Goal: Task Accomplishment & Management: Manage account settings

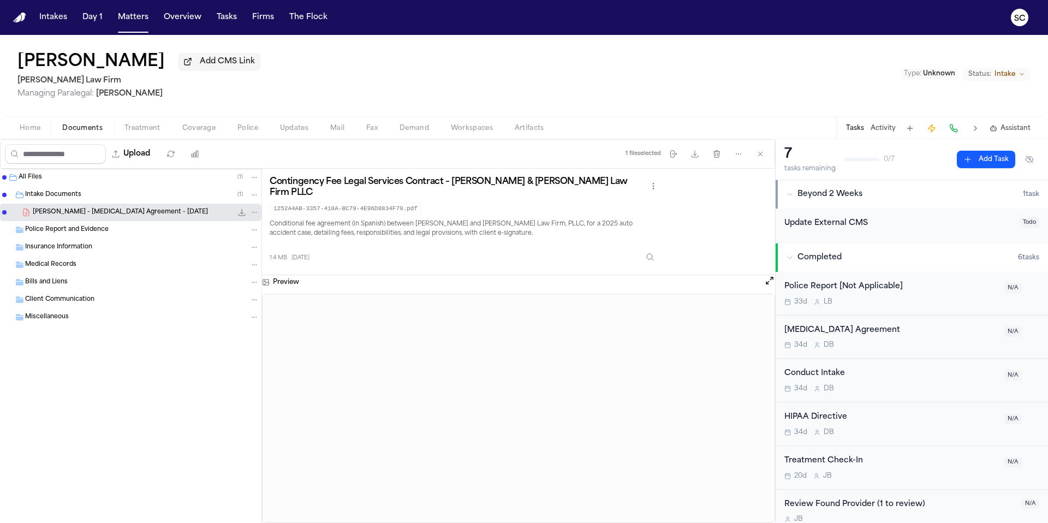
click at [536, 234] on p "Conditional fee agreement (in Spanish) between [PERSON_NAME] and [PERSON_NAME] …" at bounding box center [465, 229] width 390 height 20
click at [771, 286] on button "Open preview" at bounding box center [769, 280] width 11 height 11
click at [40, 133] on span "Home" at bounding box center [30, 128] width 21 height 9
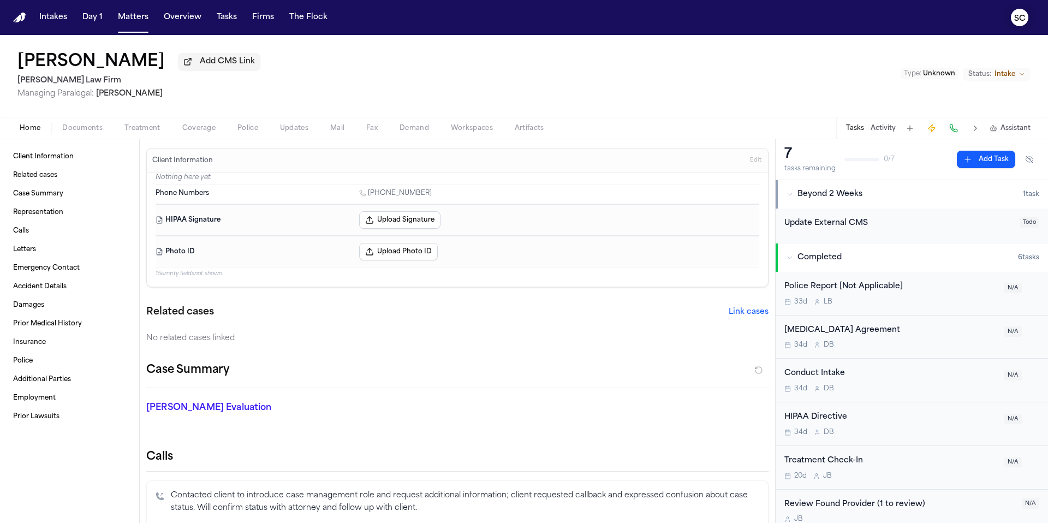
click at [1026, 20] on icon "SC" at bounding box center [1019, 17] width 17 height 17
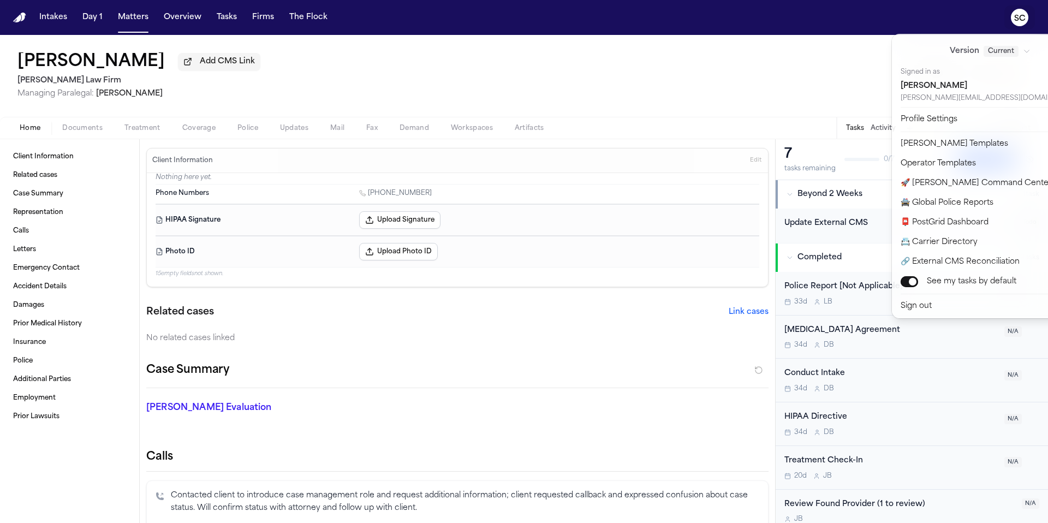
click at [754, 87] on div "Intakes Day 1 Matters Overview Tasks Firms The Flock SC Maria Eneldina Torres A…" at bounding box center [524, 261] width 1048 height 523
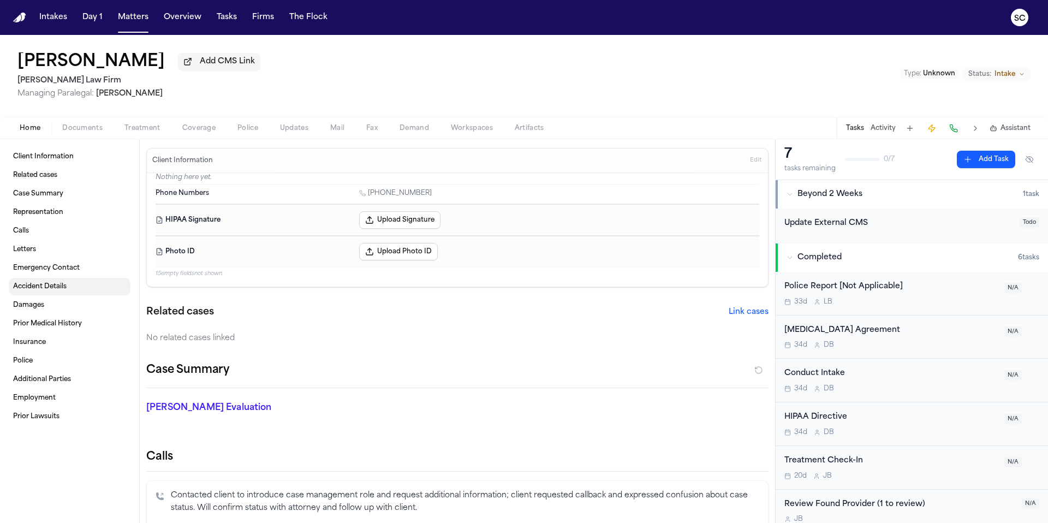
click at [53, 288] on span "Accident Details" at bounding box center [40, 286] width 54 height 9
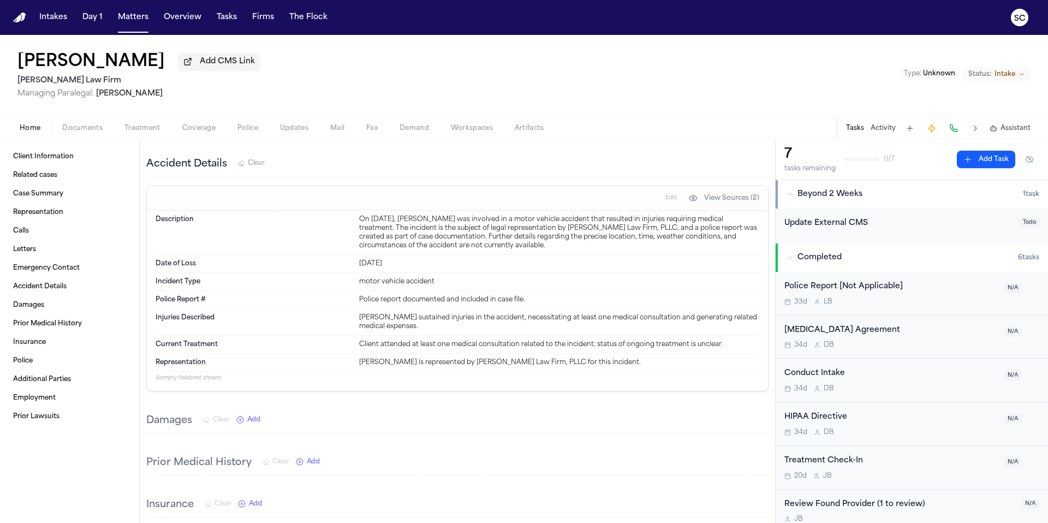
scroll to position [625, 0]
click at [96, 132] on span "Documents" at bounding box center [82, 128] width 40 height 9
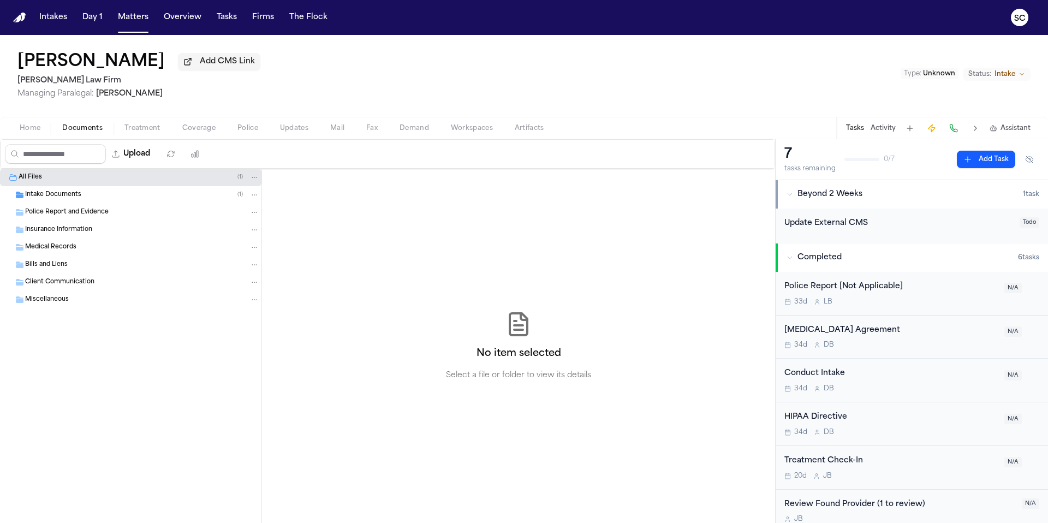
click at [78, 200] on span "Intake Documents" at bounding box center [53, 195] width 56 height 9
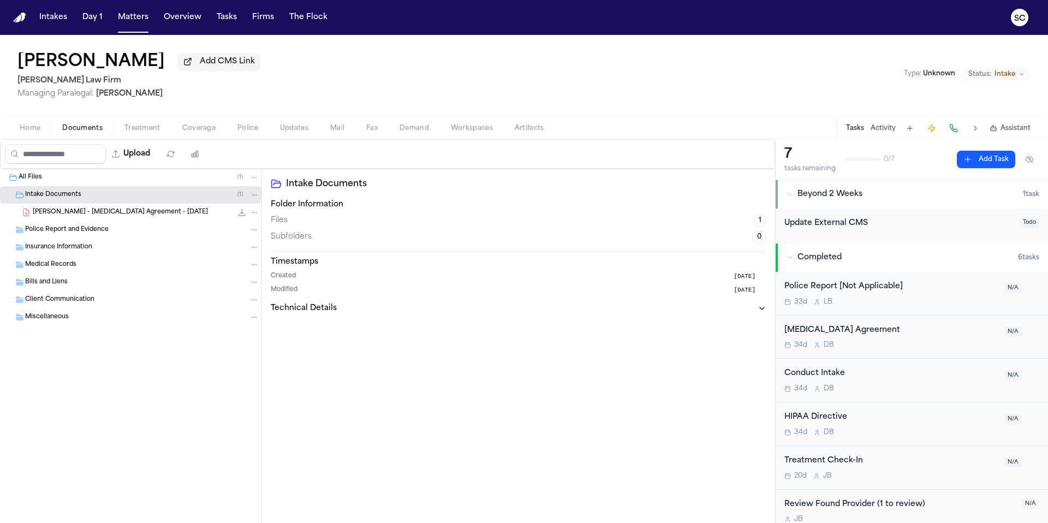
click at [118, 217] on span "M. Torres - Retainer Agreement - 3.10.25" at bounding box center [120, 212] width 175 height 9
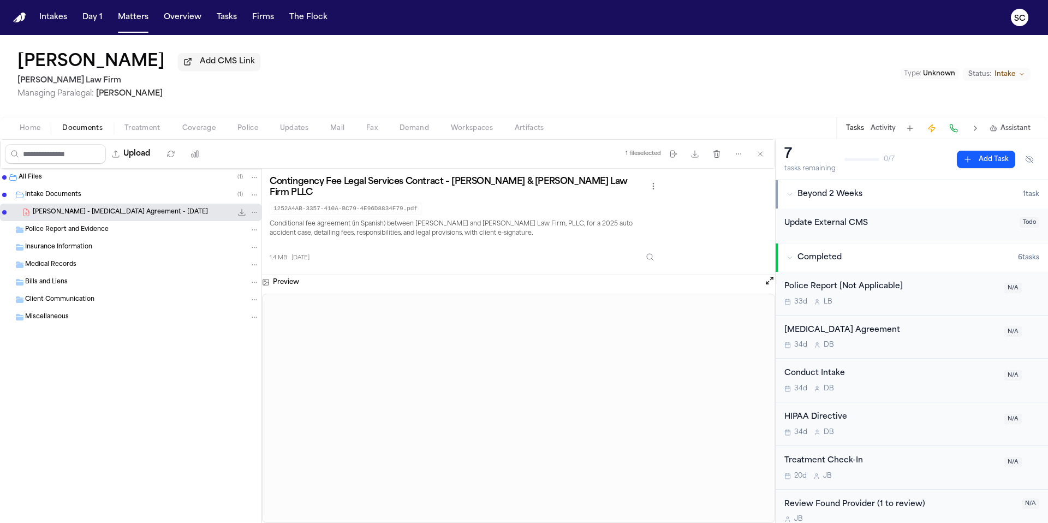
click at [31, 133] on span "Home" at bounding box center [30, 128] width 21 height 9
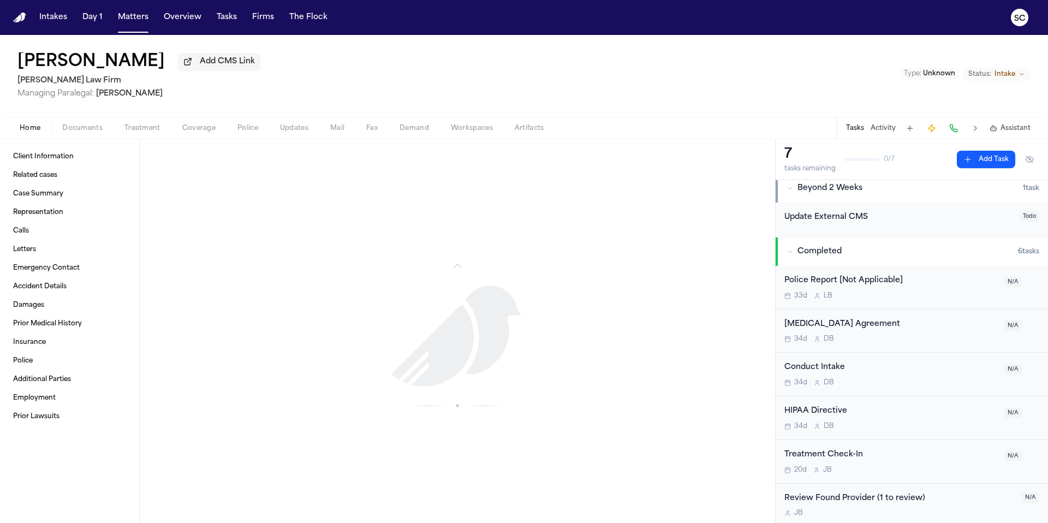
scroll to position [11, 0]
click at [54, 346] on link "Insurance" at bounding box center [70, 342] width 122 height 17
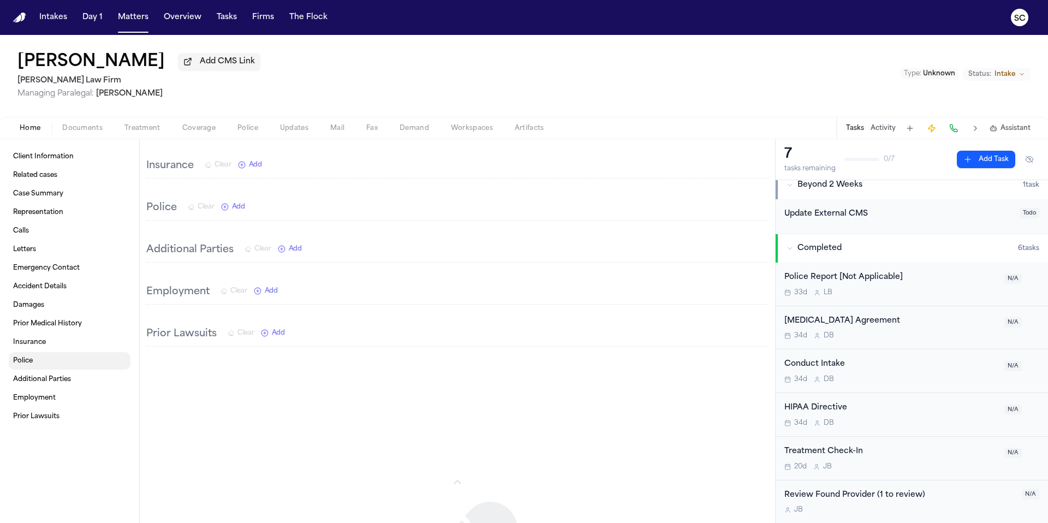
click at [49, 367] on link "Police" at bounding box center [70, 360] width 122 height 17
click at [39, 364] on link "Police" at bounding box center [70, 360] width 122 height 17
click at [256, 129] on span "Police" at bounding box center [247, 128] width 21 height 9
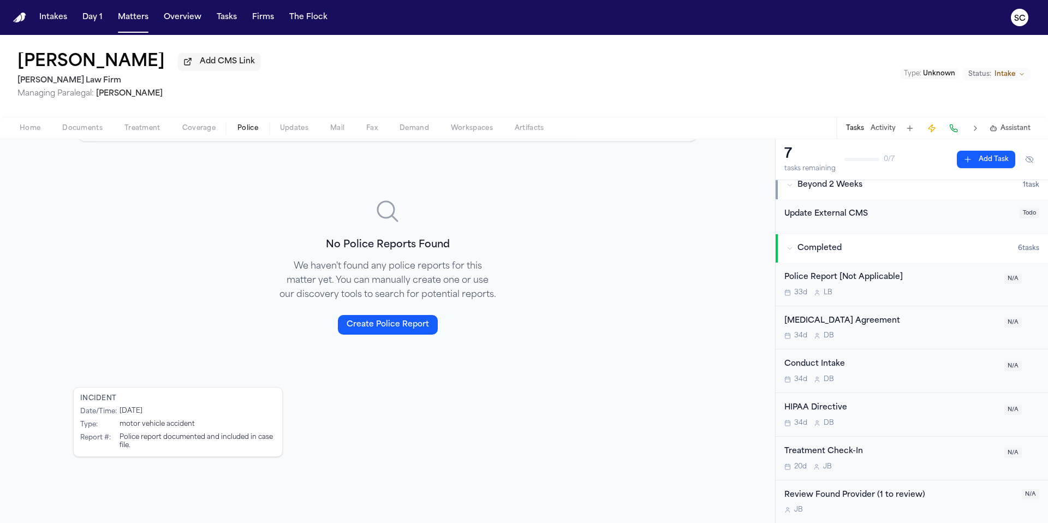
click at [285, 131] on span "Updates" at bounding box center [294, 128] width 28 height 9
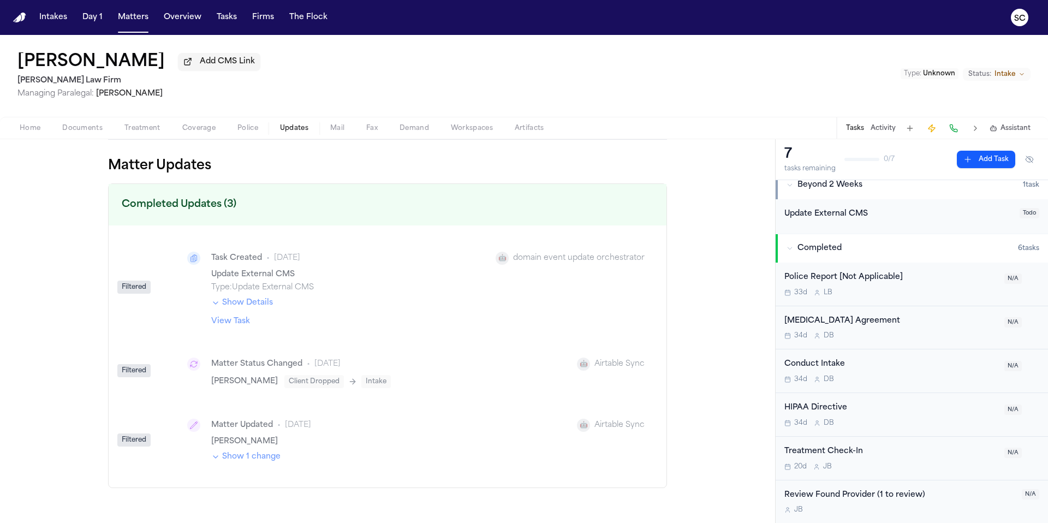
click at [244, 462] on button "Show 1 change" at bounding box center [245, 457] width 69 height 11
click at [341, 132] on span "Mail" at bounding box center [337, 128] width 14 height 9
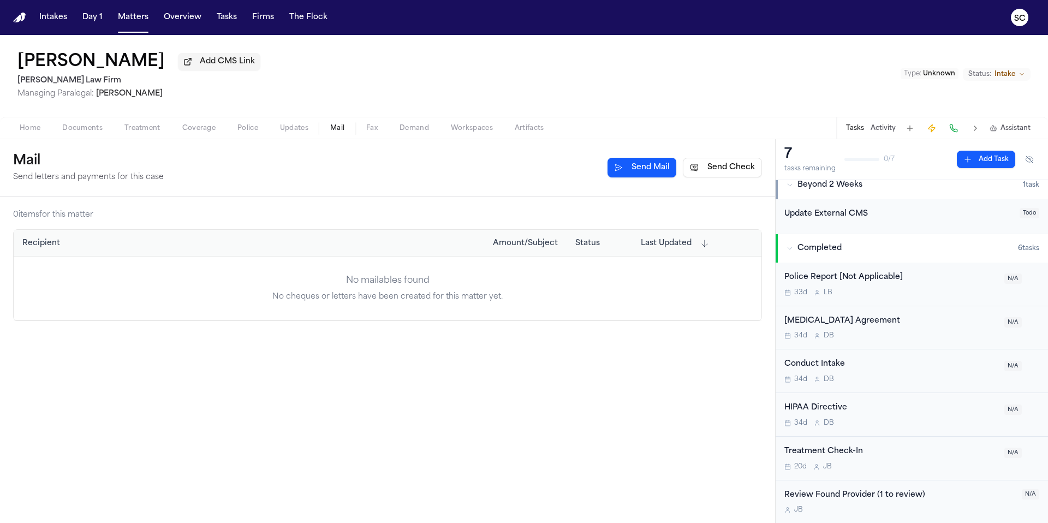
click at [129, 127] on span "Treatment" at bounding box center [142, 128] width 36 height 9
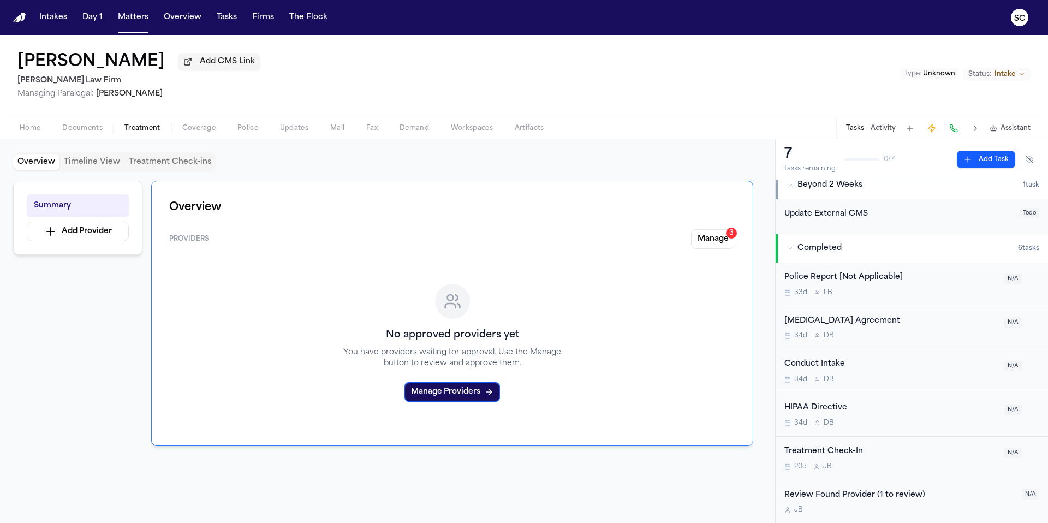
click at [114, 132] on button "Treatment" at bounding box center [143, 128] width 58 height 13
click at [99, 130] on span "Documents" at bounding box center [82, 128] width 40 height 9
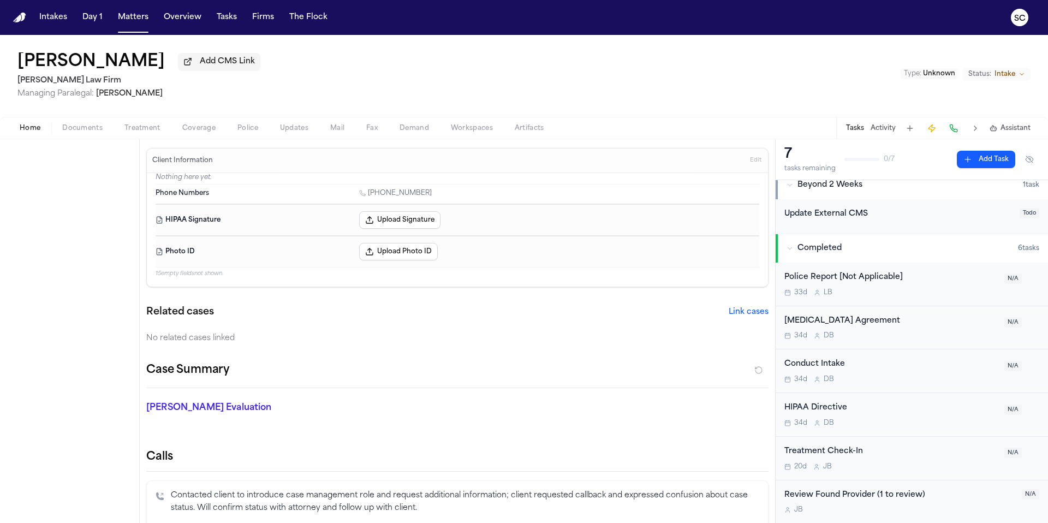
click at [38, 133] on span "Home" at bounding box center [30, 128] width 21 height 9
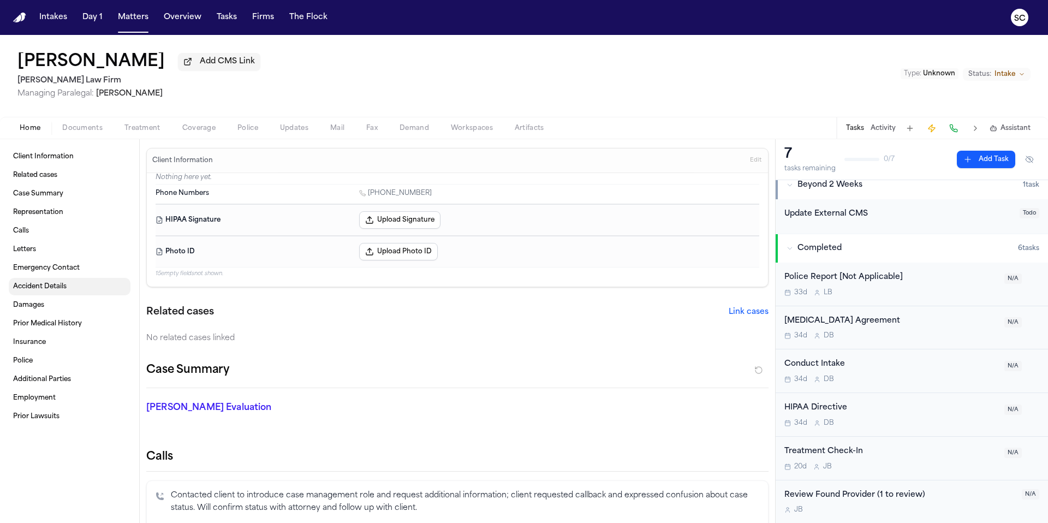
click at [49, 291] on span "Accident Details" at bounding box center [40, 286] width 54 height 9
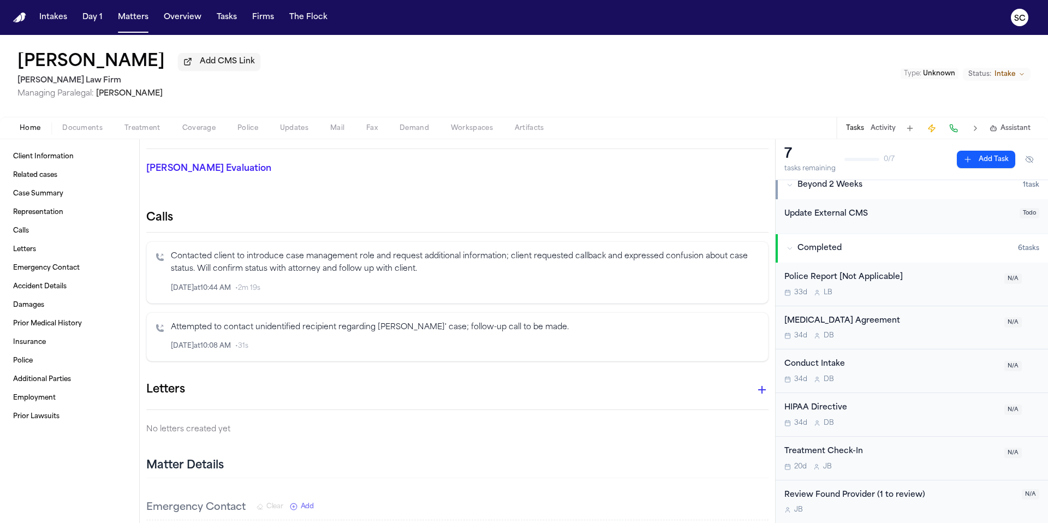
scroll to position [11, 0]
click at [130, 20] on button "Matters" at bounding box center [133, 18] width 39 height 20
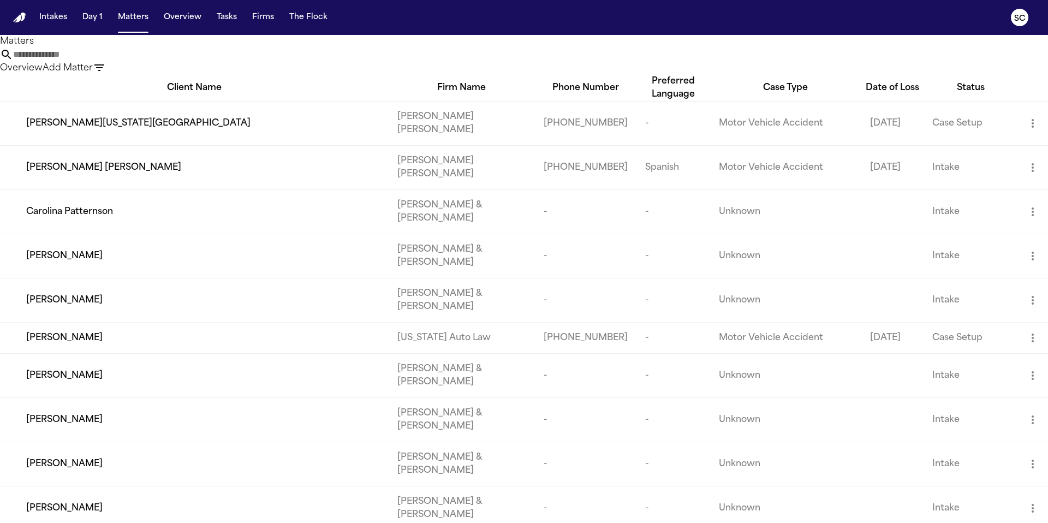
click at [100, 61] on input "text" at bounding box center [56, 54] width 87 height 13
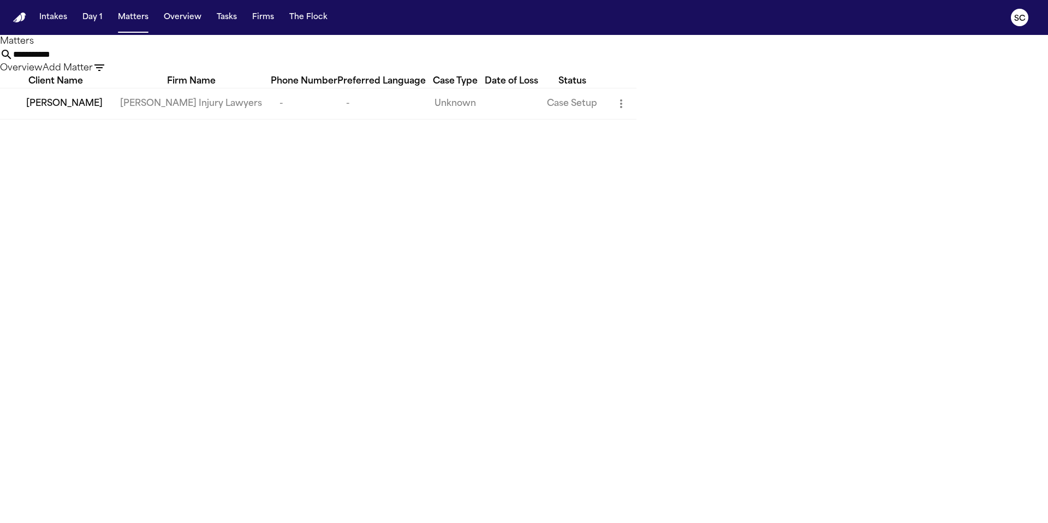
type input "**********"
click at [271, 119] on td "George Sink Injury Lawyers" at bounding box center [190, 103] width 159 height 31
click at [254, 119] on td "George Sink Injury Lawyers" at bounding box center [190, 103] width 159 height 31
click at [68, 110] on span "Jason Gandy" at bounding box center [64, 103] width 76 height 13
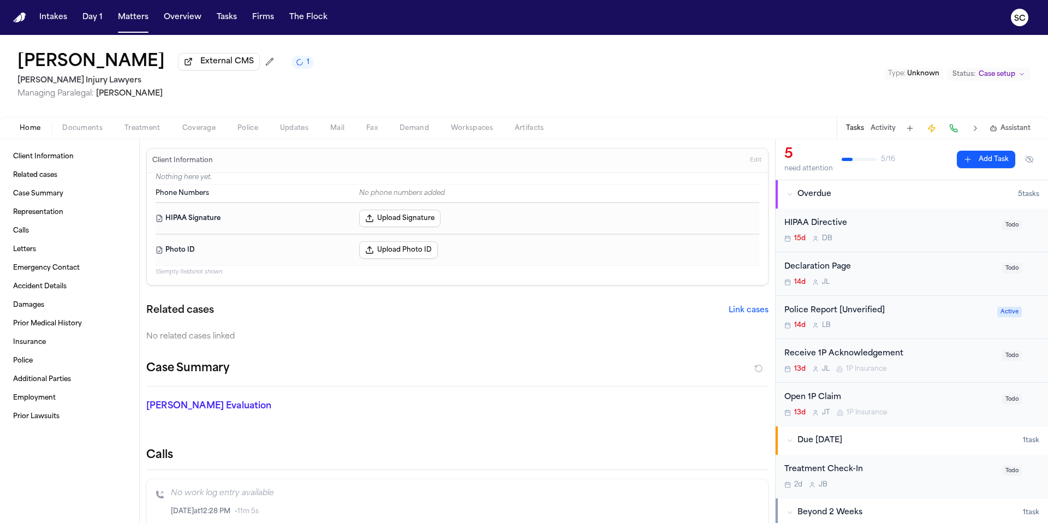
click at [87, 130] on span "Documents" at bounding box center [82, 128] width 40 height 9
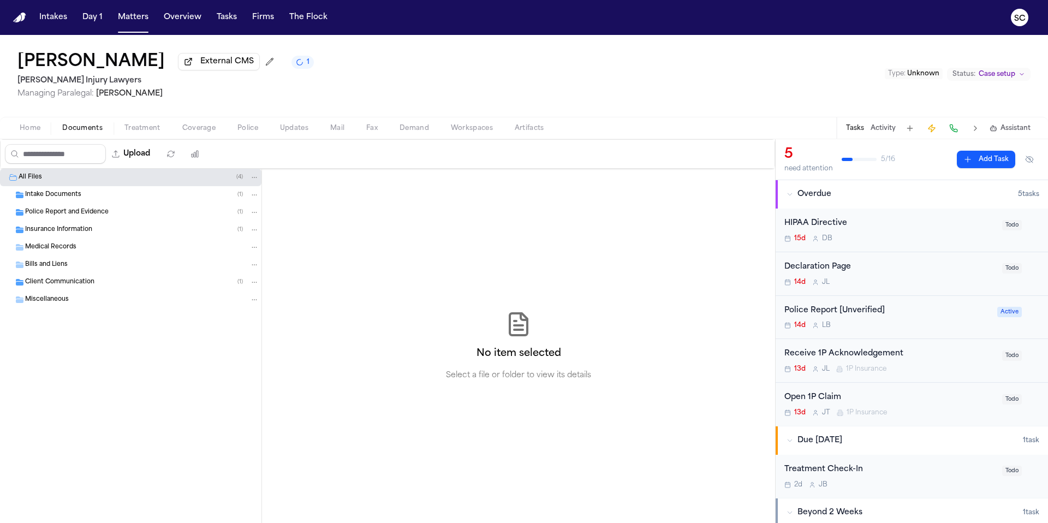
click at [109, 217] on div "Police Report and Evidence ( 1 )" at bounding box center [142, 212] width 234 height 10
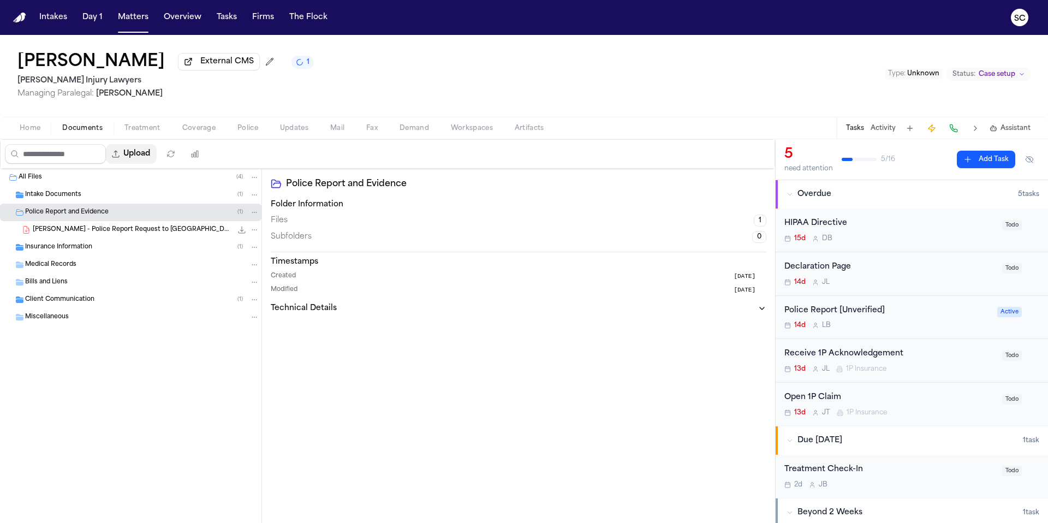
click at [140, 152] on button "Upload" at bounding box center [131, 154] width 51 height 20
select select "**********"
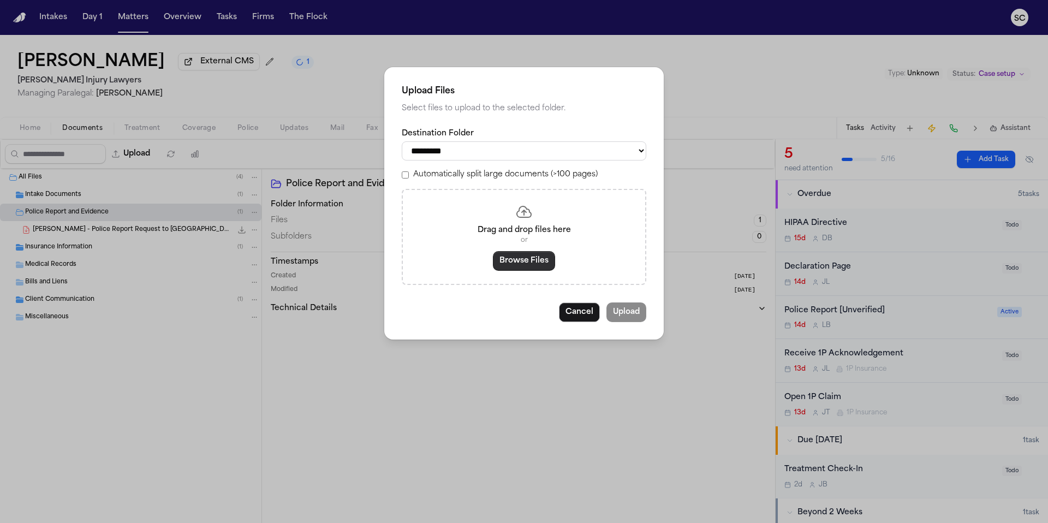
click at [514, 267] on button "Browse Files" at bounding box center [524, 261] width 62 height 20
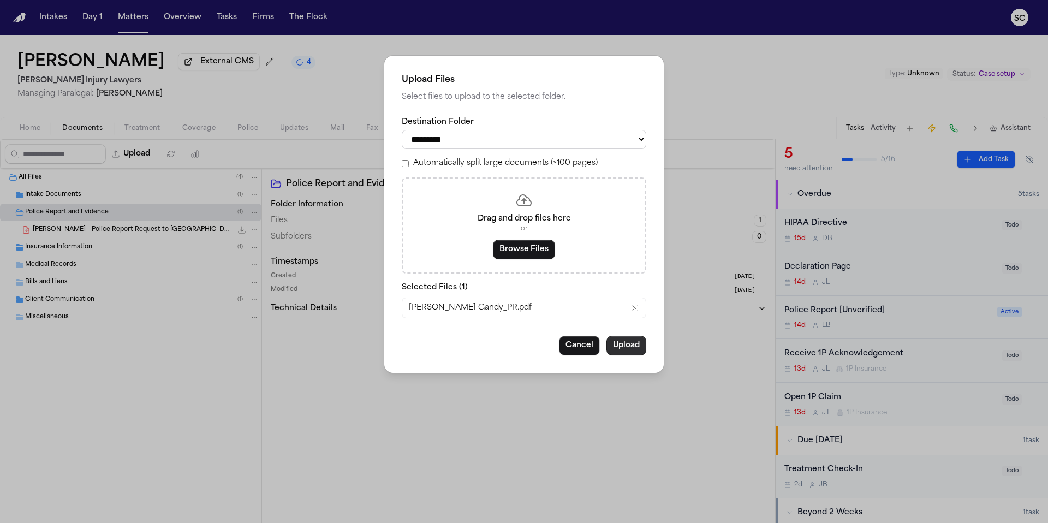
drag, startPoint x: 630, startPoint y: 352, endPoint x: 635, endPoint y: 354, distance: 5.7
click at [631, 352] on button "Upload" at bounding box center [627, 346] width 40 height 20
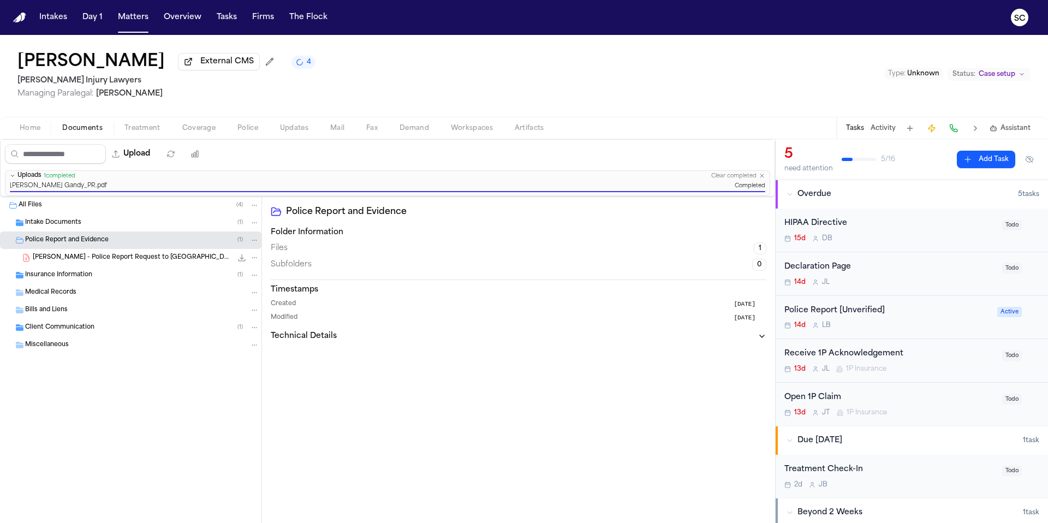
click at [919, 323] on div "14d L B" at bounding box center [888, 325] width 206 height 9
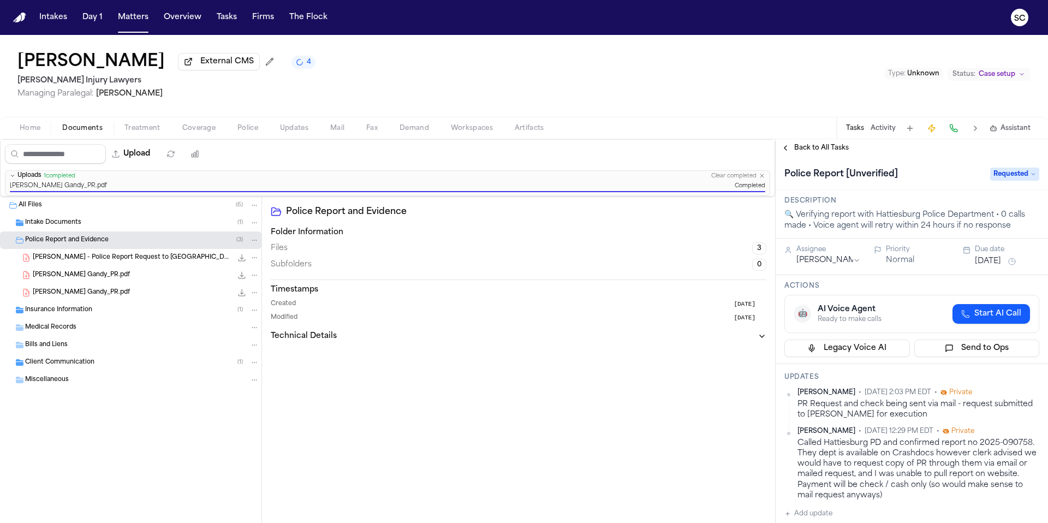
click at [1015, 176] on span "Requested" at bounding box center [1014, 174] width 49 height 13
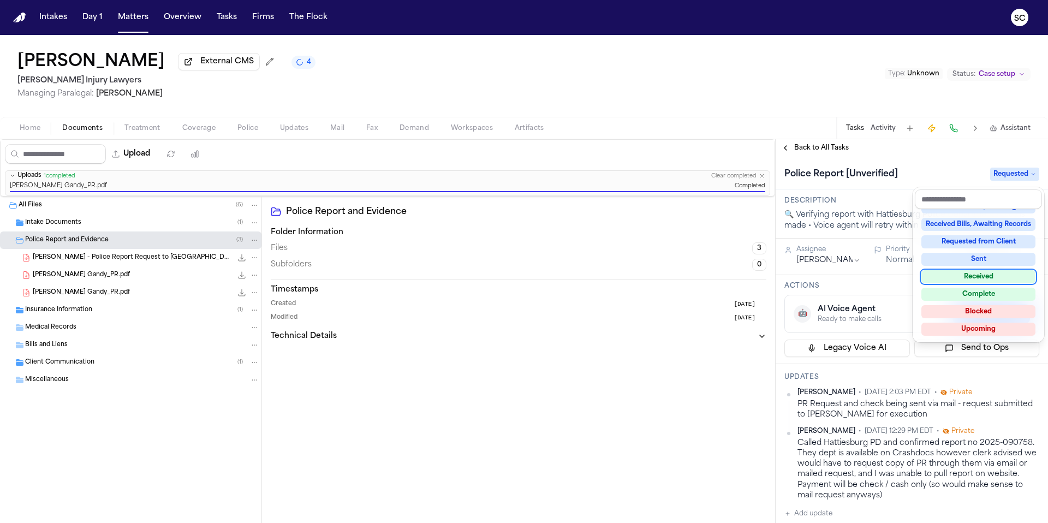
click at [985, 276] on div "Received" at bounding box center [979, 276] width 114 height 13
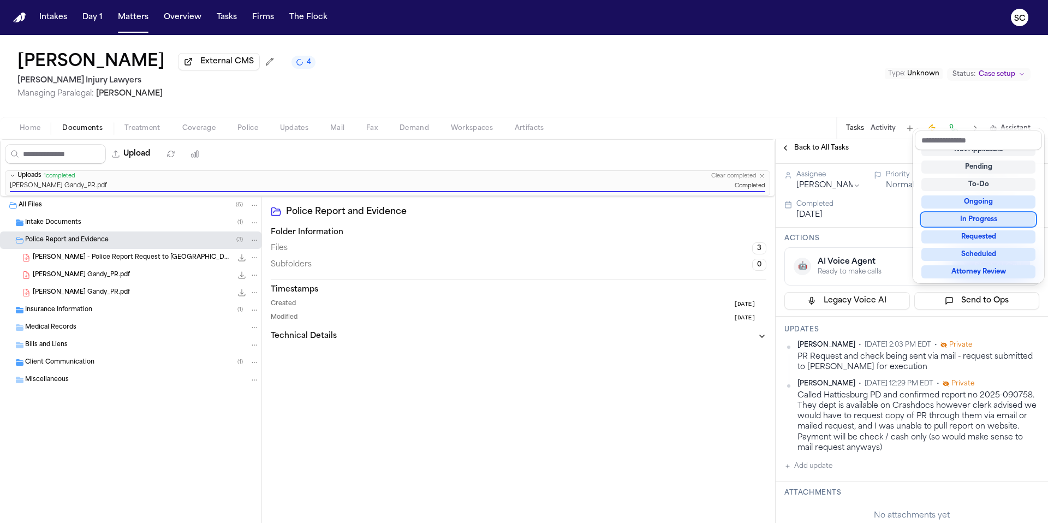
scroll to position [146, 0]
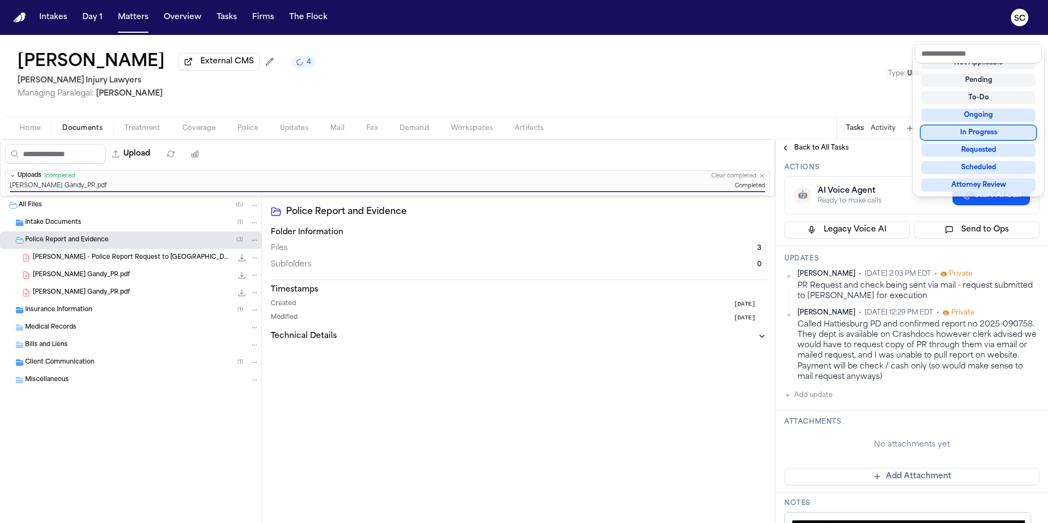
click at [826, 399] on div "Police Report [Unverified] Received Description 🔍 Verifying report with Hatties…" at bounding box center [912, 417] width 272 height 813
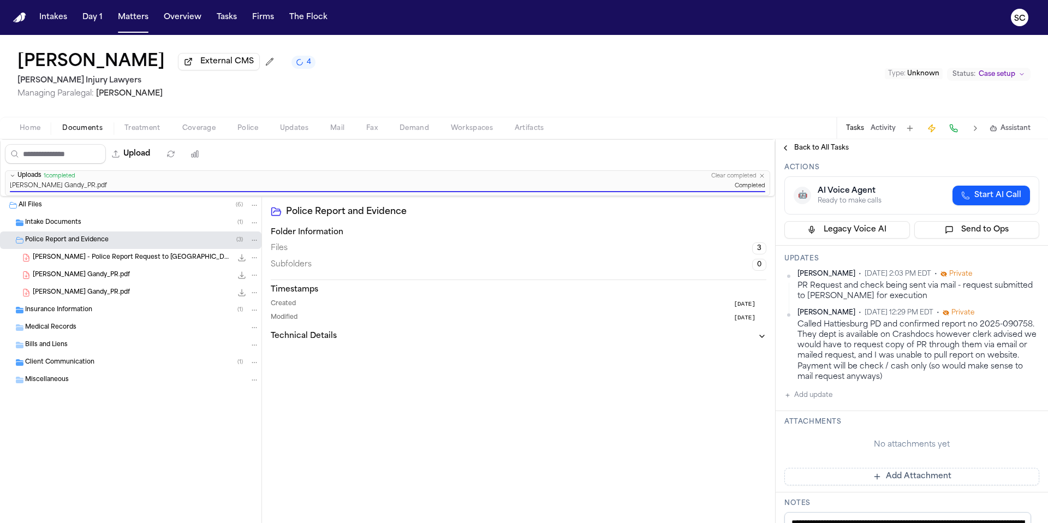
click at [828, 399] on button "Add update" at bounding box center [809, 395] width 48 height 13
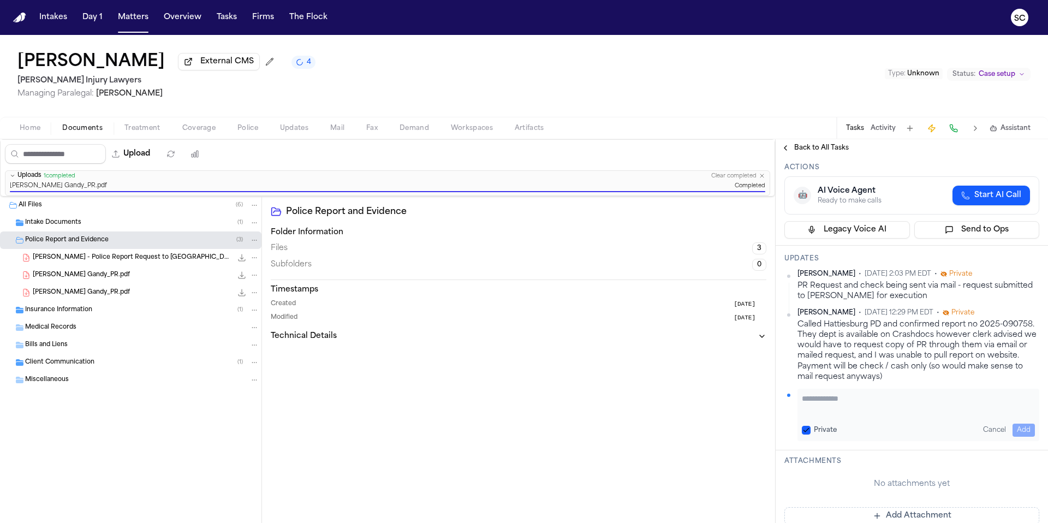
click at [849, 412] on textarea "Add your update" at bounding box center [918, 404] width 233 height 22
type textarea "**********"
click at [1017, 429] on button "Add" at bounding box center [1024, 430] width 22 height 13
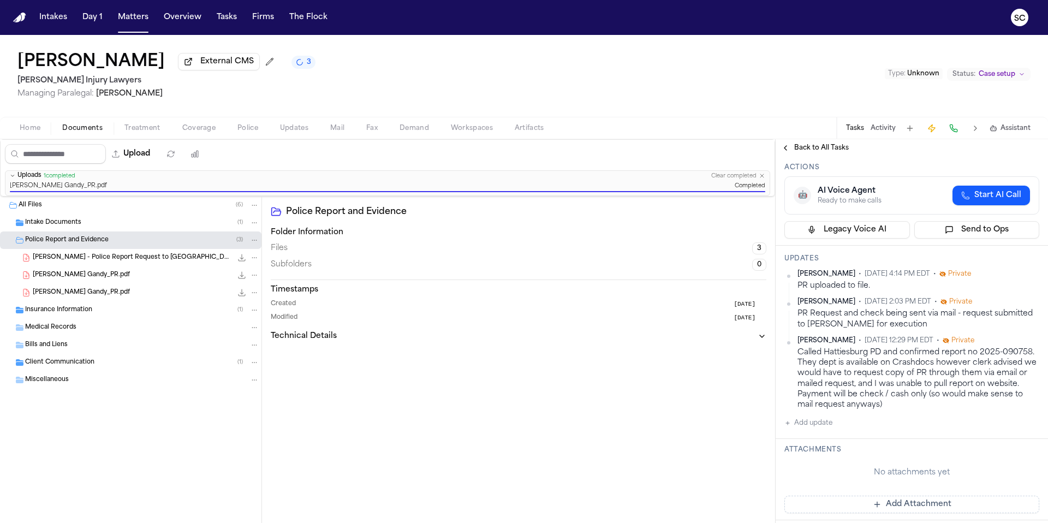
click at [67, 79] on h2 "George Sink Injury Lawyers" at bounding box center [166, 80] width 298 height 13
click at [141, 18] on button "Matters" at bounding box center [133, 18] width 39 height 20
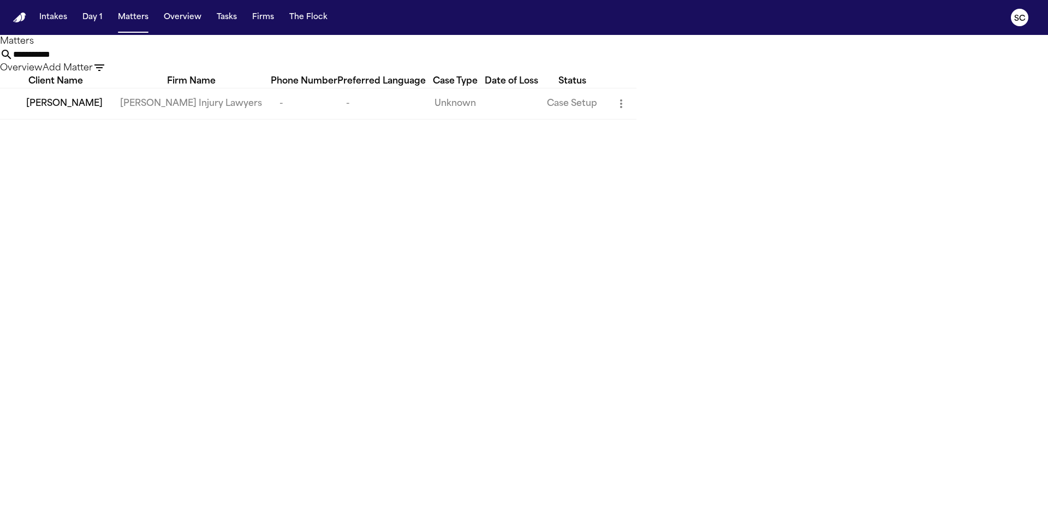
drag, startPoint x: 601, startPoint y: 58, endPoint x: 407, endPoint y: 55, distance: 193.3
click at [408, 55] on div "**********" at bounding box center [524, 61] width 1048 height 27
type input "*"
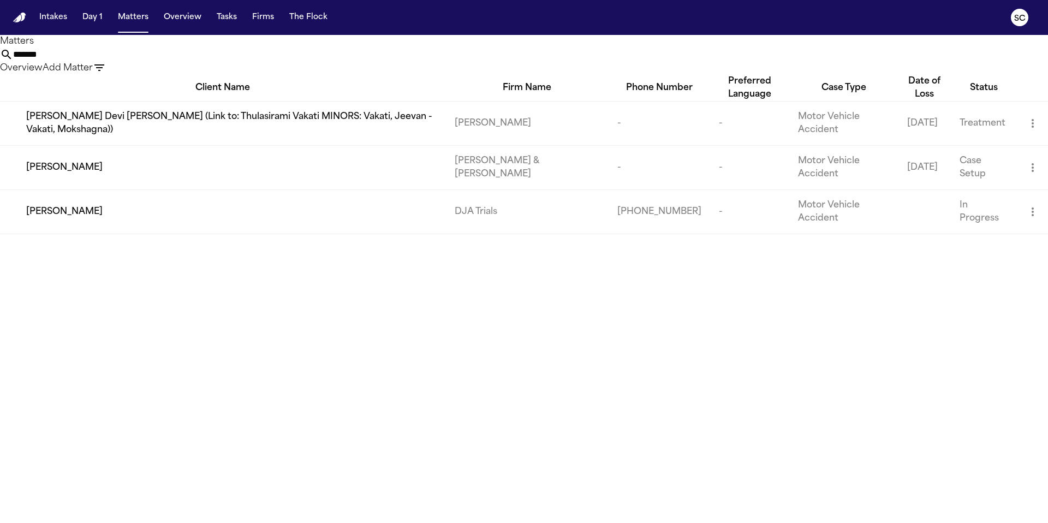
type input "******"
click at [497, 160] on td "Beck & Beck" at bounding box center [527, 167] width 163 height 44
click at [188, 161] on div "Austin Hail" at bounding box center [231, 167] width 411 height 13
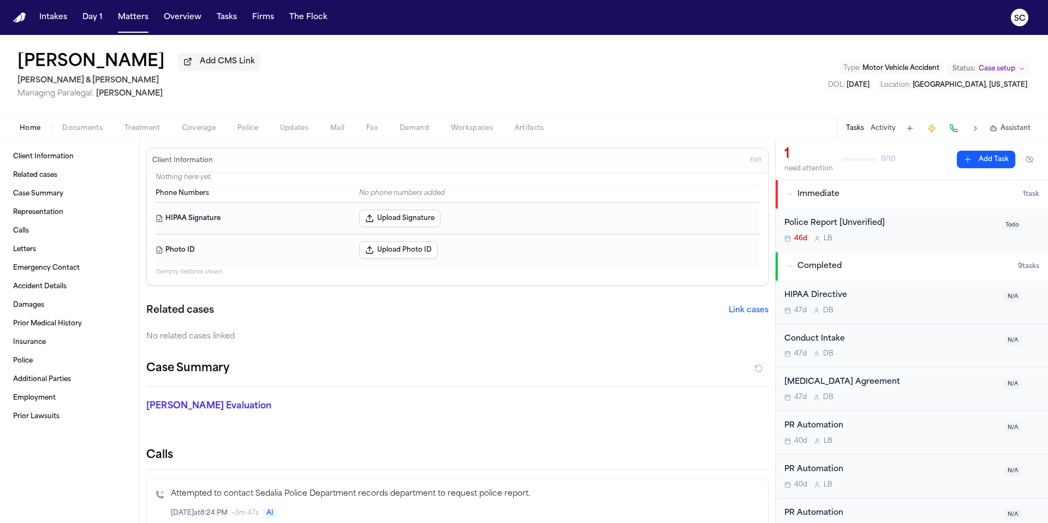
click at [86, 131] on span "Documents" at bounding box center [82, 128] width 40 height 9
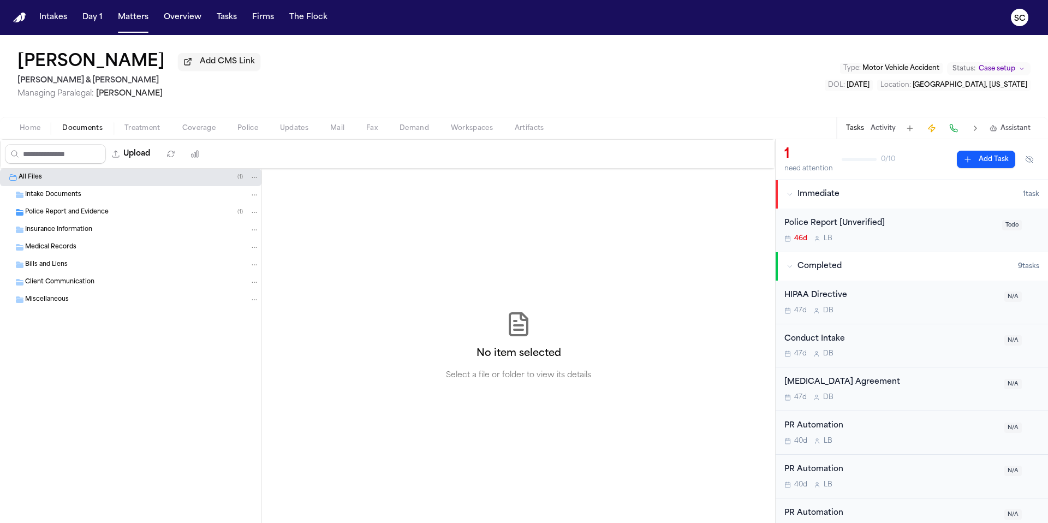
click at [85, 215] on span "Police Report and Evidence" at bounding box center [67, 212] width 84 height 9
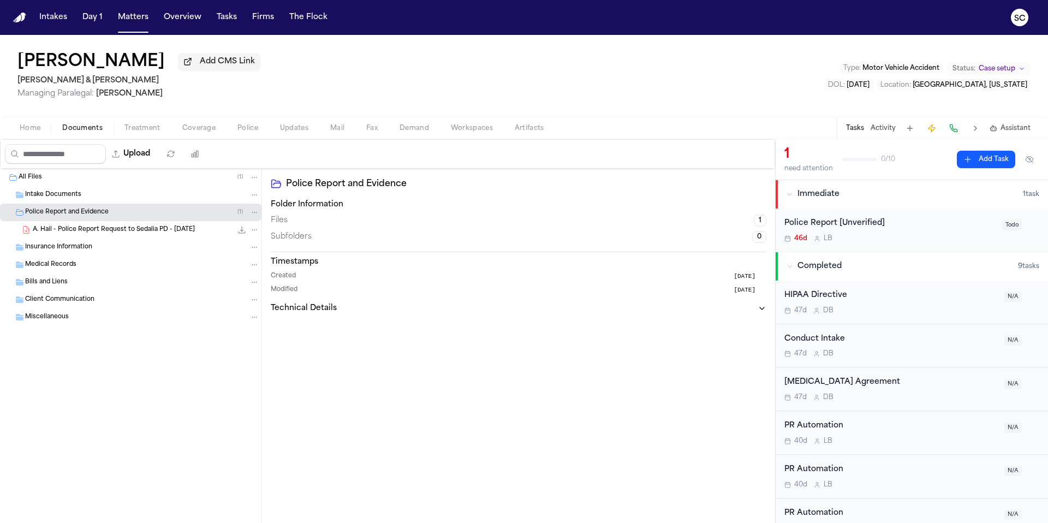
click at [140, 158] on button "Upload" at bounding box center [131, 154] width 51 height 20
click at [150, 159] on button "Upload" at bounding box center [131, 154] width 51 height 20
select select "**********"
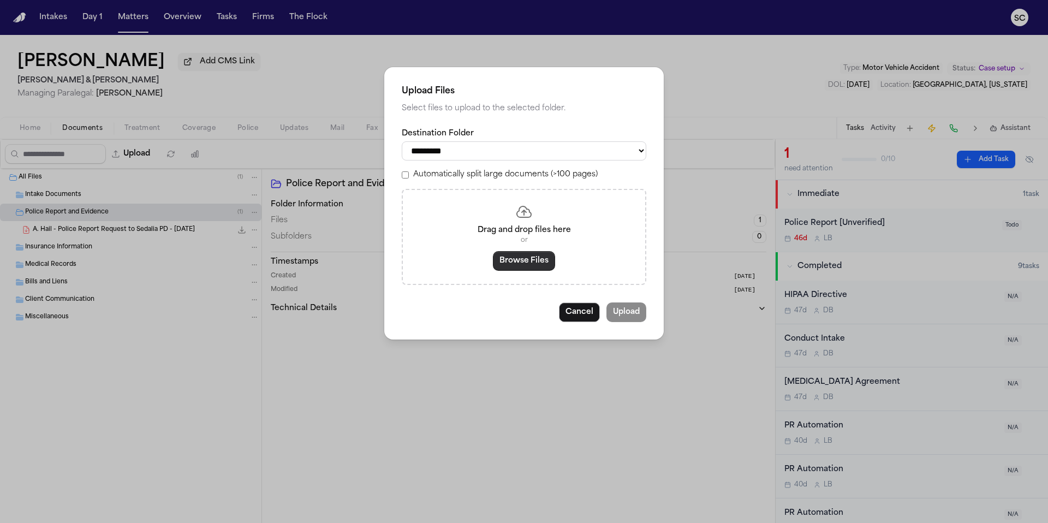
click at [528, 266] on button "Browse Files" at bounding box center [524, 261] width 62 height 20
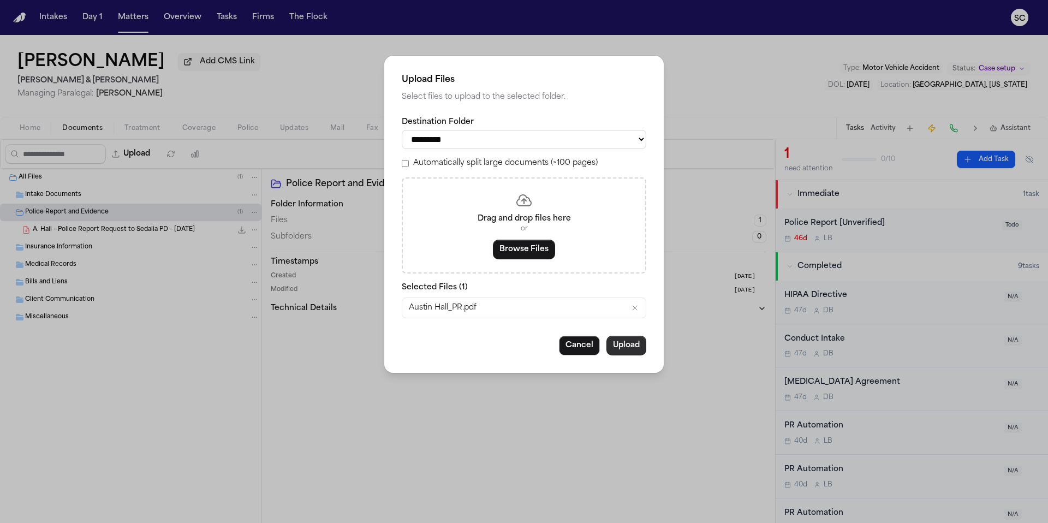
click at [625, 353] on button "Upload" at bounding box center [627, 346] width 40 height 20
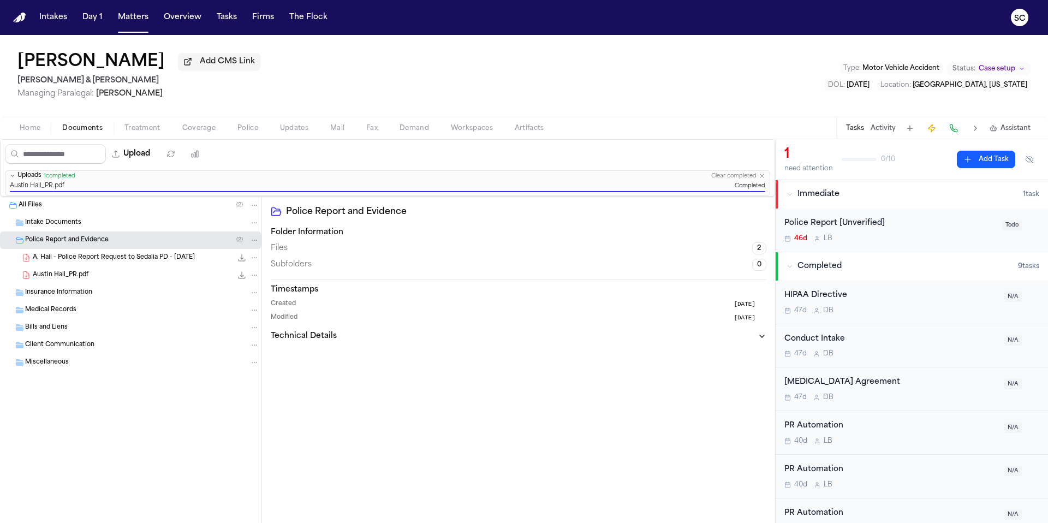
click at [254, 278] on icon "File: Austin Hall_PR.pdf" at bounding box center [255, 275] width 8 height 8
click at [251, 303] on button "Rename" at bounding box center [254, 299] width 75 height 20
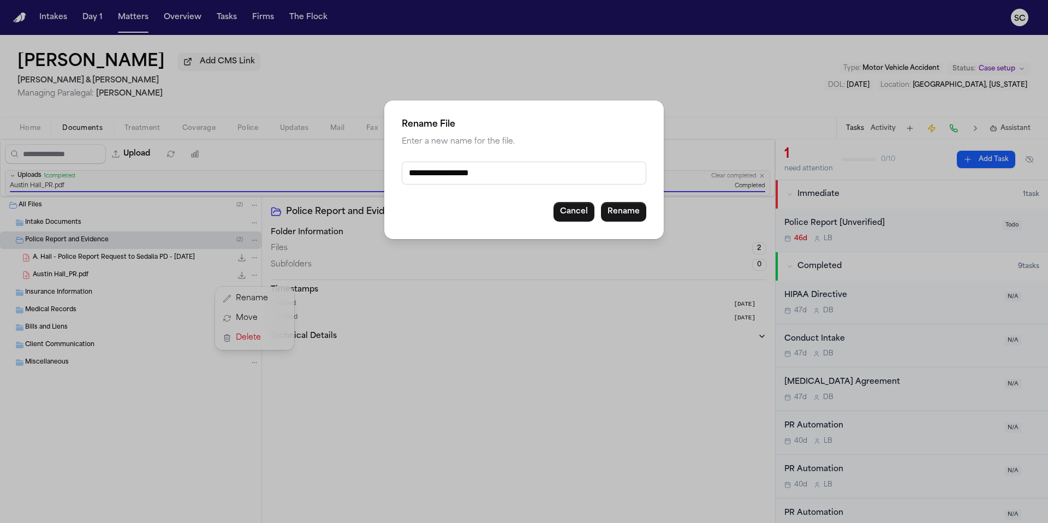
drag, startPoint x: 452, startPoint y: 175, endPoint x: 458, endPoint y: 187, distance: 13.7
click at [452, 175] on input "**********" at bounding box center [524, 173] width 245 height 23
type input "**********"
click at [623, 211] on button "Rename" at bounding box center [623, 212] width 45 height 20
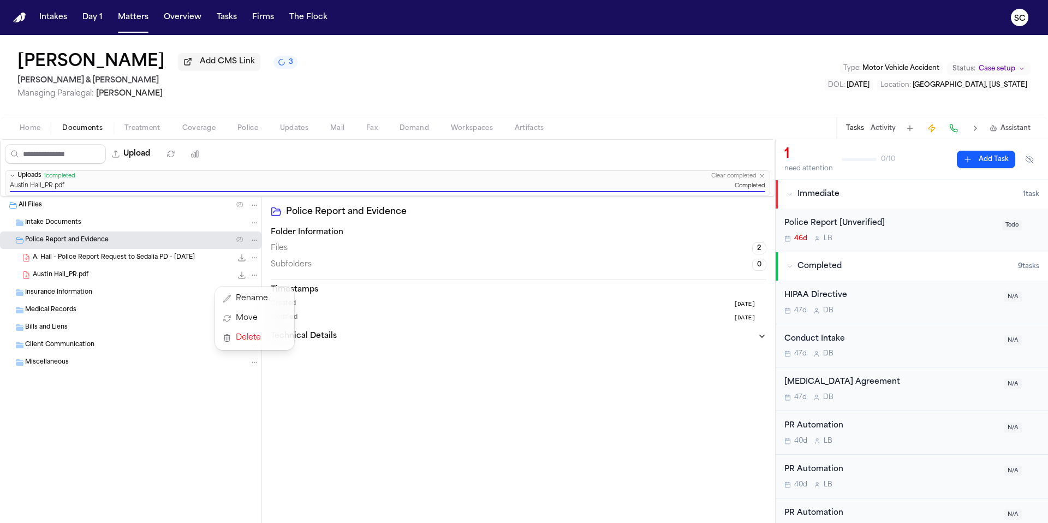
click at [899, 242] on div "Upload 0 files selected Move files Download files Delete files More actions Cle…" at bounding box center [524, 331] width 1048 height 384
click at [899, 242] on div "46d L B" at bounding box center [890, 238] width 211 height 9
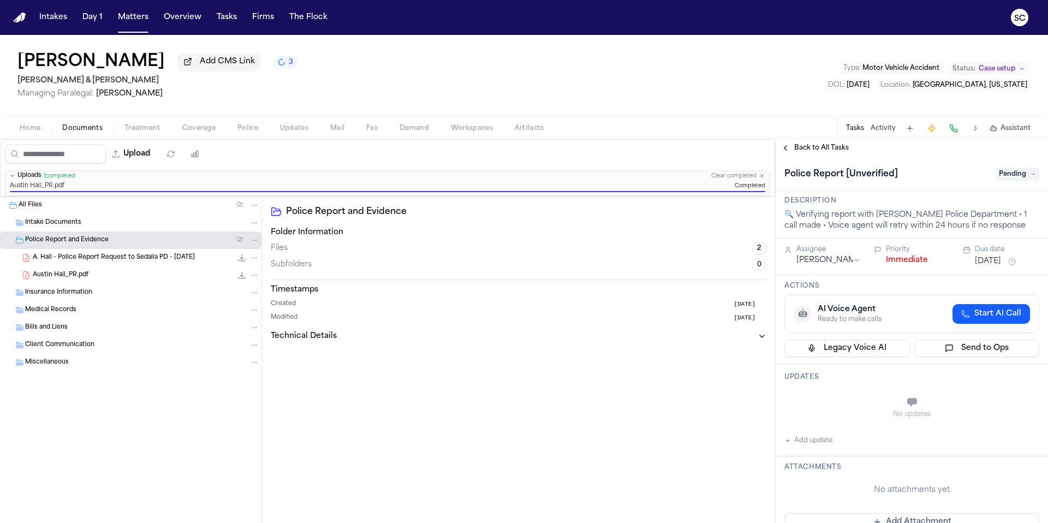
click at [1011, 178] on span "Pending" at bounding box center [1018, 174] width 44 height 13
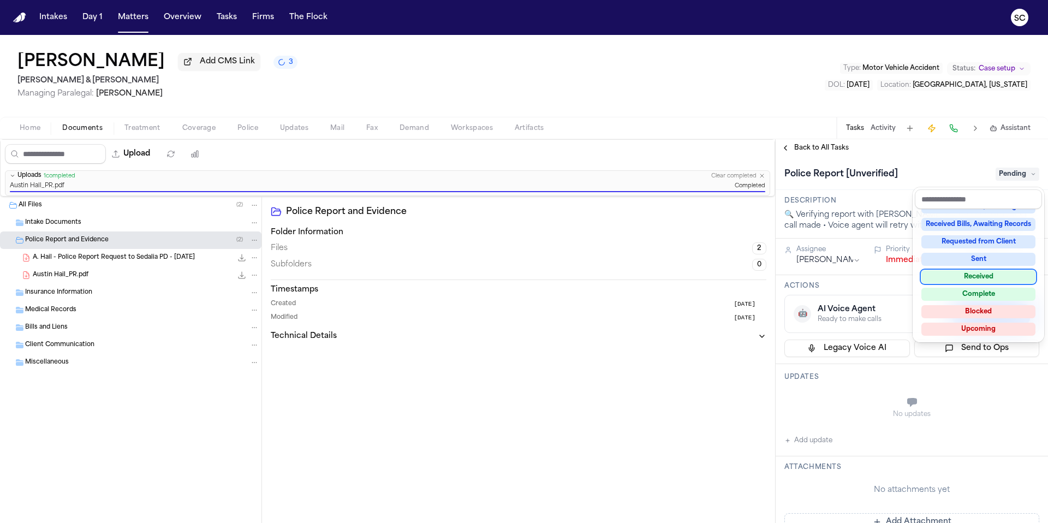
click at [987, 282] on div "Received" at bounding box center [979, 276] width 114 height 13
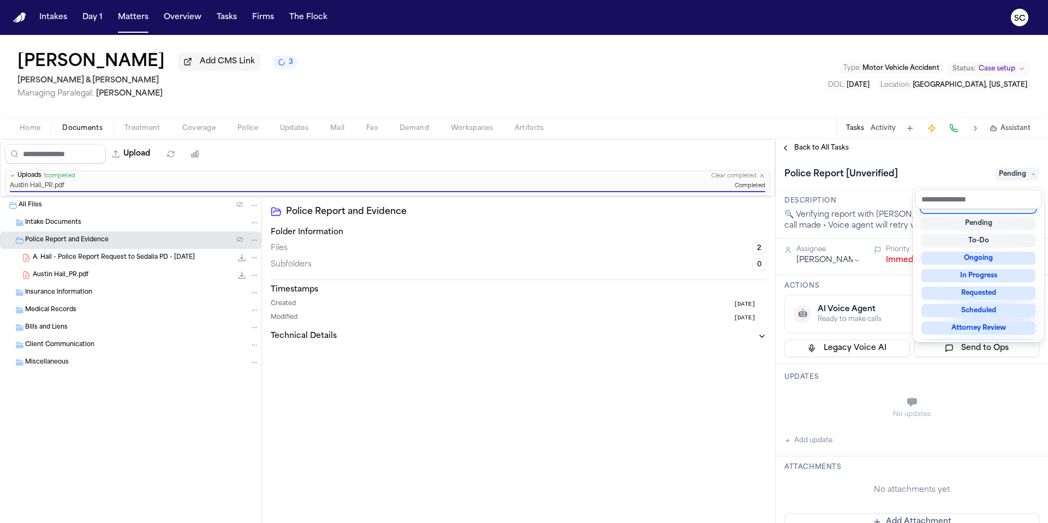
scroll to position [5, 0]
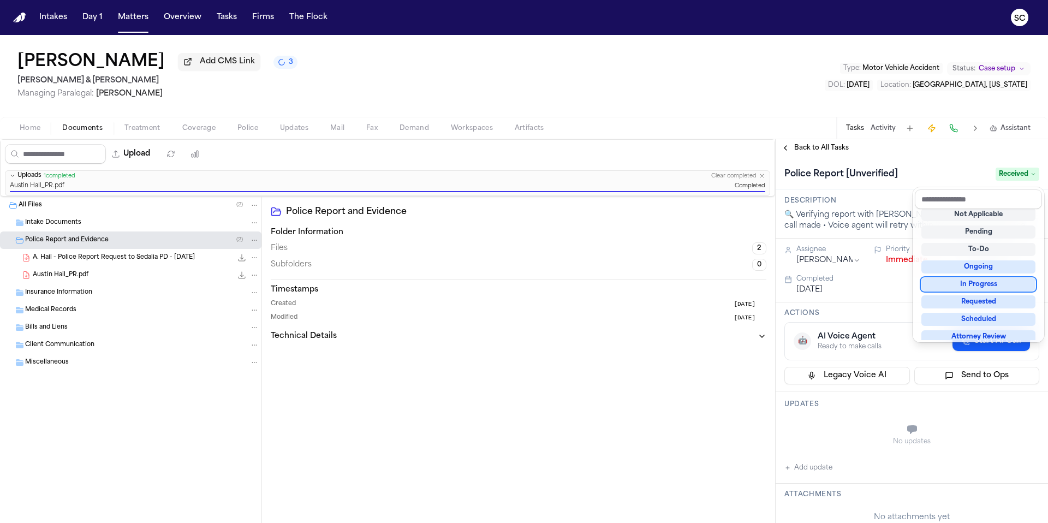
click at [662, 354] on div "Upload 0 files selected Move files Download files Delete files More actions Cle…" at bounding box center [524, 331] width 1048 height 384
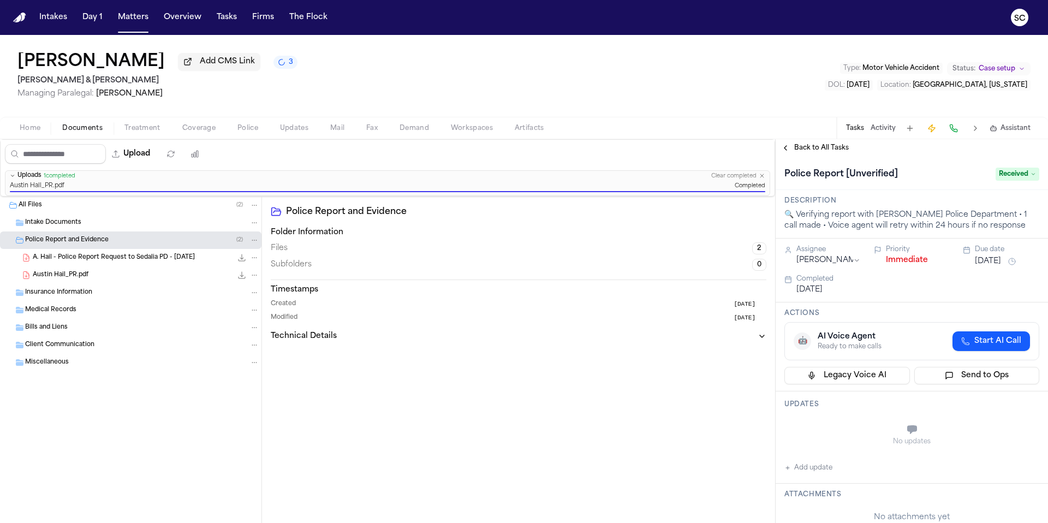
click at [822, 474] on button "Add update" at bounding box center [809, 467] width 48 height 13
click at [826, 433] on textarea "Add your update" at bounding box center [918, 431] width 233 height 22
type textarea "**********"
click at [1015, 453] on button "Add" at bounding box center [1024, 456] width 22 height 13
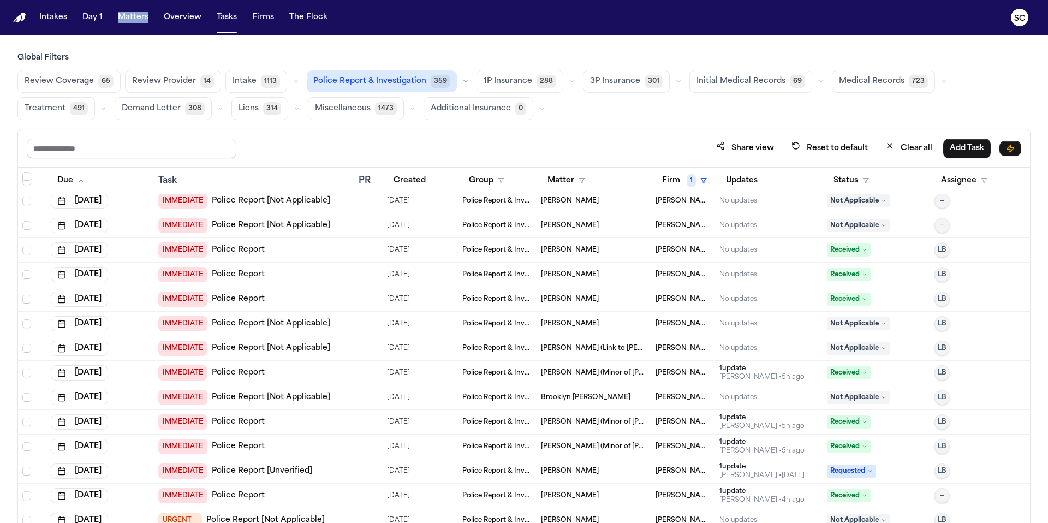
scroll to position [1085, 0]
click at [247, 277] on link "Police Report" at bounding box center [238, 276] width 53 height 11
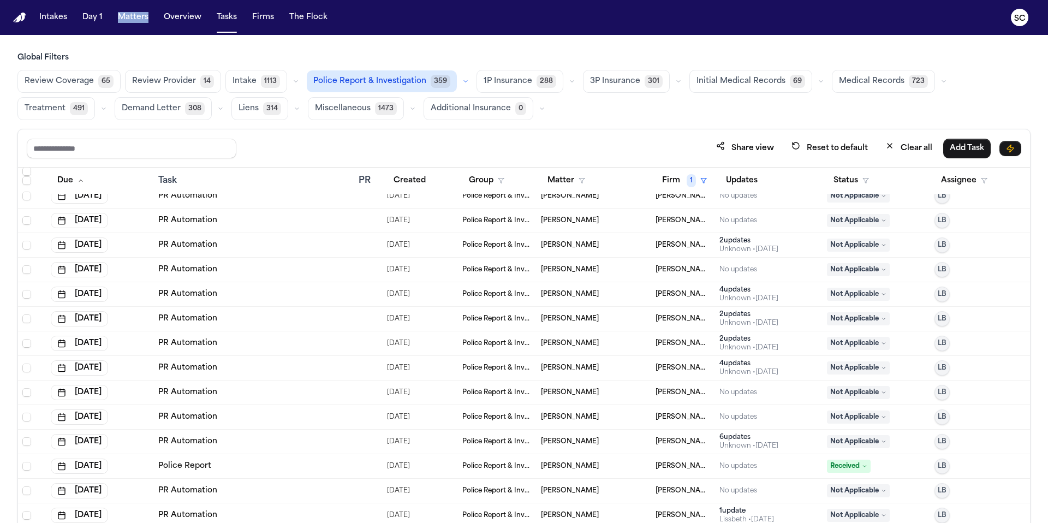
scroll to position [3939, 0]
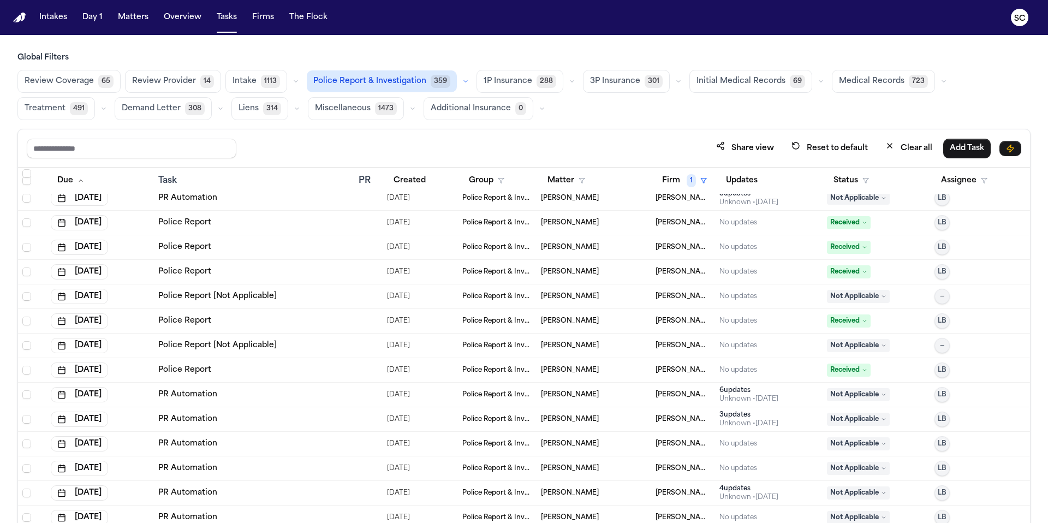
click at [571, 346] on span "John Nolasco" at bounding box center [570, 345] width 58 height 9
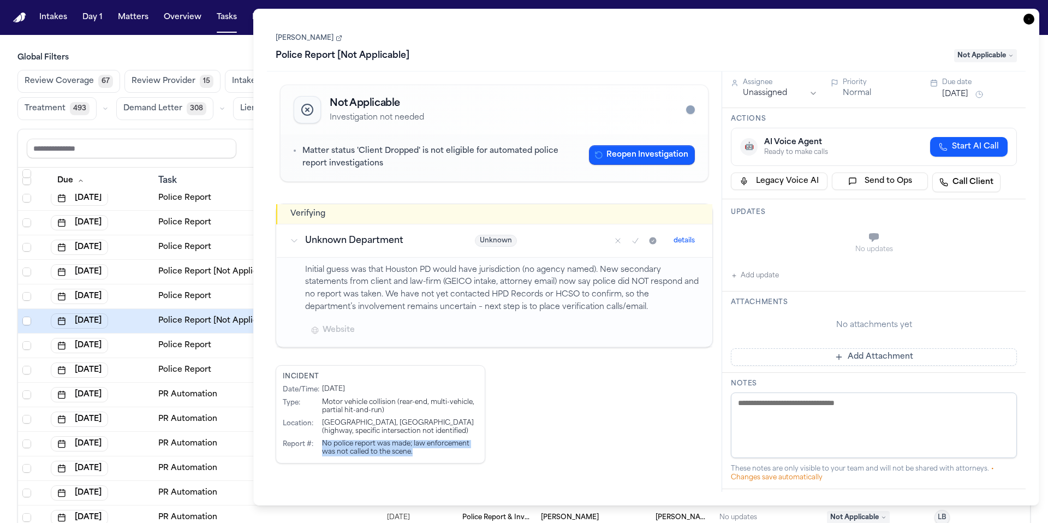
drag, startPoint x: 416, startPoint y: 454, endPoint x: 324, endPoint y: 447, distance: 92.5
click at [324, 447] on div "No police report was made; law enforcement was not called to the scene." at bounding box center [400, 448] width 156 height 16
copy div "No police report was made; law enforcement was not called to the scene."
click at [841, 409] on textarea at bounding box center [874, 426] width 286 height 66
paste textarea "**********"
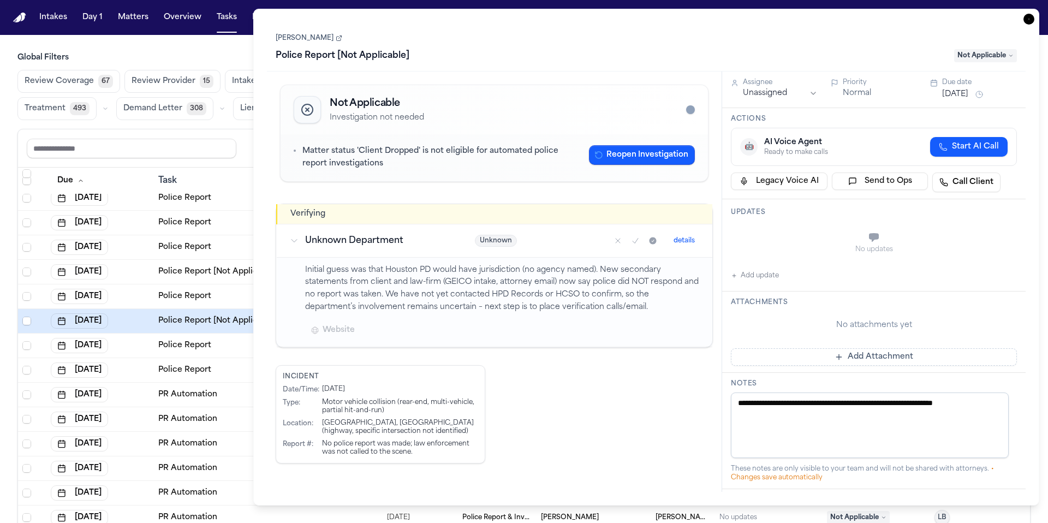
type textarea "**********"
click at [765, 281] on button "Add update" at bounding box center [755, 275] width 48 height 13
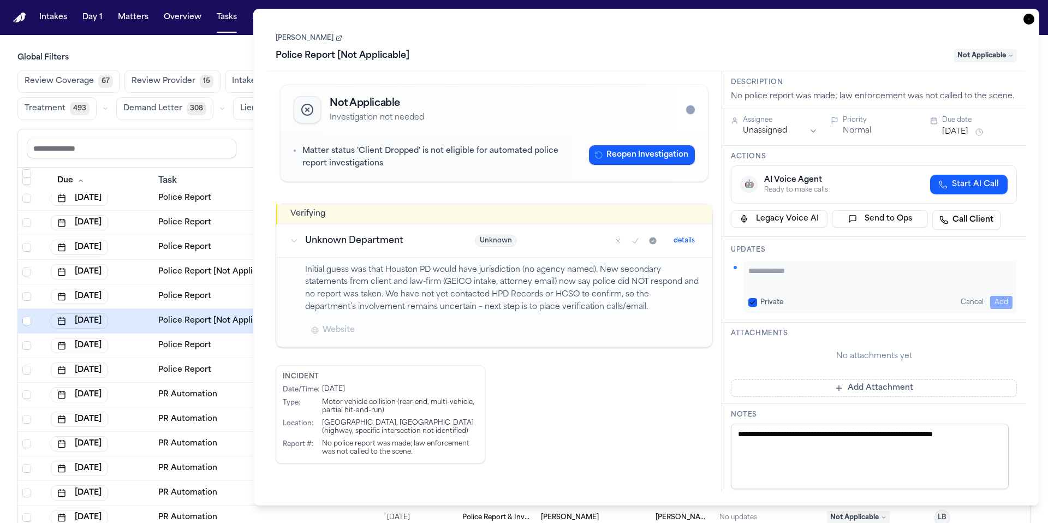
paste textarea "**********"
type textarea "**********"
click at [996, 308] on button "Add" at bounding box center [1001, 302] width 22 height 13
click at [1027, 17] on icon "button" at bounding box center [1029, 19] width 11 height 11
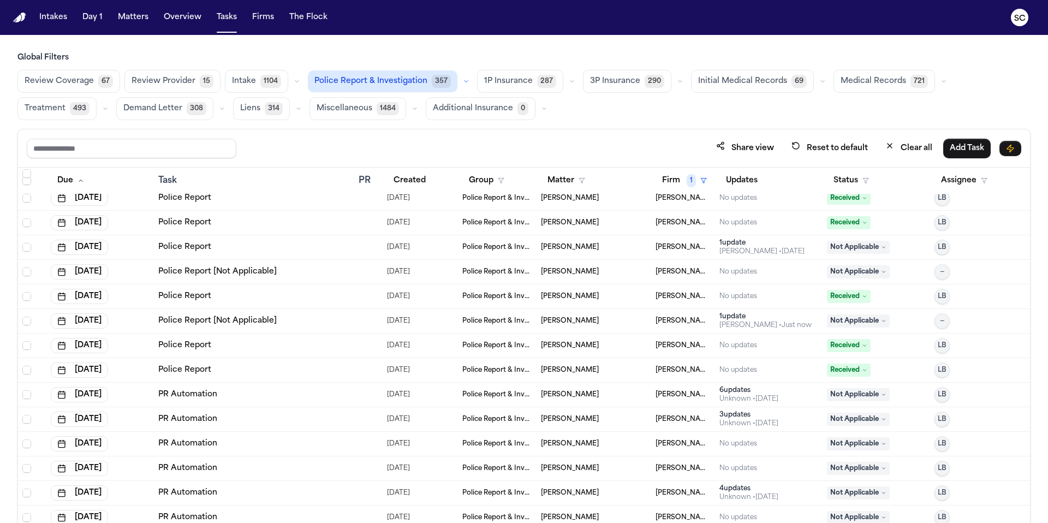
click at [569, 271] on span "Corey Pounds" at bounding box center [570, 272] width 58 height 9
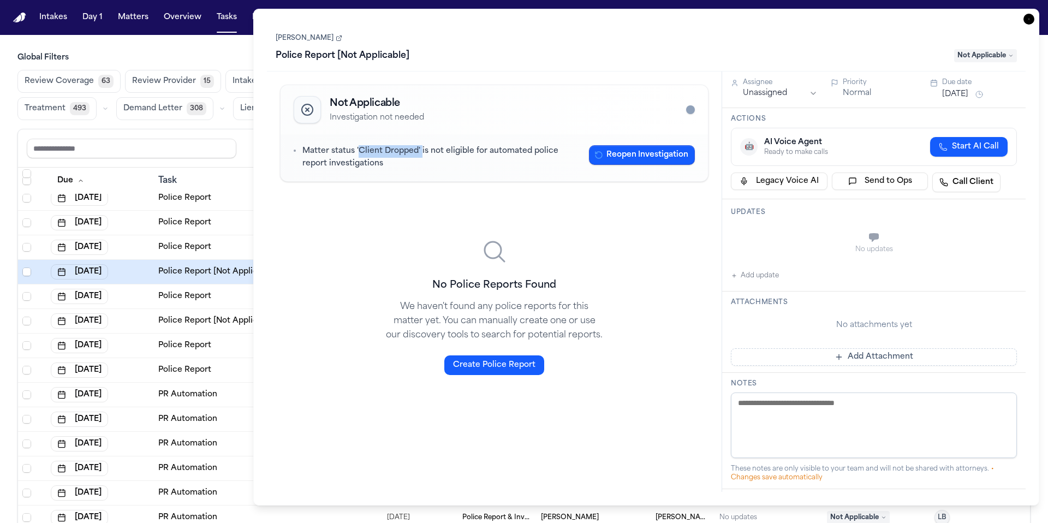
drag, startPoint x: 417, startPoint y: 152, endPoint x: 358, endPoint y: 149, distance: 59.1
click at [358, 149] on p "Matter status 'Client Dropped' is not eligible for automated police report inve…" at bounding box center [441, 157] width 278 height 25
copy p "Client Dropped'"
click at [785, 416] on textarea at bounding box center [874, 426] width 286 height 66
paste textarea "**********"
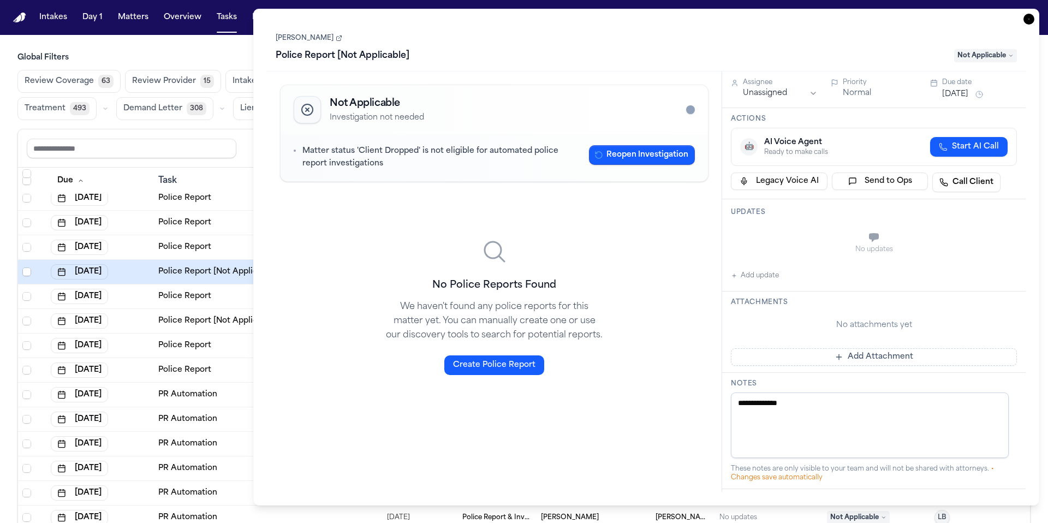
type textarea "**********"
click at [679, 303] on div "Not Applicable Investigation not needed Matter status 'Client Dropped' is not e…" at bounding box center [494, 253] width 437 height 347
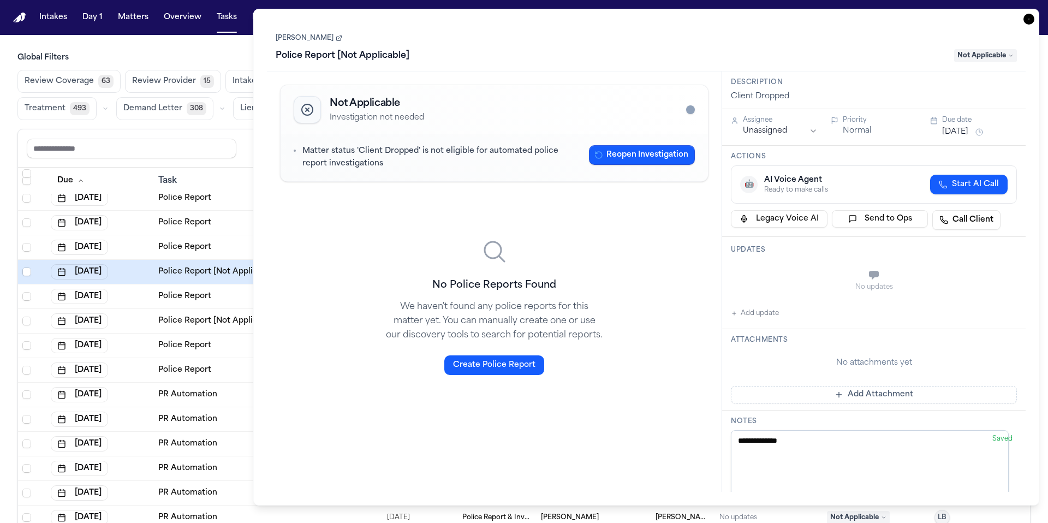
click at [1027, 18] on icon "button" at bounding box center [1029, 19] width 11 height 11
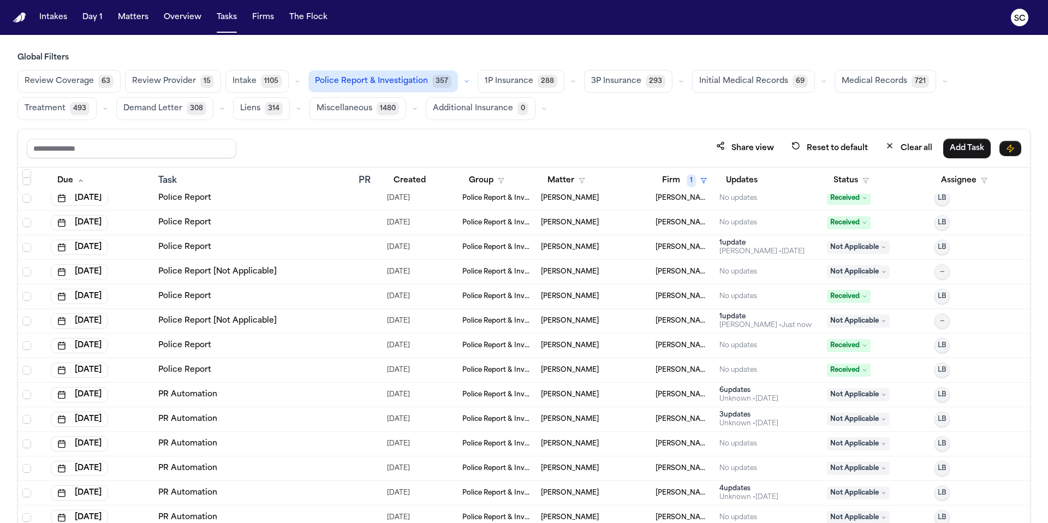
click at [200, 248] on link "Police Report" at bounding box center [184, 247] width 53 height 11
click at [500, 248] on span "Police Report & Investigation" at bounding box center [497, 247] width 70 height 9
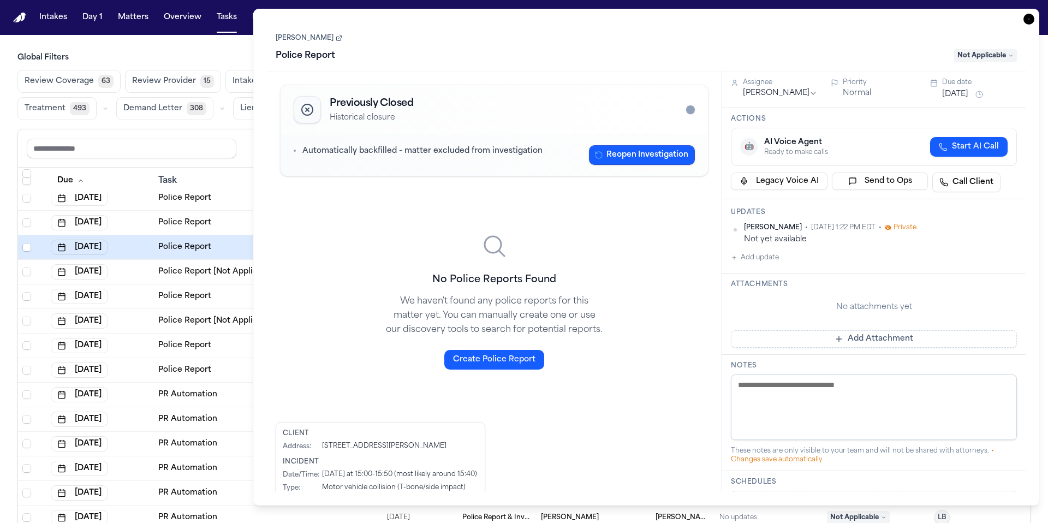
click at [336, 39] on icon at bounding box center [339, 38] width 7 height 7
click at [1026, 19] on icon "button" at bounding box center [1029, 19] width 11 height 11
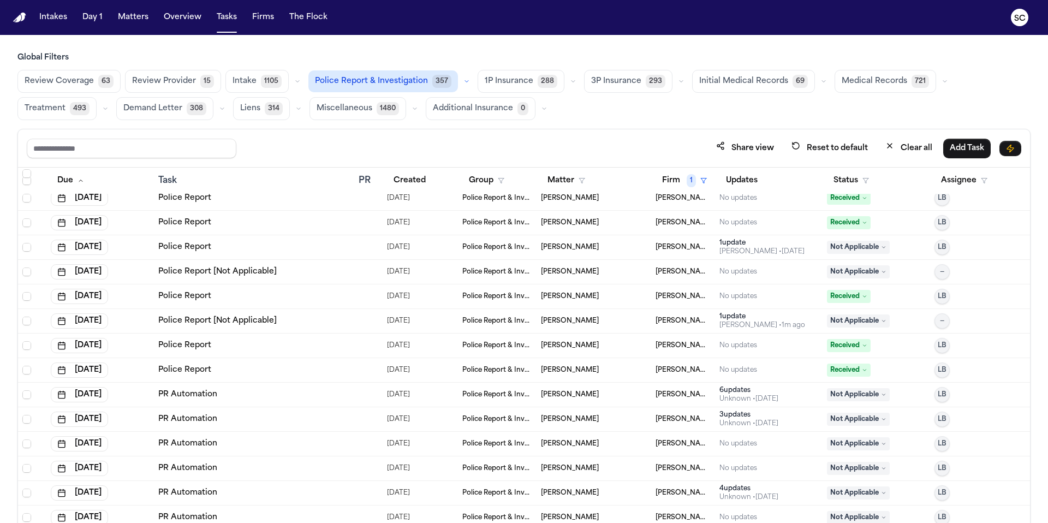
click at [852, 248] on span "Not Applicable" at bounding box center [858, 247] width 63 height 13
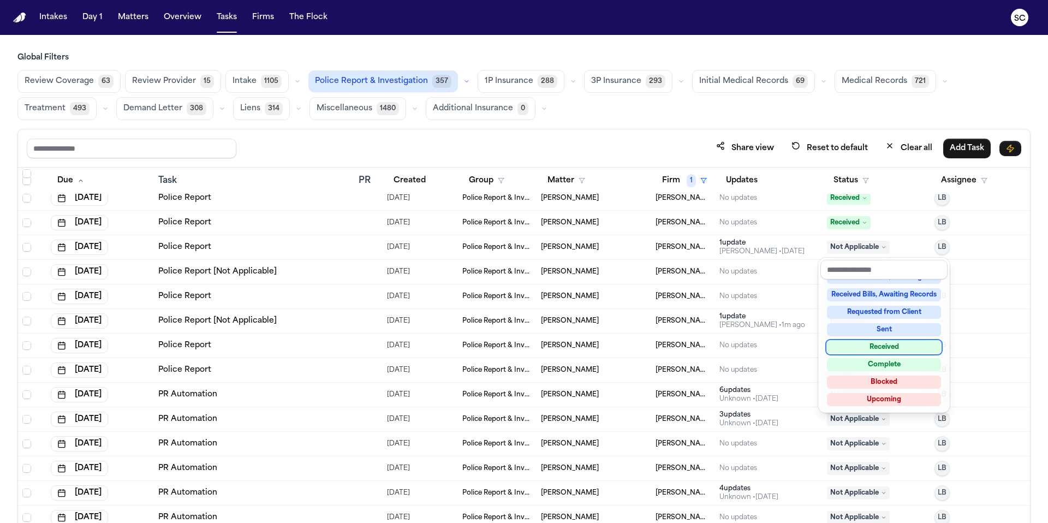
click at [885, 349] on div "Received" at bounding box center [884, 347] width 114 height 13
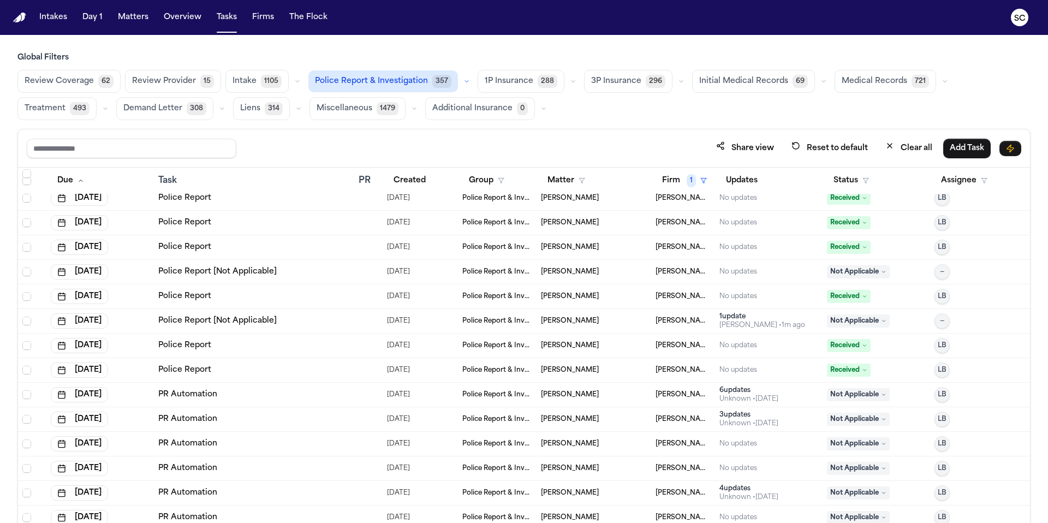
click at [575, 271] on span "Corey Pounds" at bounding box center [570, 272] width 58 height 9
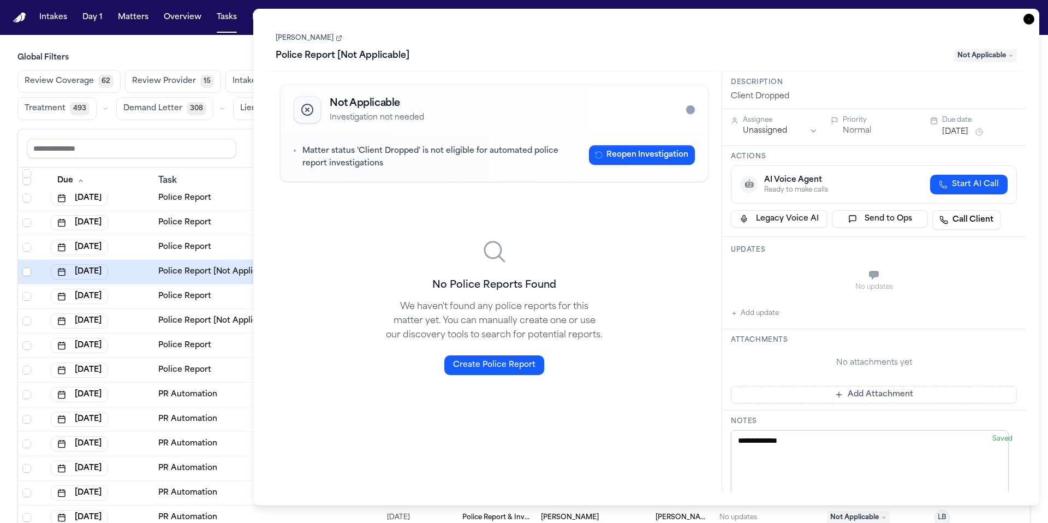
click at [1029, 17] on icon "button" at bounding box center [1029, 19] width 11 height 11
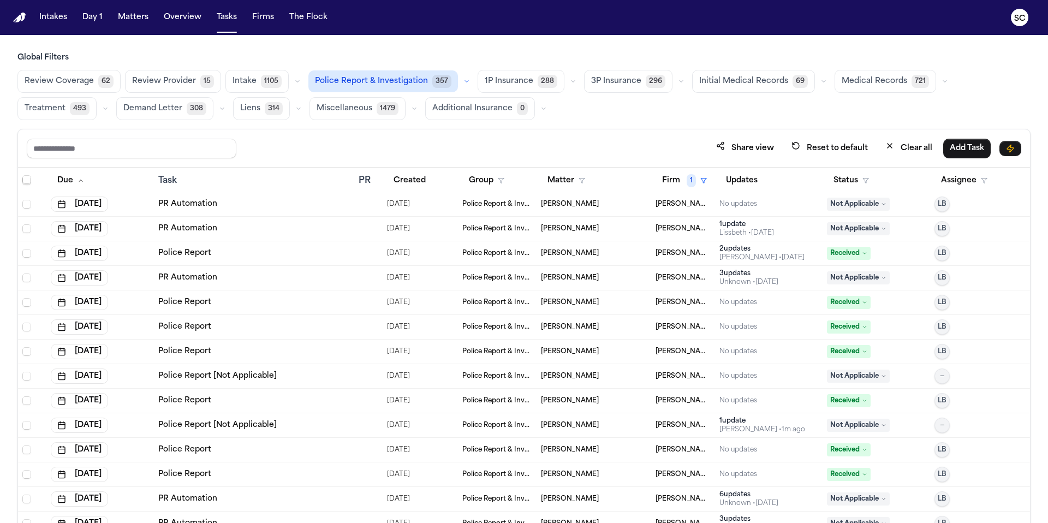
scroll to position [3828, 0]
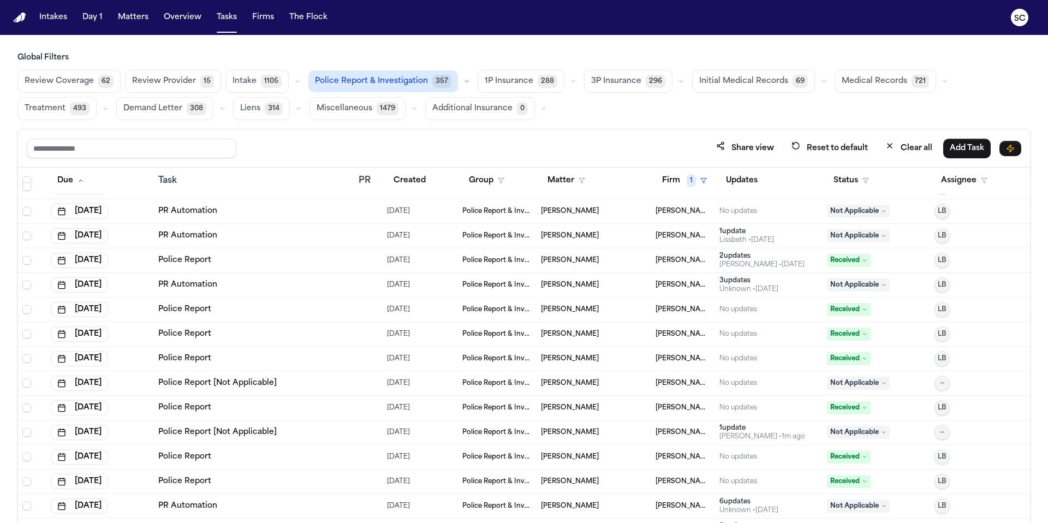
click at [569, 287] on span "Marco Mena" at bounding box center [570, 285] width 58 height 9
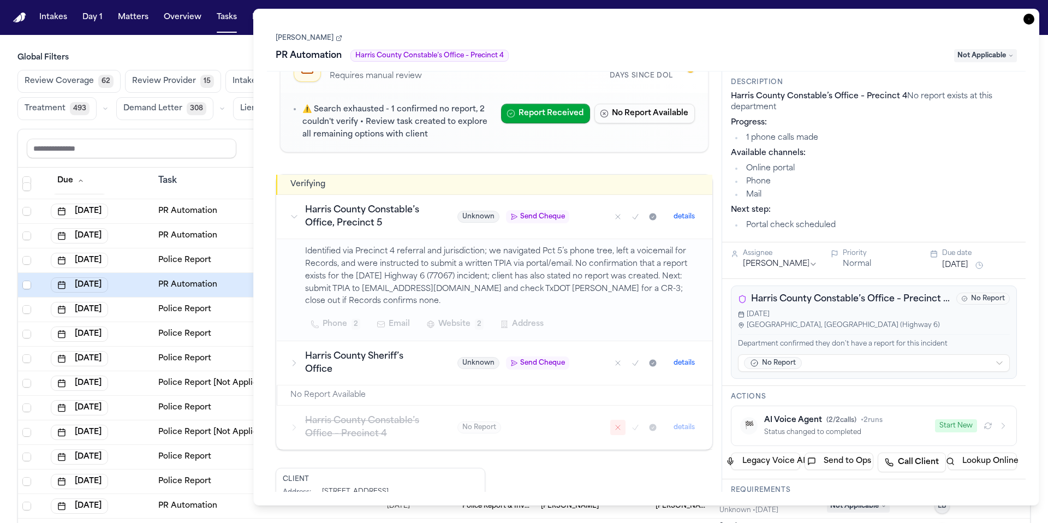
scroll to position [63, 0]
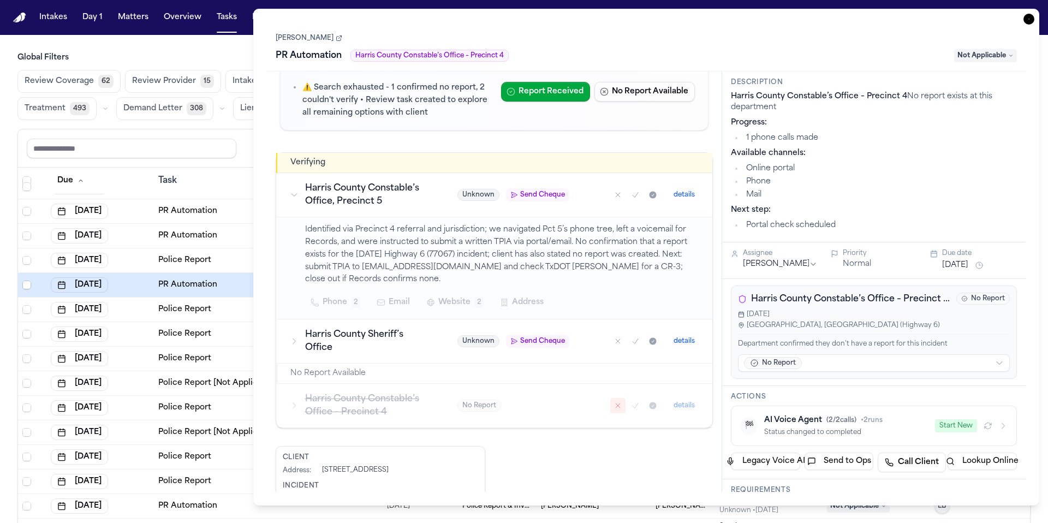
click at [300, 346] on div "Harris County Sheriff’s Office" at bounding box center [360, 341] width 141 height 26
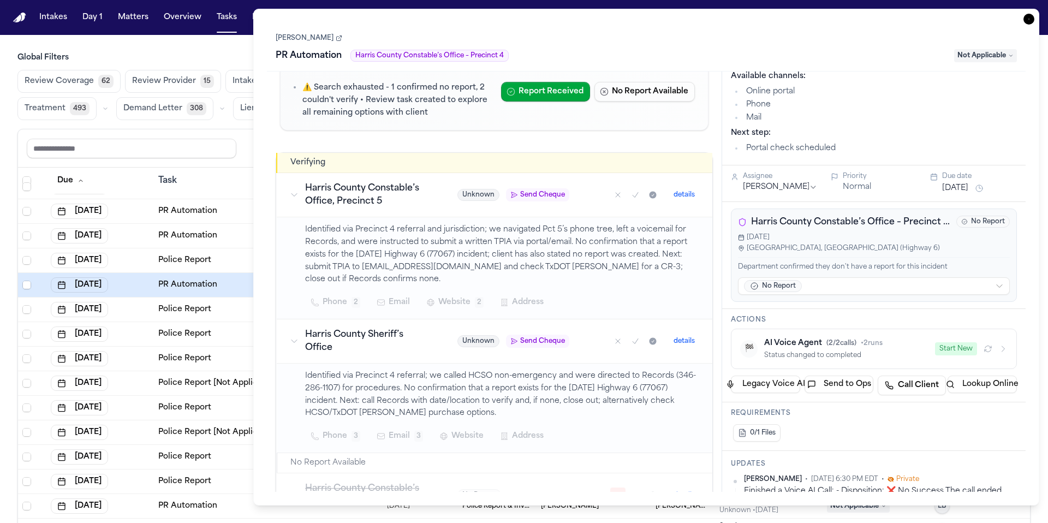
scroll to position [86, 0]
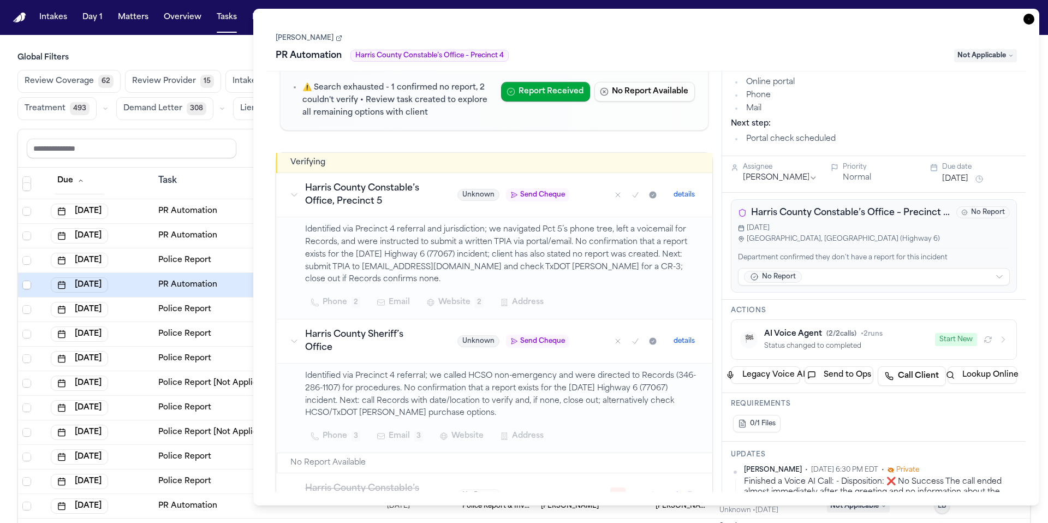
click at [614, 196] on icon "Mark as no report" at bounding box center [618, 195] width 9 height 9
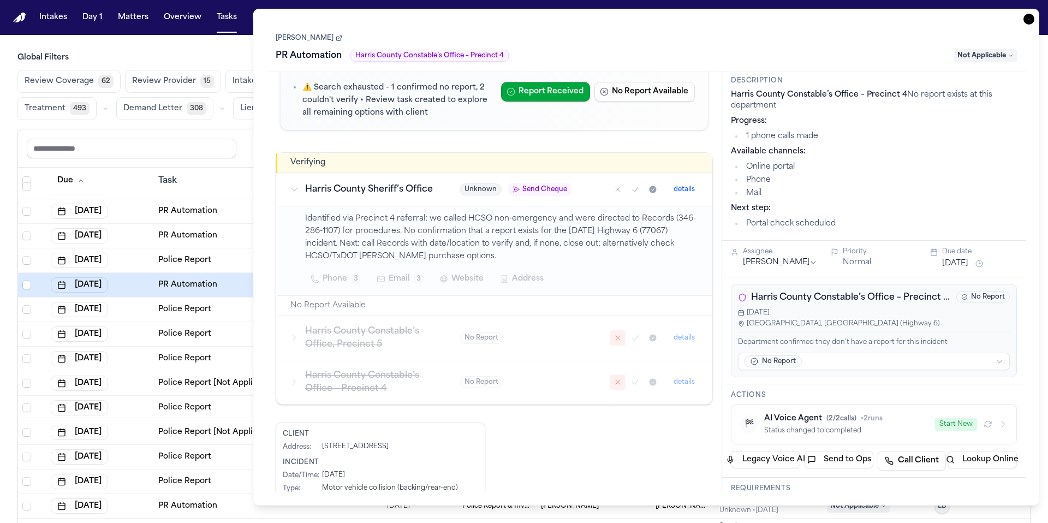
scroll to position [0, 0]
click at [336, 39] on icon at bounding box center [339, 38] width 7 height 7
click at [1029, 20] on icon "button" at bounding box center [1029, 19] width 11 height 11
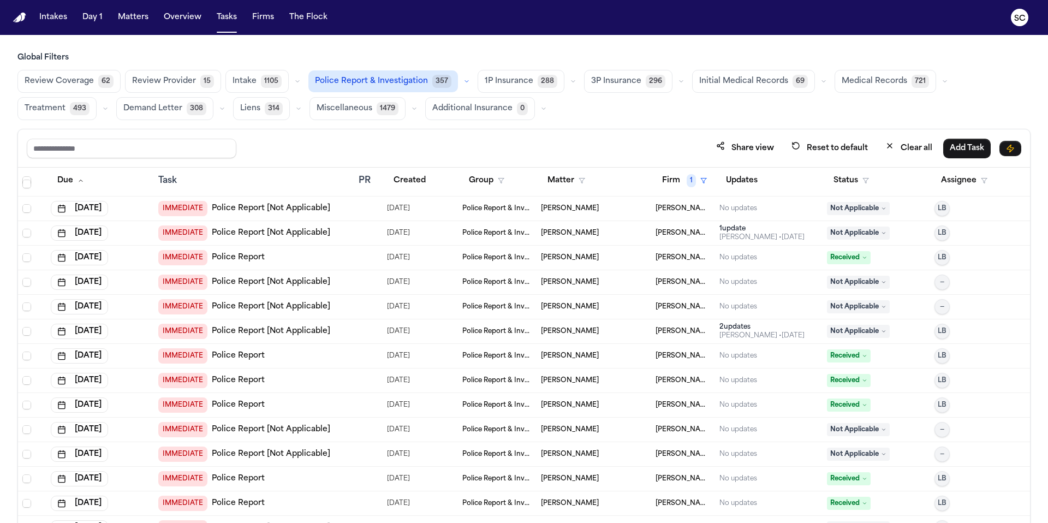
scroll to position [153, 0]
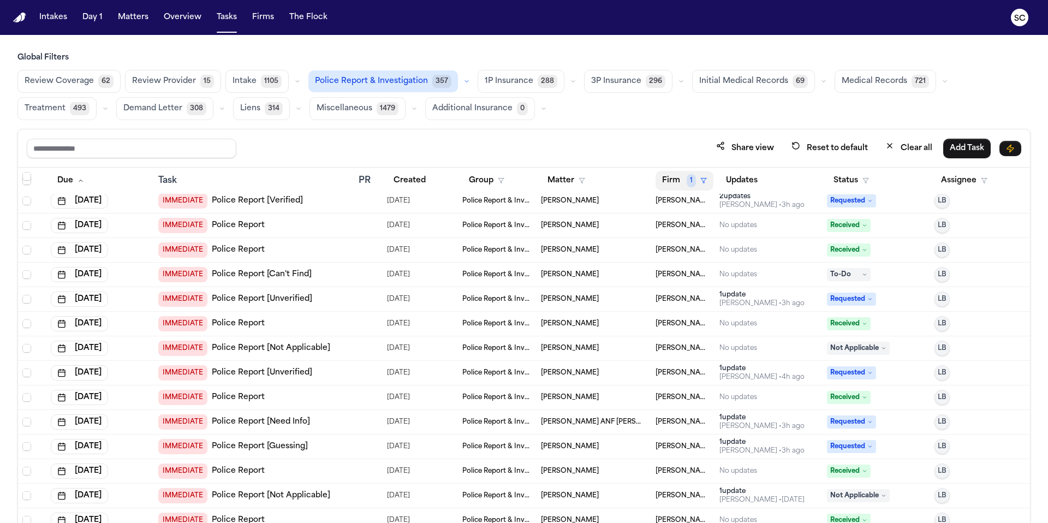
click at [687, 181] on span "1" at bounding box center [691, 180] width 9 height 13
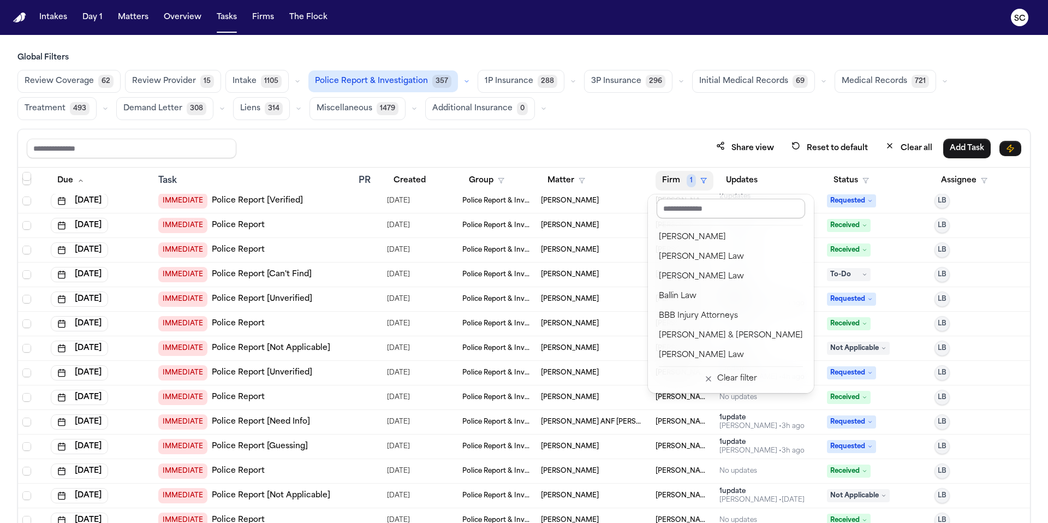
click at [705, 209] on input "text" at bounding box center [731, 209] width 149 height 20
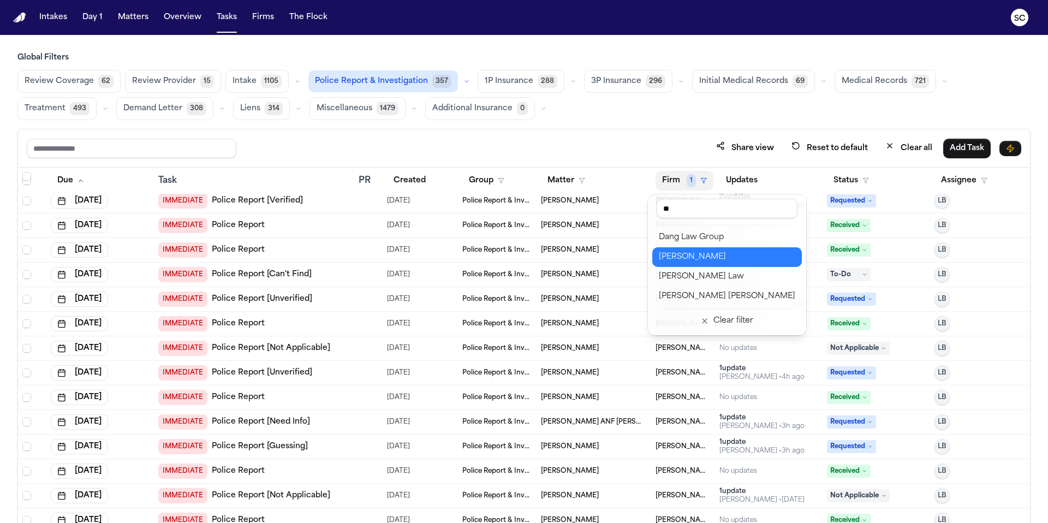
type input "**"
click at [706, 259] on div "David Lopez" at bounding box center [727, 257] width 136 height 13
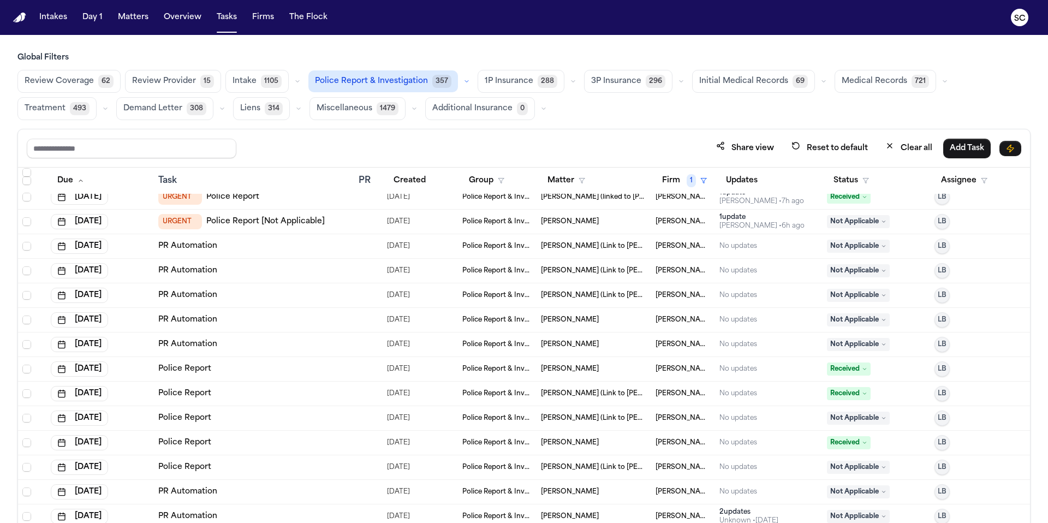
scroll to position [185, 0]
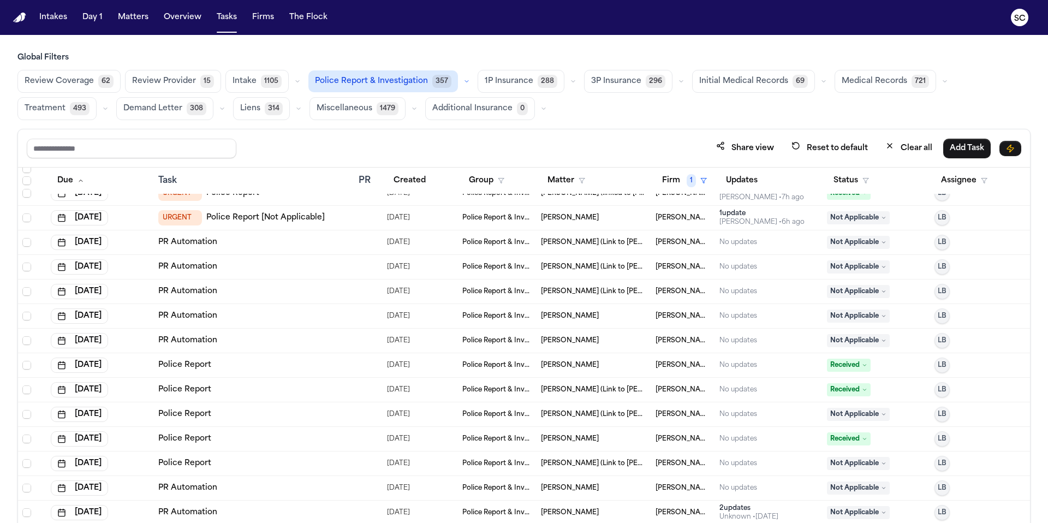
click at [432, 81] on span "357" at bounding box center [441, 81] width 19 height 13
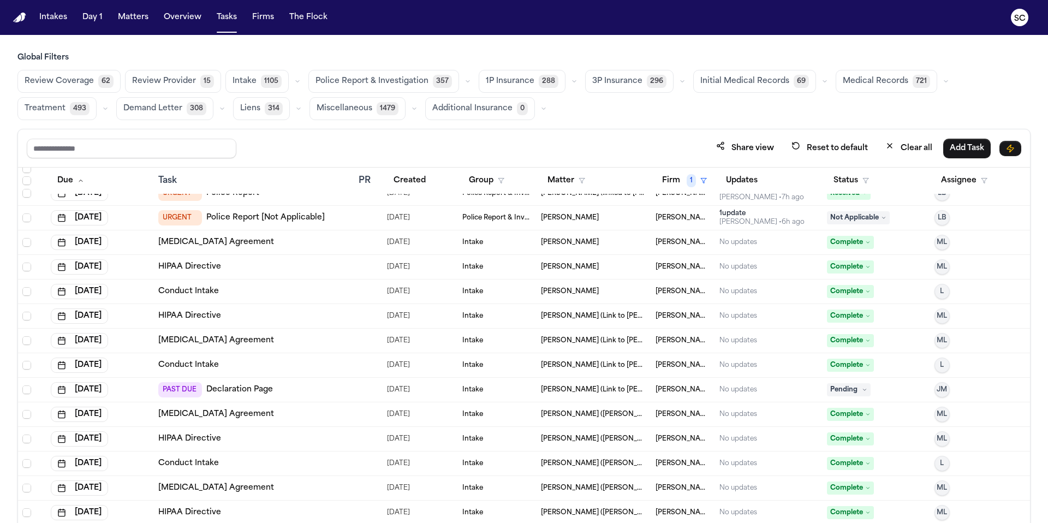
drag, startPoint x: 455, startPoint y: 74, endPoint x: 455, endPoint y: 80, distance: 6.0
click at [455, 75] on div "Police Report & Investigation 357" at bounding box center [391, 81] width 166 height 23
click at [433, 82] on span "357" at bounding box center [442, 81] width 19 height 13
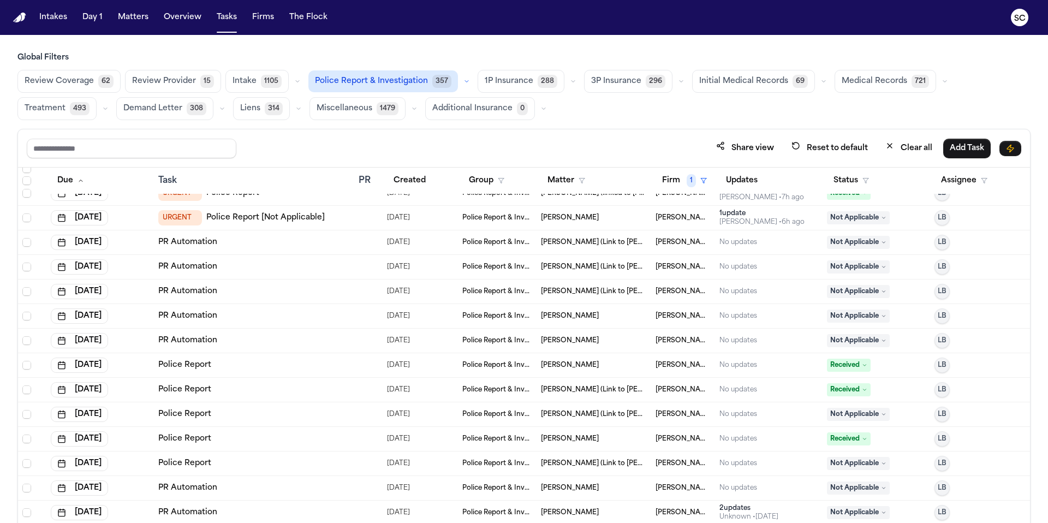
click at [464, 82] on icon "button" at bounding box center [467, 81] width 7 height 7
click at [397, 132] on span "Police Report Escalation" at bounding box center [363, 129] width 95 height 11
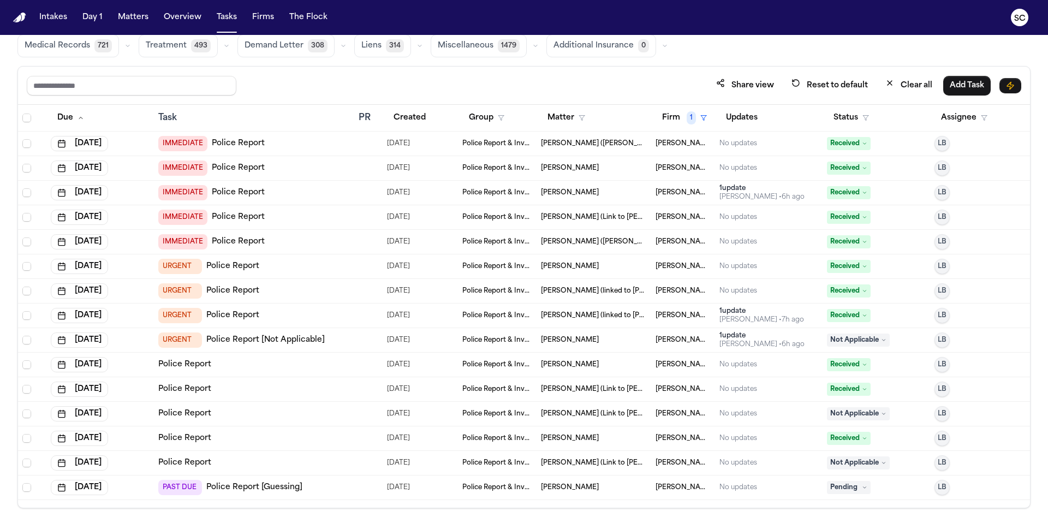
scroll to position [65, 0]
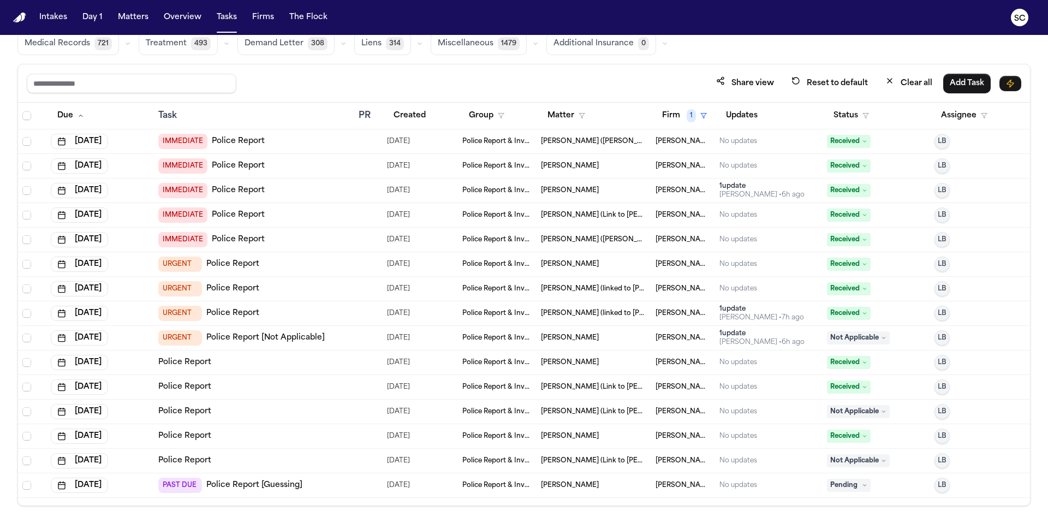
click at [591, 463] on span "Samantha Wheeler (Link to Ismael Valdez)" at bounding box center [594, 460] width 106 height 9
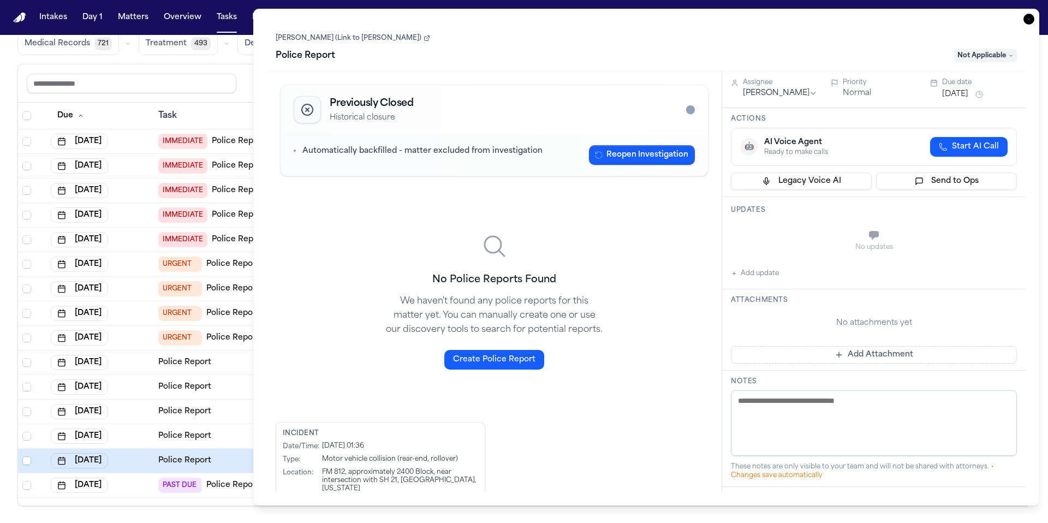
click at [1030, 19] on icon "button" at bounding box center [1029, 19] width 11 height 11
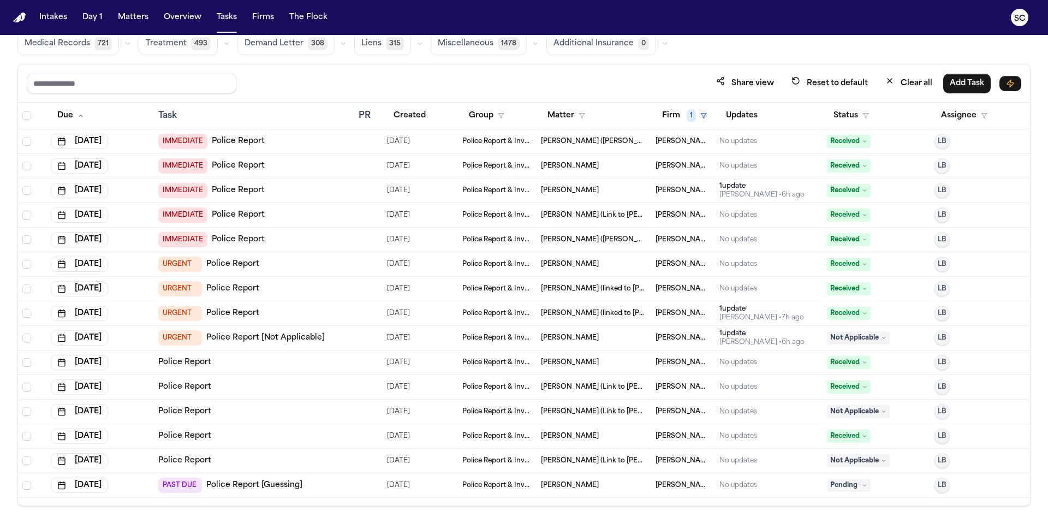
click at [568, 190] on span "Ismael Valdez" at bounding box center [570, 190] width 58 height 9
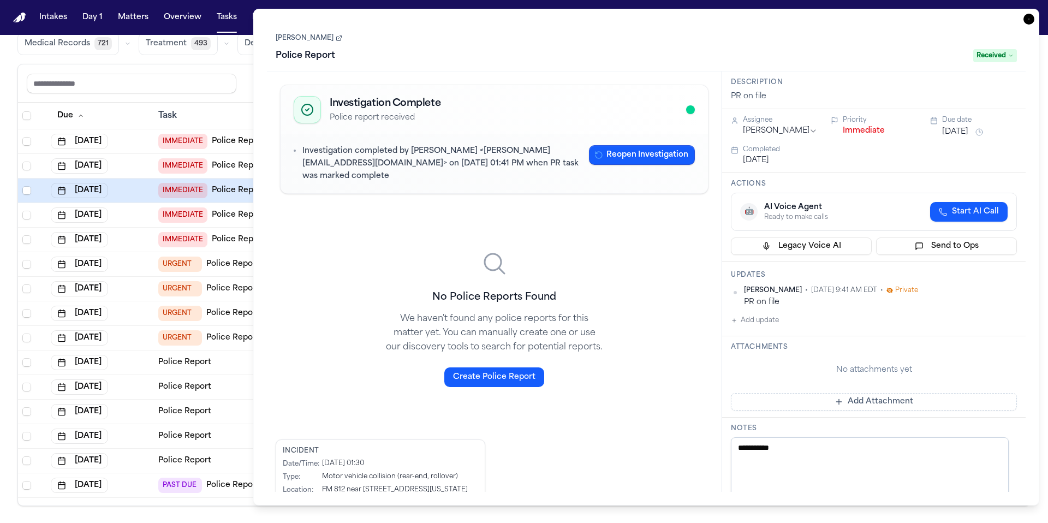
click at [337, 39] on icon at bounding box center [339, 39] width 4 height 4
click at [1030, 18] on icon "button" at bounding box center [1029, 19] width 11 height 11
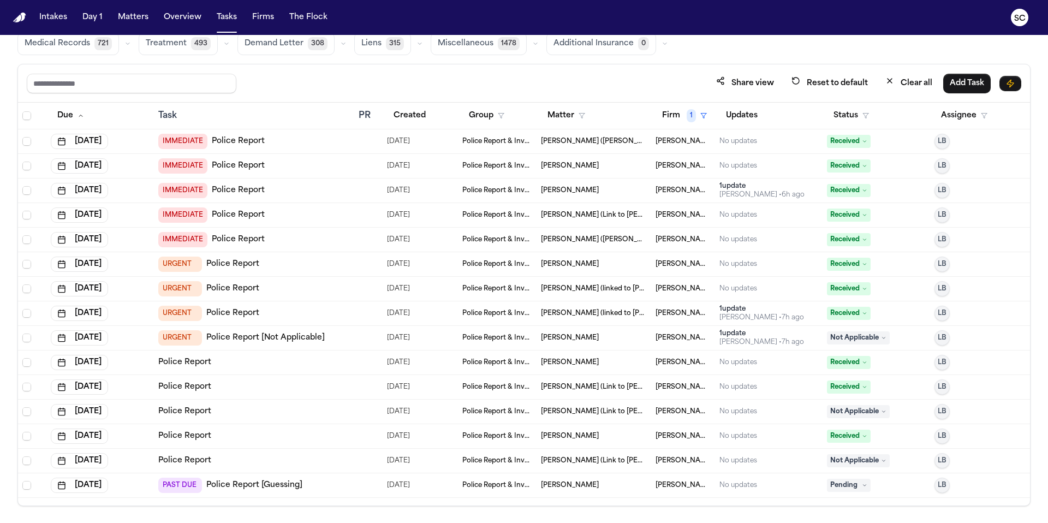
click at [581, 466] on td "Samantha Wheeler (Link to Ismael Valdez)" at bounding box center [594, 461] width 115 height 25
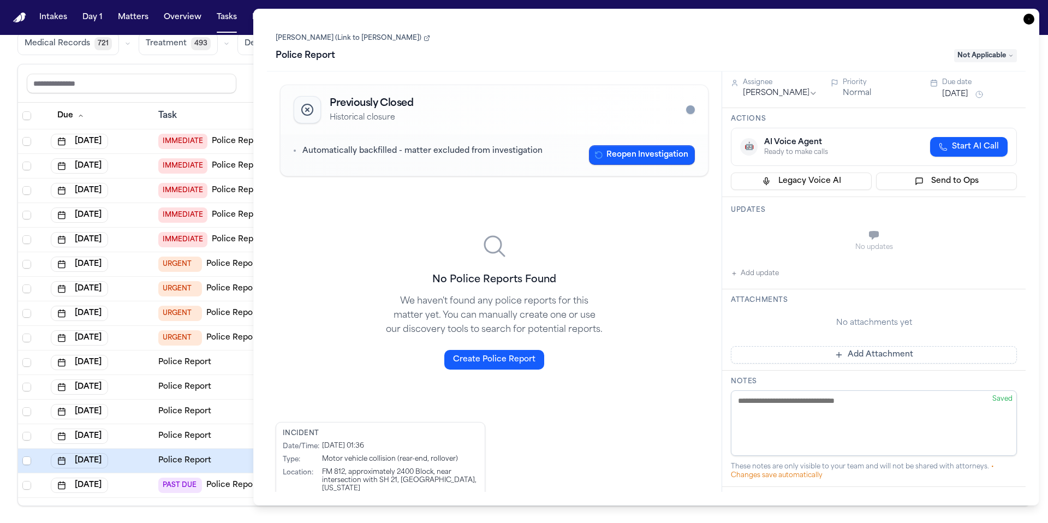
click at [992, 56] on span "Not Applicable" at bounding box center [985, 55] width 63 height 13
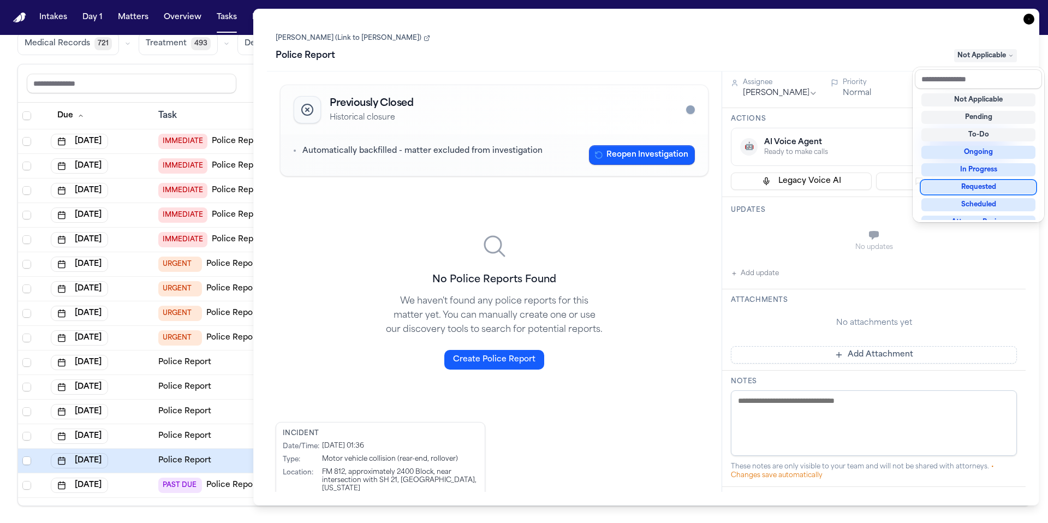
scroll to position [170, 0]
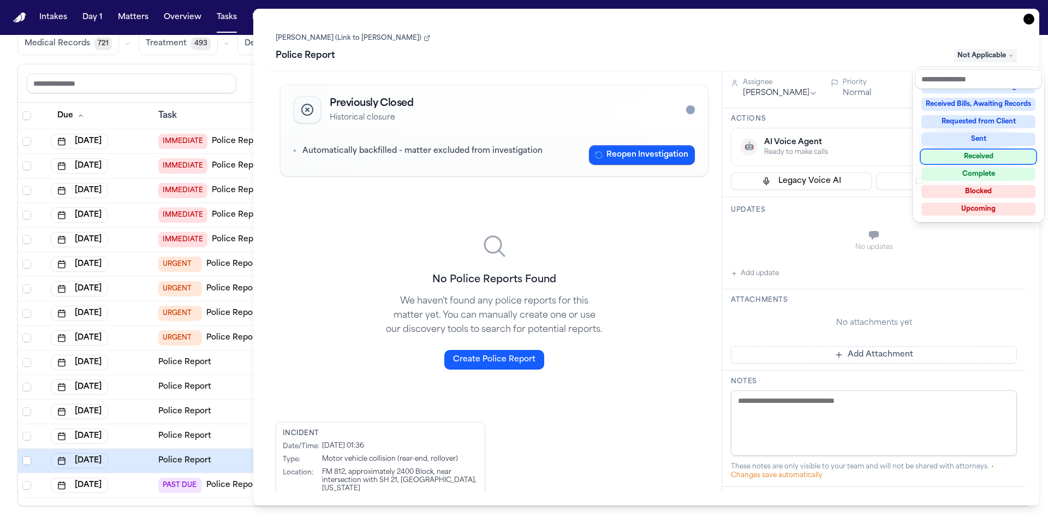
click at [977, 159] on div "Received" at bounding box center [979, 156] width 114 height 13
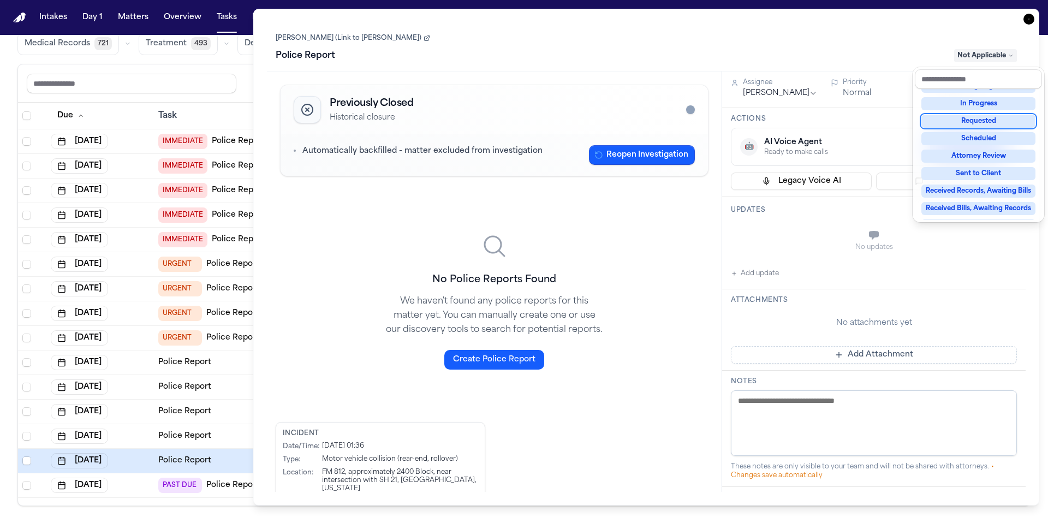
scroll to position [33, 0]
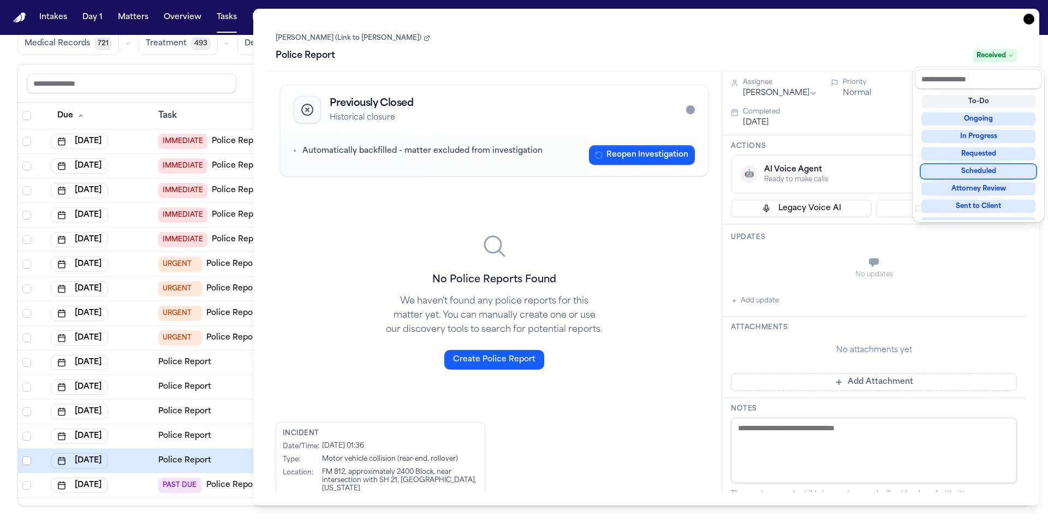
click at [768, 301] on div "Samantha Wheeler (Link to Ismael Valdez) Police Report Received Previously Clos…" at bounding box center [646, 257] width 759 height 470
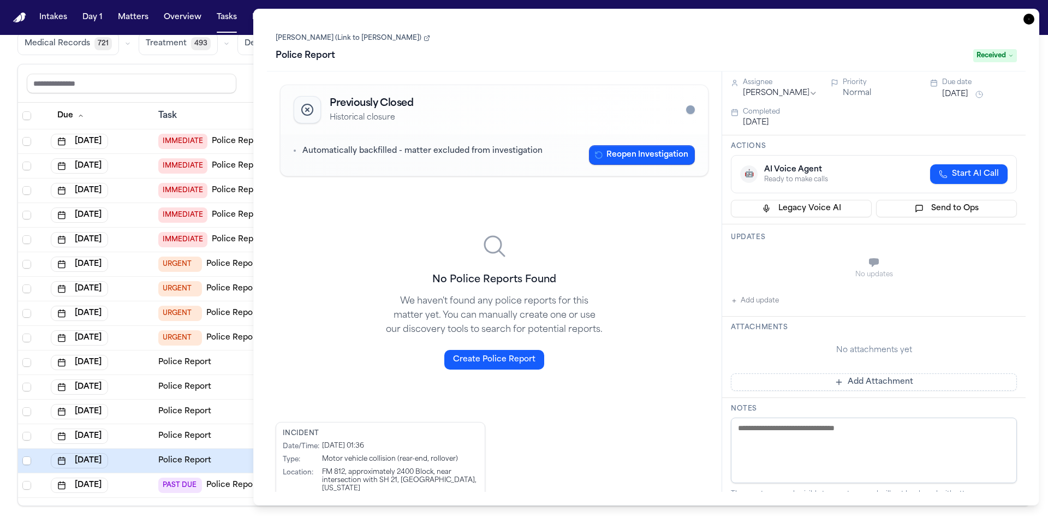
click at [767, 300] on button "Add update" at bounding box center [755, 300] width 48 height 13
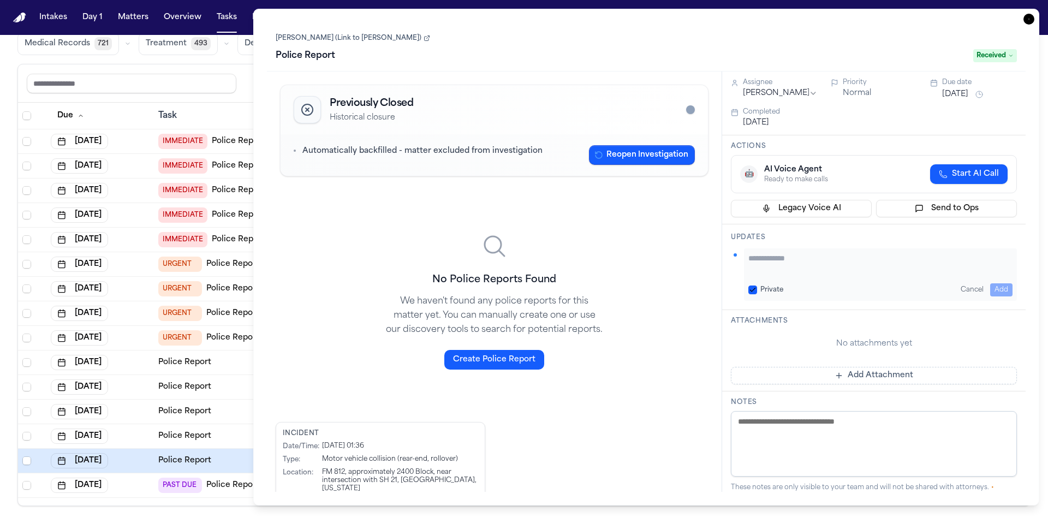
click at [769, 263] on textarea "Add your update" at bounding box center [881, 264] width 264 height 22
type textarea "**********"
click at [994, 287] on button "Add" at bounding box center [1001, 289] width 22 height 13
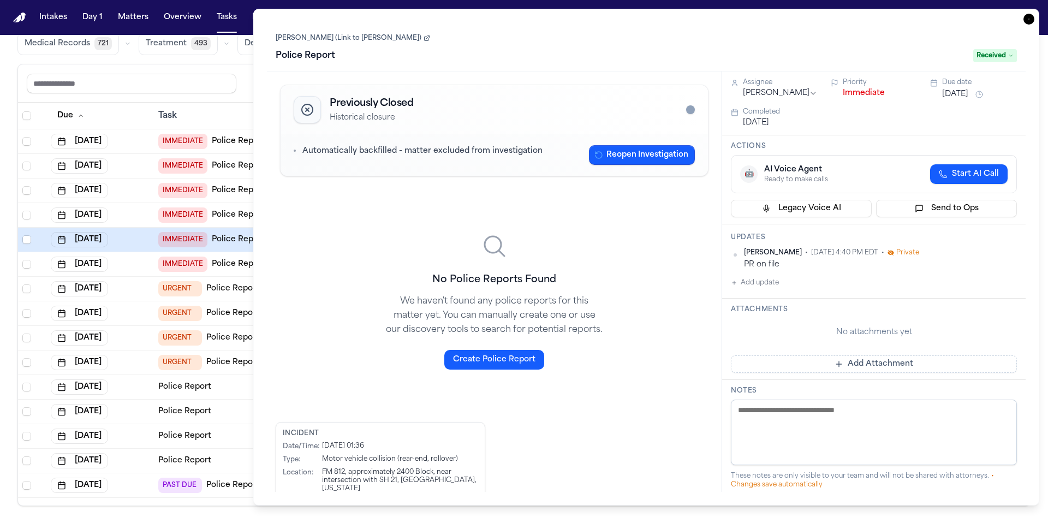
click at [860, 366] on button "Add Attachment" at bounding box center [874, 363] width 286 height 17
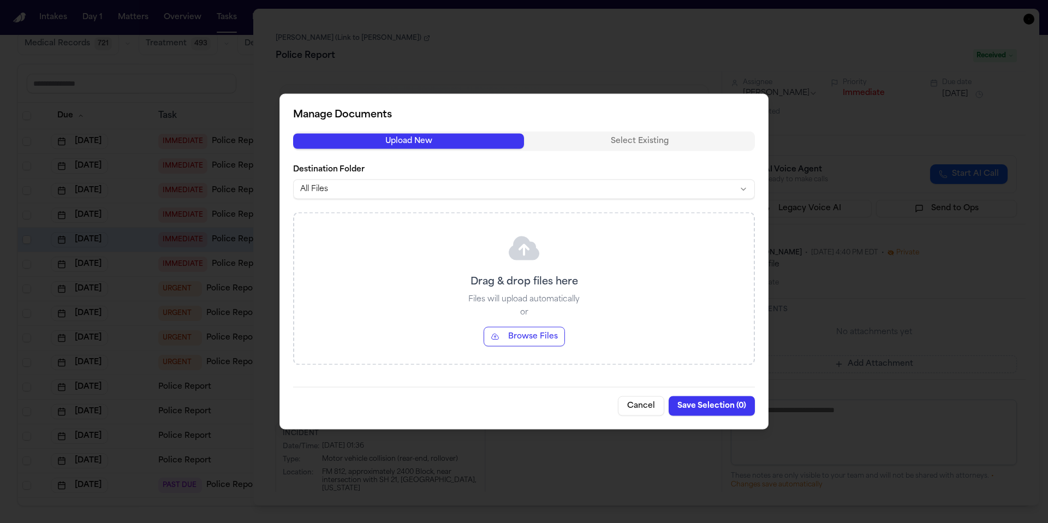
click at [331, 190] on body "Intakes Day 1 Matters Overview Tasks Firms The Flock SC Global Filters Review C…" at bounding box center [524, 261] width 1048 height 523
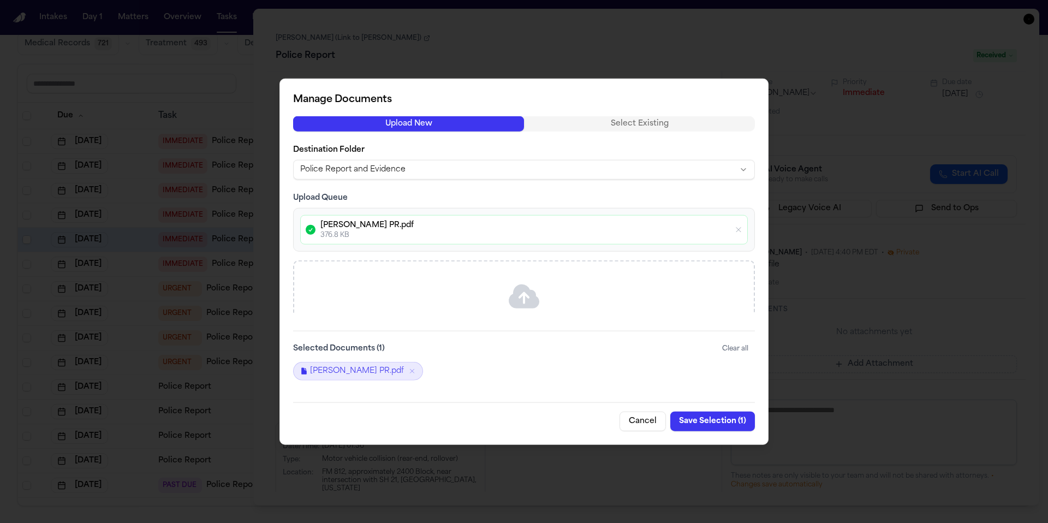
click at [710, 421] on button "Save Selection ( 1 )" at bounding box center [712, 421] width 85 height 20
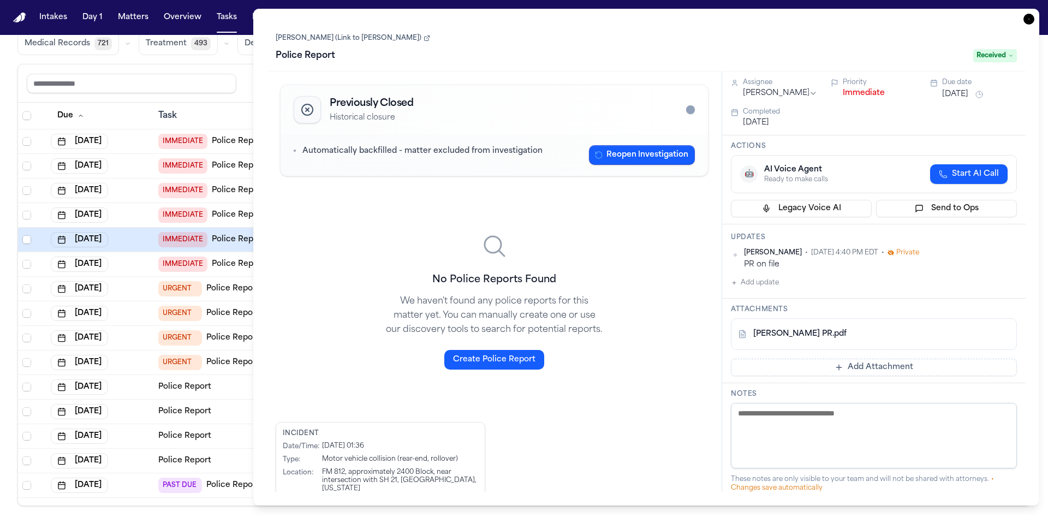
click at [318, 38] on link "Samantha Wheeler (Link to Ismael Valdez)" at bounding box center [353, 38] width 155 height 9
click at [1027, 20] on icon "button" at bounding box center [1029, 19] width 11 height 11
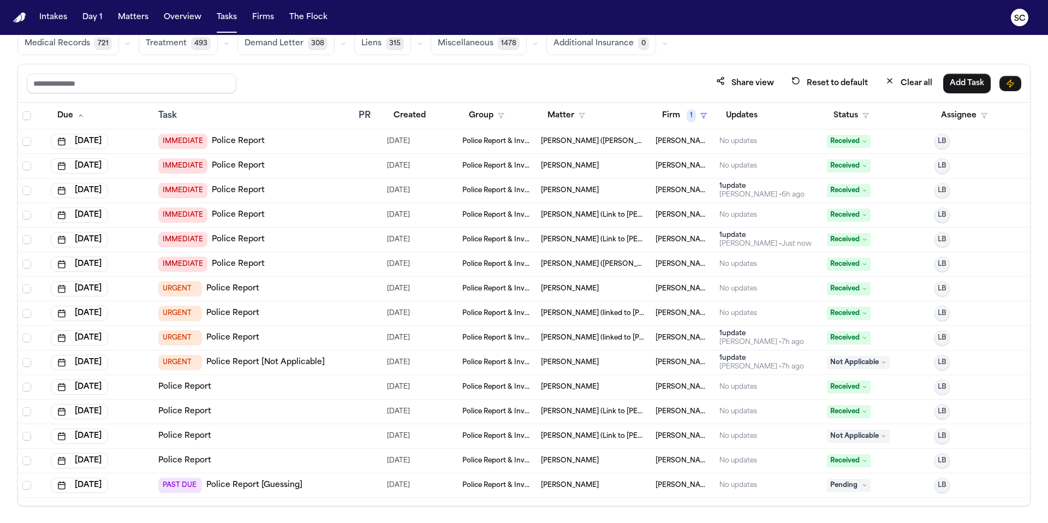
click at [624, 436] on span "Stephani Thomas (Link to Ismael Valdez)" at bounding box center [594, 436] width 106 height 9
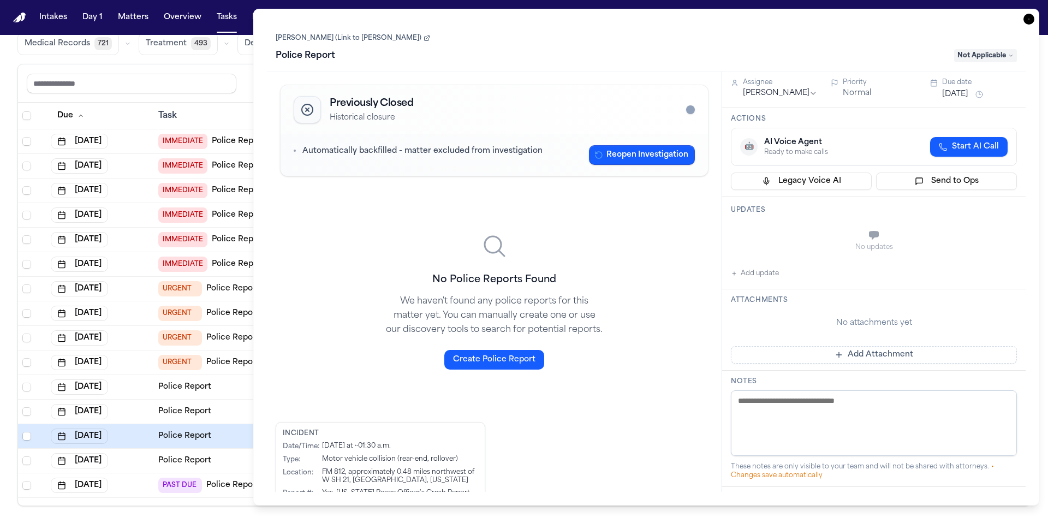
click at [315, 38] on link "Stephani Thomas (Link to Ismael Valdez)" at bounding box center [353, 38] width 155 height 9
click at [971, 58] on span "Not Applicable" at bounding box center [985, 55] width 63 height 13
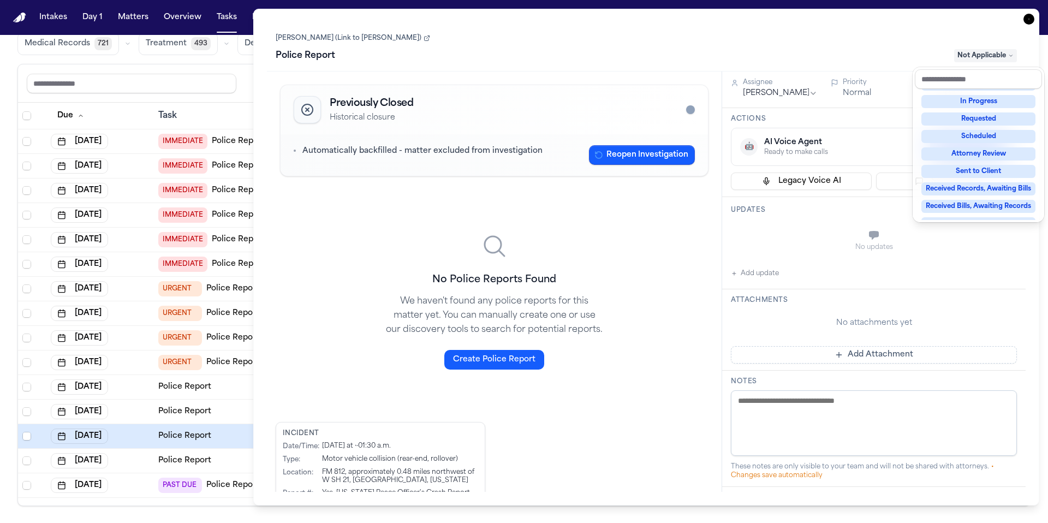
scroll to position [170, 0]
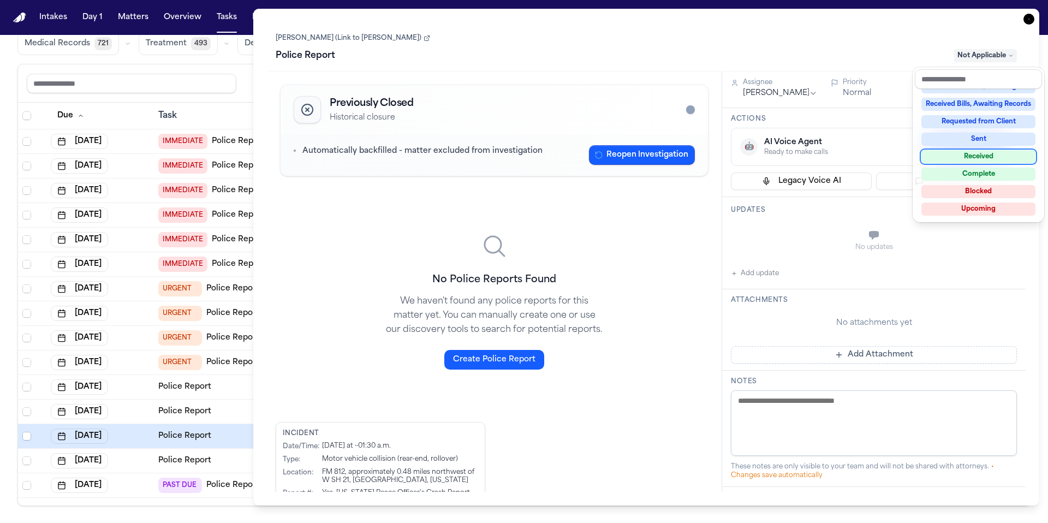
click at [981, 159] on div "Received" at bounding box center [979, 156] width 114 height 13
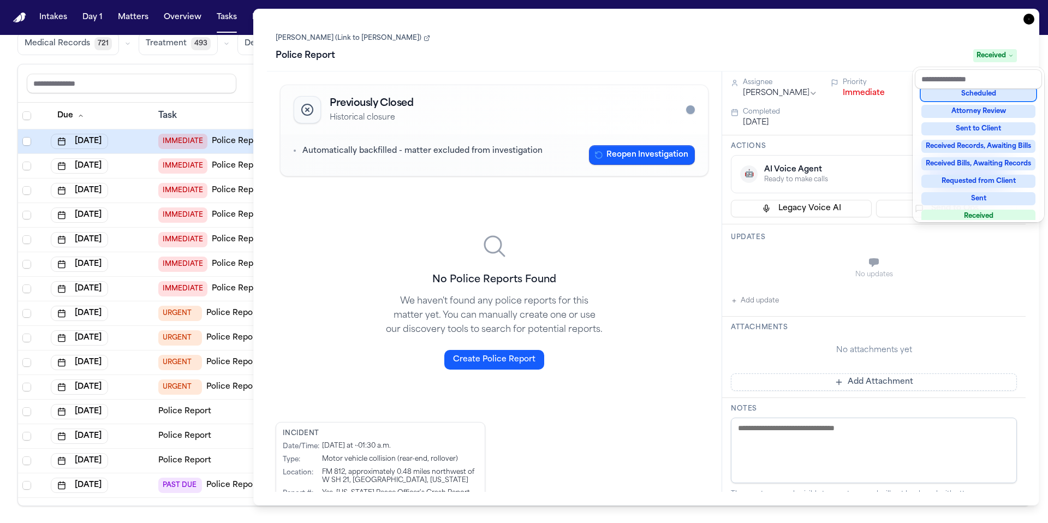
scroll to position [109, 0]
click at [1029, 19] on div "Task Details Stephani Thomas (Link to Ismael Valdez) Police Report Received Pre…" at bounding box center [646, 257] width 786 height 497
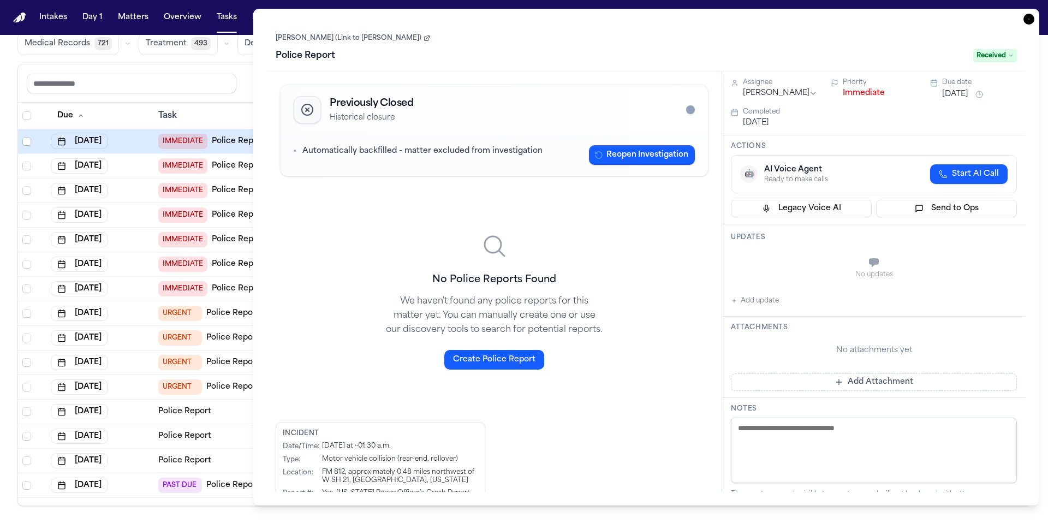
click at [1029, 22] on icon "button" at bounding box center [1029, 19] width 11 height 11
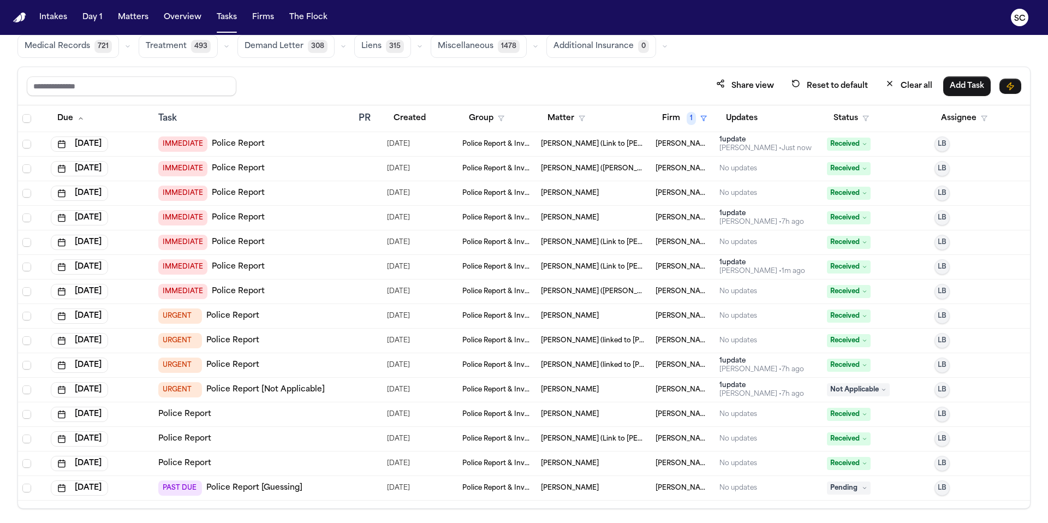
scroll to position [65, 0]
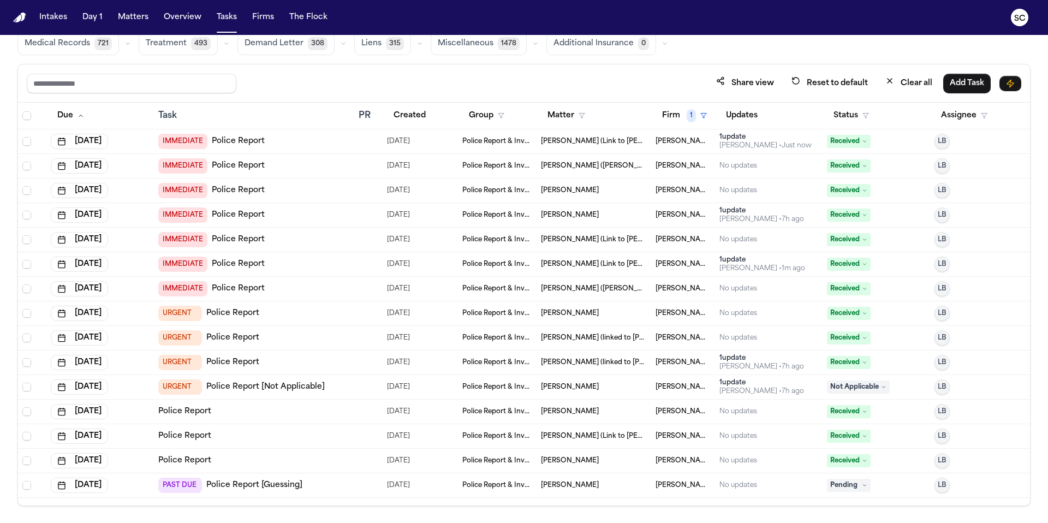
click at [287, 488] on link "Police Report [Guessing]" at bounding box center [254, 485] width 96 height 11
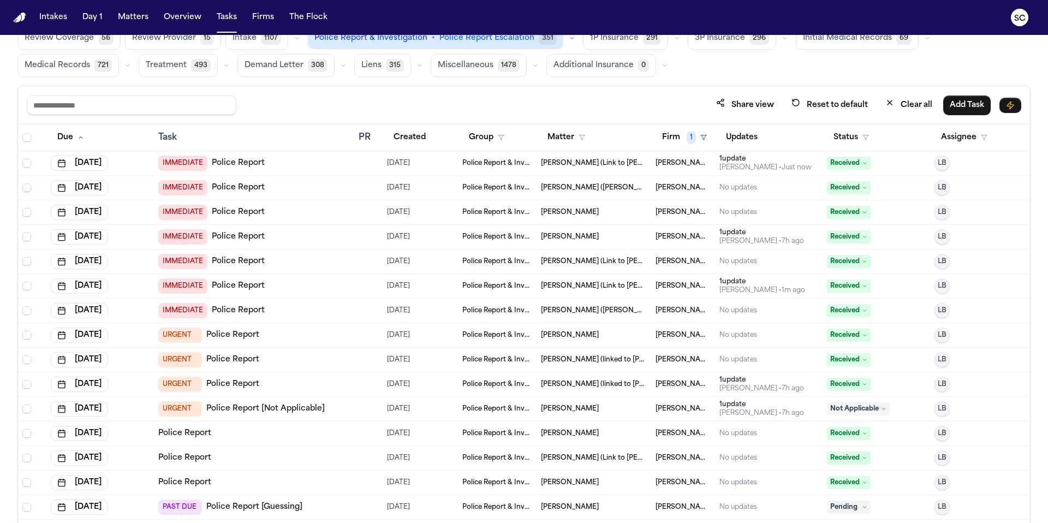
scroll to position [0, 0]
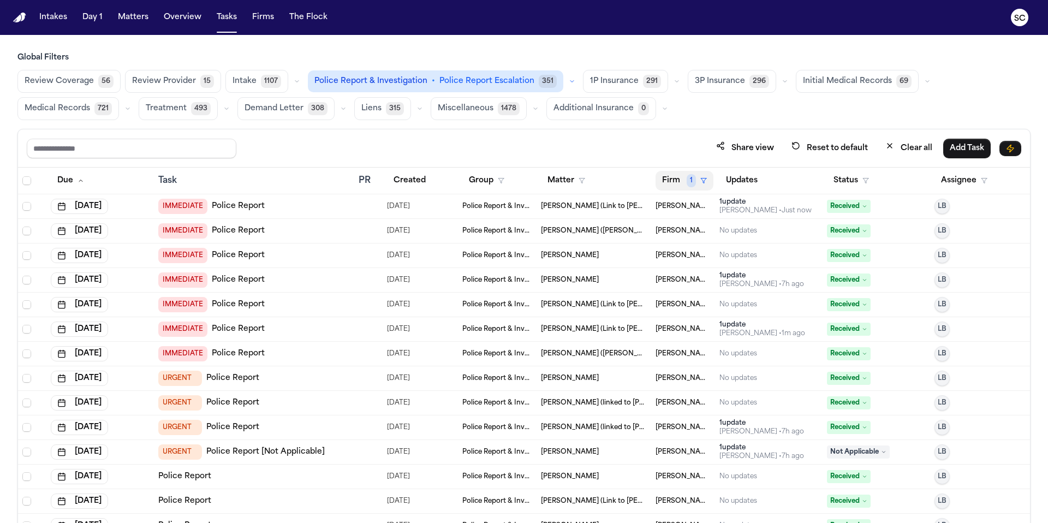
click at [694, 180] on span "1" at bounding box center [691, 180] width 9 height 13
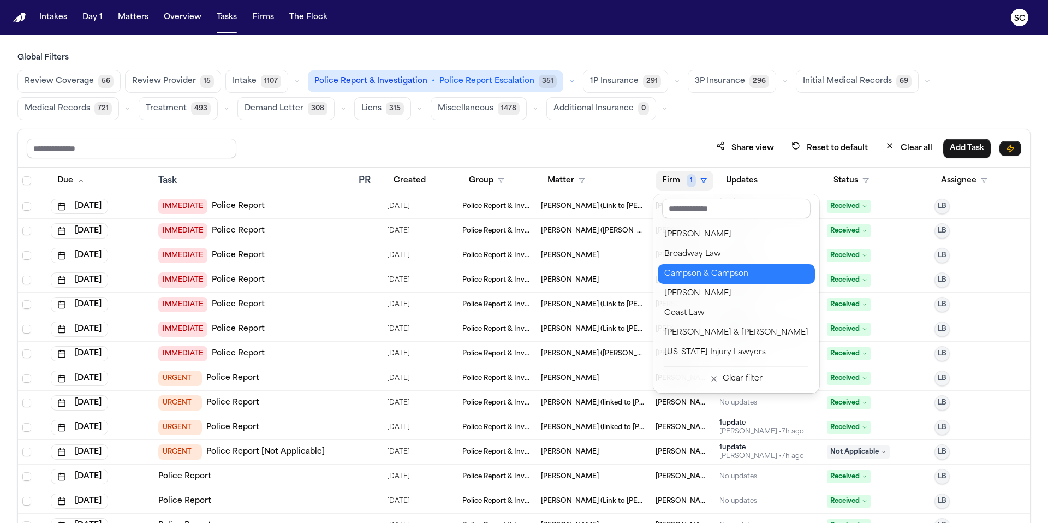
scroll to position [213, 0]
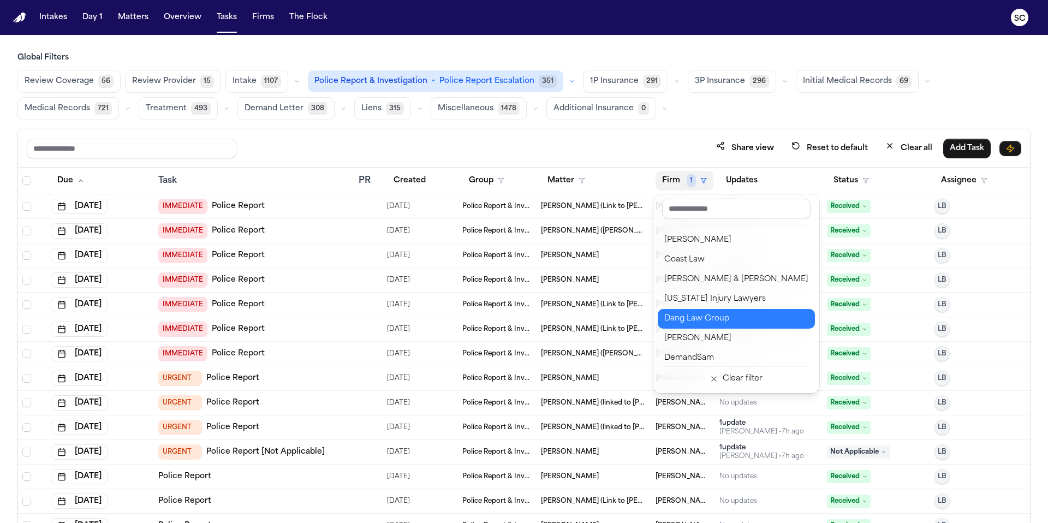
click at [713, 318] on div "Dang Law Group" at bounding box center [736, 318] width 144 height 13
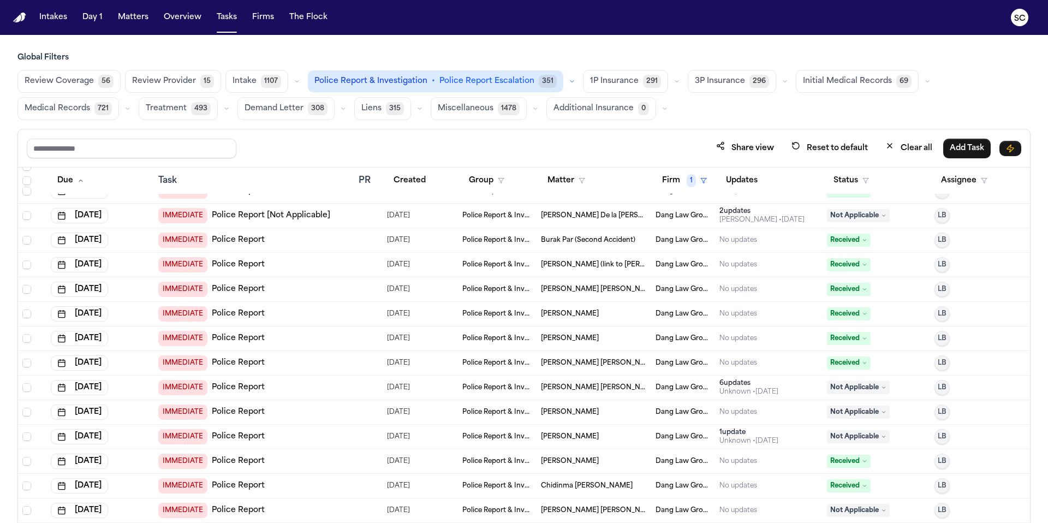
scroll to position [288, 0]
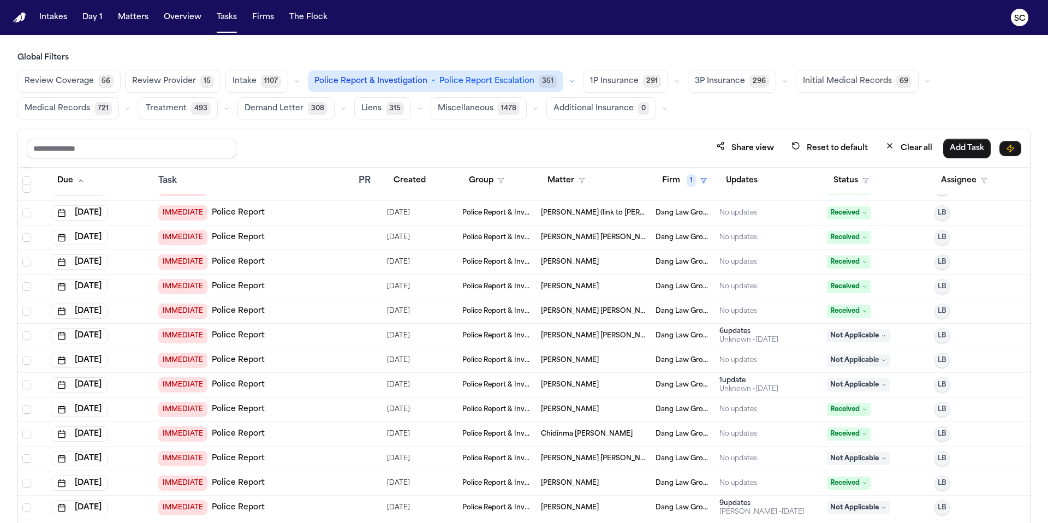
click at [573, 364] on span "Alfredo Ramirez Garcia" at bounding box center [570, 360] width 58 height 9
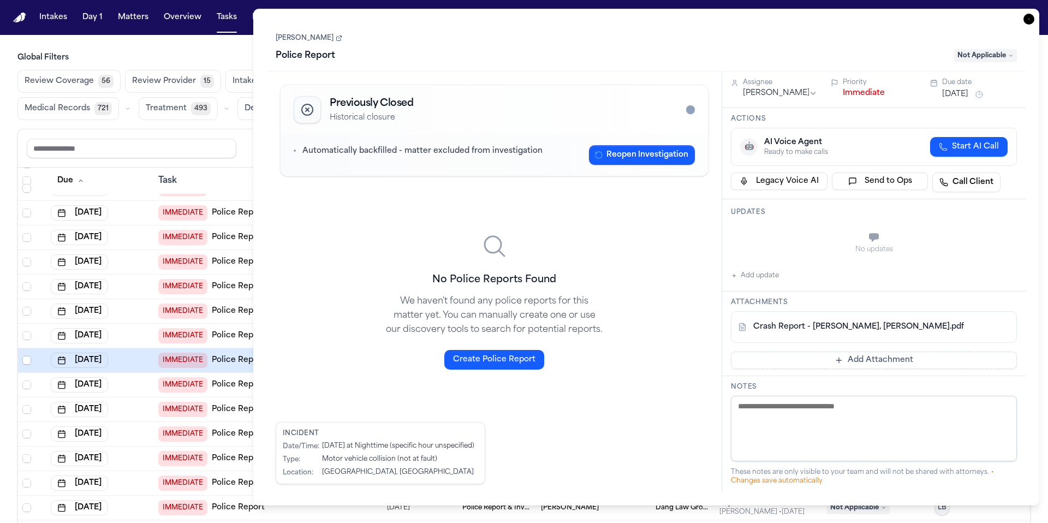
click at [329, 37] on link "Alfredo Ramirez Garcia" at bounding box center [309, 38] width 67 height 9
click at [986, 58] on span "Not Applicable" at bounding box center [985, 55] width 63 height 13
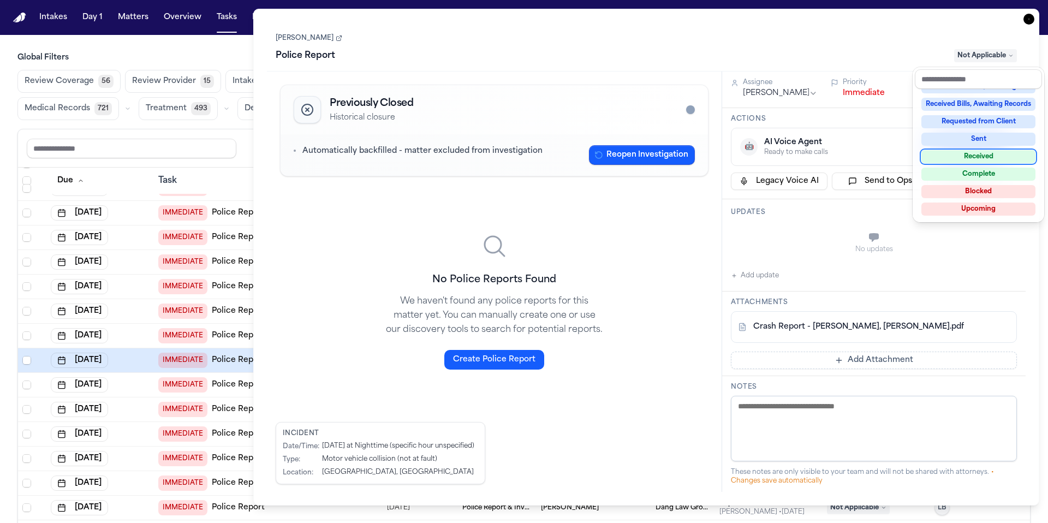
click at [992, 160] on div "Received" at bounding box center [979, 156] width 114 height 13
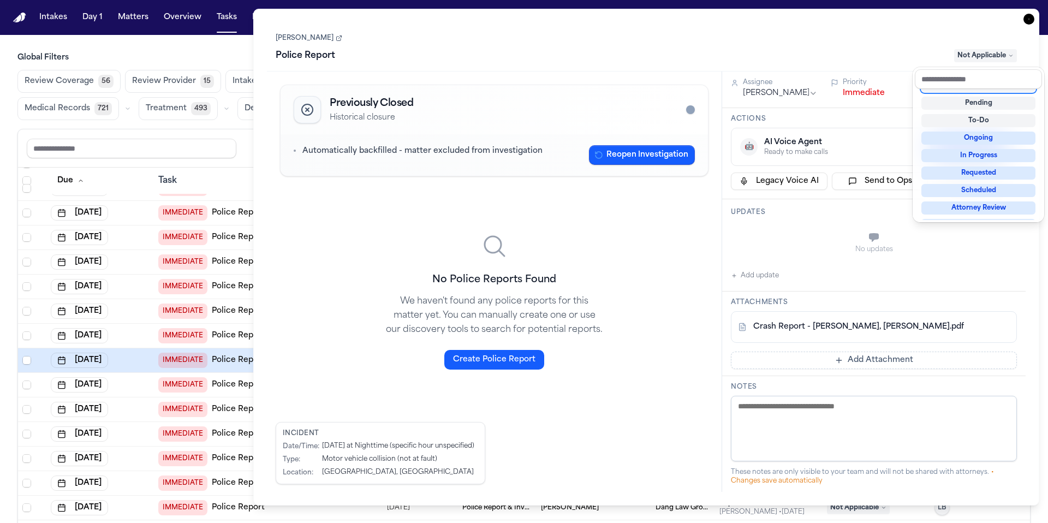
scroll to position [8, 0]
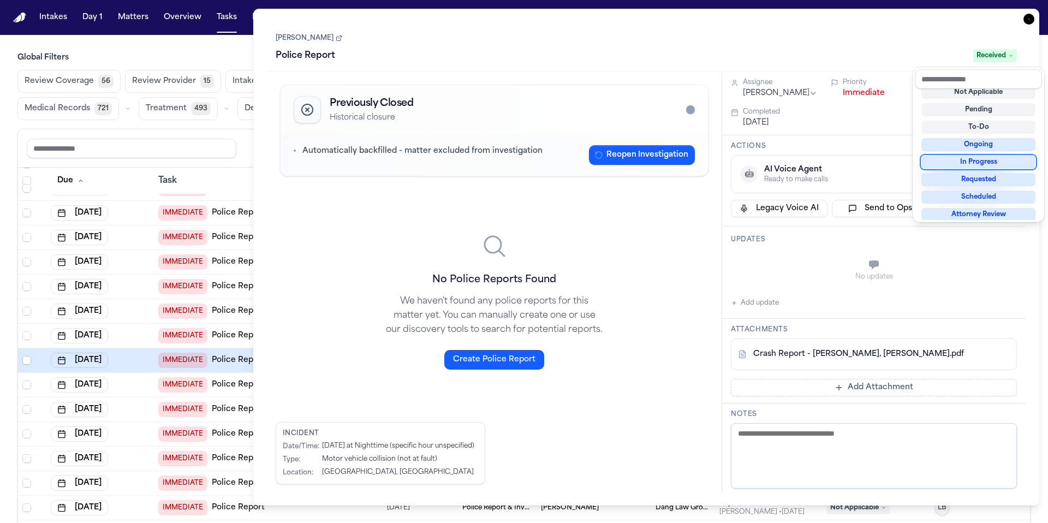
click at [1031, 20] on div "Task Details Alfredo Ramirez Garcia Police Report Received Previously Closed Hi…" at bounding box center [646, 257] width 786 height 497
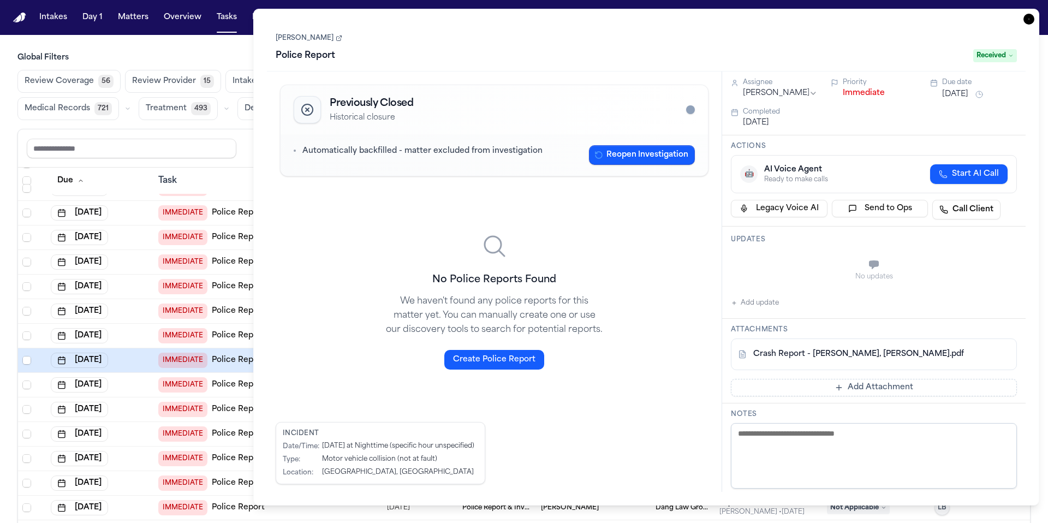
click at [1031, 21] on icon "button" at bounding box center [1029, 19] width 11 height 11
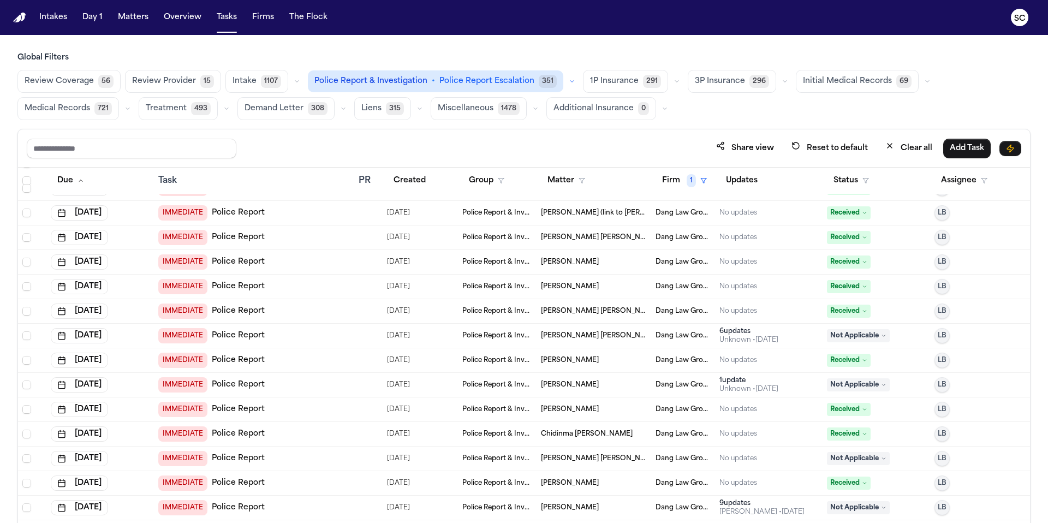
click at [239, 387] on link "Police Report" at bounding box center [238, 384] width 53 height 11
click at [860, 388] on span "Not Applicable" at bounding box center [858, 384] width 63 height 13
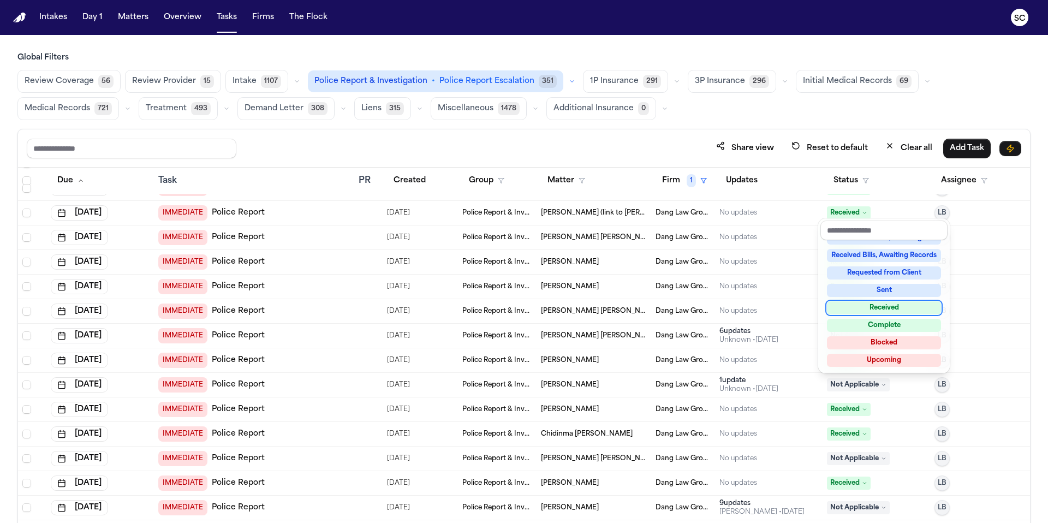
click at [886, 310] on div "Received" at bounding box center [884, 307] width 114 height 13
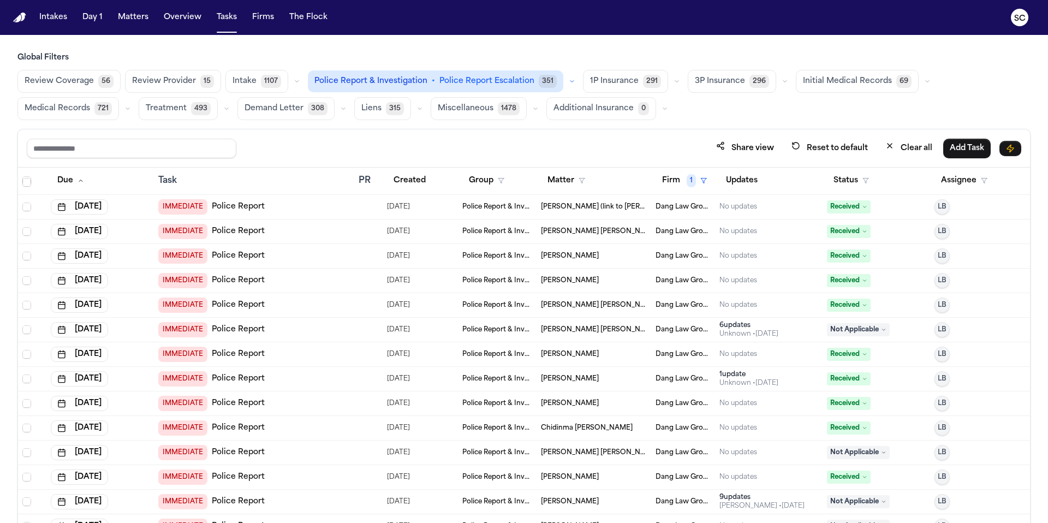
scroll to position [295, 0]
click at [565, 455] on span "David Aguilar Barrera" at bounding box center [594, 452] width 106 height 9
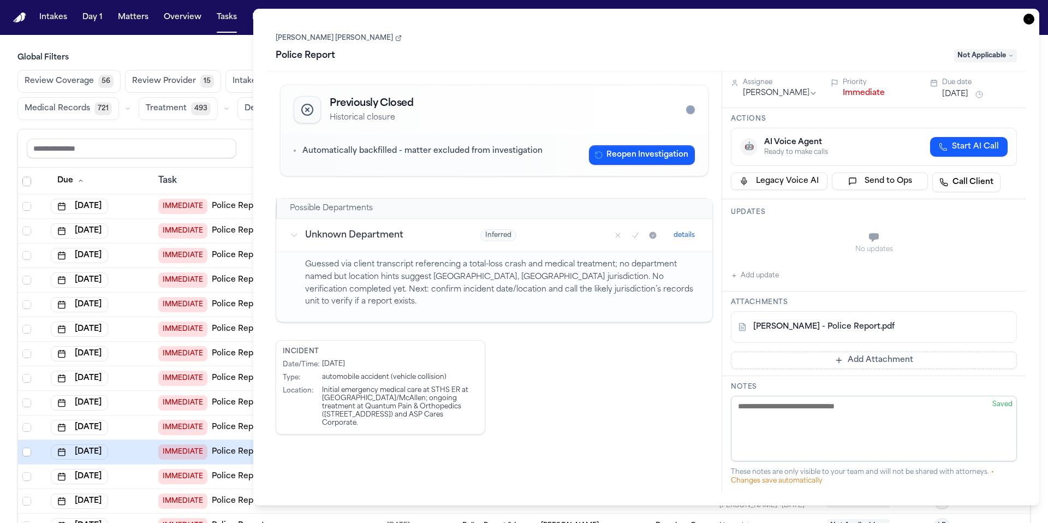
click at [395, 38] on icon at bounding box center [398, 38] width 7 height 7
click at [969, 63] on div "Police Report Not Applicable" at bounding box center [646, 55] width 741 height 17
click at [969, 61] on span "Not Applicable" at bounding box center [985, 55] width 63 height 13
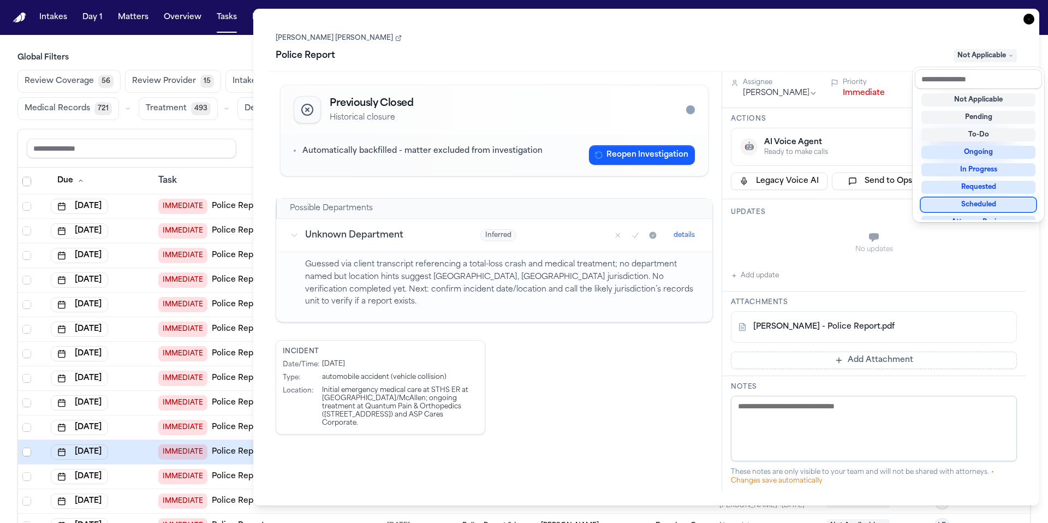
scroll to position [117, 0]
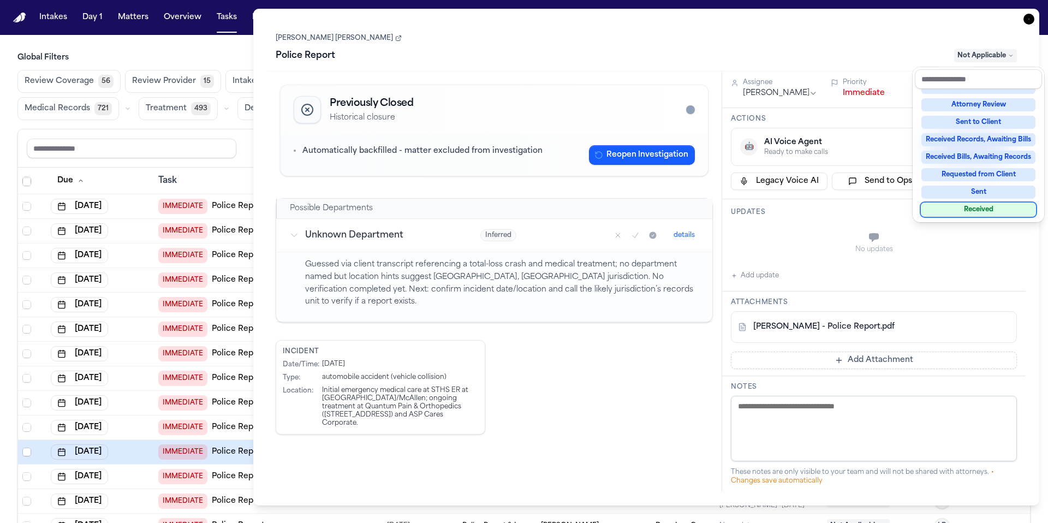
click at [983, 209] on div "Received" at bounding box center [979, 209] width 114 height 13
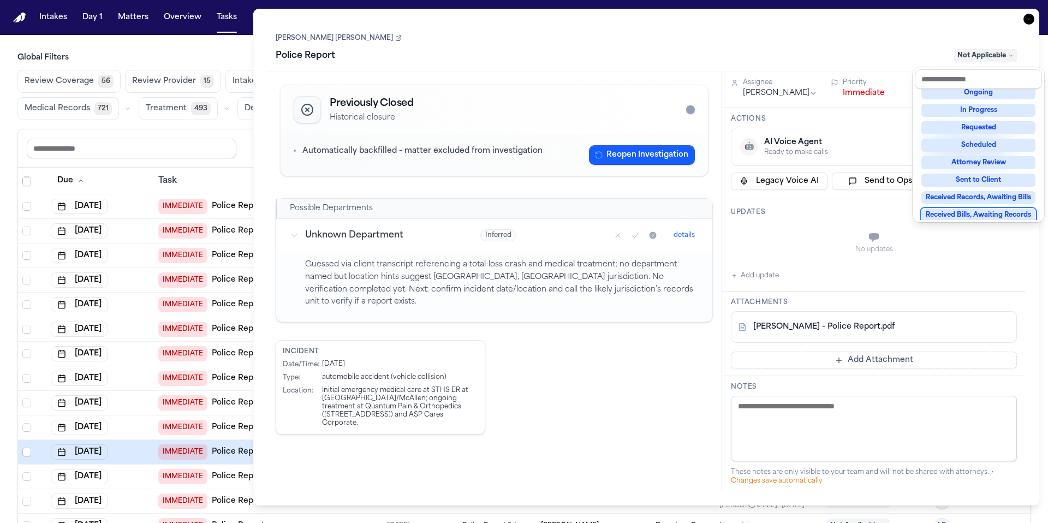
scroll to position [61, 0]
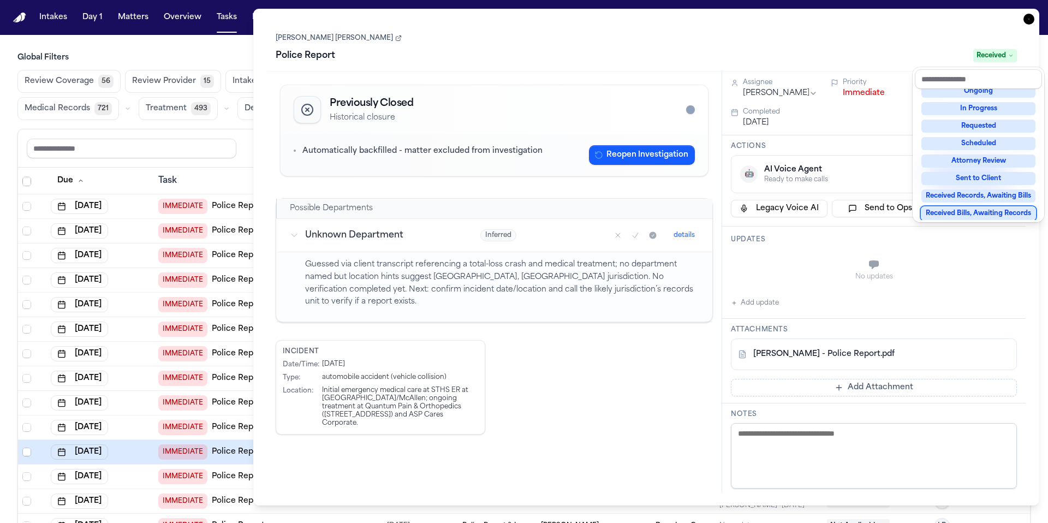
click at [1027, 20] on div "Task Details David Aguilar Barrera Police Report Received Previously Closed His…" at bounding box center [646, 257] width 786 height 497
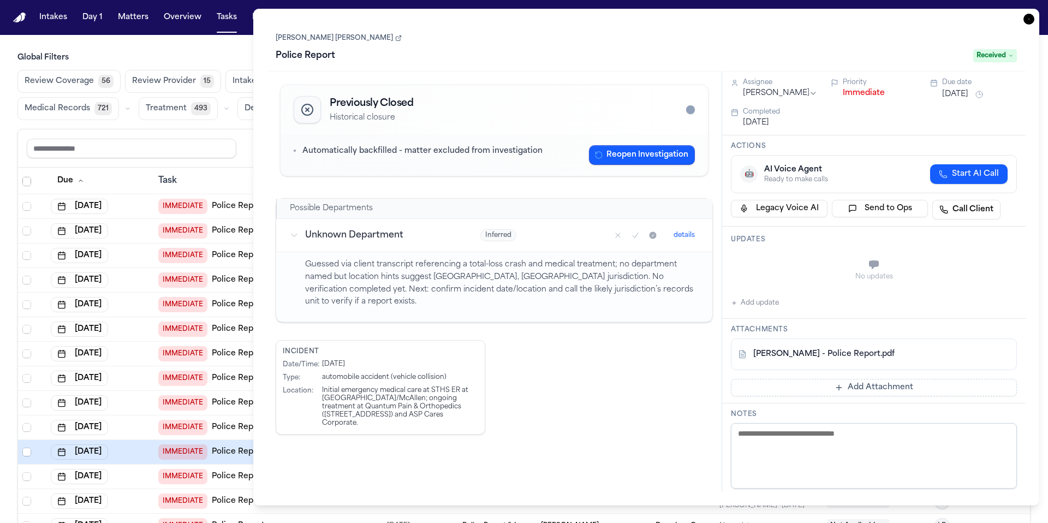
click at [1027, 20] on icon "button" at bounding box center [1029, 19] width 11 height 11
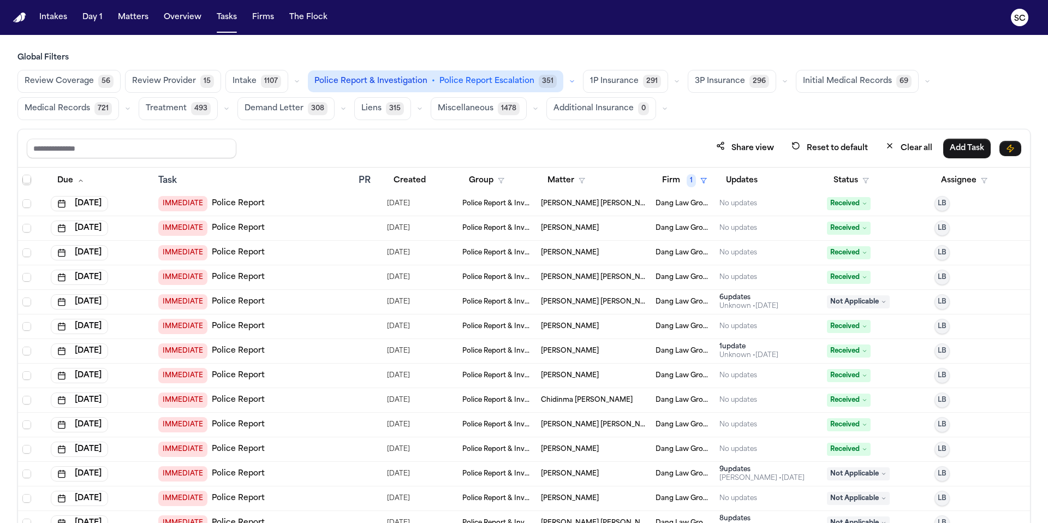
scroll to position [469, 0]
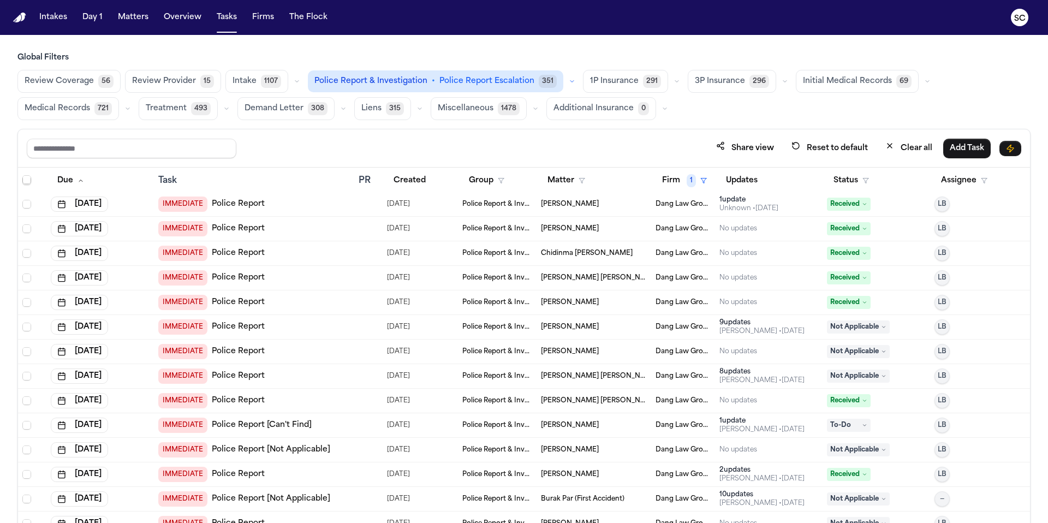
click at [583, 324] on span "Krystal Doralyn Bearman" at bounding box center [570, 327] width 58 height 9
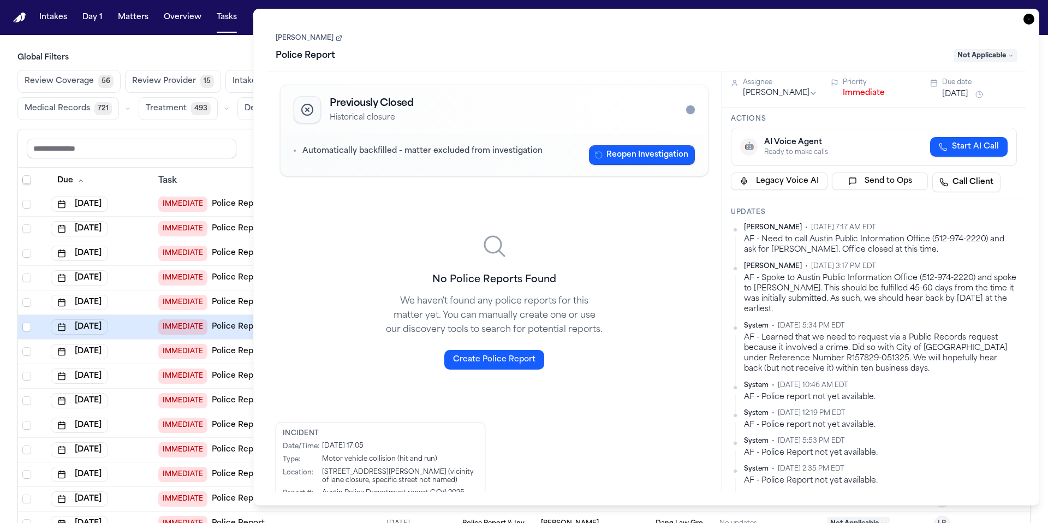
click at [318, 39] on link "Krystal Doralyn Bearman" at bounding box center [309, 38] width 67 height 9
click at [995, 59] on span "Not Applicable" at bounding box center [985, 55] width 63 height 13
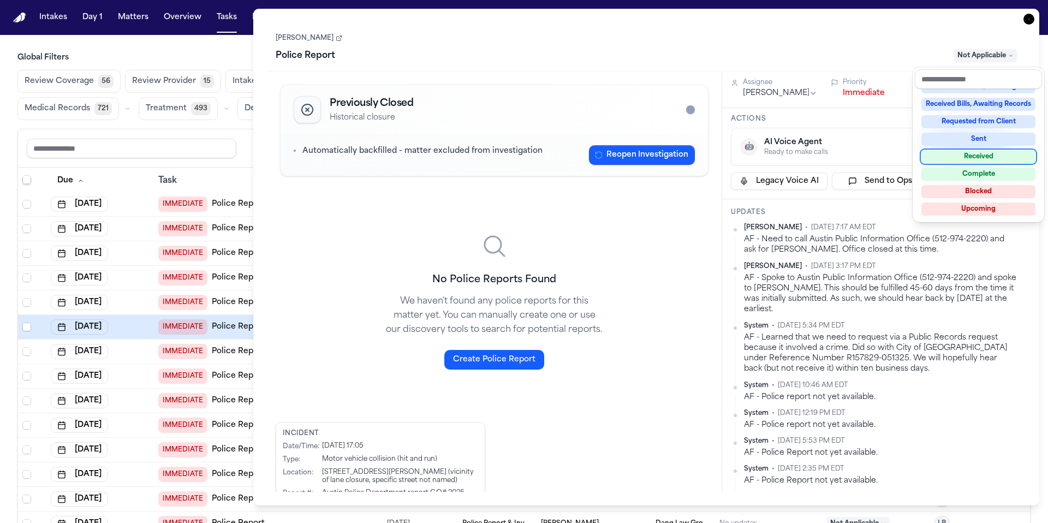
click at [974, 159] on div "Received" at bounding box center [979, 156] width 114 height 13
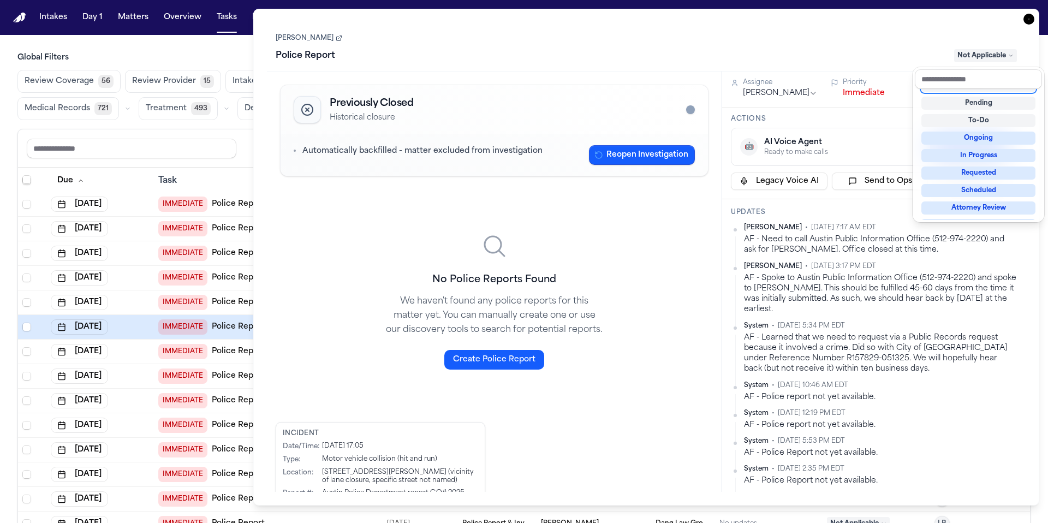
scroll to position [9, 0]
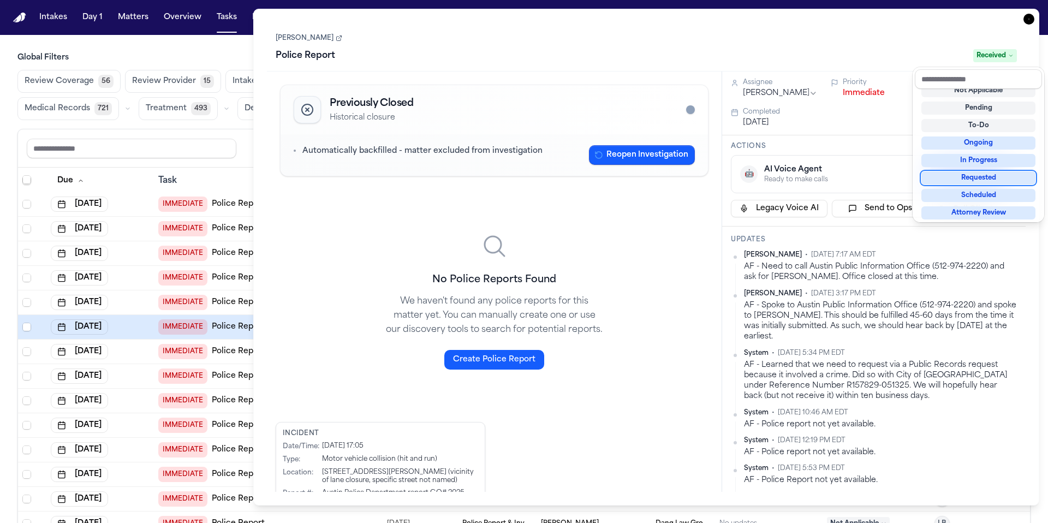
click at [1029, 21] on div "Task Details Krystal Doralyn Bearman Police Report Received Previously Closed H…" at bounding box center [646, 257] width 786 height 497
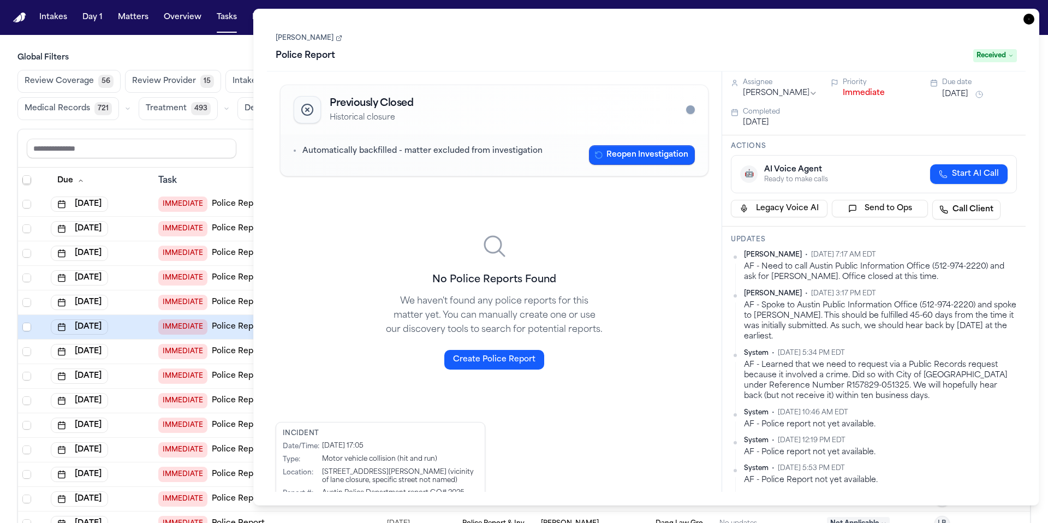
click at [1031, 20] on icon "button" at bounding box center [1029, 19] width 11 height 11
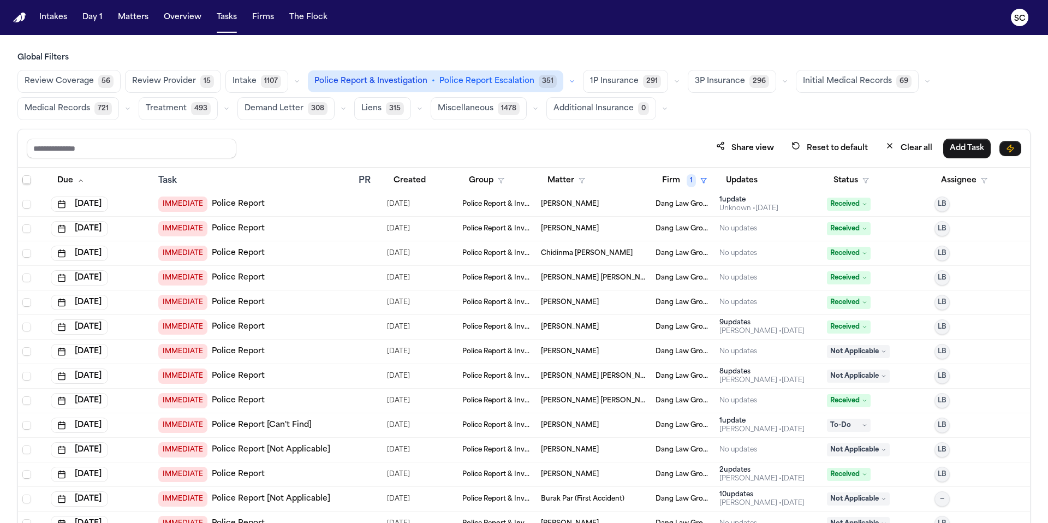
click at [599, 351] on span "Madison Phanthavong" at bounding box center [570, 351] width 58 height 9
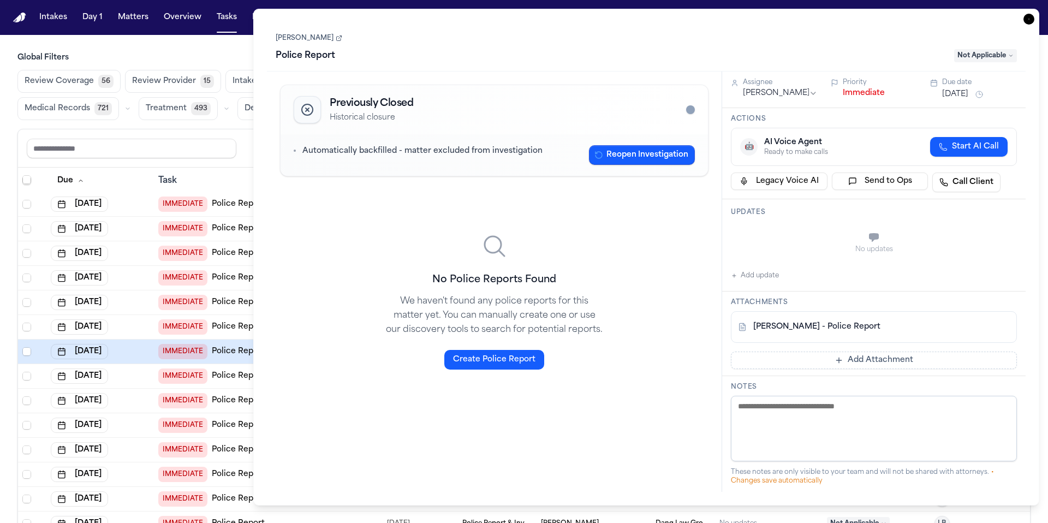
click at [334, 39] on link "Madison Phanthavong" at bounding box center [309, 38] width 67 height 9
click at [975, 58] on span "Not Applicable" at bounding box center [985, 55] width 63 height 13
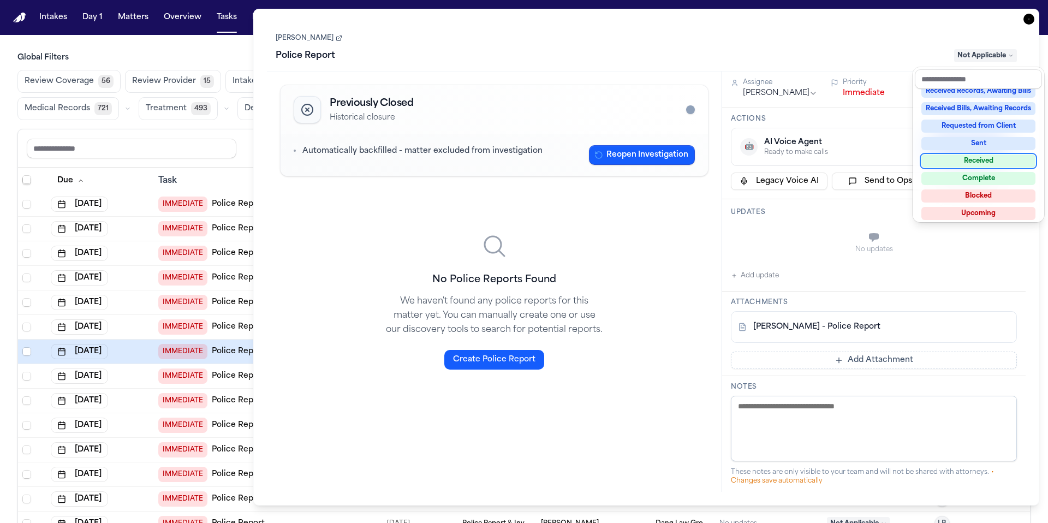
click at [976, 161] on div "Received" at bounding box center [979, 161] width 114 height 13
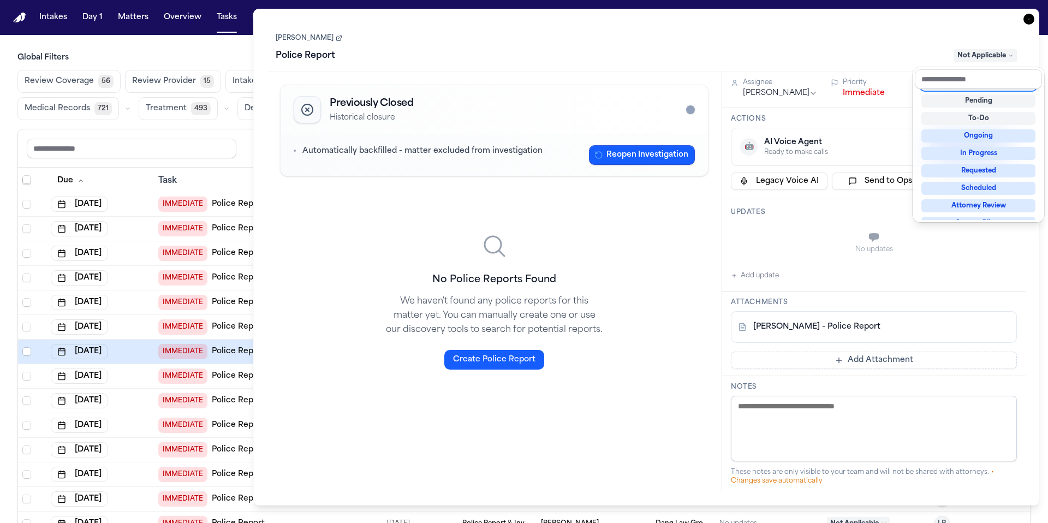
scroll to position [11, 0]
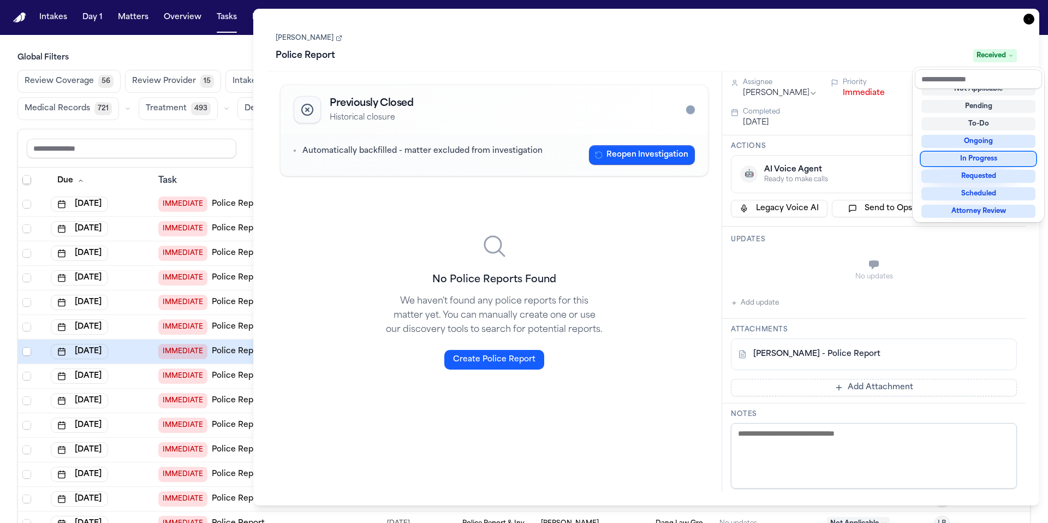
click at [1027, 18] on div "Task Details Madison Phanthavong Police Report Received Previously Closed Histo…" at bounding box center [646, 257] width 786 height 497
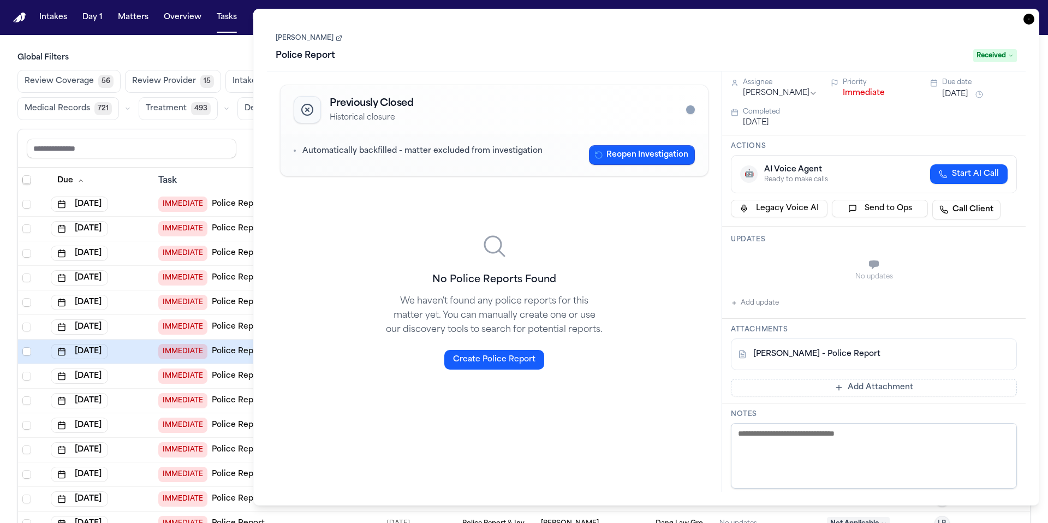
click at [1031, 19] on icon "button" at bounding box center [1029, 19] width 11 height 11
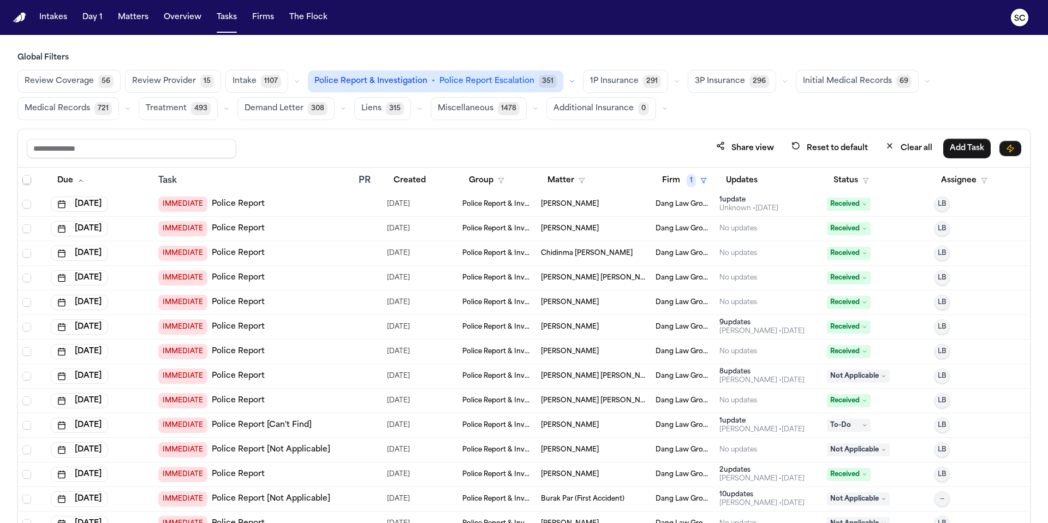
click at [567, 379] on span "Nayeli Monet Degante" at bounding box center [594, 376] width 106 height 9
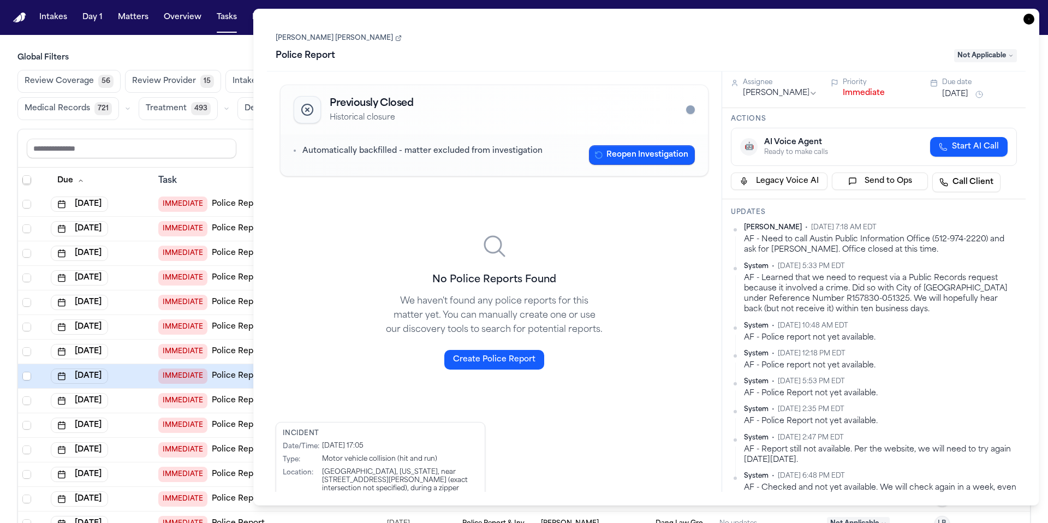
click at [314, 43] on link "Nayeli Monet Degante" at bounding box center [339, 38] width 126 height 9
click at [981, 58] on span "Not Applicable" at bounding box center [985, 55] width 63 height 13
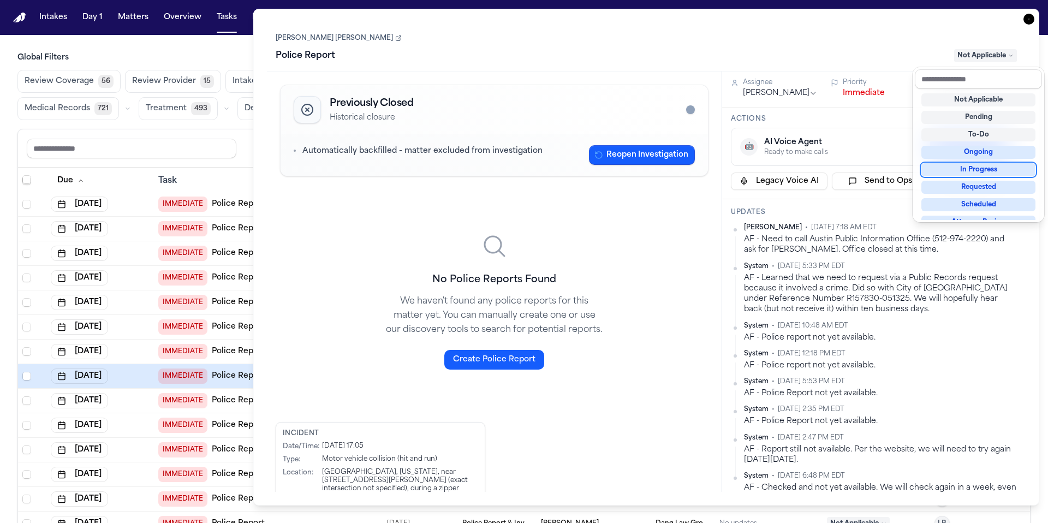
scroll to position [170, 0]
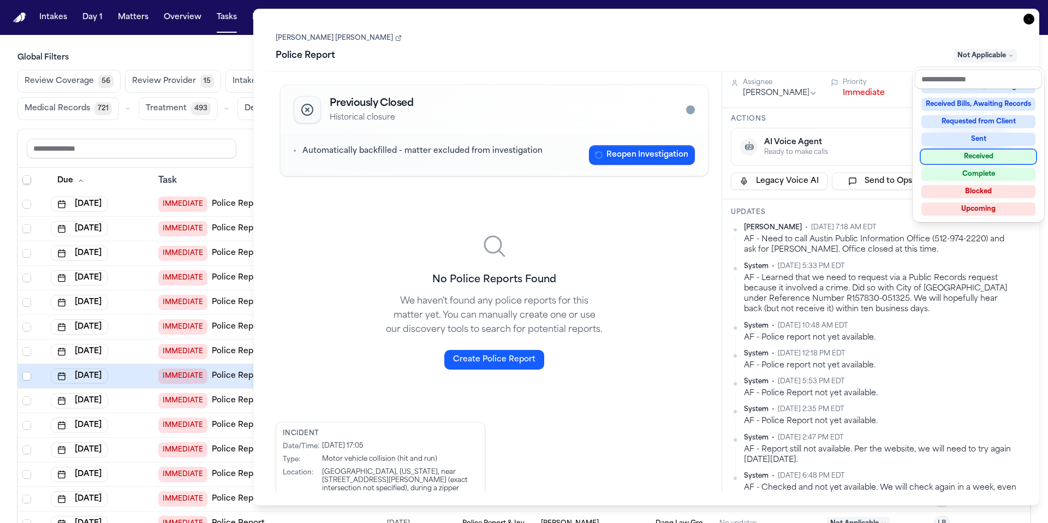
click at [982, 155] on div "Received" at bounding box center [979, 156] width 114 height 13
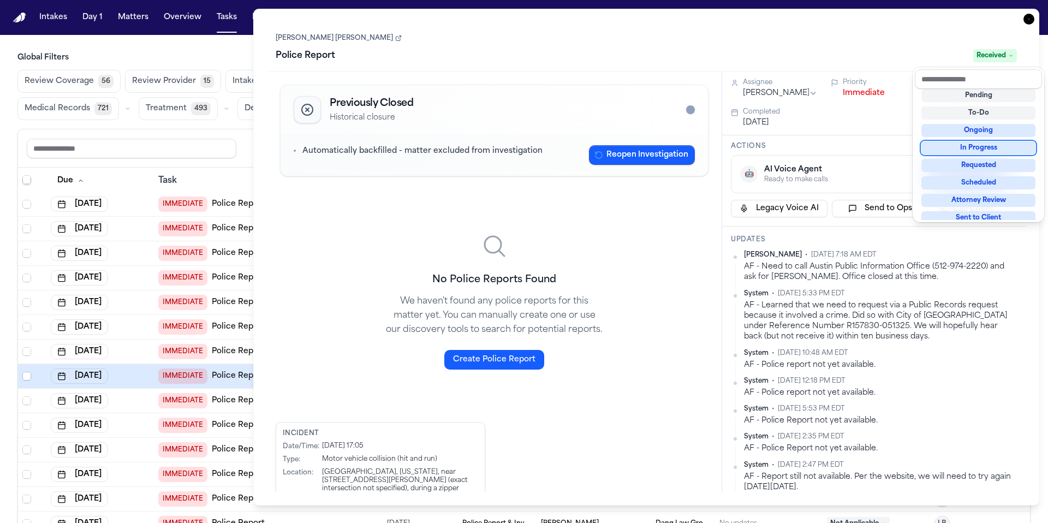
click at [1031, 20] on div "Task Details Nayeli Monet Degante Police Report Received Previously Closed Hist…" at bounding box center [646, 257] width 786 height 497
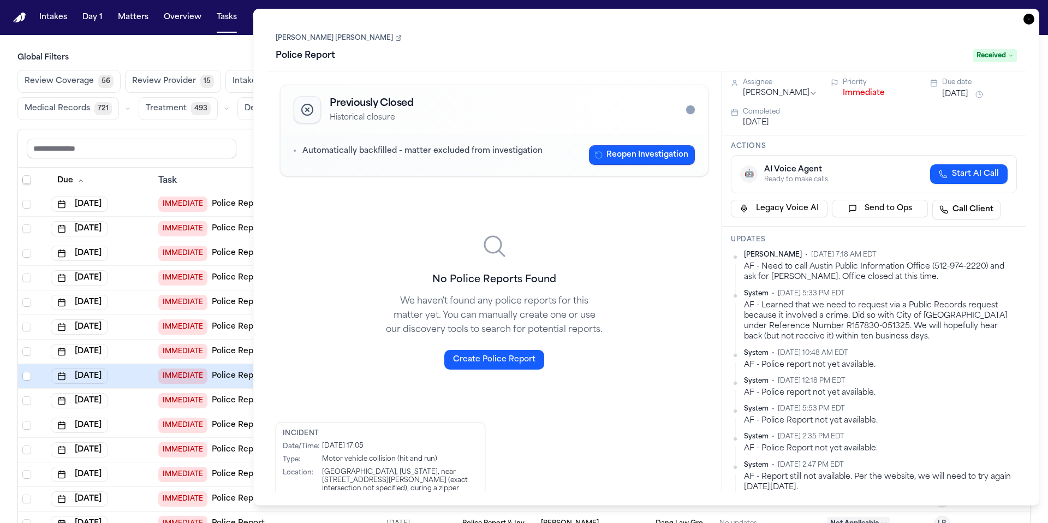
click at [1028, 19] on icon "button" at bounding box center [1029, 19] width 11 height 11
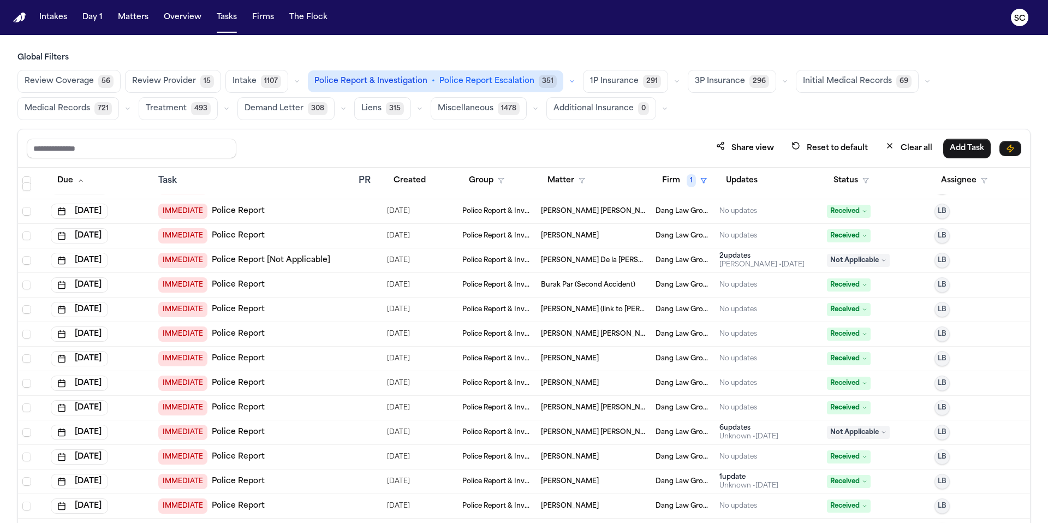
scroll to position [202, 0]
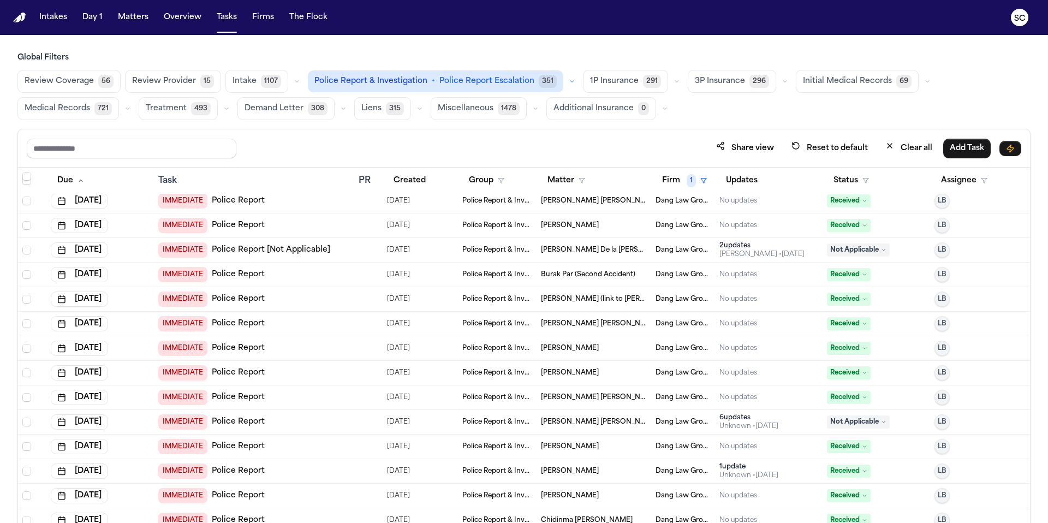
click at [735, 422] on div "Unknown • 152d ago" at bounding box center [749, 426] width 59 height 9
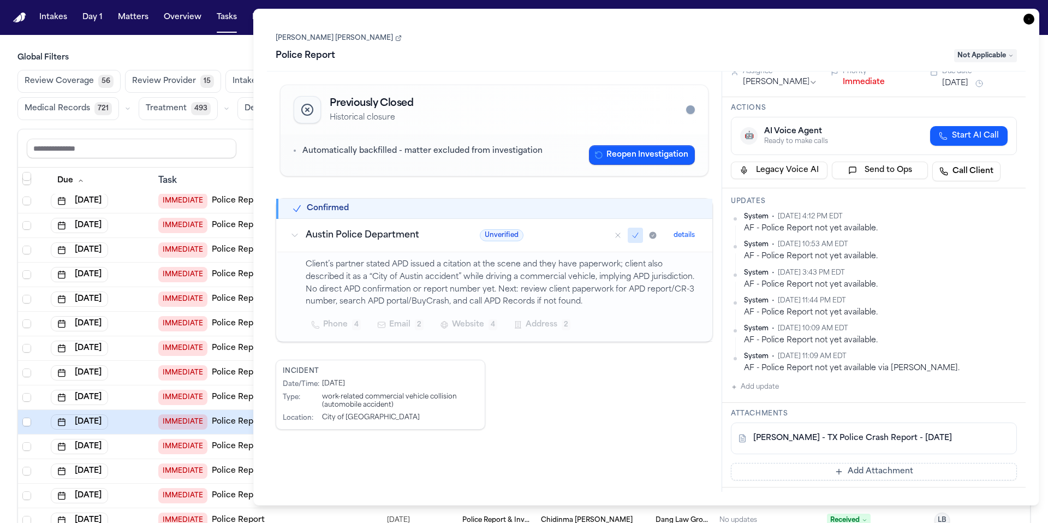
scroll to position [67, 0]
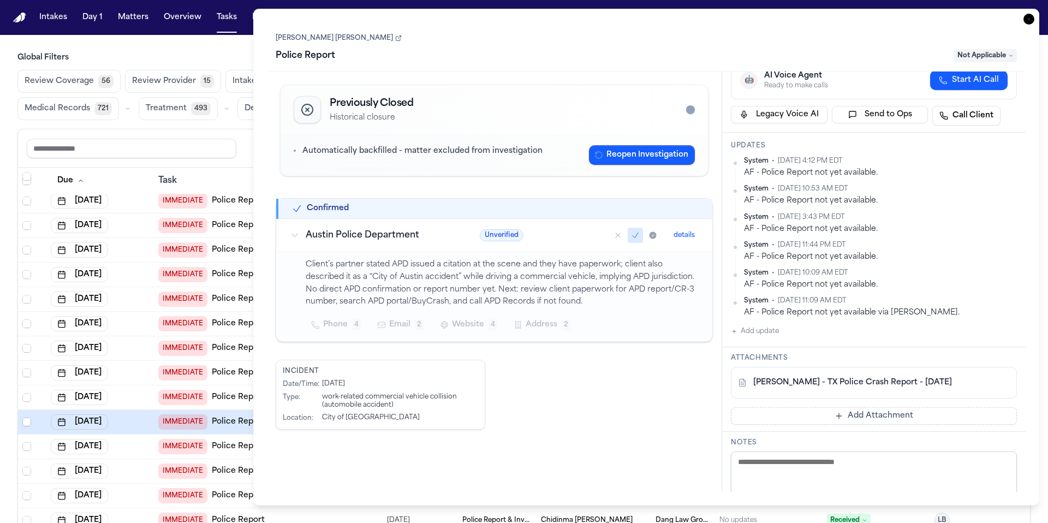
click at [328, 41] on link "Adan Christian Gomez" at bounding box center [339, 38] width 126 height 9
click at [989, 58] on span "Not Applicable" at bounding box center [985, 55] width 63 height 13
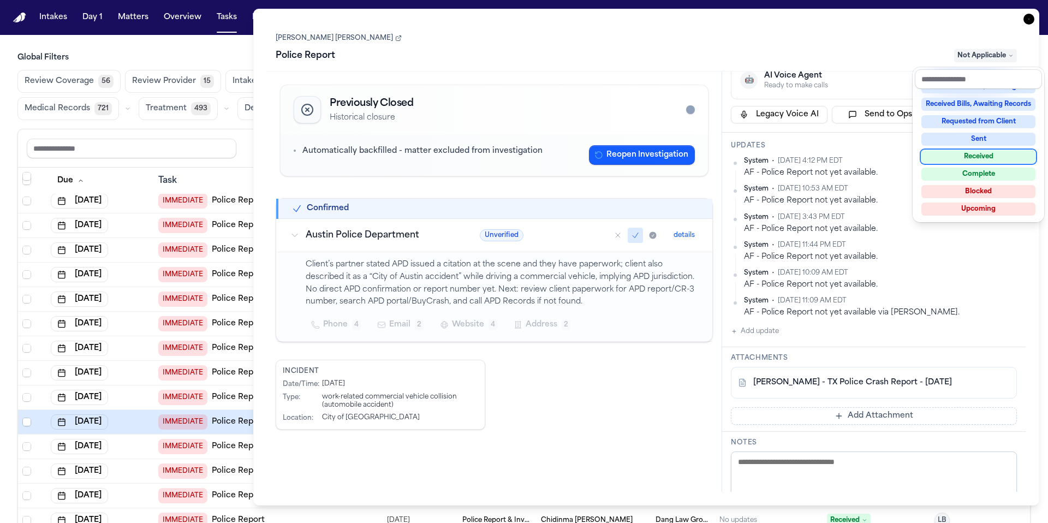
click at [989, 159] on div "Received" at bounding box center [979, 156] width 114 height 13
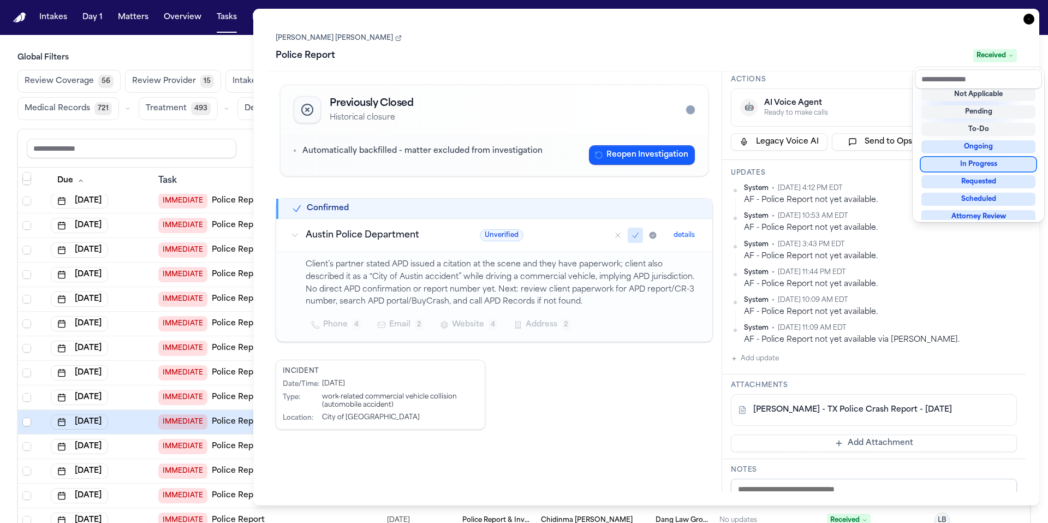
scroll to position [94, 0]
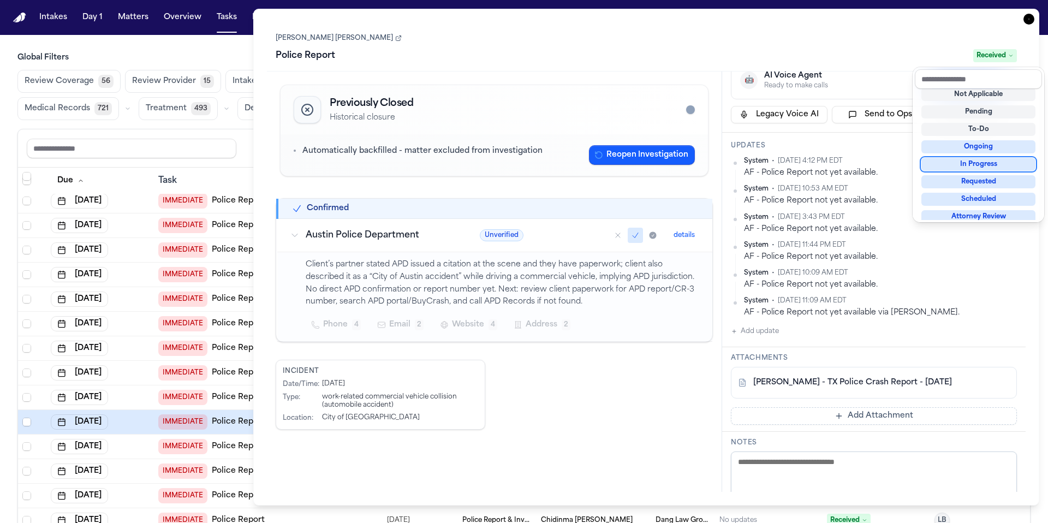
click at [1032, 19] on div "Task Details Adan Christian Gomez Police Report Received Previously Closed Hist…" at bounding box center [646, 257] width 786 height 497
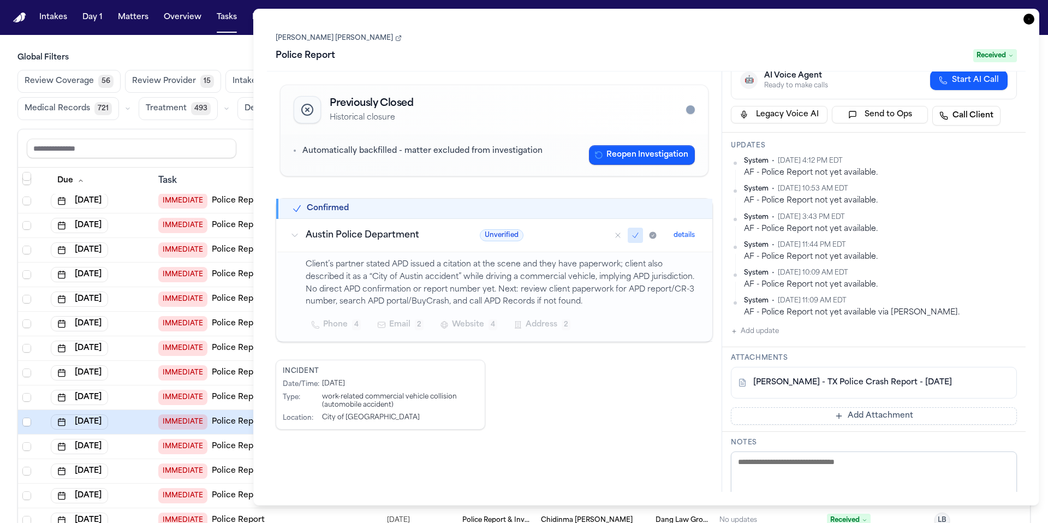
click at [1031, 20] on icon "button" at bounding box center [1029, 19] width 11 height 11
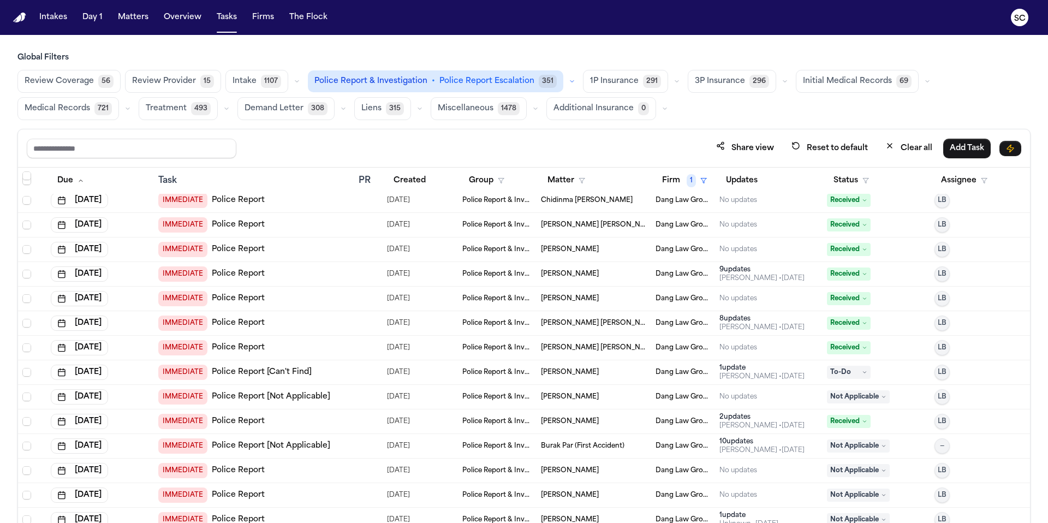
scroll to position [530, 0]
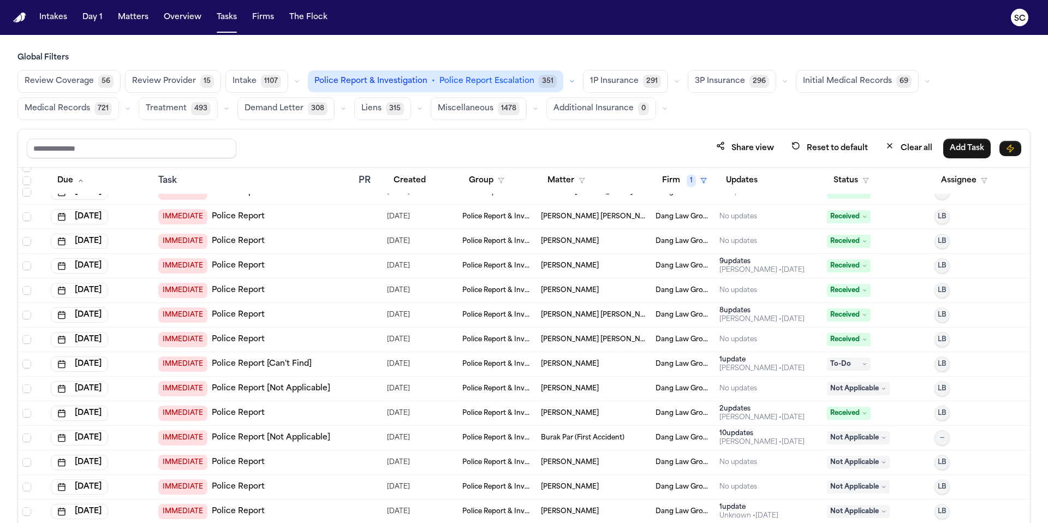
click at [567, 367] on span "Vidal Benitez Lopez" at bounding box center [570, 364] width 58 height 9
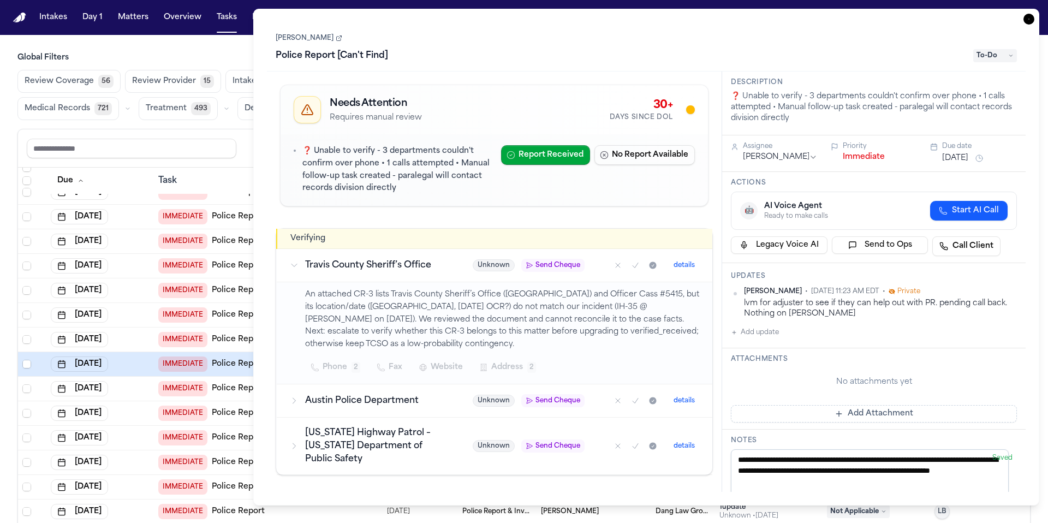
click at [325, 40] on link "Vidal Benitez Lopez" at bounding box center [309, 38] width 67 height 9
click at [1012, 54] on icon at bounding box center [1010, 55] width 5 height 5
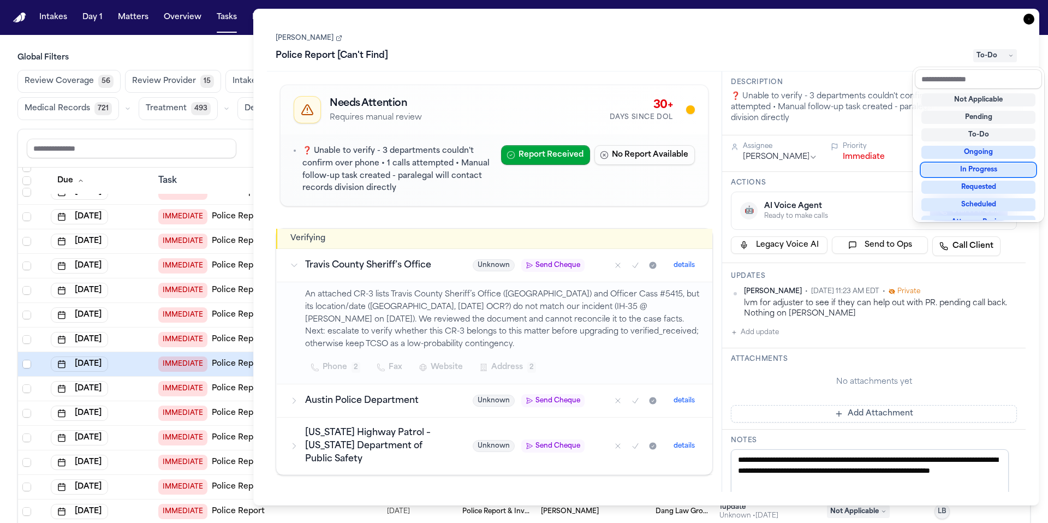
click at [990, 171] on div "In Progress" at bounding box center [979, 169] width 114 height 13
click at [1030, 25] on div "Task Details Vidal Benitez Lopez Police Report [Can't Find] In Progress Needs A…" at bounding box center [646, 257] width 786 height 497
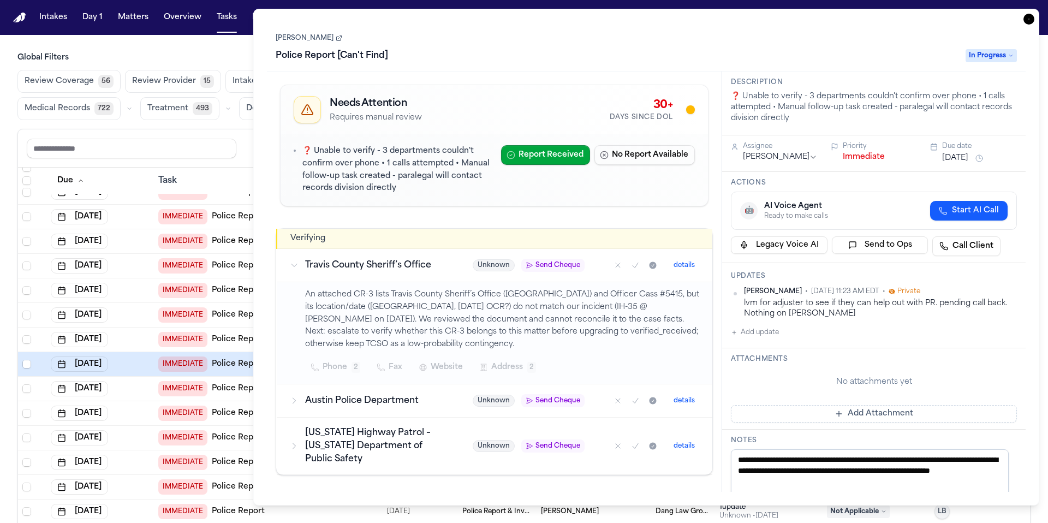
click at [1030, 20] on icon "button" at bounding box center [1029, 19] width 11 height 11
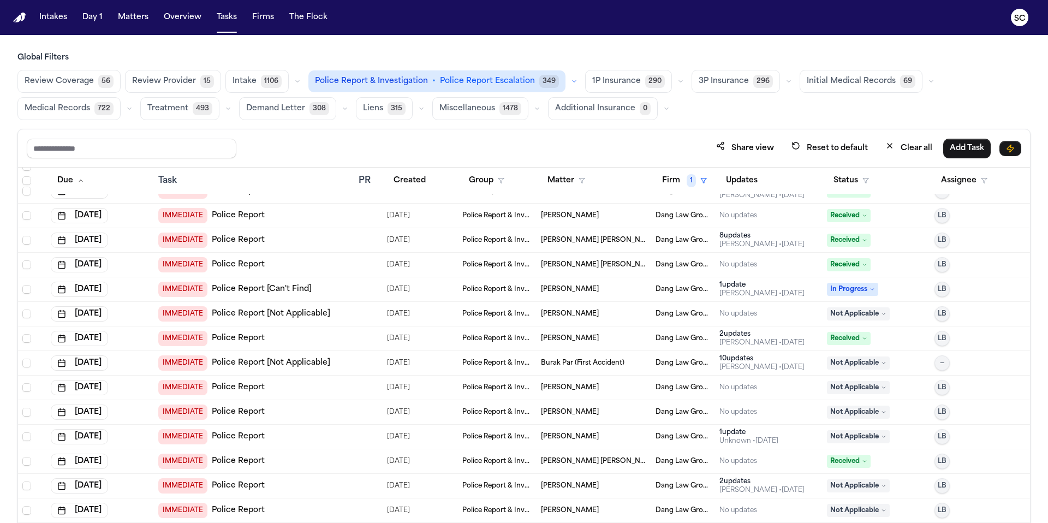
scroll to position [626, 0]
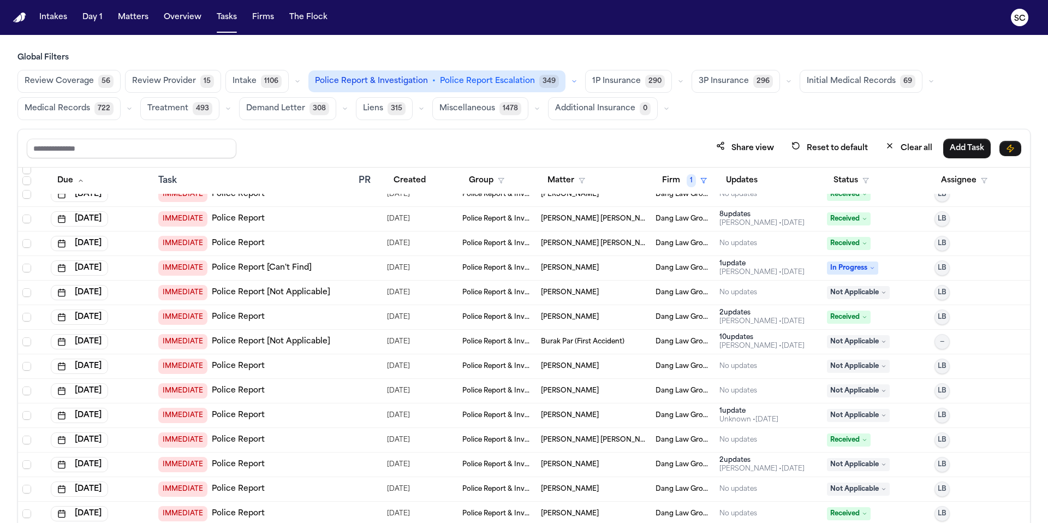
click at [568, 299] on td "Julio Cesar Guerra" at bounding box center [594, 293] width 115 height 25
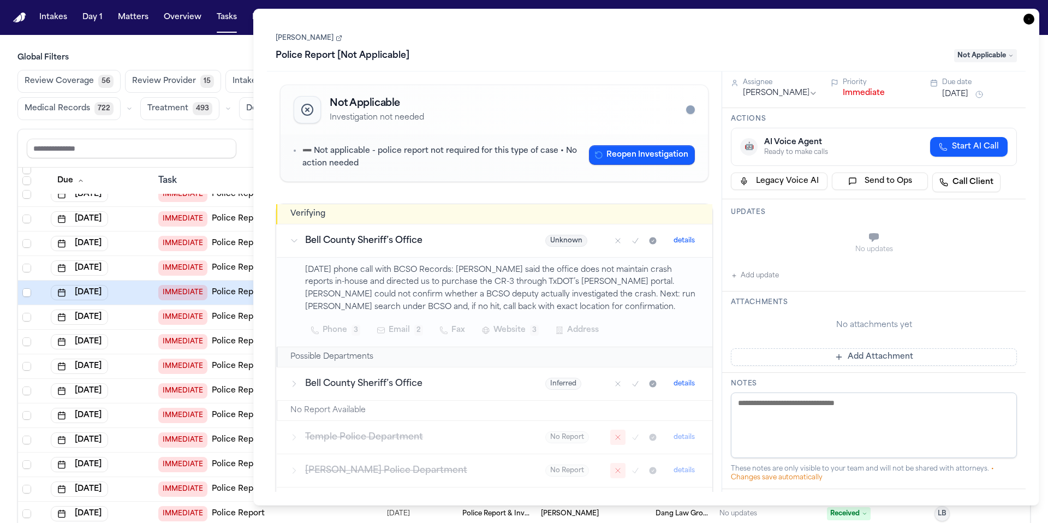
click at [307, 41] on link "Julio Cesar Guerra" at bounding box center [309, 38] width 67 height 9
click at [1029, 20] on icon "button" at bounding box center [1029, 19] width 11 height 11
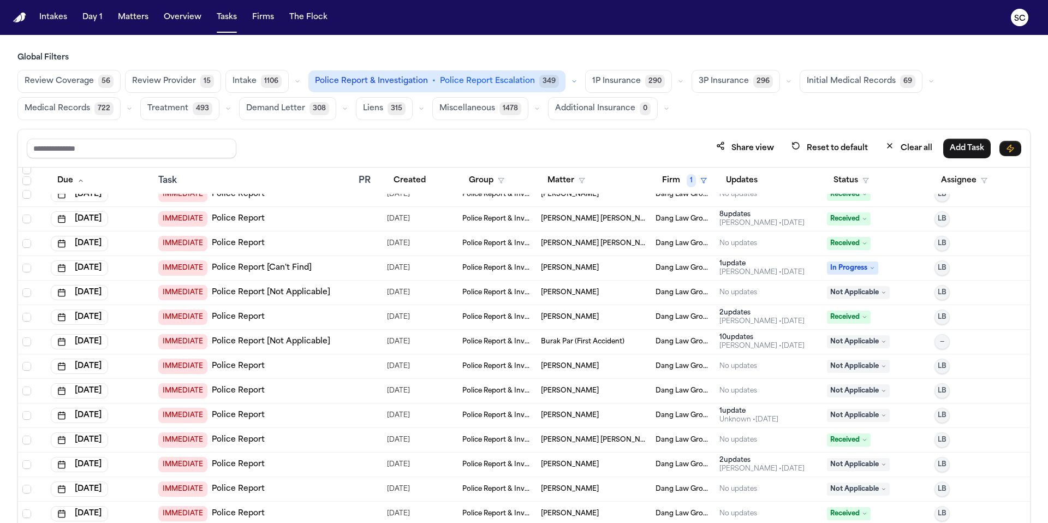
click at [555, 346] on td "Burak Par (First Accident)" at bounding box center [594, 342] width 115 height 25
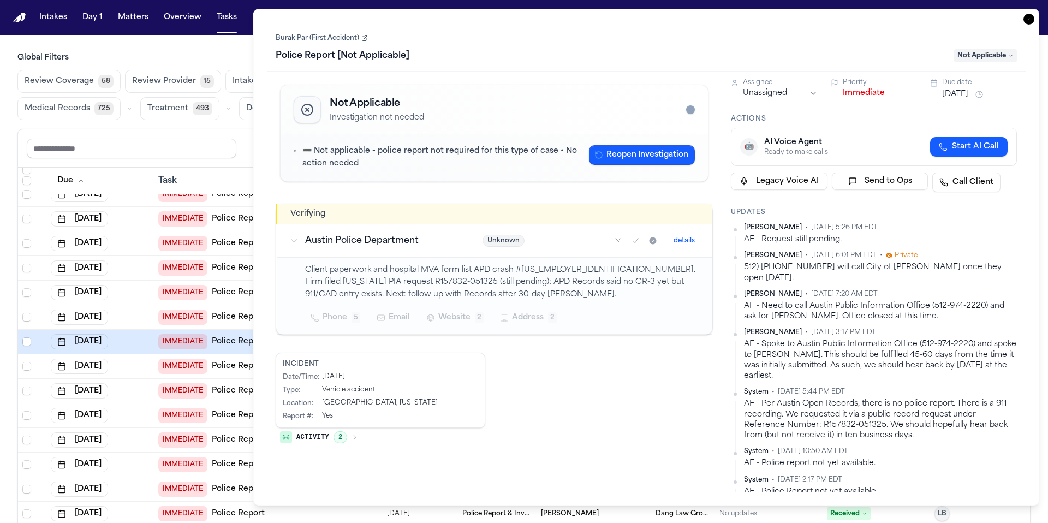
click at [354, 37] on link "Burak Par (First Accident)" at bounding box center [322, 38] width 92 height 9
click at [1031, 17] on icon "button" at bounding box center [1029, 19] width 11 height 11
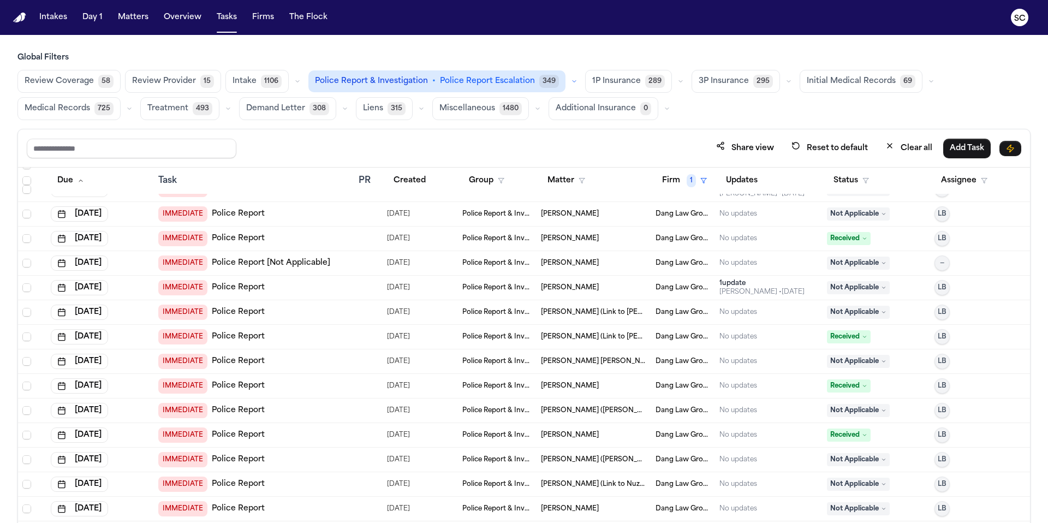
scroll to position [669, 0]
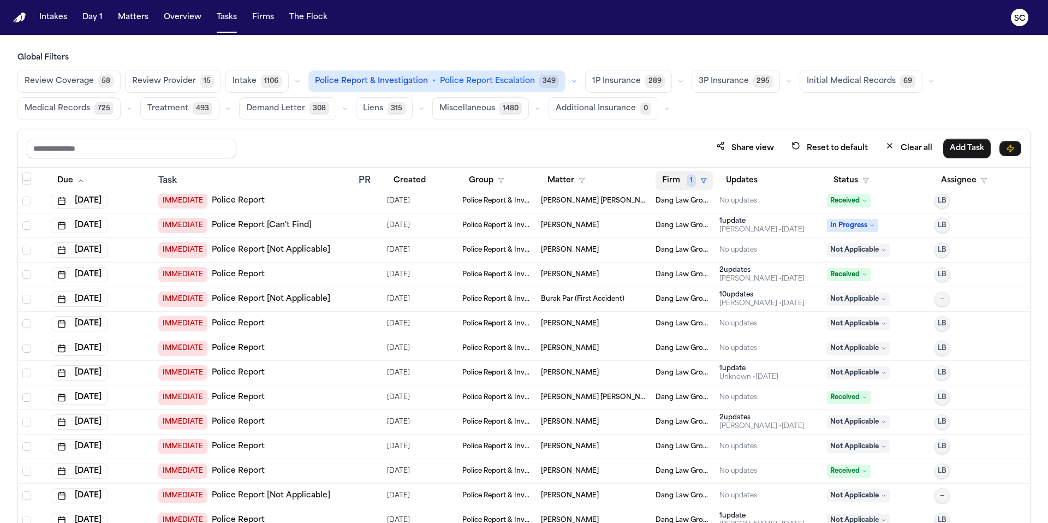
click at [687, 183] on span "1" at bounding box center [691, 180] width 9 height 13
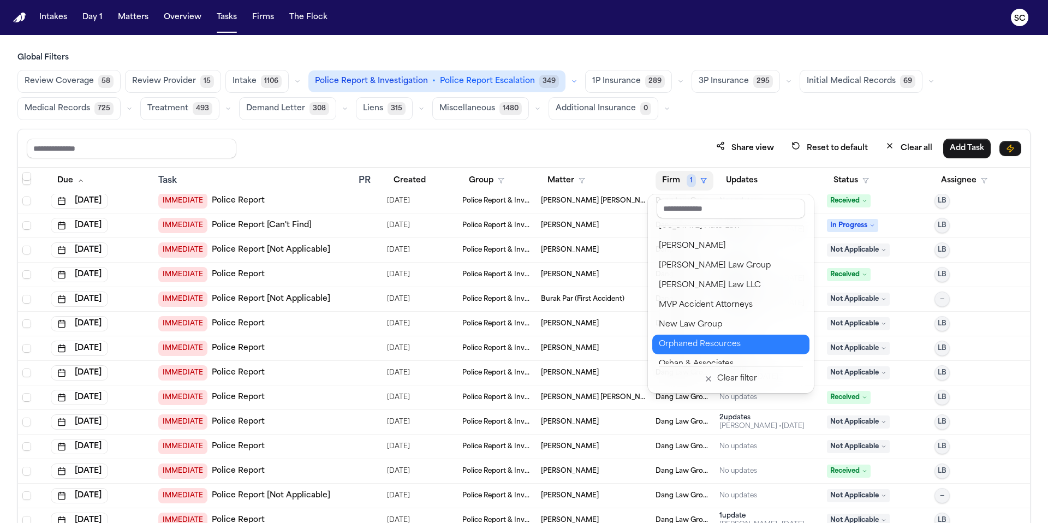
scroll to position [1055, 0]
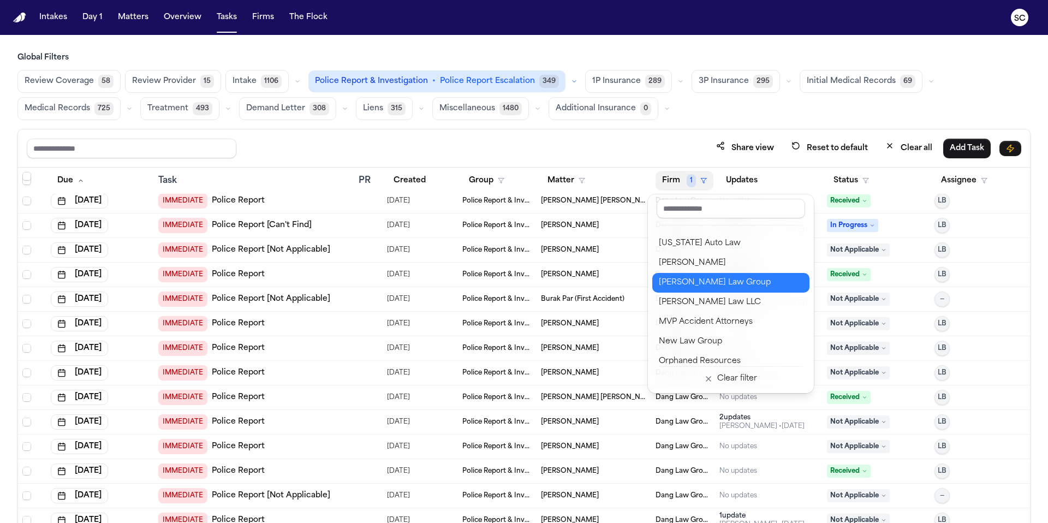
click at [703, 282] on div "[PERSON_NAME] Law Group" at bounding box center [731, 282] width 144 height 13
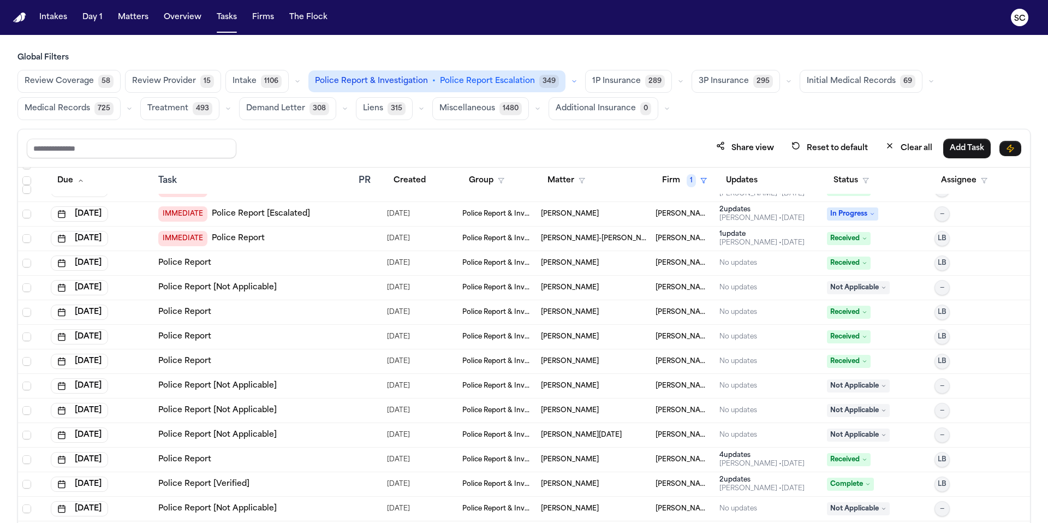
scroll to position [336, 0]
click at [300, 214] on link "Police Report [Escalated]" at bounding box center [261, 214] width 98 height 11
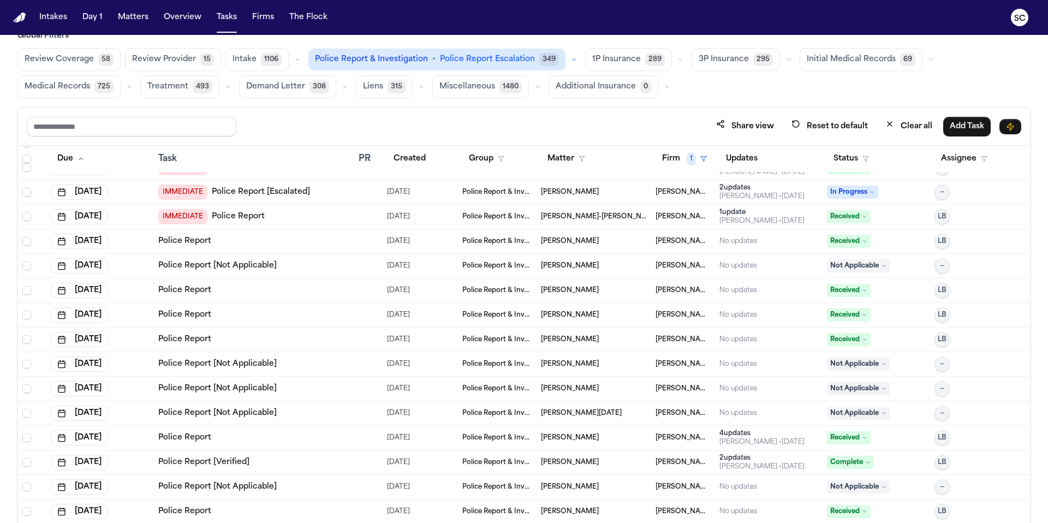
scroll to position [65, 0]
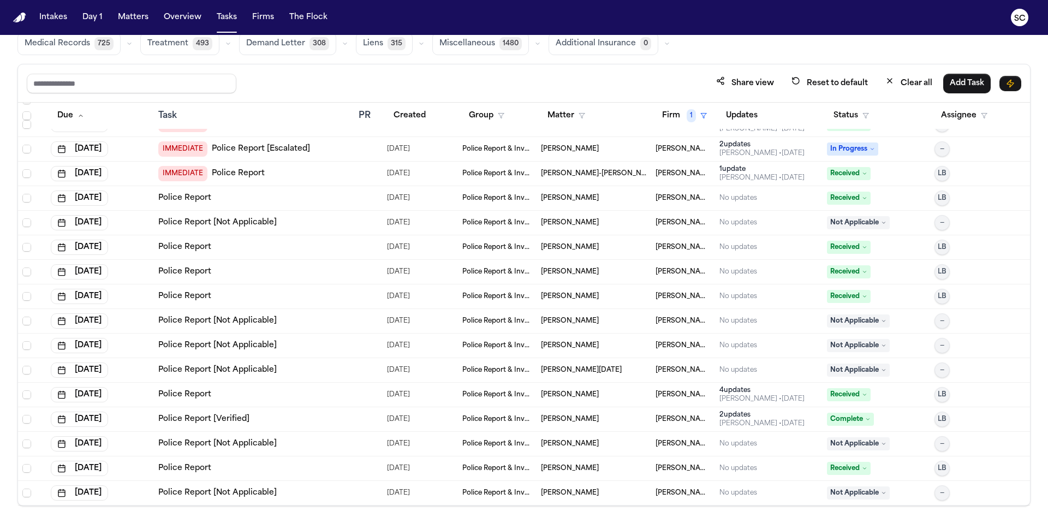
click at [559, 496] on span "James Collingwood Jr." at bounding box center [570, 493] width 58 height 9
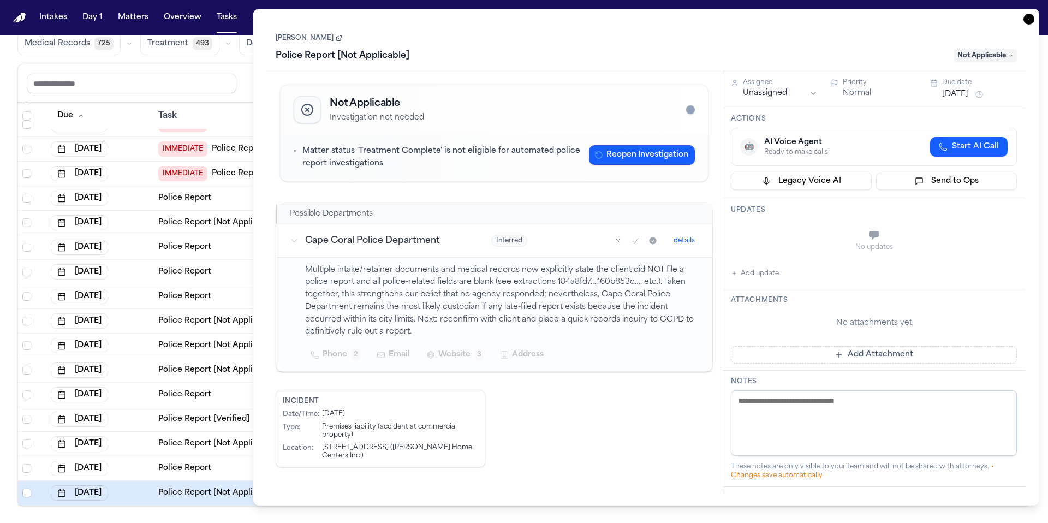
click at [1026, 18] on icon "button" at bounding box center [1029, 19] width 11 height 11
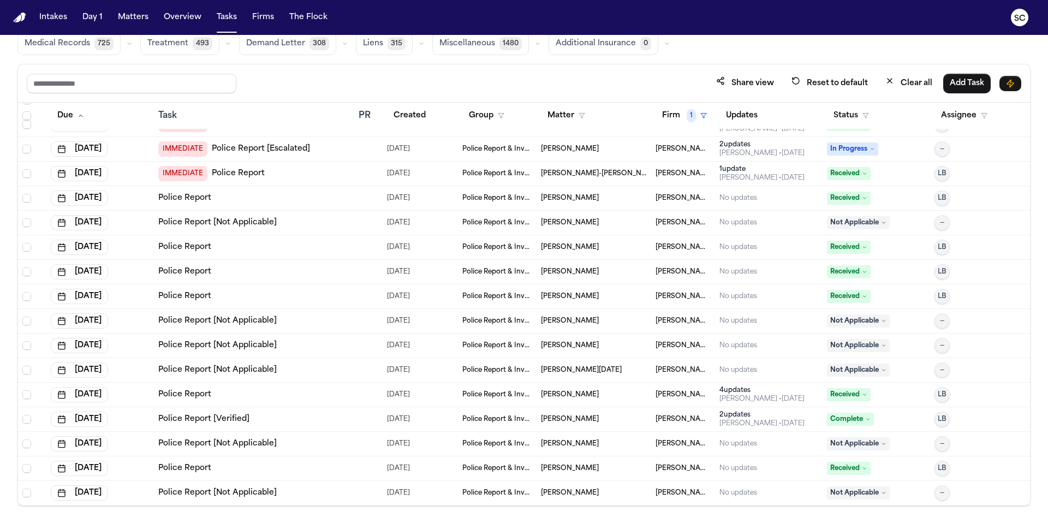
click at [367, 451] on td at bounding box center [368, 444] width 28 height 25
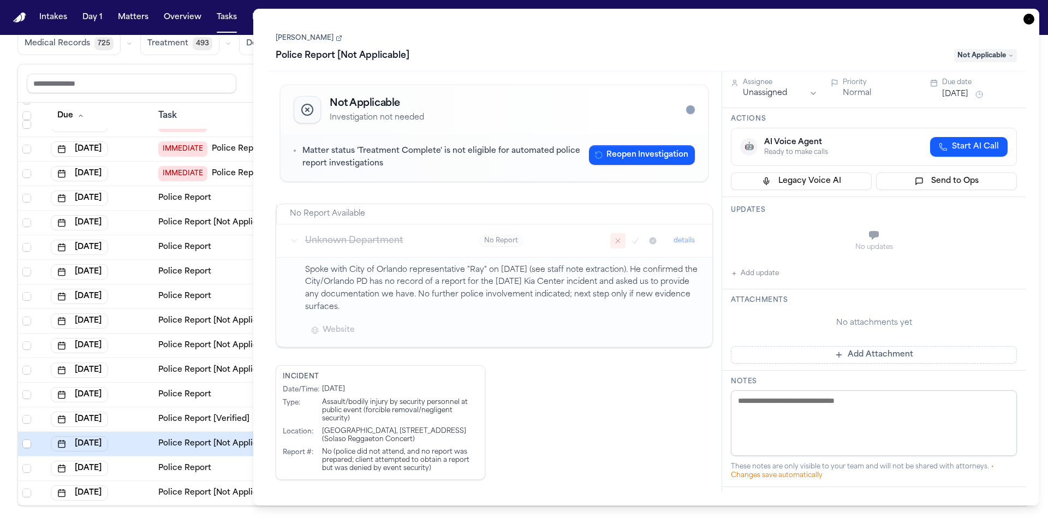
click at [339, 39] on icon at bounding box center [339, 38] width 7 height 7
click at [1029, 18] on icon "button" at bounding box center [1029, 19] width 11 height 11
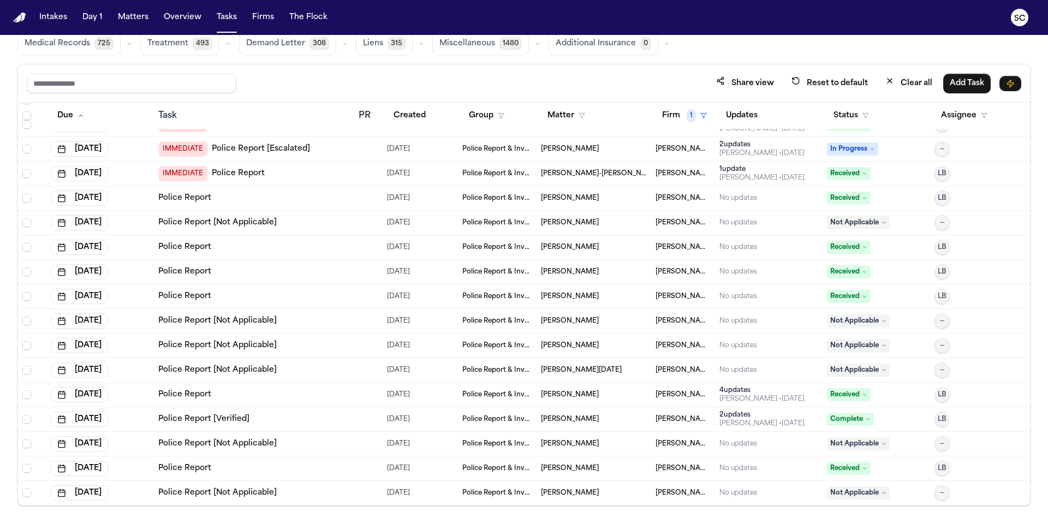
click at [237, 373] on link "Police Report [Not Applicable]" at bounding box center [217, 370] width 118 height 11
click at [845, 369] on span "Not Applicable" at bounding box center [858, 370] width 63 height 13
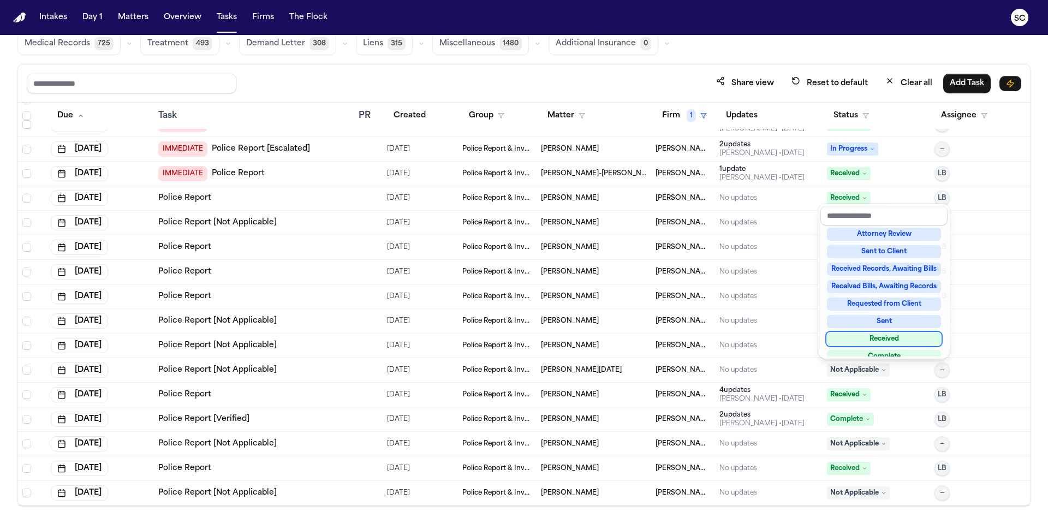
scroll to position [170, 0]
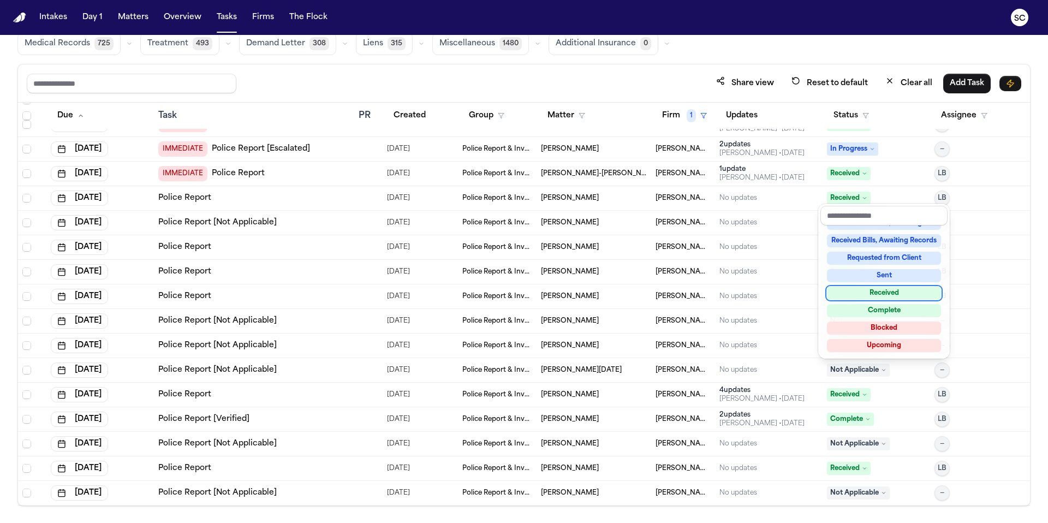
click at [890, 296] on div "Received" at bounding box center [884, 293] width 114 height 13
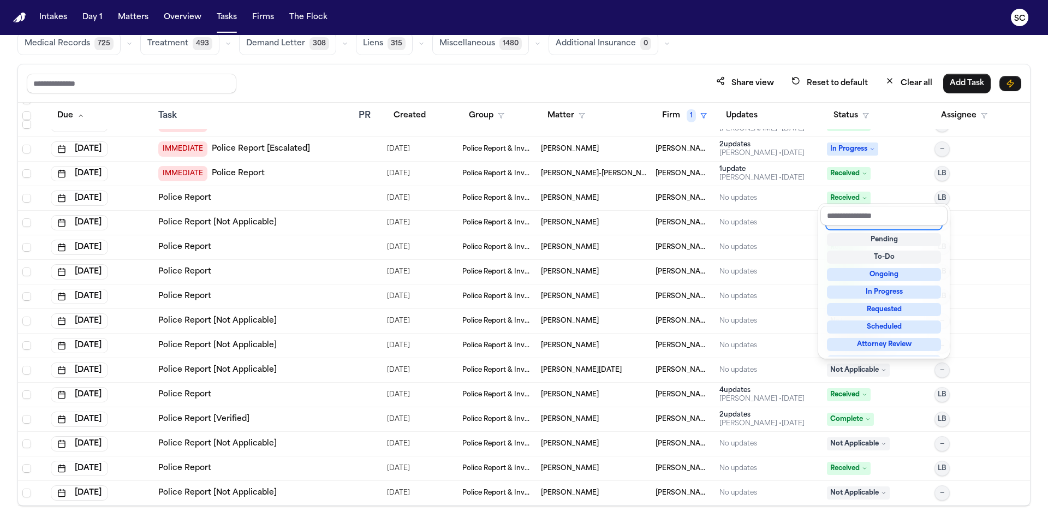
scroll to position [4, 0]
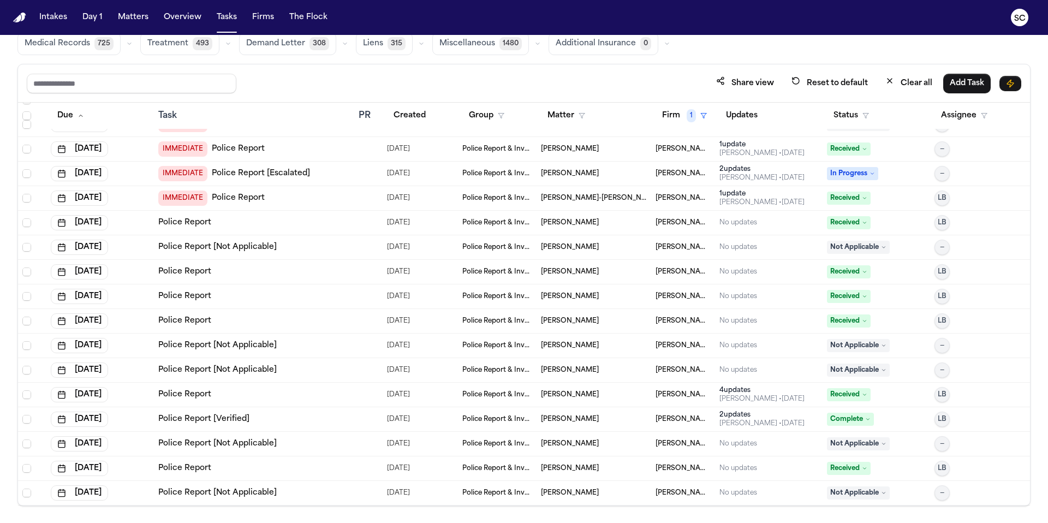
click at [256, 246] on link "Police Report [Not Applicable]" at bounding box center [217, 247] width 118 height 11
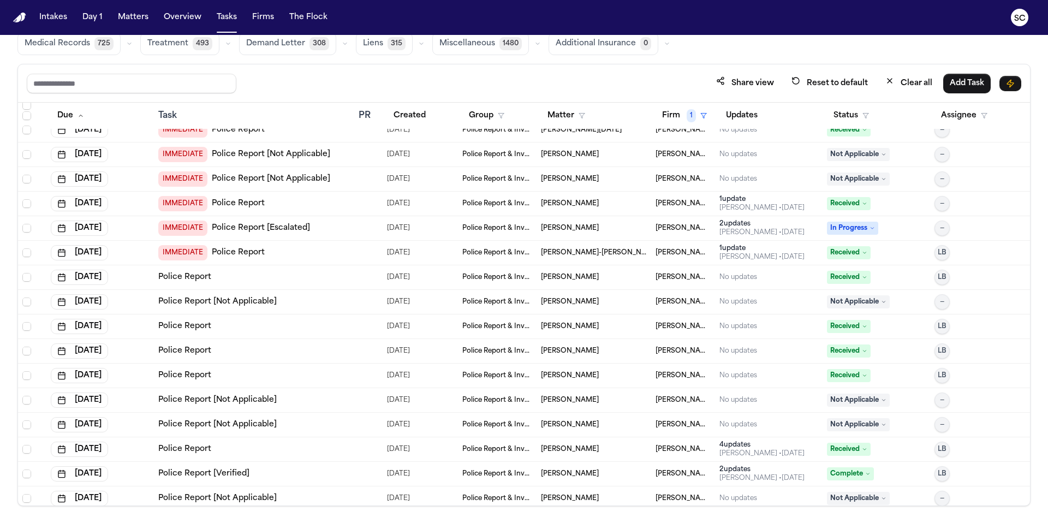
scroll to position [336, 0]
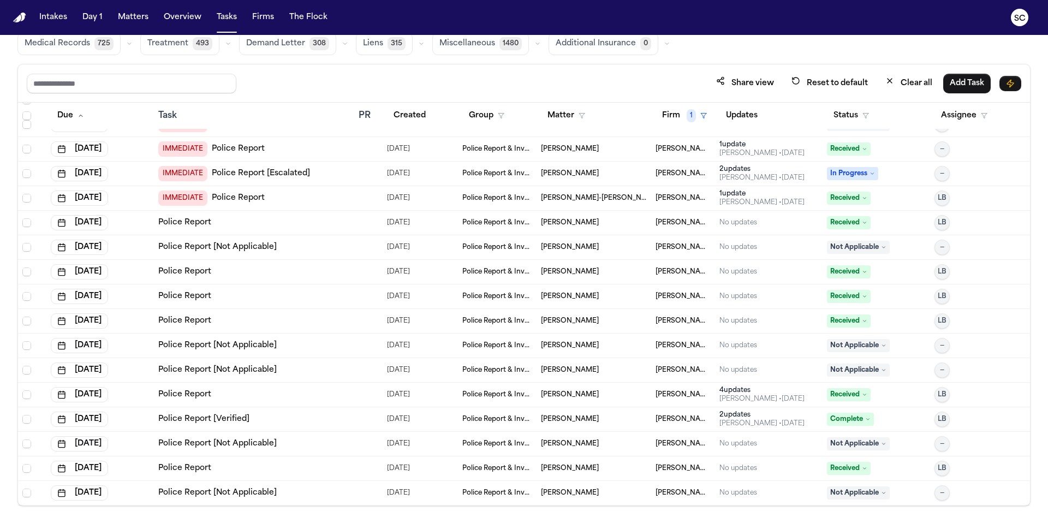
click at [569, 446] on span "Melissa Rodriguez" at bounding box center [570, 443] width 58 height 9
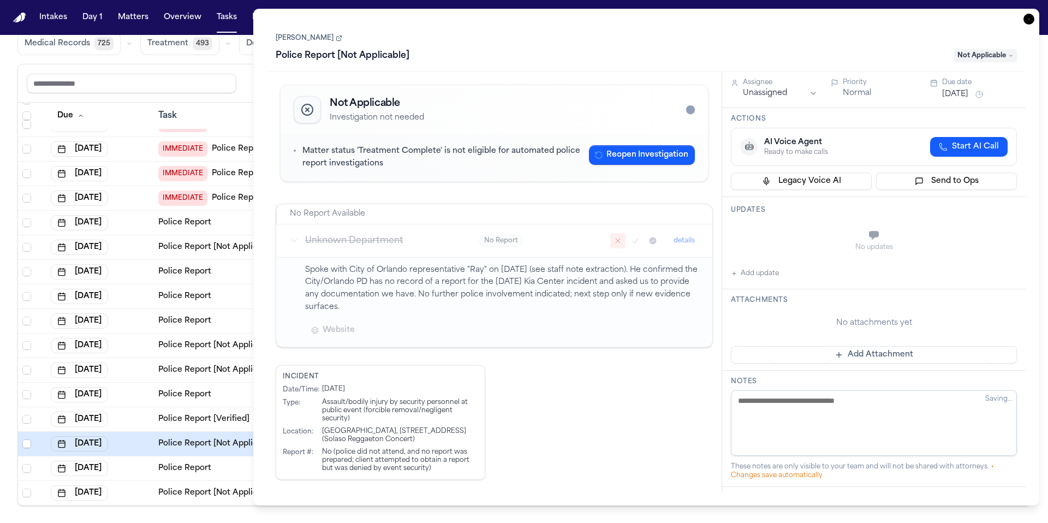
click at [1029, 19] on icon "button" at bounding box center [1029, 19] width 1 height 1
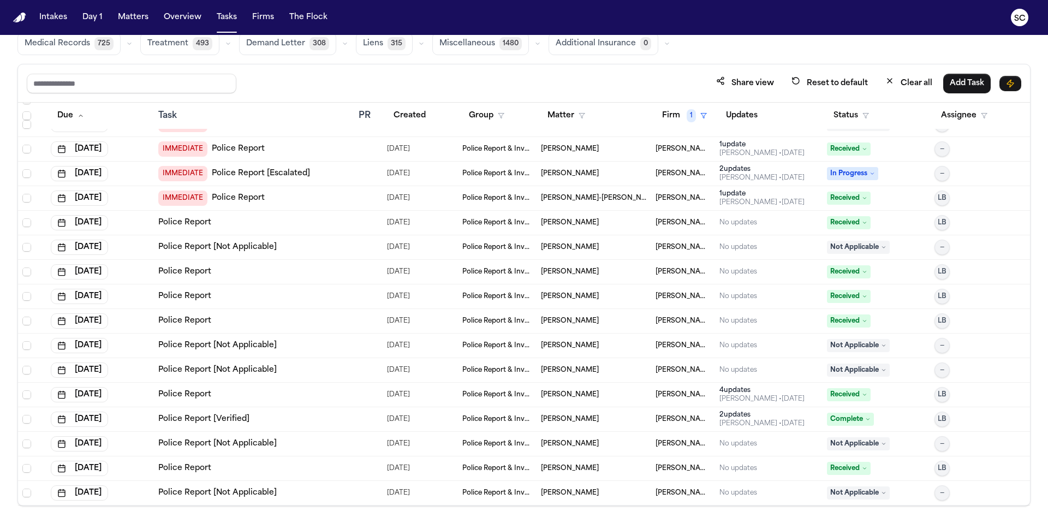
click at [598, 494] on span "James Collingwood Jr." at bounding box center [570, 493] width 58 height 9
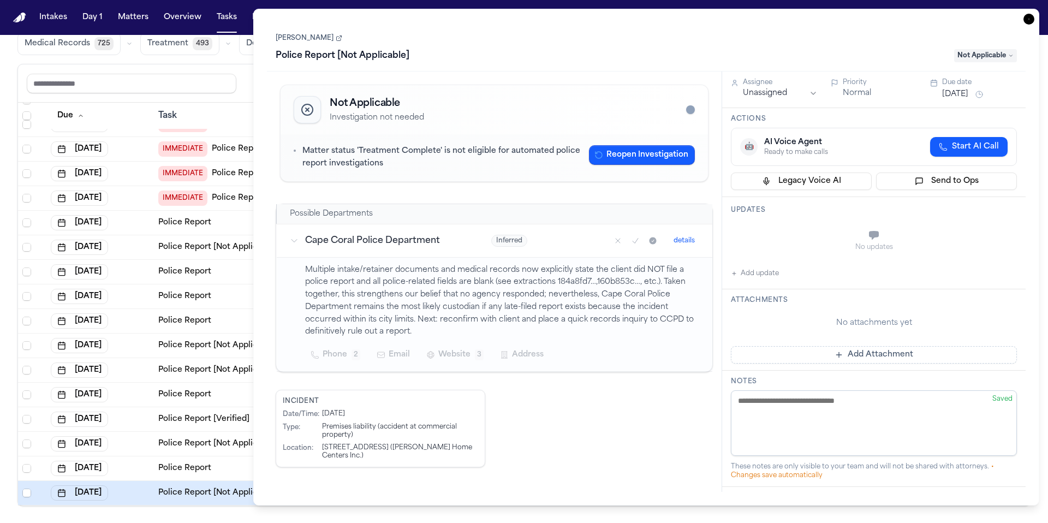
click at [1029, 19] on icon "button" at bounding box center [1029, 19] width 11 height 11
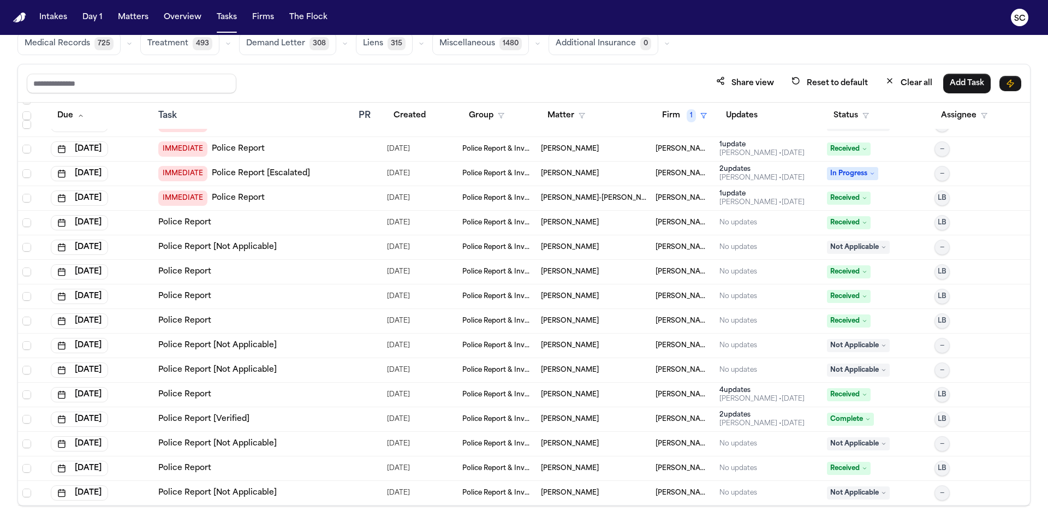
click at [571, 372] on span "Tonya Parker" at bounding box center [570, 370] width 58 height 9
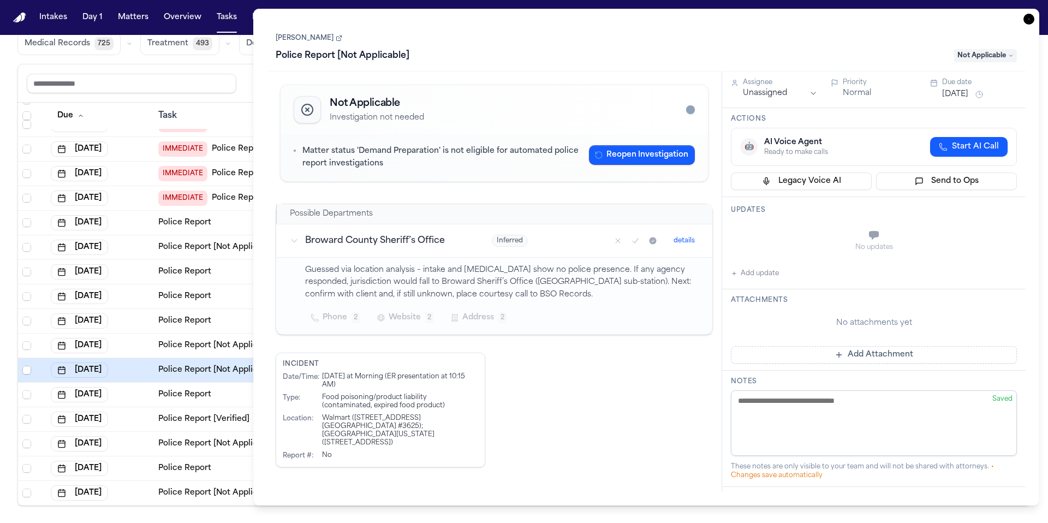
click at [1030, 18] on icon "button" at bounding box center [1029, 19] width 11 height 11
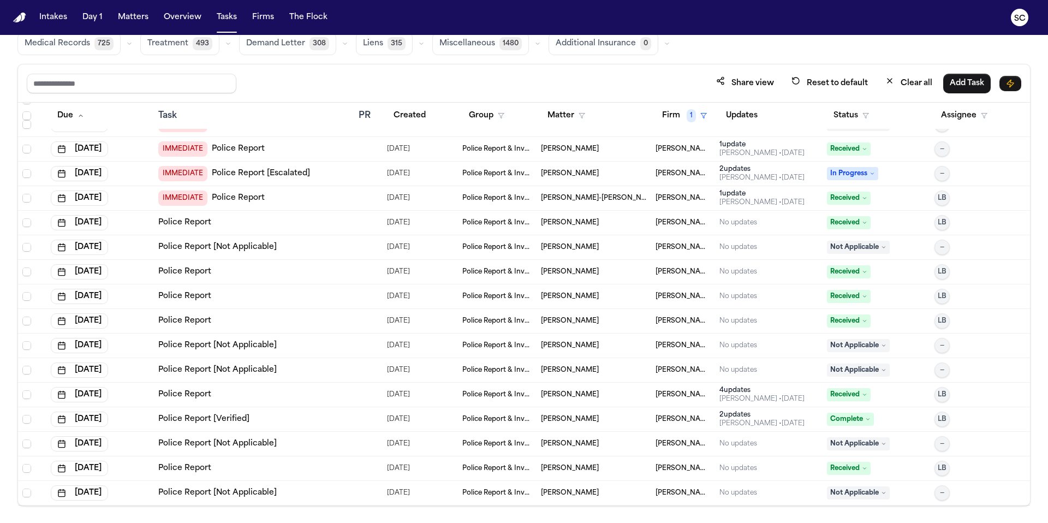
click at [562, 350] on td "Raymond Morgan" at bounding box center [594, 346] width 115 height 25
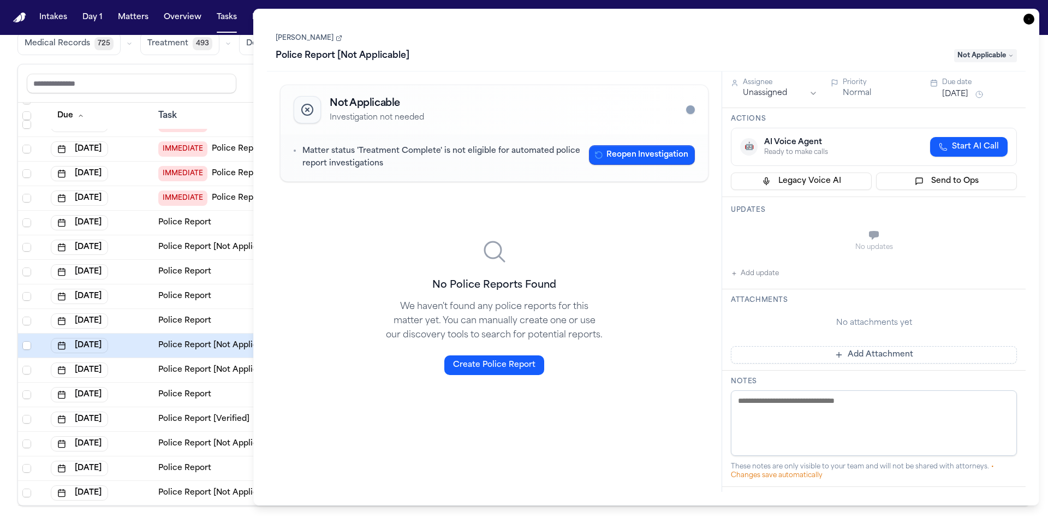
click at [332, 38] on link "Raymond Morgan" at bounding box center [309, 38] width 67 height 9
click at [1030, 21] on icon "button" at bounding box center [1029, 19] width 11 height 11
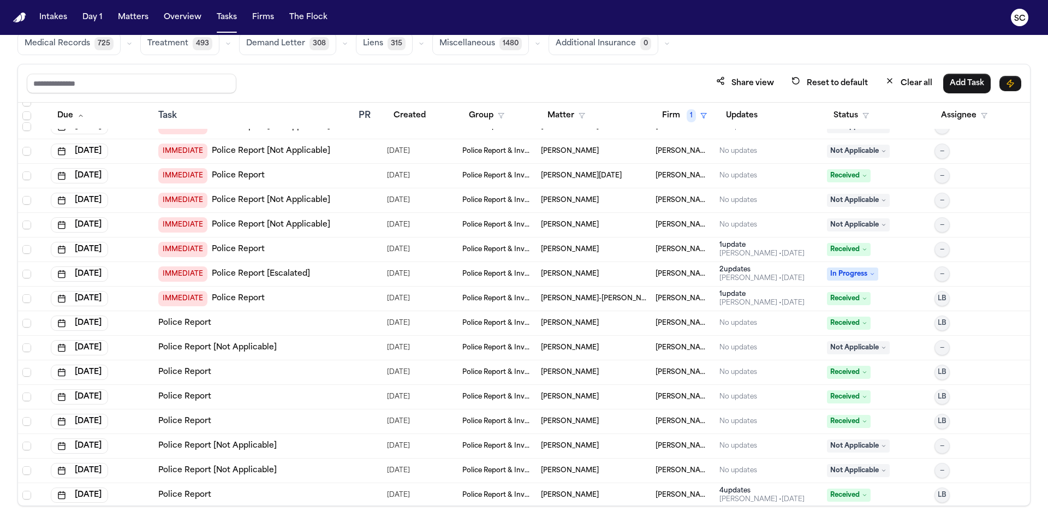
scroll to position [234, 0]
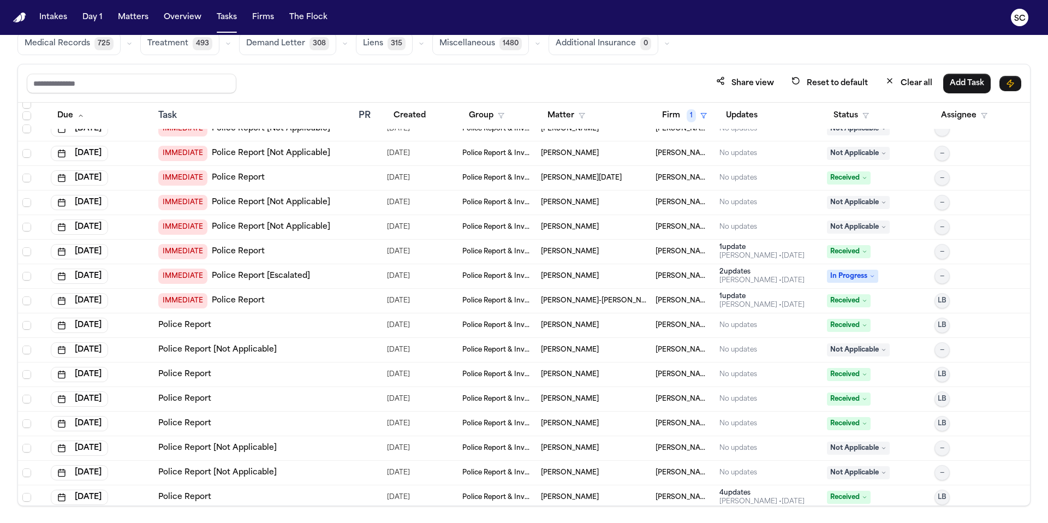
click at [569, 206] on td "Deonarine Singh" at bounding box center [594, 203] width 115 height 25
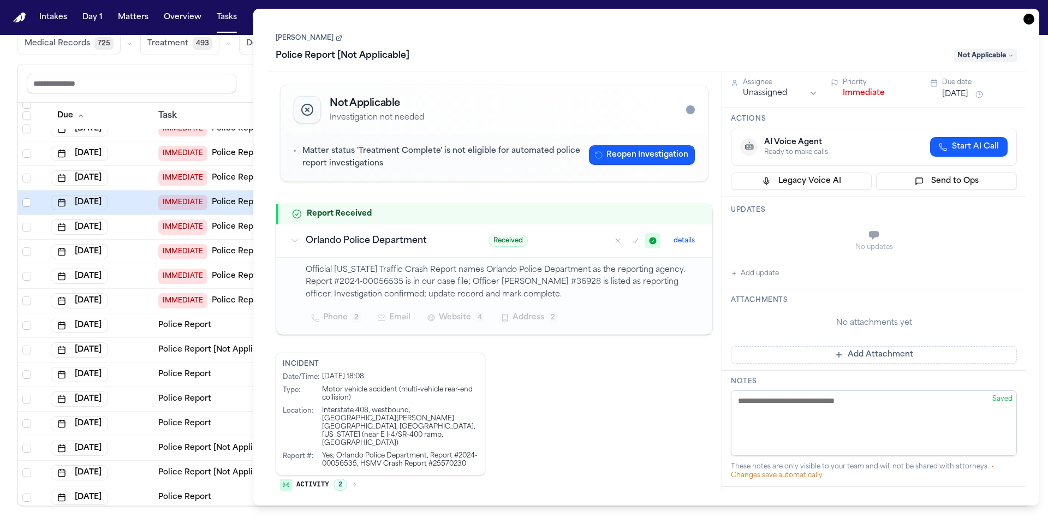
click at [330, 36] on link "Deonarine Singh" at bounding box center [309, 38] width 67 height 9
click at [1001, 56] on span "Not Applicable" at bounding box center [985, 55] width 63 height 13
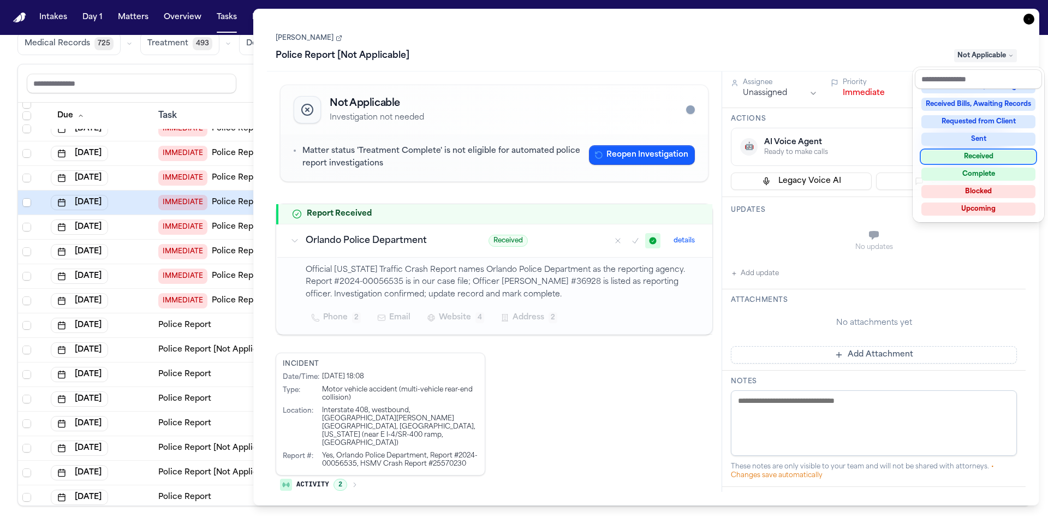
click at [981, 161] on div "Received" at bounding box center [979, 156] width 114 height 13
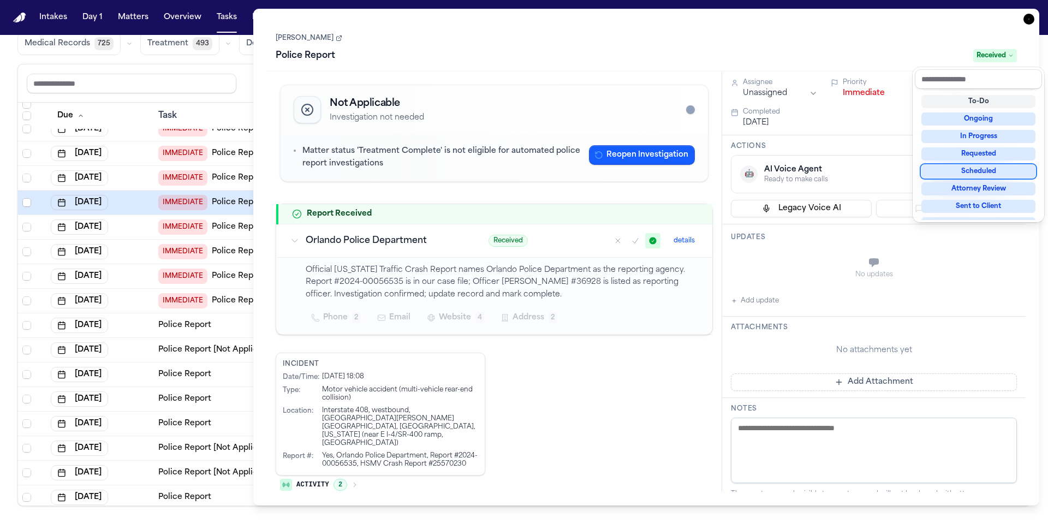
click at [1027, 19] on div "Task Details Deonarine Singh Police Report Received Not Applicable Investigatio…" at bounding box center [646, 257] width 786 height 497
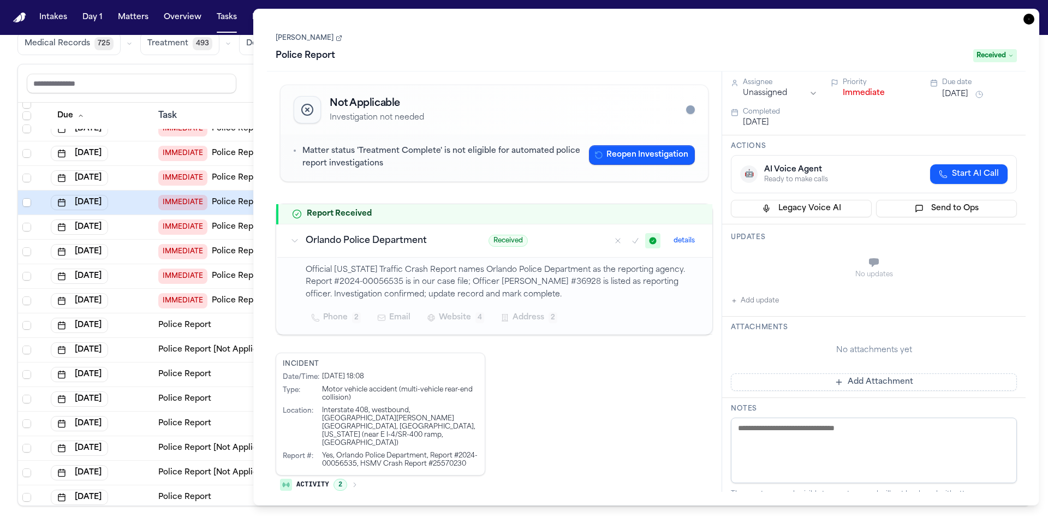
click at [1031, 21] on icon "button" at bounding box center [1029, 19] width 11 height 11
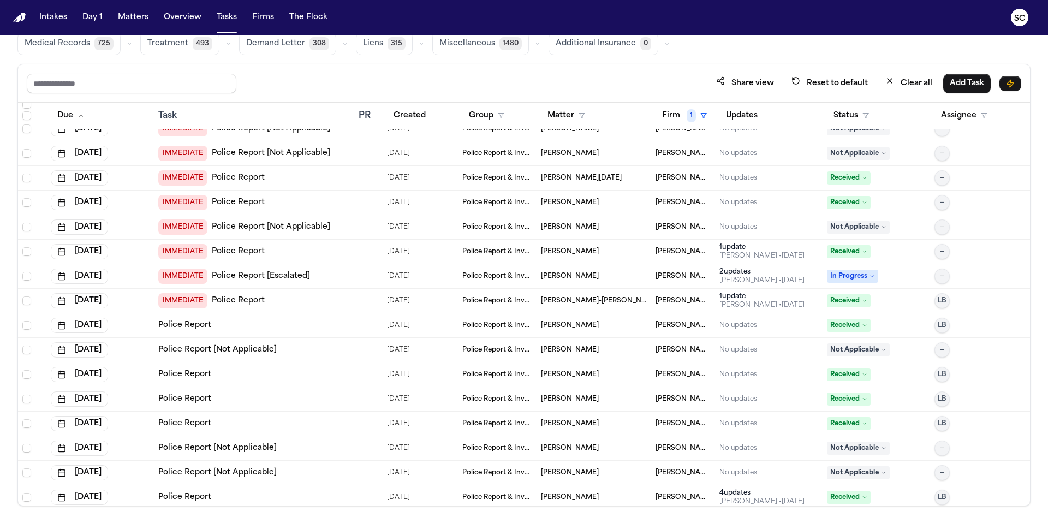
click at [578, 151] on span "Sylvia Wromas" at bounding box center [570, 153] width 58 height 9
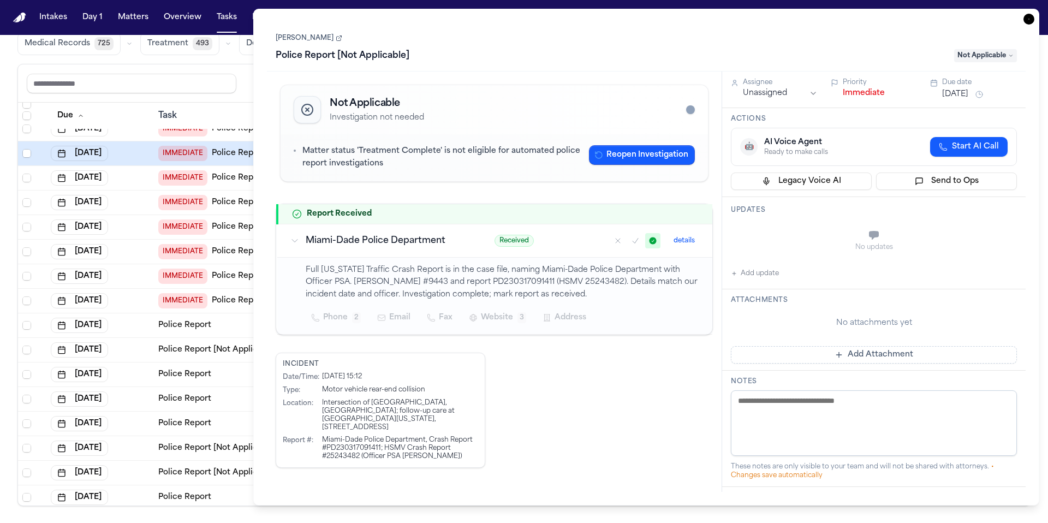
click at [978, 57] on span "Not Applicable" at bounding box center [985, 55] width 63 height 13
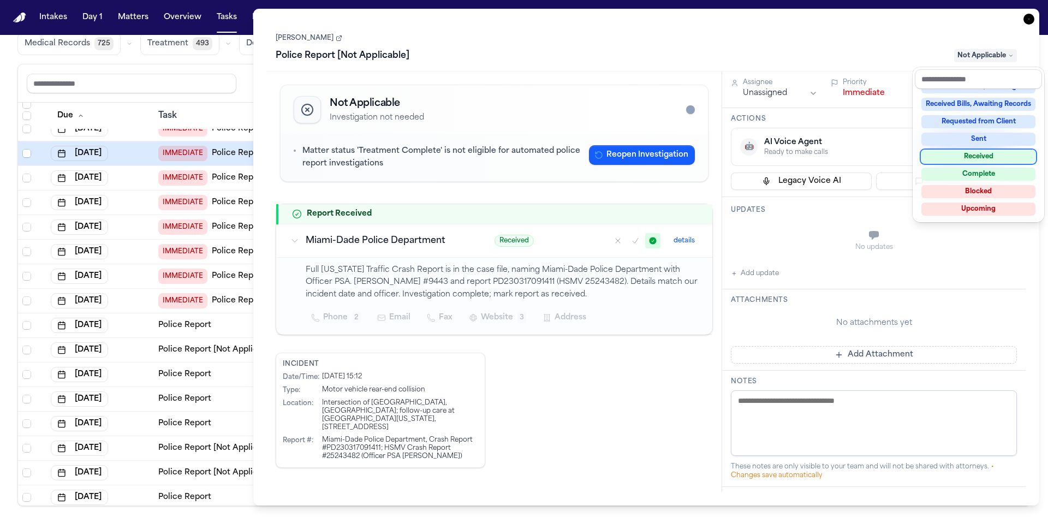
click at [975, 162] on div "Received" at bounding box center [979, 156] width 114 height 13
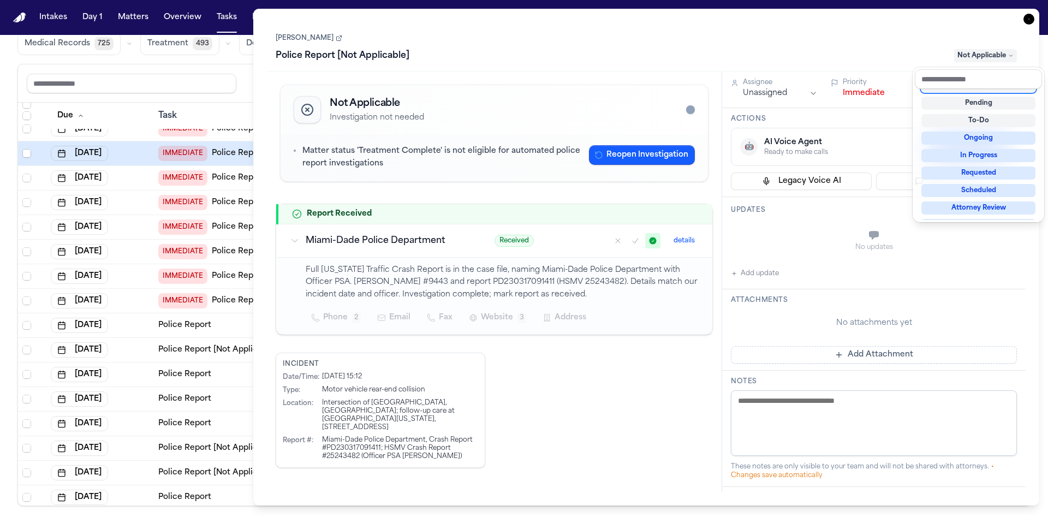
scroll to position [4, 0]
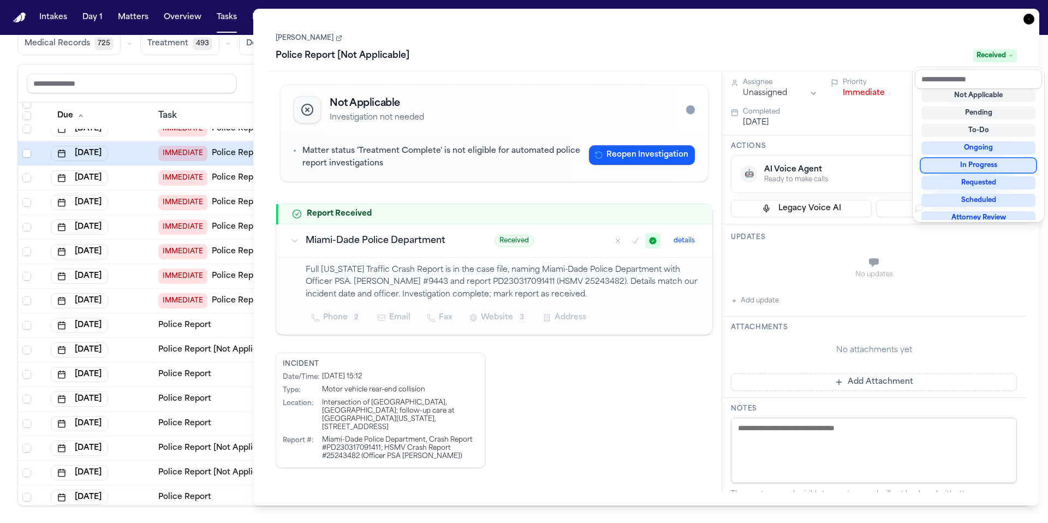
click at [1031, 20] on div "Task Details Sylvia Wromas Police Report [Not Applicable] Received Not Applicab…" at bounding box center [646, 257] width 786 height 497
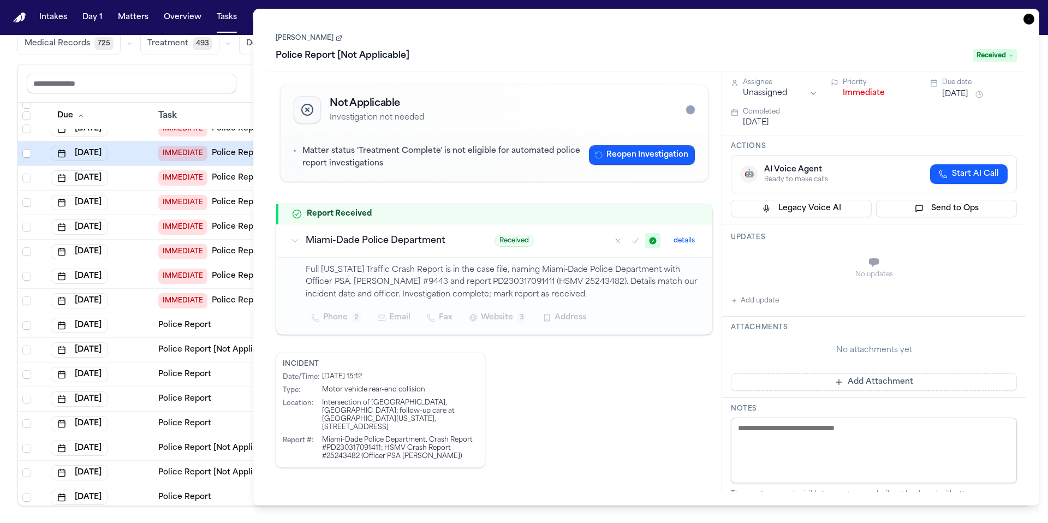
click at [1031, 20] on icon "button" at bounding box center [1029, 19] width 11 height 11
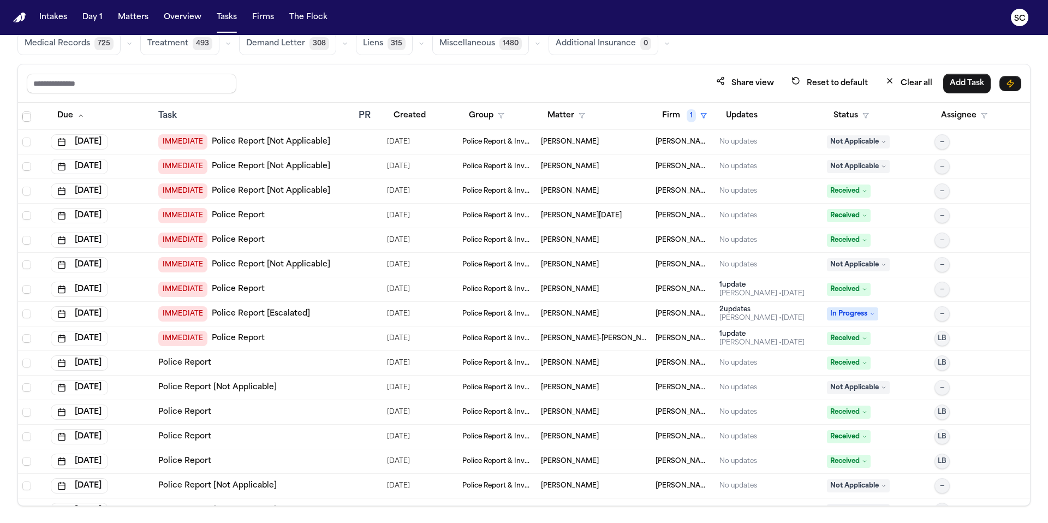
scroll to position [144, 0]
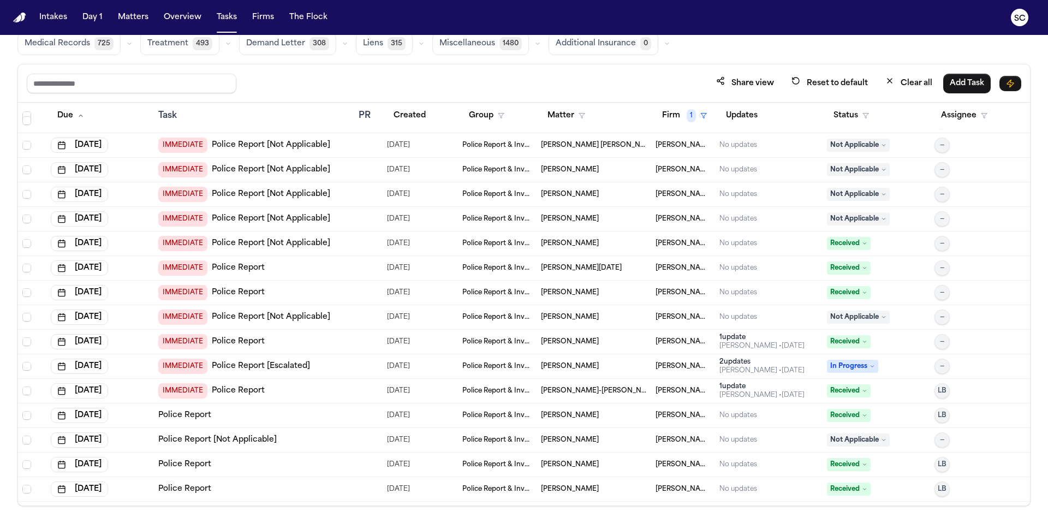
click at [571, 222] on span "Elizabeth Perry" at bounding box center [570, 219] width 58 height 9
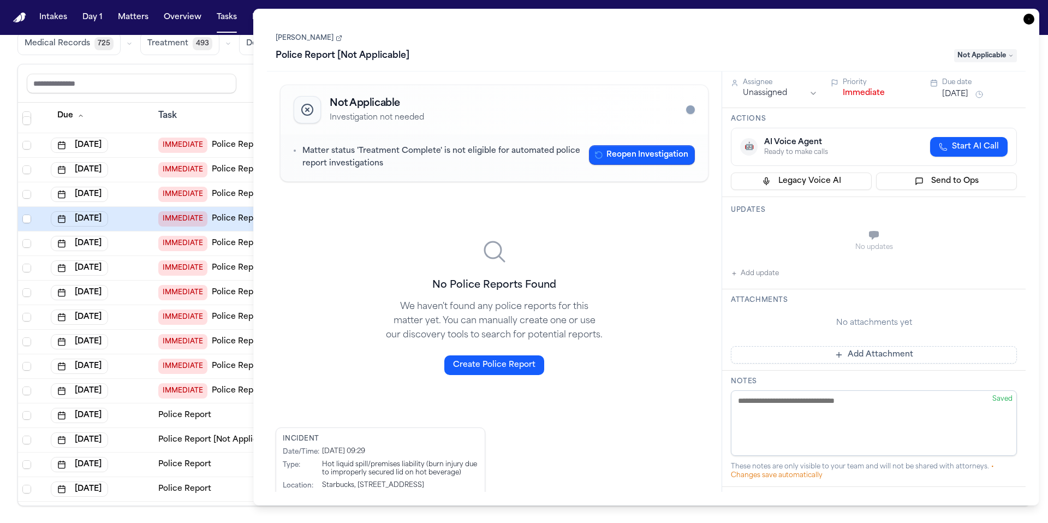
click at [1031, 19] on icon "button" at bounding box center [1029, 19] width 11 height 11
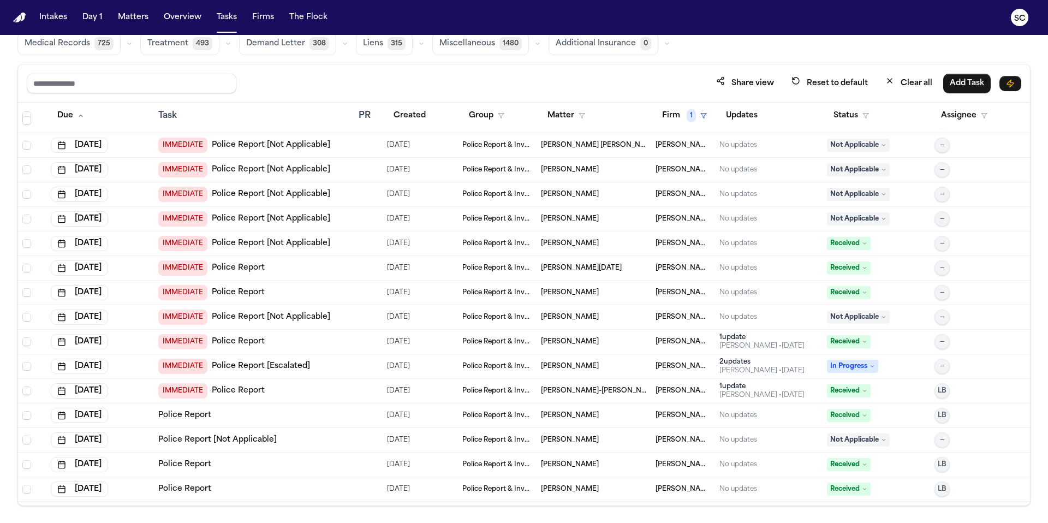
click at [565, 200] on td "[PERSON_NAME]" at bounding box center [594, 194] width 115 height 25
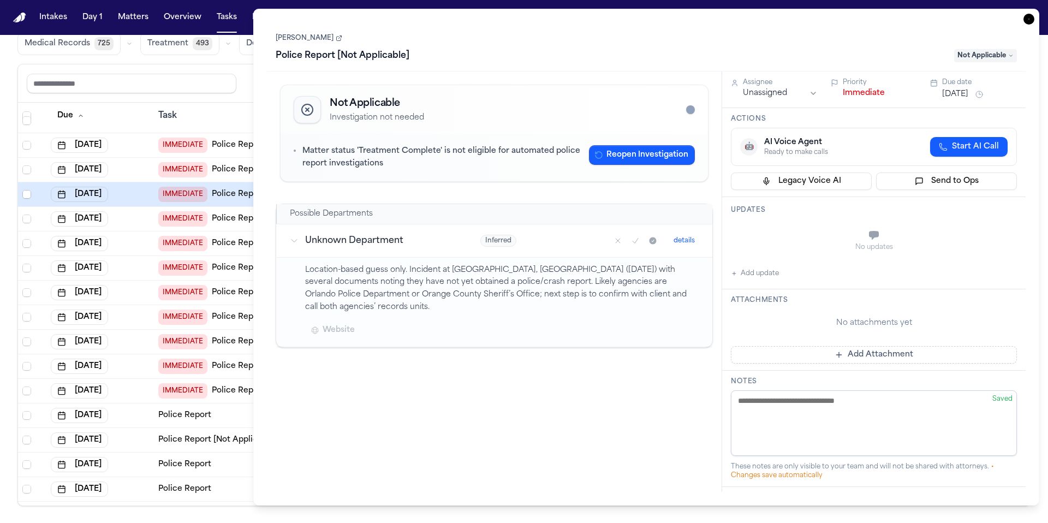
click at [1033, 20] on icon "button" at bounding box center [1029, 19] width 11 height 11
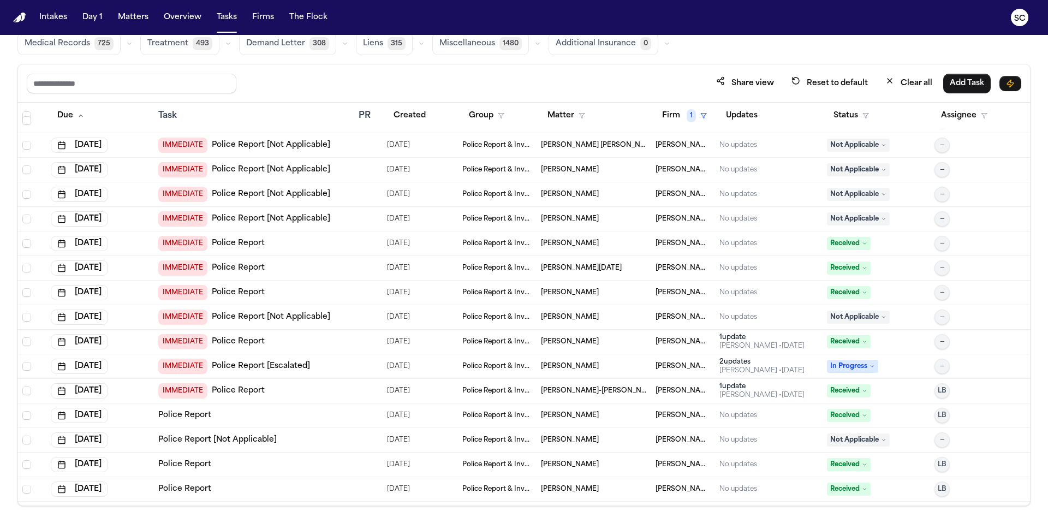
click at [574, 199] on td "[PERSON_NAME]" at bounding box center [594, 194] width 115 height 25
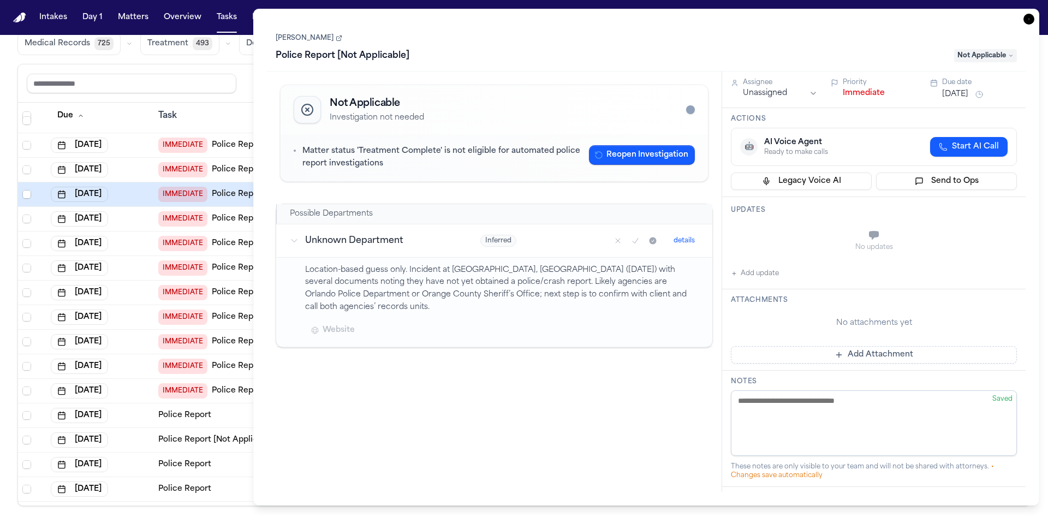
click at [306, 37] on link "[PERSON_NAME]" at bounding box center [309, 38] width 67 height 9
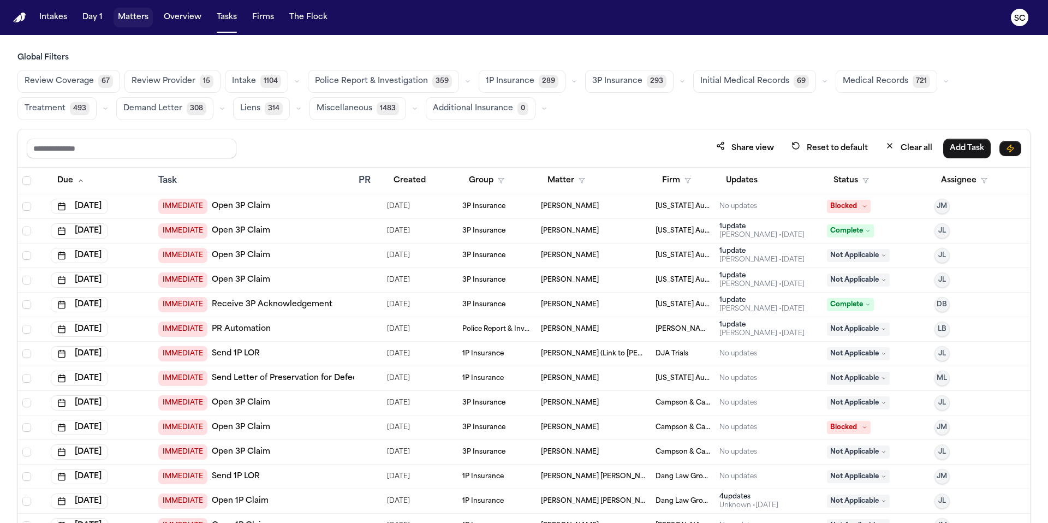
click at [129, 17] on button "Matters" at bounding box center [133, 18] width 39 height 20
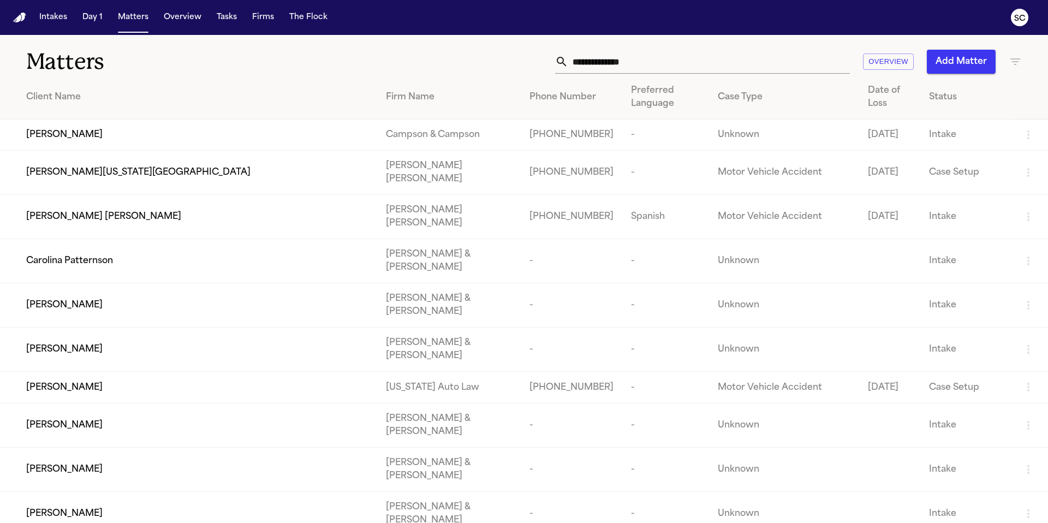
click at [637, 63] on input "text" at bounding box center [709, 62] width 282 height 24
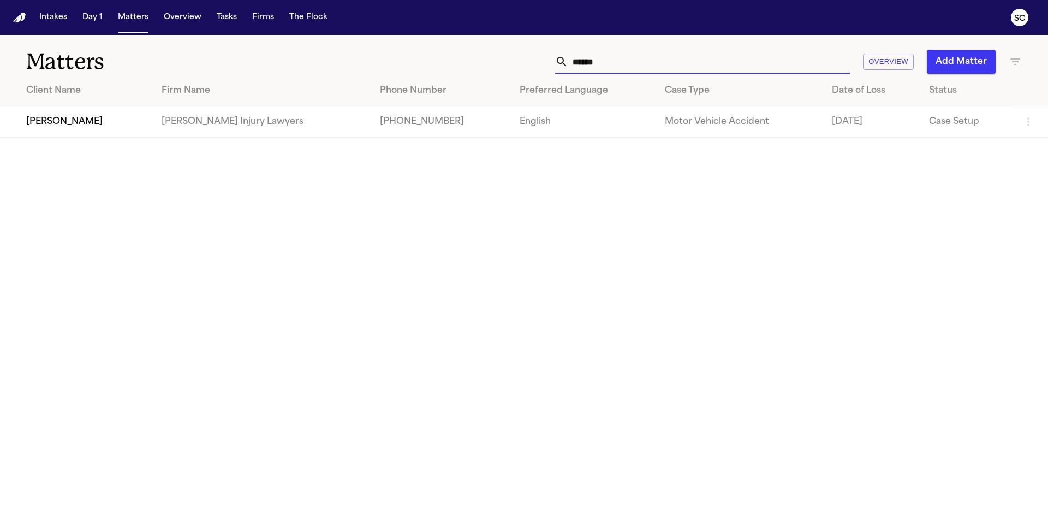
type input "******"
click at [228, 129] on td "George Sink Injury Lawyers" at bounding box center [262, 121] width 219 height 31
click at [97, 126] on div "Derrick Botley" at bounding box center [85, 121] width 118 height 13
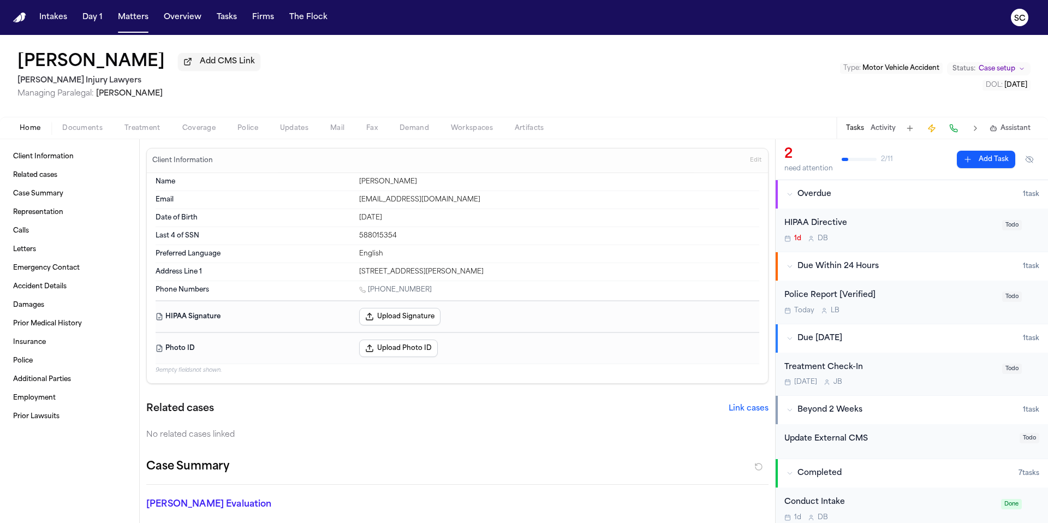
click at [921, 301] on div "Police Report [Verified]" at bounding box center [890, 295] width 211 height 13
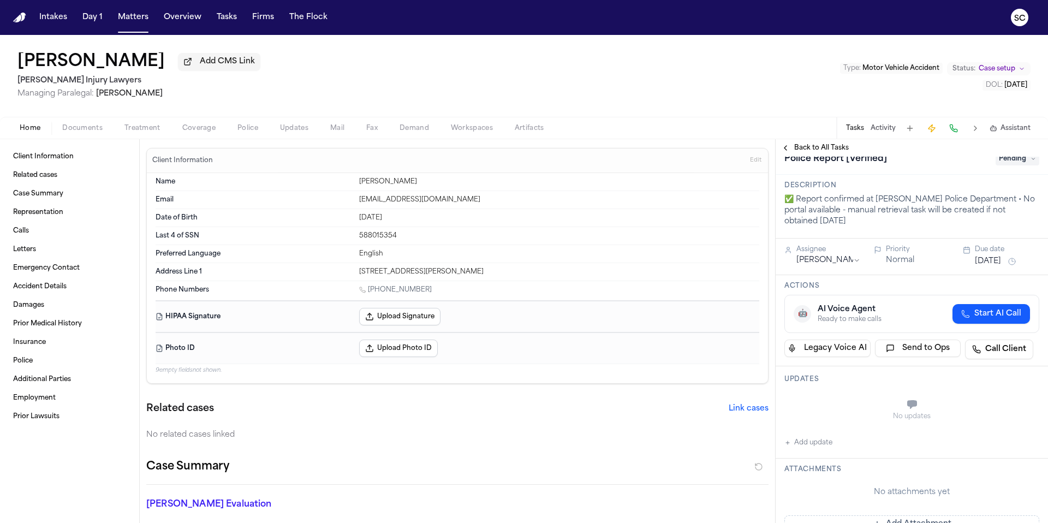
scroll to position [16, 0]
click at [262, 127] on button "Police" at bounding box center [248, 128] width 43 height 13
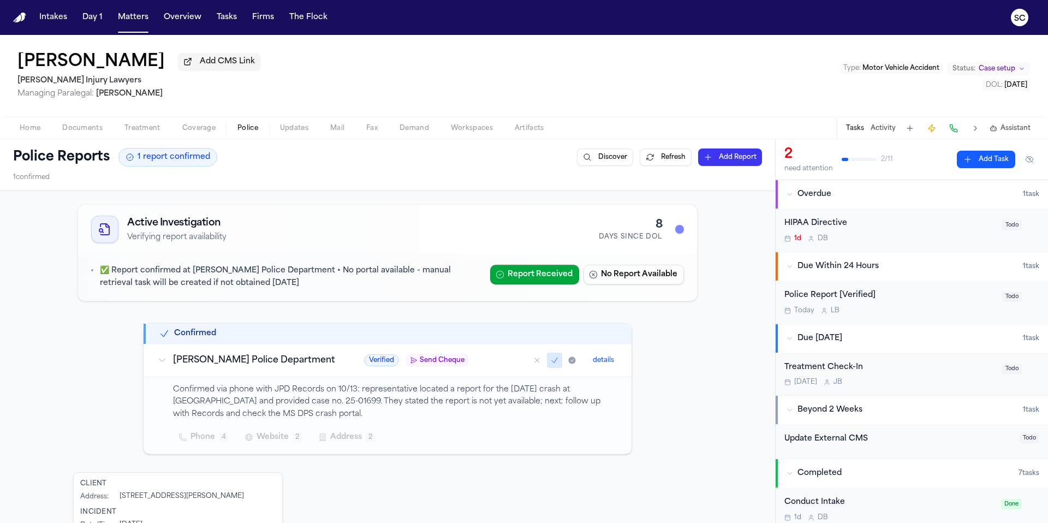
click at [86, 131] on span "Documents" at bounding box center [82, 128] width 40 height 9
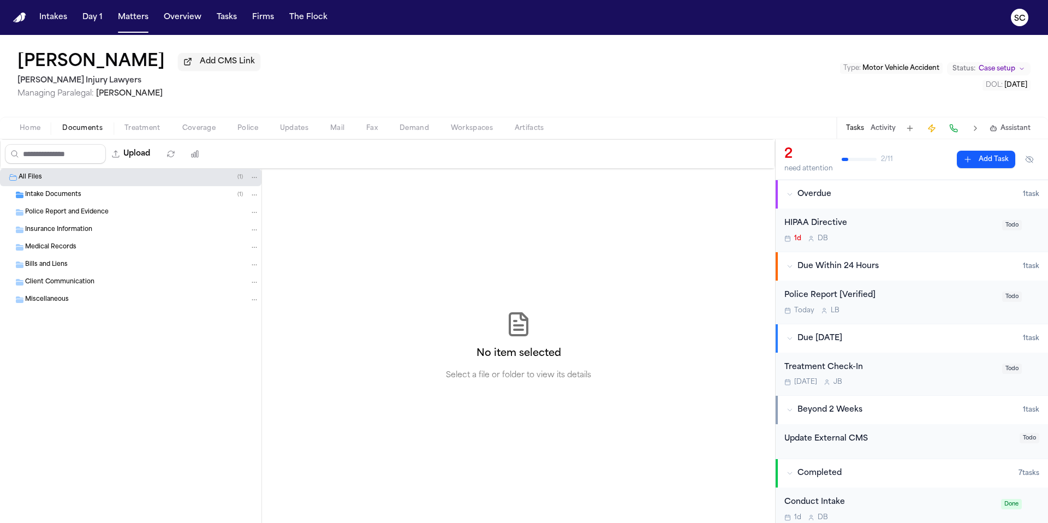
click at [64, 204] on div "Intake Documents ( 1 )" at bounding box center [131, 194] width 262 height 17
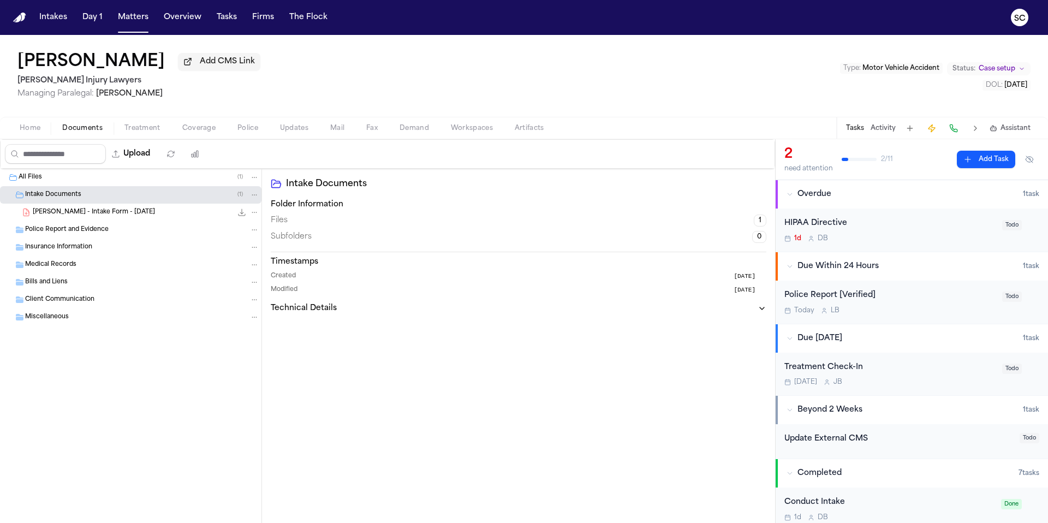
click at [104, 217] on span "D. Botley - Intake Form - 10.13.25" at bounding box center [94, 212] width 122 height 9
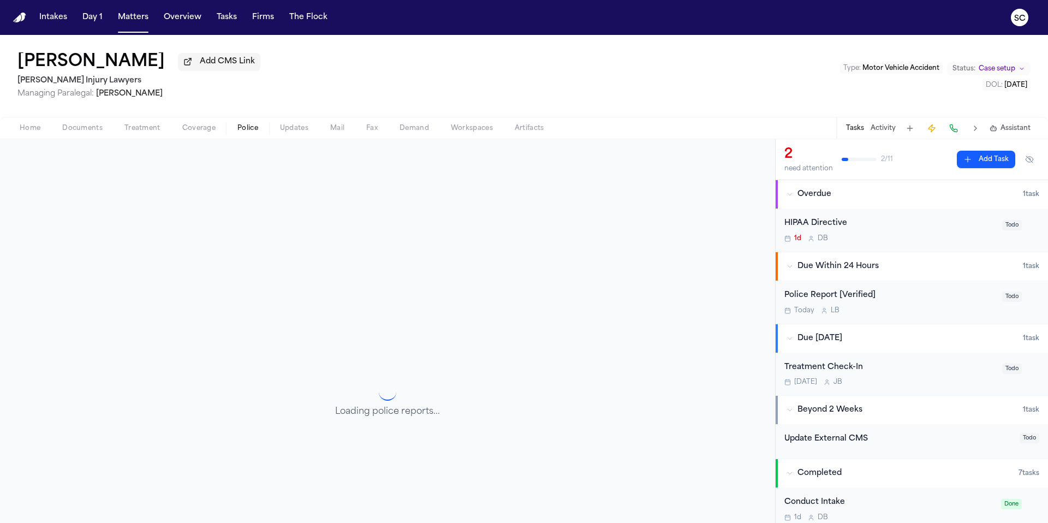
click at [252, 133] on span "Police" at bounding box center [247, 128] width 21 height 9
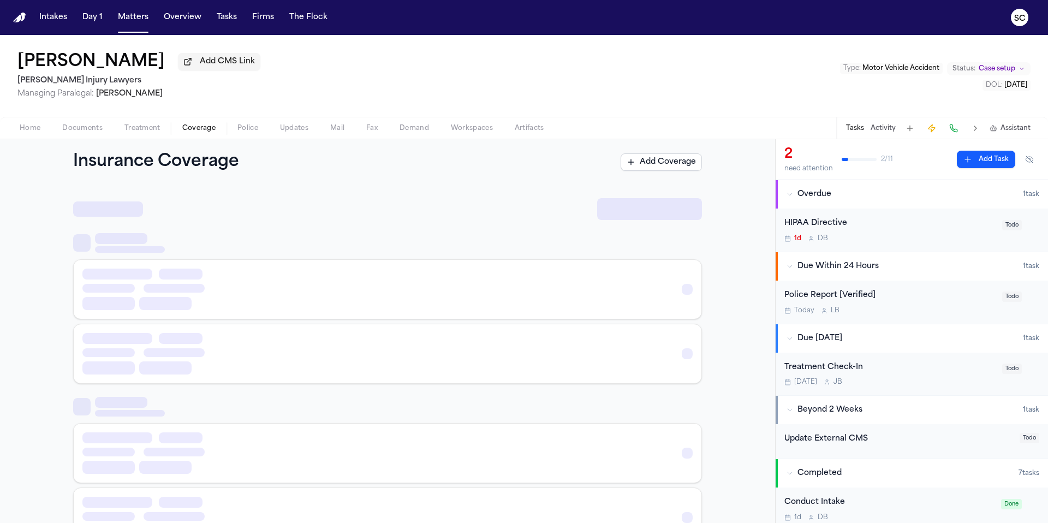
click at [218, 134] on button "Coverage" at bounding box center [198, 128] width 55 height 13
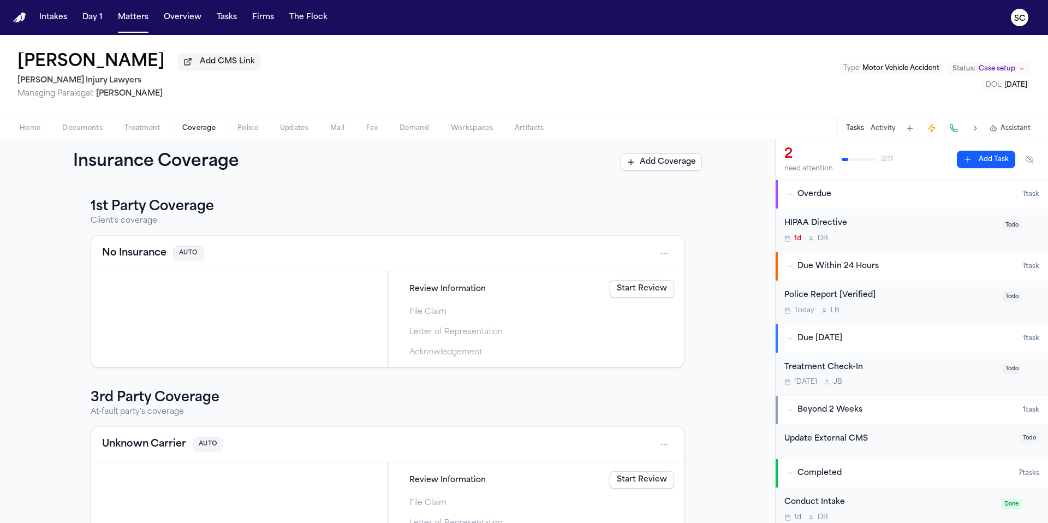
click at [246, 129] on span "Police" at bounding box center [247, 128] width 21 height 9
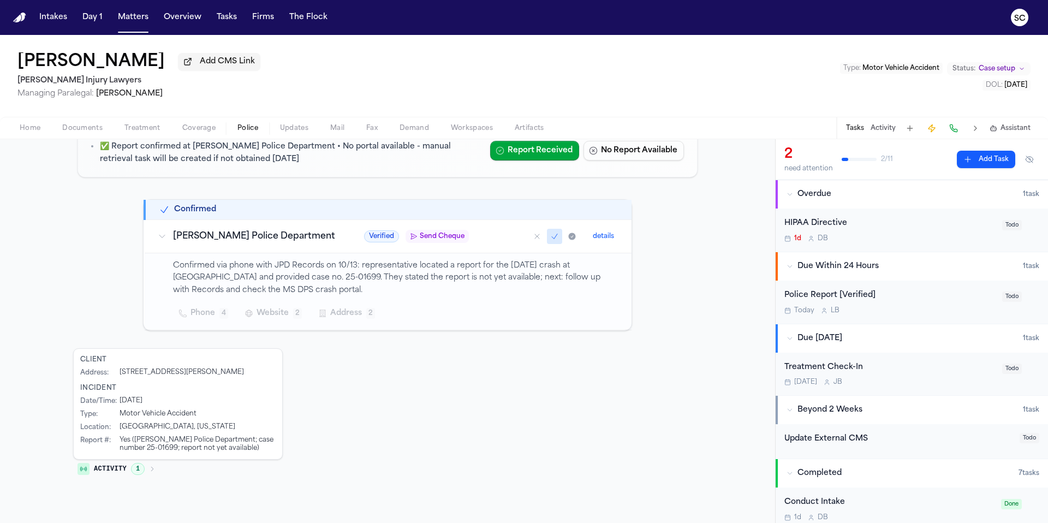
scroll to position [141, 0]
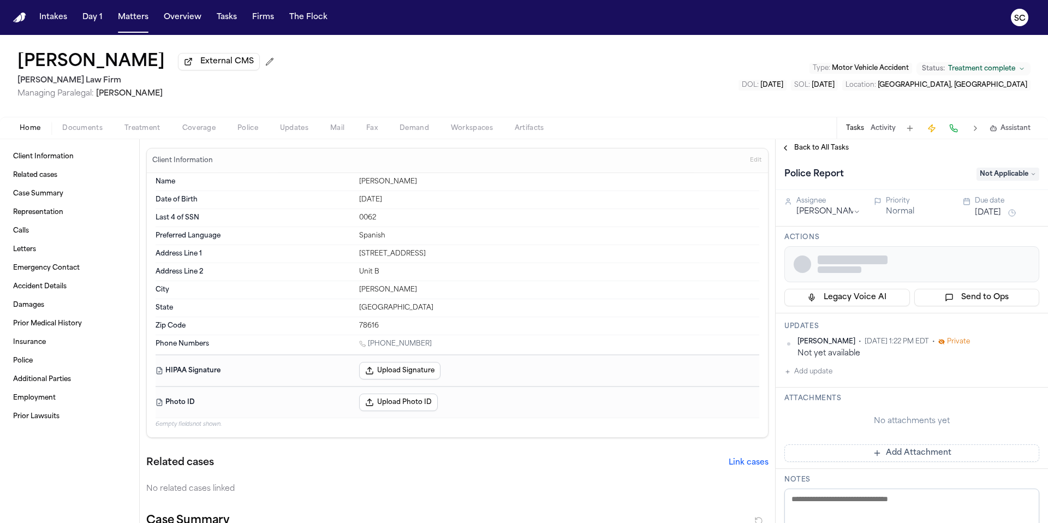
click at [80, 129] on span "Documents" at bounding box center [82, 128] width 40 height 9
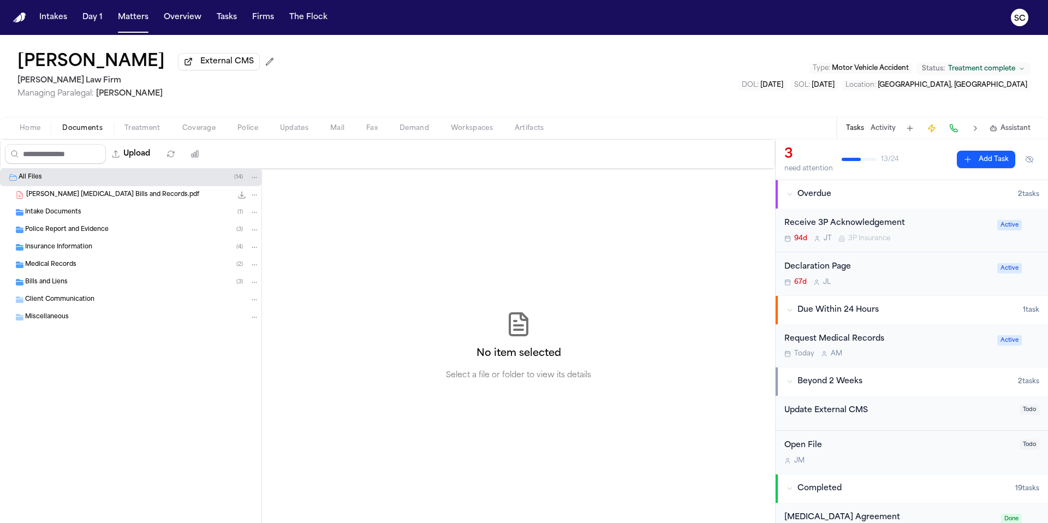
click at [114, 229] on div "Police Report and Evidence ( 3 )" at bounding box center [142, 230] width 234 height 10
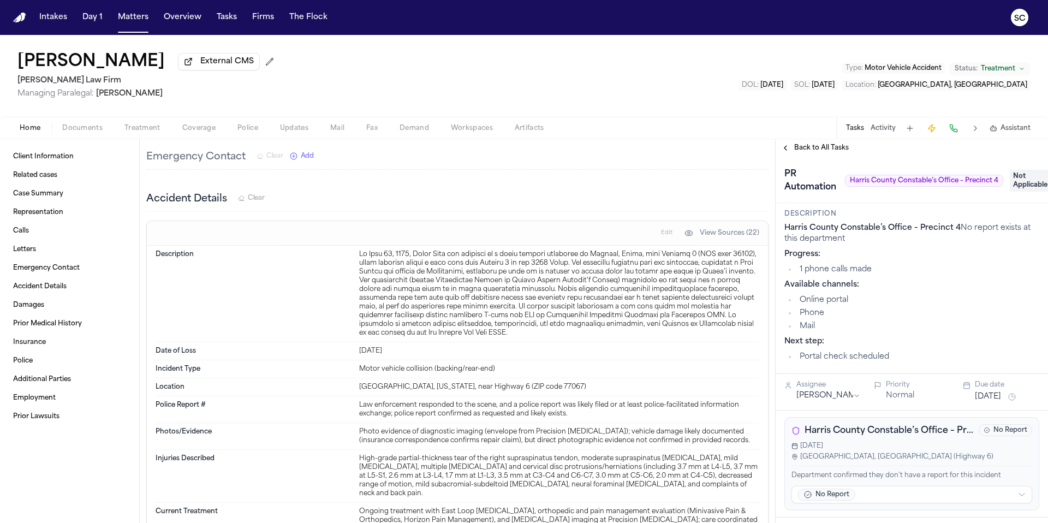
scroll to position [2055, 0]
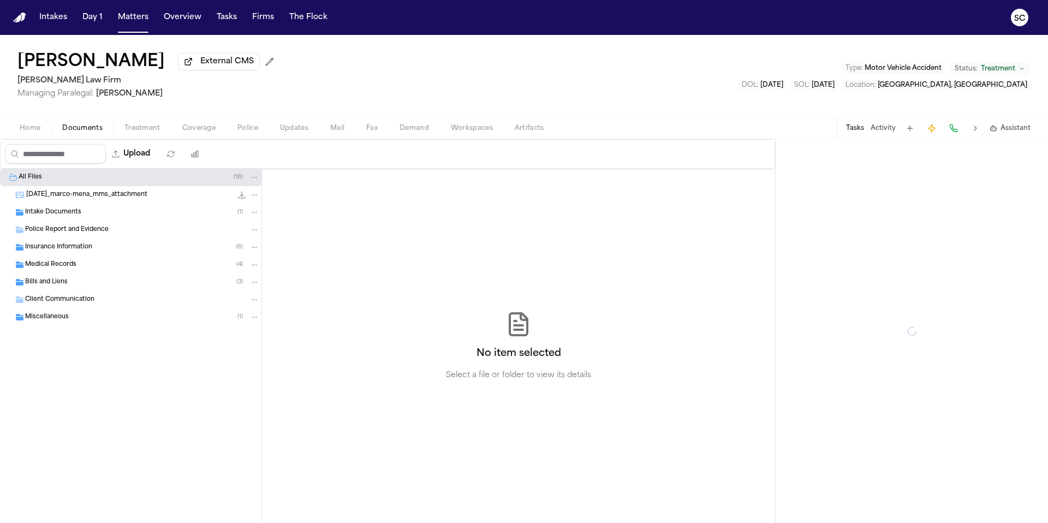
click at [83, 133] on span "Documents" at bounding box center [82, 128] width 40 height 9
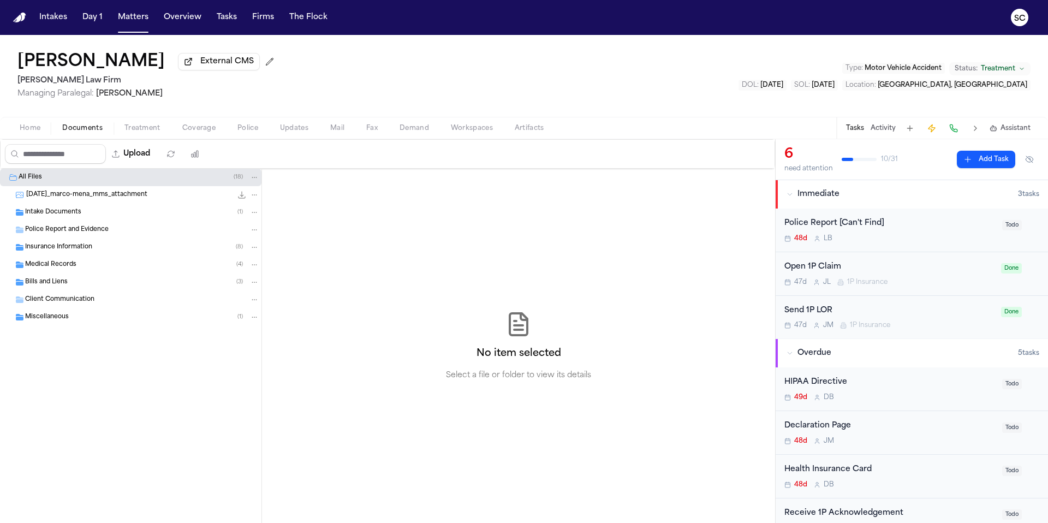
click at [97, 231] on span "Police Report and Evidence" at bounding box center [67, 229] width 84 height 9
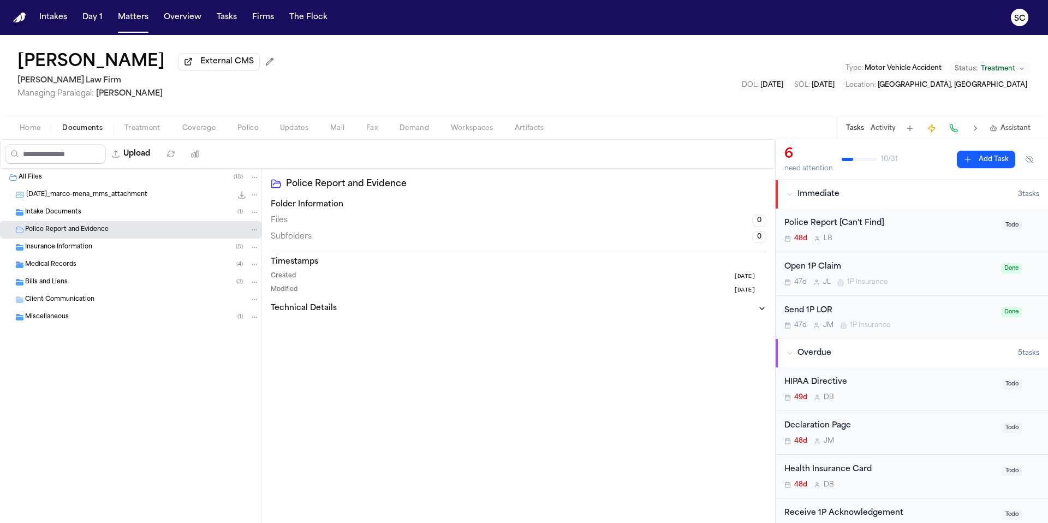
click at [87, 220] on div "Intake Documents ( 1 )" at bounding box center [131, 212] width 262 height 17
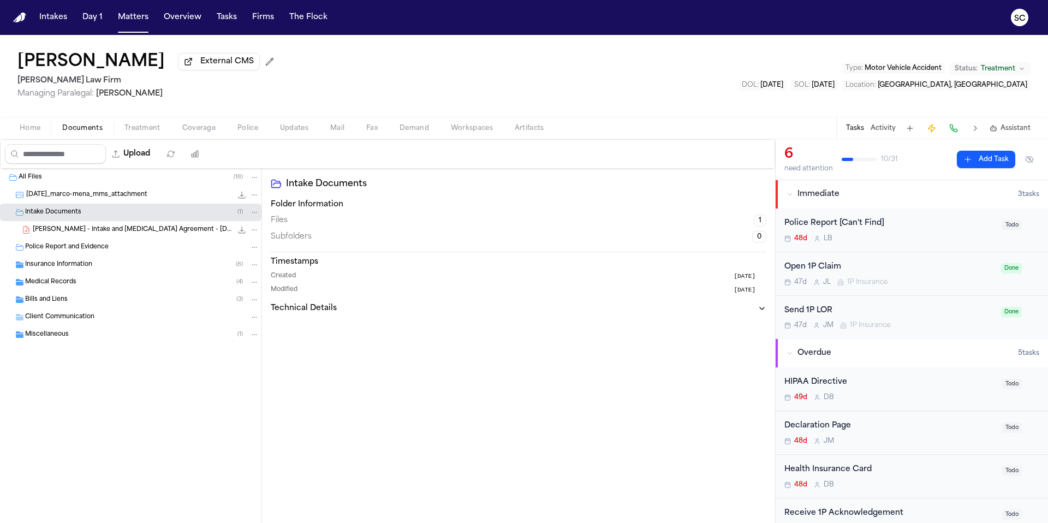
click at [91, 270] on div "Insurance Information ( 8 )" at bounding box center [142, 265] width 234 height 10
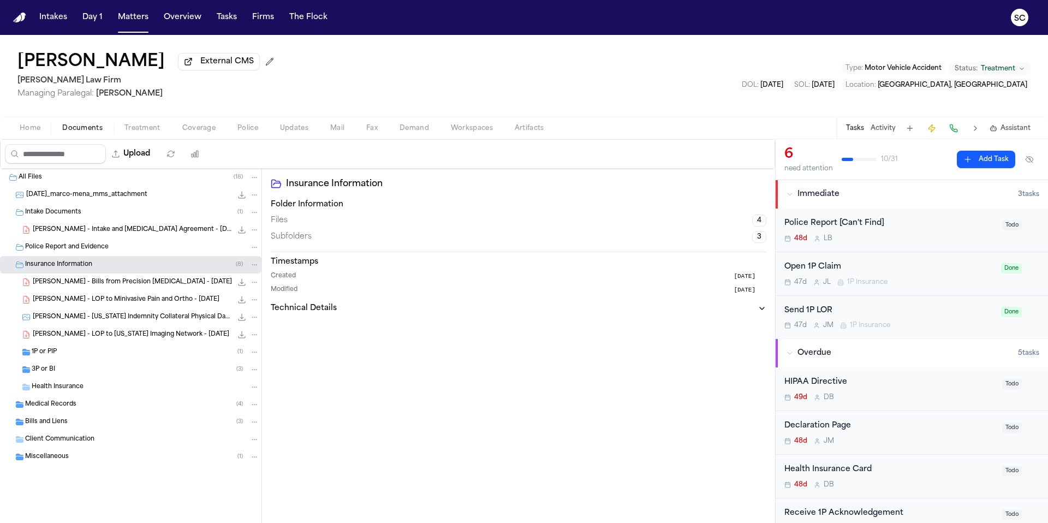
click at [95, 459] on div "Miscellaneous ( 1 )" at bounding box center [142, 457] width 234 height 10
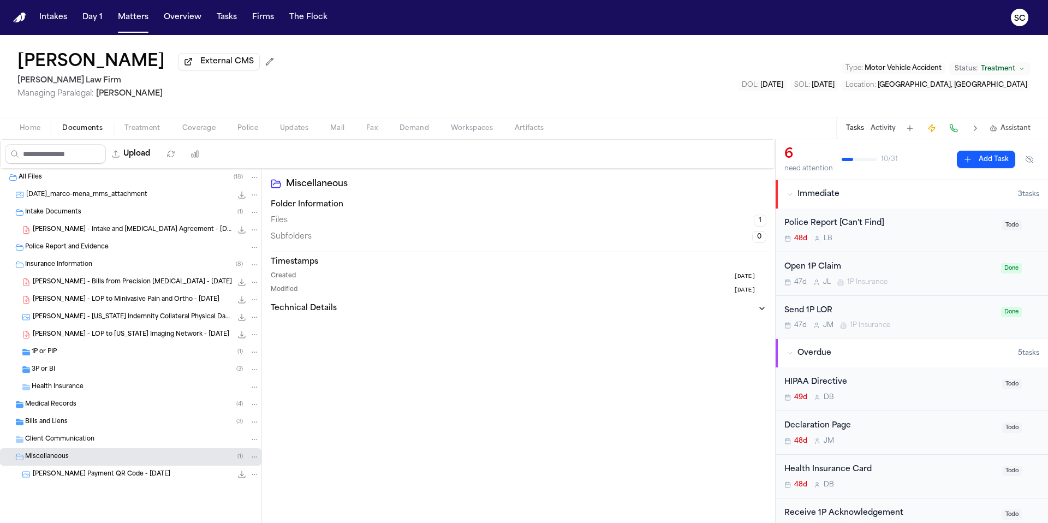
click at [72, 421] on div "Bills and Liens ( 3 )" at bounding box center [142, 422] width 234 height 10
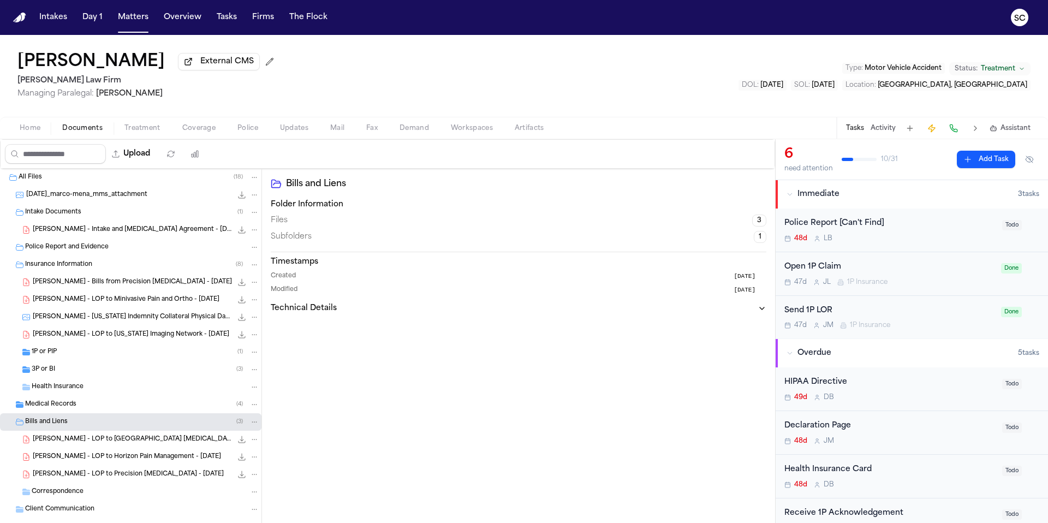
click at [72, 409] on span "Medical Records" at bounding box center [50, 404] width 51 height 9
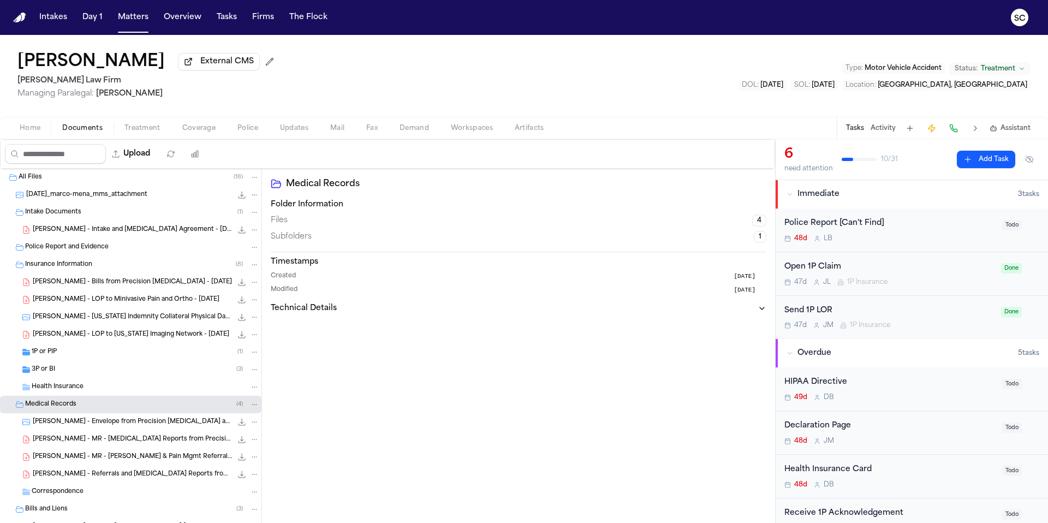
click at [27, 133] on span "Home" at bounding box center [30, 128] width 21 height 9
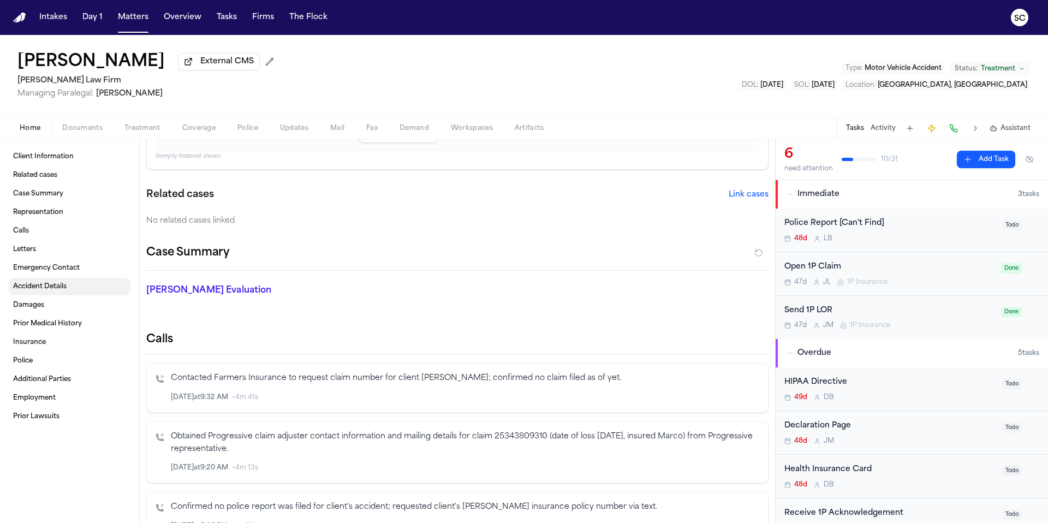
drag, startPoint x: 45, startPoint y: 289, endPoint x: 114, endPoint y: 311, distance: 71.7
click at [45, 289] on span "Accident Details" at bounding box center [40, 286] width 54 height 9
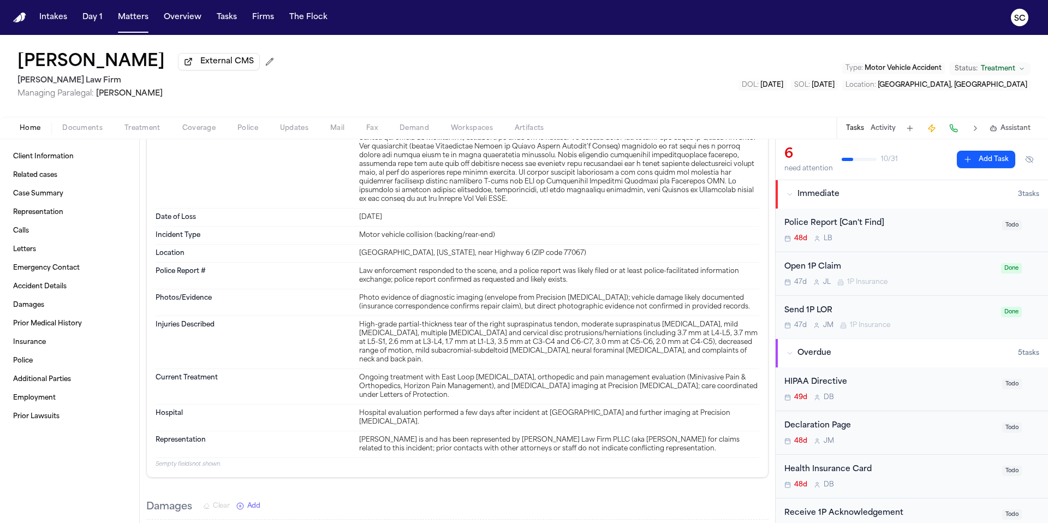
scroll to position [2188, 0]
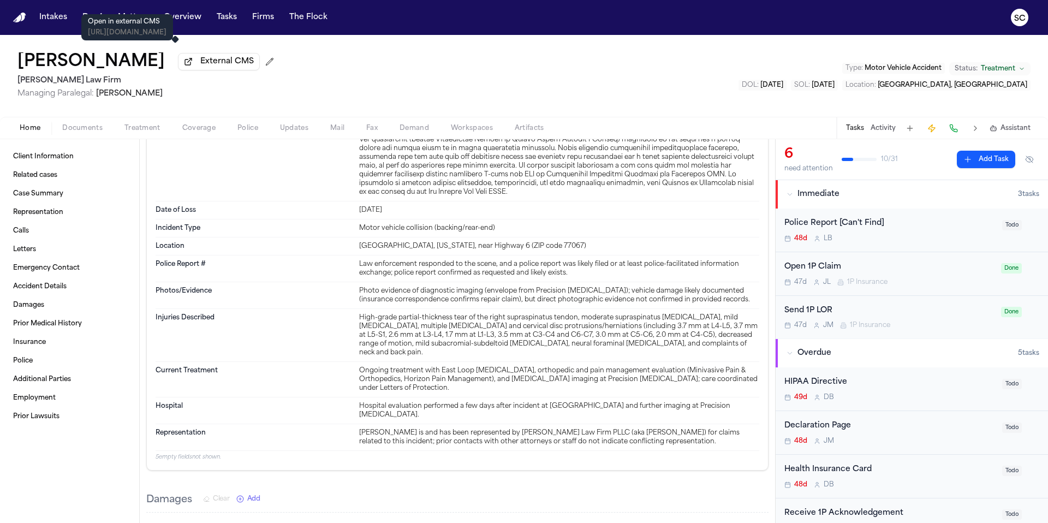
click at [200, 66] on span "External CMS" at bounding box center [227, 61] width 54 height 11
click at [69, 128] on span "Documents" at bounding box center [82, 128] width 40 height 9
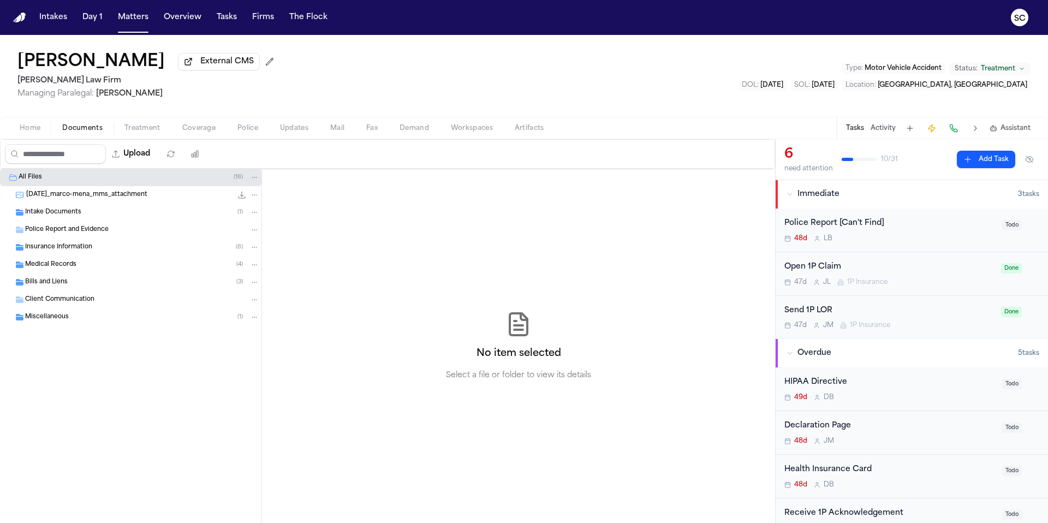
click at [100, 200] on span "2025-10-06_marco-mena_mms_attachment" at bounding box center [86, 195] width 121 height 9
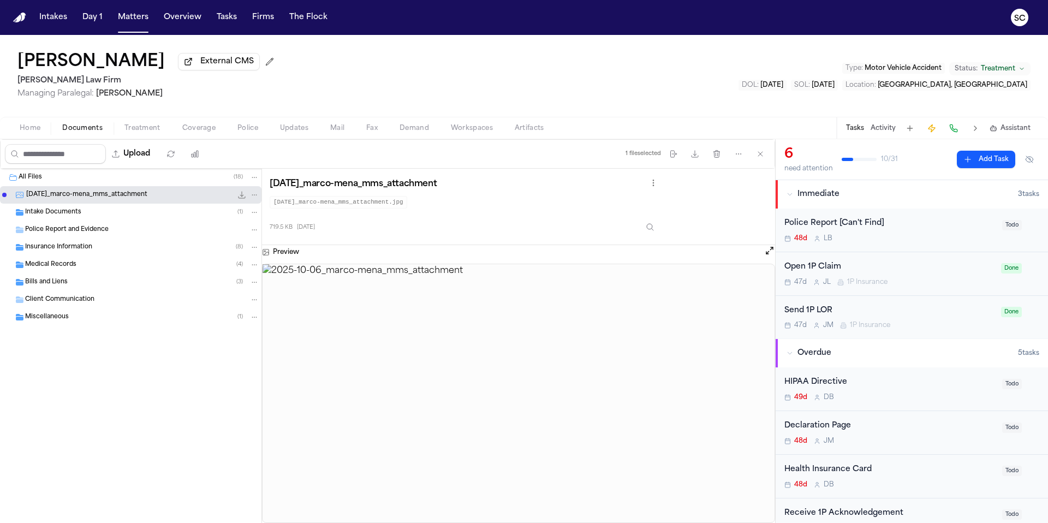
click at [115, 212] on div "Intake Documents ( 1 )" at bounding box center [142, 212] width 234 height 10
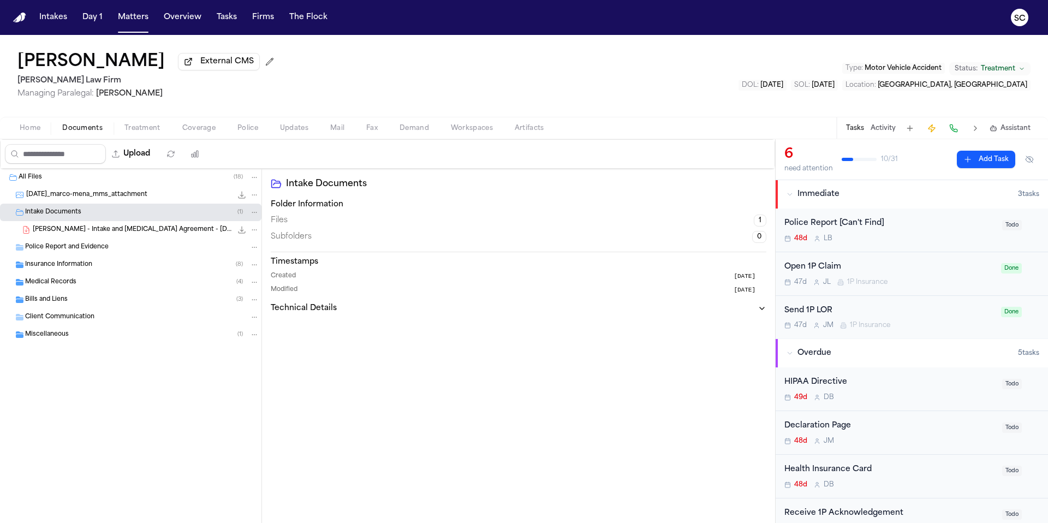
click at [119, 233] on span "M. Mena - Intake and Retainer Agreement - 8.25.25" at bounding box center [132, 229] width 199 height 9
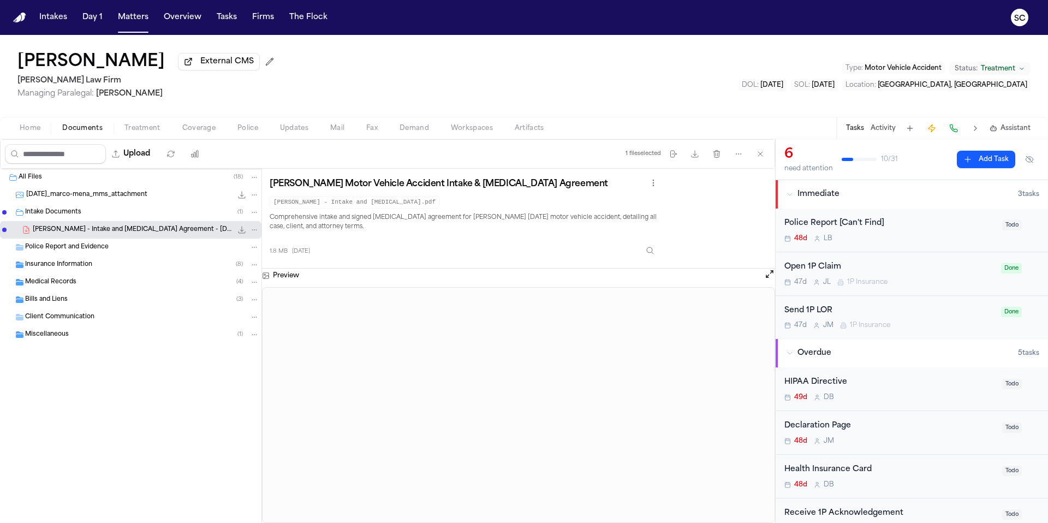
click at [52, 269] on span "Insurance Information" at bounding box center [58, 264] width 67 height 9
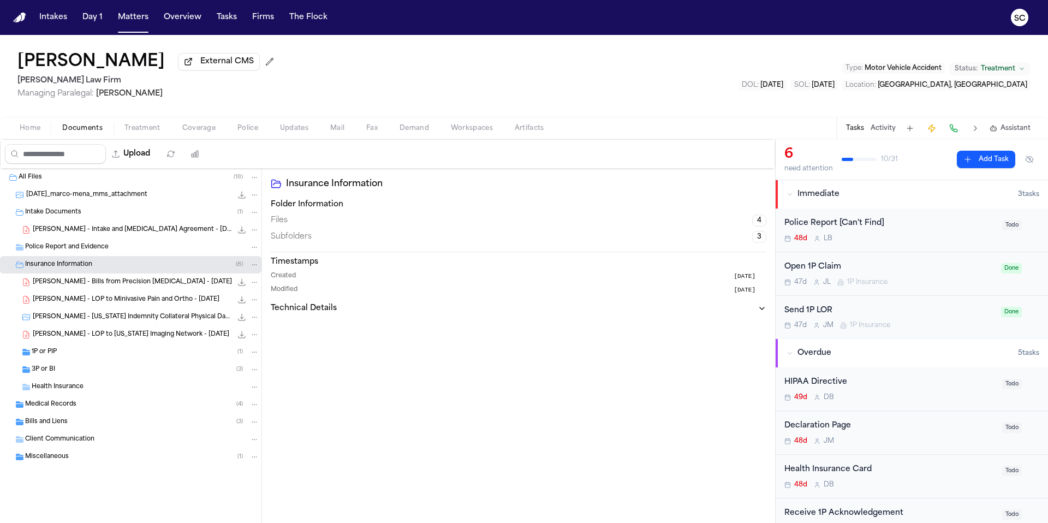
drag, startPoint x: 52, startPoint y: 372, endPoint x: 63, endPoint y: 372, distance: 10.9
click at [52, 372] on span "3P or BI" at bounding box center [43, 369] width 23 height 9
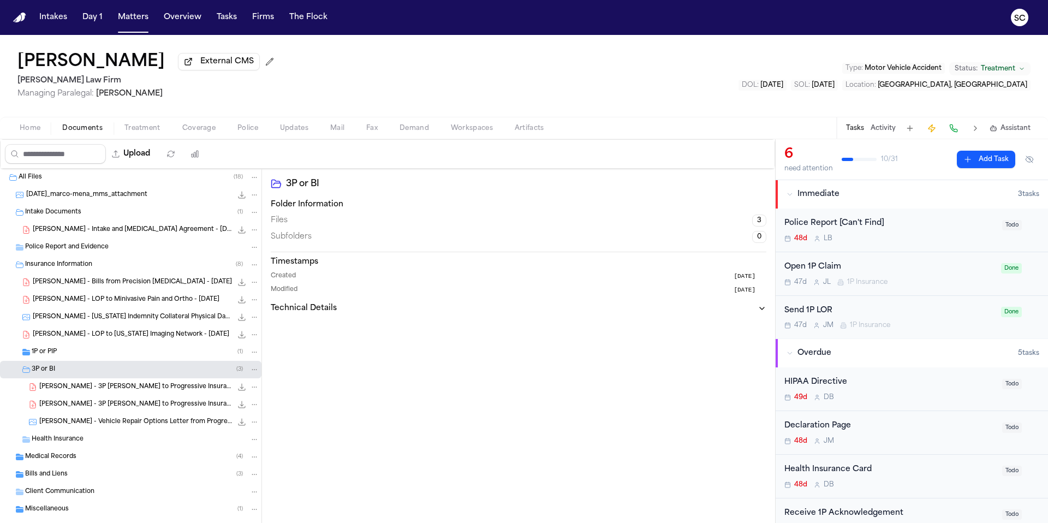
click at [151, 389] on span "M. Mena - 3P LOR to Progressive Insurance - 10.7.25" at bounding box center [135, 387] width 193 height 9
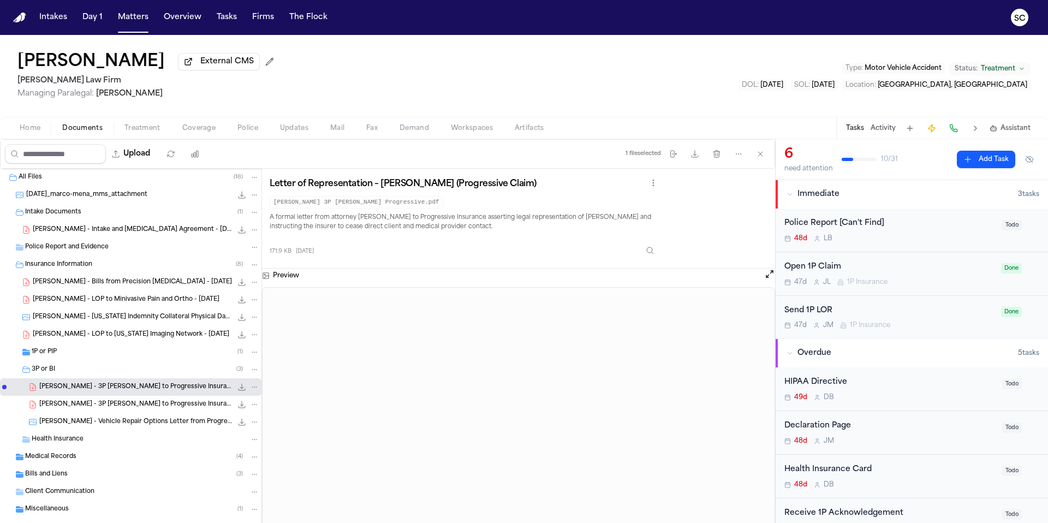
click at [168, 409] on span "M. Mena - 3P LOR to Progressive Insurance - 10.7.25" at bounding box center [135, 404] width 193 height 9
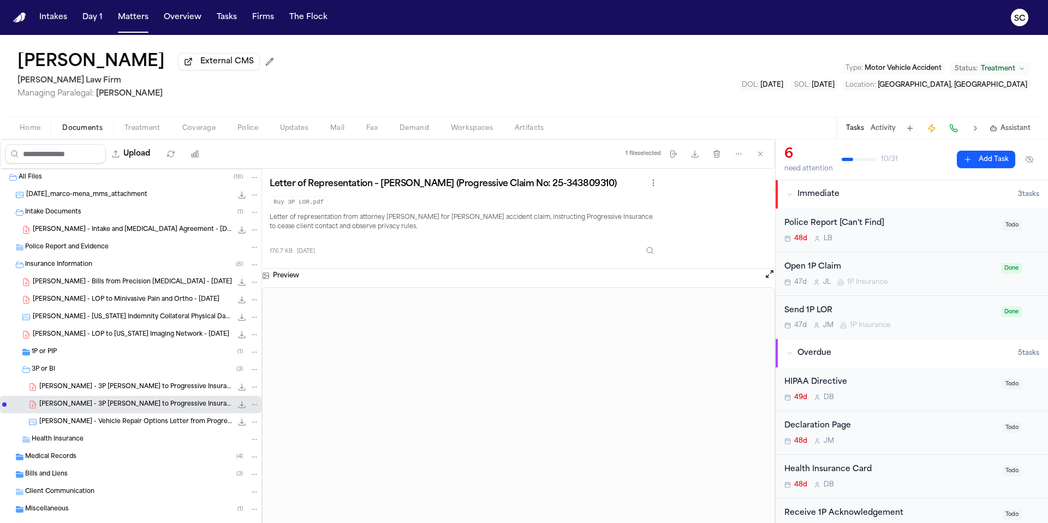
click at [95, 424] on span "M. Mena - Vehicle Repair Options Letter from Progressive Insurance - 9.26.25" at bounding box center [135, 422] width 193 height 9
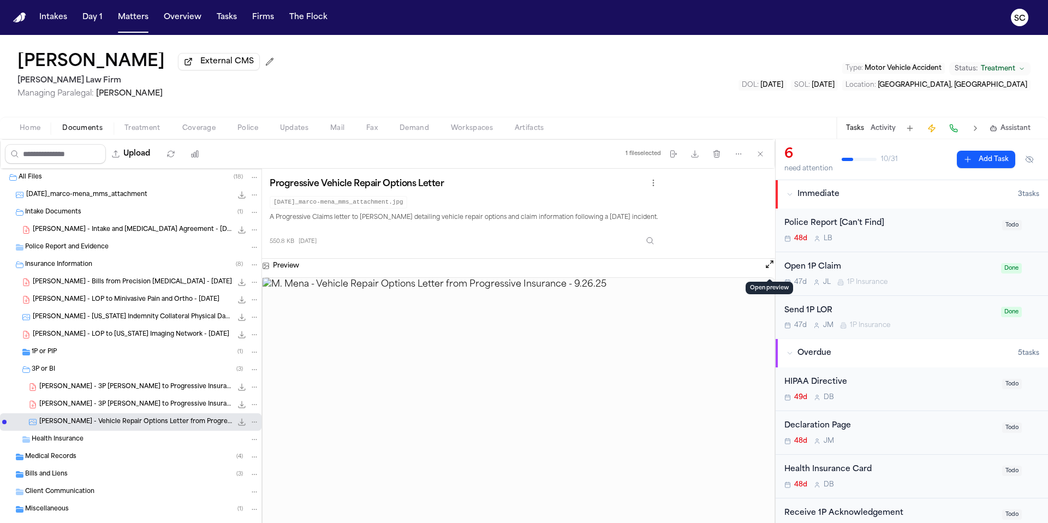
click at [767, 265] on button "Open preview" at bounding box center [769, 264] width 11 height 11
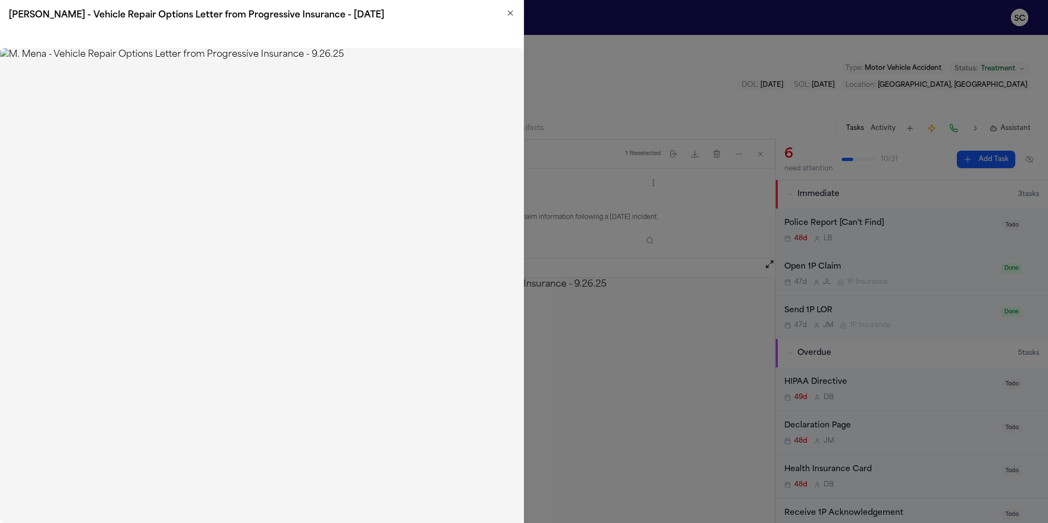
click at [511, 12] on icon "button" at bounding box center [510, 13] width 4 height 4
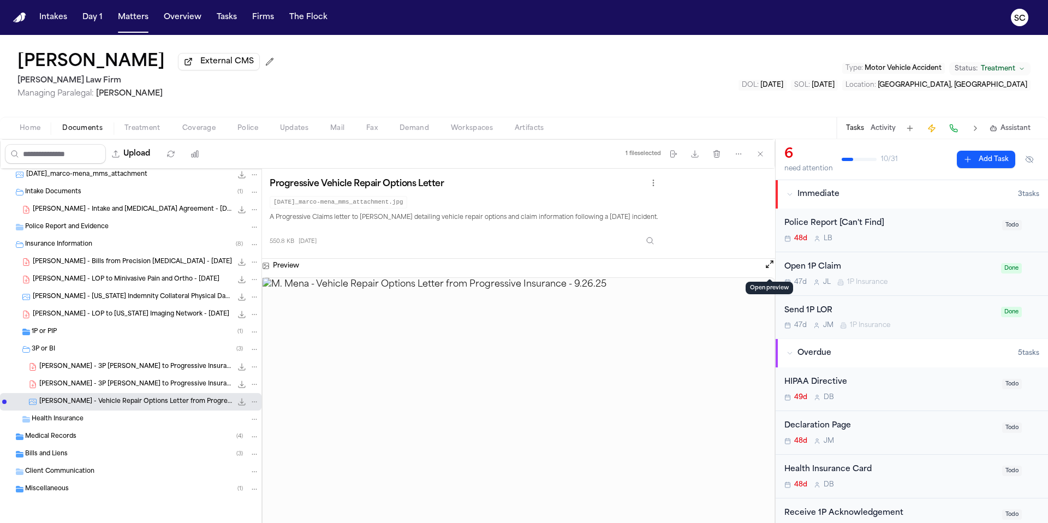
scroll to position [22, 0]
click at [99, 494] on div "Miscellaneous ( 1 )" at bounding box center [131, 488] width 262 height 17
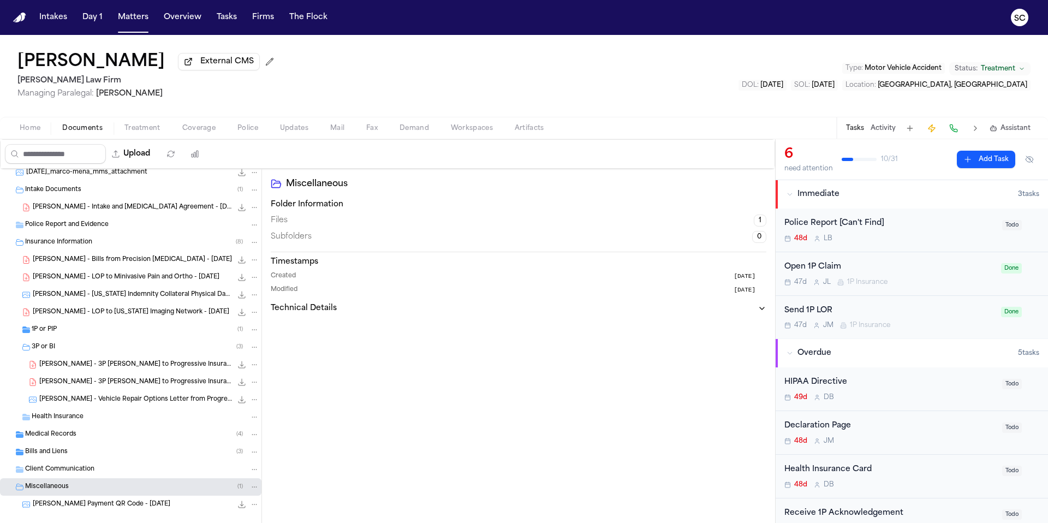
click at [248, 132] on span "Police" at bounding box center [247, 128] width 21 height 9
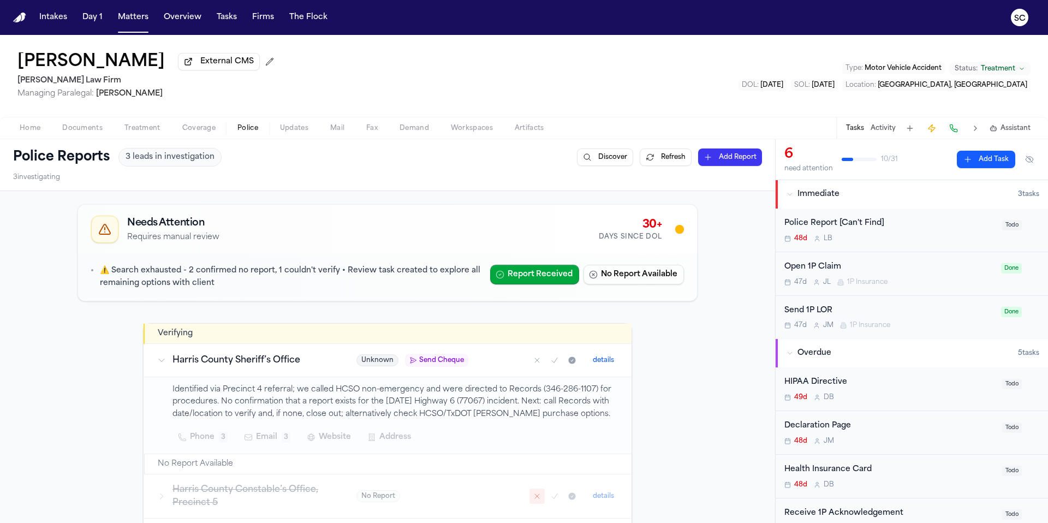
click at [905, 246] on div "Police Report [Can't Find] 48d L B Todo" at bounding box center [912, 231] width 272 height 44
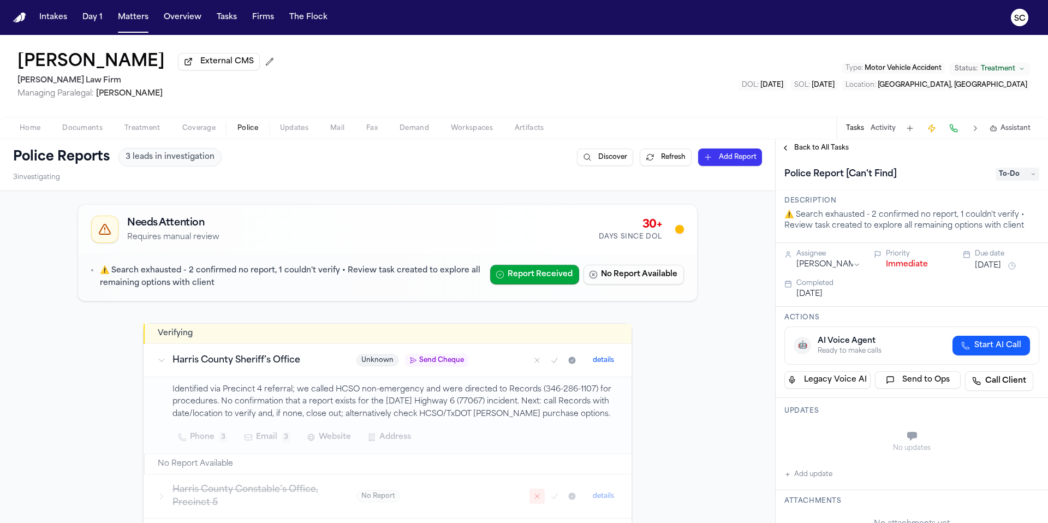
click at [812, 476] on button "Add update" at bounding box center [809, 474] width 48 height 13
click at [833, 433] on textarea "Add your update" at bounding box center [918, 437] width 233 height 22
type textarea "**********"
click at [1016, 464] on button "Add" at bounding box center [1024, 463] width 22 height 13
click at [1012, 181] on span "To-Do" at bounding box center [1018, 174] width 44 height 13
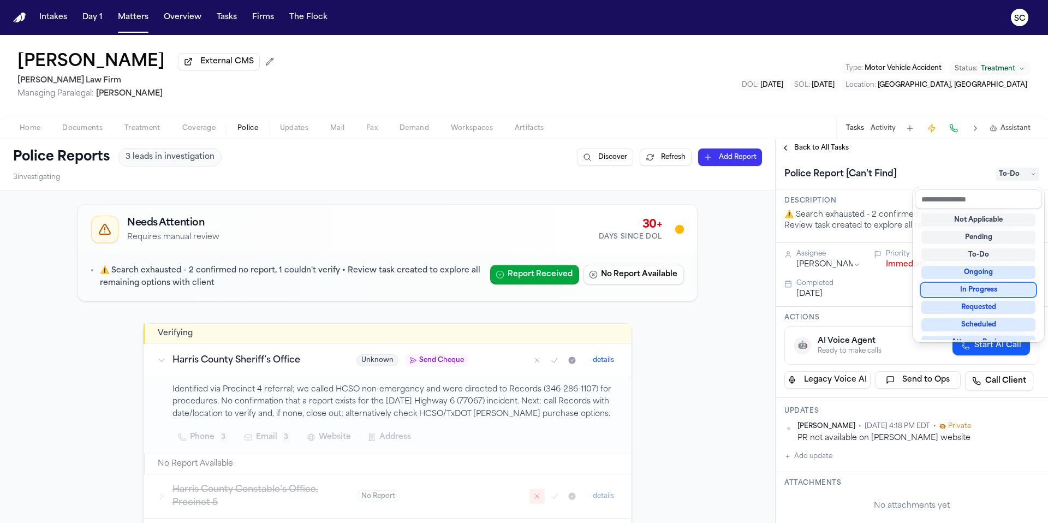
click at [955, 292] on div "In Progress" at bounding box center [979, 289] width 114 height 13
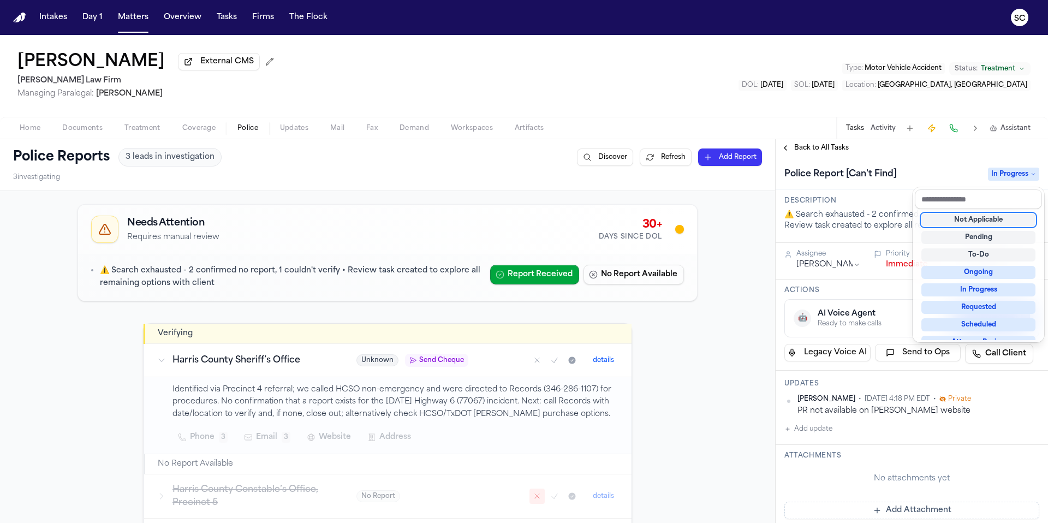
drag, startPoint x: 299, startPoint y: 364, endPoint x: 183, endPoint y: 363, distance: 116.3
click at [183, 363] on div "Police Reports 3 leads in investigation Discover Refresh Add Report 3 investiga…" at bounding box center [524, 331] width 1048 height 384
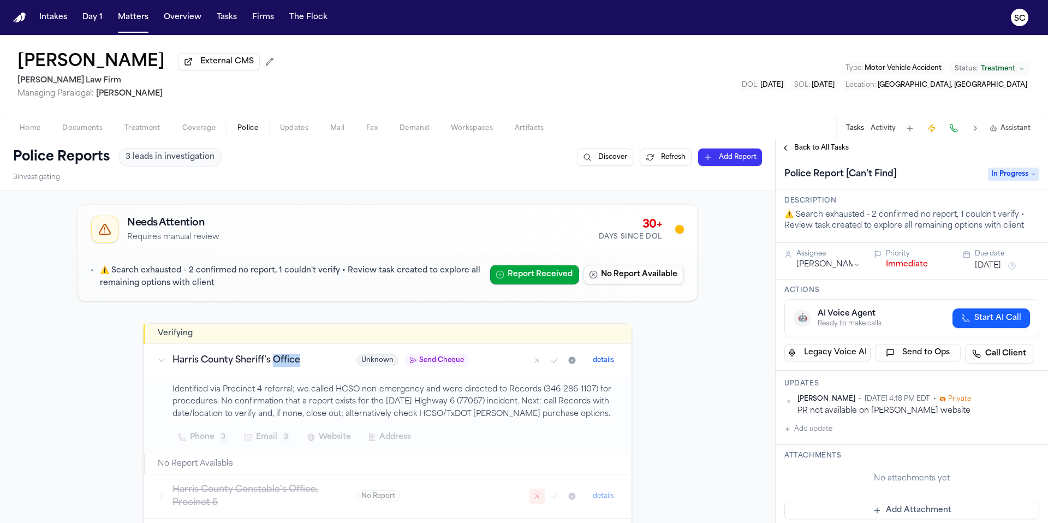
copy h3 "Office"
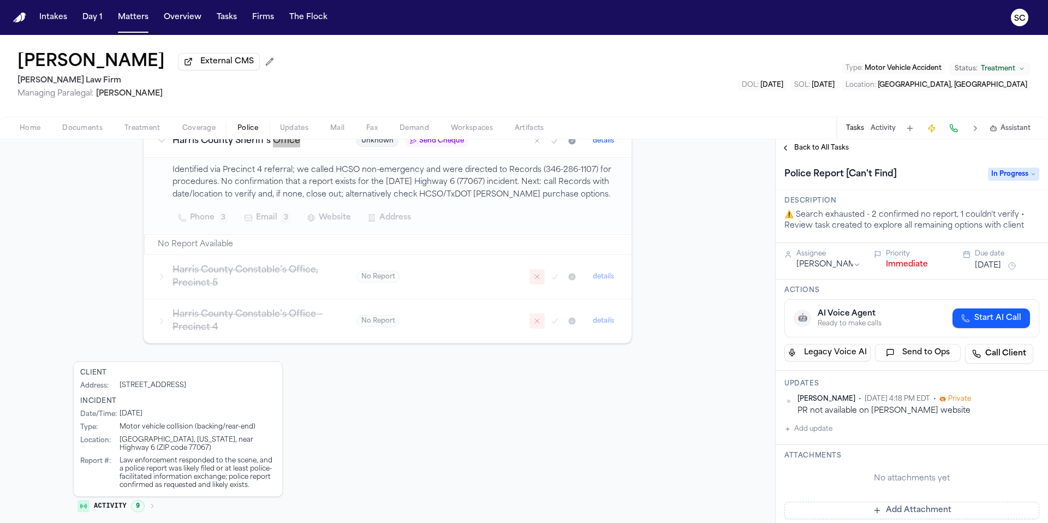
scroll to position [227, 0]
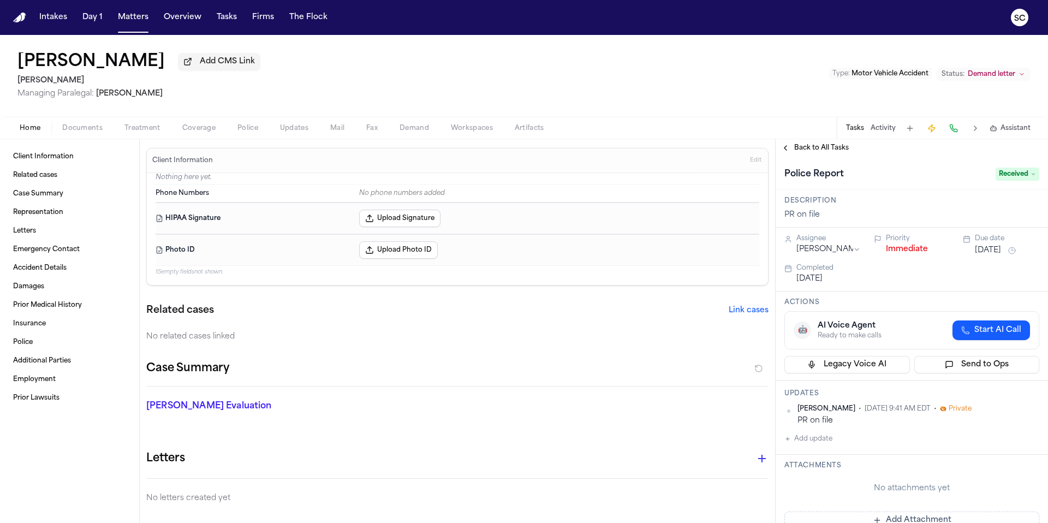
click at [93, 130] on span "Documents" at bounding box center [82, 128] width 40 height 9
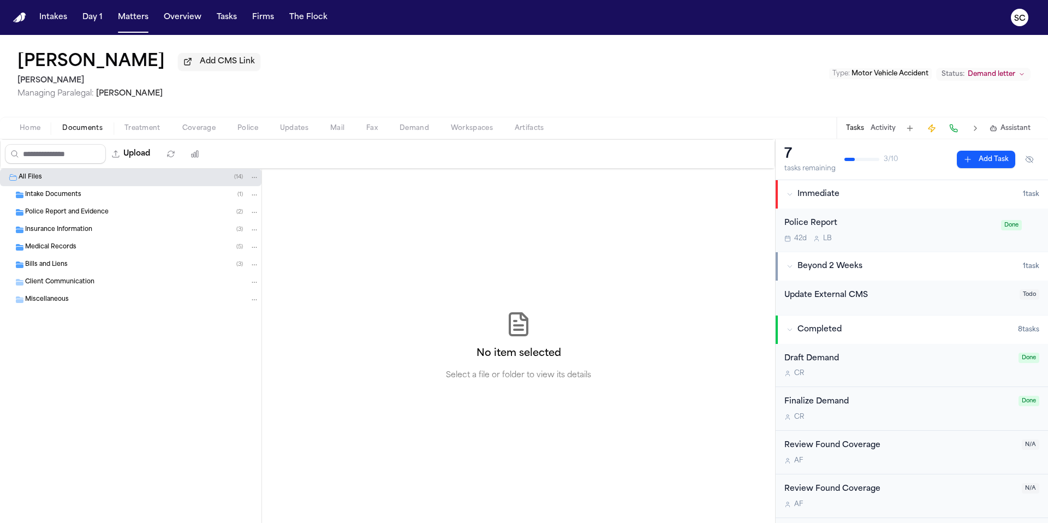
click at [109, 215] on div "Police Report and Evidence ( 2 )" at bounding box center [142, 212] width 234 height 10
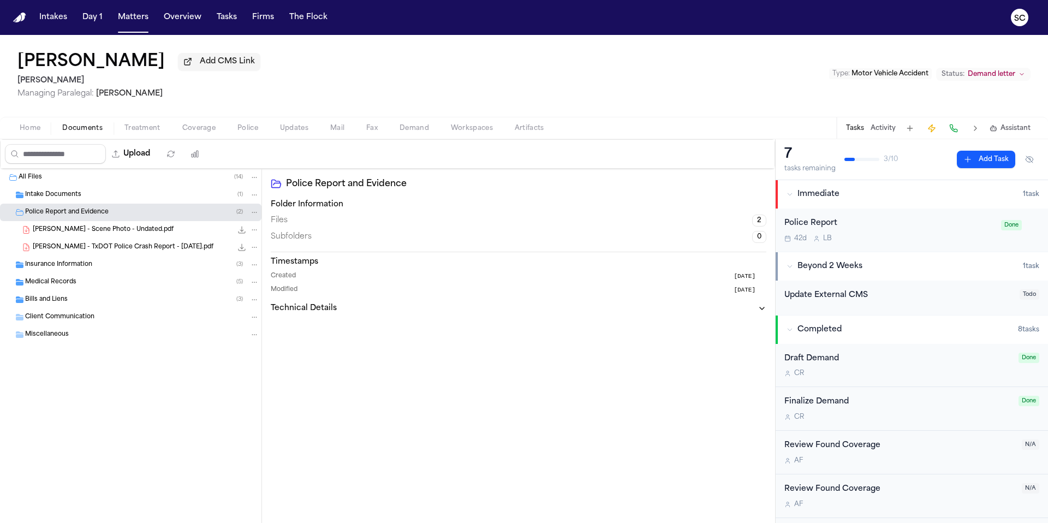
click at [241, 251] on icon "File: I. Valdez - TxDOT Police Crash Report - 11.14.24.pdf" at bounding box center [241, 247] width 9 height 9
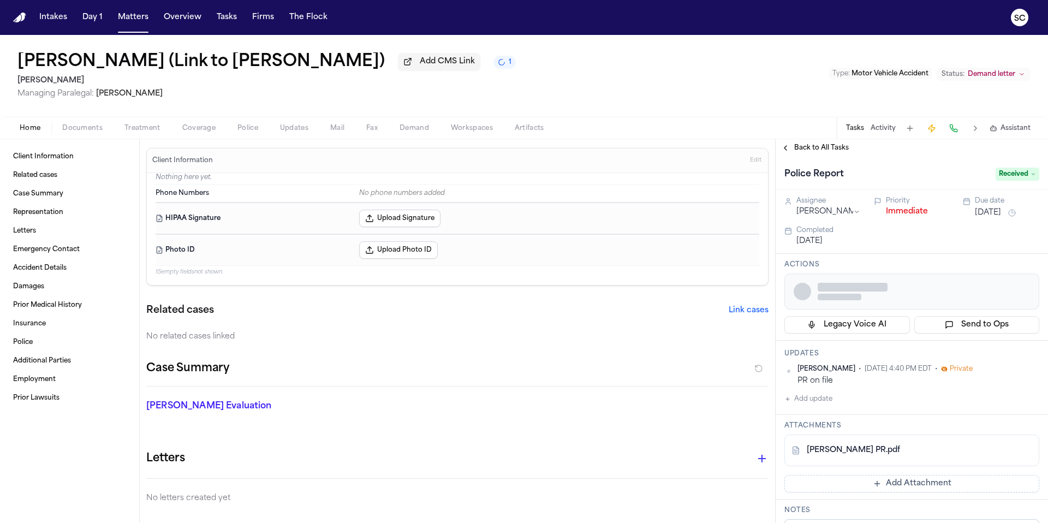
click at [93, 133] on span "Documents" at bounding box center [82, 128] width 40 height 9
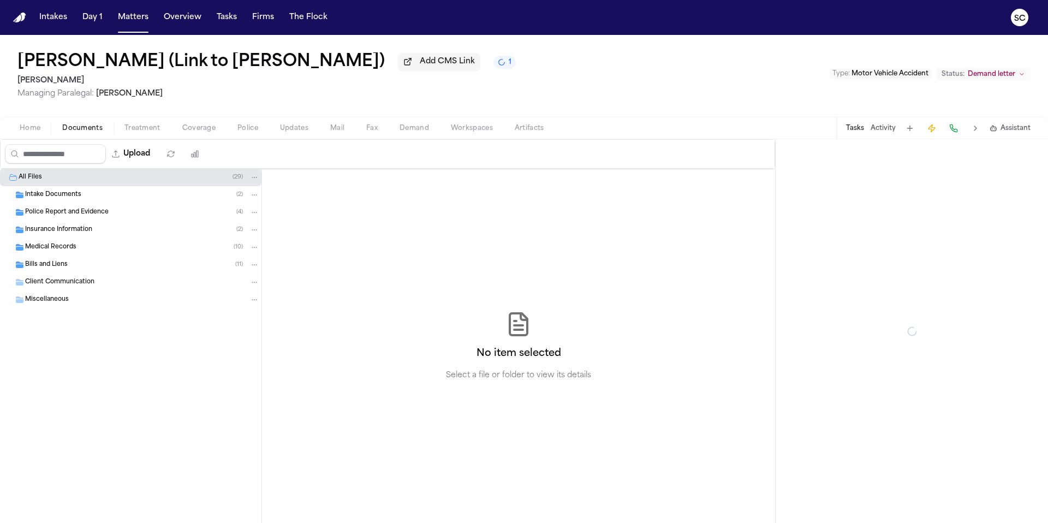
click at [115, 216] on div "Police Report and Evidence ( 4 )" at bounding box center [142, 212] width 234 height 10
click at [86, 131] on span "Documents" at bounding box center [82, 128] width 40 height 9
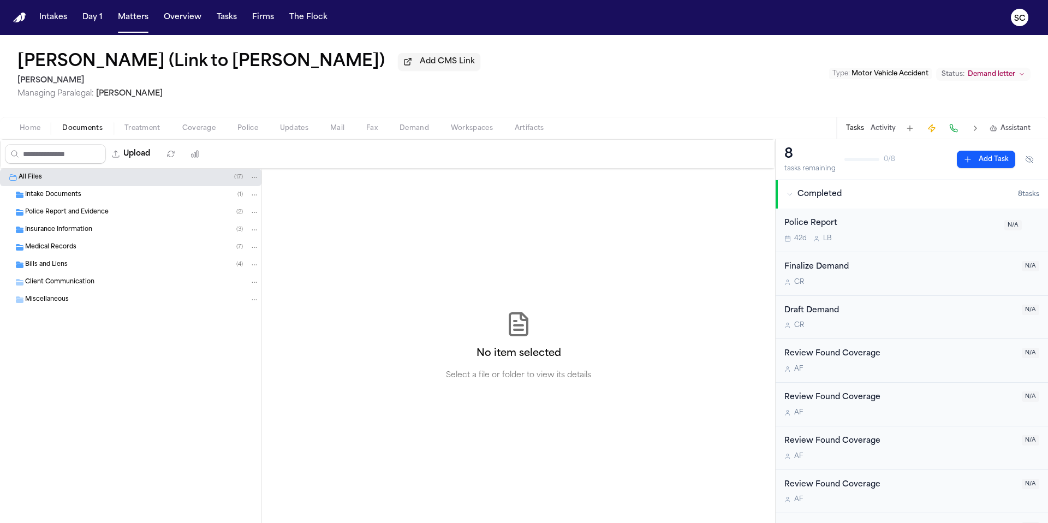
click at [111, 217] on div "Police Report and Evidence ( 2 )" at bounding box center [142, 212] width 234 height 10
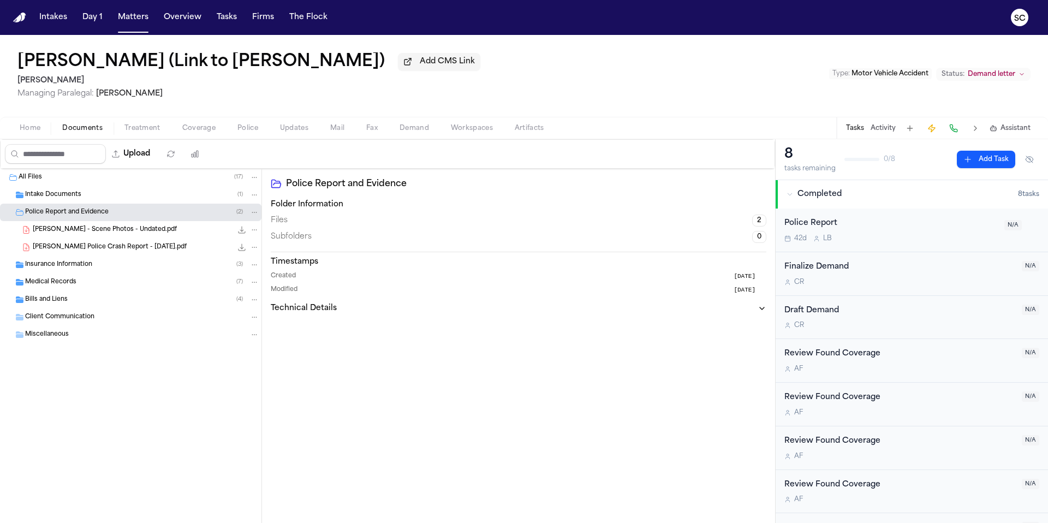
click at [857, 236] on div "42d L B" at bounding box center [891, 238] width 213 height 9
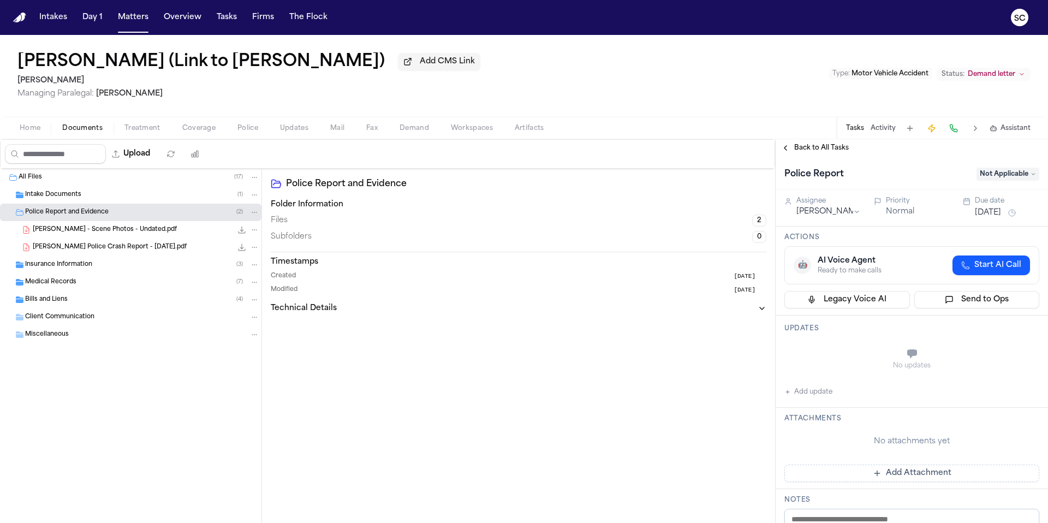
click at [995, 180] on span "Not Applicable" at bounding box center [1008, 174] width 63 height 13
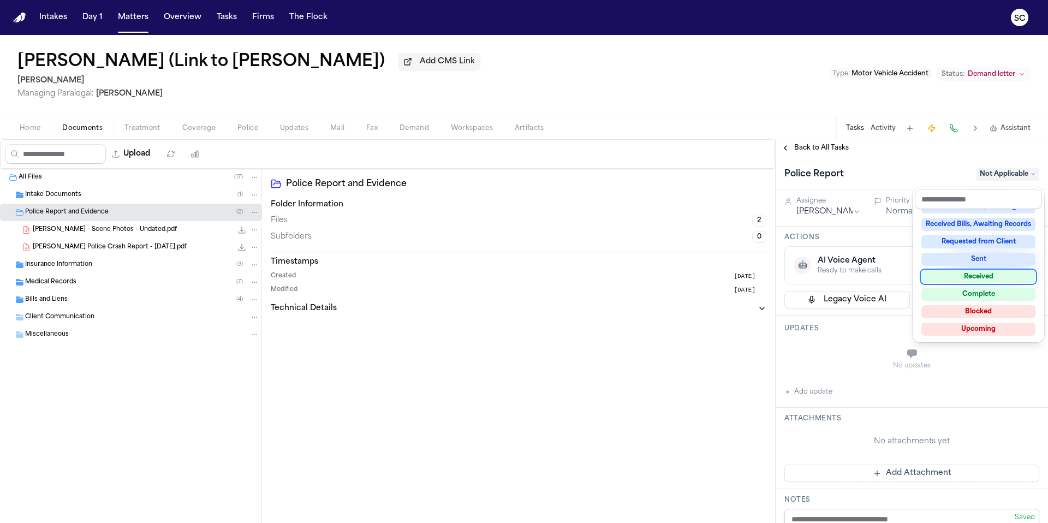
click at [982, 279] on div "Received" at bounding box center [979, 276] width 114 height 13
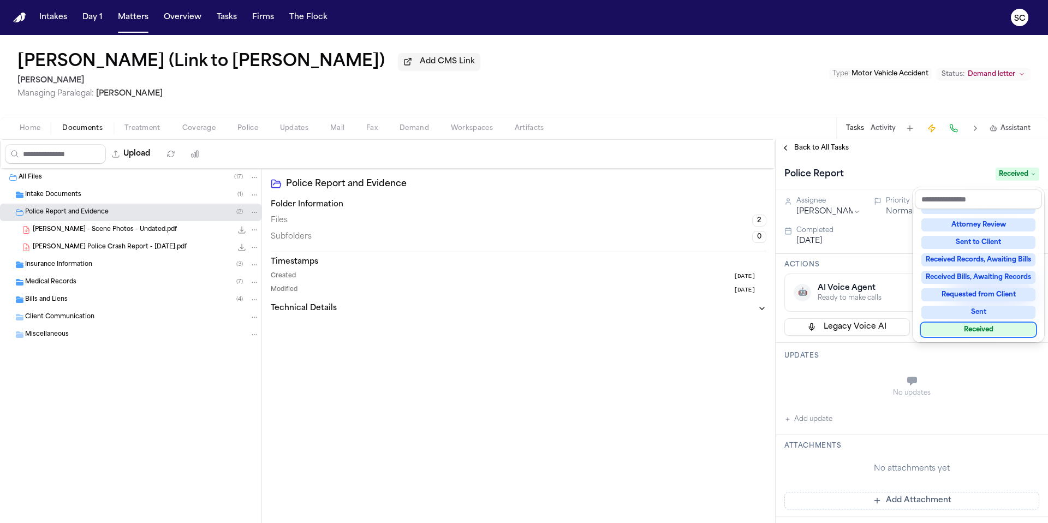
click at [811, 424] on div "Police Report Received Assignee Lina Becerra Priority Normal Due date Sep 2, 20…" at bounding box center [912, 503] width 272 height 692
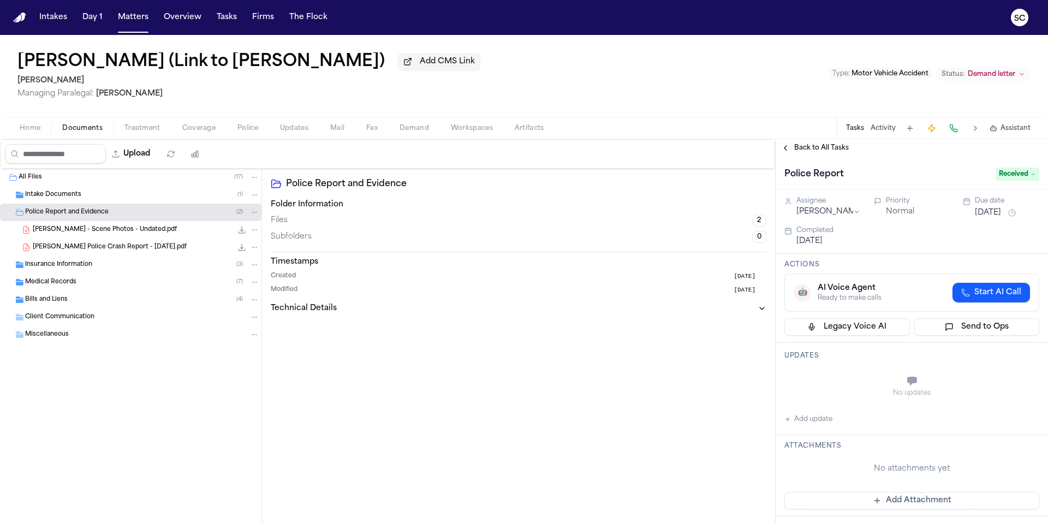
click at [812, 423] on button "Add update" at bounding box center [809, 419] width 48 height 13
click at [830, 385] on textarea "Add your update" at bounding box center [918, 382] width 233 height 22
type textarea "**********"
click at [1014, 408] on button "Add" at bounding box center [1024, 408] width 22 height 13
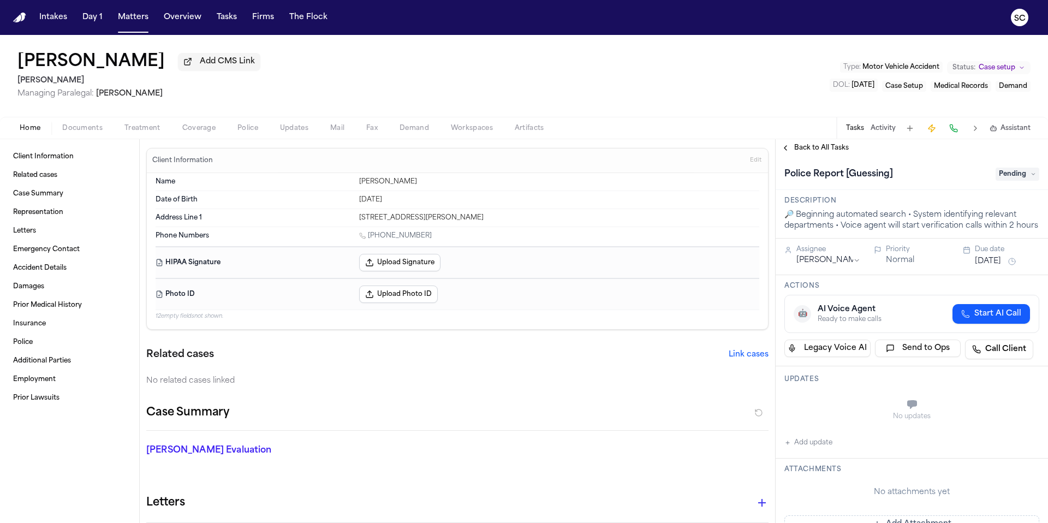
click at [92, 135] on span "button" at bounding box center [83, 134] width 54 height 1
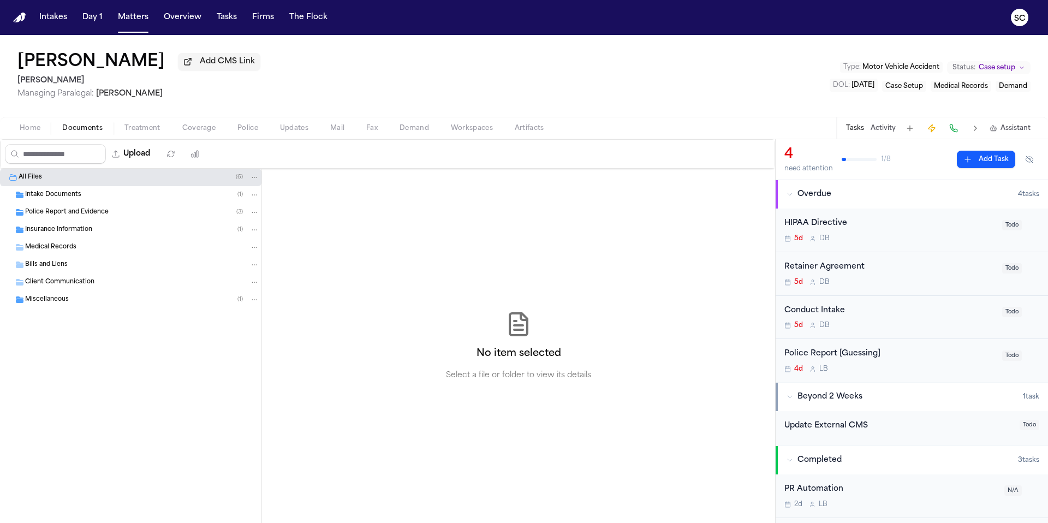
click at [129, 213] on div "Police Report and Evidence ( 3 )" at bounding box center [142, 212] width 234 height 10
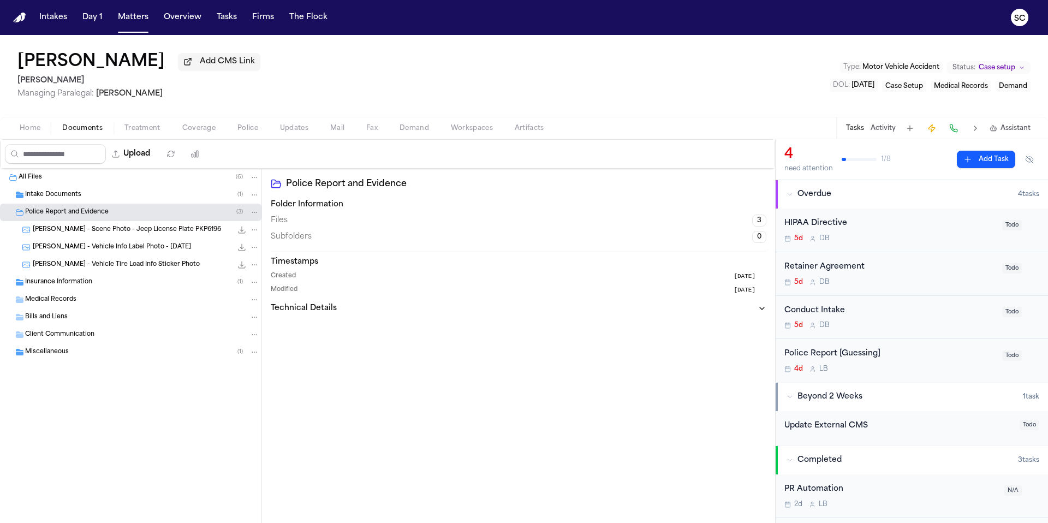
click at [149, 252] on span "[PERSON_NAME] - Vehicle Info Label Photo - [DATE]" at bounding box center [112, 247] width 158 height 9
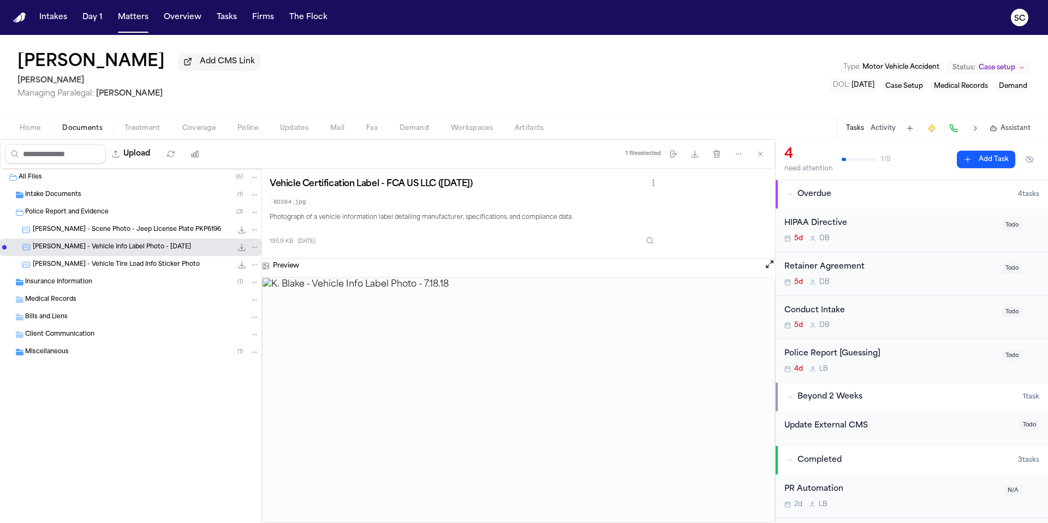
click at [133, 233] on span "[PERSON_NAME] - Scene Photo - Jeep License Plate PKP6196" at bounding box center [127, 229] width 188 height 9
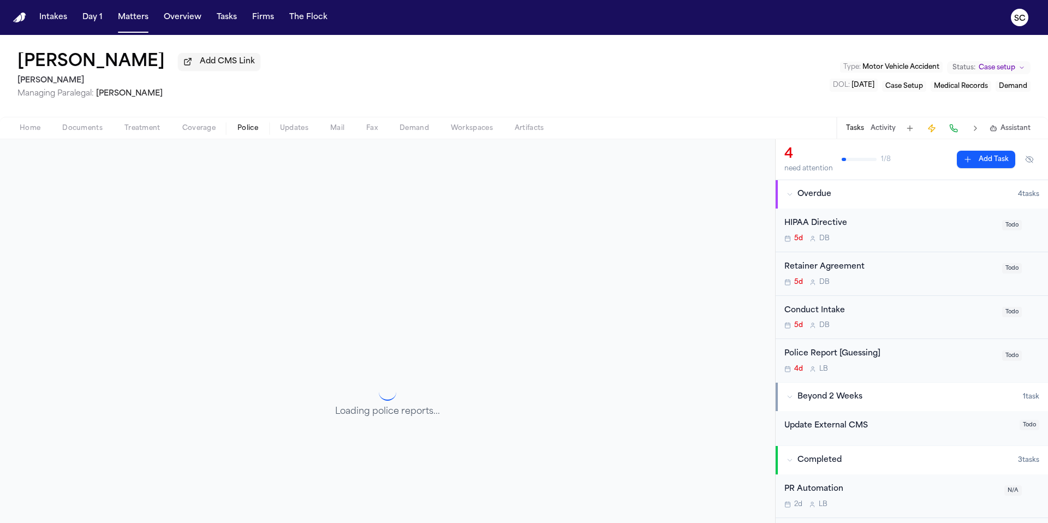
click at [244, 132] on span "Police" at bounding box center [247, 128] width 21 height 9
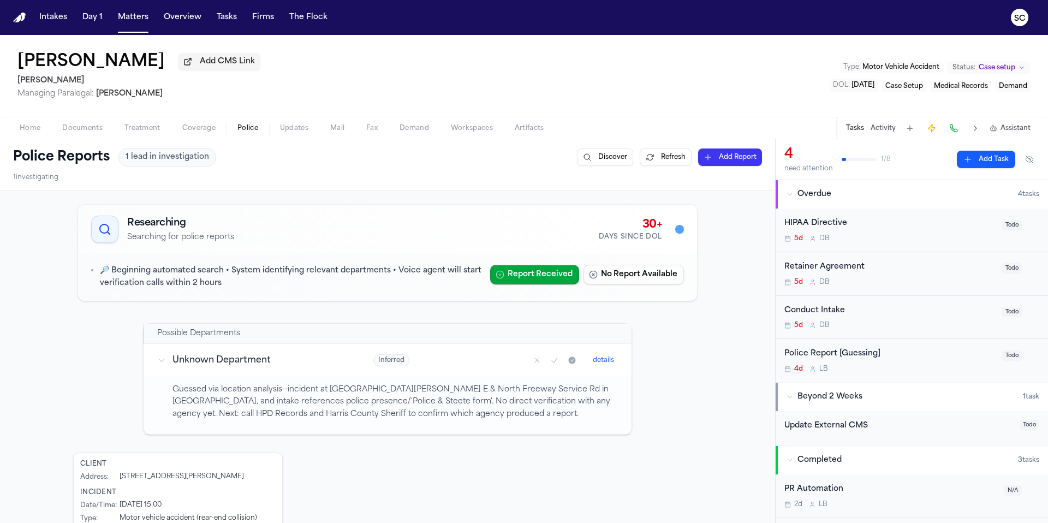
scroll to position [22, 0]
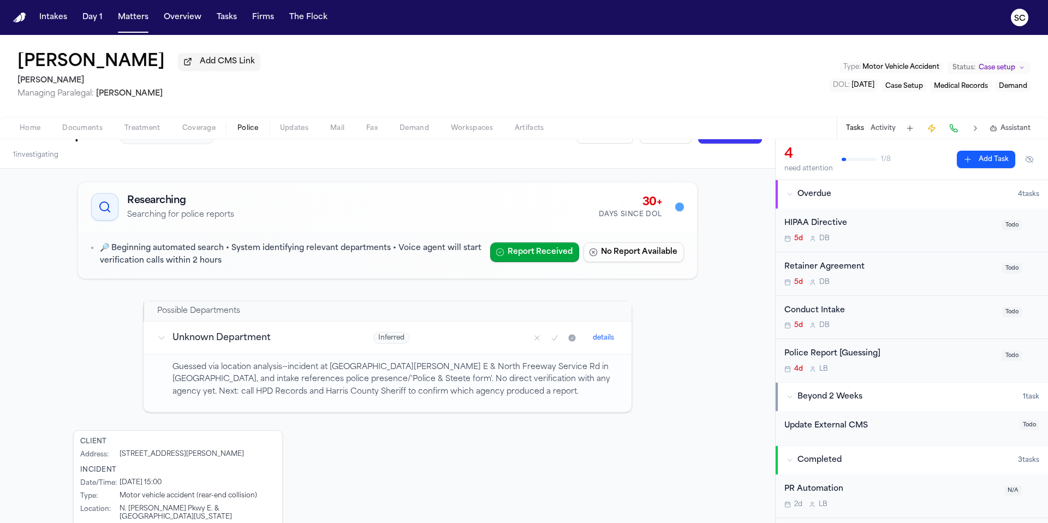
click at [85, 133] on span "Documents" at bounding box center [82, 128] width 40 height 9
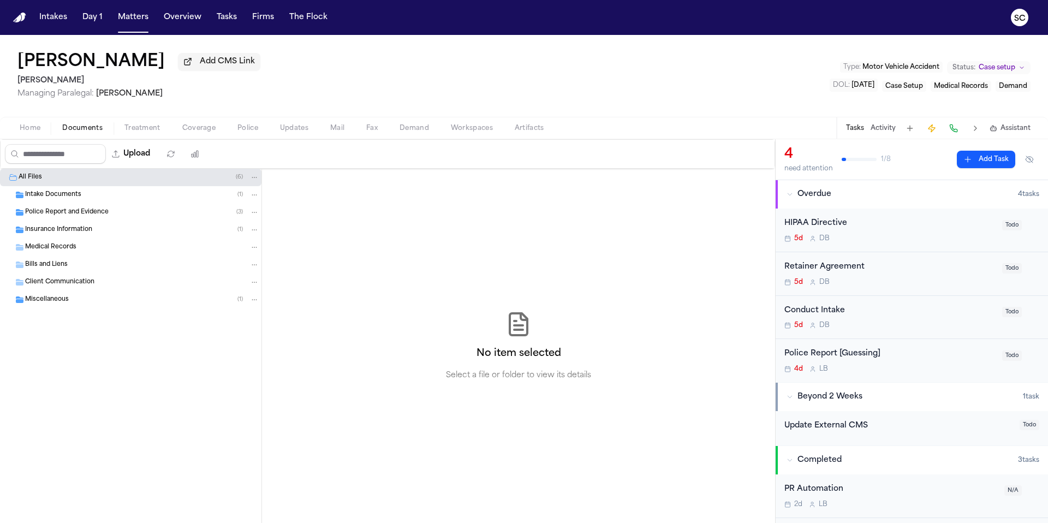
click at [68, 202] on div "Intake Documents ( 1 )" at bounding box center [131, 194] width 262 height 17
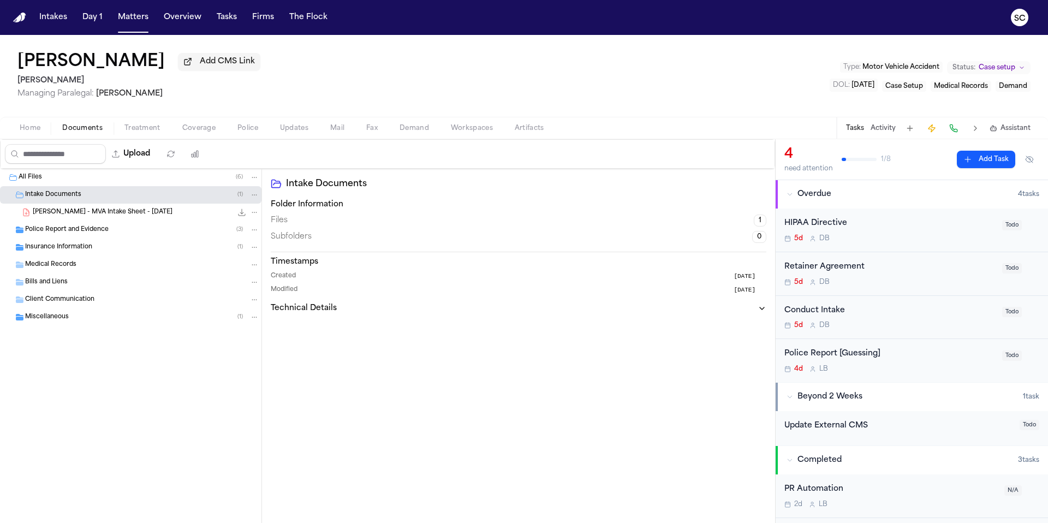
click at [122, 216] on span "[PERSON_NAME] - MVA Intake Sheet - [DATE]" at bounding box center [103, 212] width 140 height 9
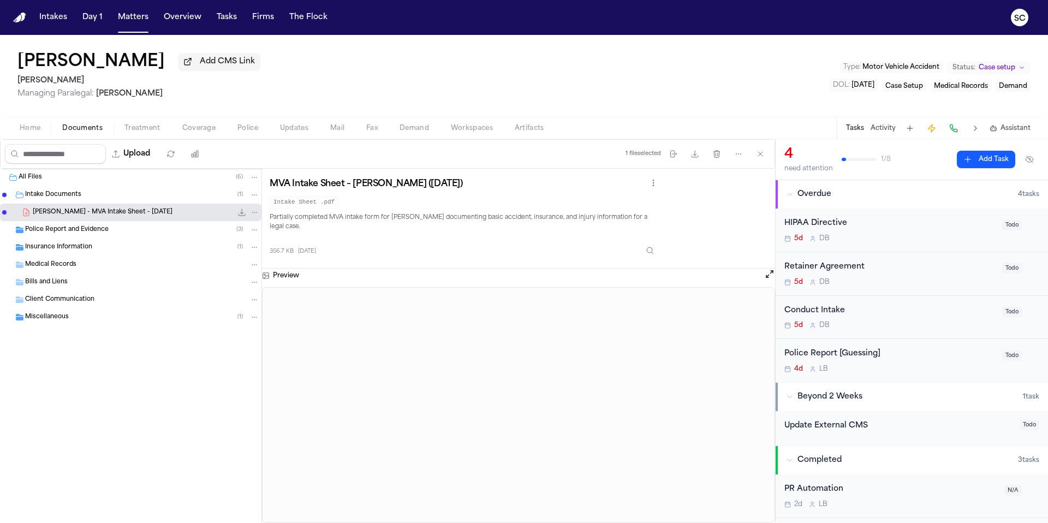
click at [48, 250] on span "Insurance Information" at bounding box center [58, 247] width 67 height 9
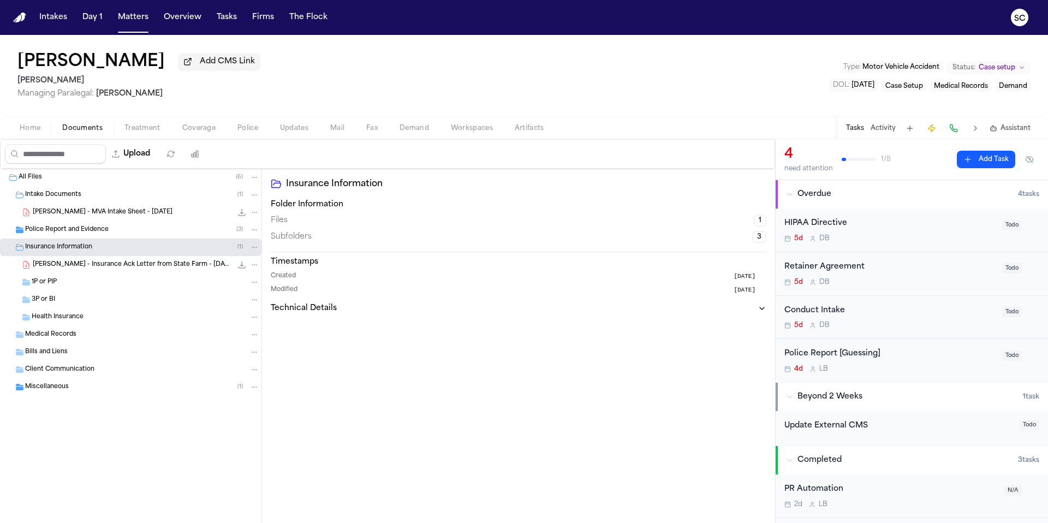
click at [62, 268] on span "[PERSON_NAME] - Insurance Ack Letter from State Farm - [DATE]" at bounding box center [132, 264] width 199 height 9
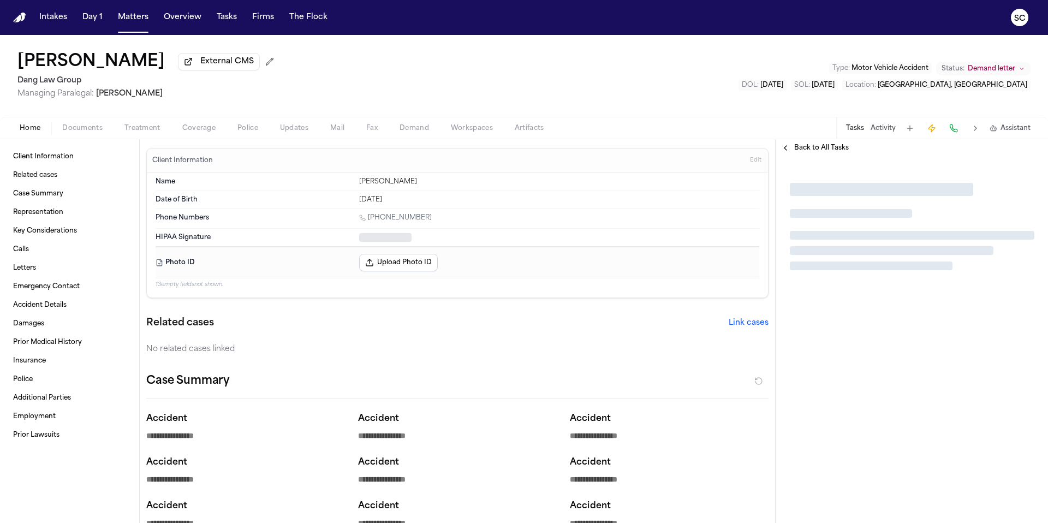
type textarea "*"
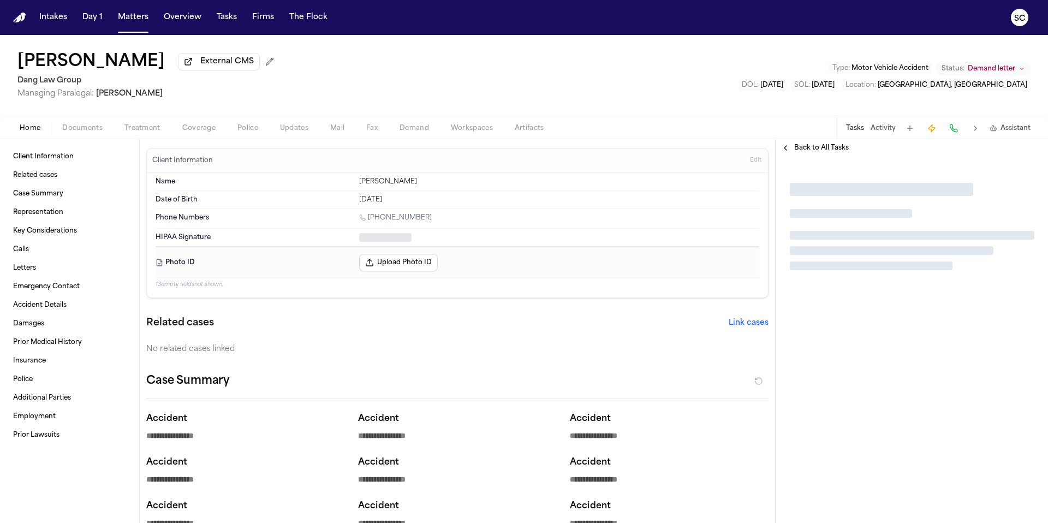
type textarea "*"
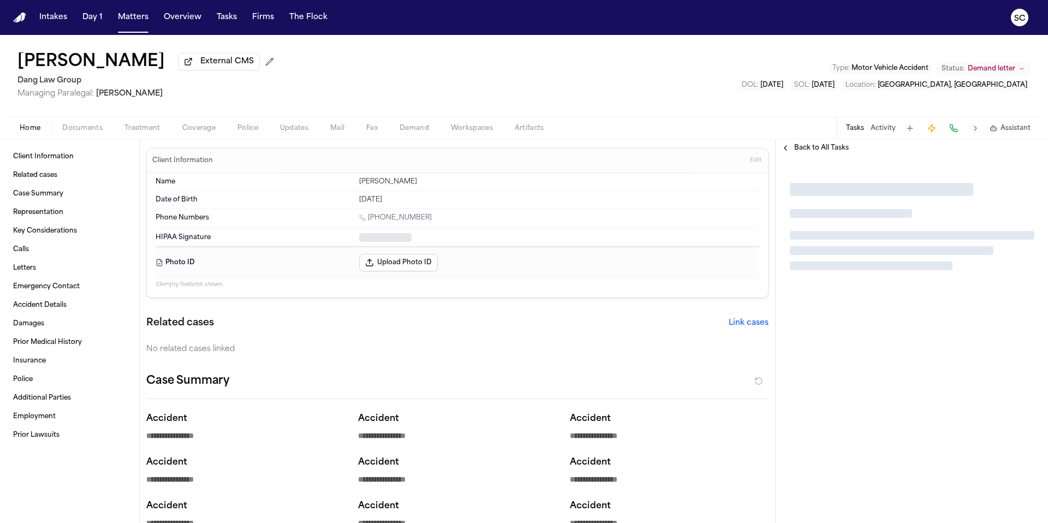
type textarea "*"
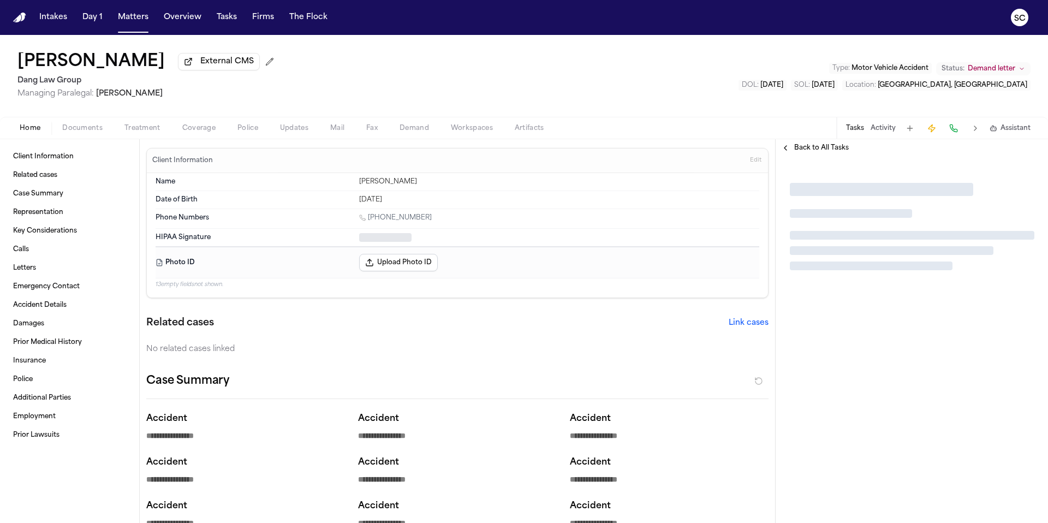
type textarea "*"
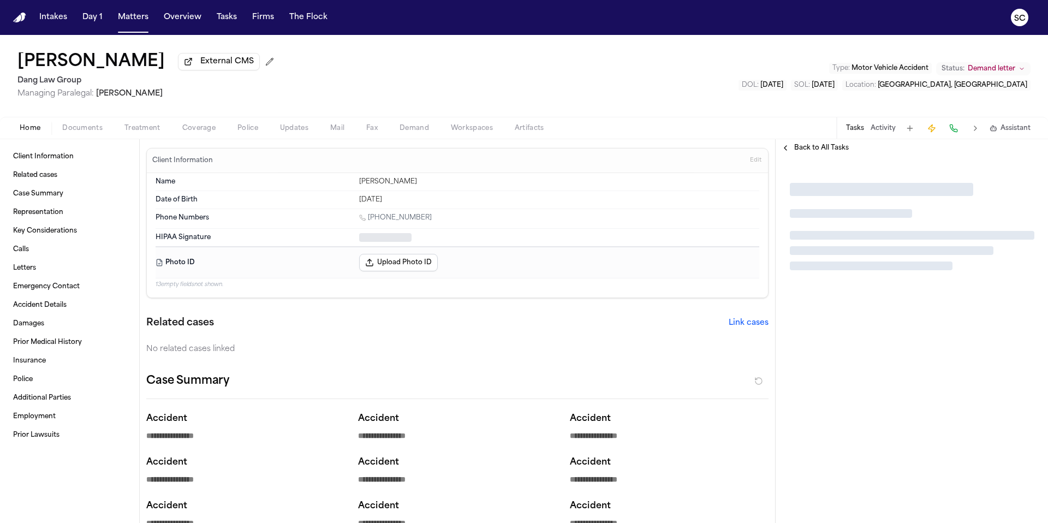
type textarea "*"
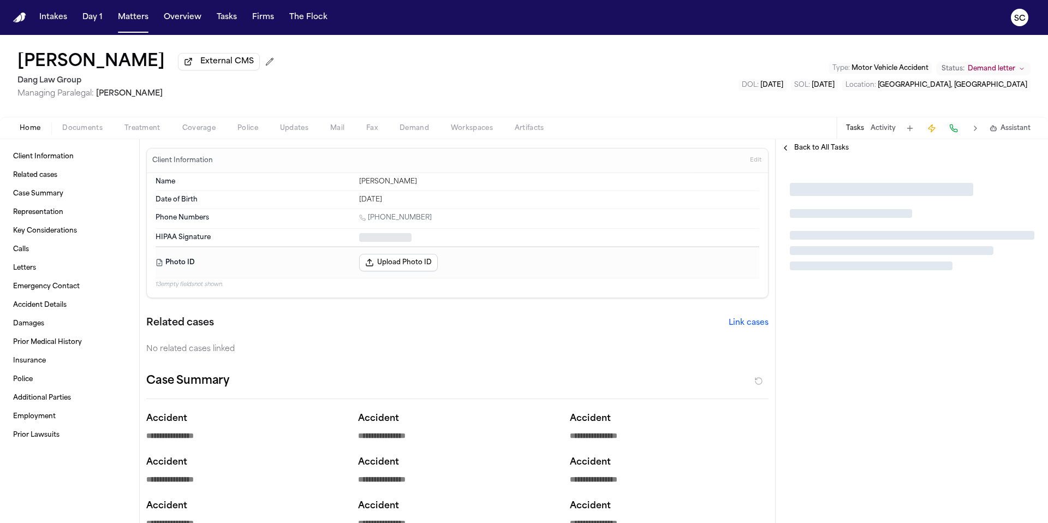
type textarea "*"
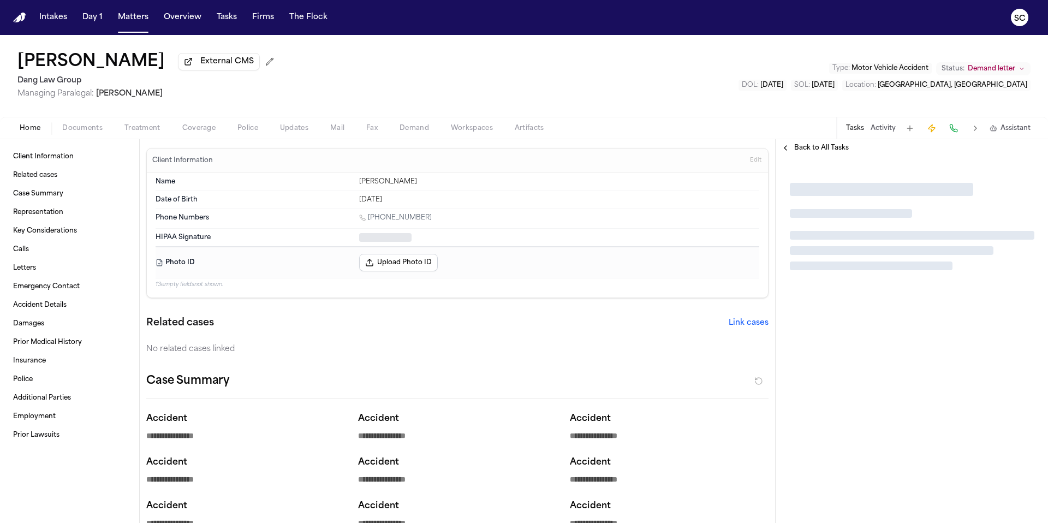
type textarea "*"
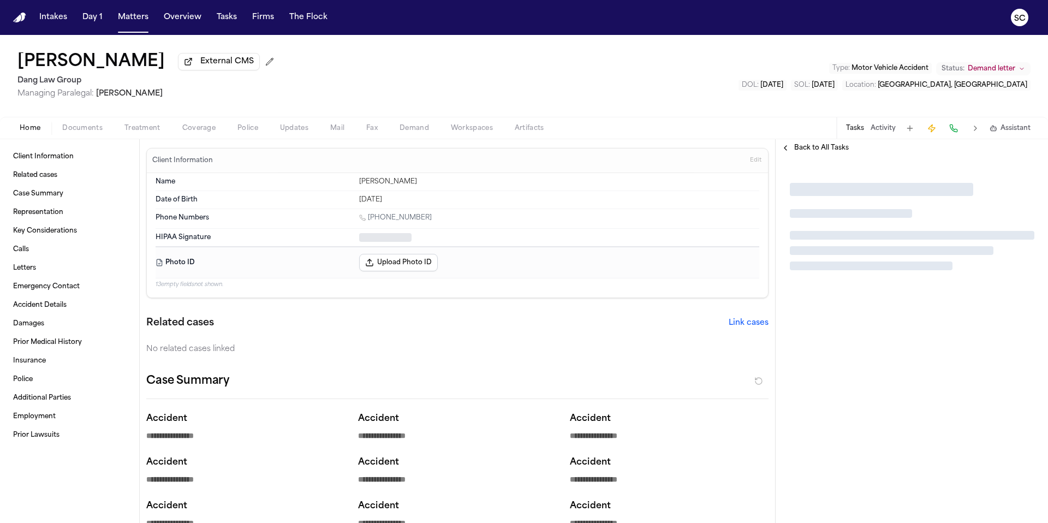
type textarea "*"
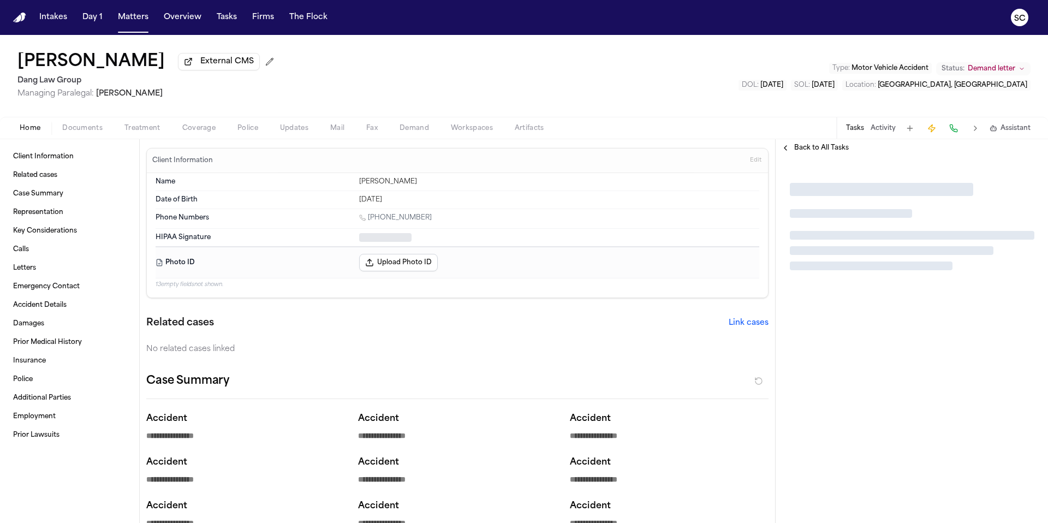
type textarea "*"
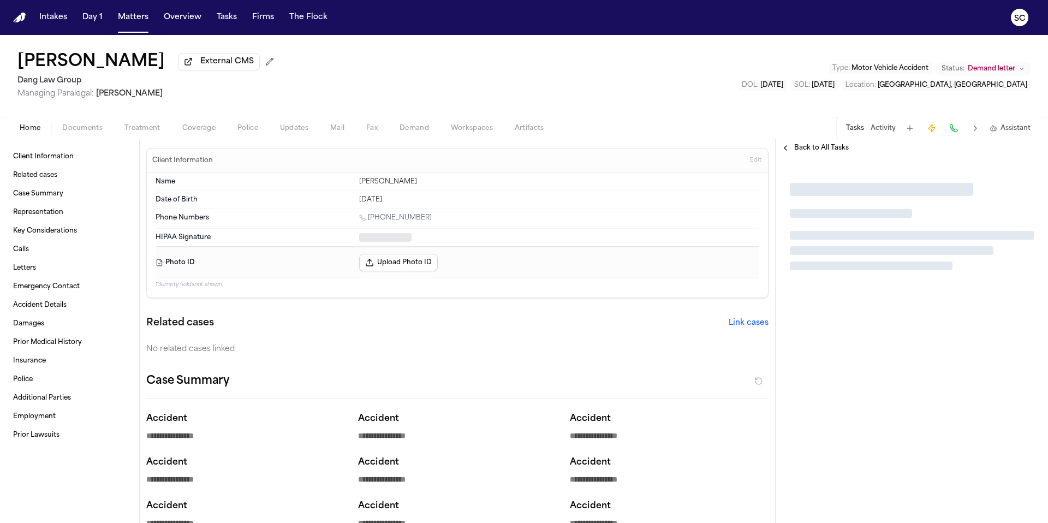
type textarea "*"
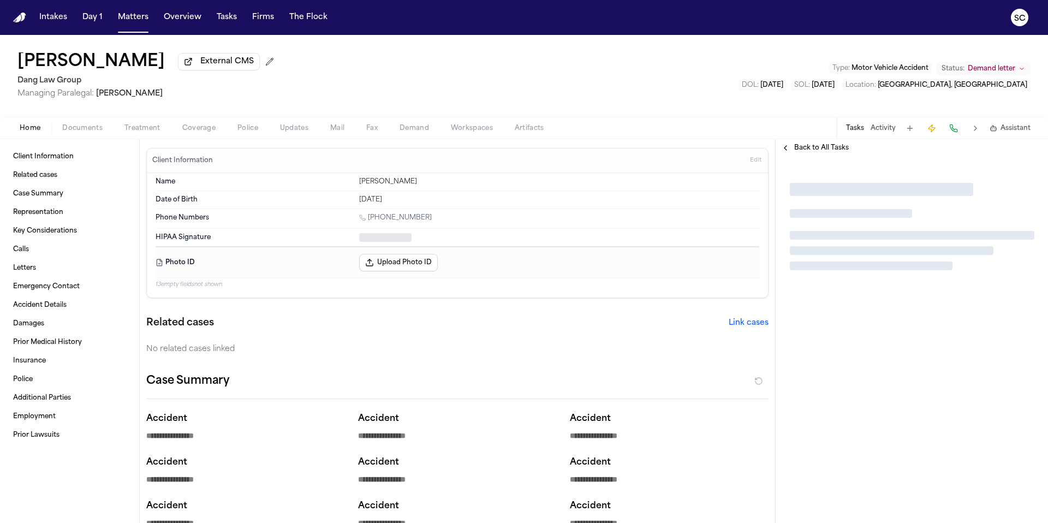
type textarea "*"
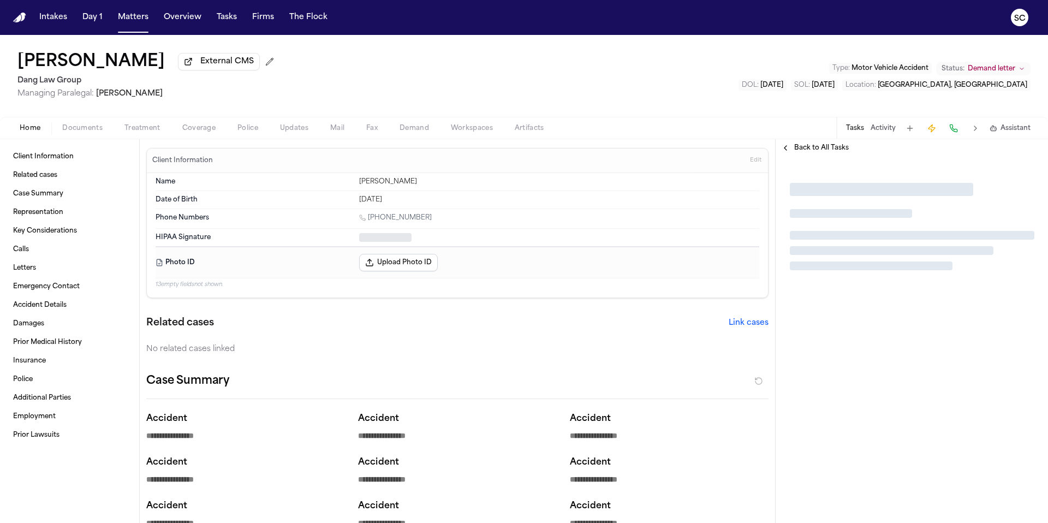
type textarea "*"
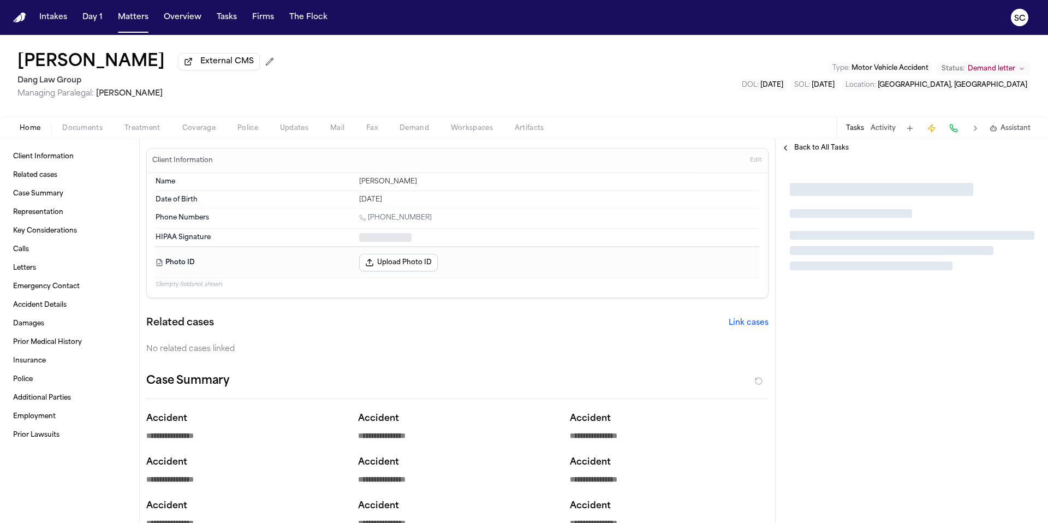
type textarea "*"
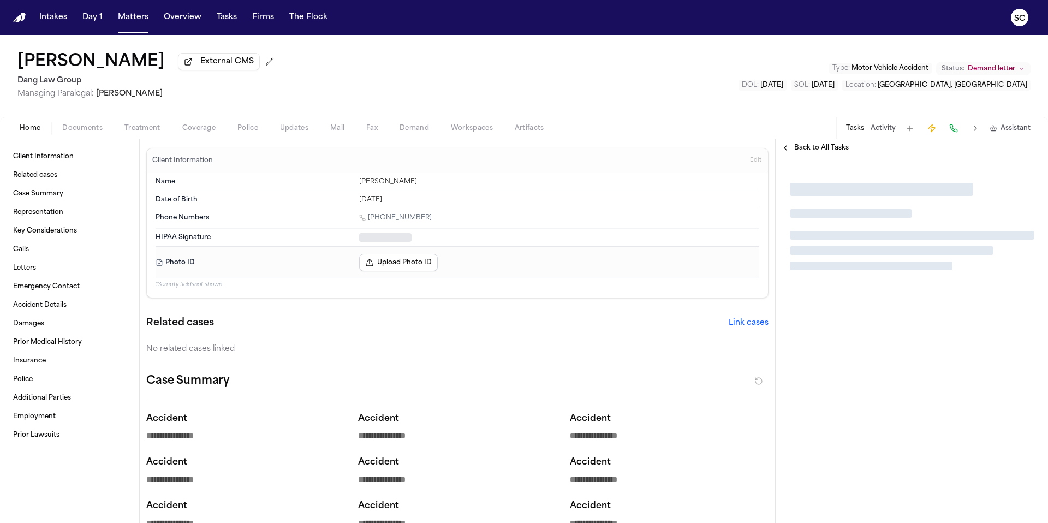
type textarea "*"
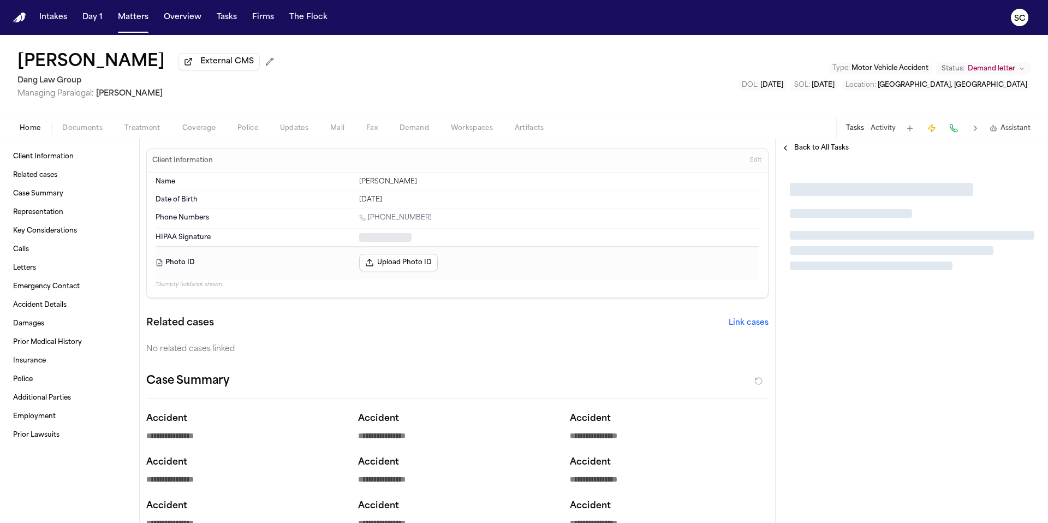
type textarea "*"
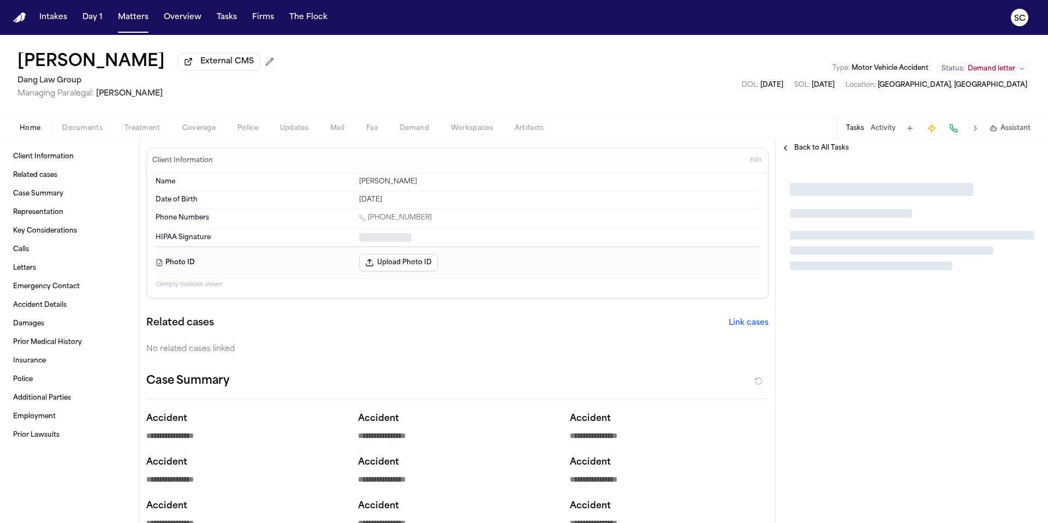
type textarea "*"
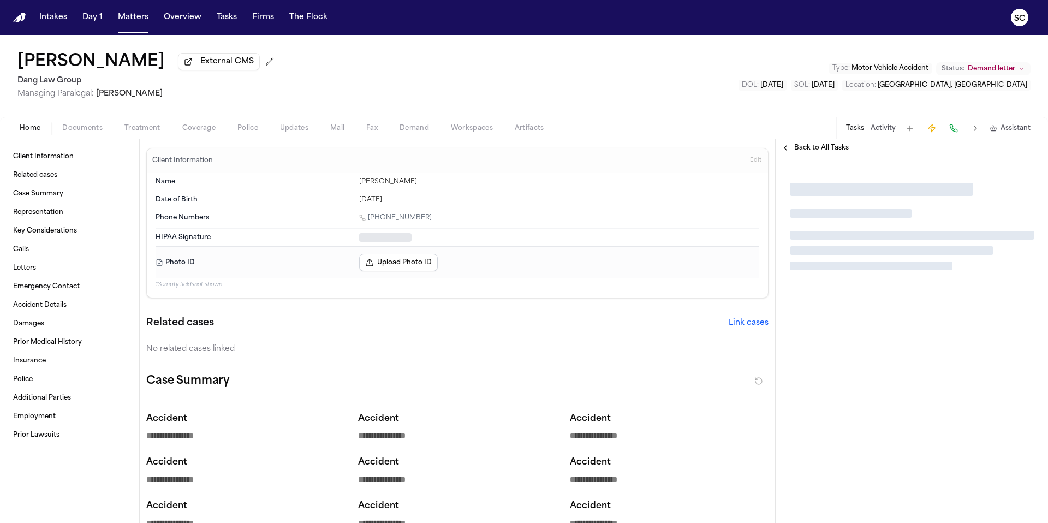
type textarea "*"
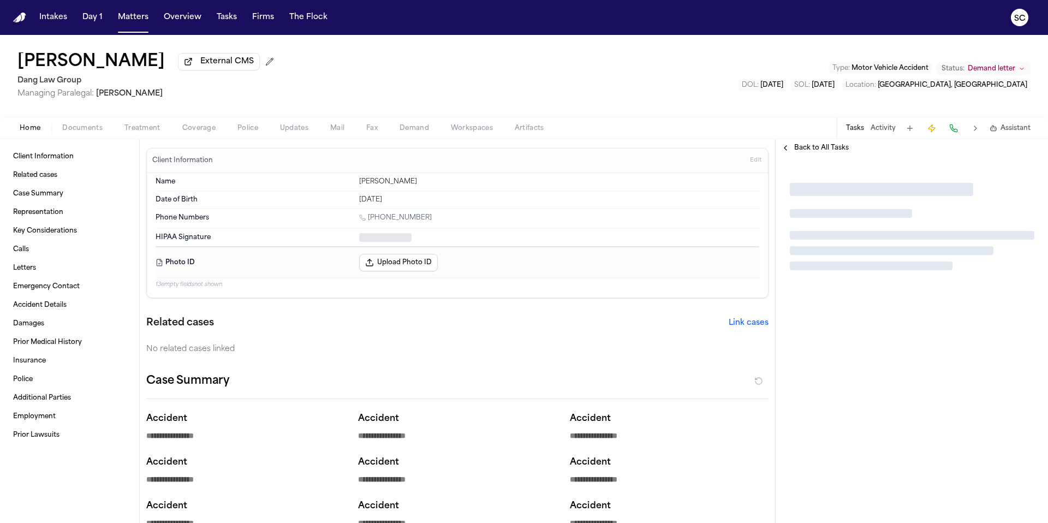
type textarea "*"
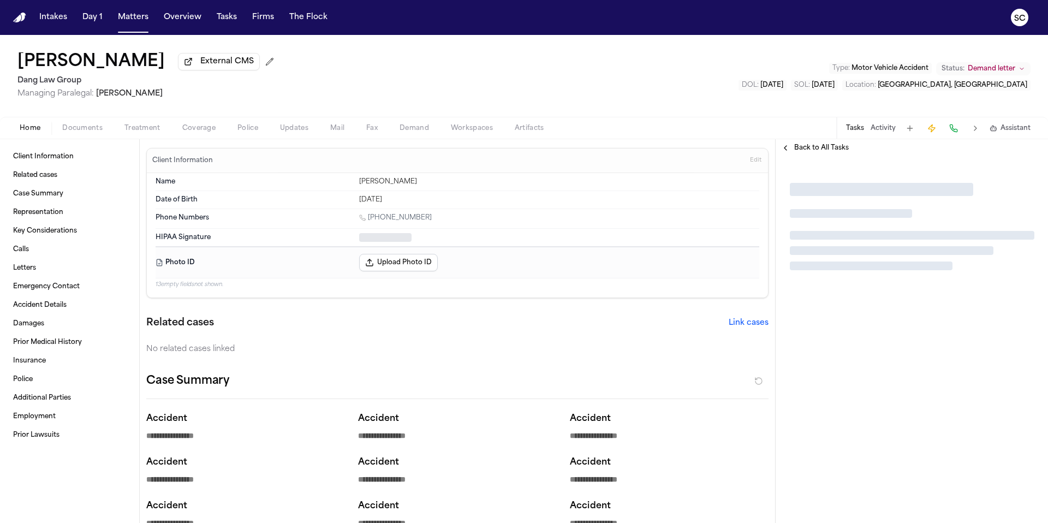
type textarea "*"
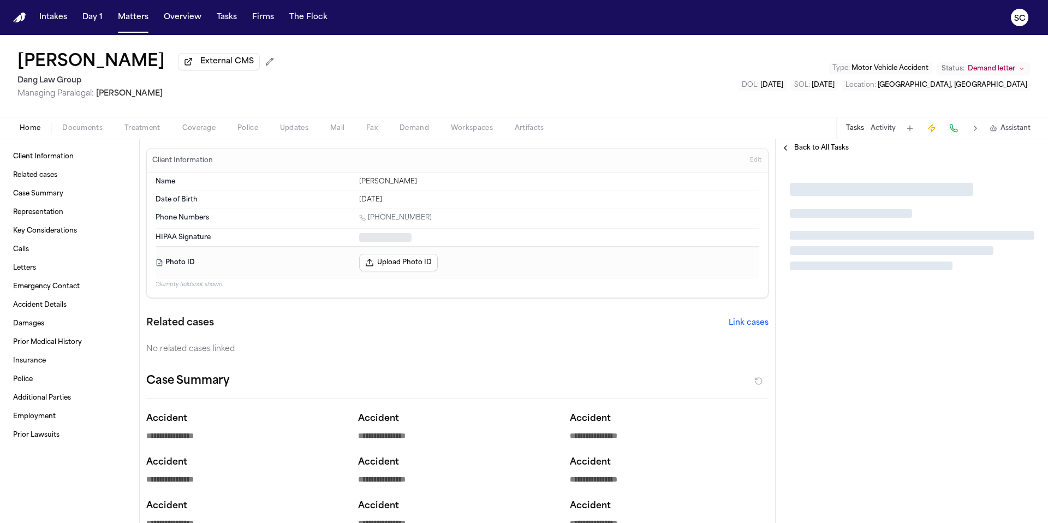
type textarea "*"
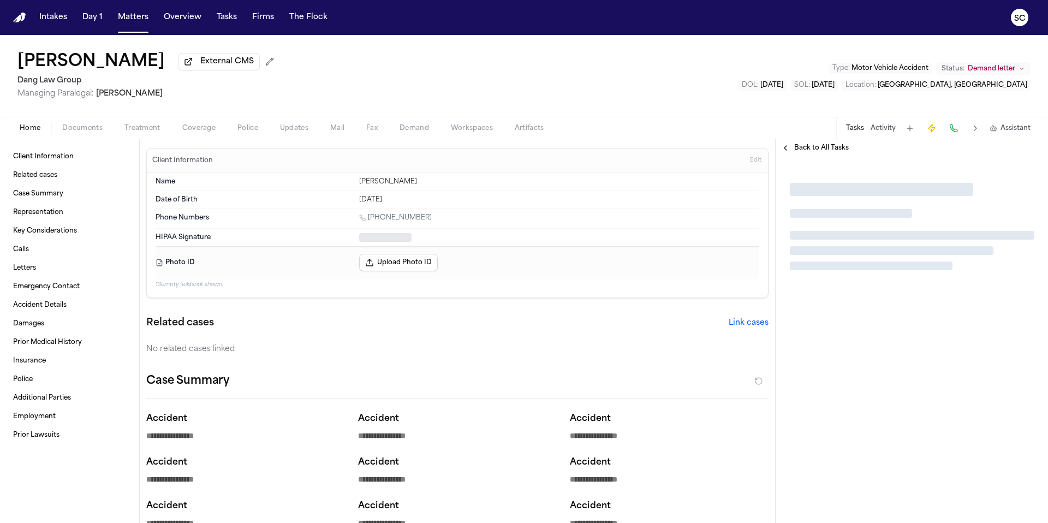
type textarea "*"
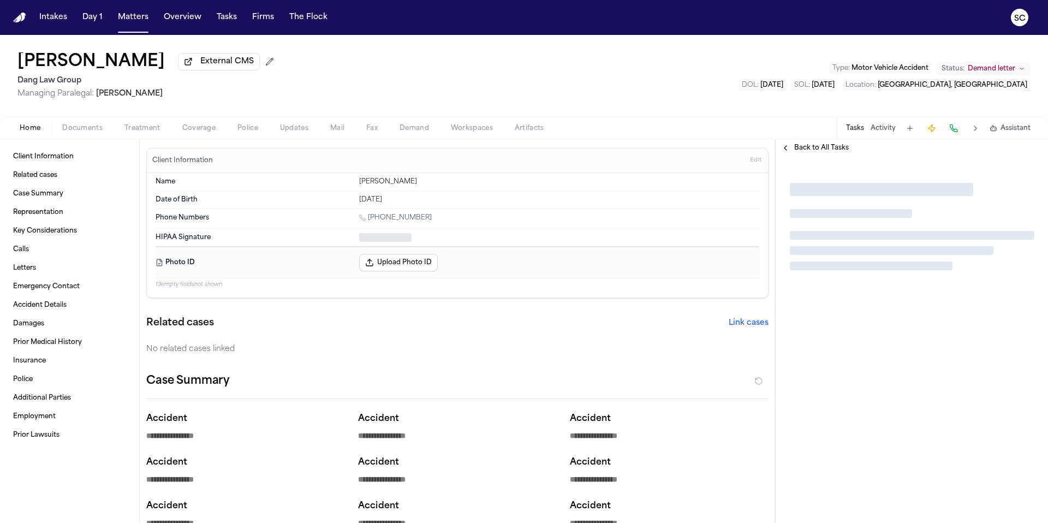
type textarea "*"
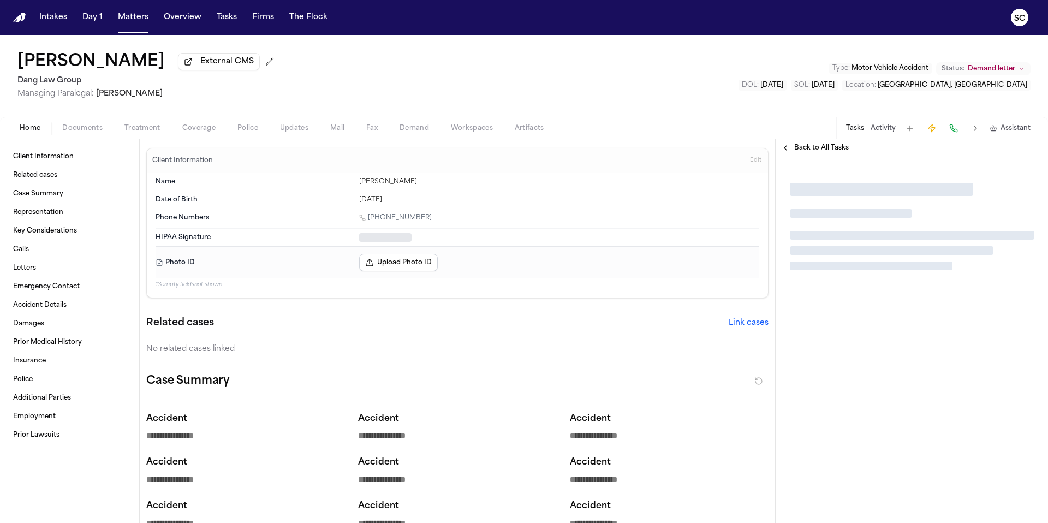
type textarea "*"
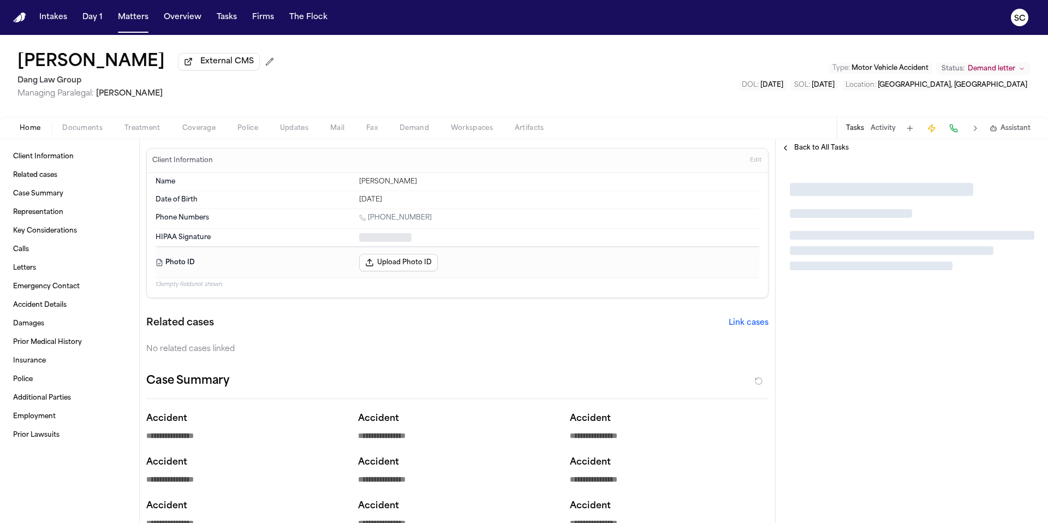
type textarea "*"
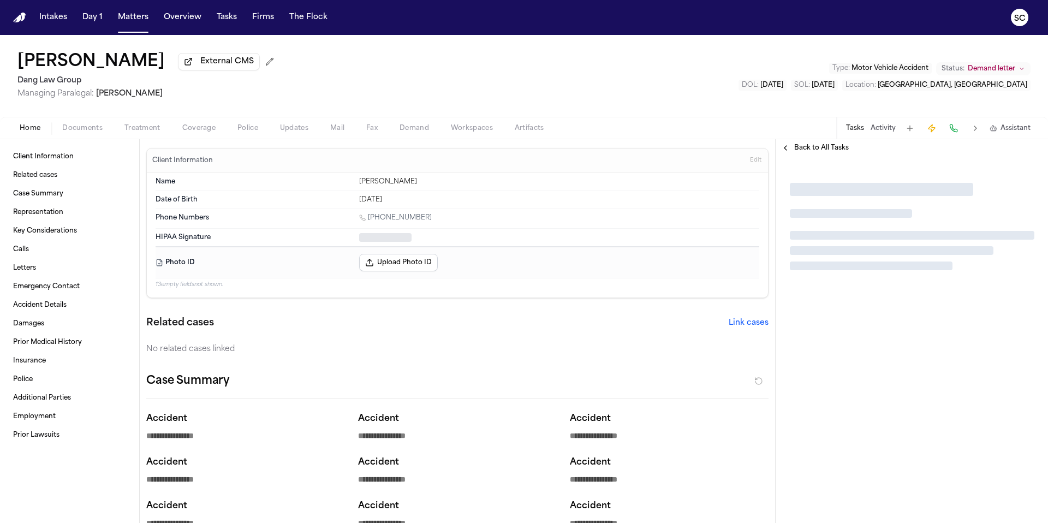
type textarea "*"
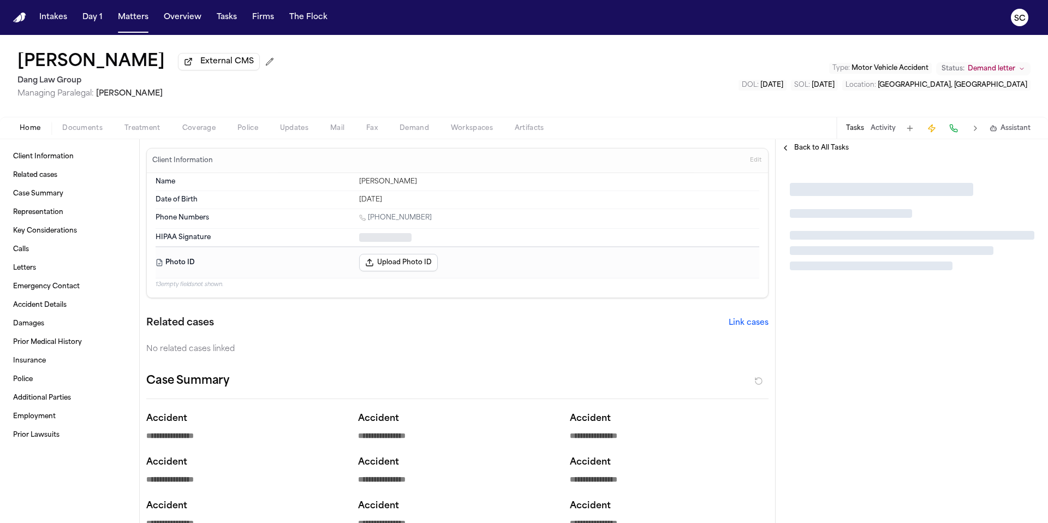
type textarea "*"
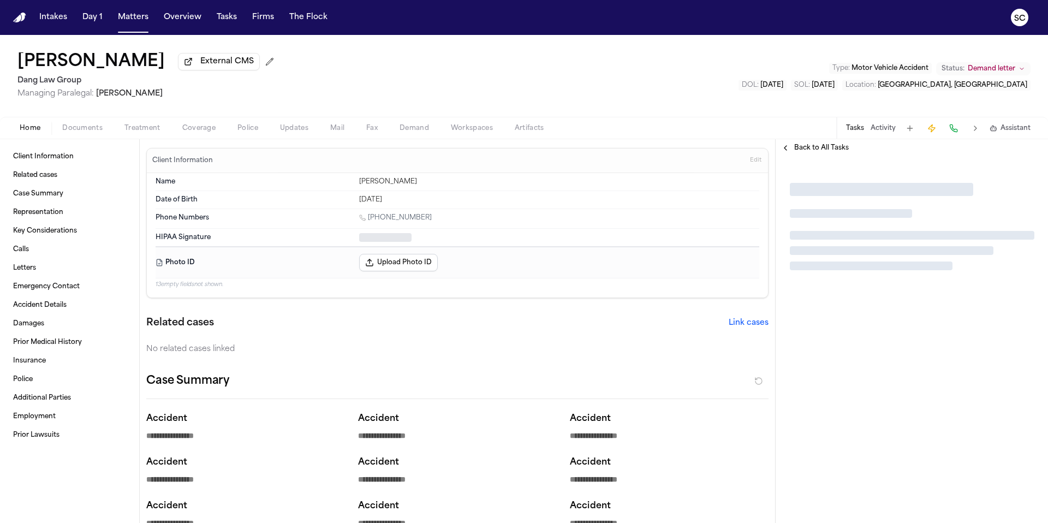
type textarea "*"
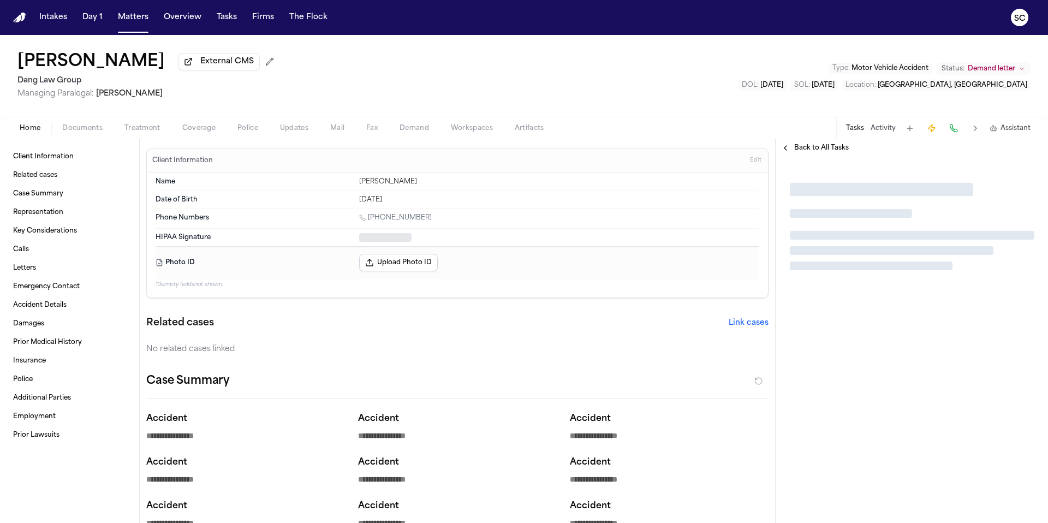
type textarea "*"
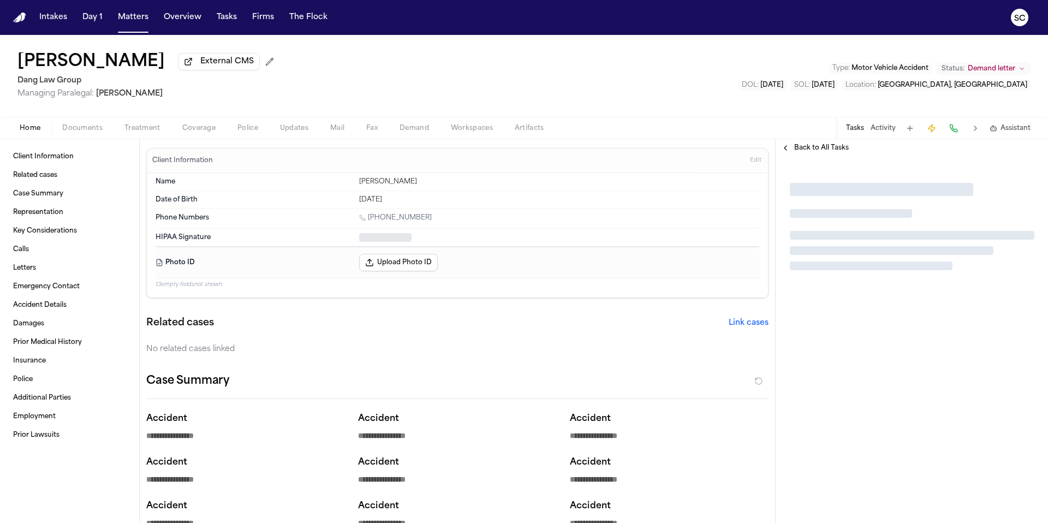
type textarea "*"
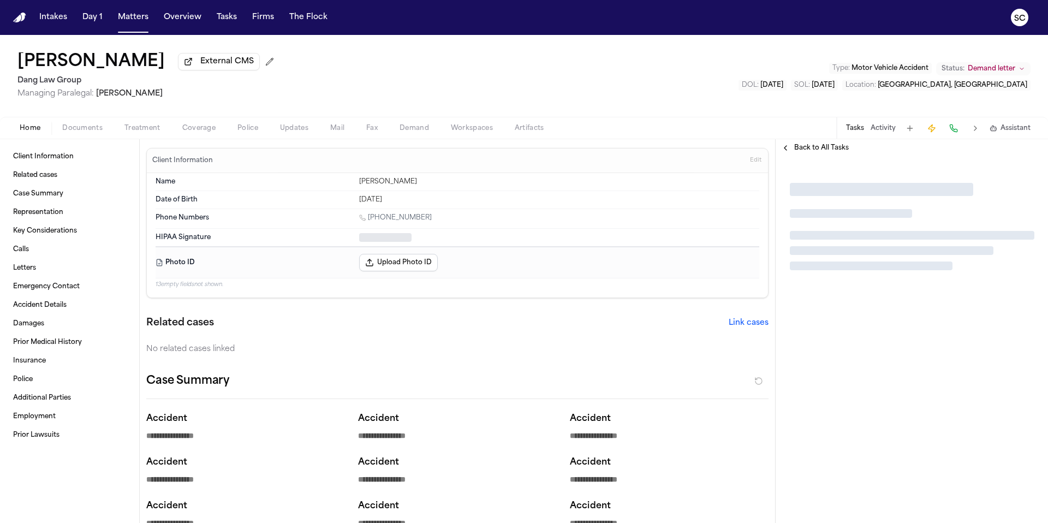
type textarea "*"
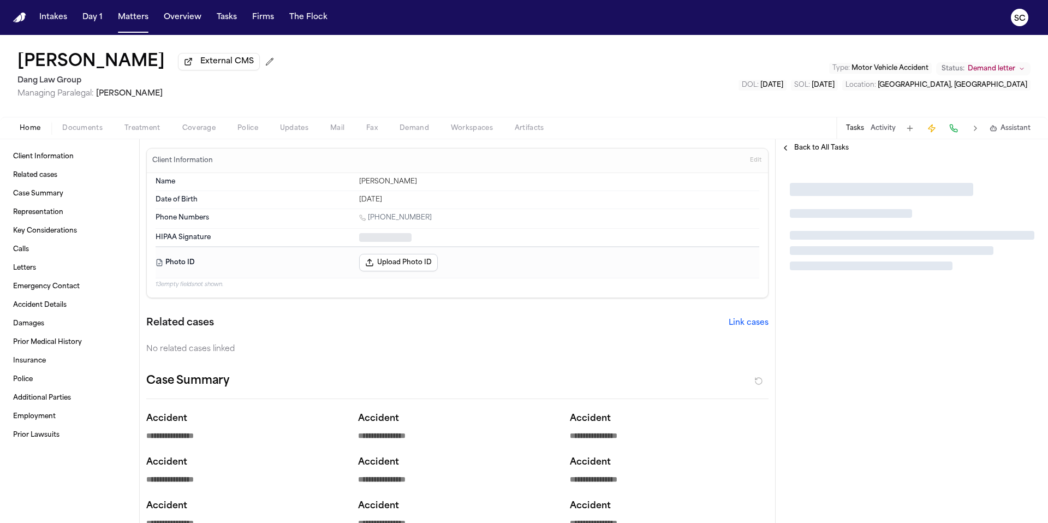
type textarea "*"
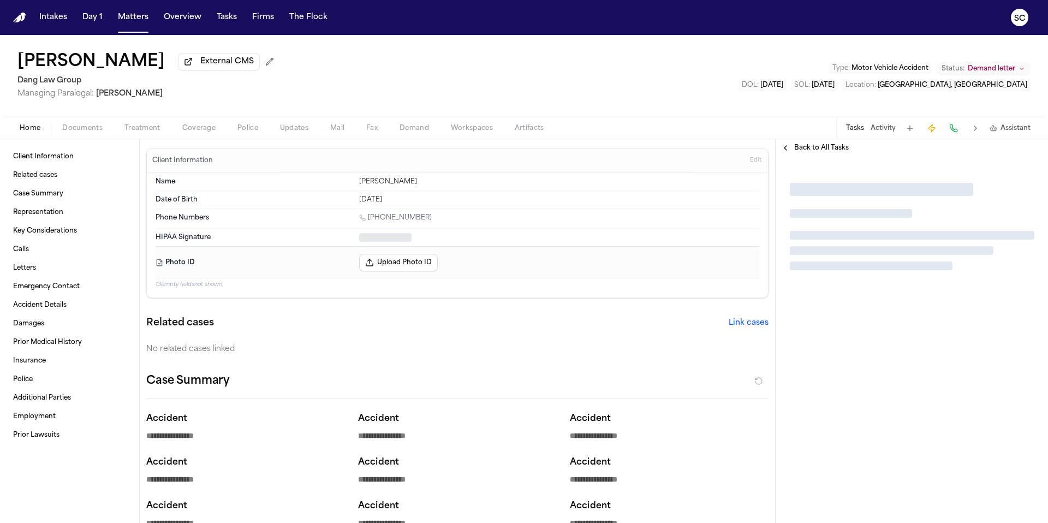
type textarea "*"
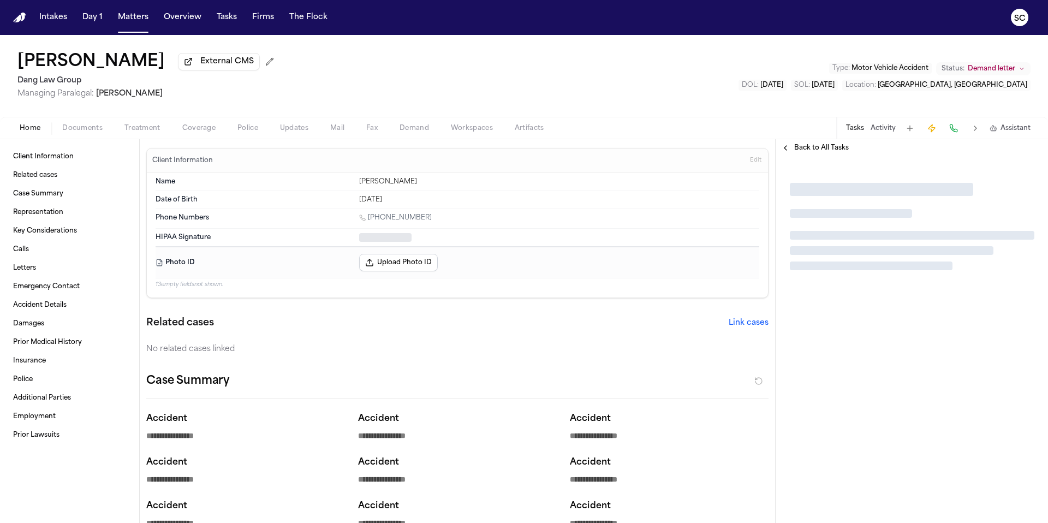
type textarea "*"
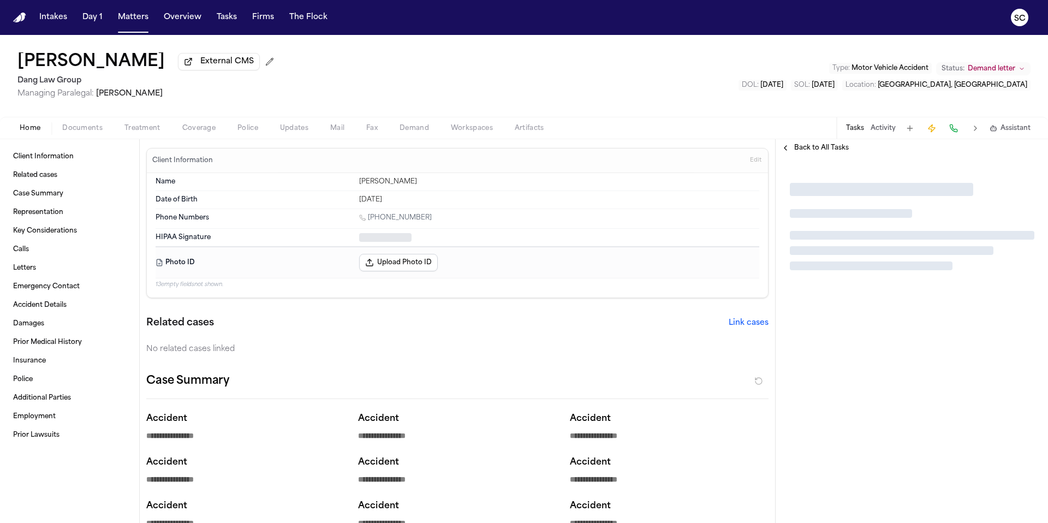
type textarea "*"
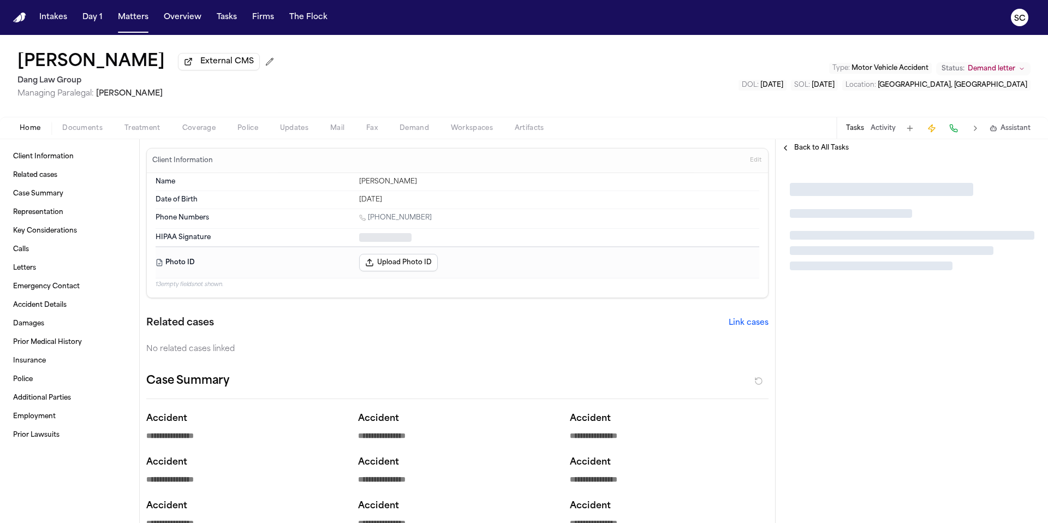
type textarea "*"
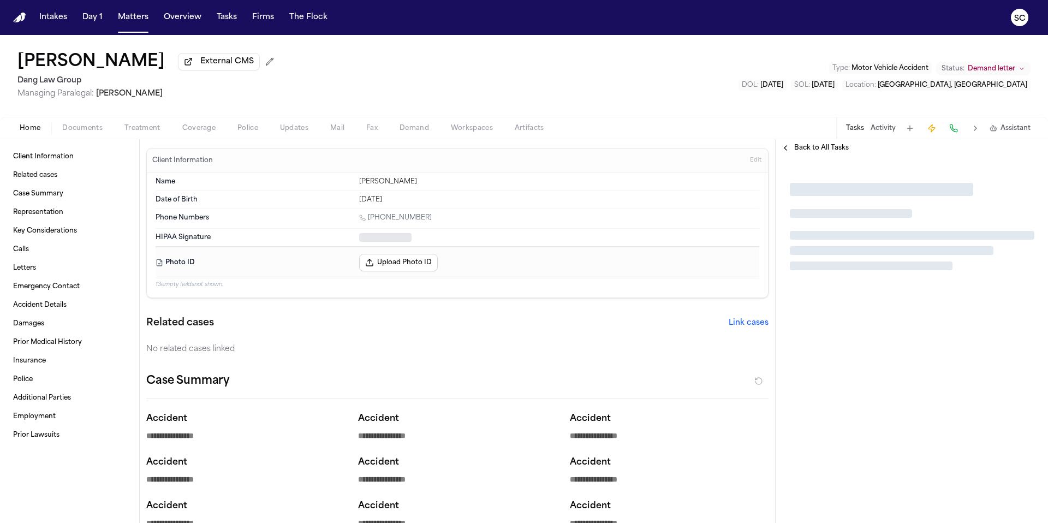
type textarea "*"
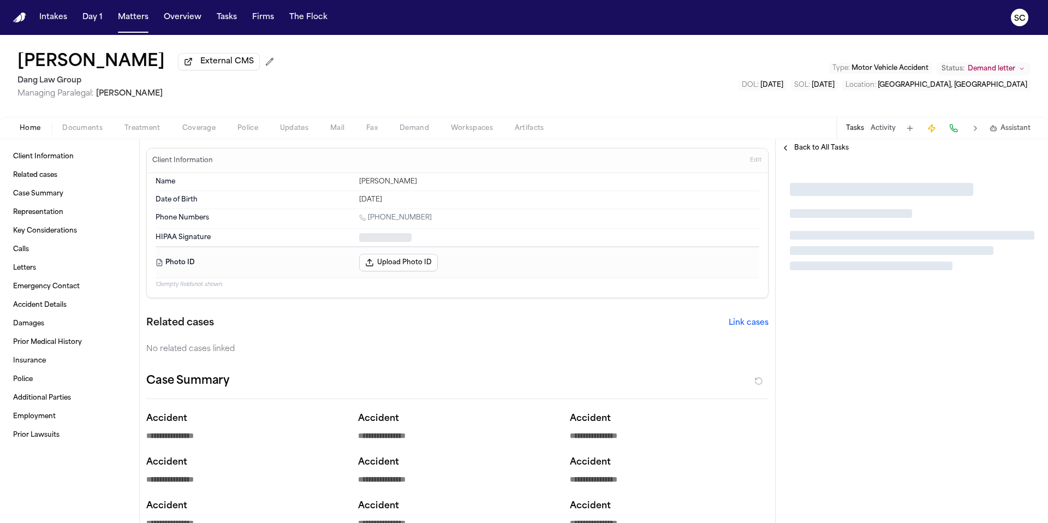
type textarea "*"
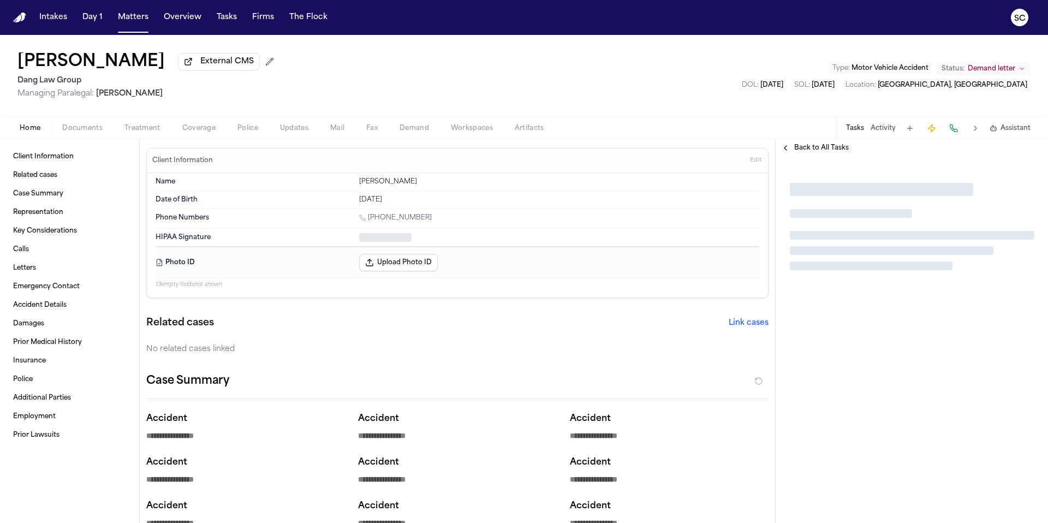
type textarea "*"
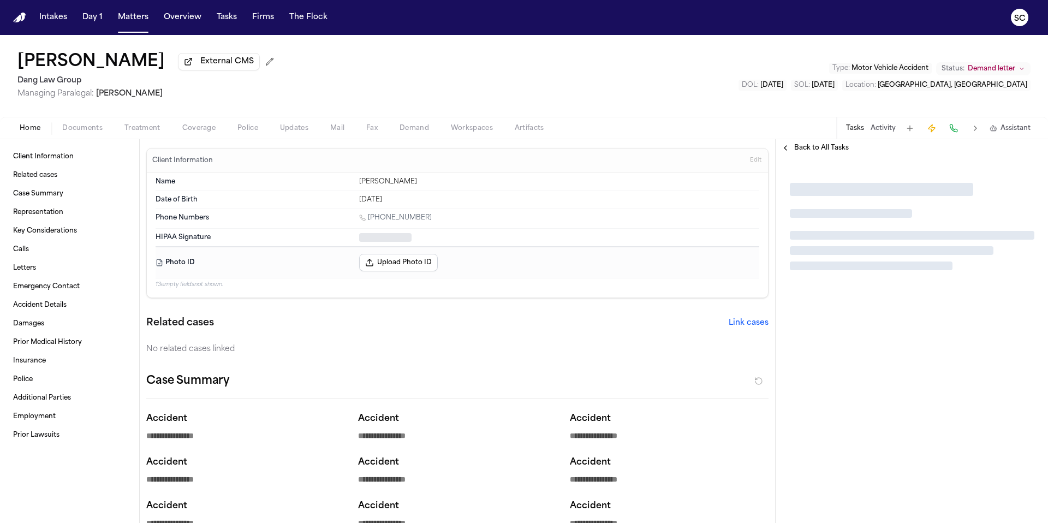
type textarea "*"
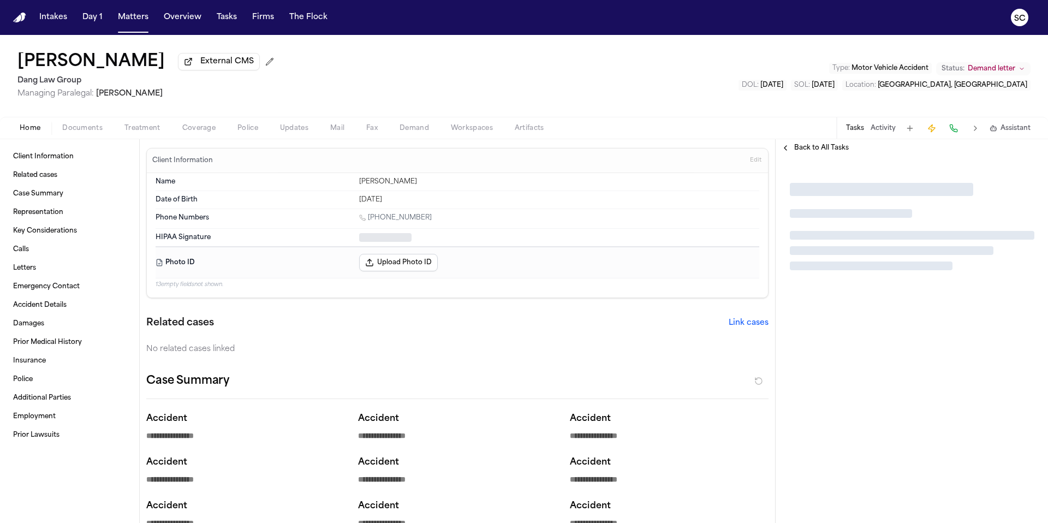
type textarea "*"
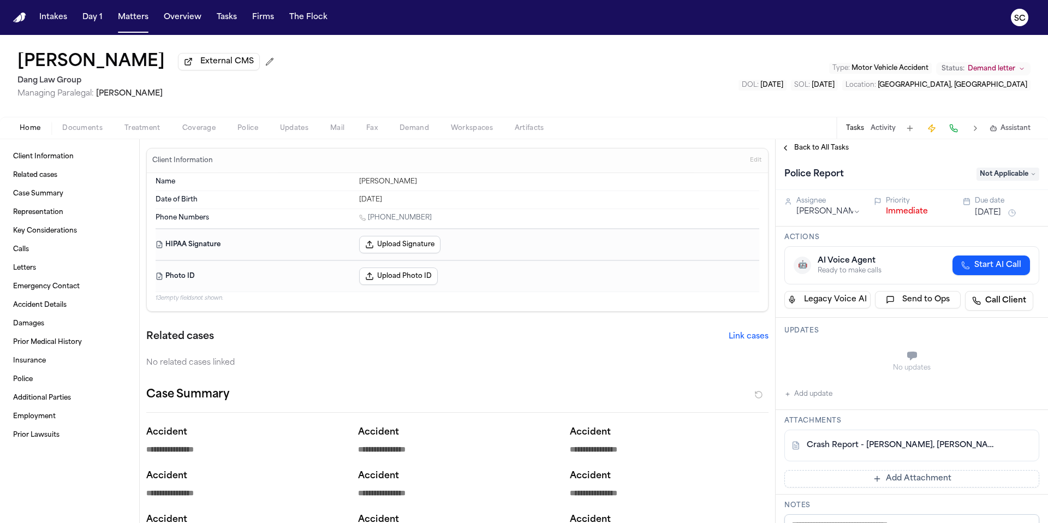
click at [948, 448] on link "Crash Report - RAMIREZ GARCIA, Alfredo.pdf" at bounding box center [901, 445] width 188 height 11
click at [75, 131] on span "Documents" at bounding box center [82, 128] width 40 height 9
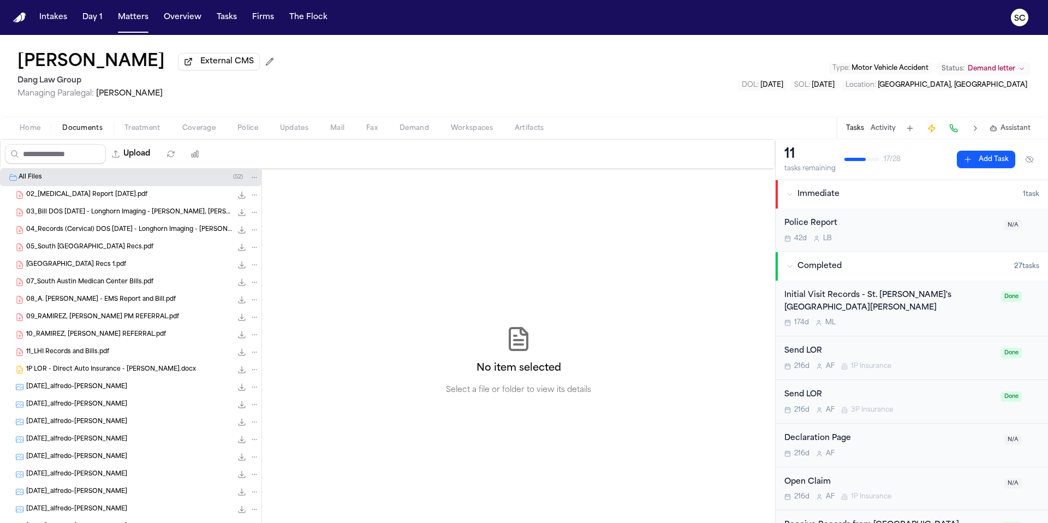
click at [33, 180] on span "All Files" at bounding box center [30, 177] width 23 height 9
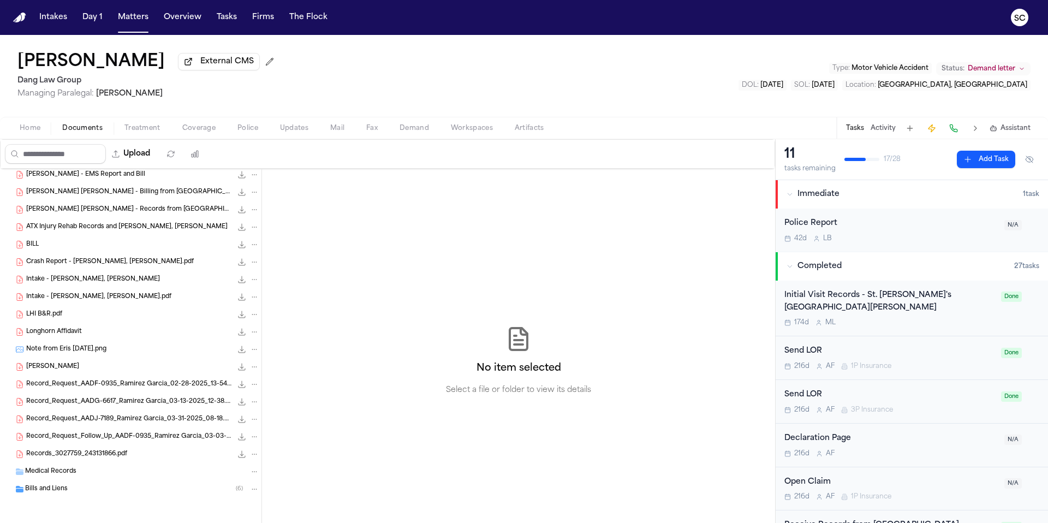
scroll to position [529, 0]
click at [122, 265] on span "Crash Report - RAMIREZ GARCIA, Alfredo.pdf" at bounding box center [110, 262] width 168 height 9
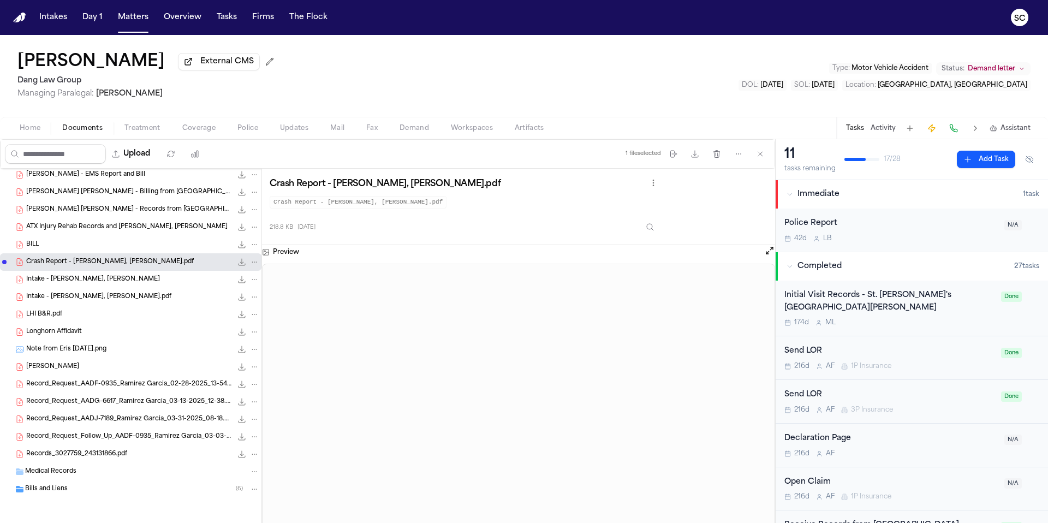
click at [910, 235] on div "Police Report 42d L B" at bounding box center [891, 230] width 213 height 26
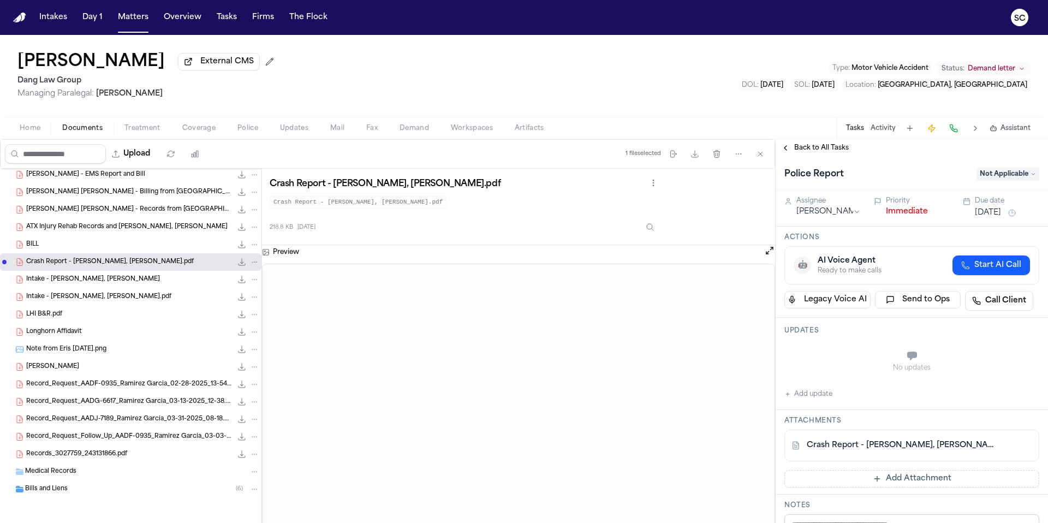
click at [1004, 175] on span "Not Applicable" at bounding box center [1008, 174] width 63 height 13
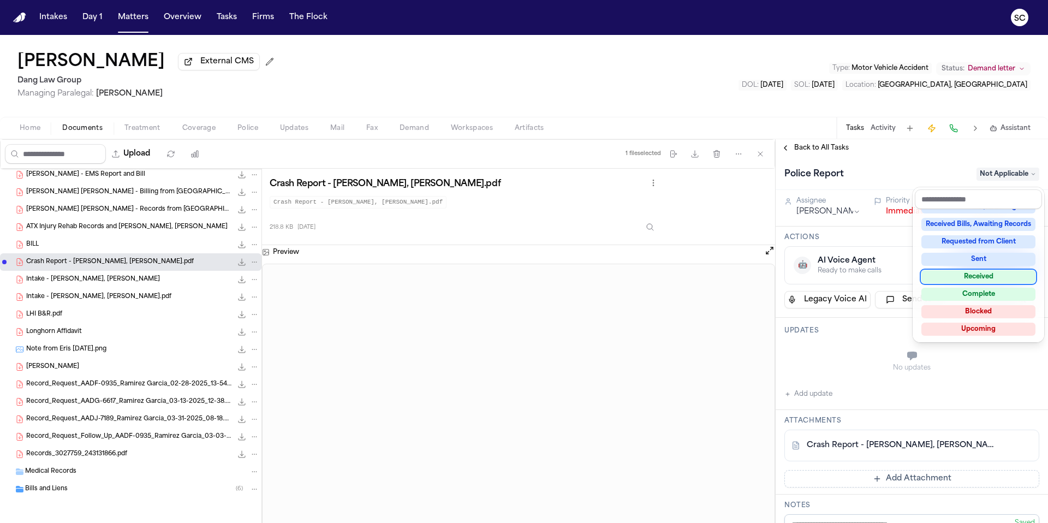
click at [973, 277] on div "Received" at bounding box center [979, 276] width 114 height 13
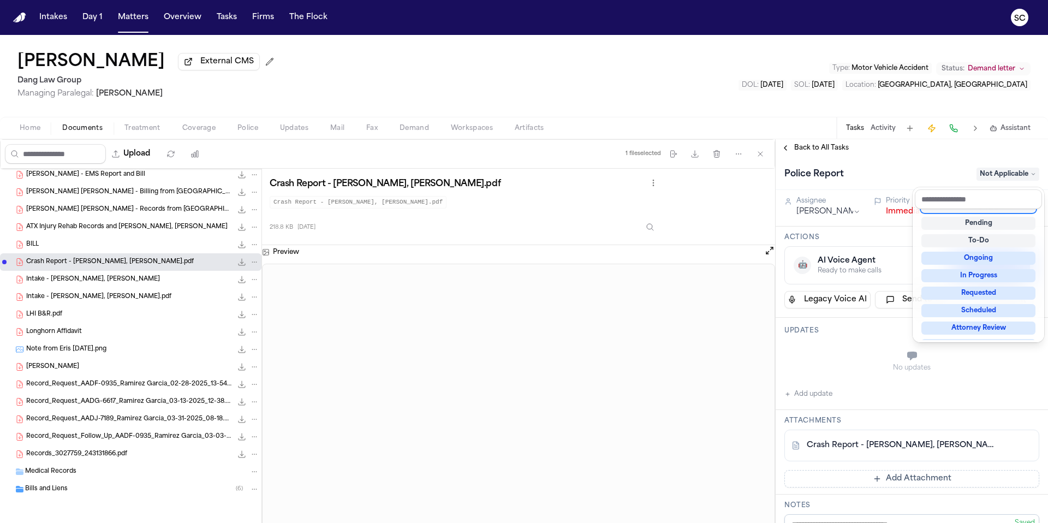
scroll to position [5, 0]
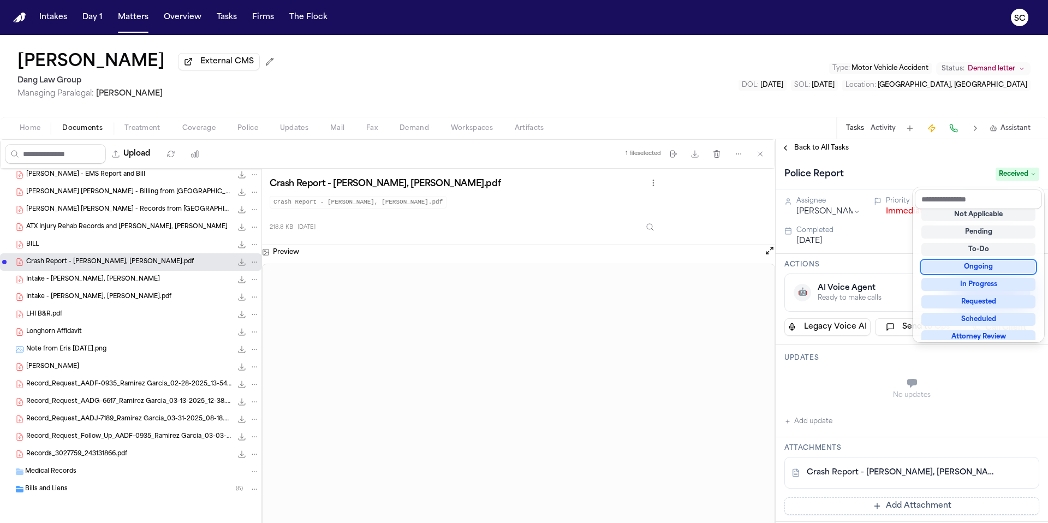
click at [663, 204] on div "Upload 1 file selected Move files Download files Delete files More actions Clea…" at bounding box center [524, 331] width 1048 height 384
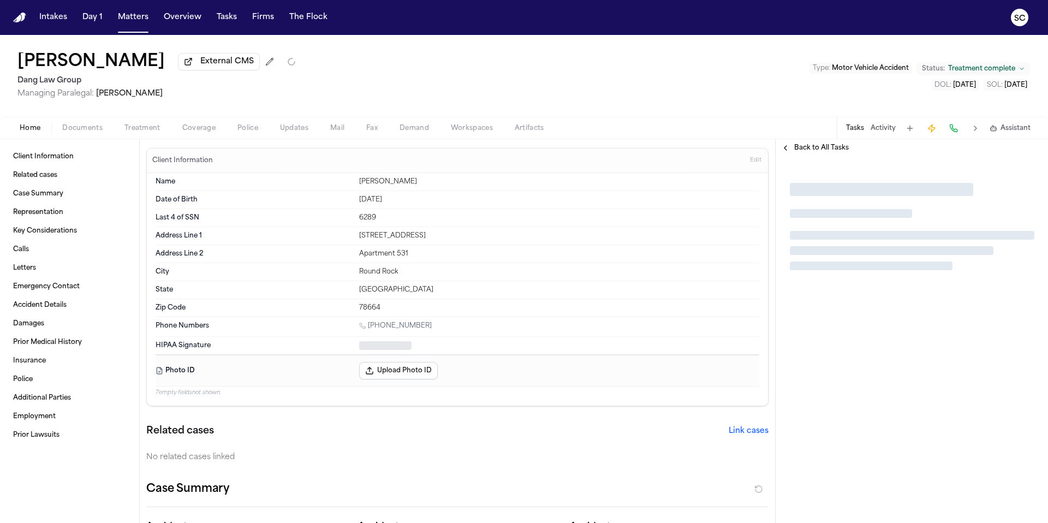
type textarea "*"
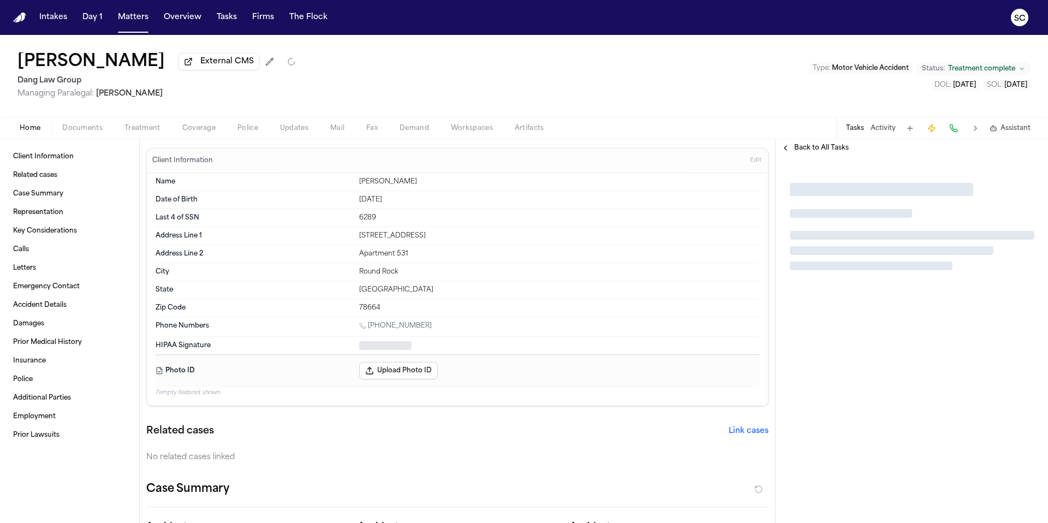
type textarea "*"
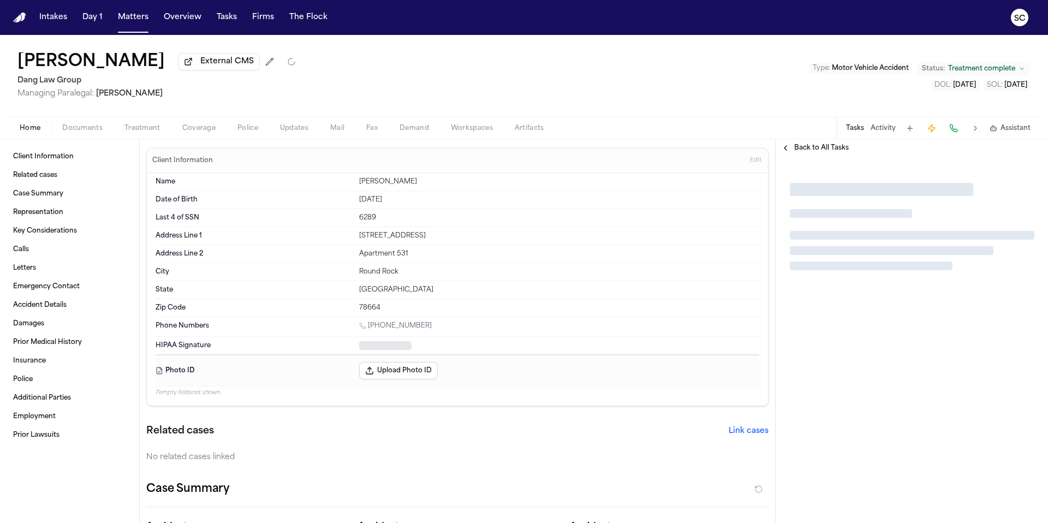
type textarea "*"
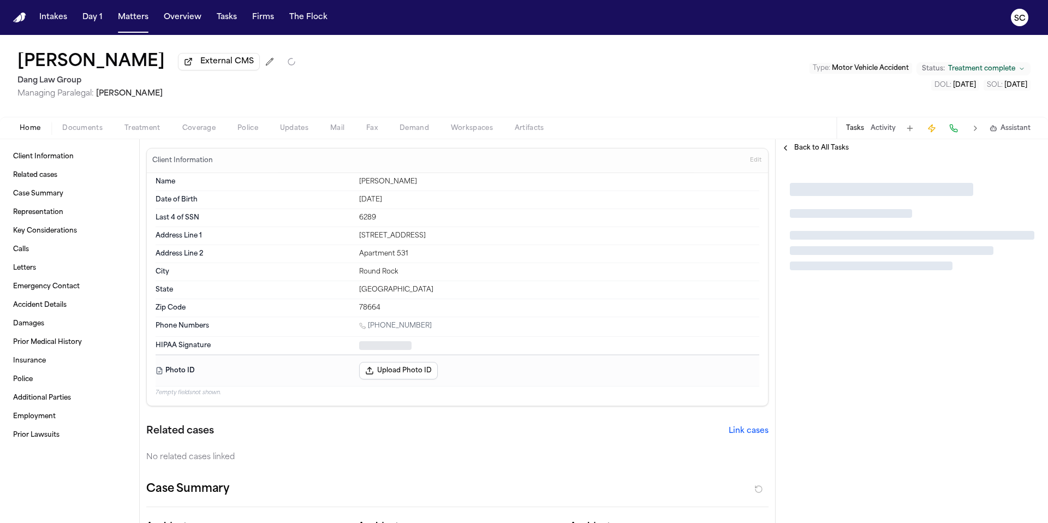
type textarea "*"
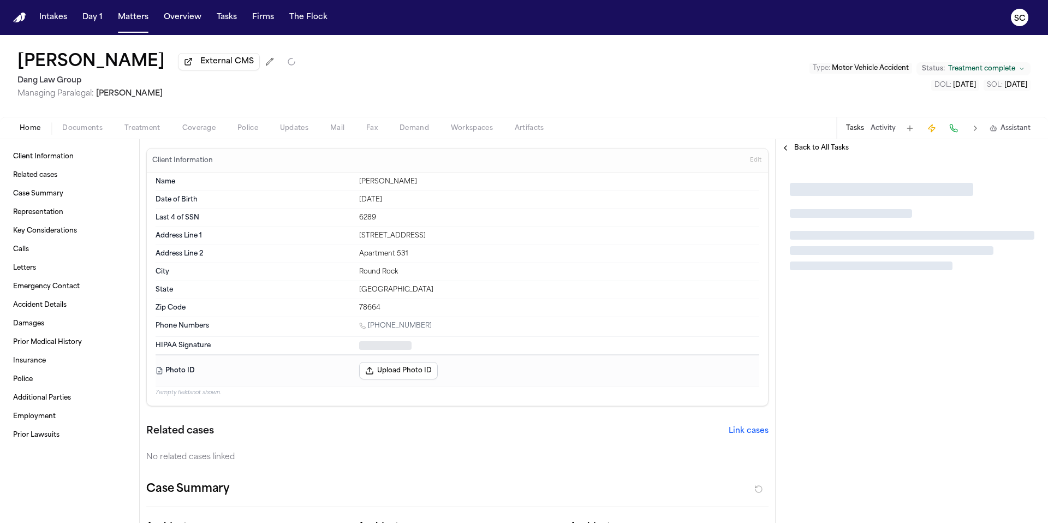
type textarea "*"
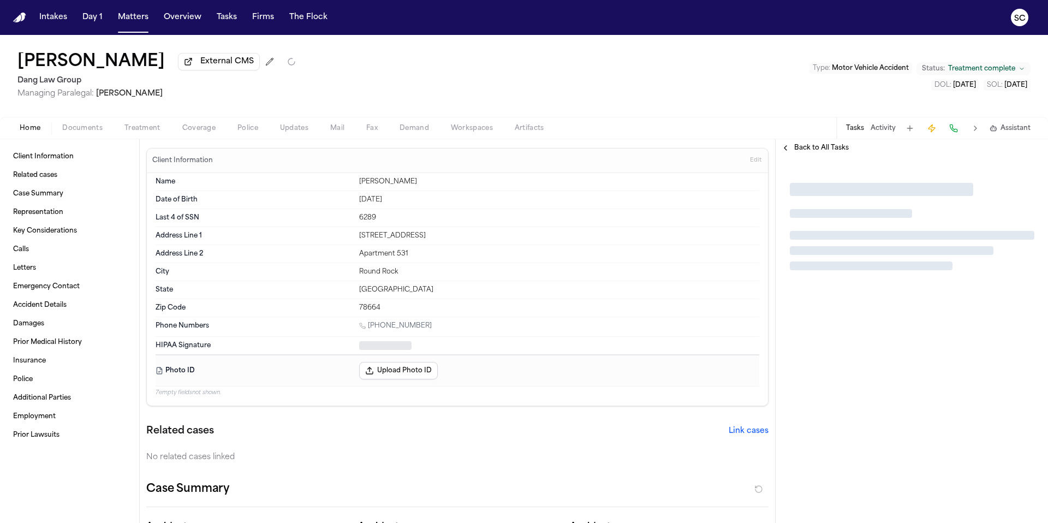
type textarea "*"
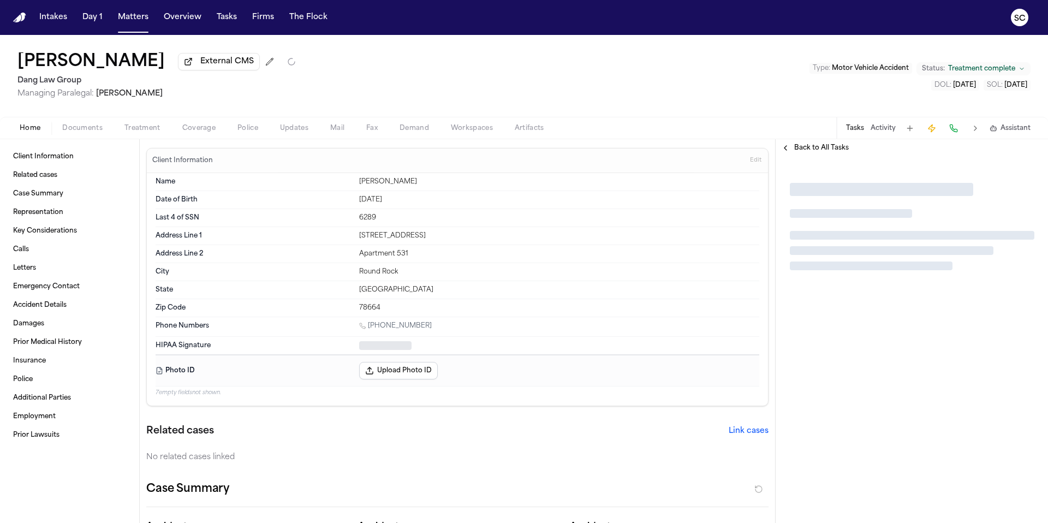
type textarea "*"
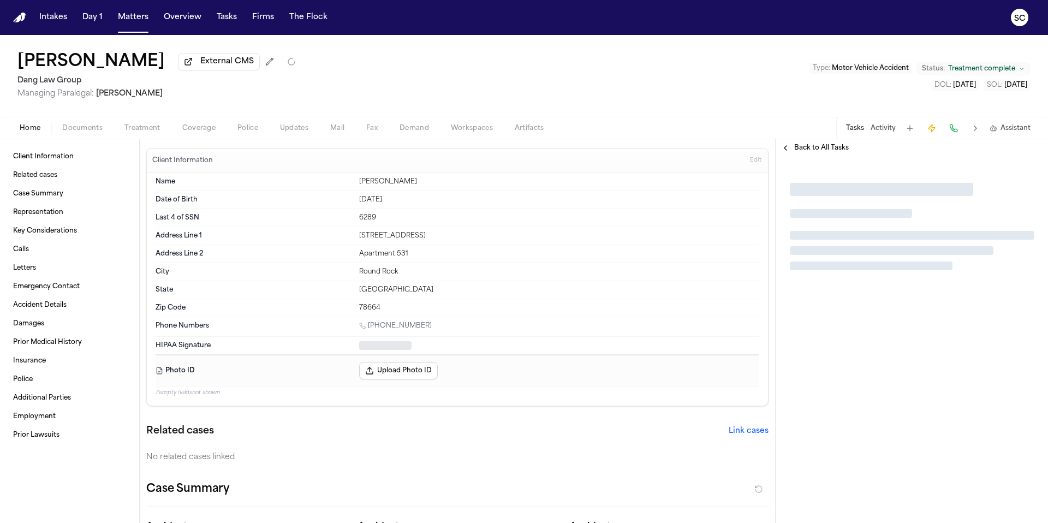
type textarea "*"
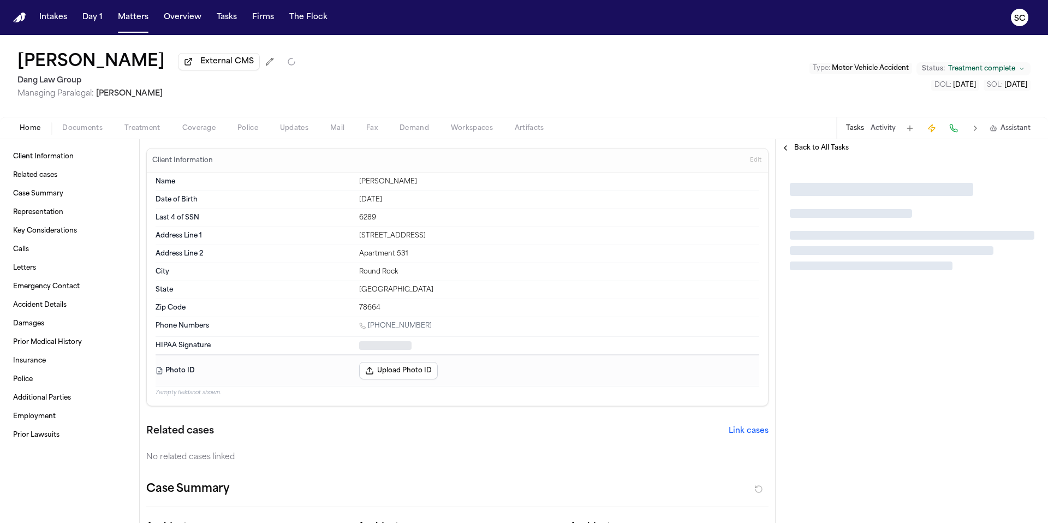
type textarea "*"
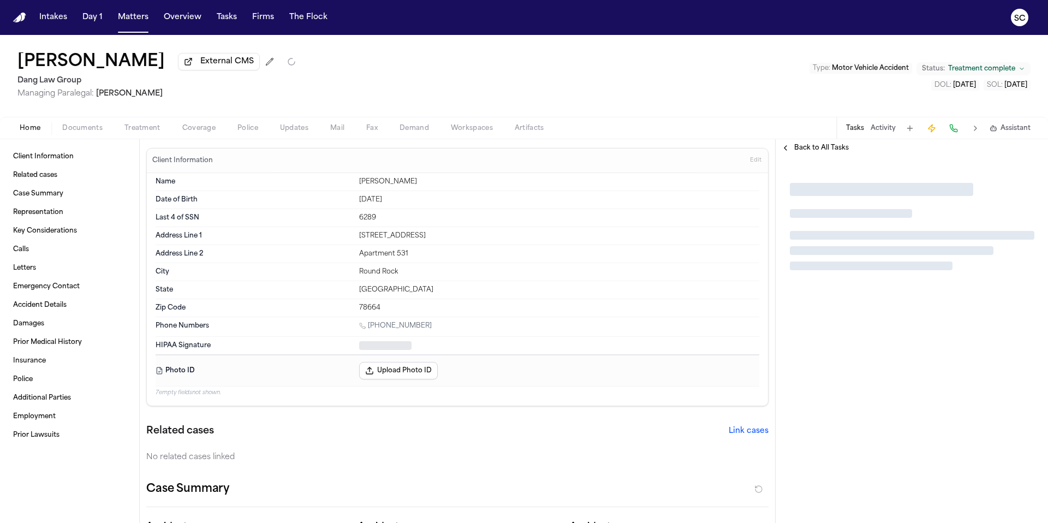
type textarea "*"
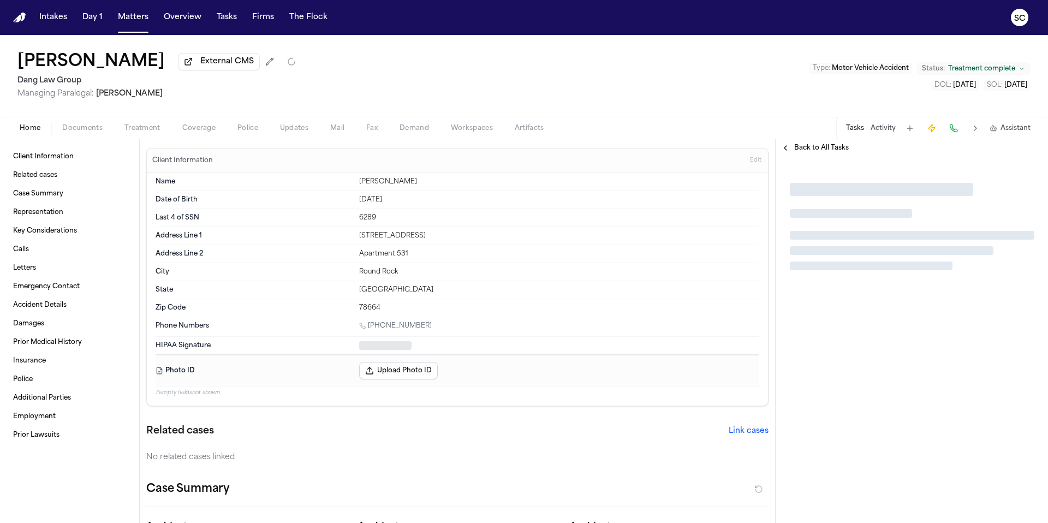
type textarea "*"
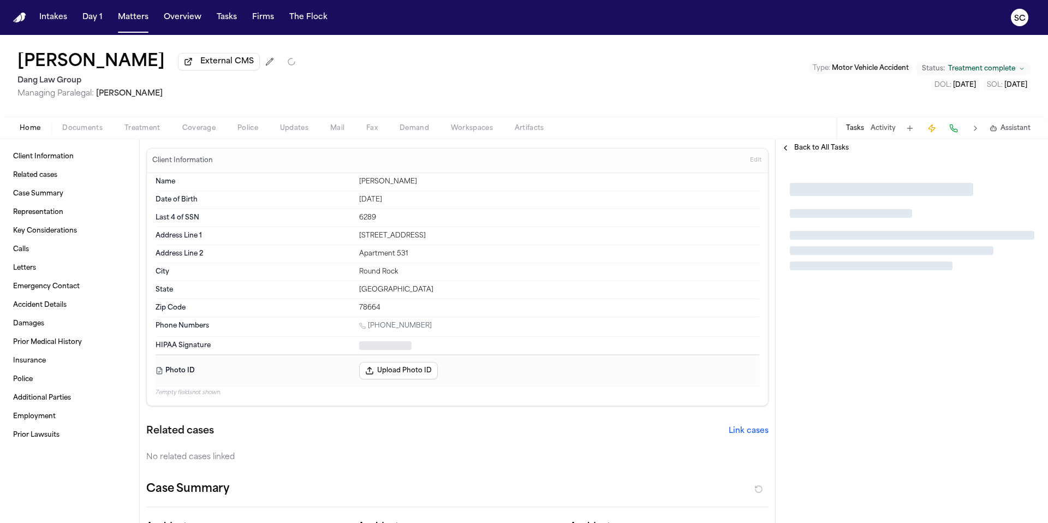
type textarea "*"
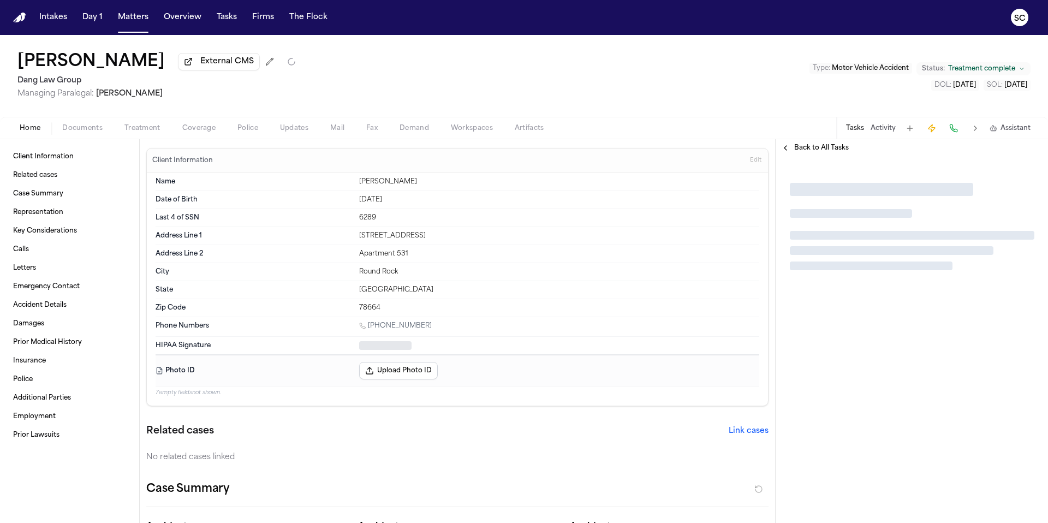
type textarea "*"
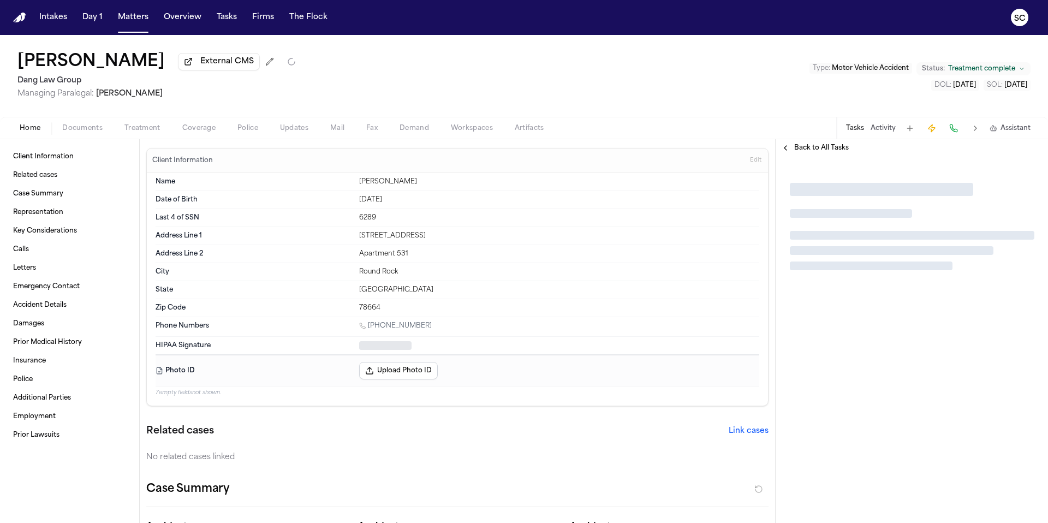
type textarea "*"
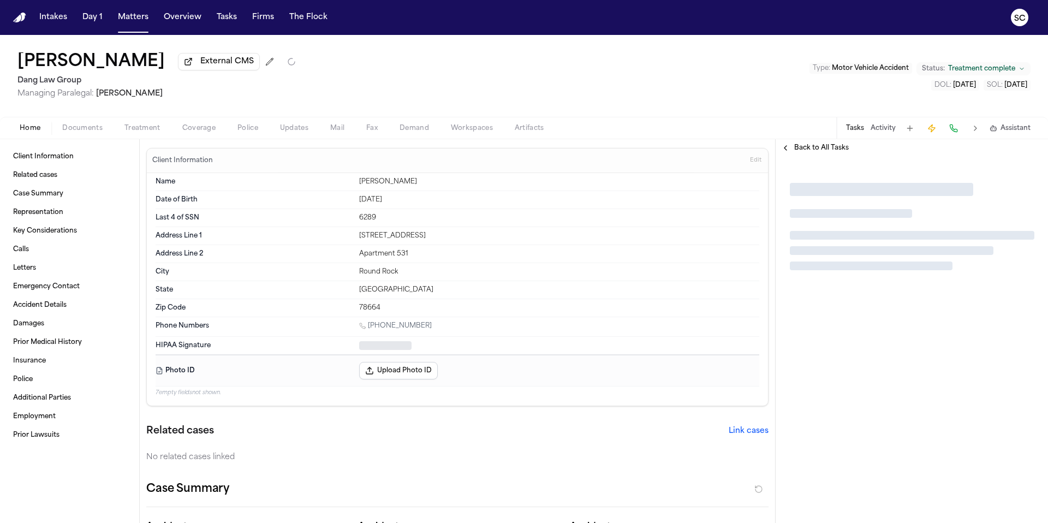
type textarea "*"
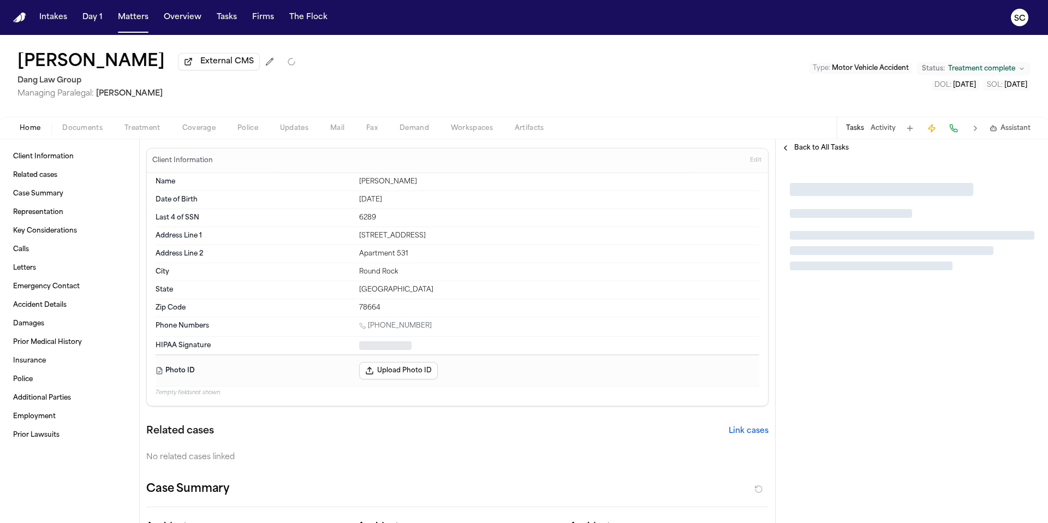
type textarea "*"
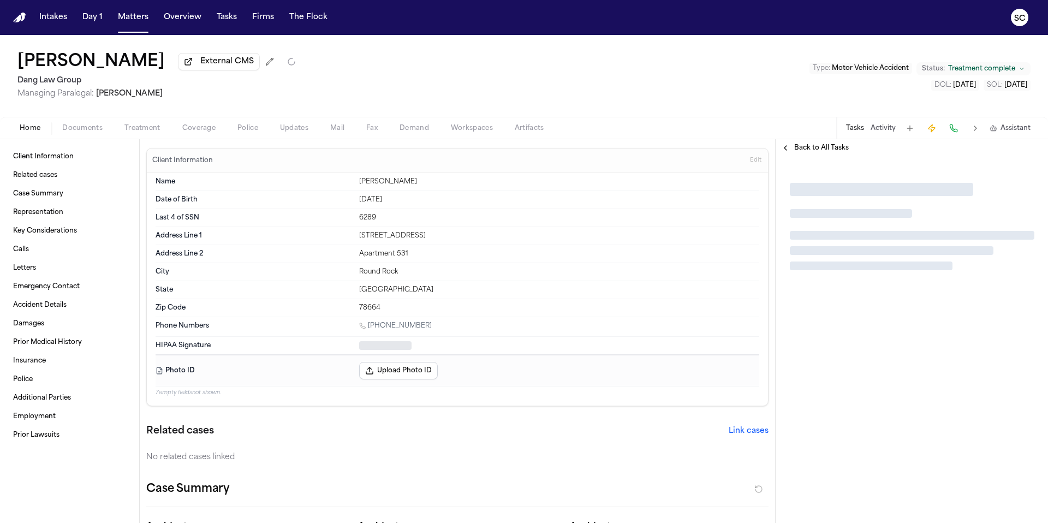
type textarea "*"
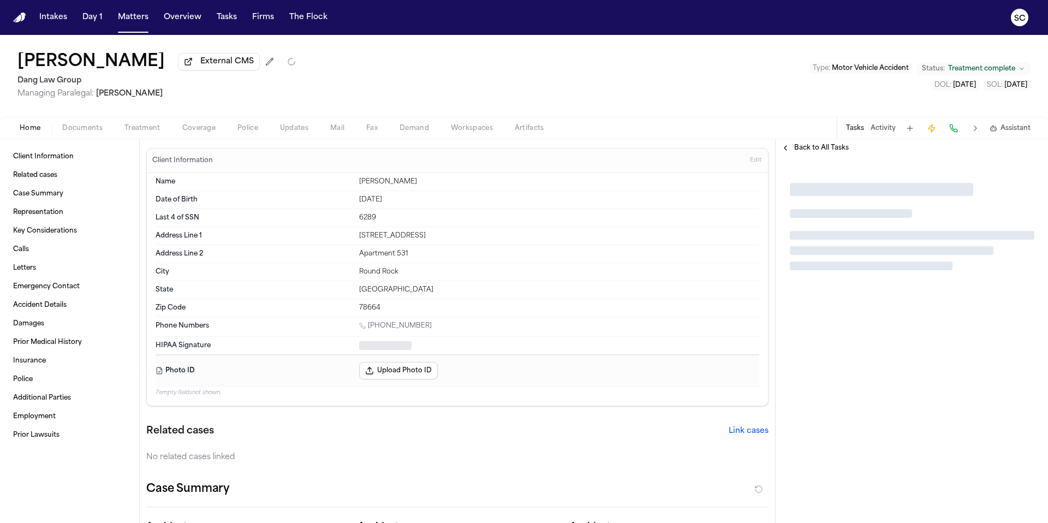
type textarea "*"
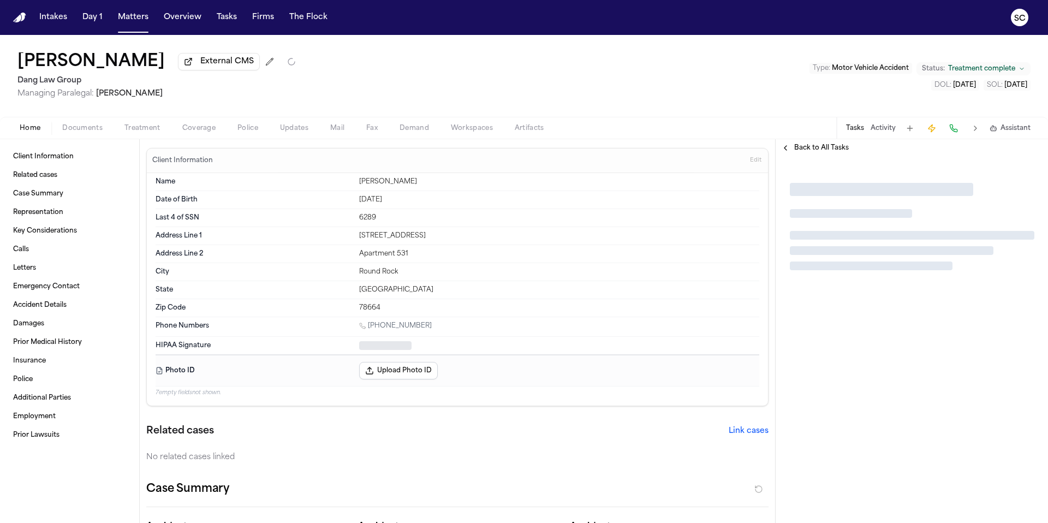
type textarea "*"
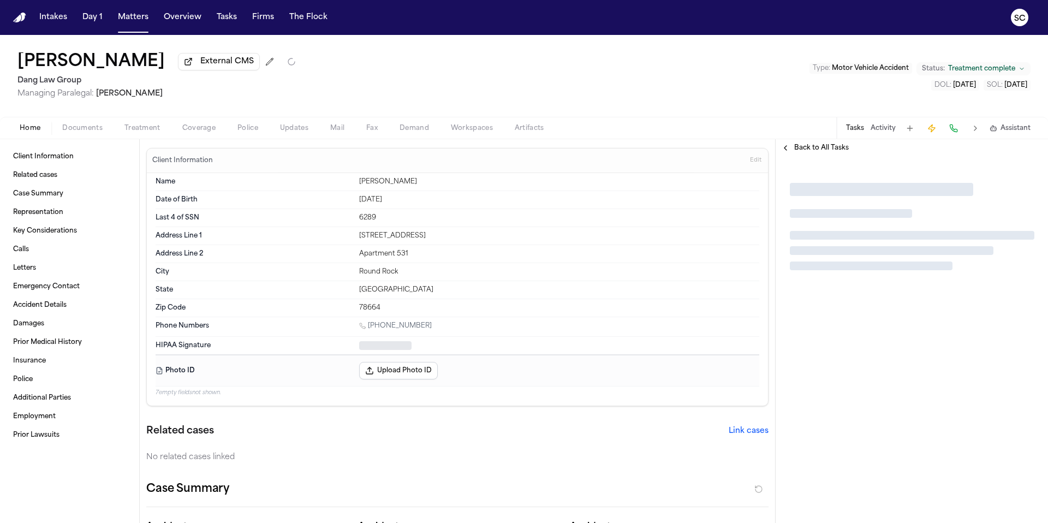
type textarea "*"
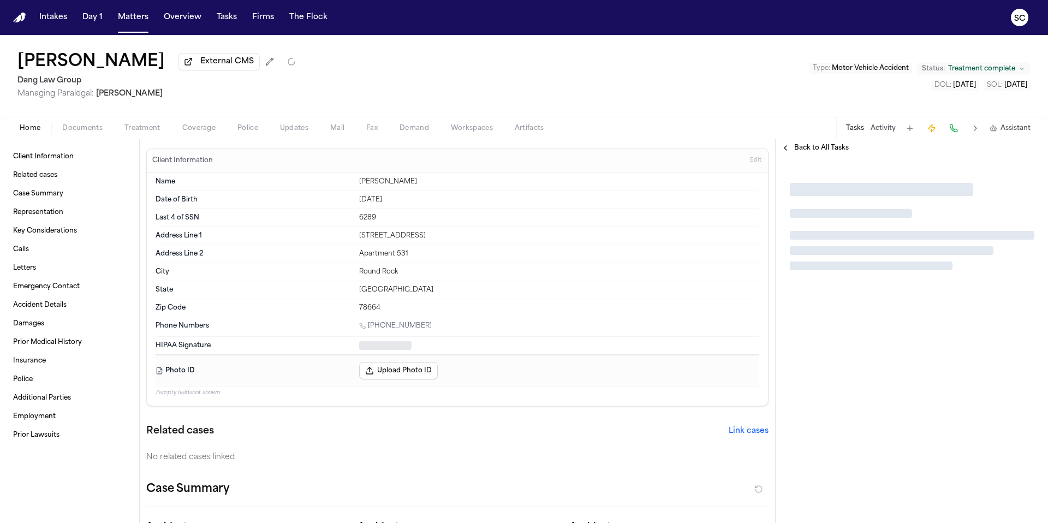
type textarea "*"
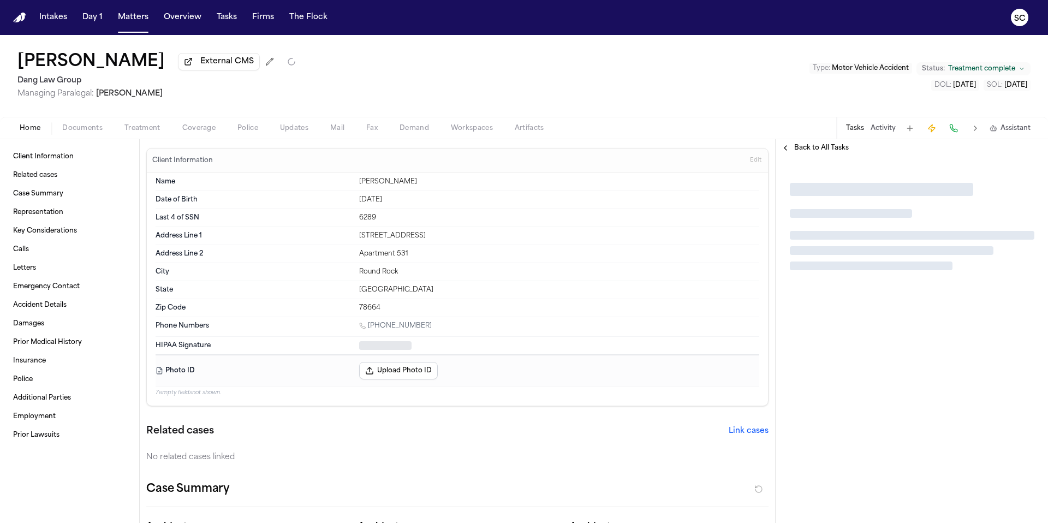
type textarea "*"
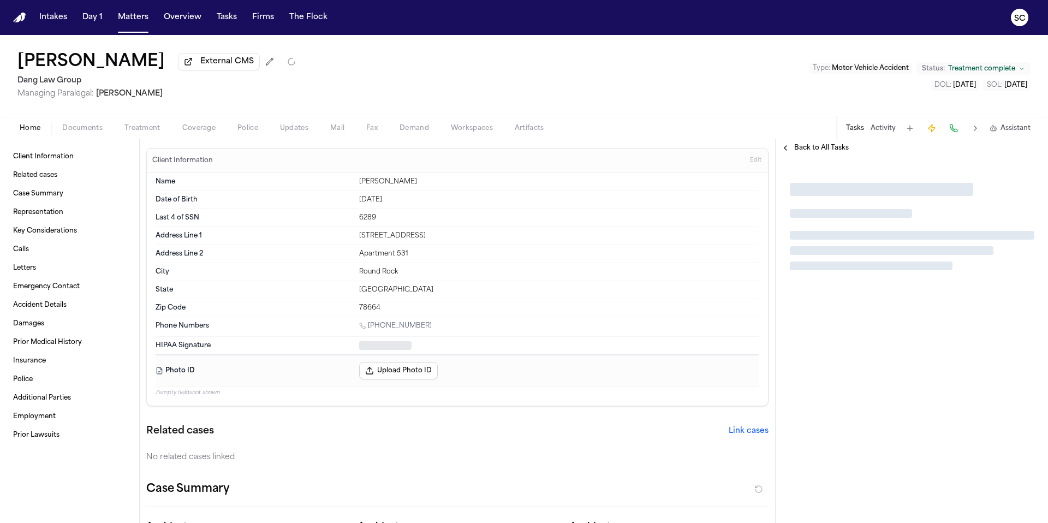
type textarea "*"
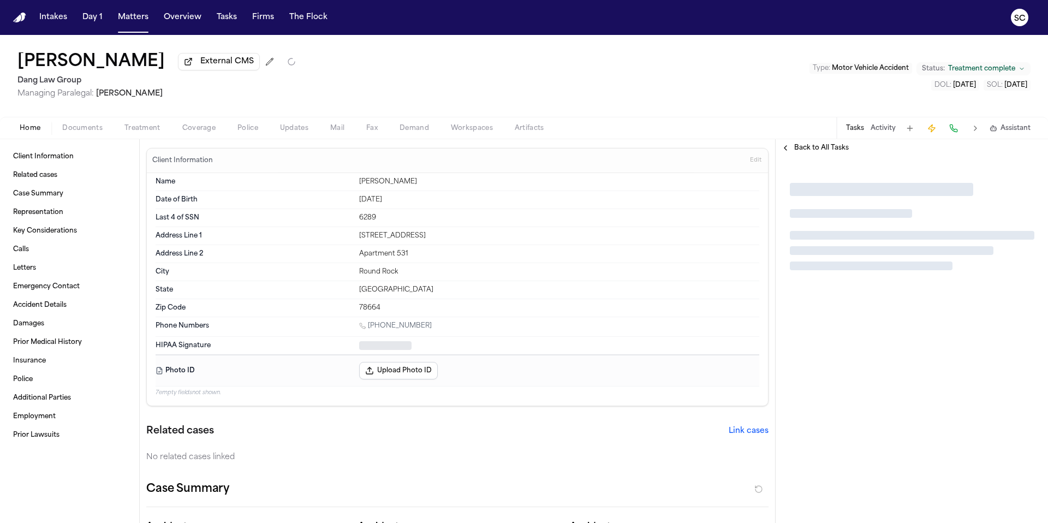
type textarea "*"
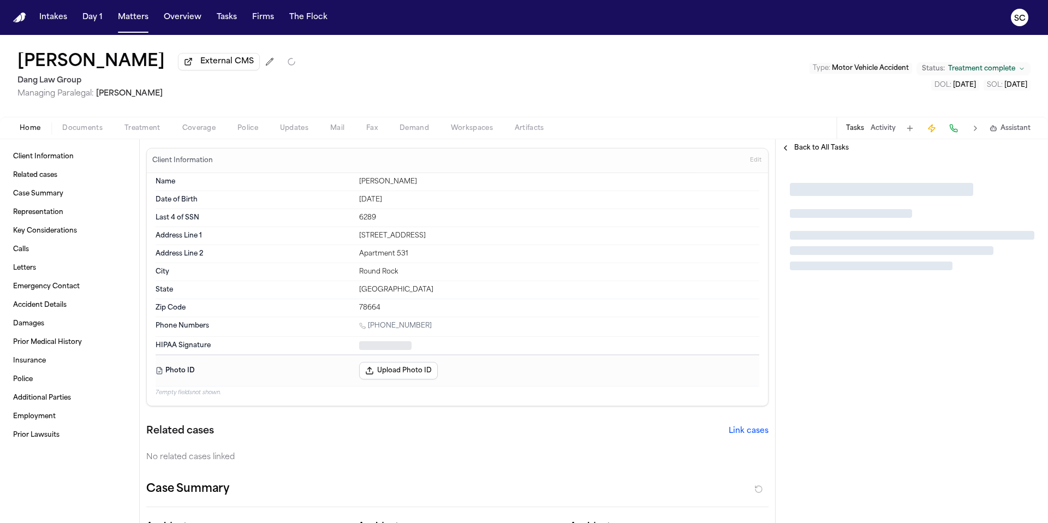
type textarea "*"
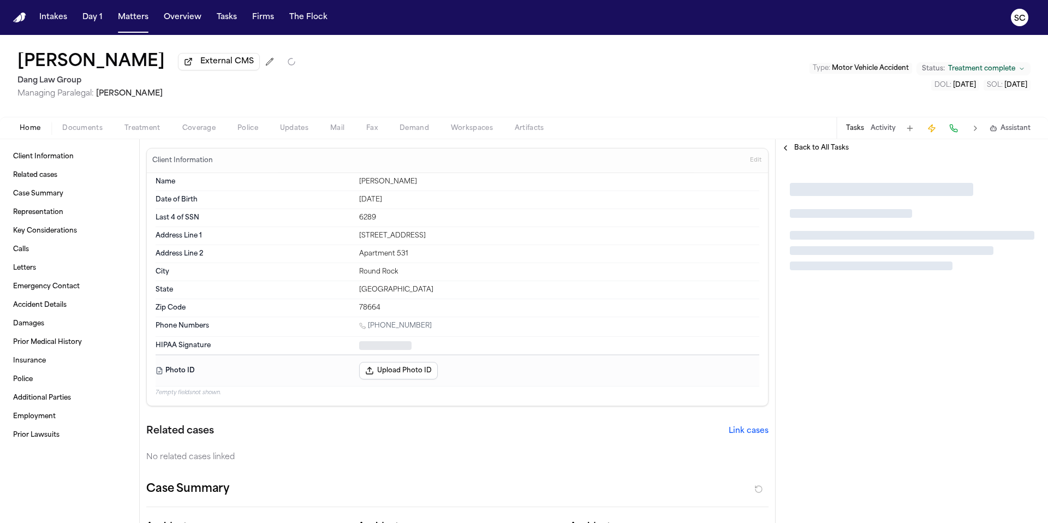
type textarea "*"
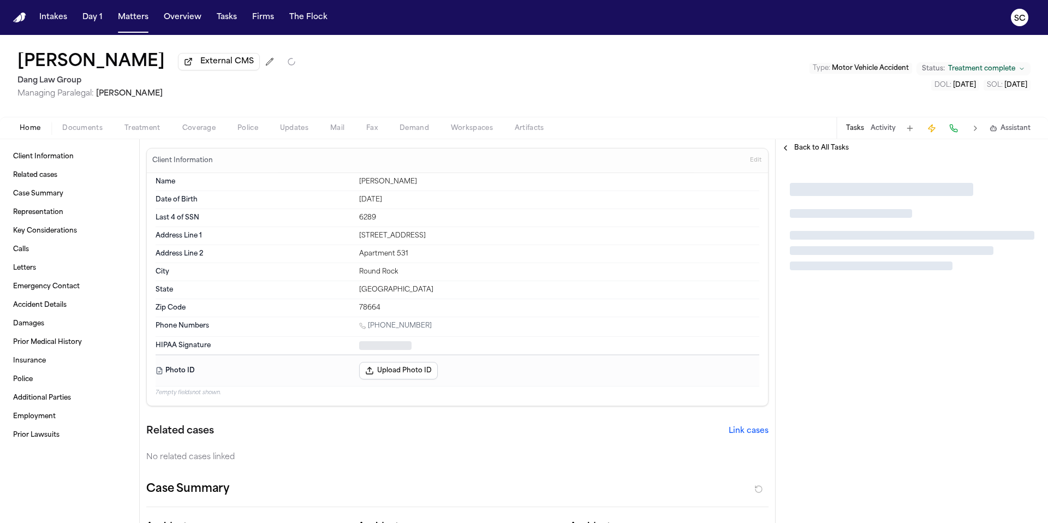
type textarea "*"
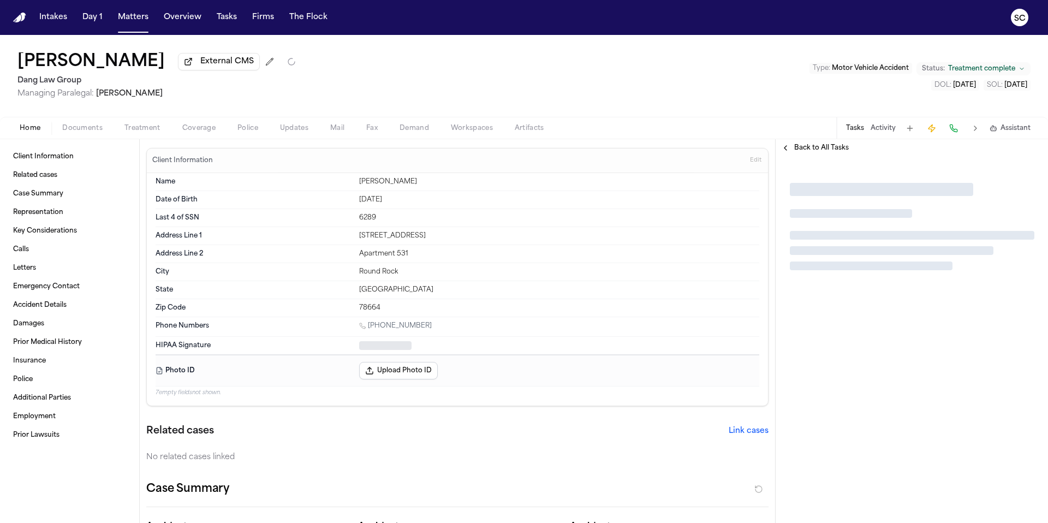
type textarea "*"
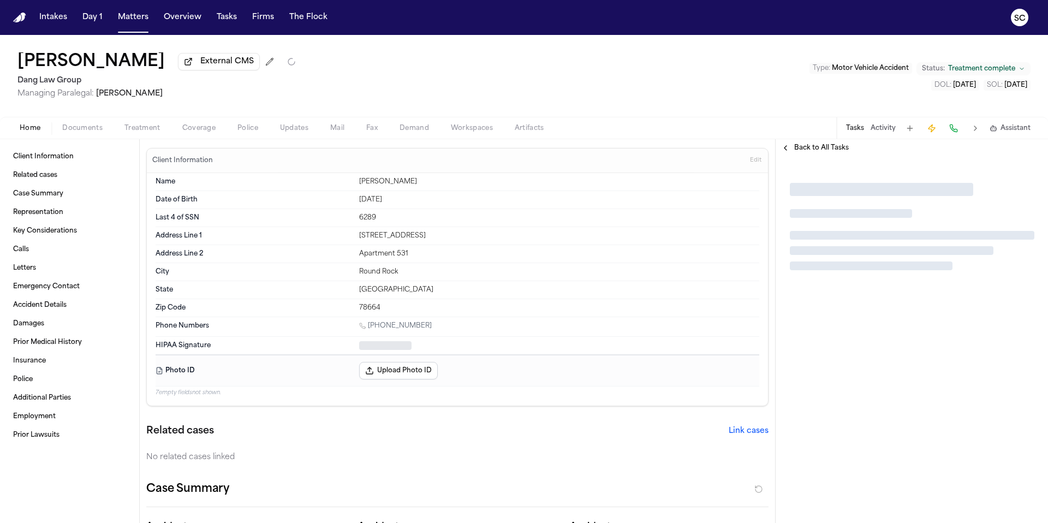
type textarea "*"
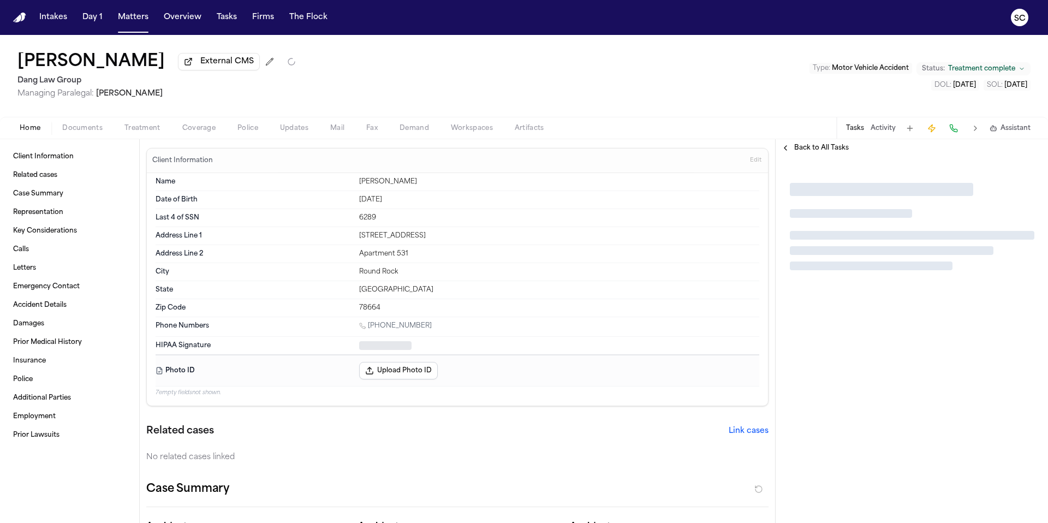
type textarea "*"
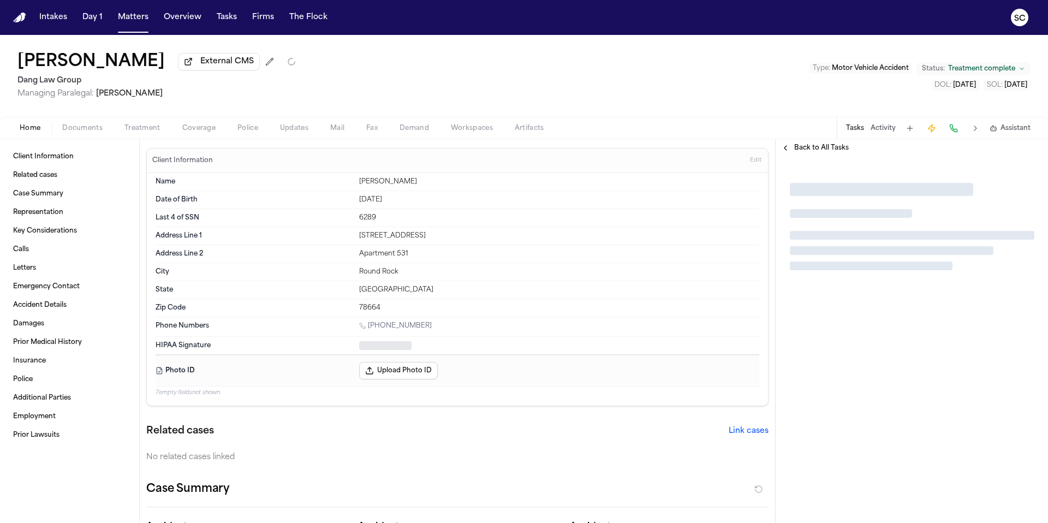
type textarea "*"
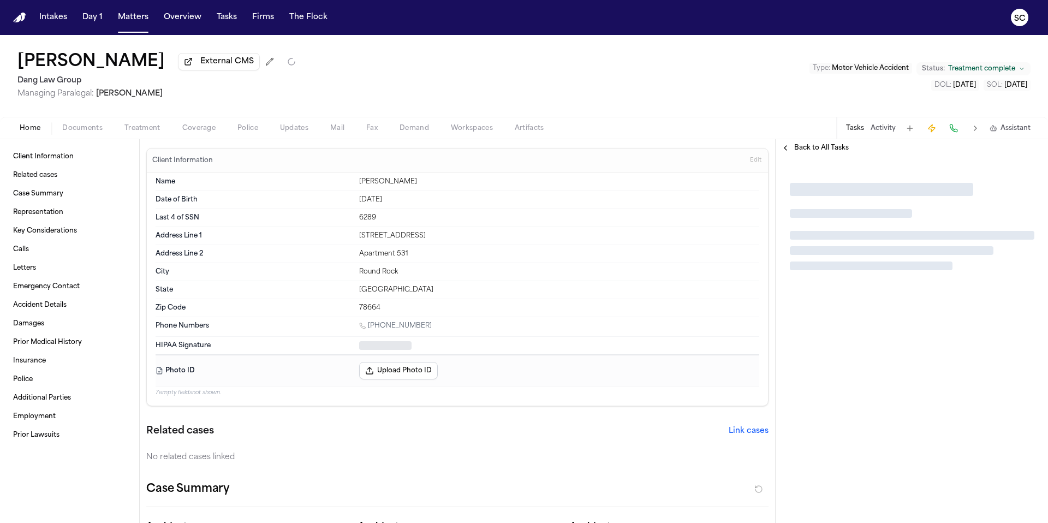
type textarea "*"
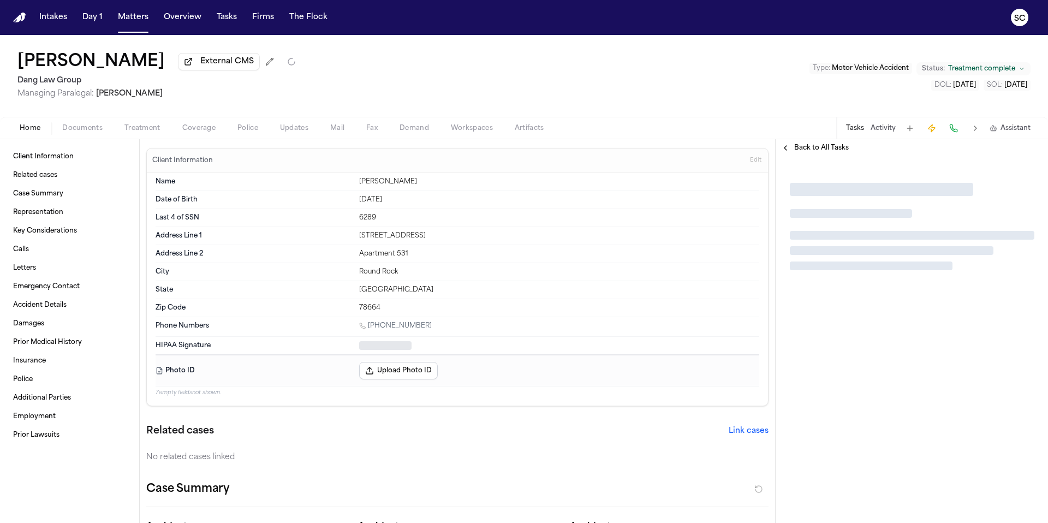
type textarea "*"
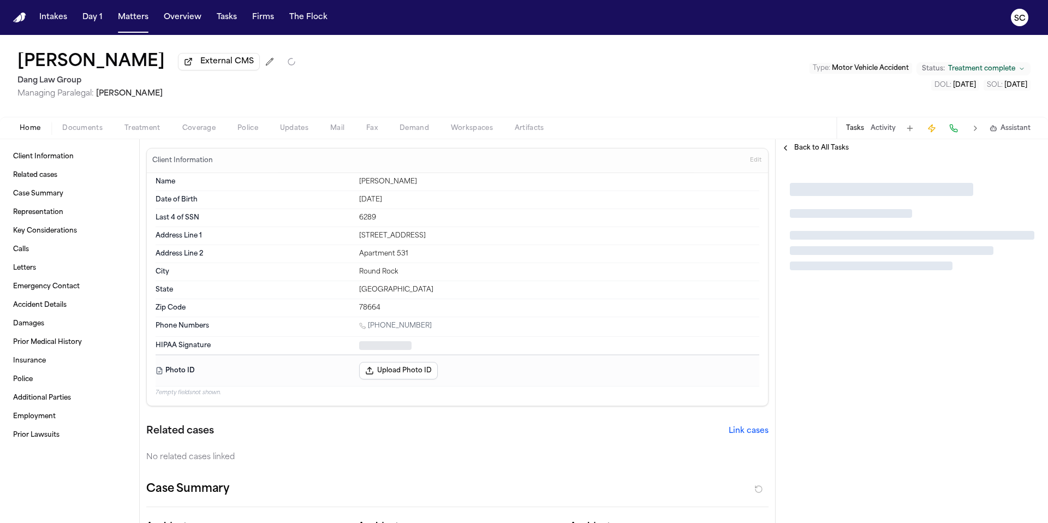
type textarea "*"
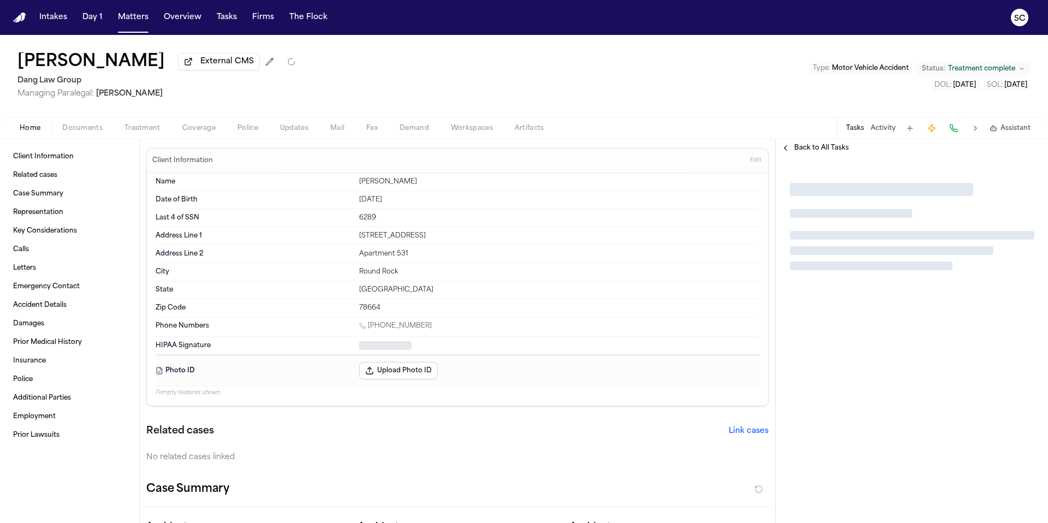
type textarea "*"
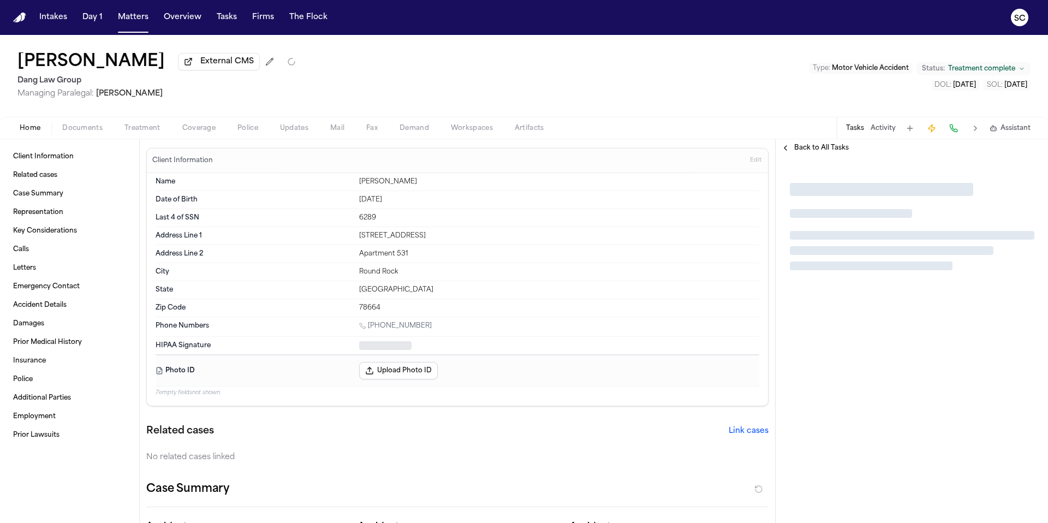
type textarea "*"
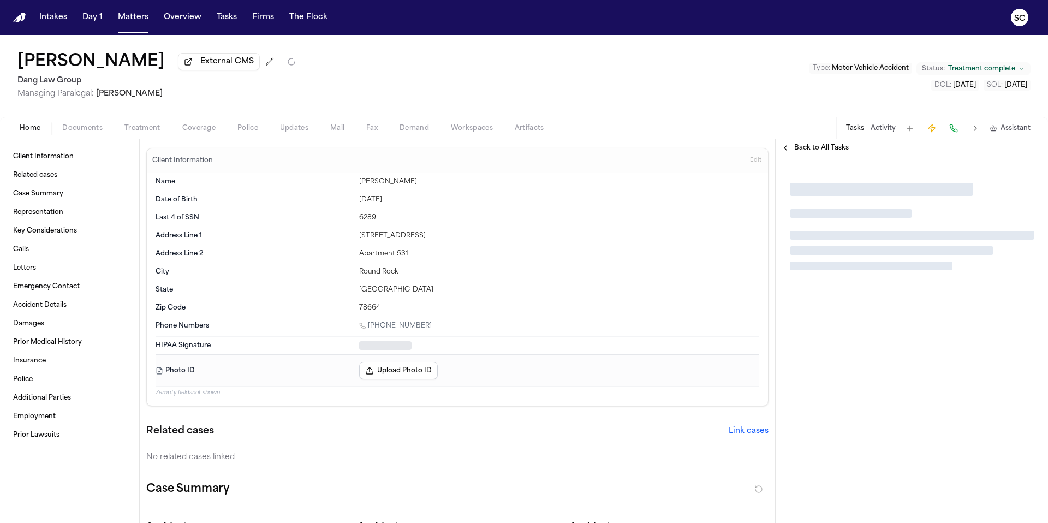
type textarea "*"
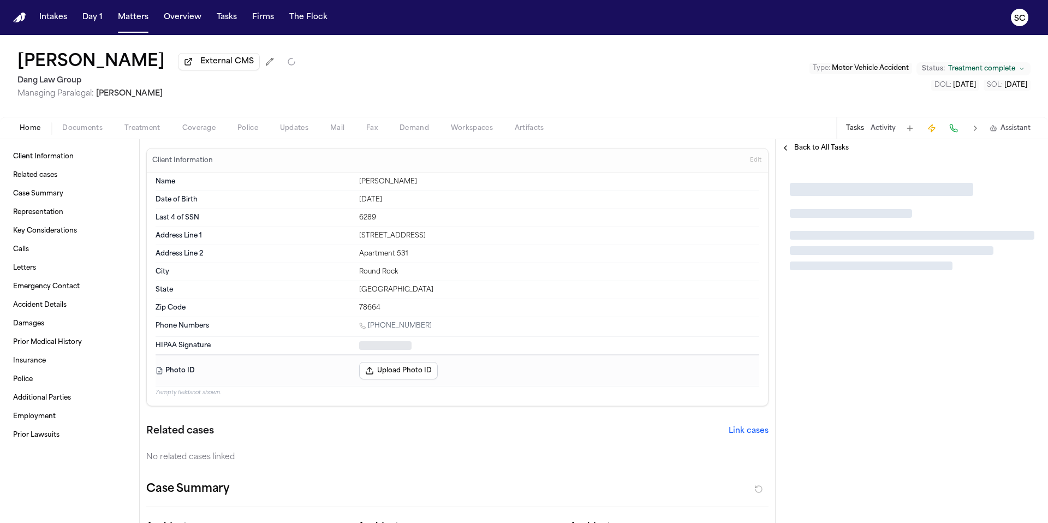
type textarea "*"
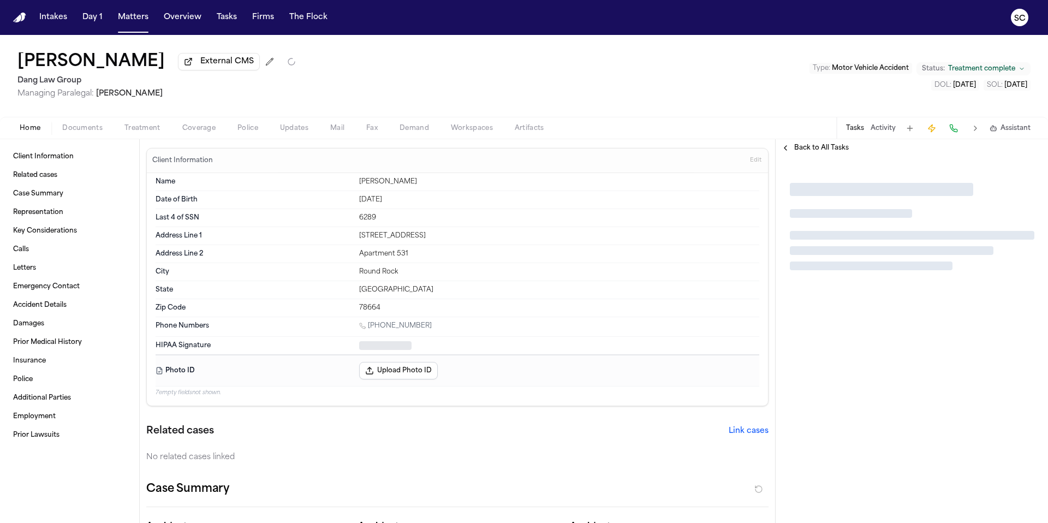
type textarea "*"
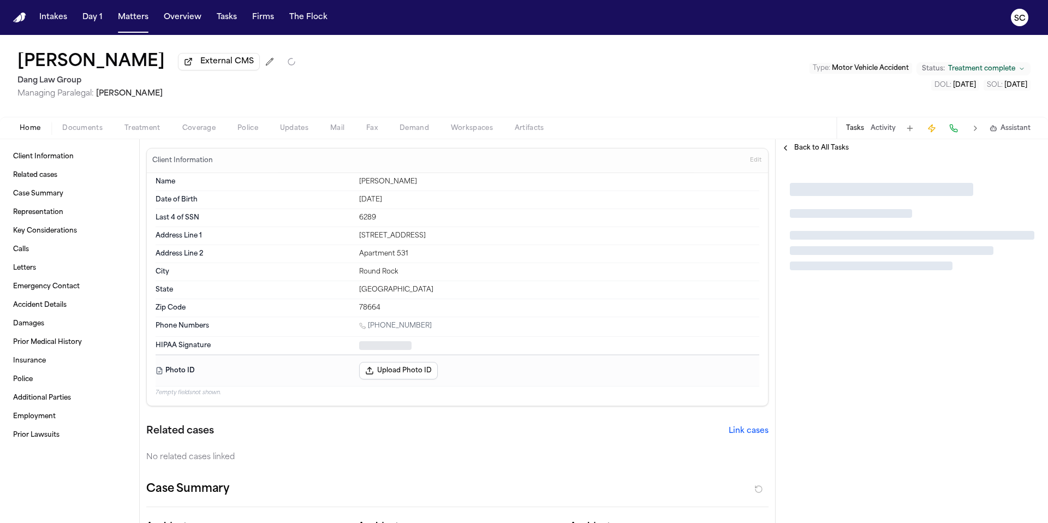
type textarea "*"
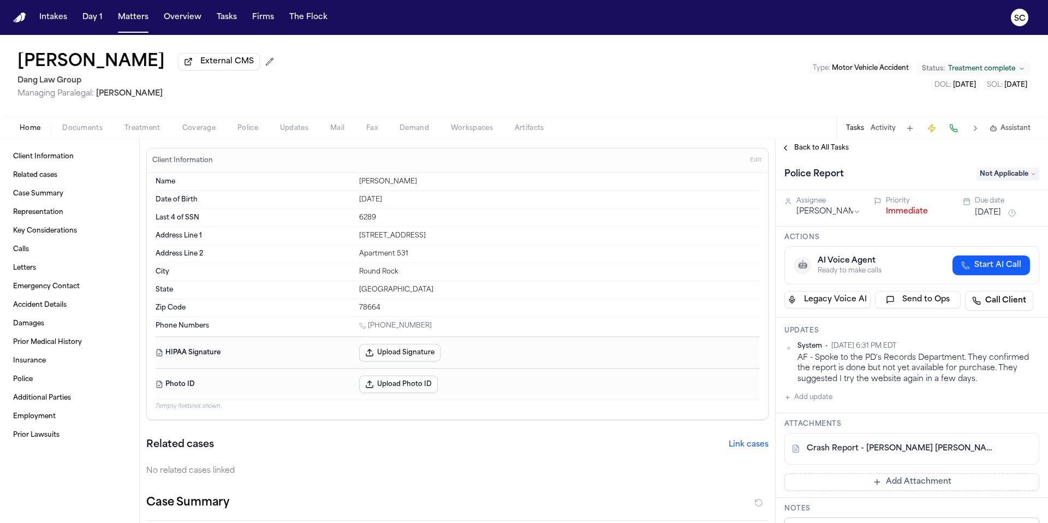
click at [99, 131] on span "Documents" at bounding box center [82, 128] width 40 height 9
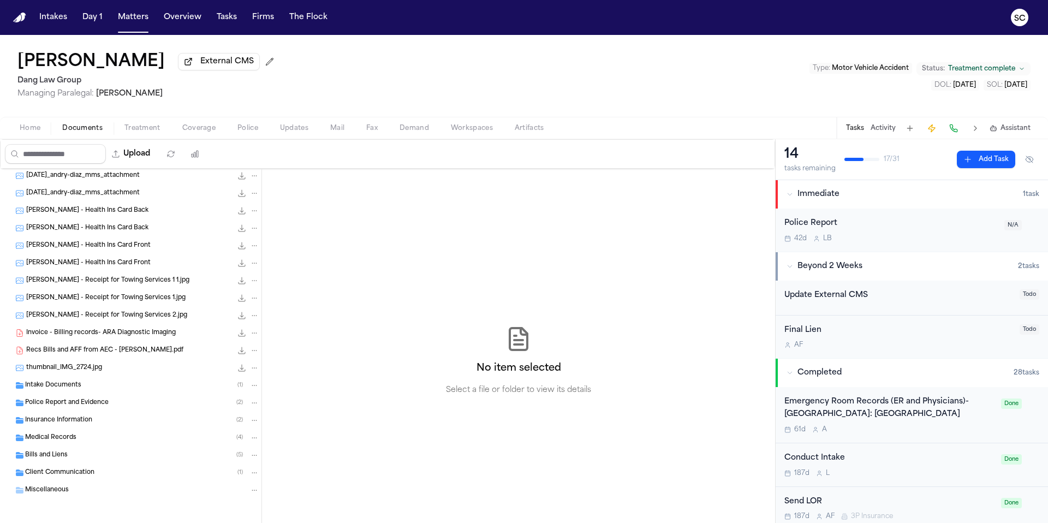
scroll to position [75, 0]
click at [114, 398] on div "Police Report and Evidence ( 2 )" at bounding box center [142, 402] width 234 height 10
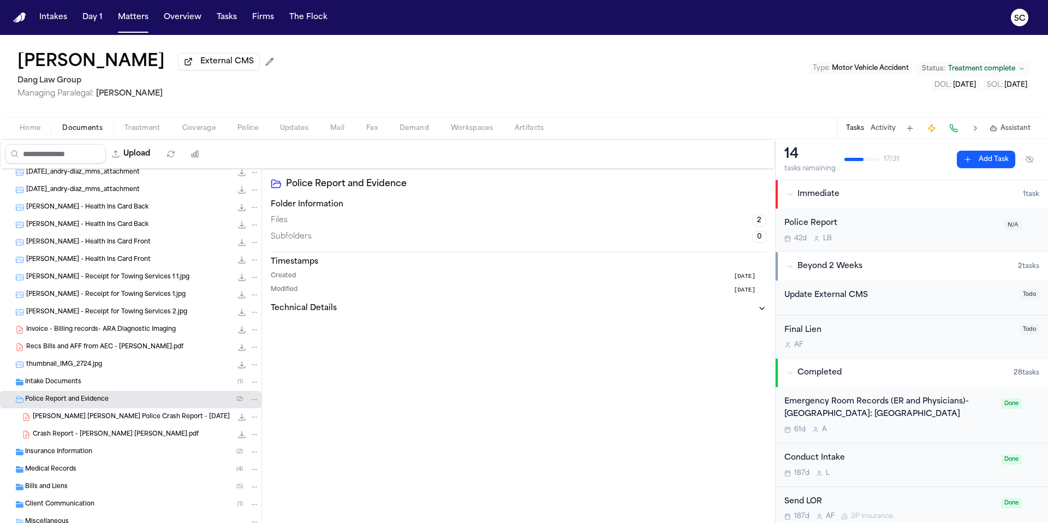
click at [151, 422] on span "A. Zaldivar Diaz - Killeen Police Crash Report - 4.4.25" at bounding box center [131, 417] width 197 height 9
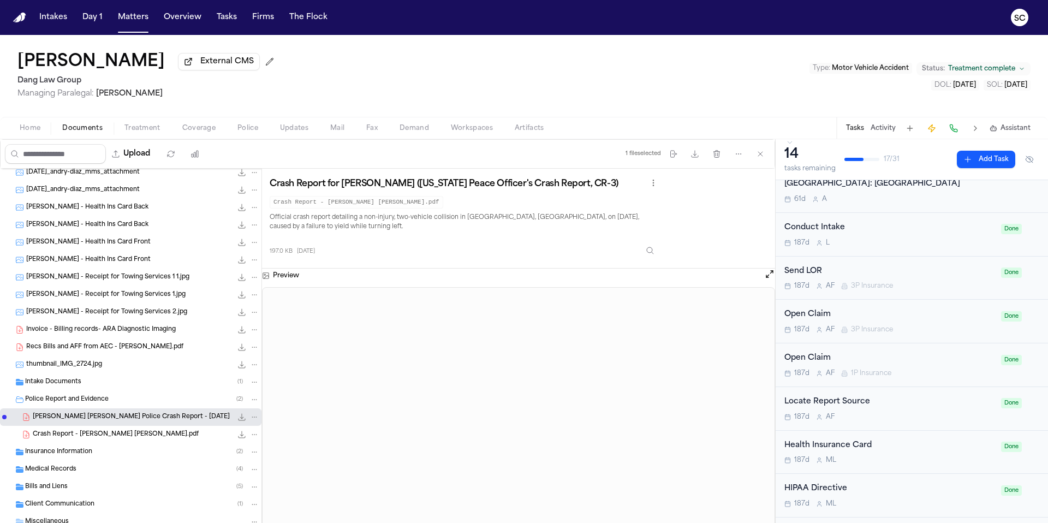
scroll to position [0, 0]
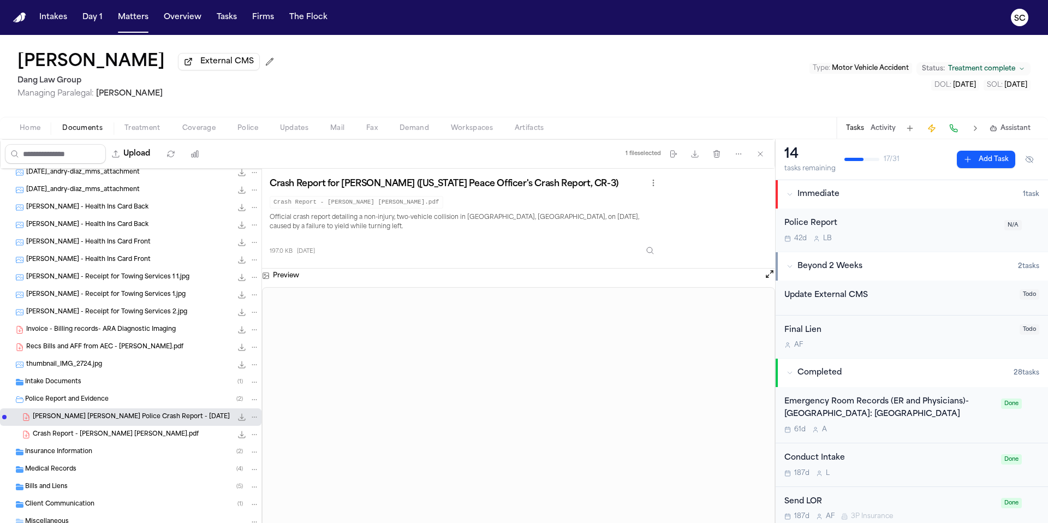
click at [912, 233] on div "Police Report 42d L B" at bounding box center [891, 230] width 213 height 26
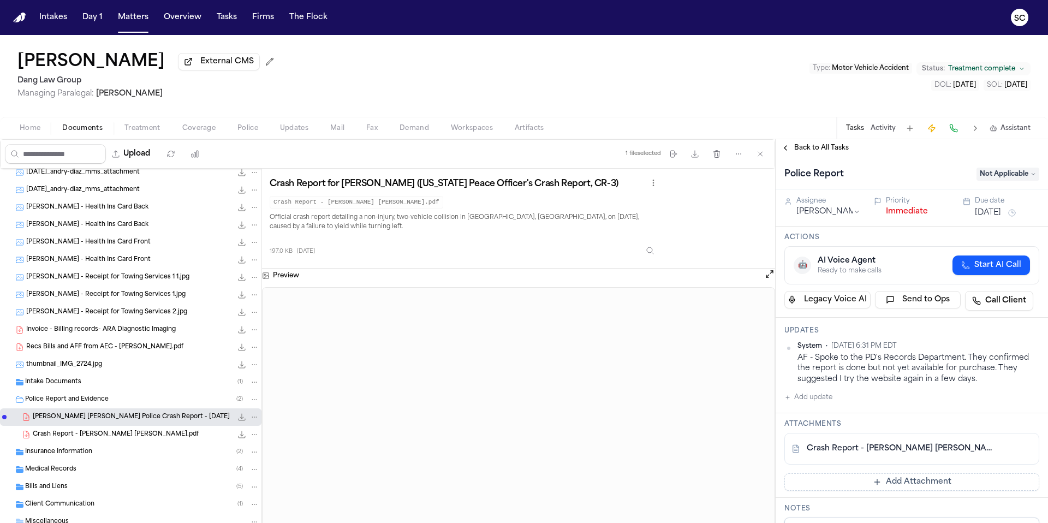
click at [993, 179] on span "Not Applicable" at bounding box center [1008, 174] width 63 height 13
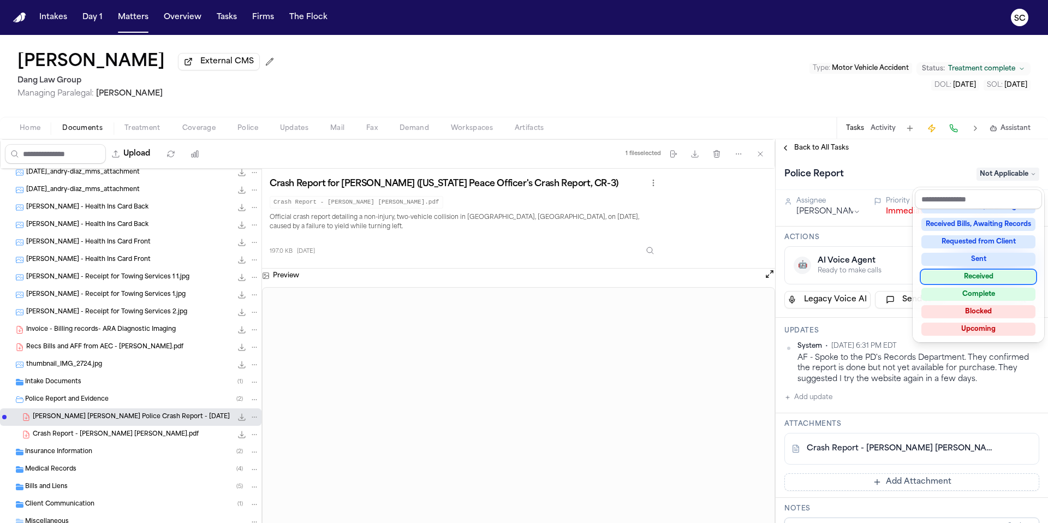
click at [983, 278] on div "Received" at bounding box center [979, 276] width 114 height 13
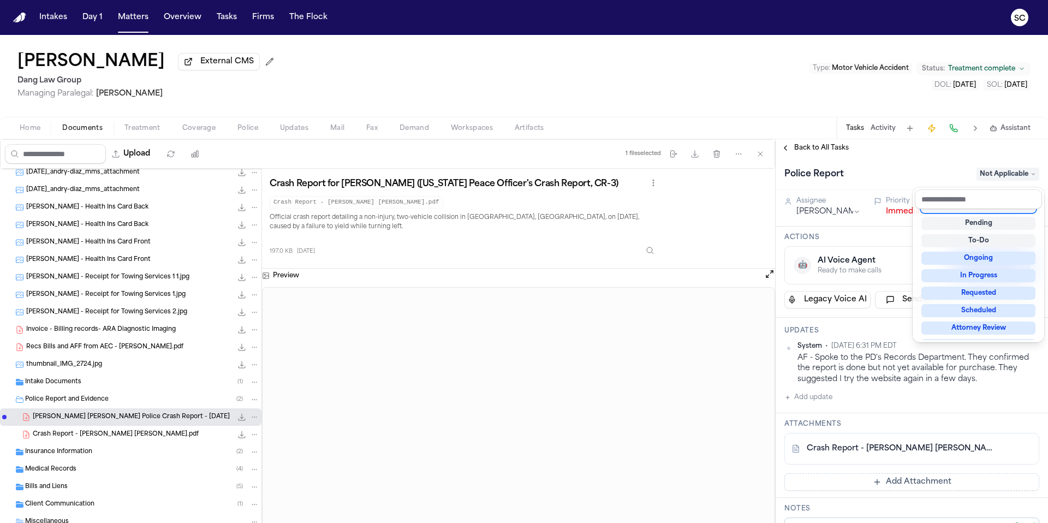
scroll to position [8, 0]
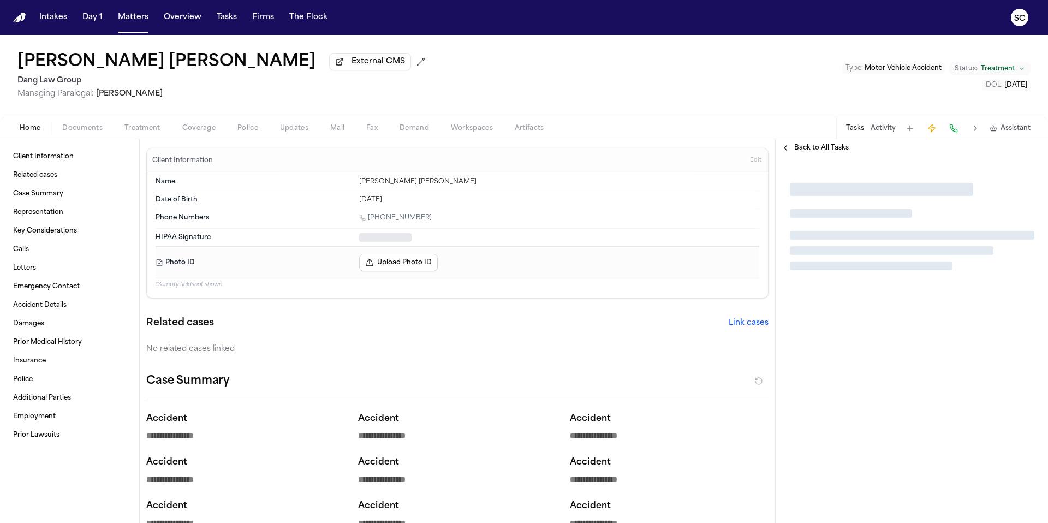
type textarea "*"
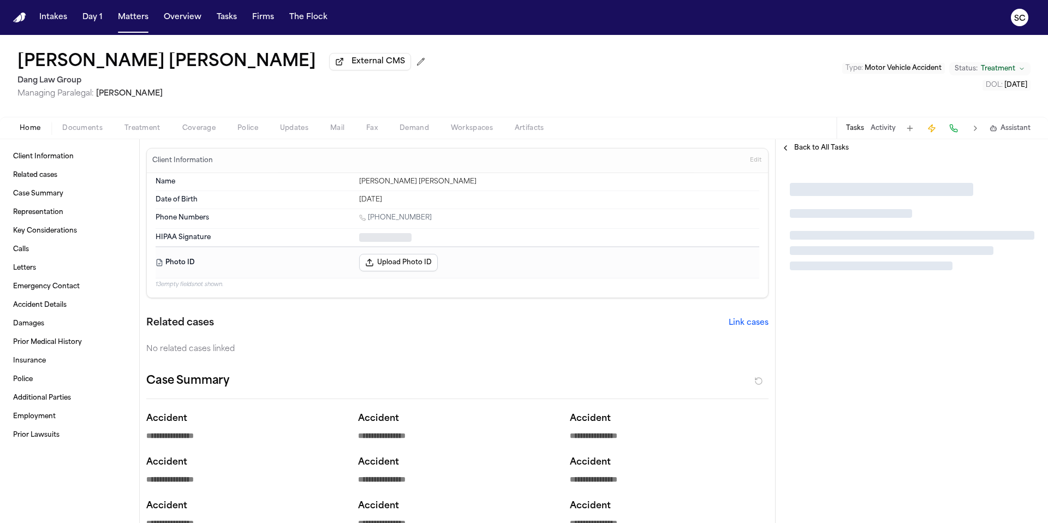
type textarea "*"
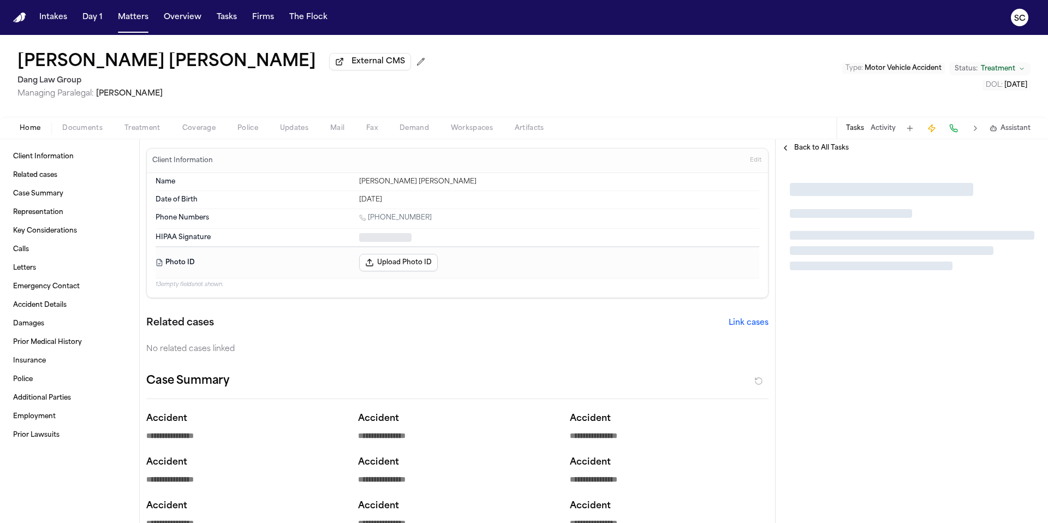
type textarea "*"
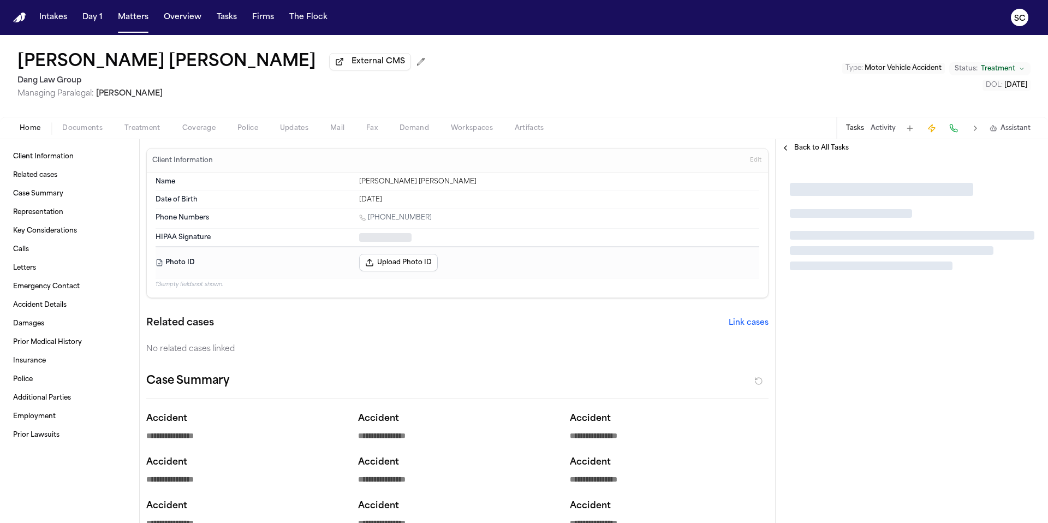
type textarea "*"
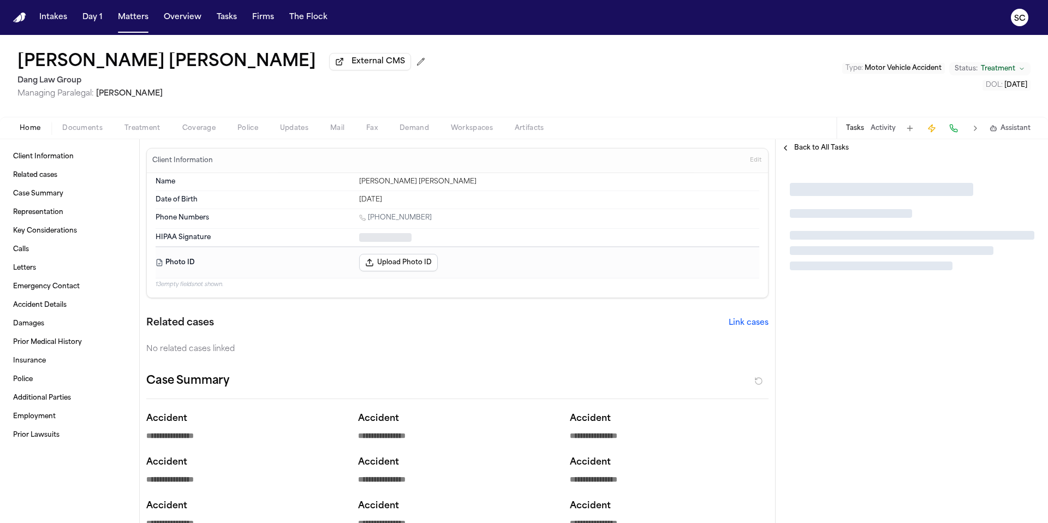
type textarea "*"
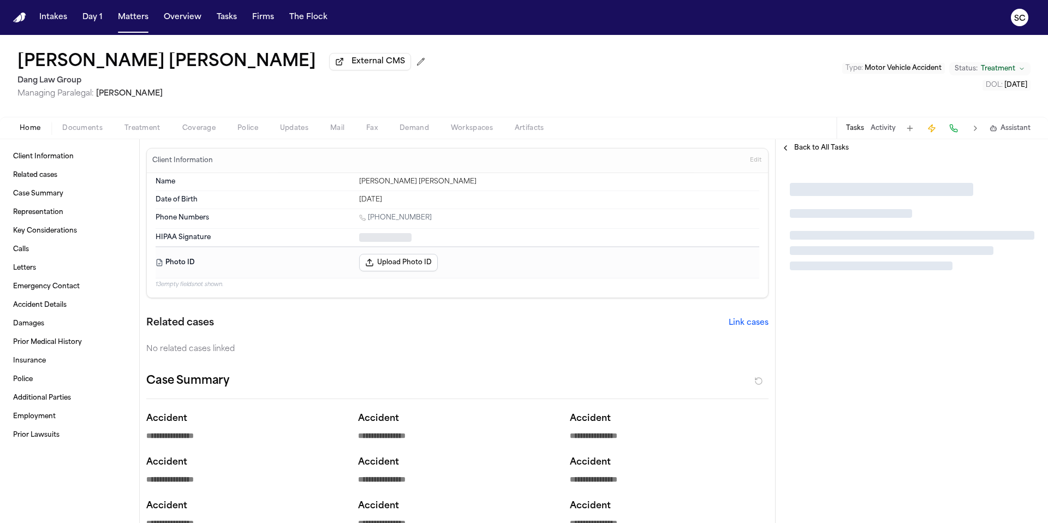
type textarea "*"
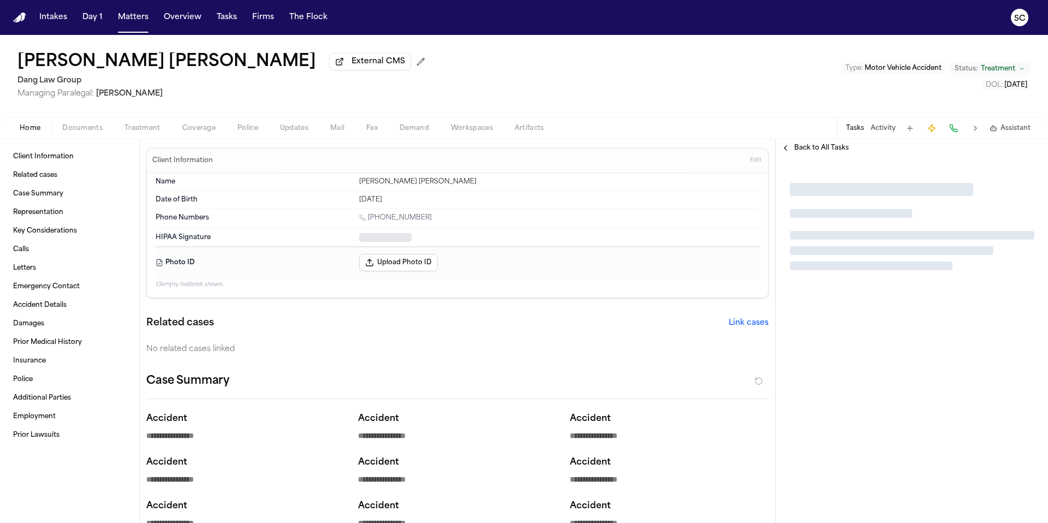
type textarea "*"
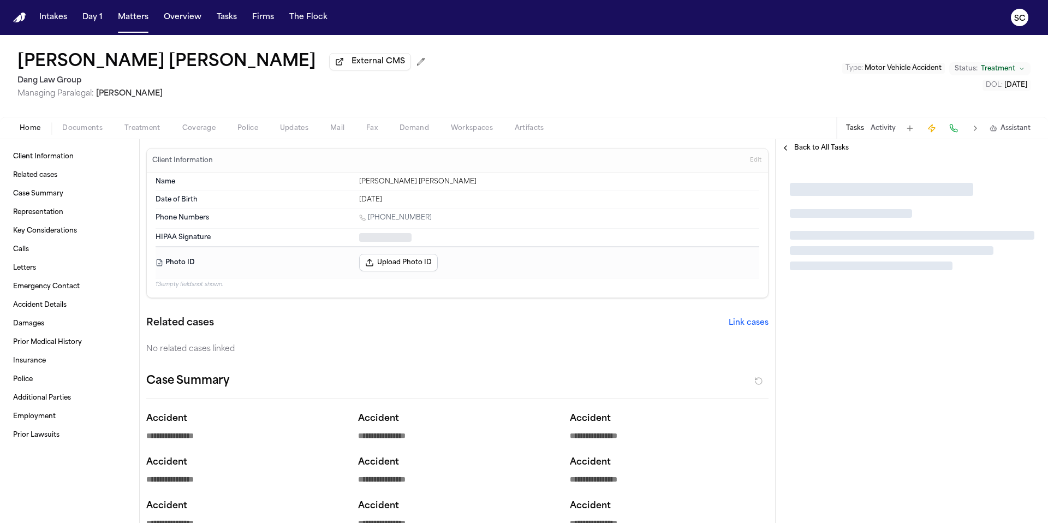
type textarea "*"
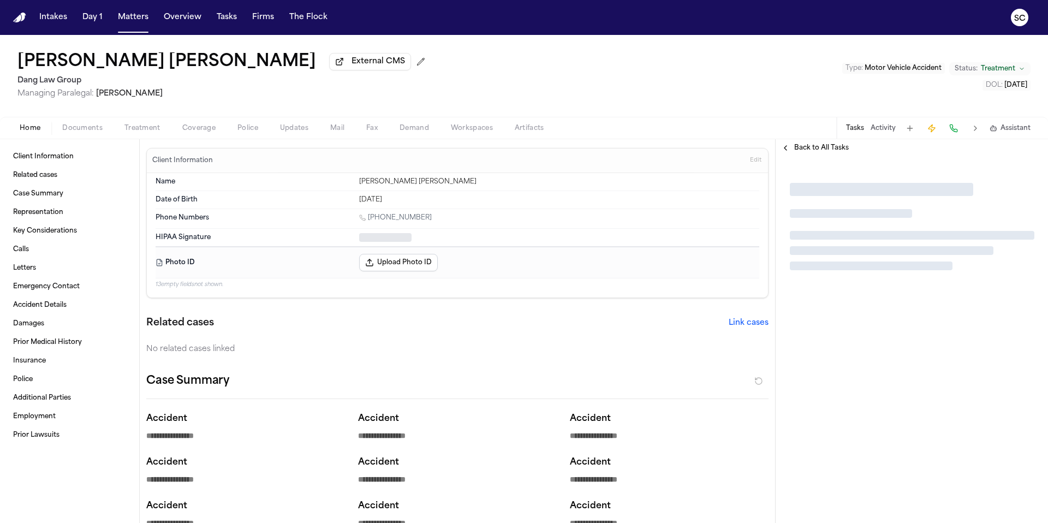
type textarea "*"
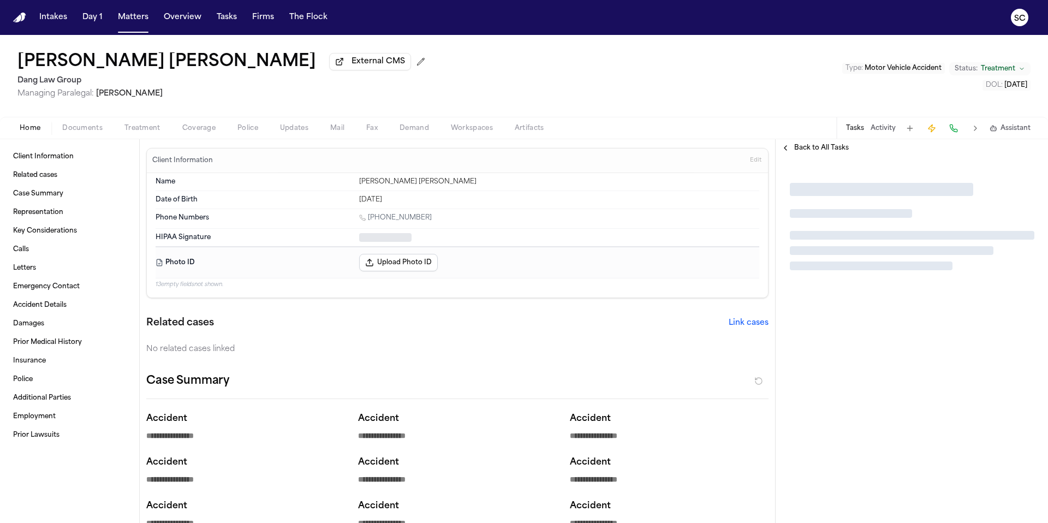
type textarea "*"
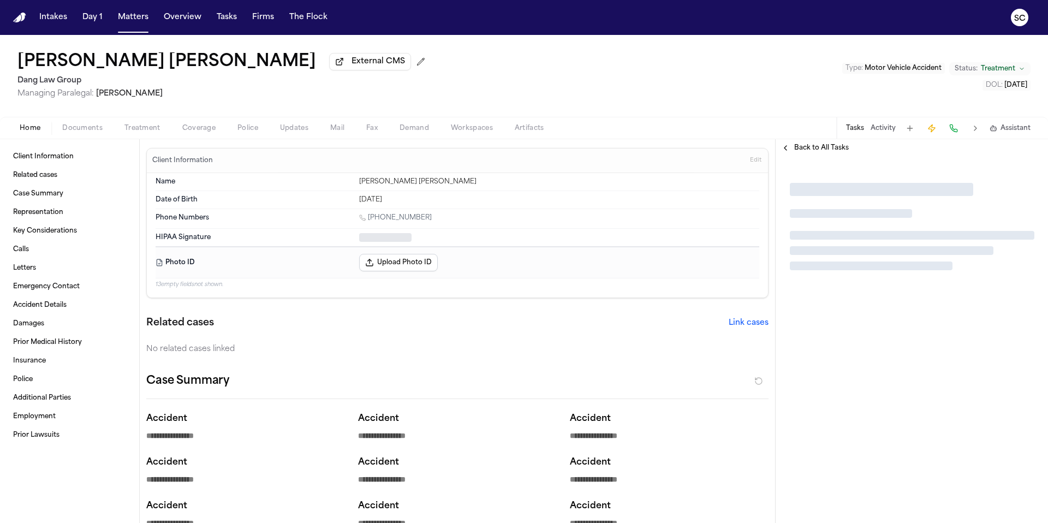
type textarea "*"
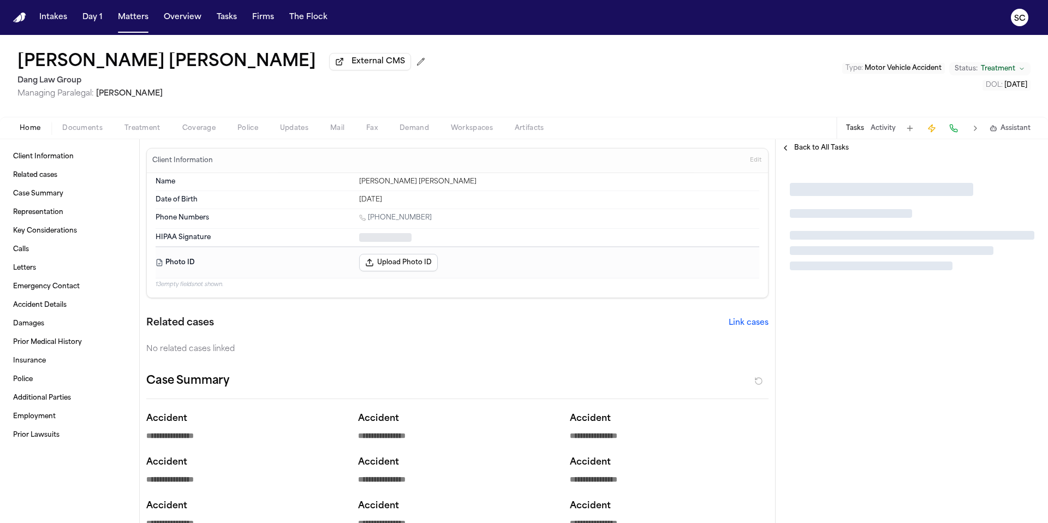
type textarea "*"
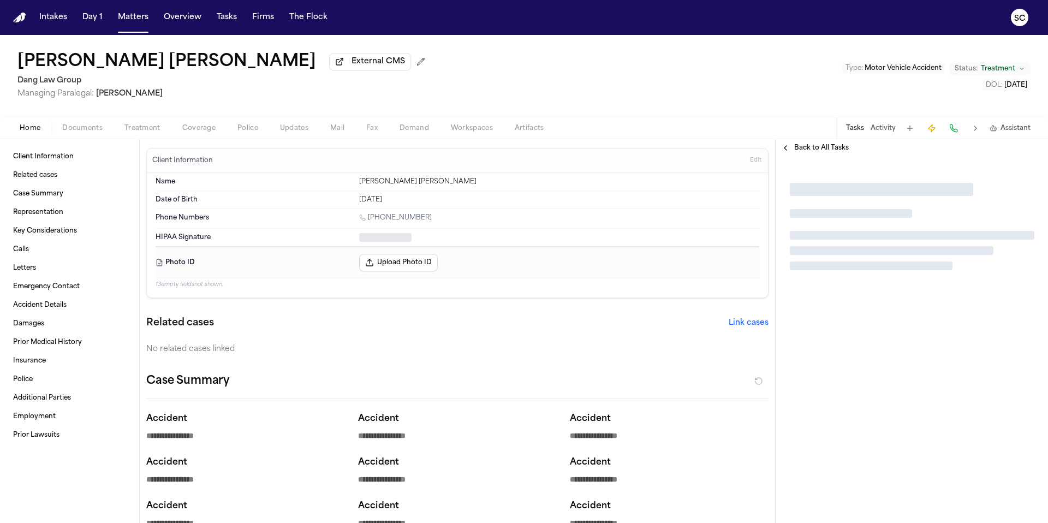
type textarea "*"
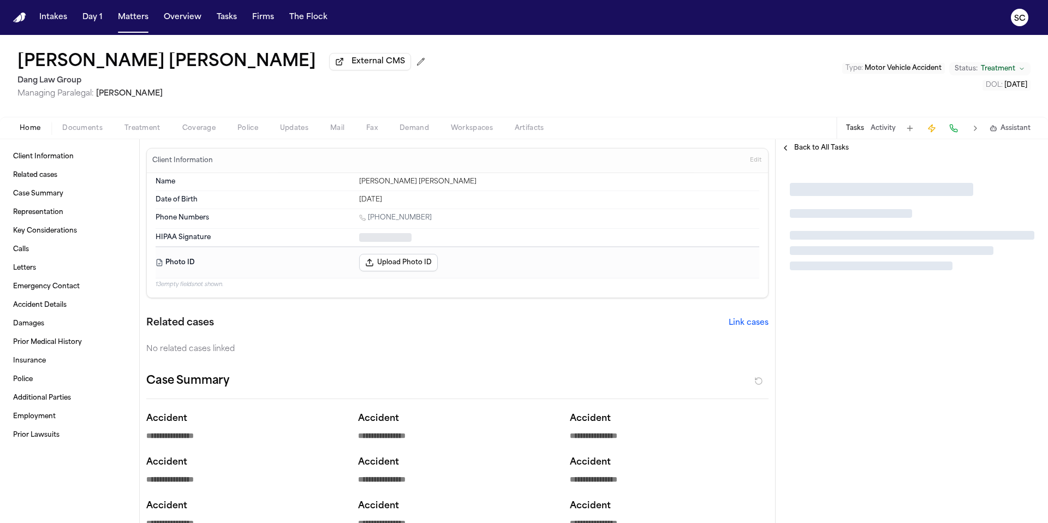
type textarea "*"
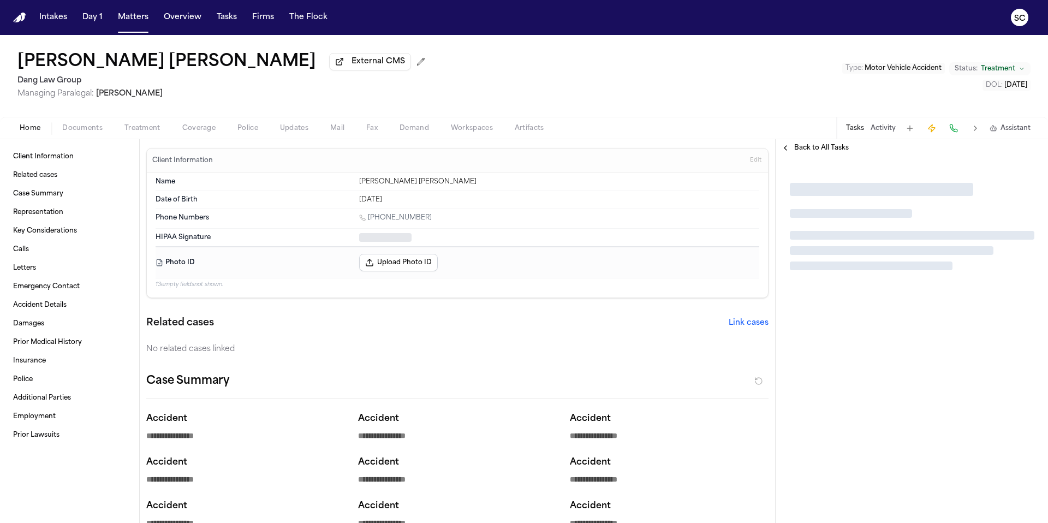
type textarea "*"
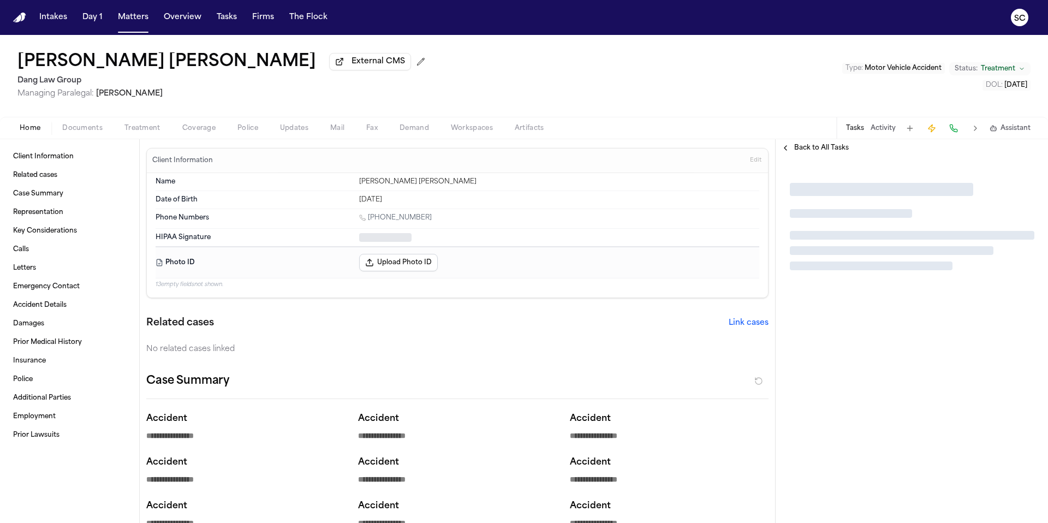
type textarea "*"
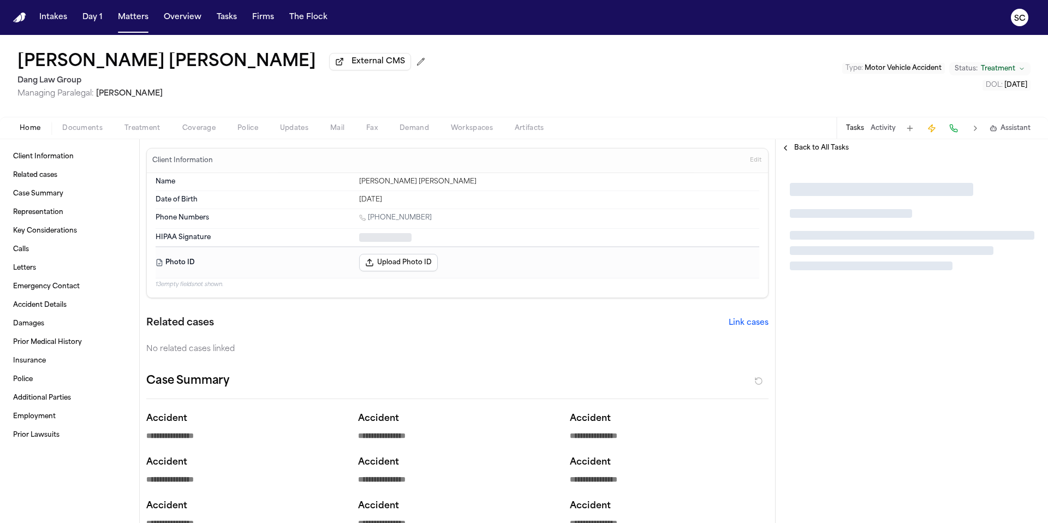
type textarea "*"
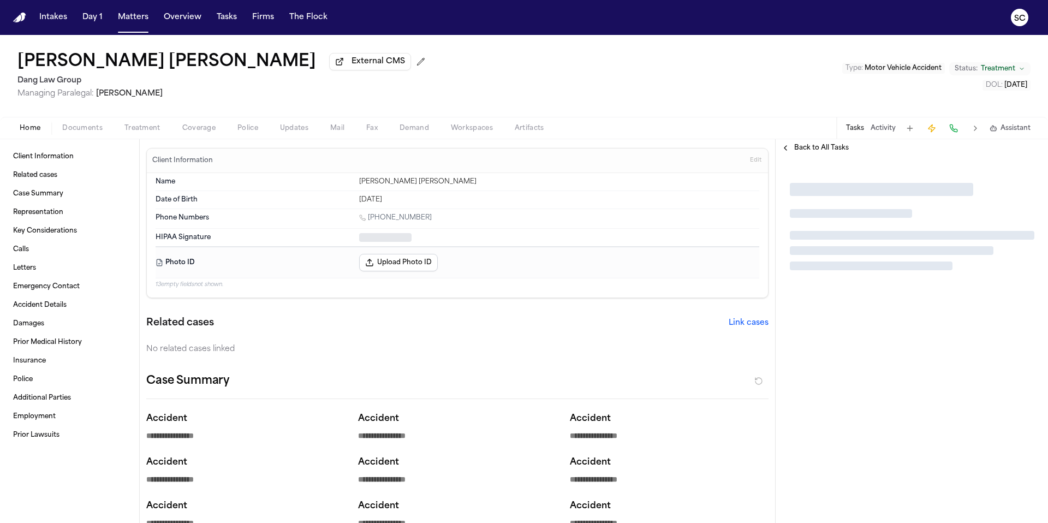
type textarea "*"
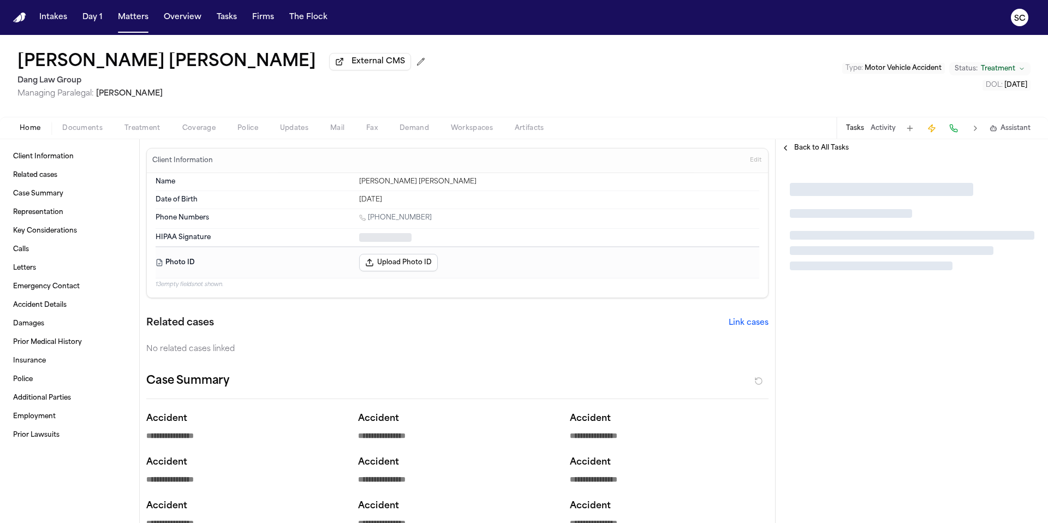
type textarea "*"
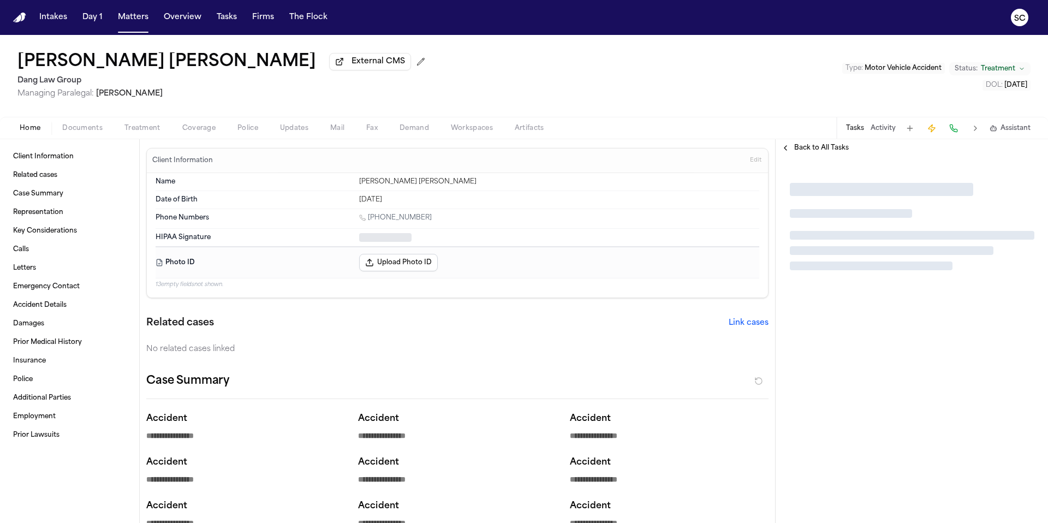
type textarea "*"
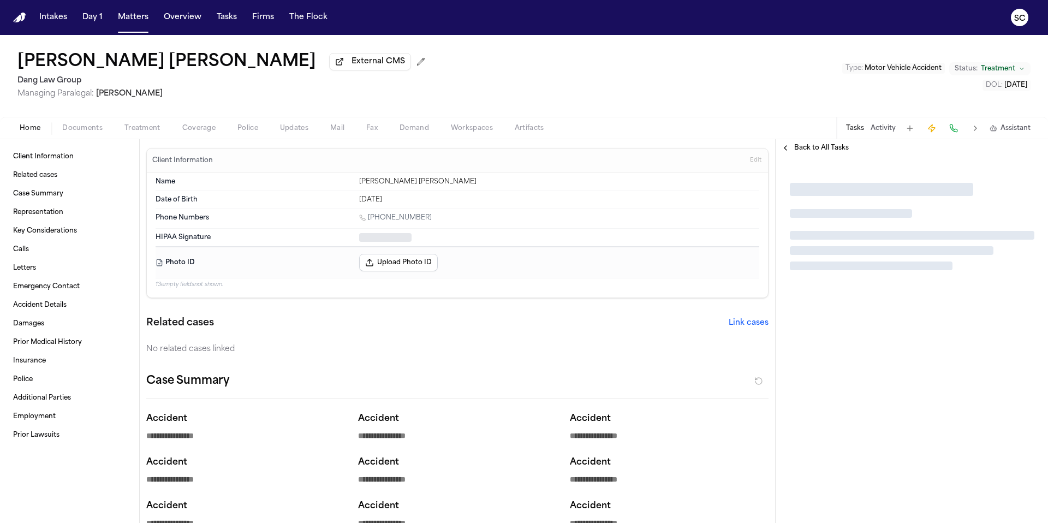
type textarea "*"
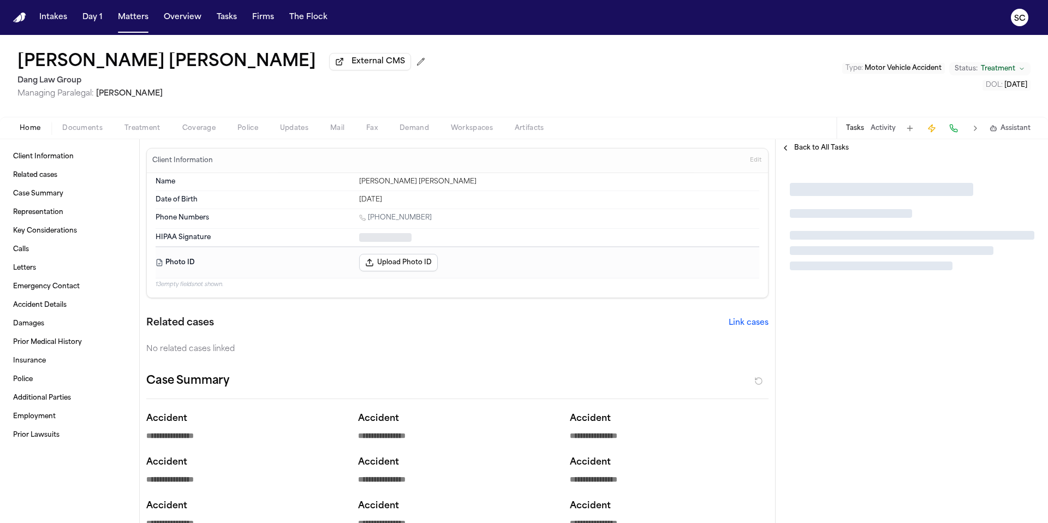
type textarea "*"
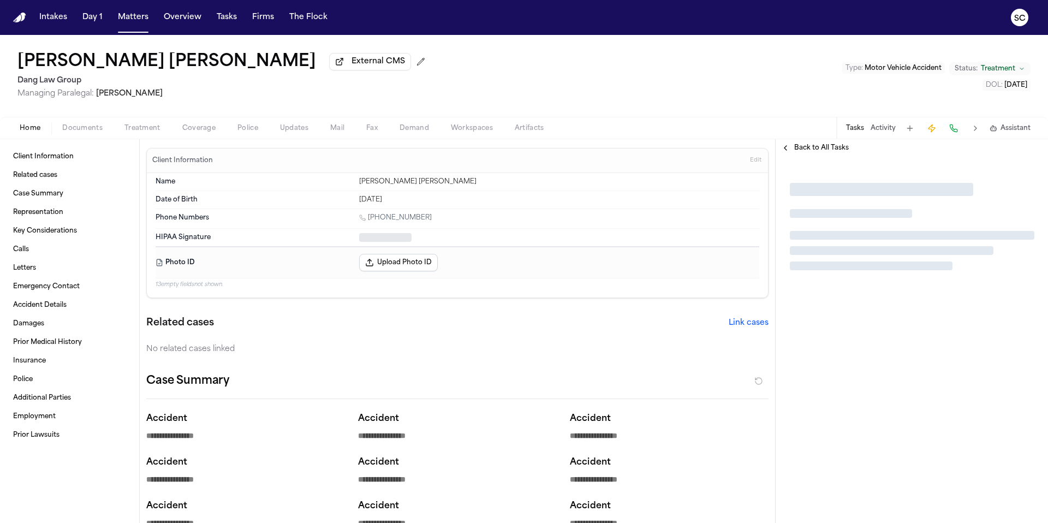
type textarea "*"
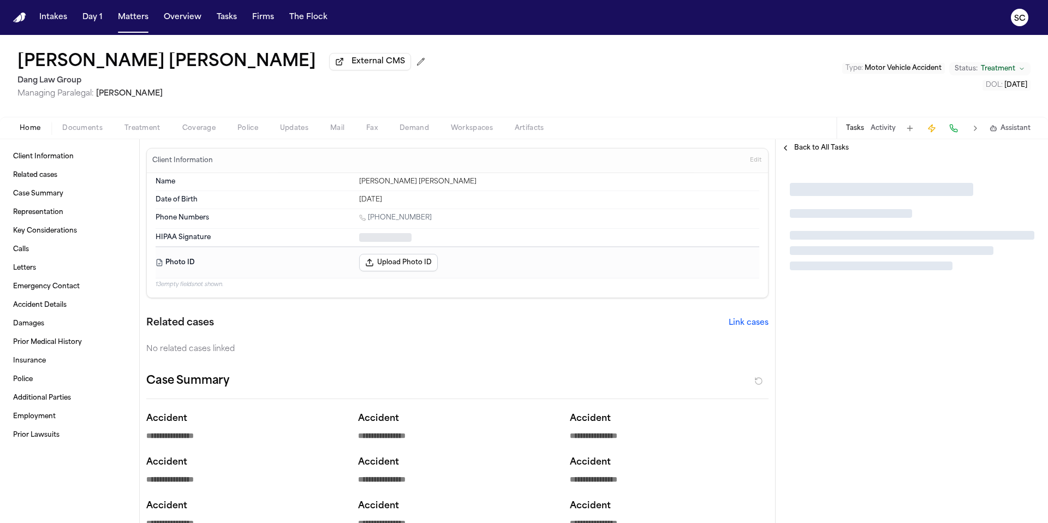
type textarea "*"
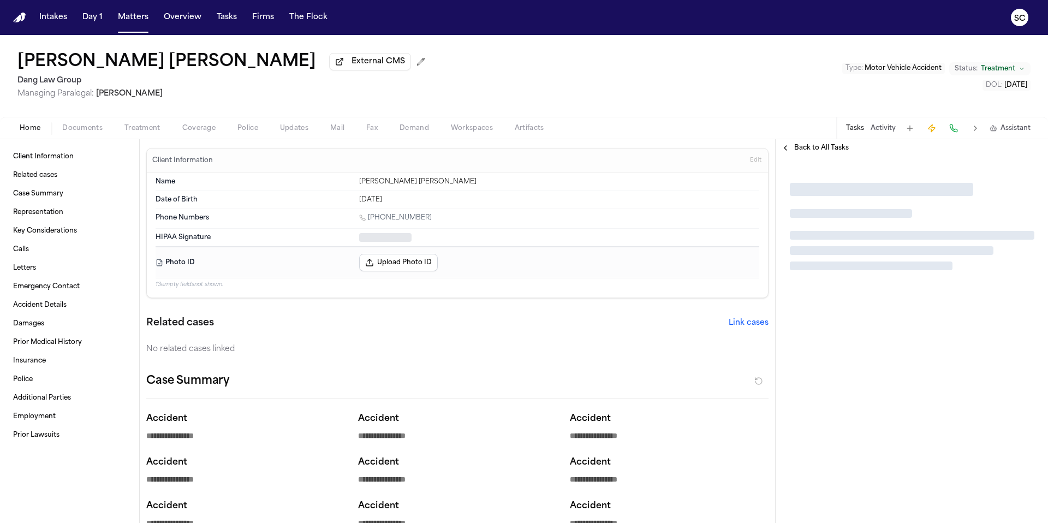
type textarea "*"
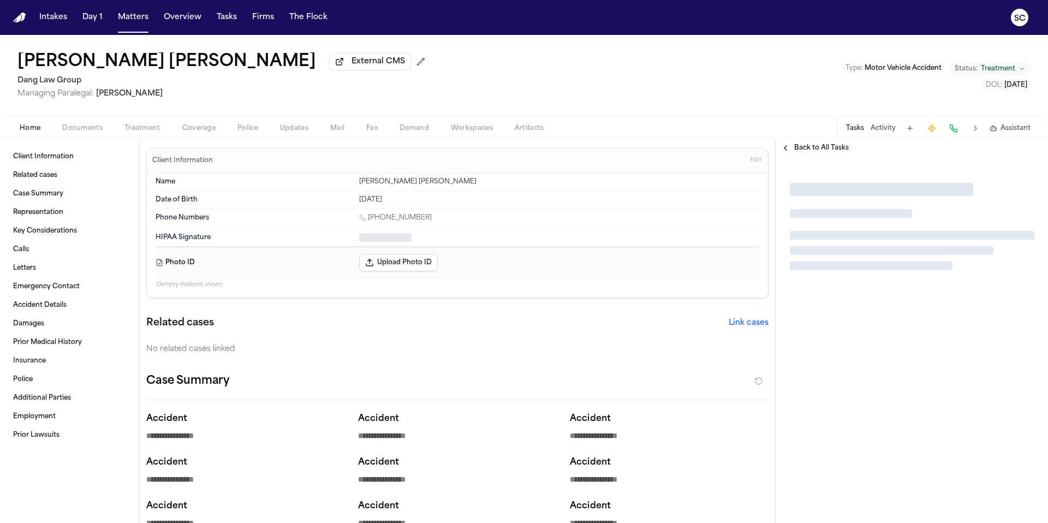
type textarea "*"
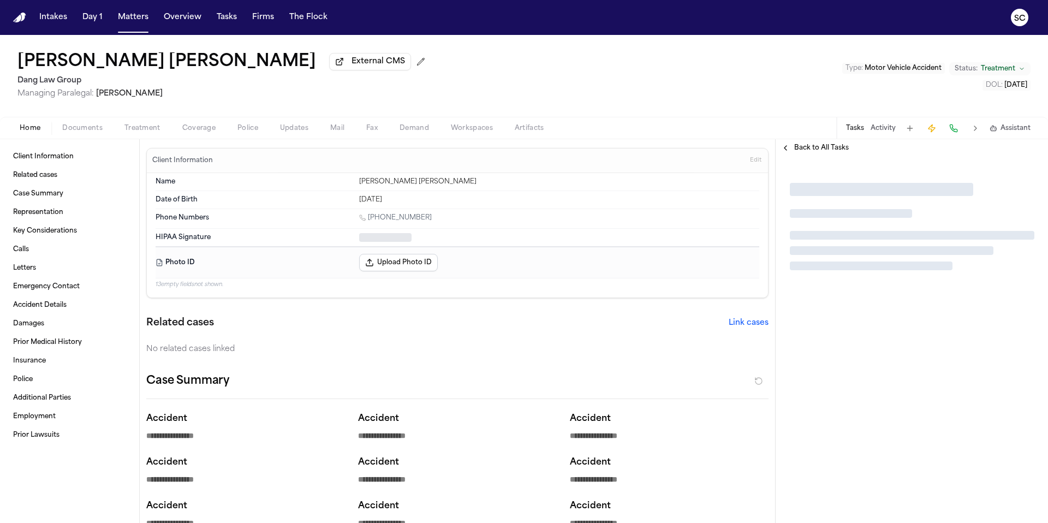
type textarea "*"
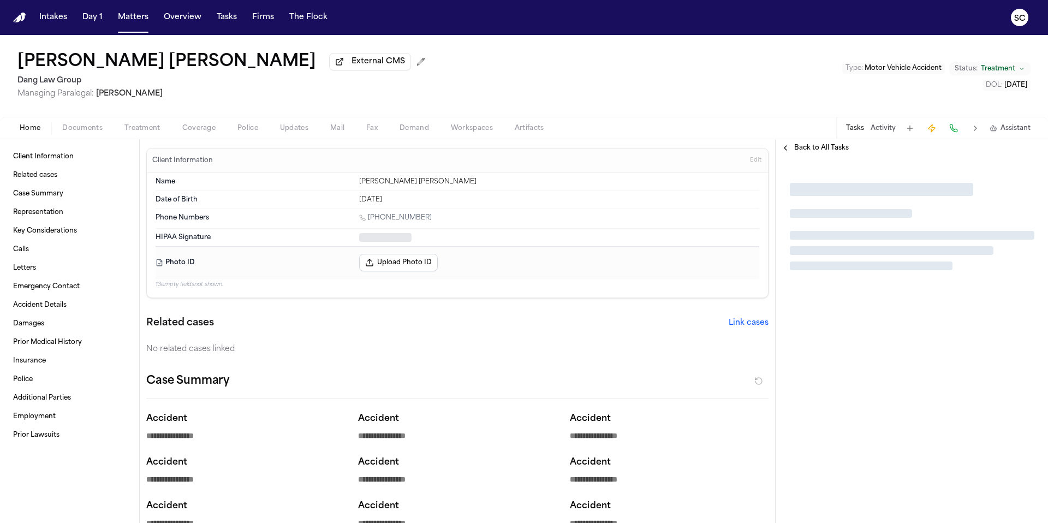
type textarea "*"
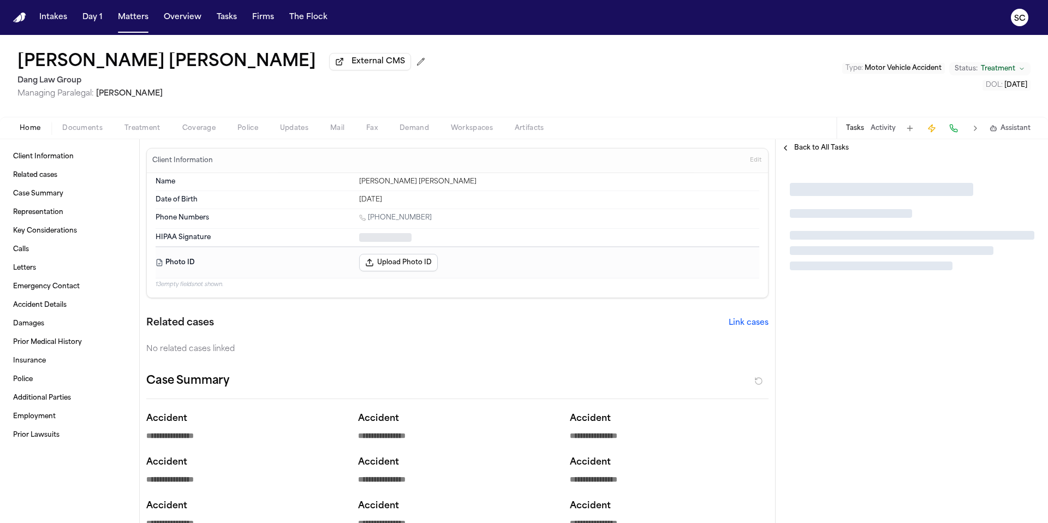
type textarea "*"
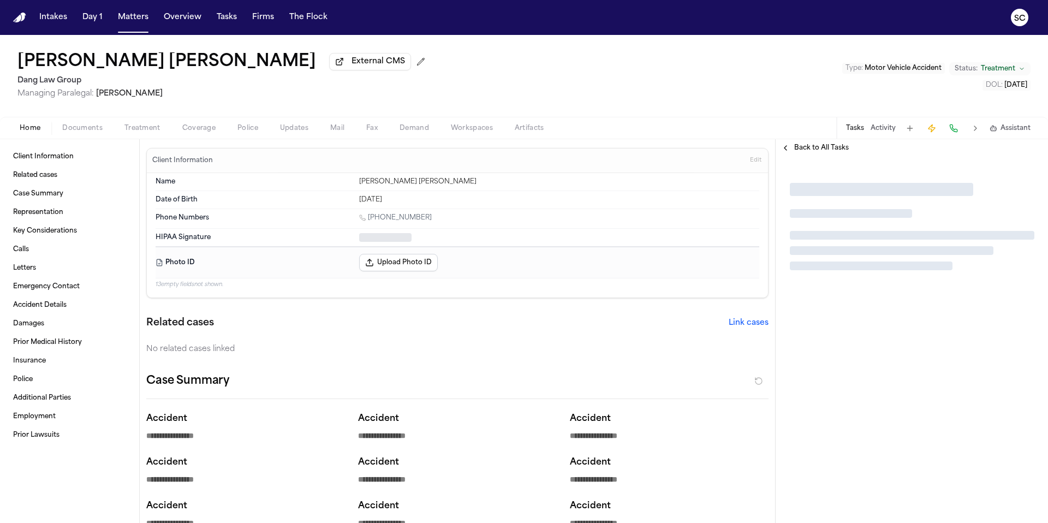
type textarea "*"
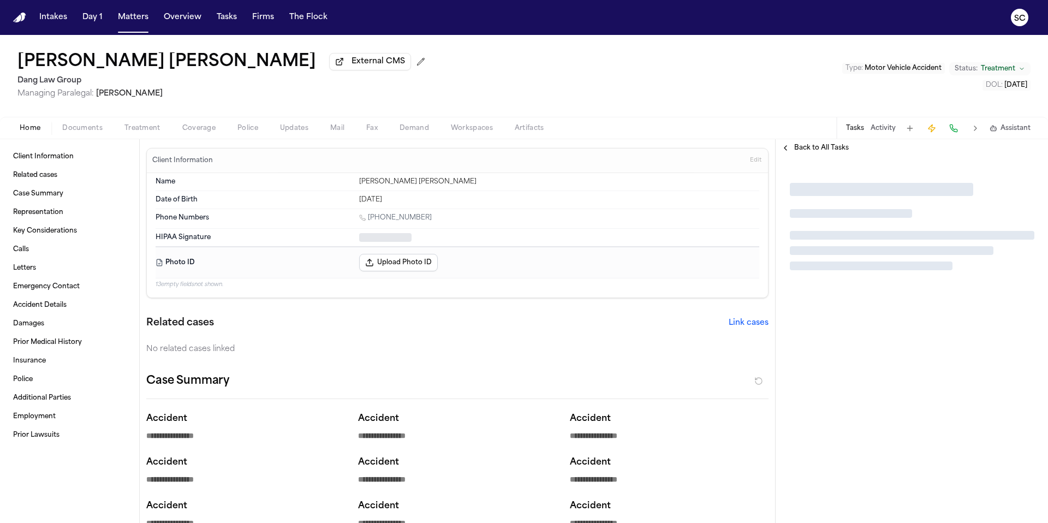
type textarea "*"
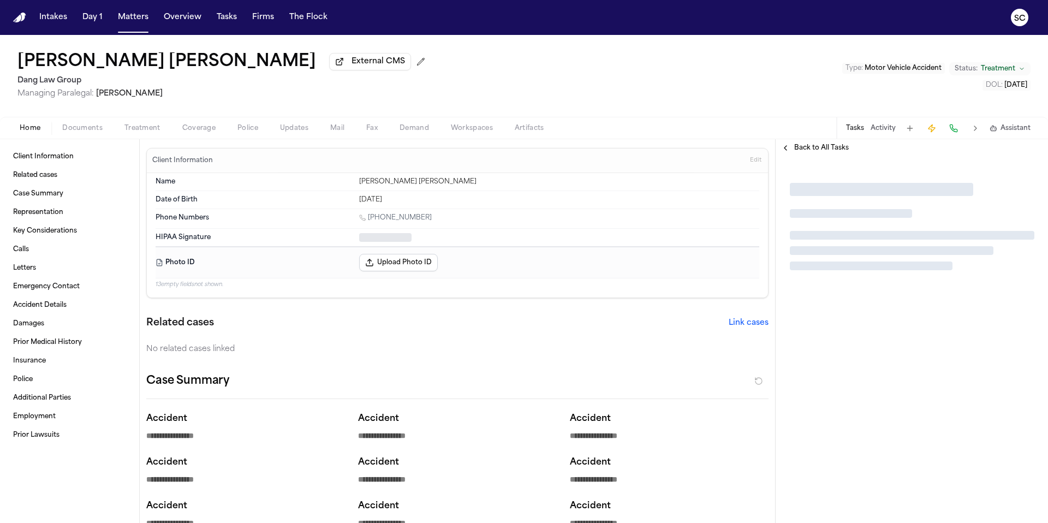
type textarea "*"
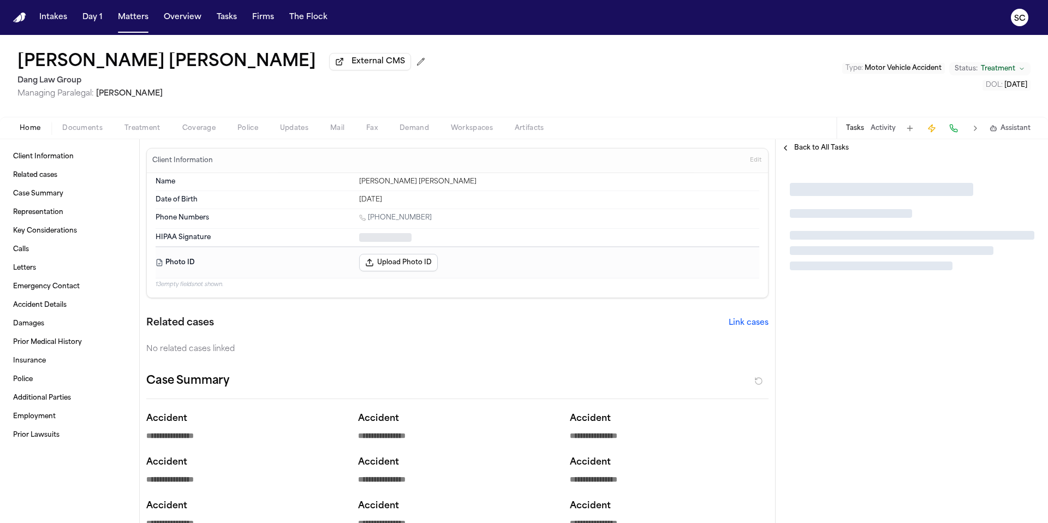
type textarea "*"
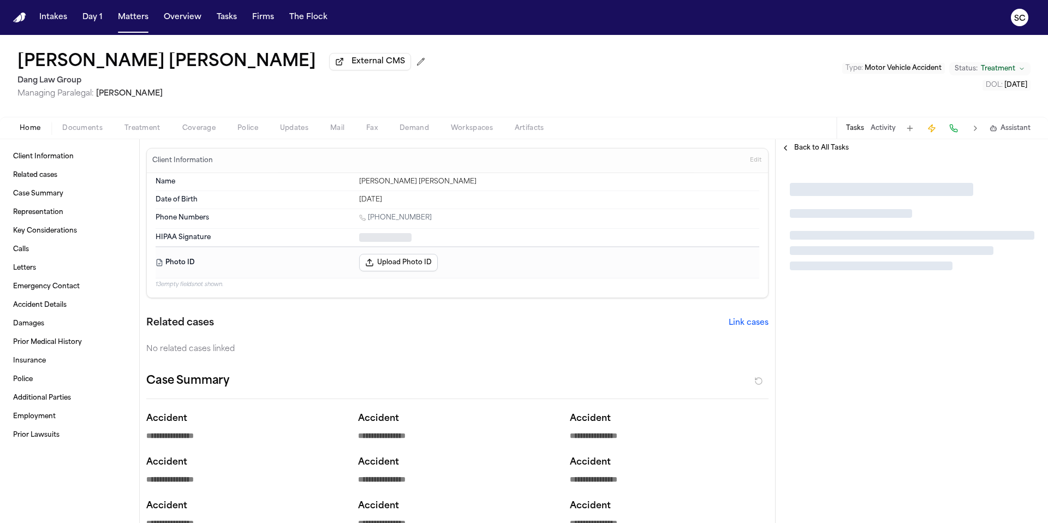
type textarea "*"
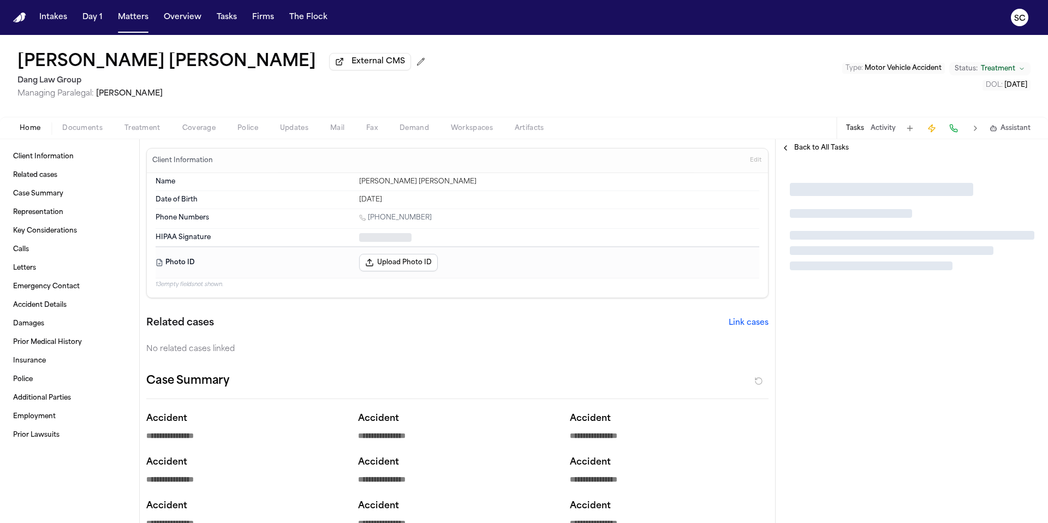
type textarea "*"
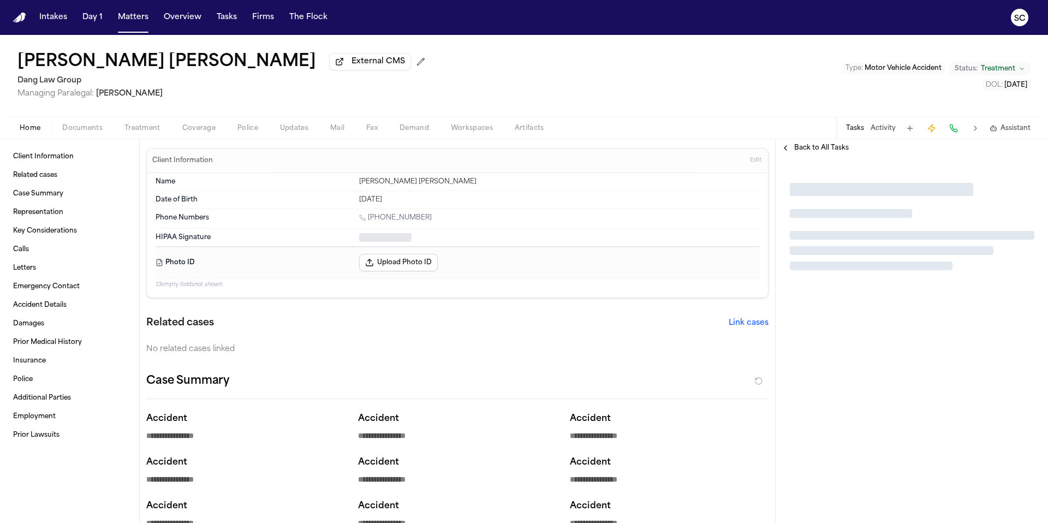
type textarea "*"
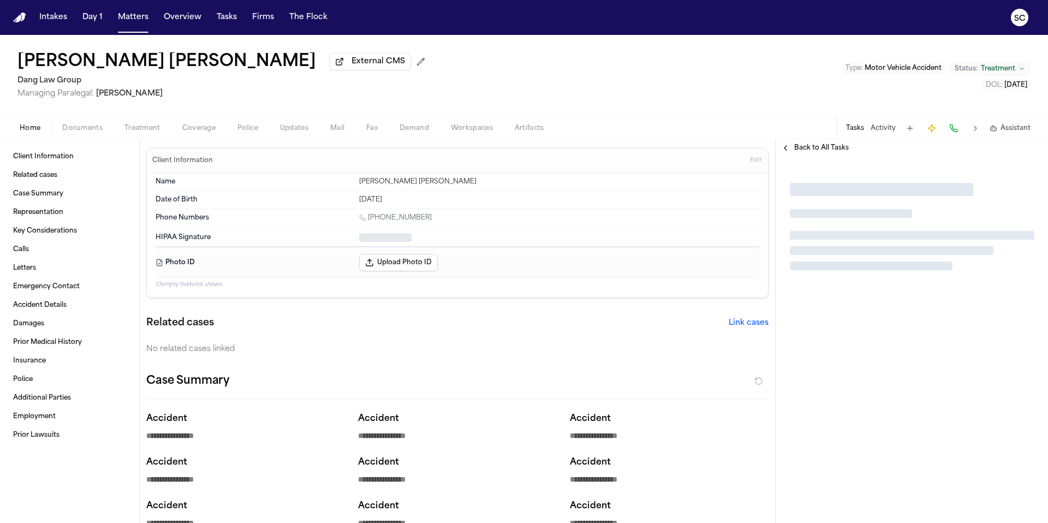
type textarea "*"
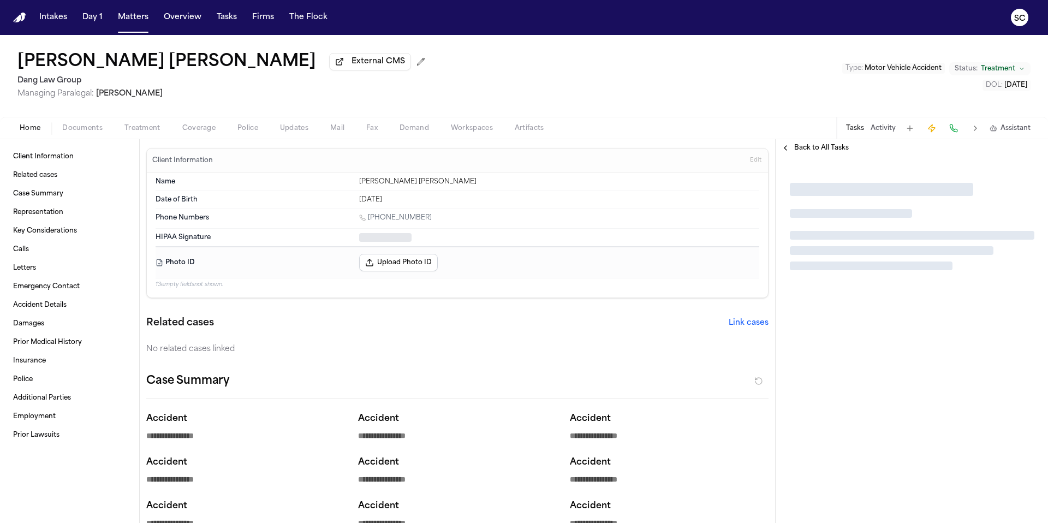
type textarea "*"
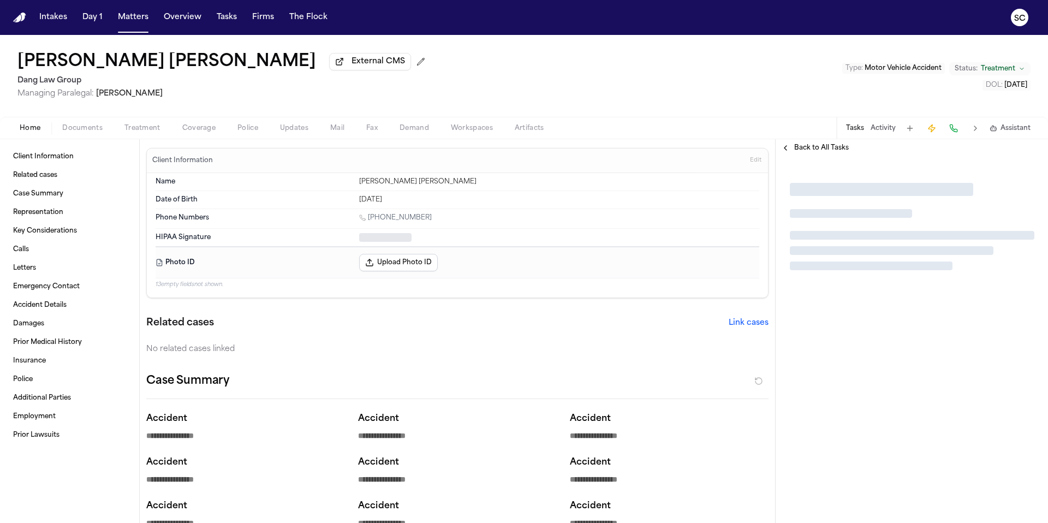
type textarea "*"
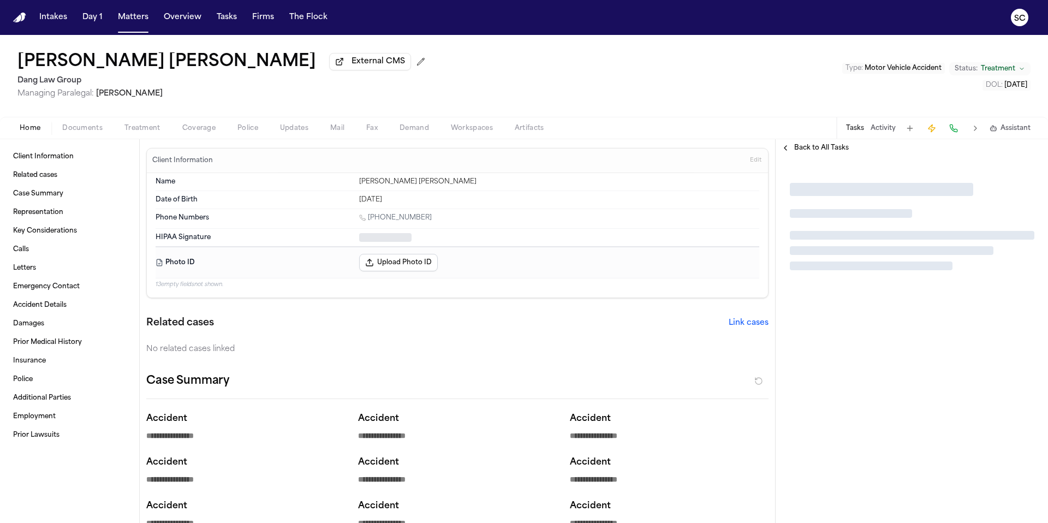
type textarea "*"
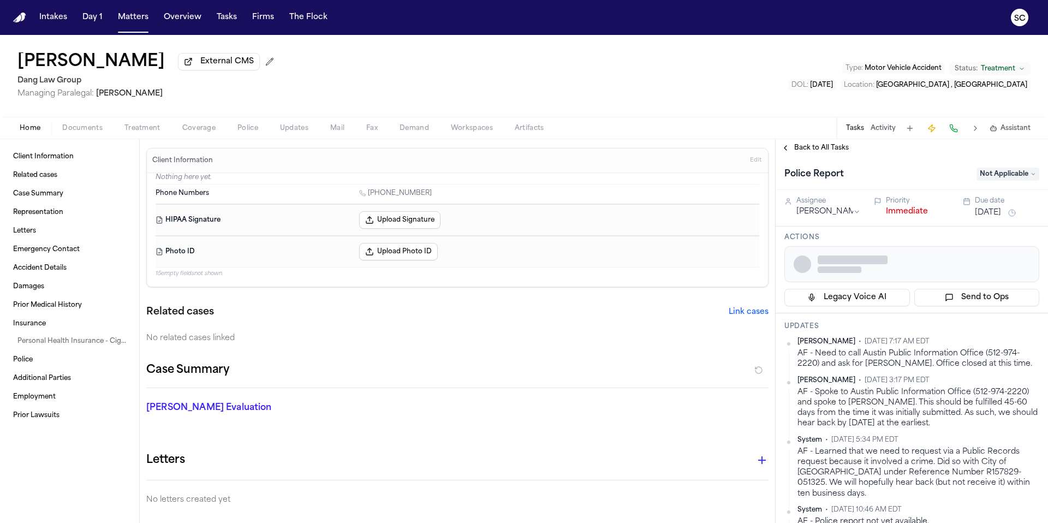
click at [88, 132] on span "Documents" at bounding box center [82, 128] width 40 height 9
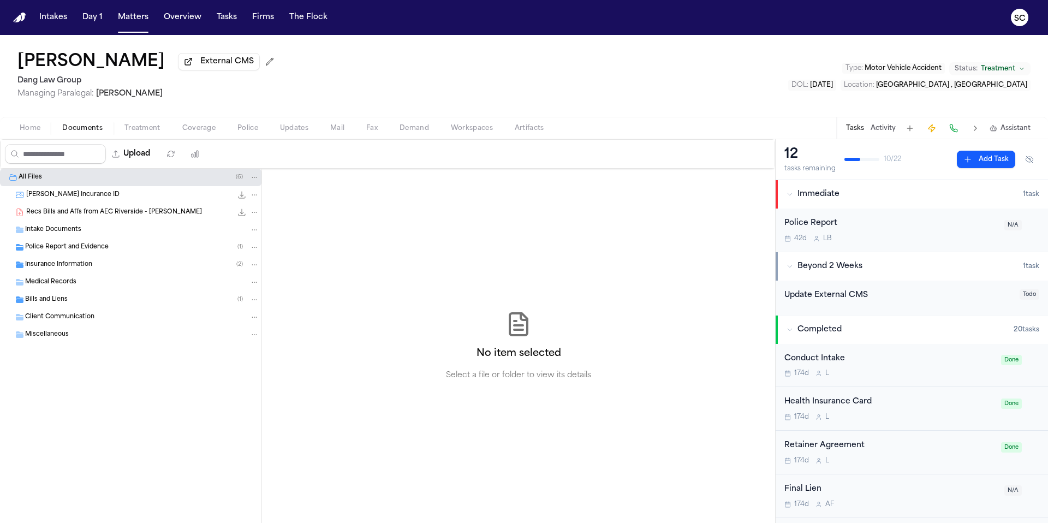
click at [82, 252] on span "Police Report and Evidence" at bounding box center [67, 247] width 84 height 9
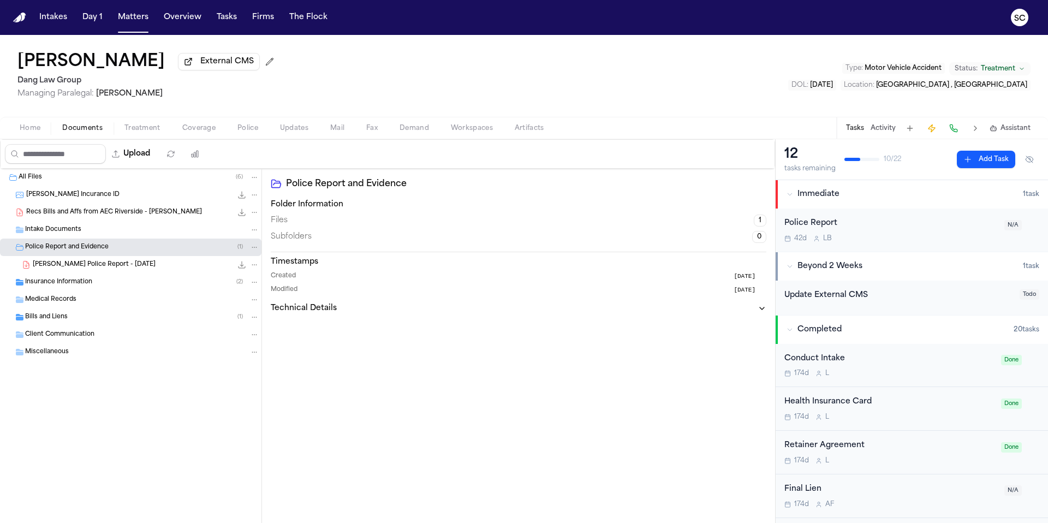
click at [935, 239] on div "42d L B" at bounding box center [891, 238] width 213 height 9
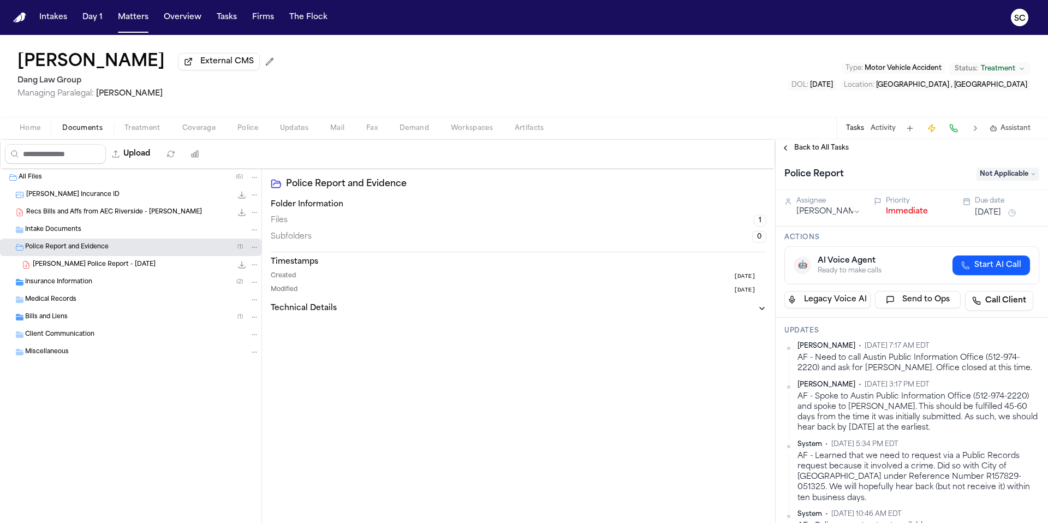
click at [994, 172] on span "Not Applicable" at bounding box center [1008, 174] width 63 height 13
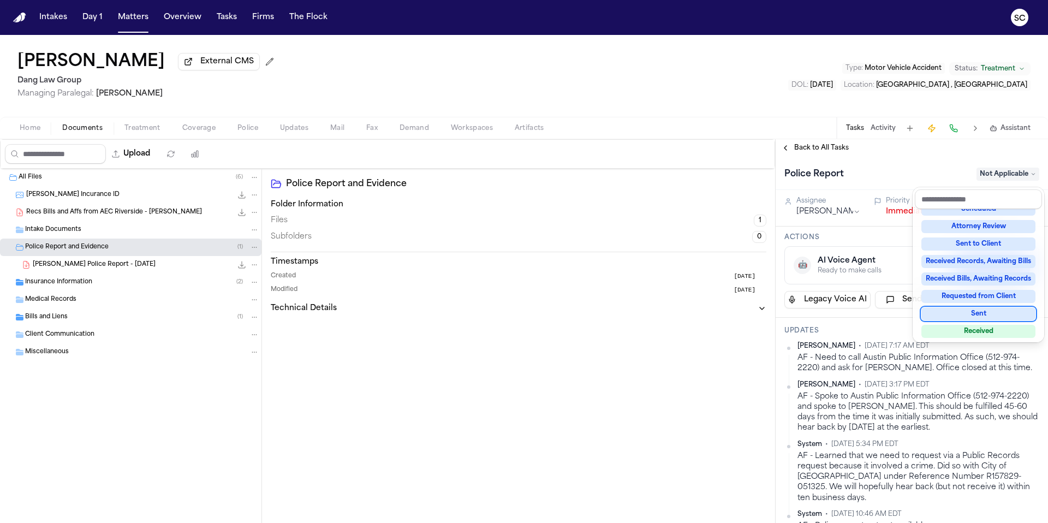
scroll to position [170, 0]
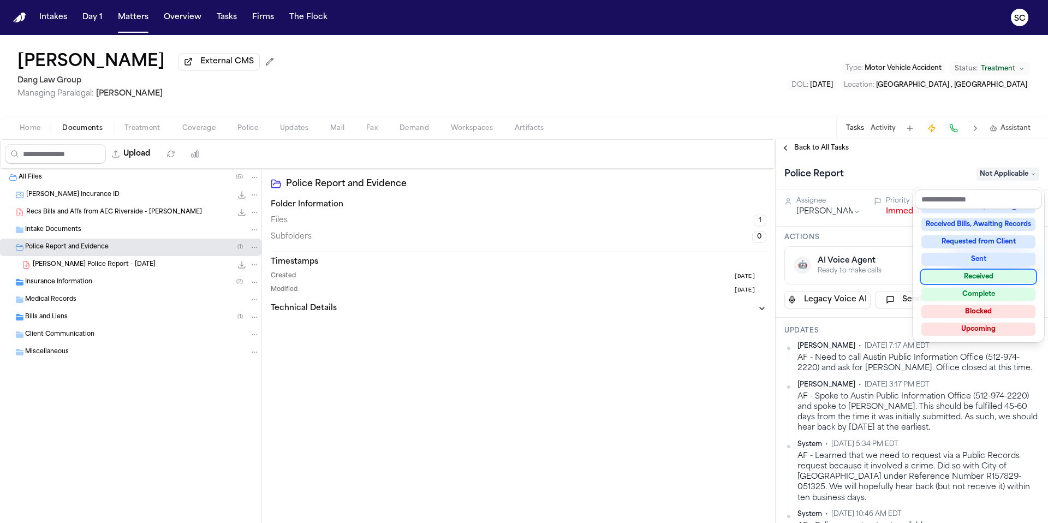
click at [973, 281] on div "Received" at bounding box center [979, 276] width 114 height 13
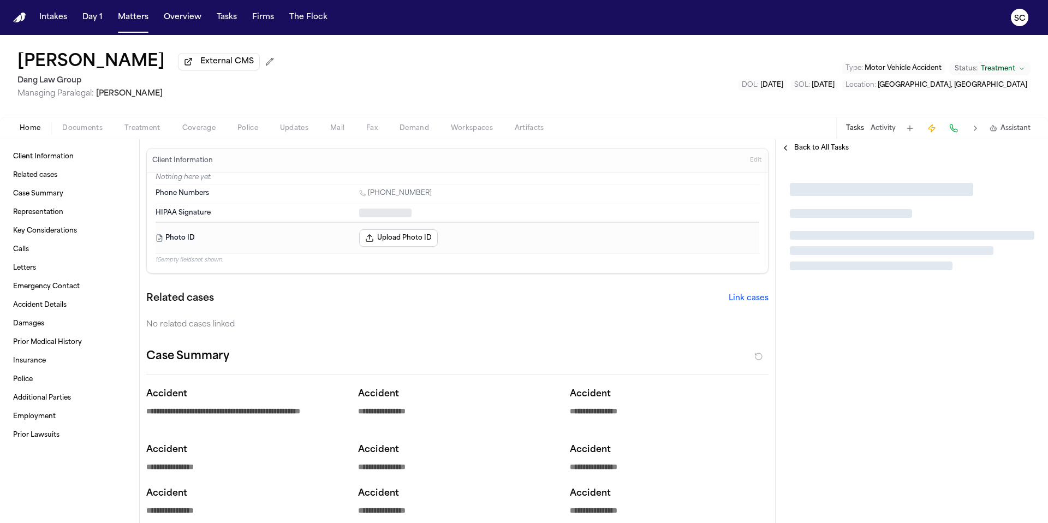
type textarea "*"
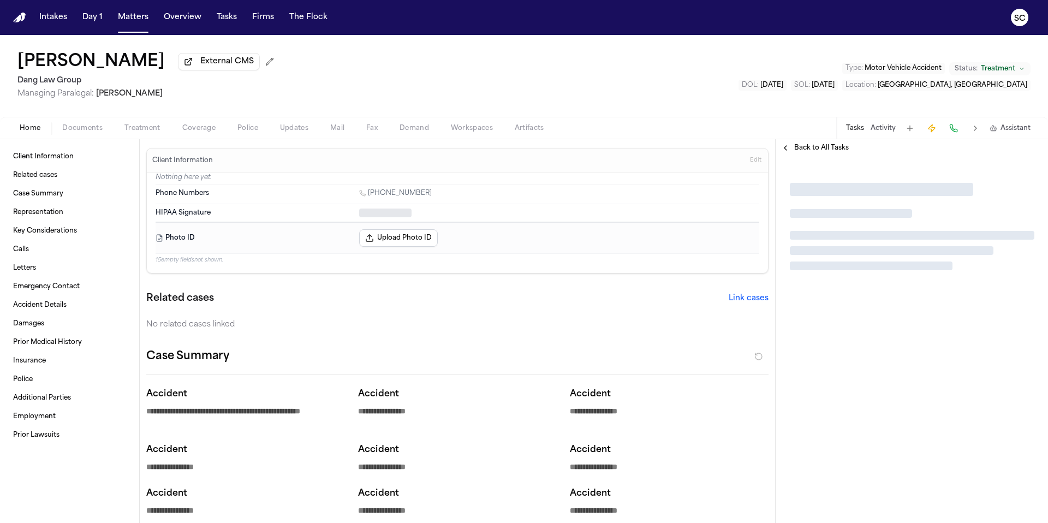
type textarea "*"
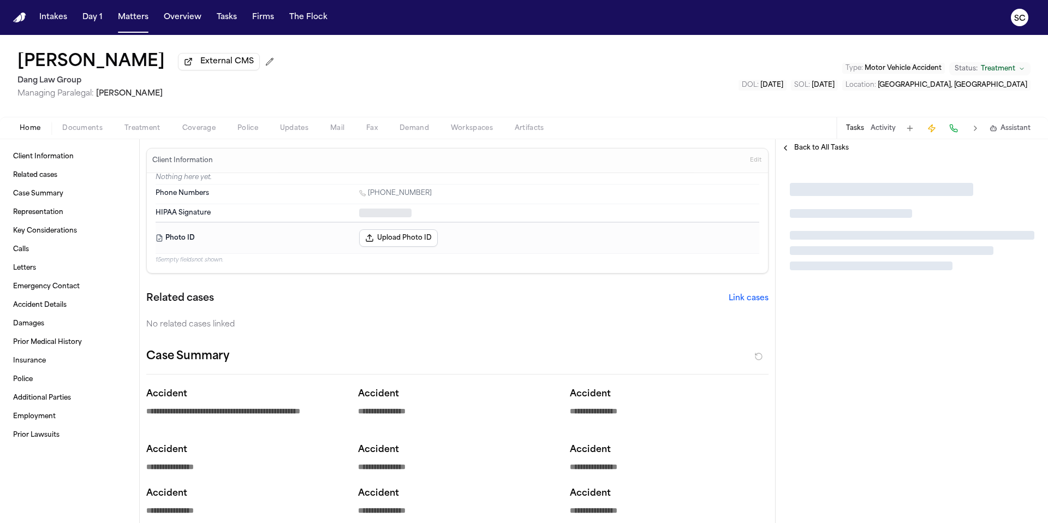
type textarea "*"
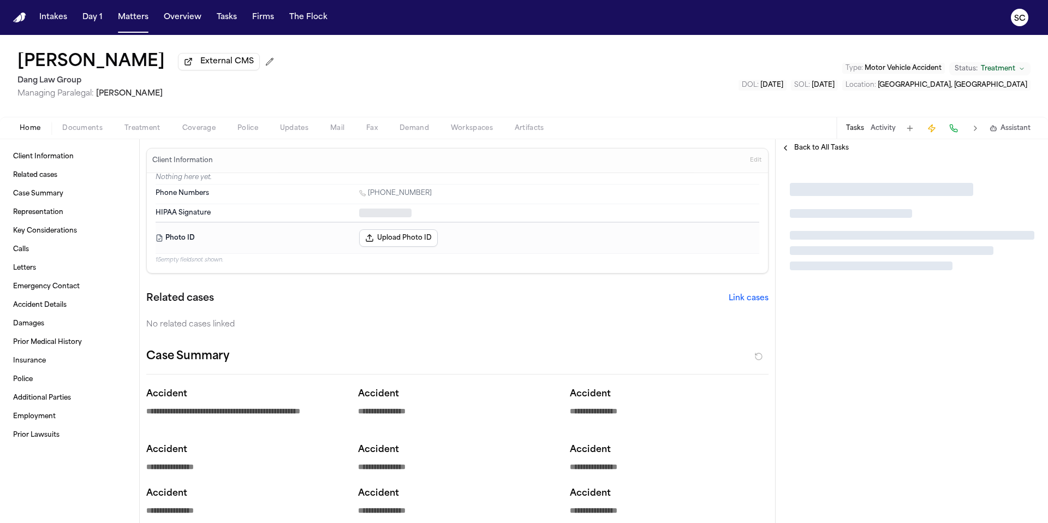
type textarea "*"
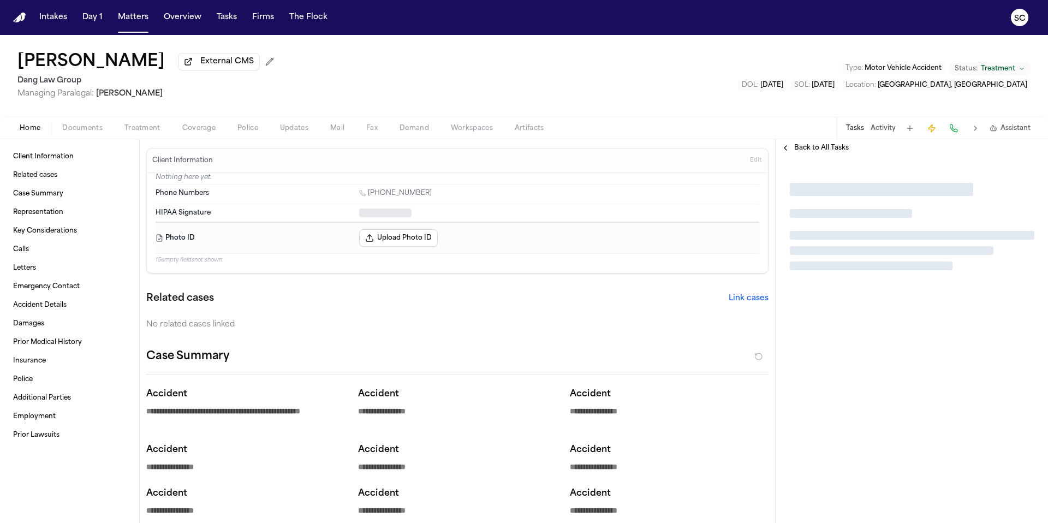
type textarea "*"
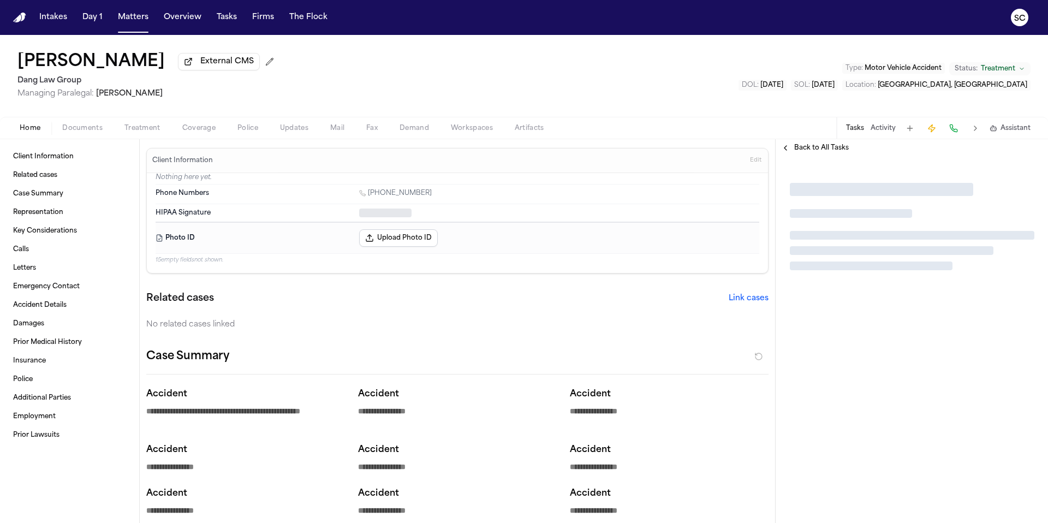
type textarea "*"
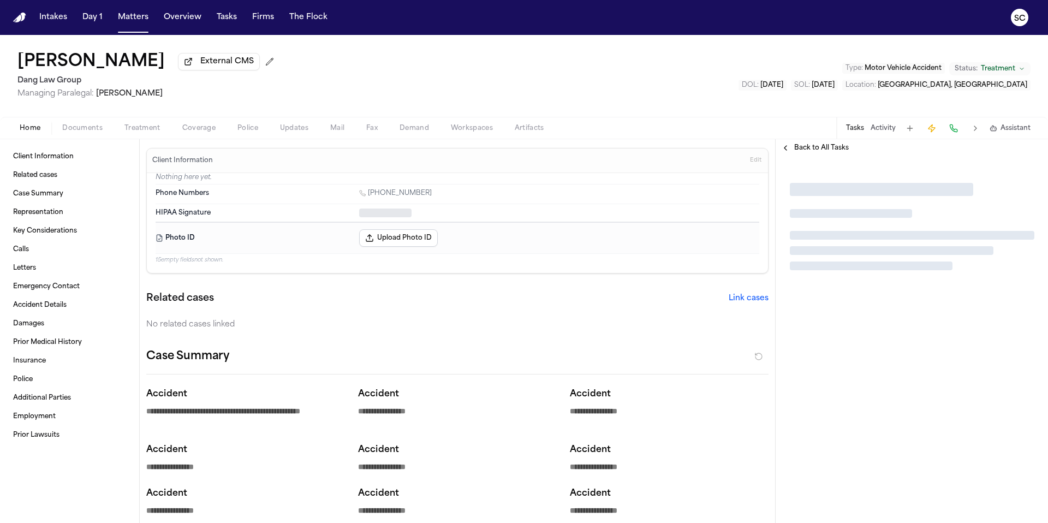
type textarea "*"
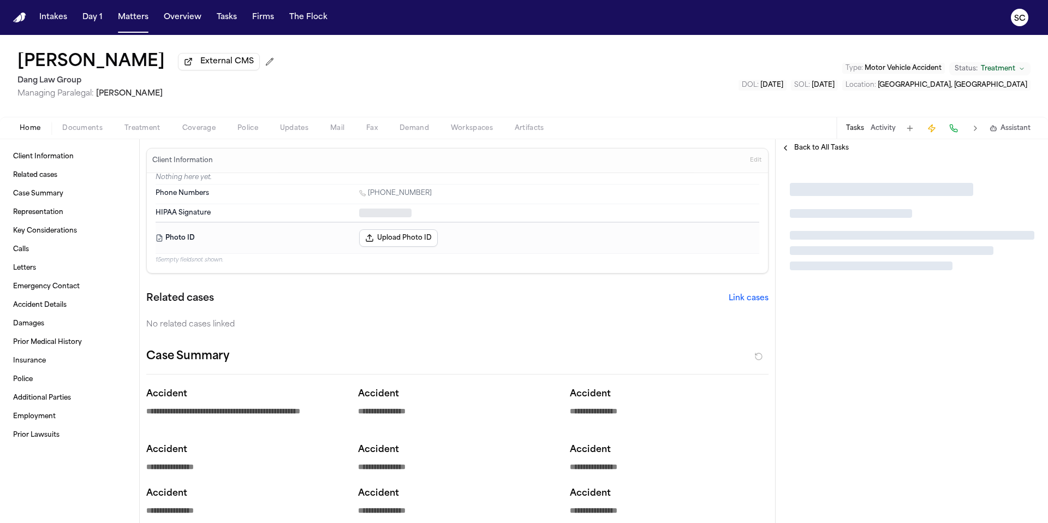
type textarea "*"
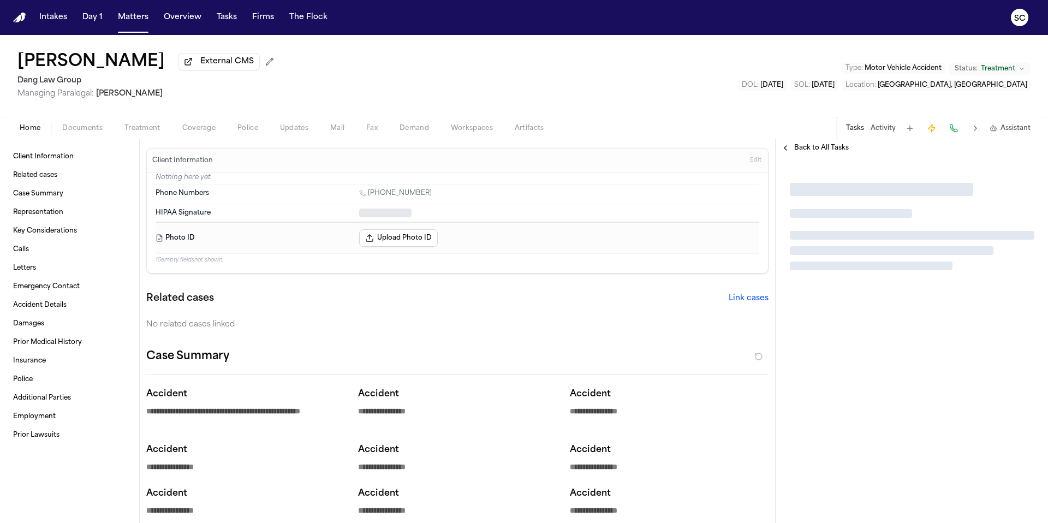
type textarea "*"
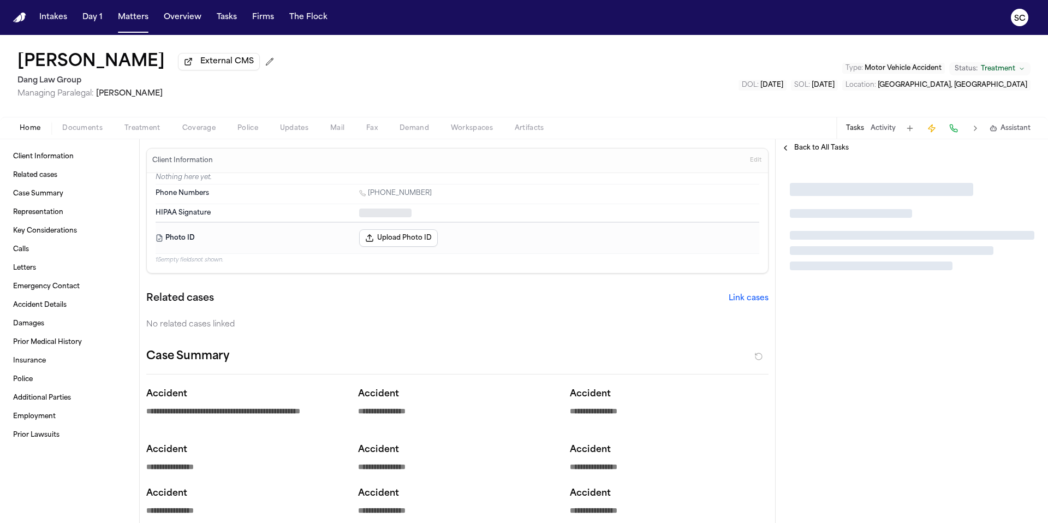
type textarea "*"
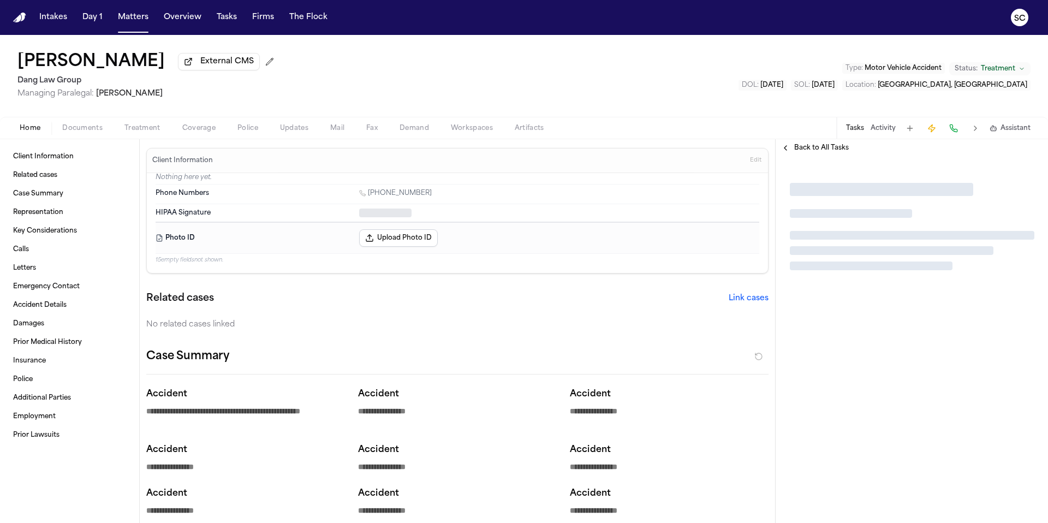
type textarea "*"
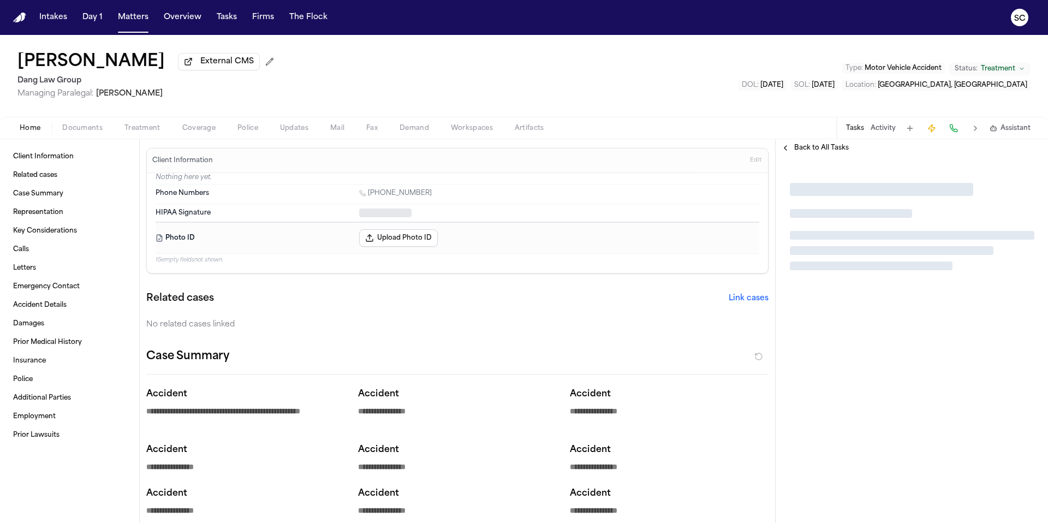
type textarea "*"
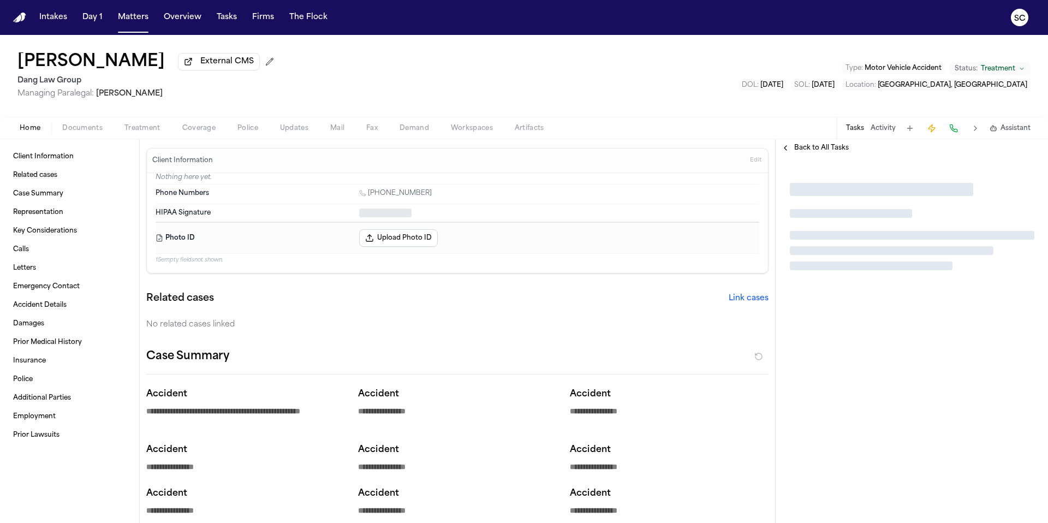
type textarea "*"
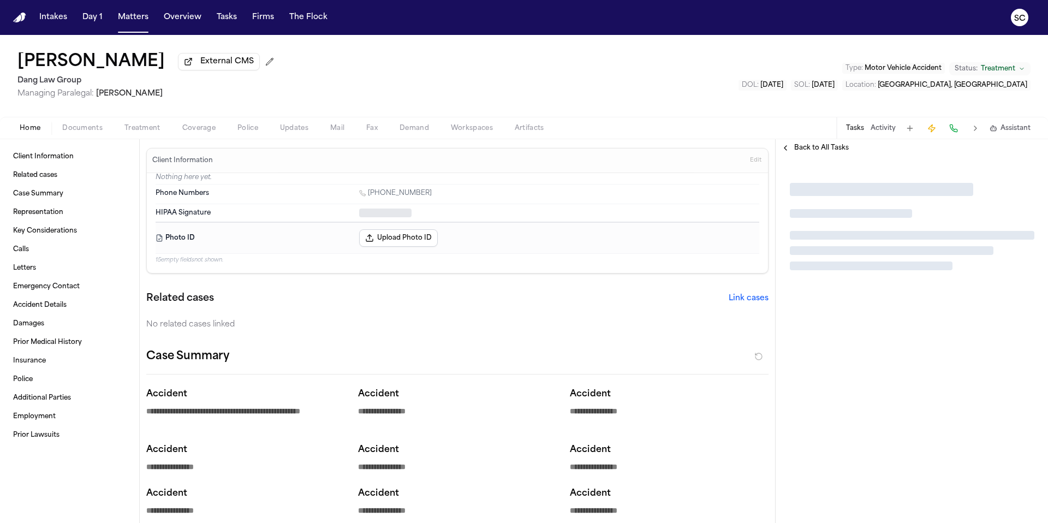
type textarea "*"
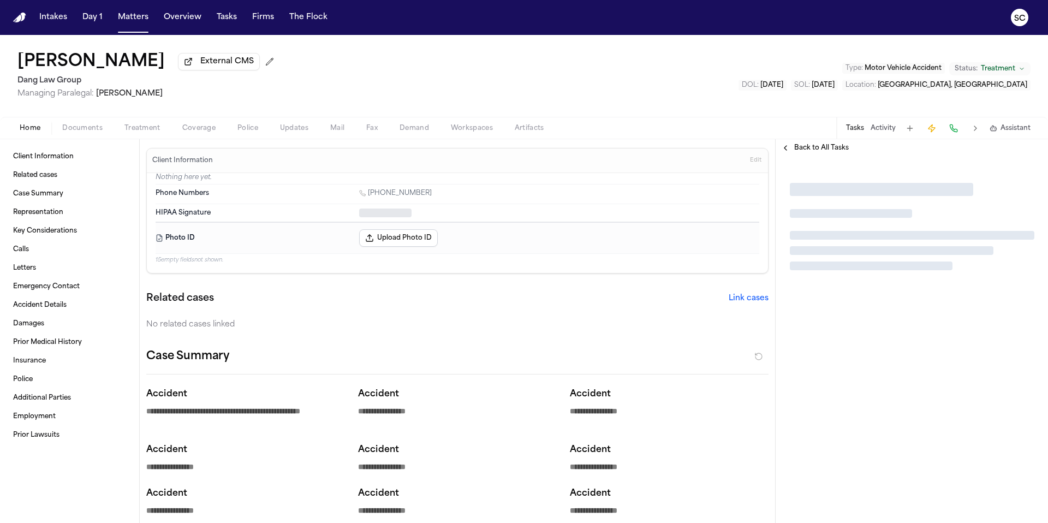
type textarea "*"
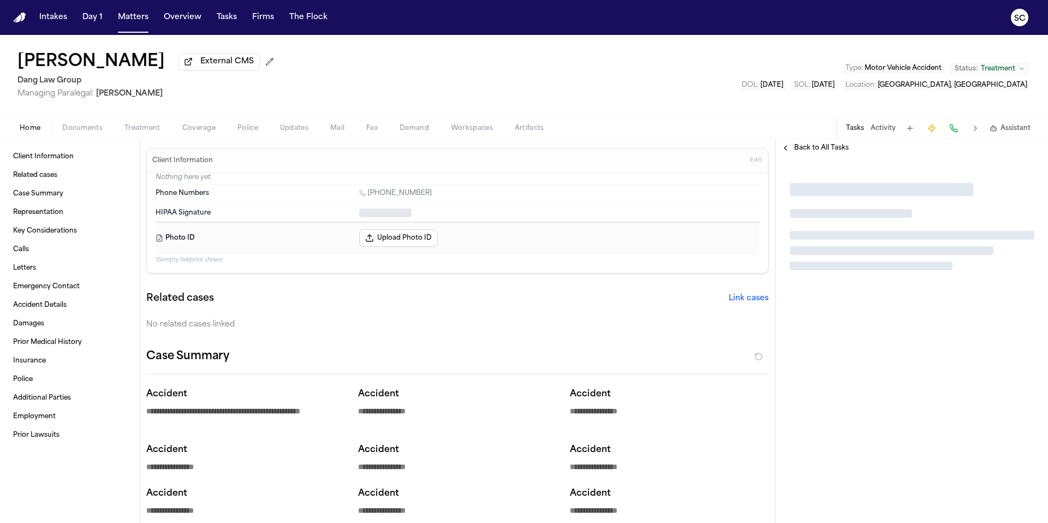
type textarea "*"
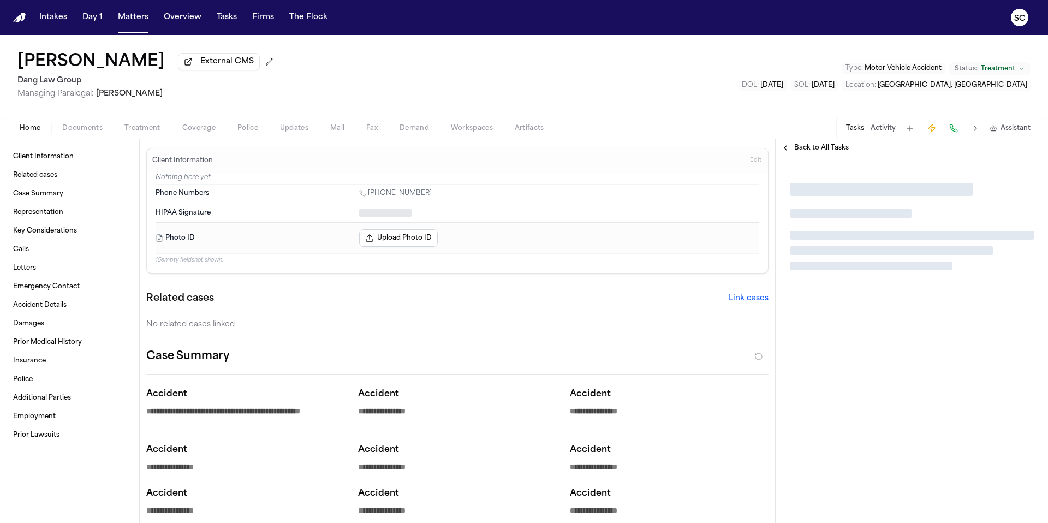
type textarea "*"
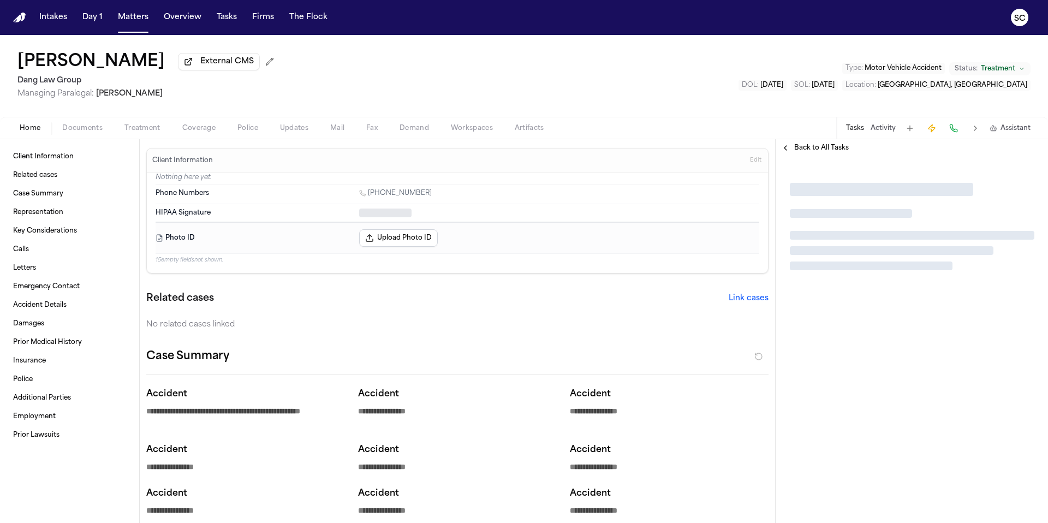
type textarea "*"
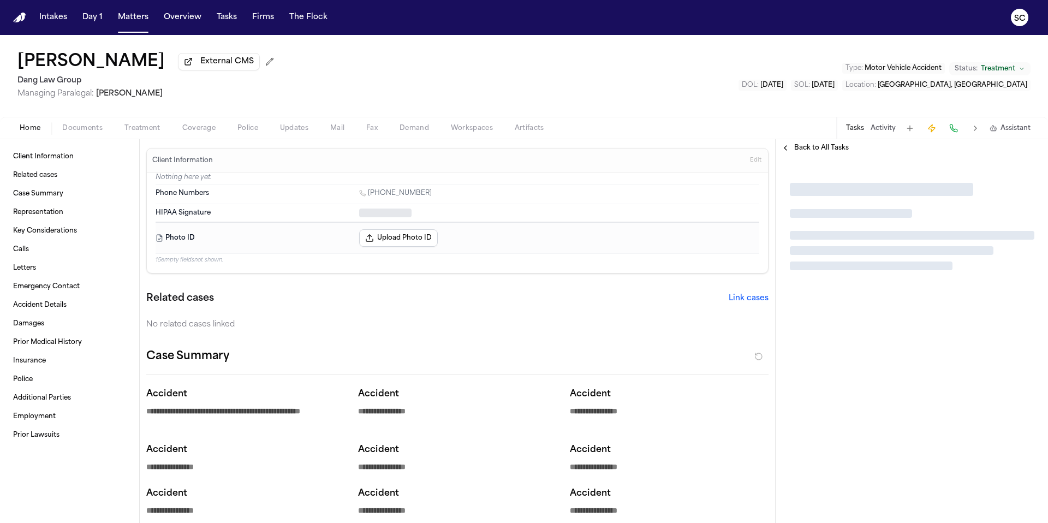
type textarea "*"
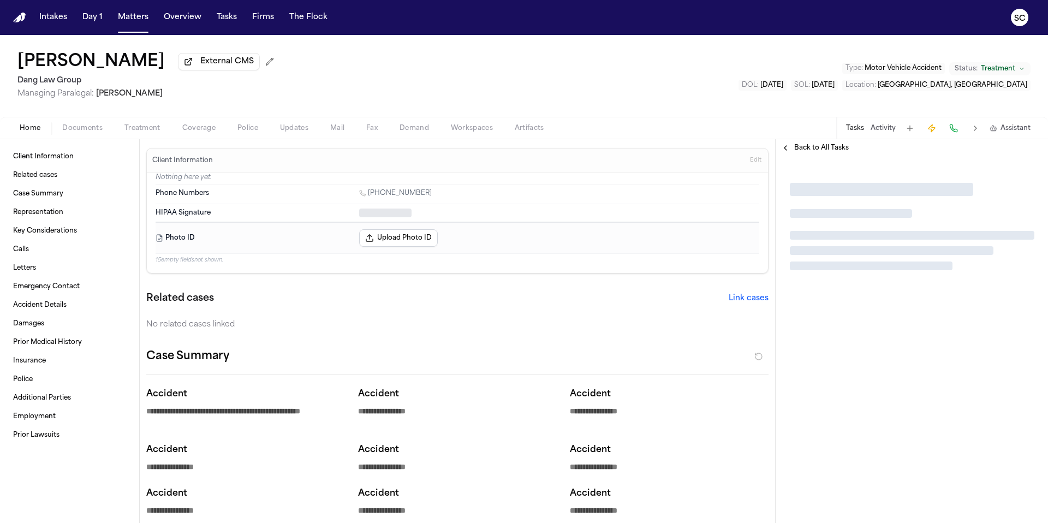
type textarea "*"
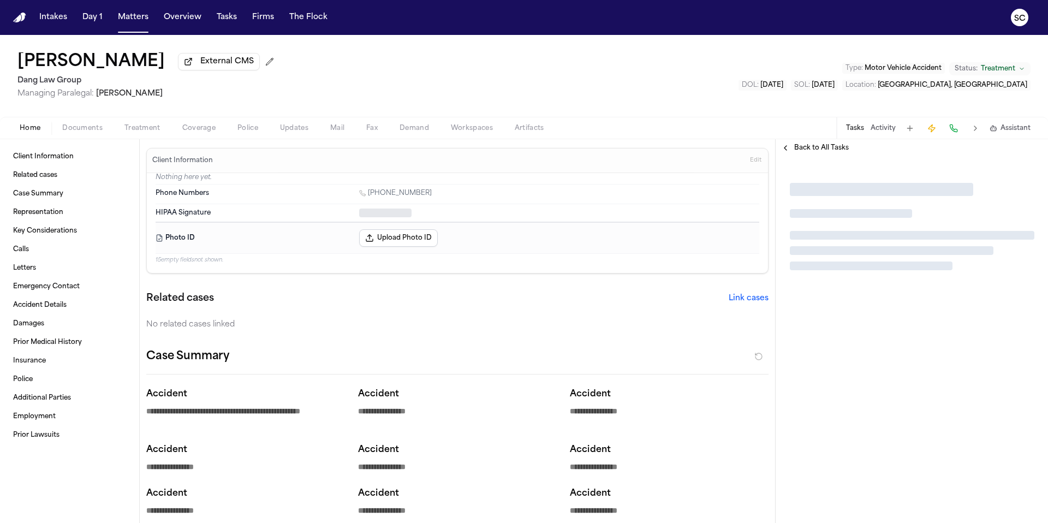
type textarea "*"
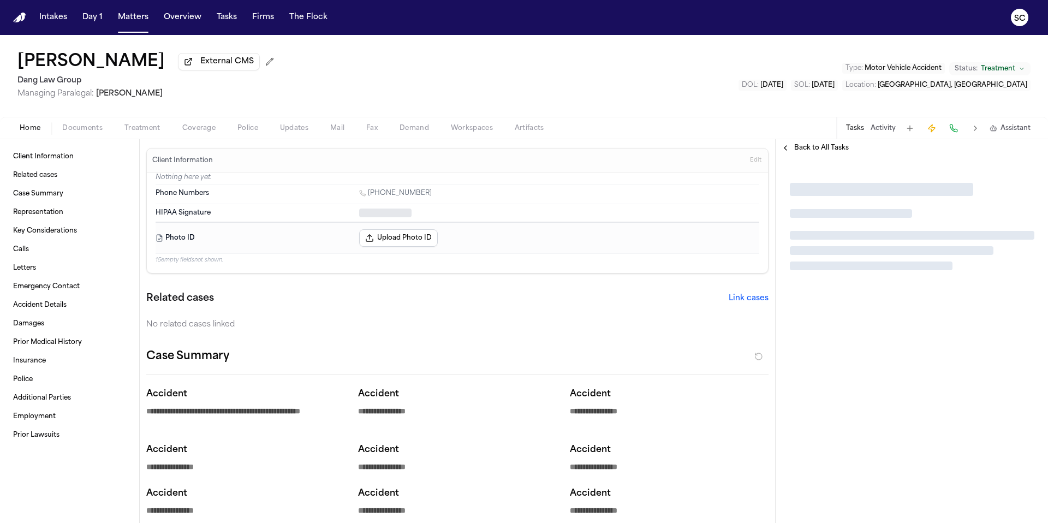
type textarea "*"
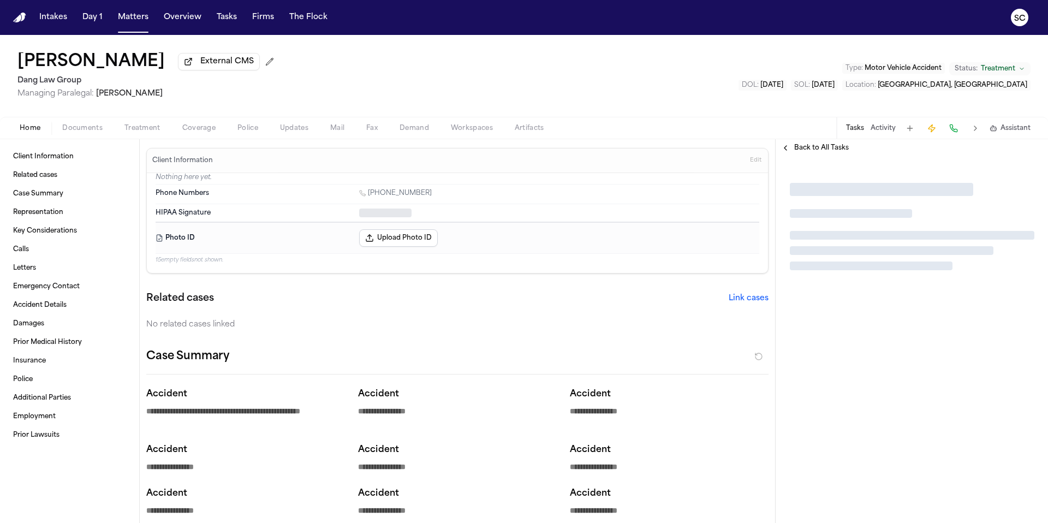
type textarea "*"
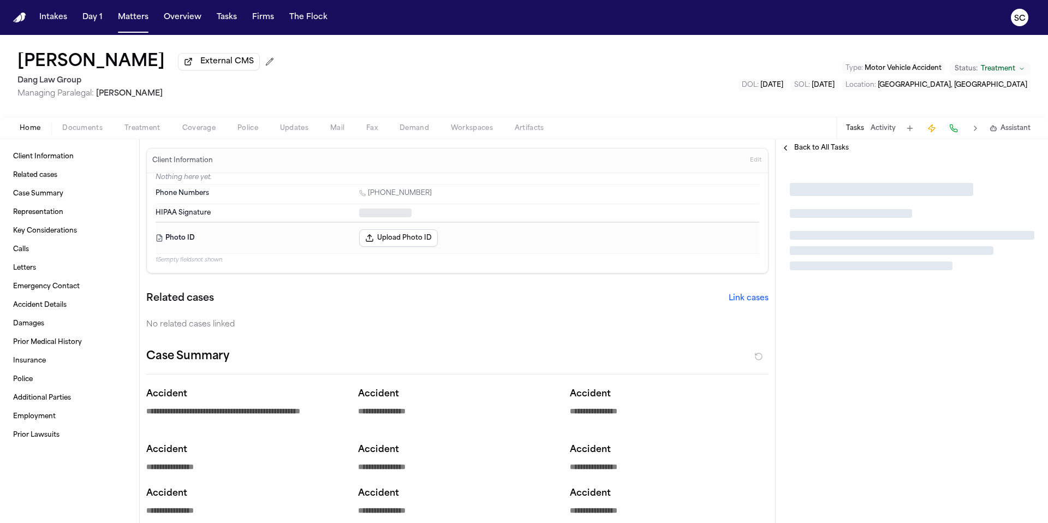
type textarea "*"
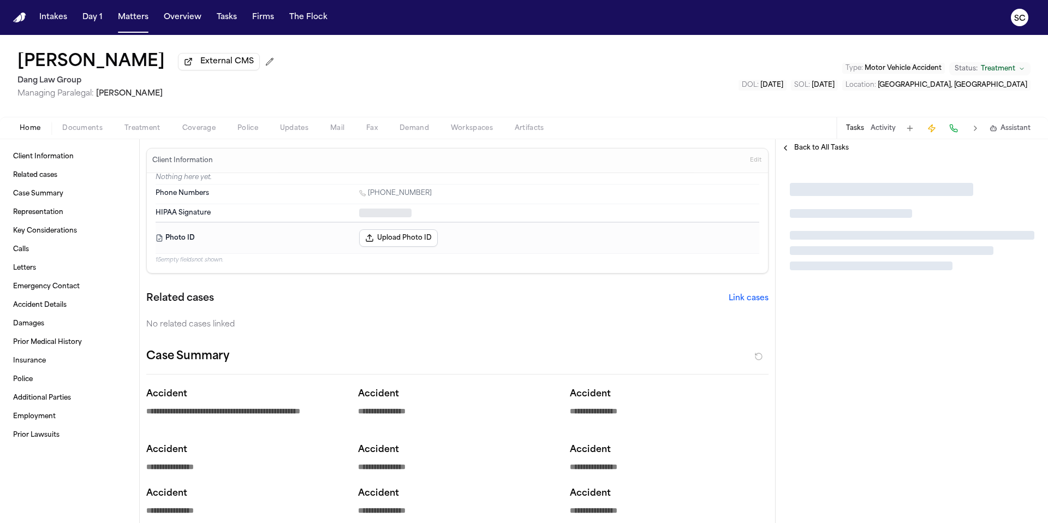
type textarea "*"
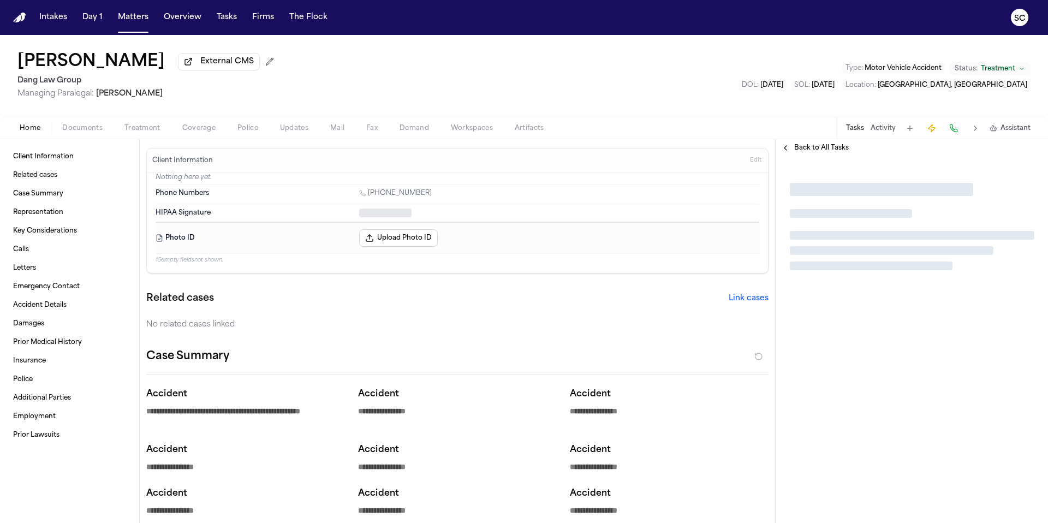
type textarea "*"
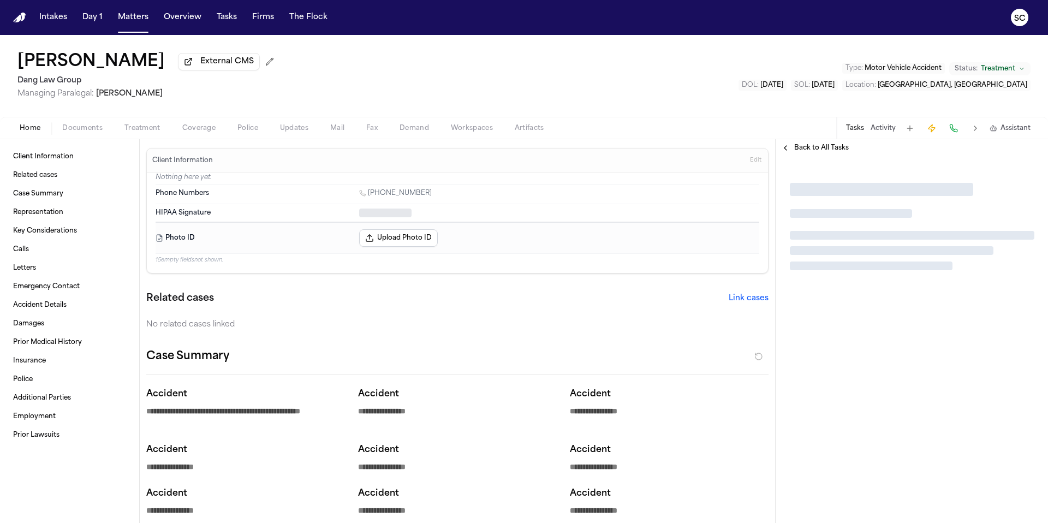
type textarea "*"
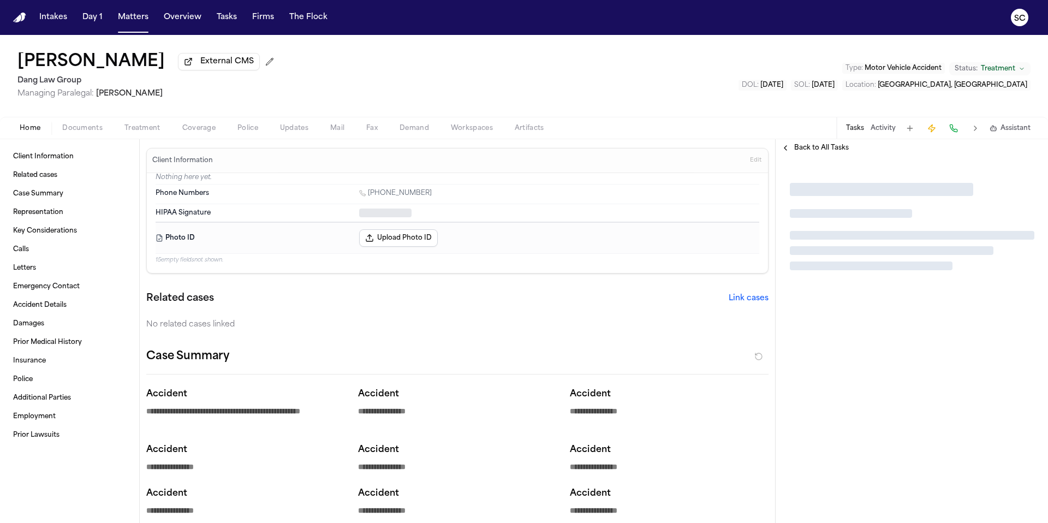
type textarea "*"
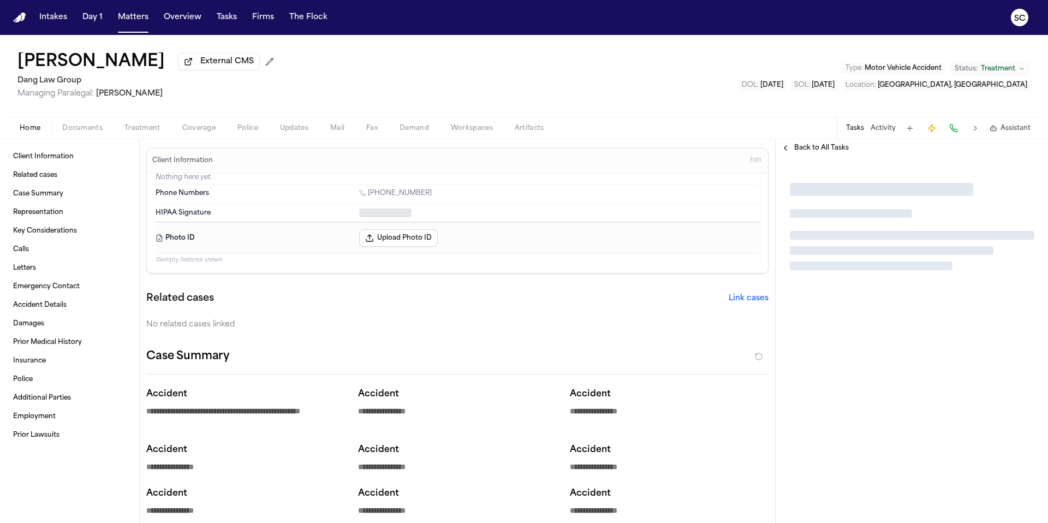
type textarea "*"
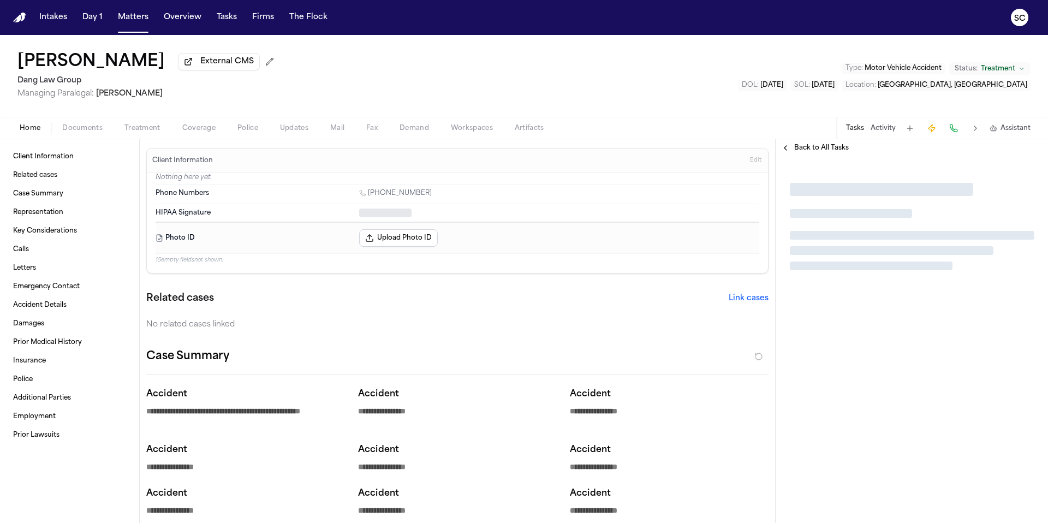
type textarea "*"
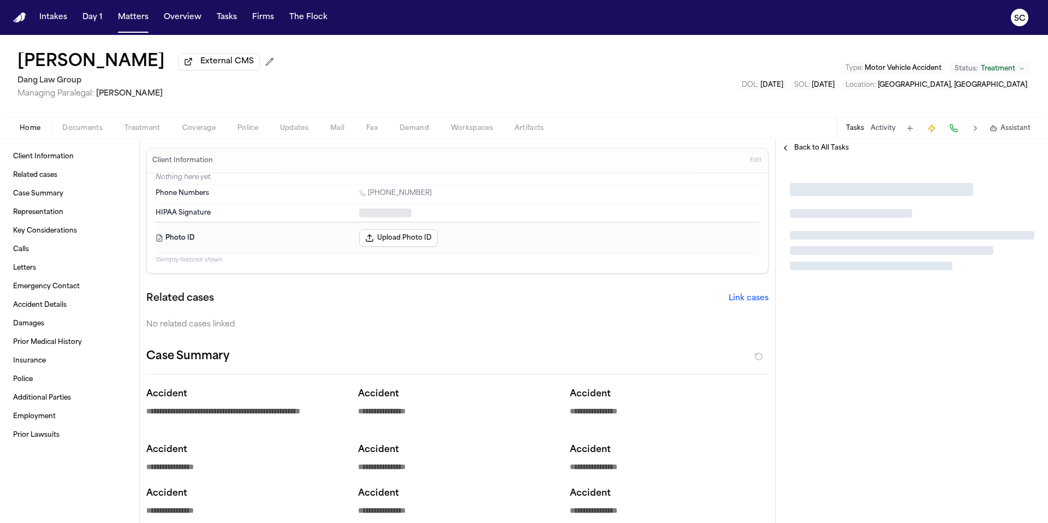
type textarea "*"
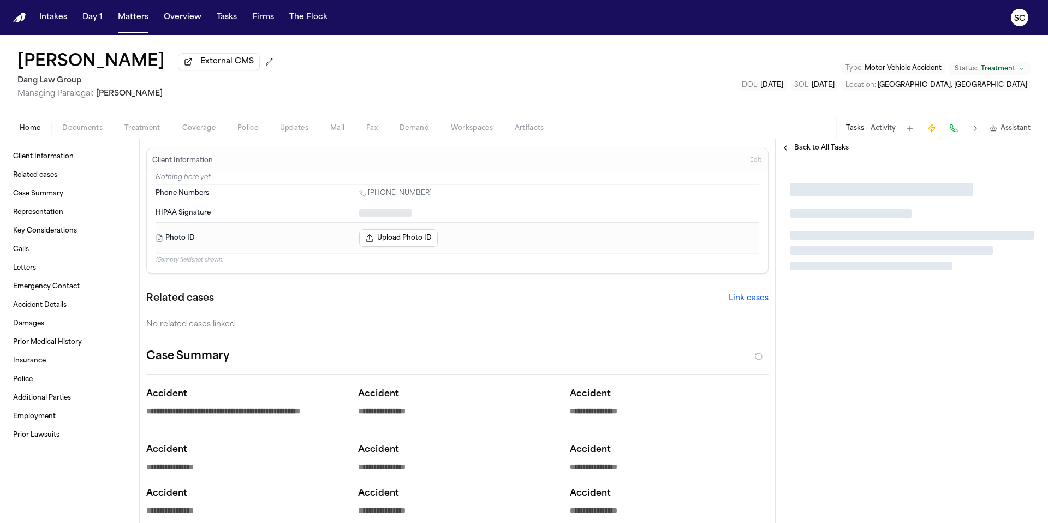
type textarea "*"
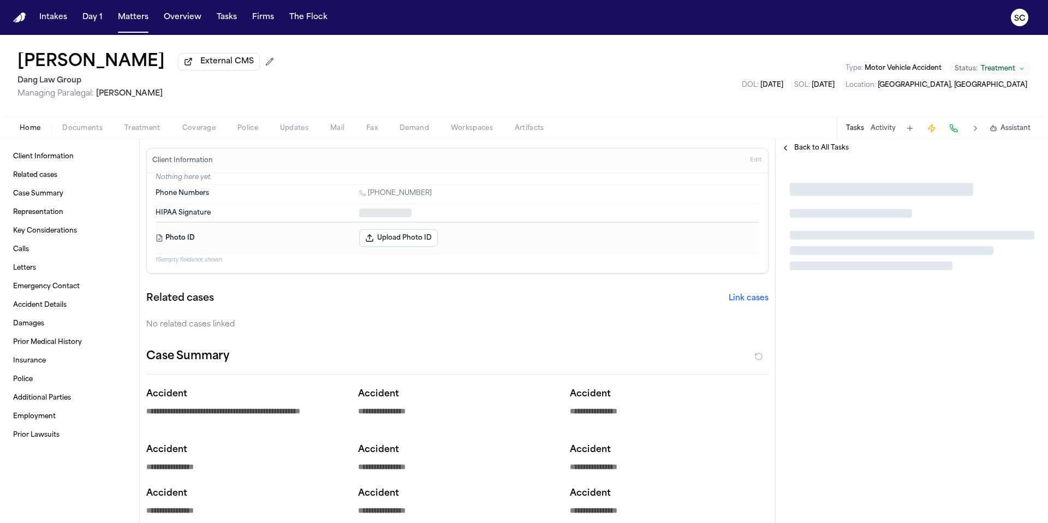
type textarea "*"
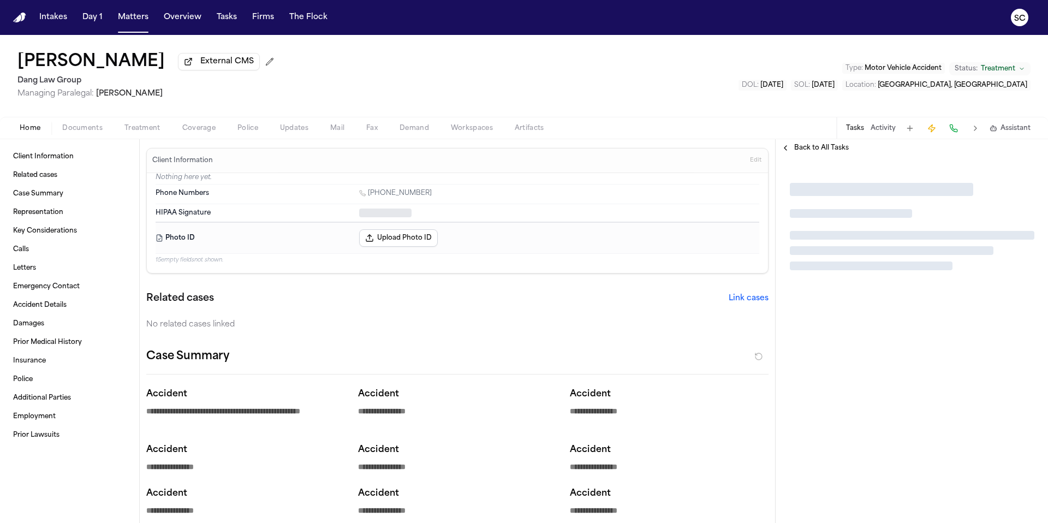
type textarea "*"
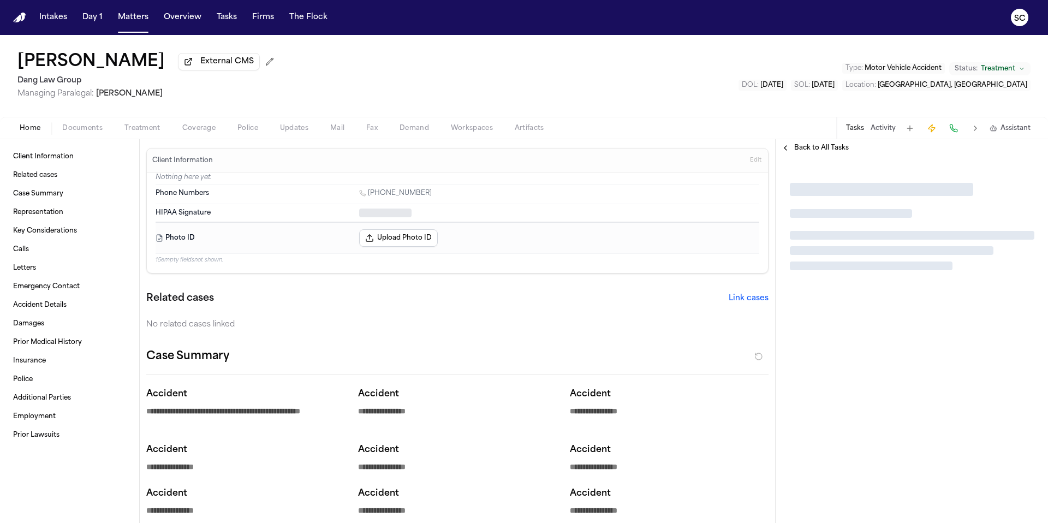
type textarea "*"
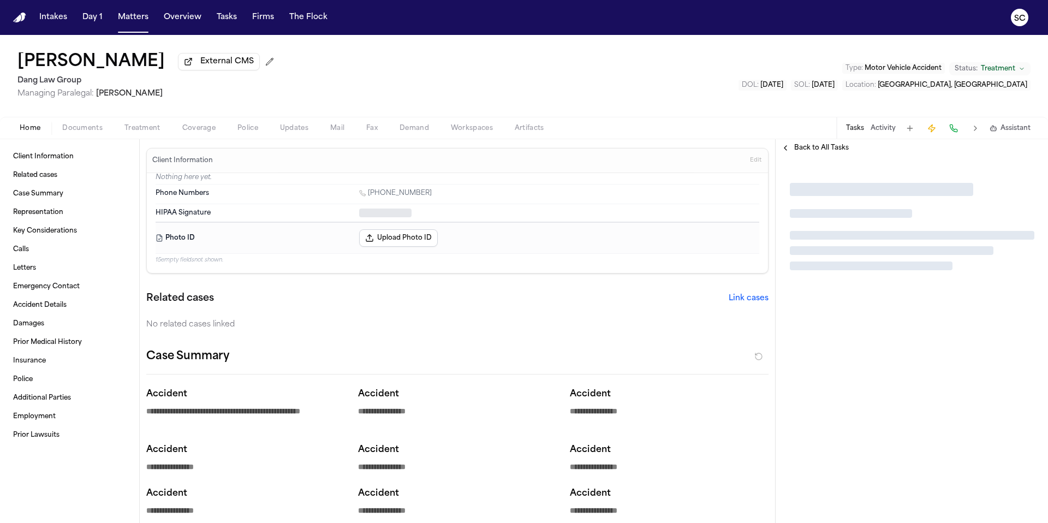
type textarea "*"
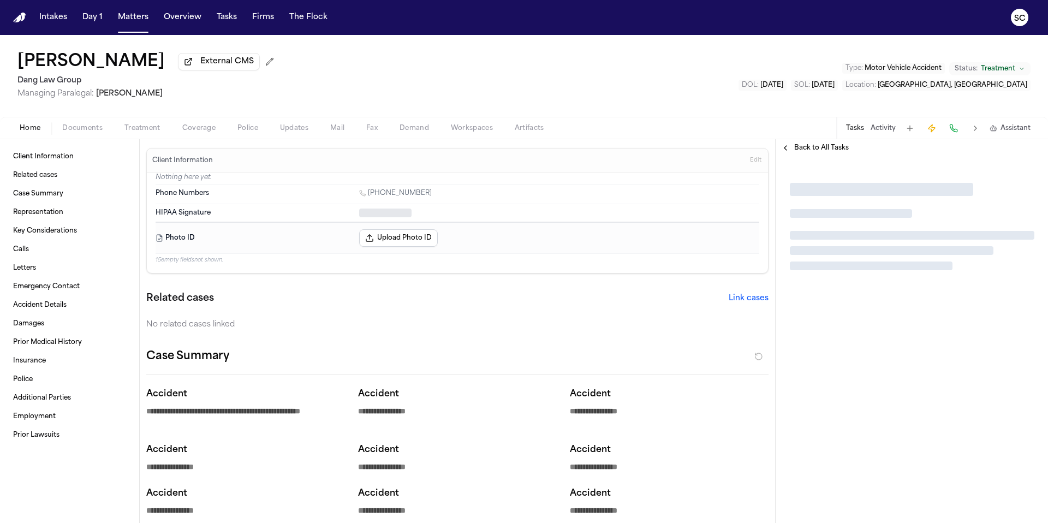
type textarea "*"
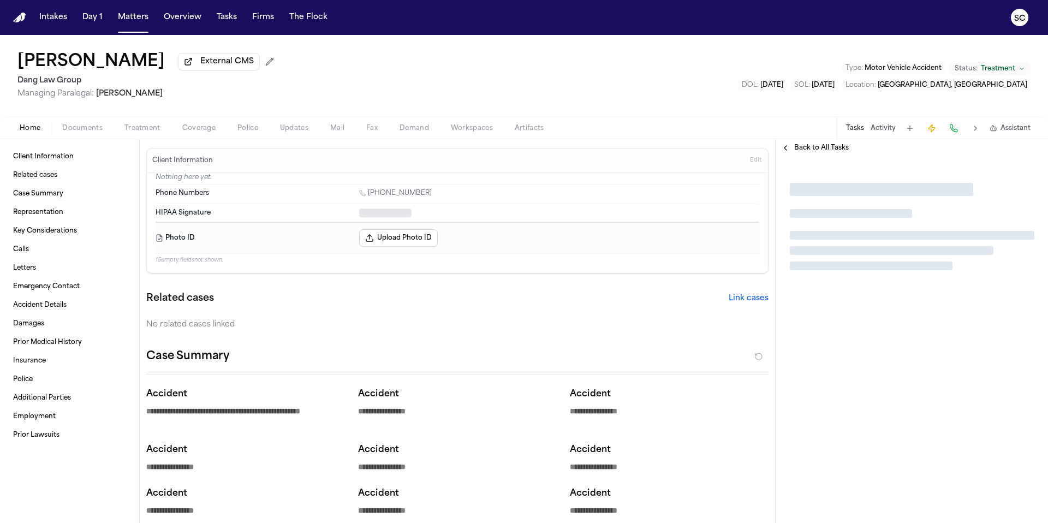
type textarea "*"
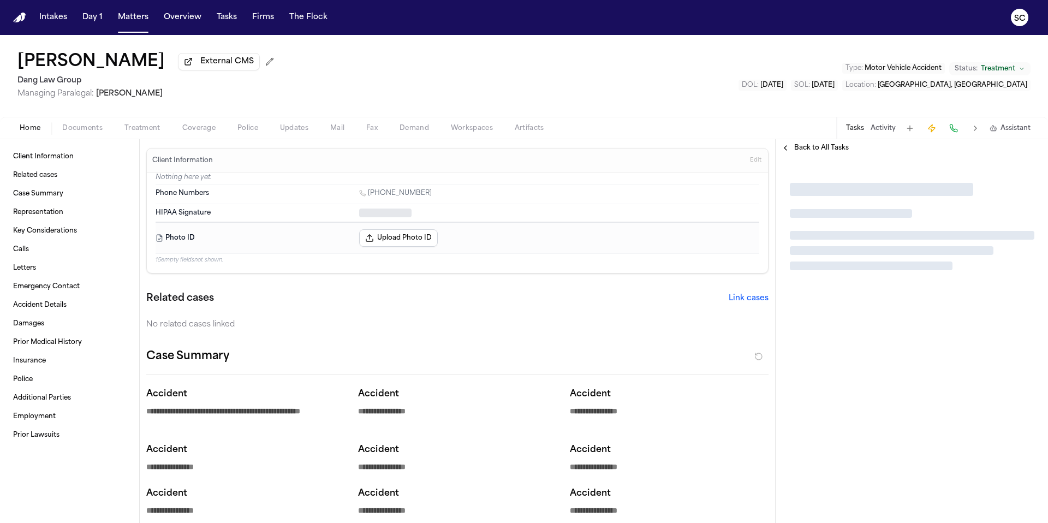
type textarea "*"
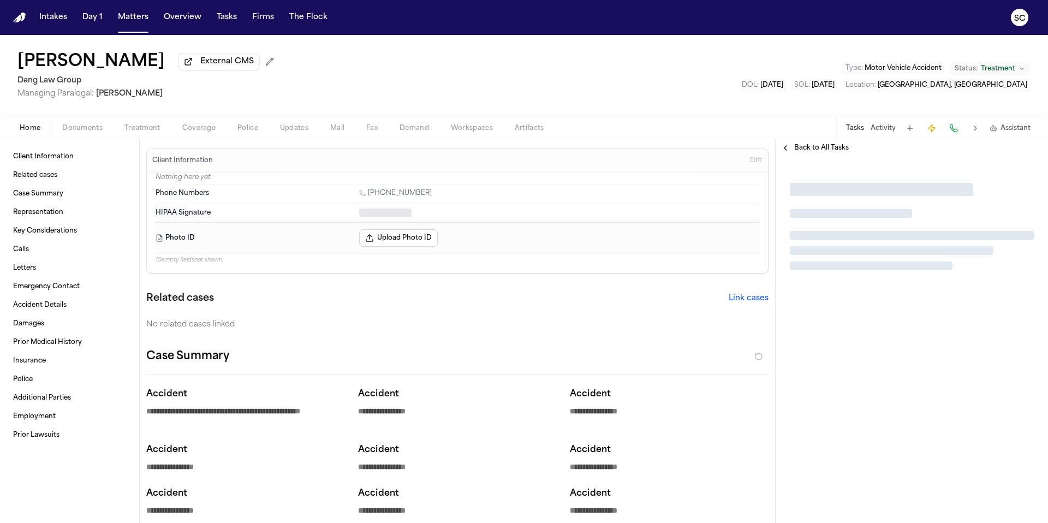
type textarea "*"
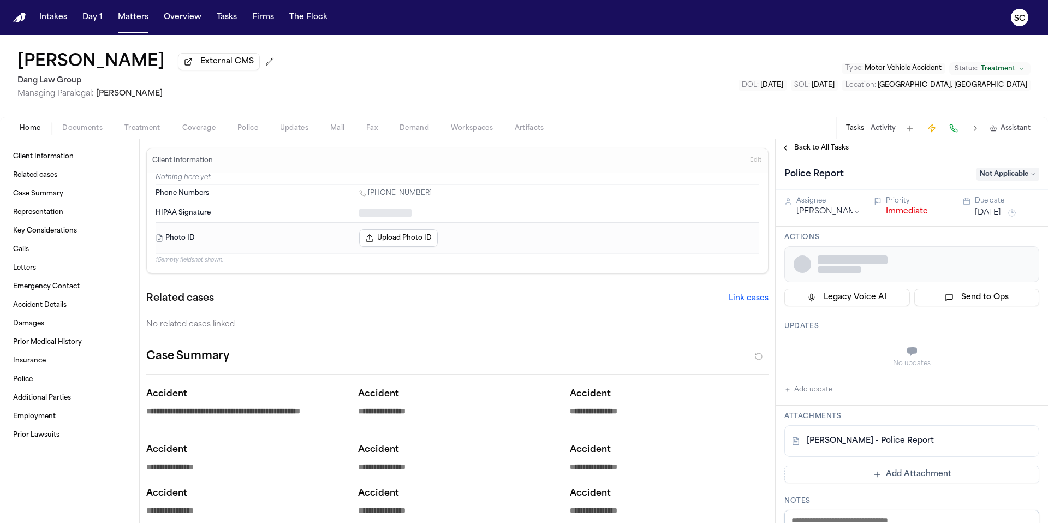
click at [91, 133] on span "Documents" at bounding box center [82, 128] width 40 height 9
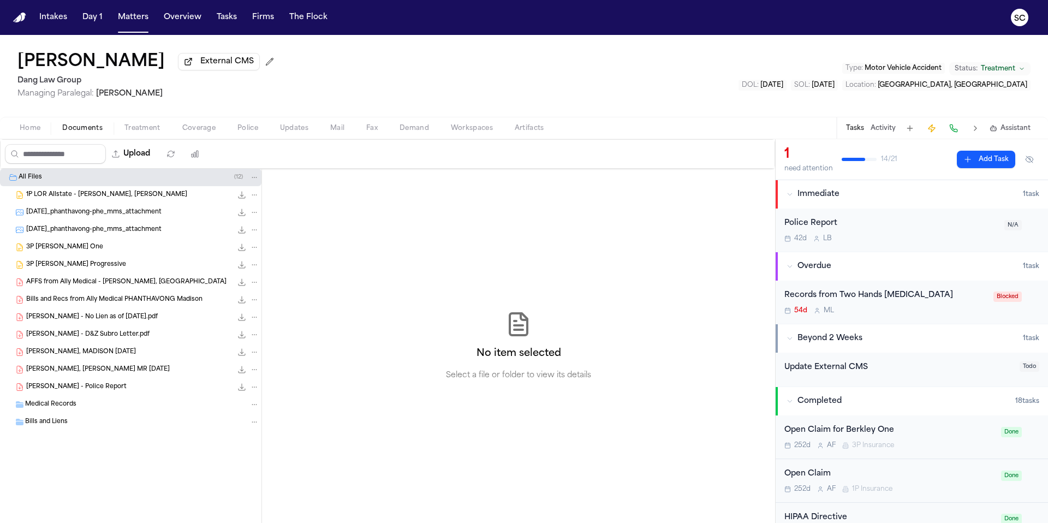
click at [102, 391] on span "Phanthavong - Police Report" at bounding box center [76, 387] width 100 height 9
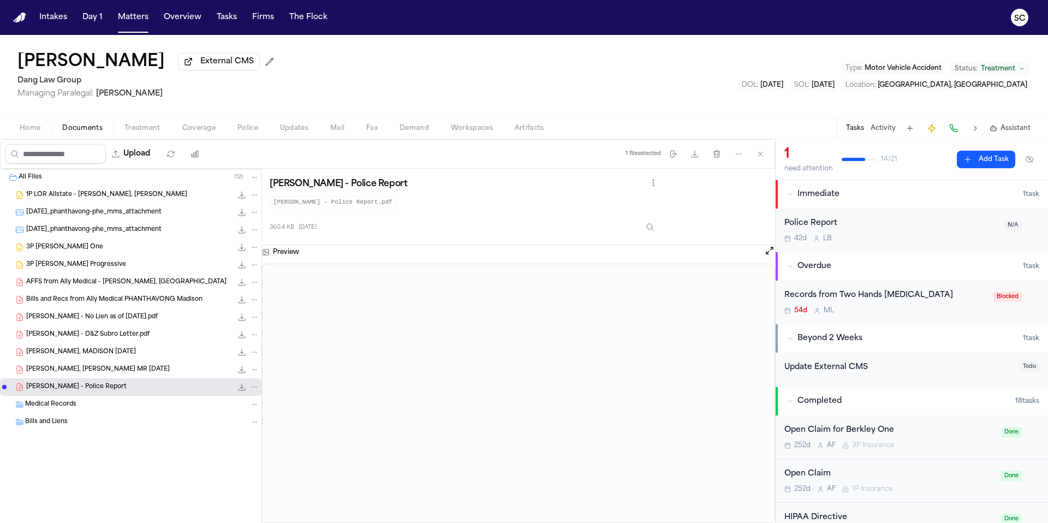
click at [961, 234] on div "Police Report 42d L B" at bounding box center [891, 230] width 213 height 26
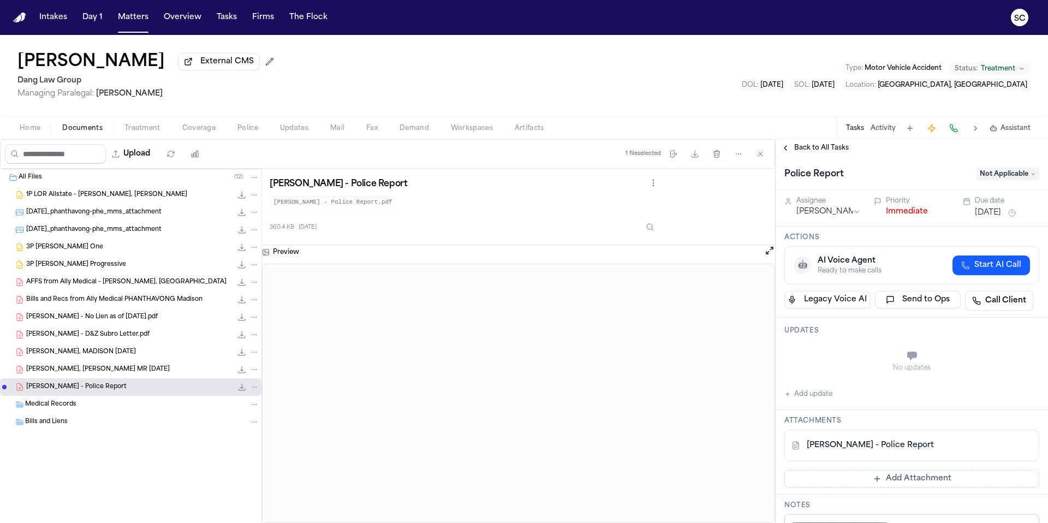
click at [984, 178] on span "Not Applicable" at bounding box center [1008, 174] width 63 height 13
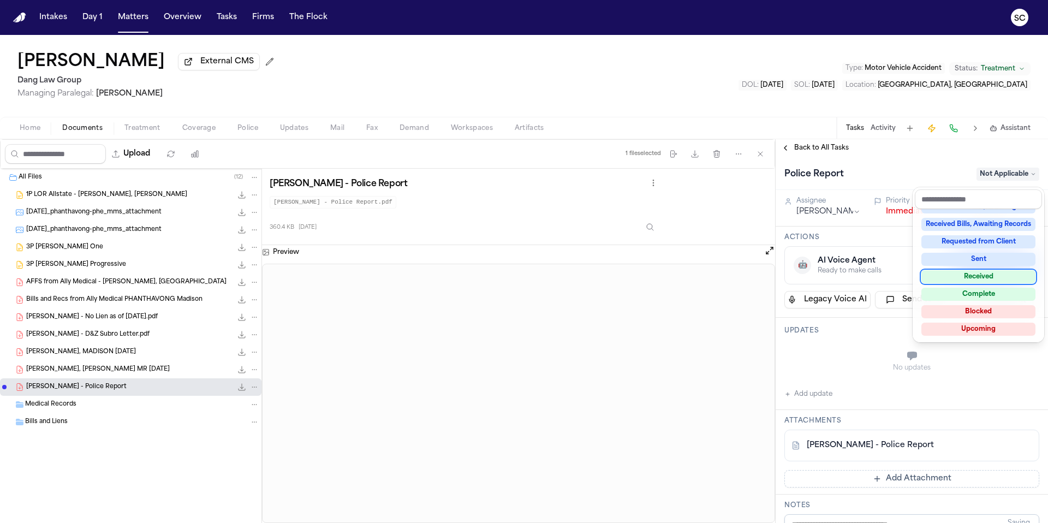
click at [984, 281] on div "Received" at bounding box center [979, 276] width 114 height 13
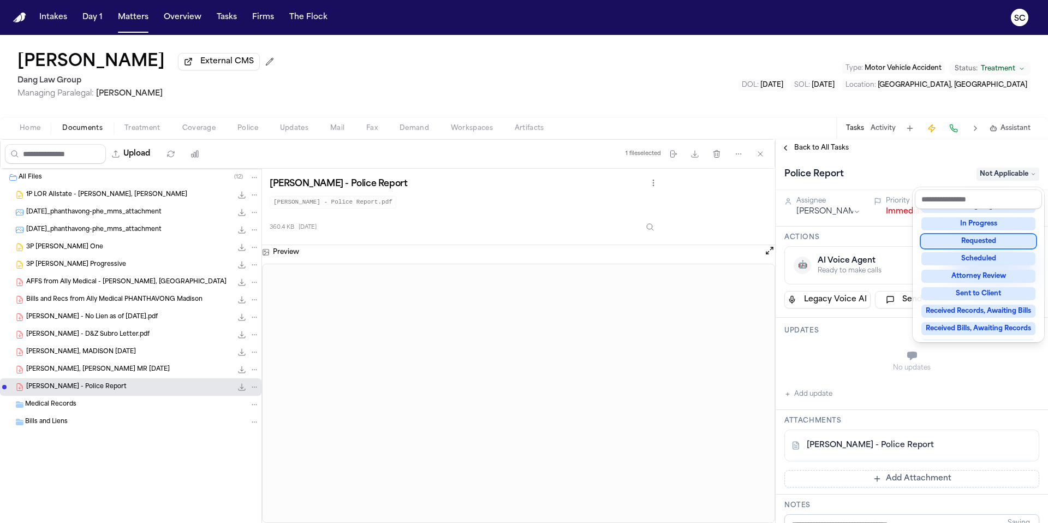
scroll to position [22, 0]
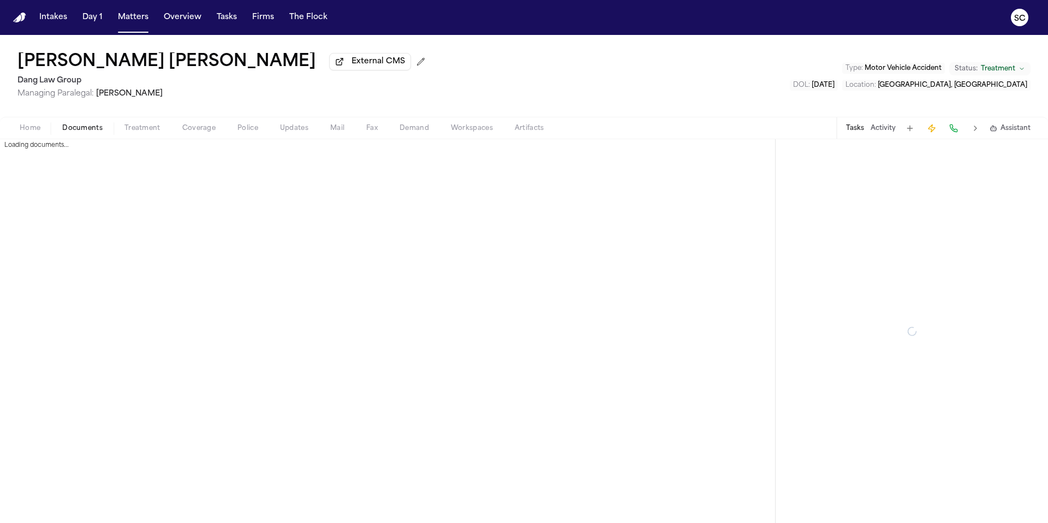
click at [63, 130] on span "Documents" at bounding box center [82, 128] width 40 height 9
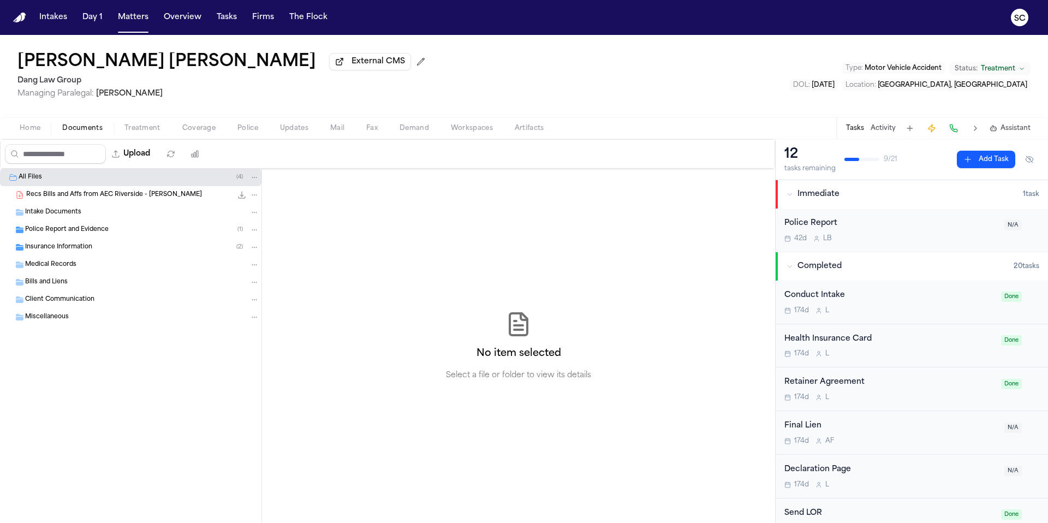
click at [68, 235] on span "Police Report and Evidence" at bounding box center [67, 229] width 84 height 9
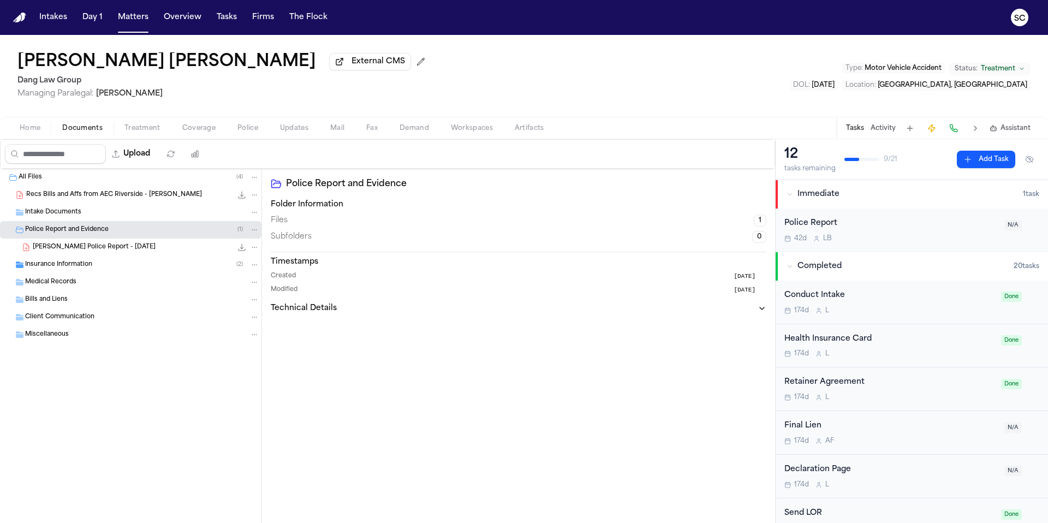
click at [901, 233] on div "Police Report 42d L B" at bounding box center [891, 230] width 213 height 26
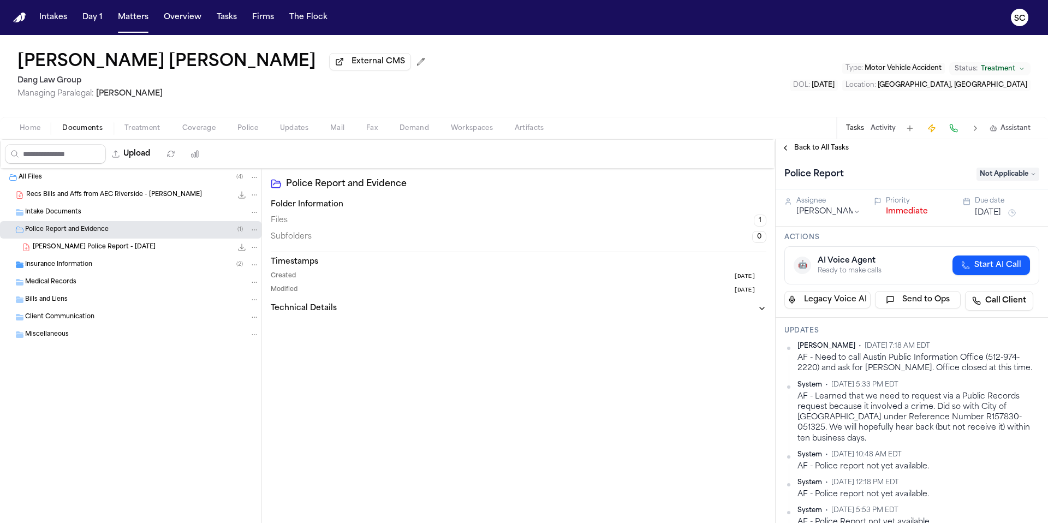
click at [996, 179] on span "Not Applicable" at bounding box center [1008, 174] width 63 height 13
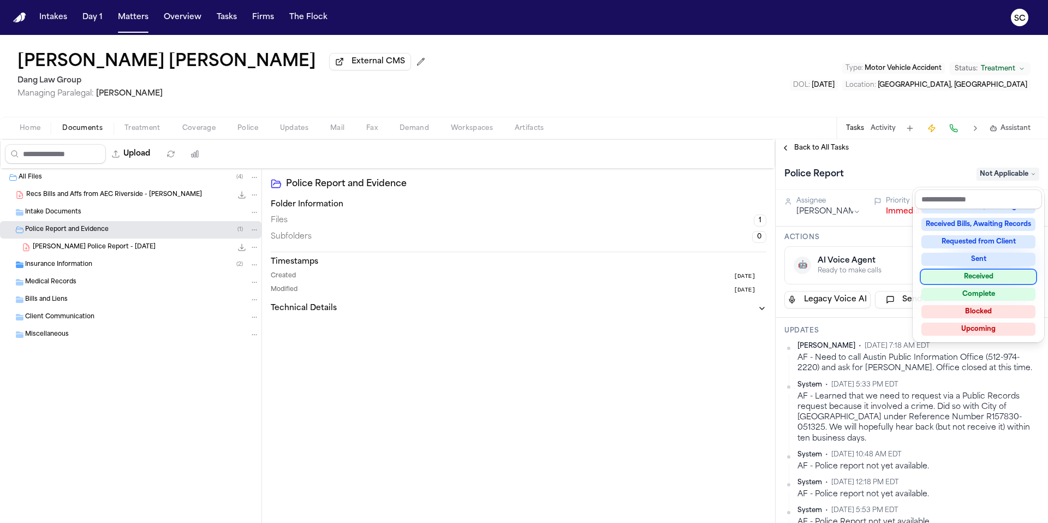
click at [983, 278] on div "Received" at bounding box center [979, 276] width 114 height 13
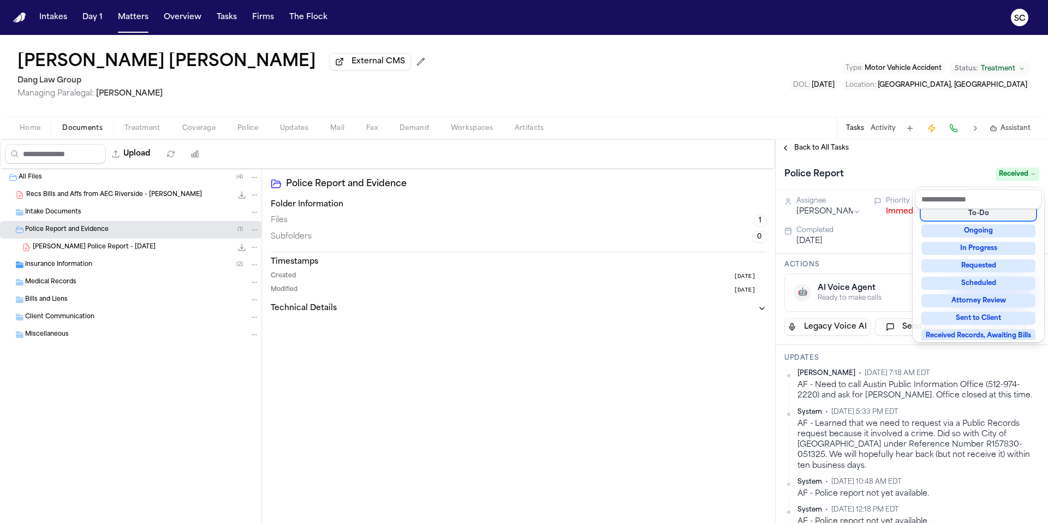
scroll to position [39, 0]
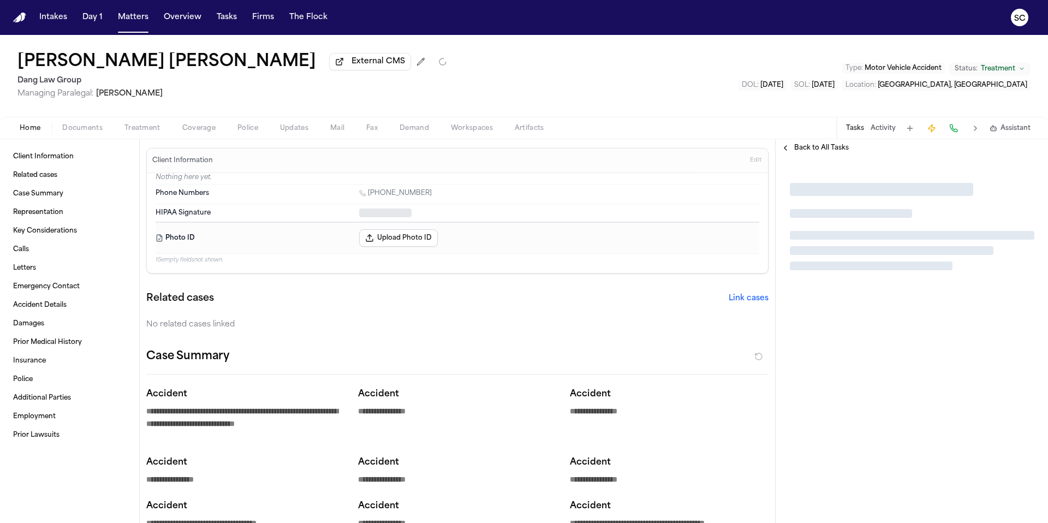
type textarea "*"
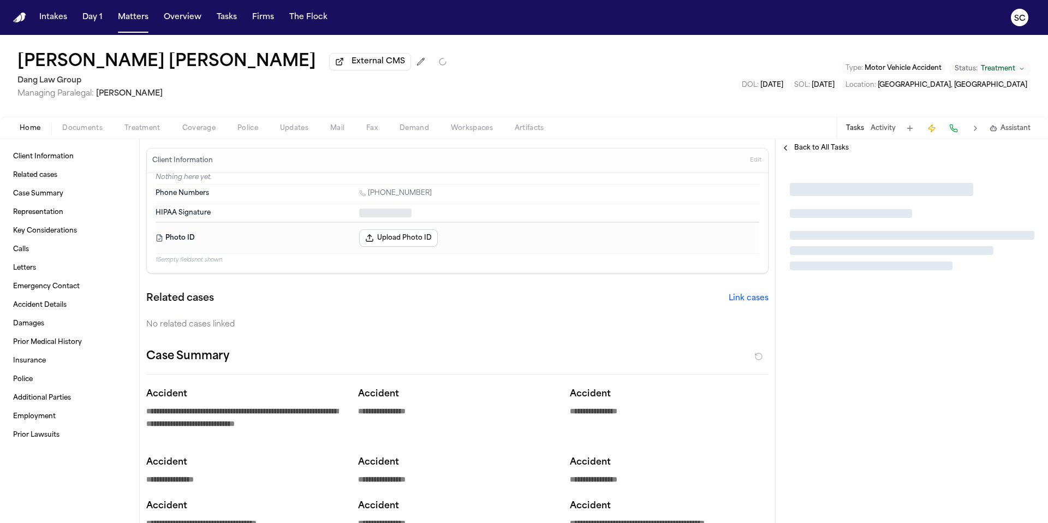
type textarea "*"
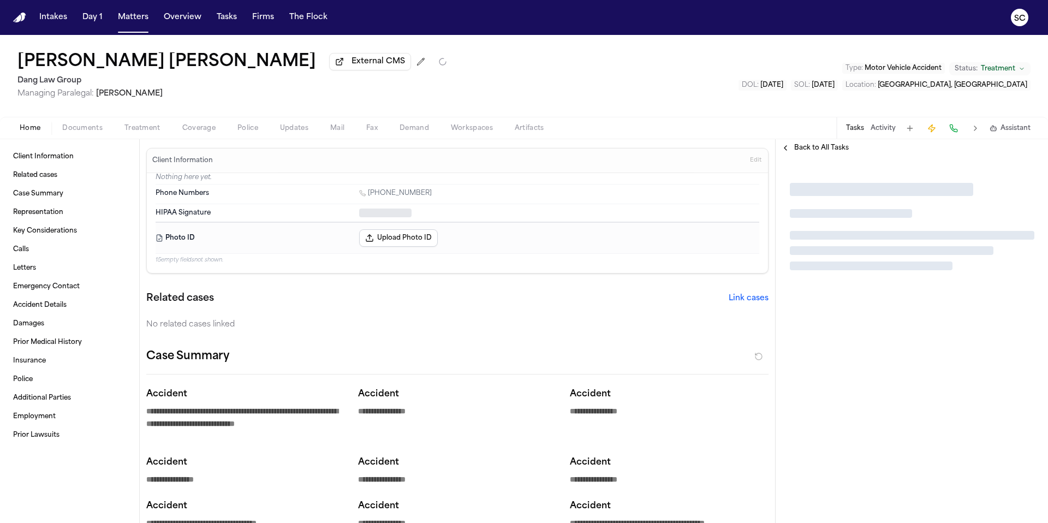
type textarea "*"
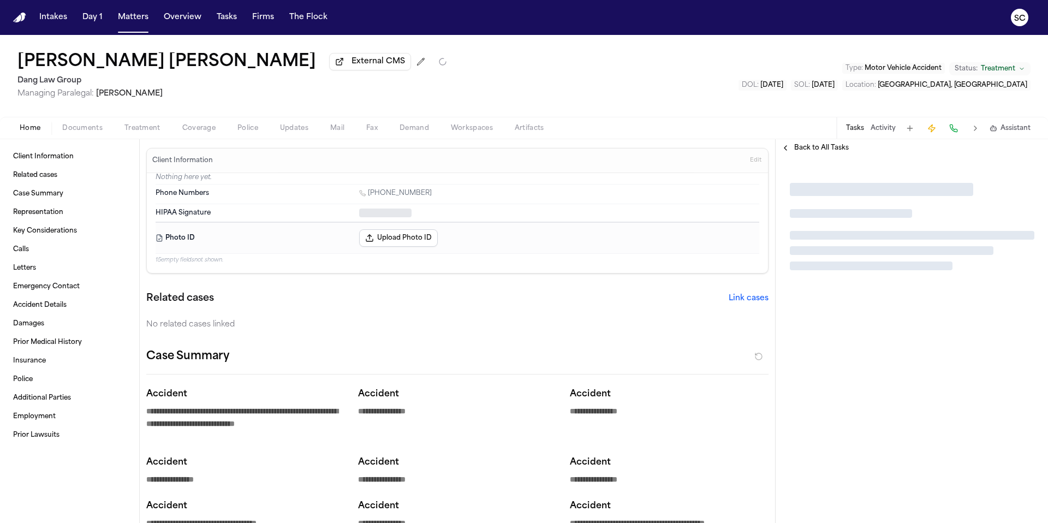
type textarea "*"
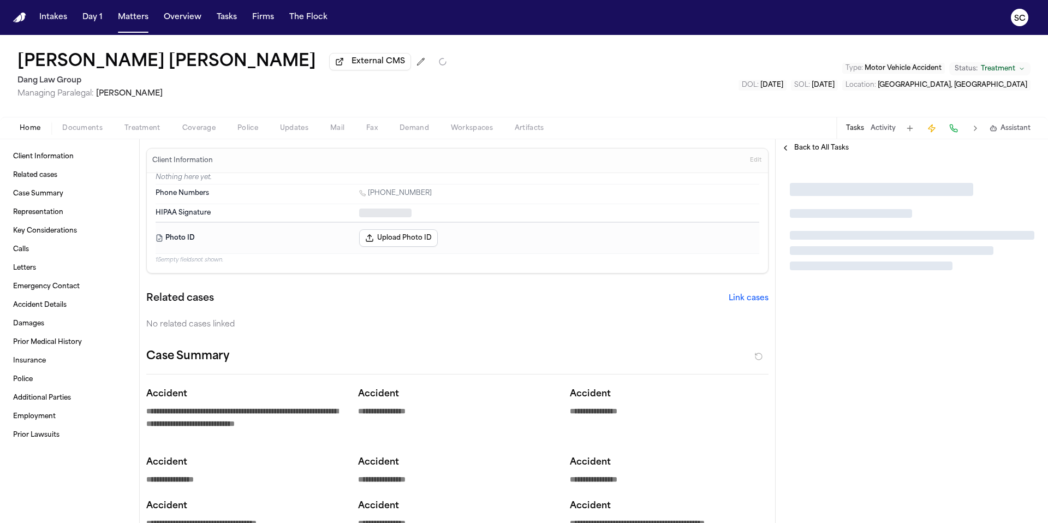
type textarea "*"
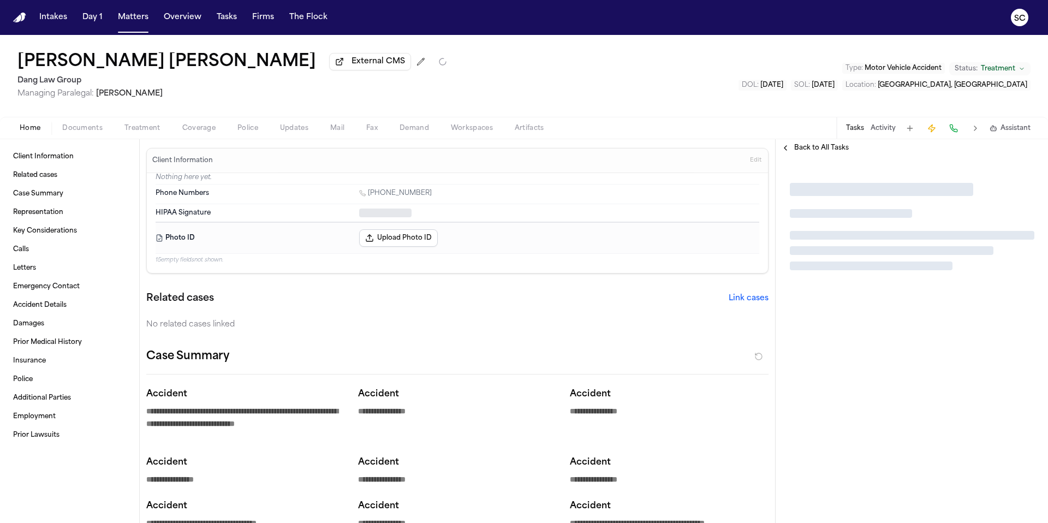
type textarea "*"
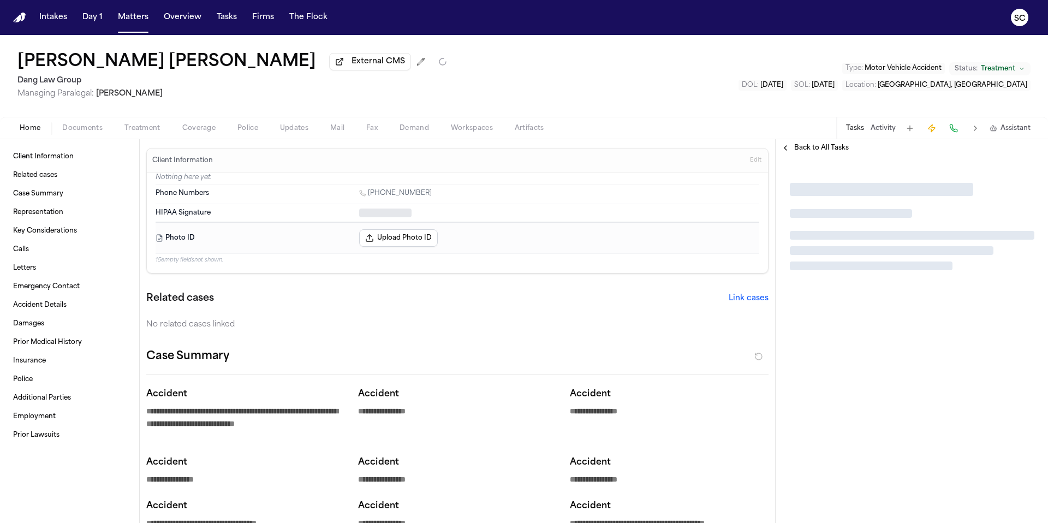
type textarea "*"
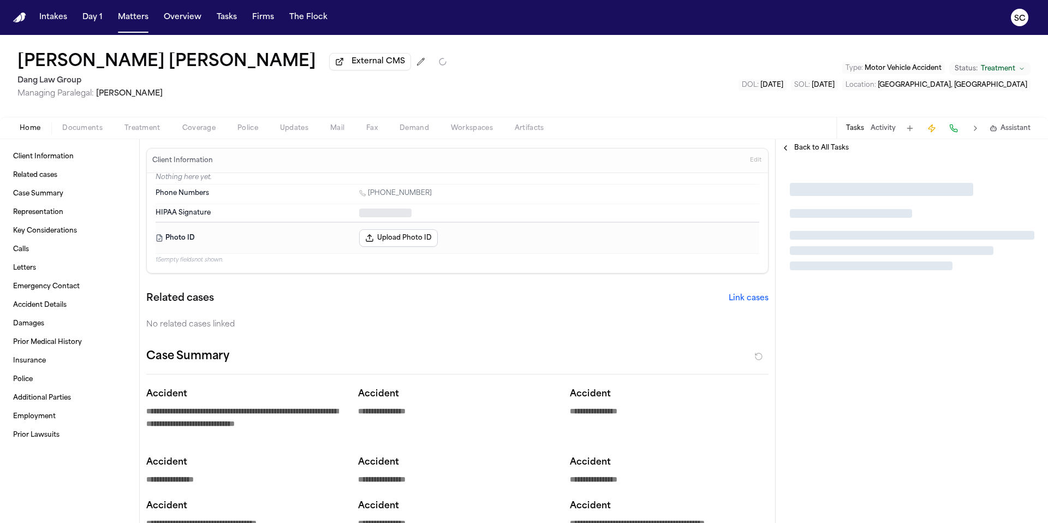
type textarea "*"
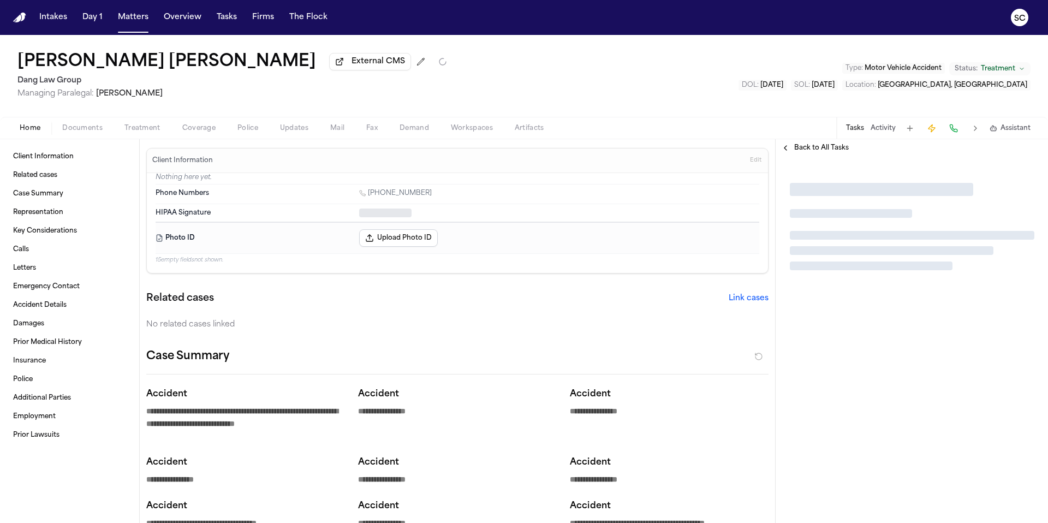
type textarea "*"
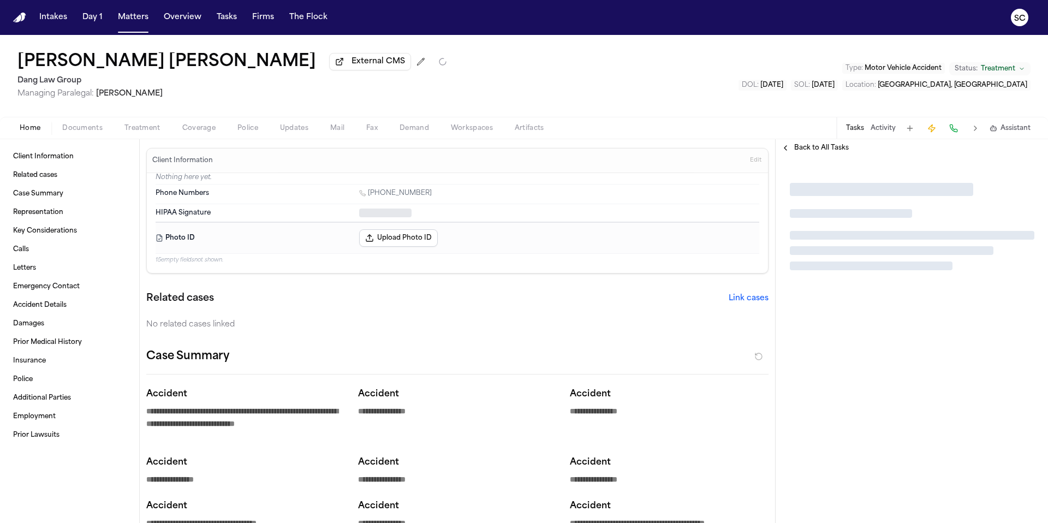
type textarea "*"
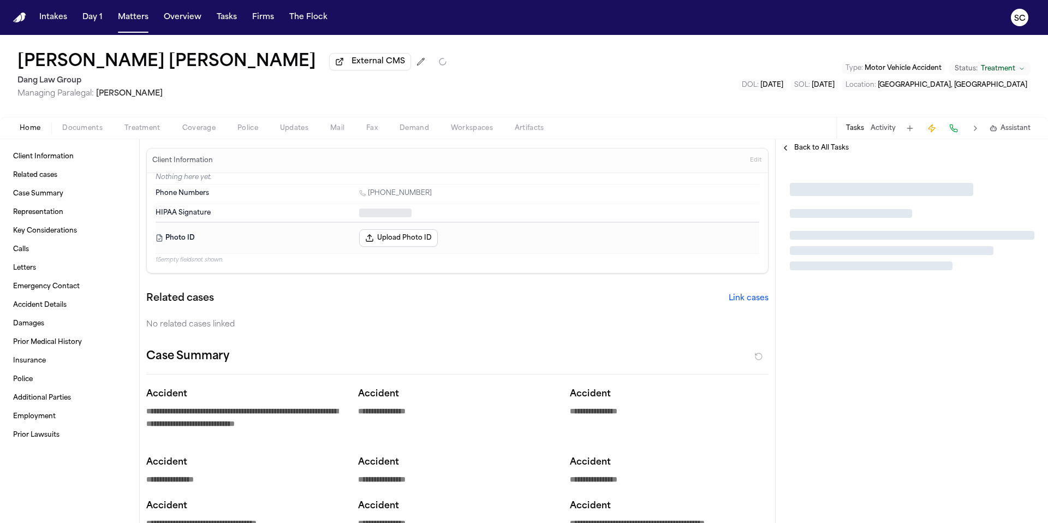
type textarea "*"
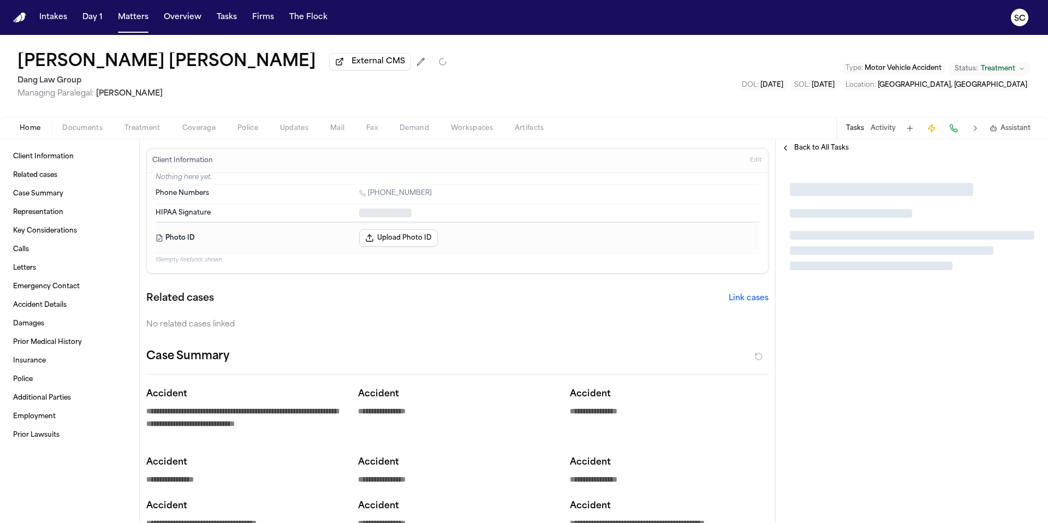
type textarea "*"
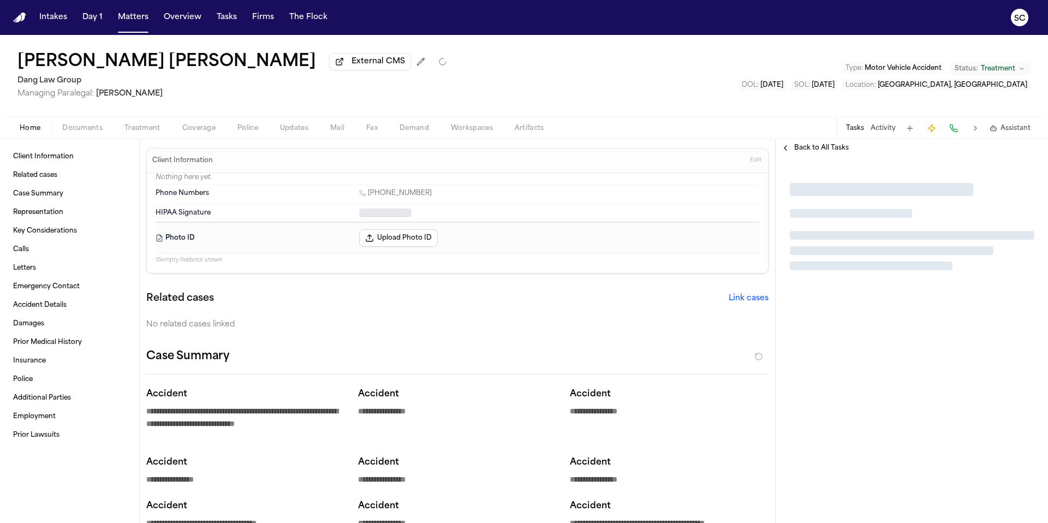
type textarea "*"
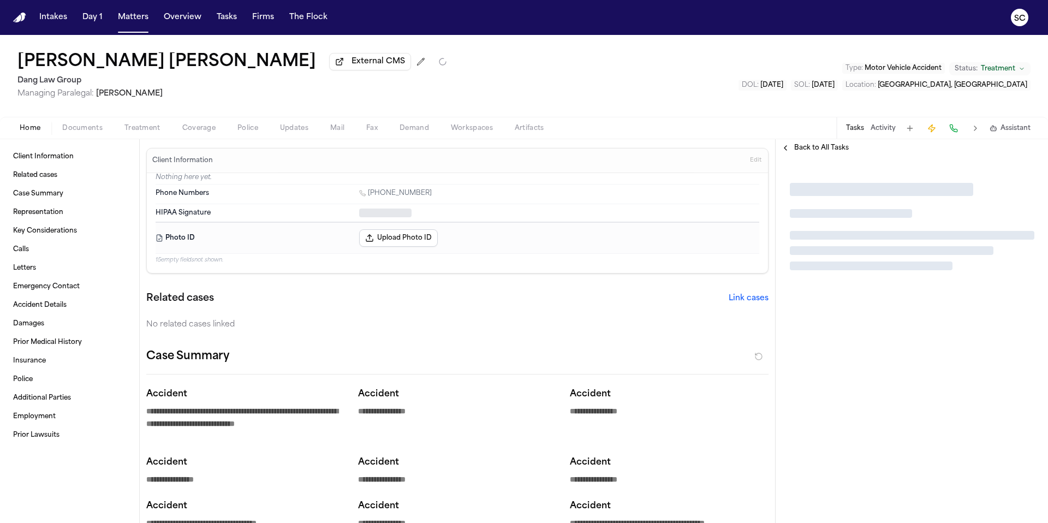
type textarea "*"
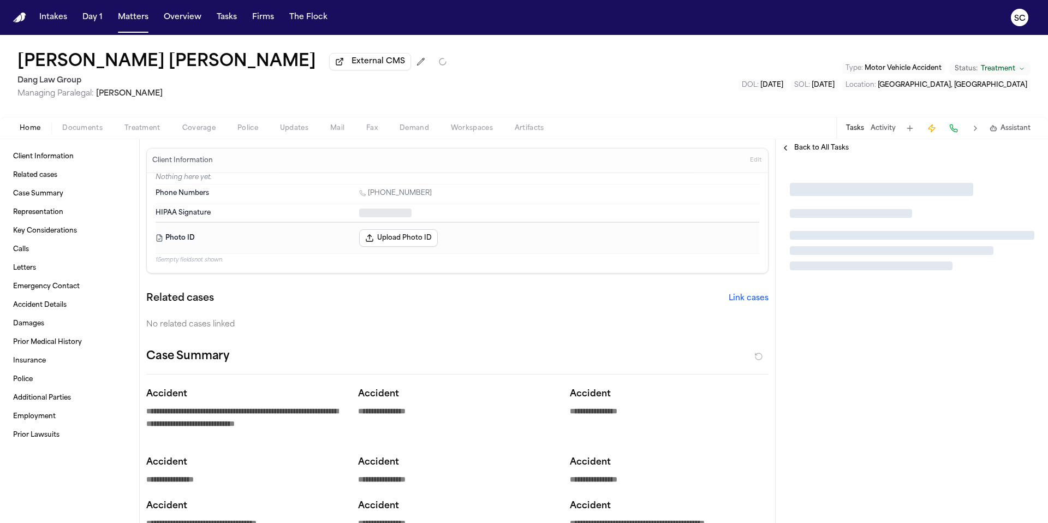
type textarea "*"
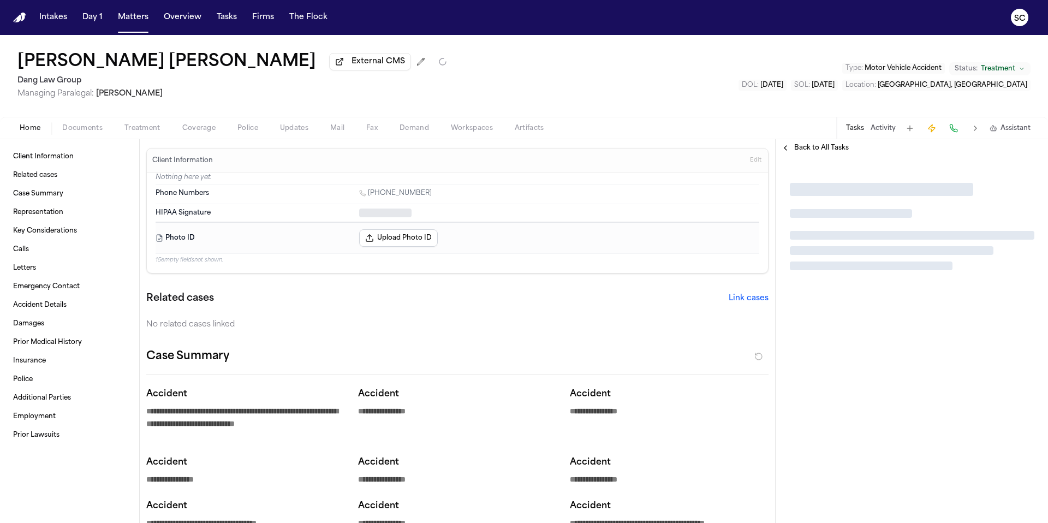
type textarea "*"
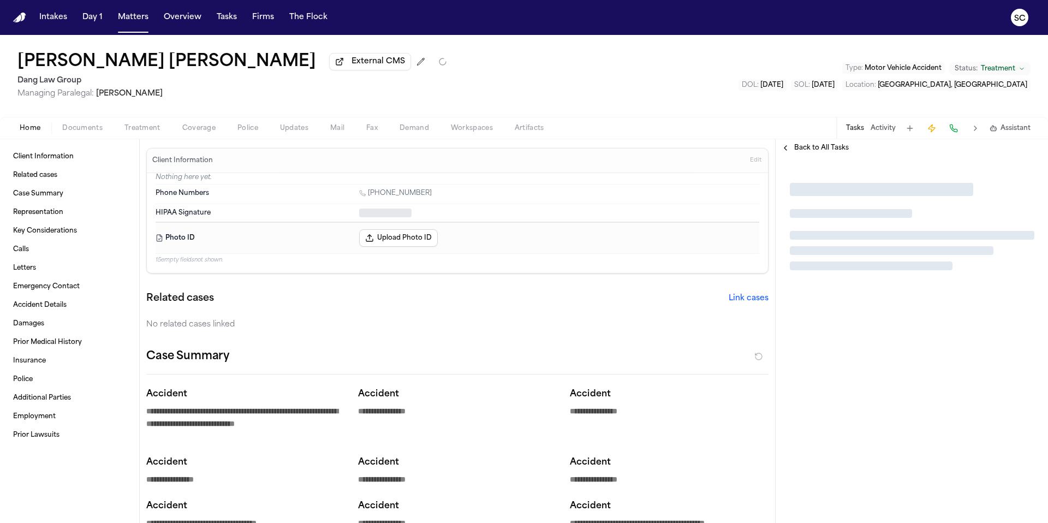
type textarea "*"
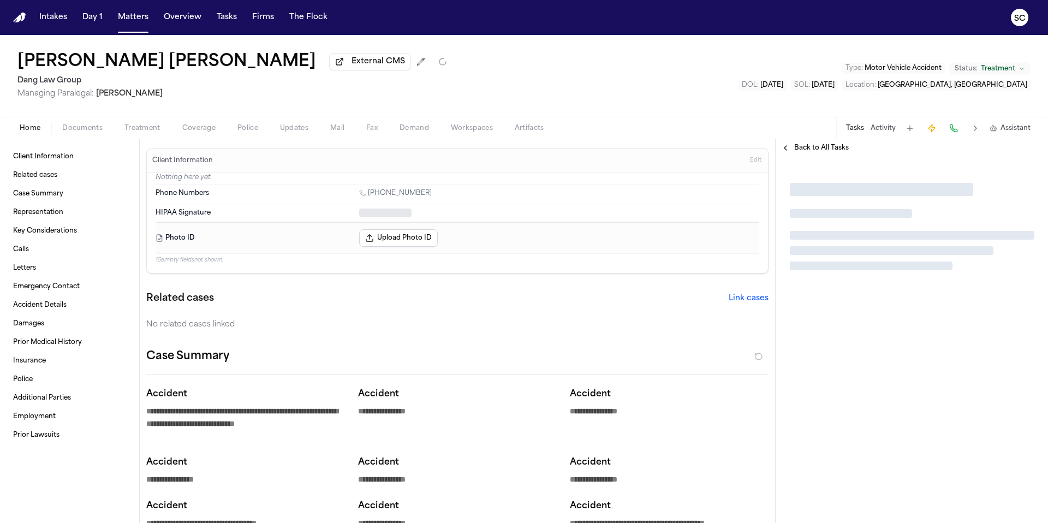
type textarea "*"
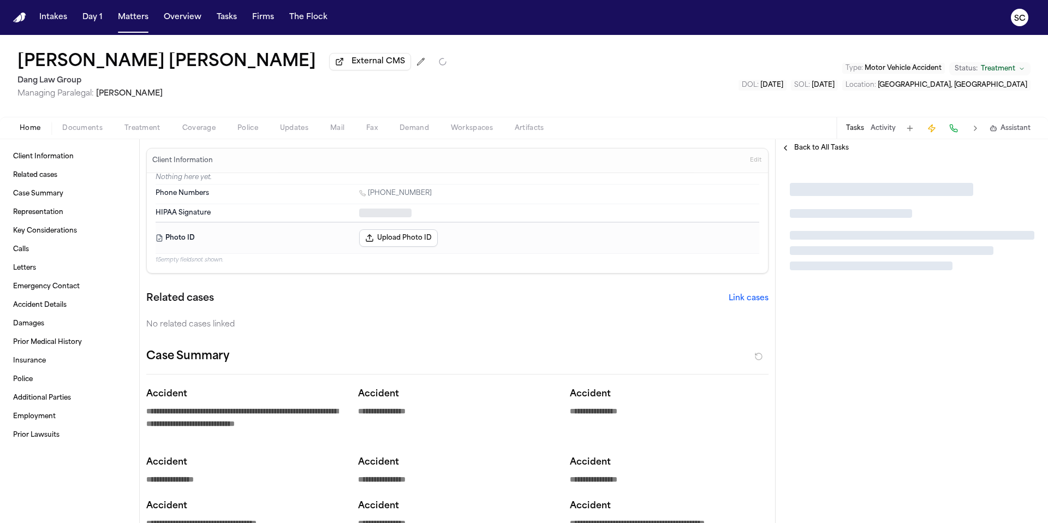
type textarea "*"
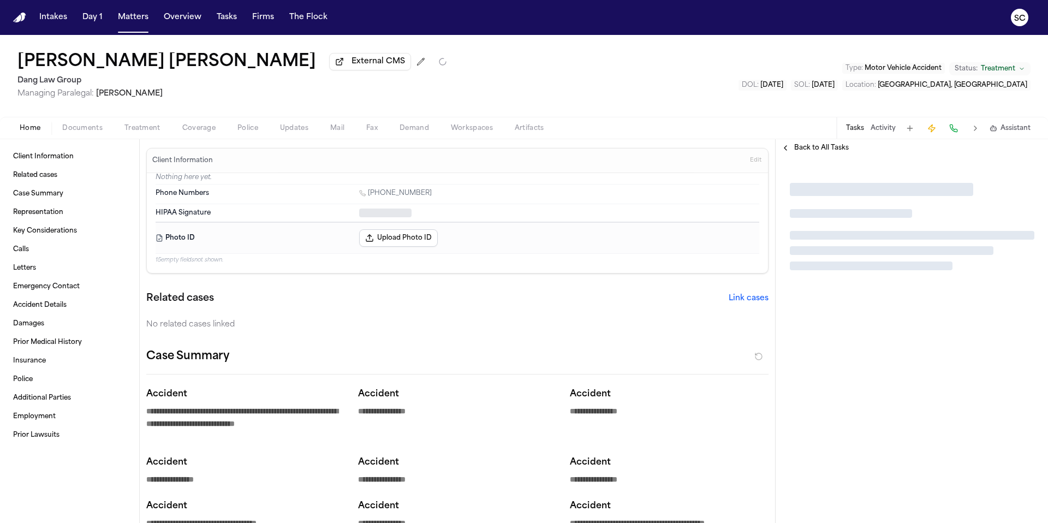
type textarea "*"
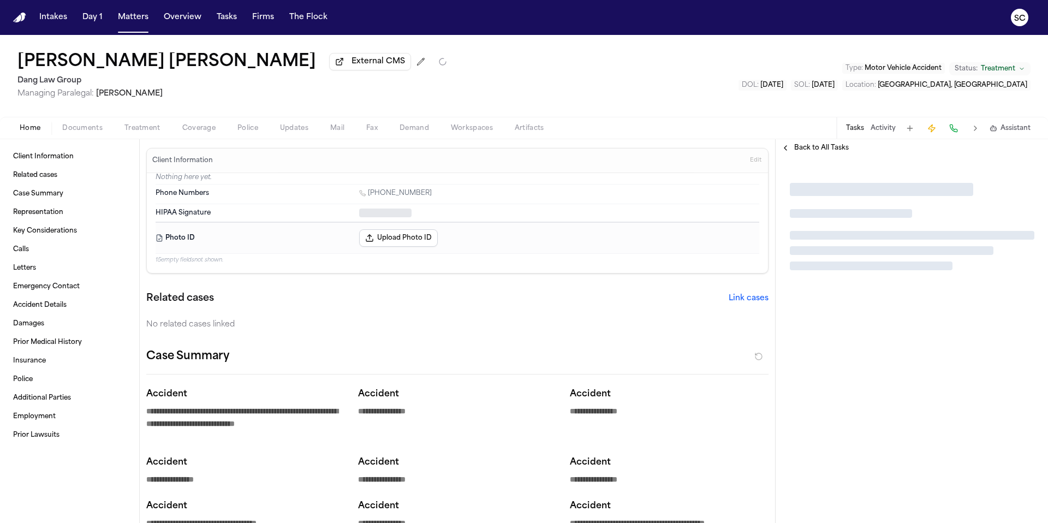
type textarea "*"
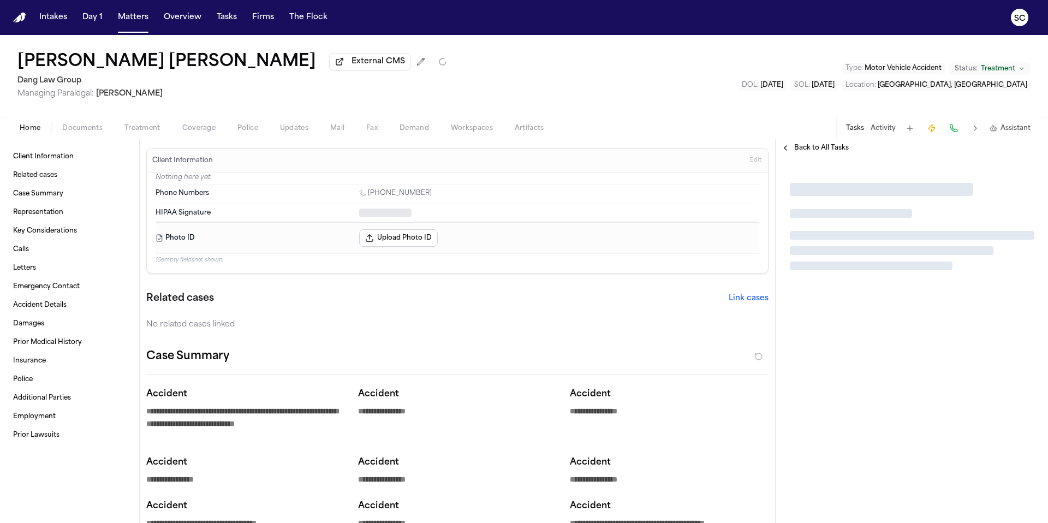
type textarea "*"
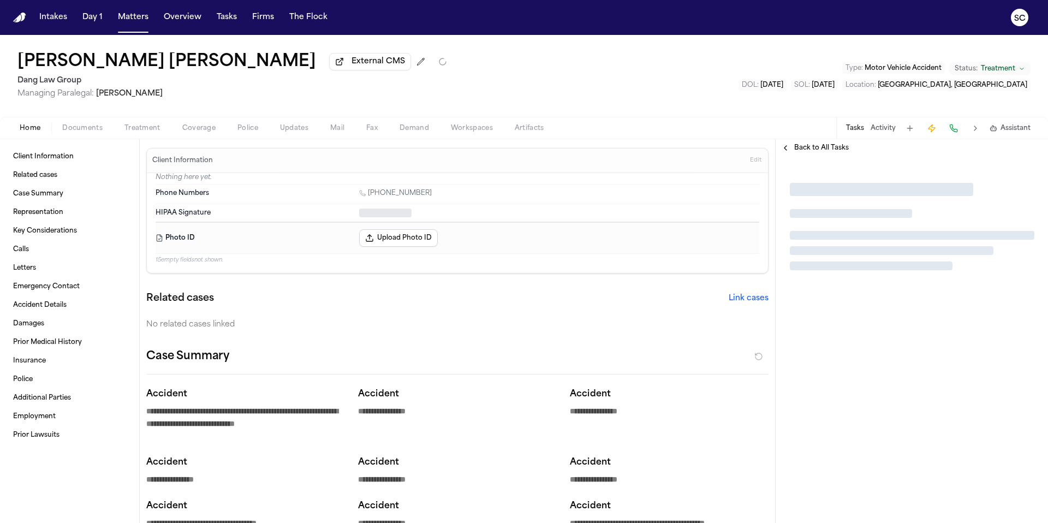
type textarea "*"
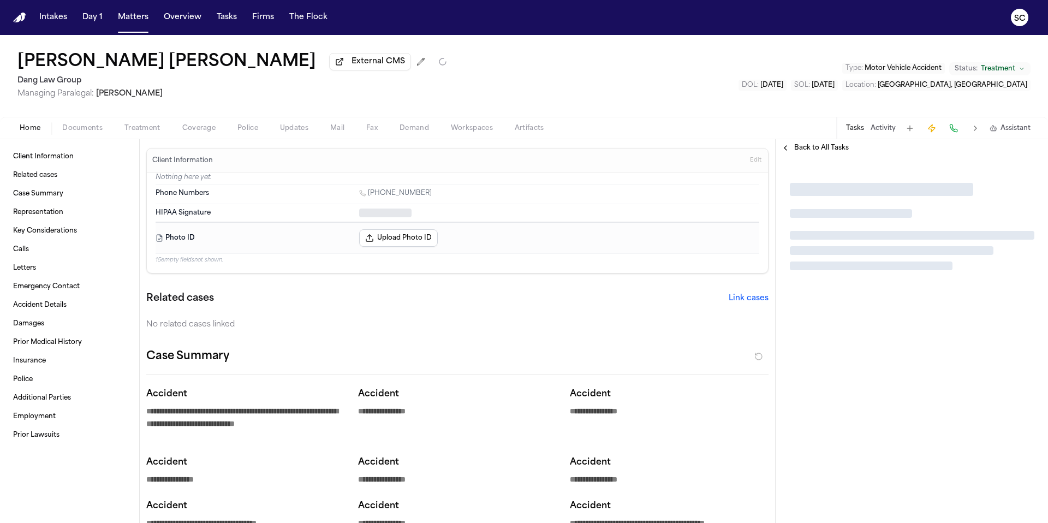
type textarea "*"
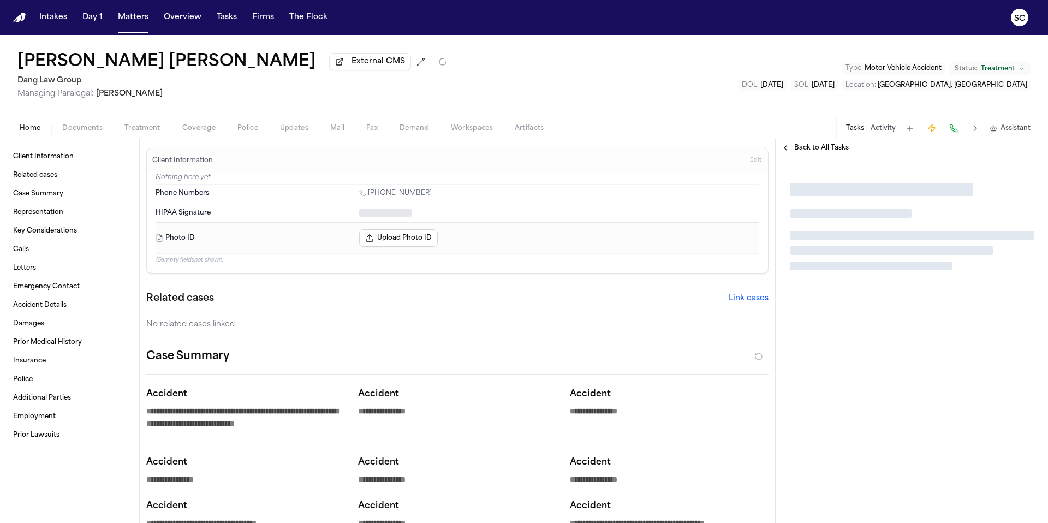
type textarea "*"
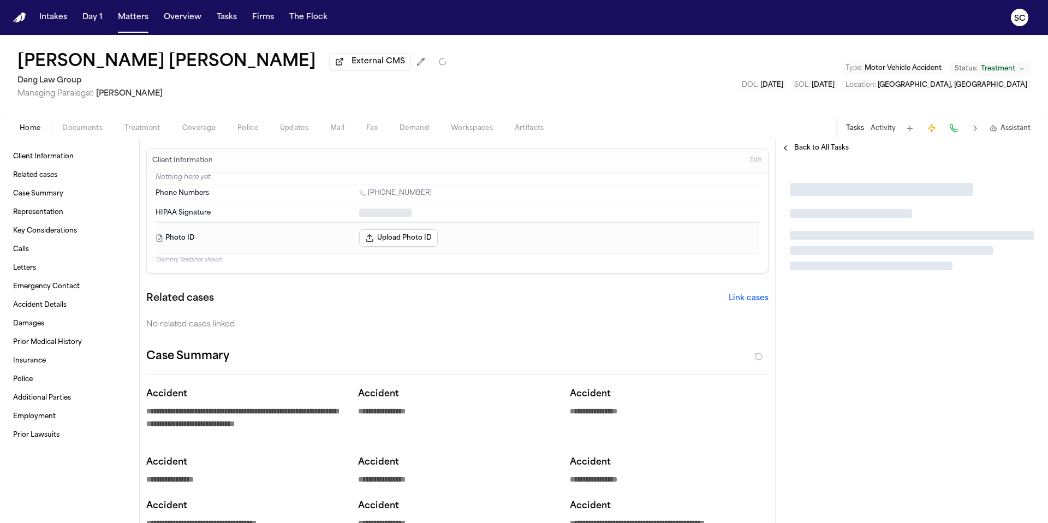
type textarea "*"
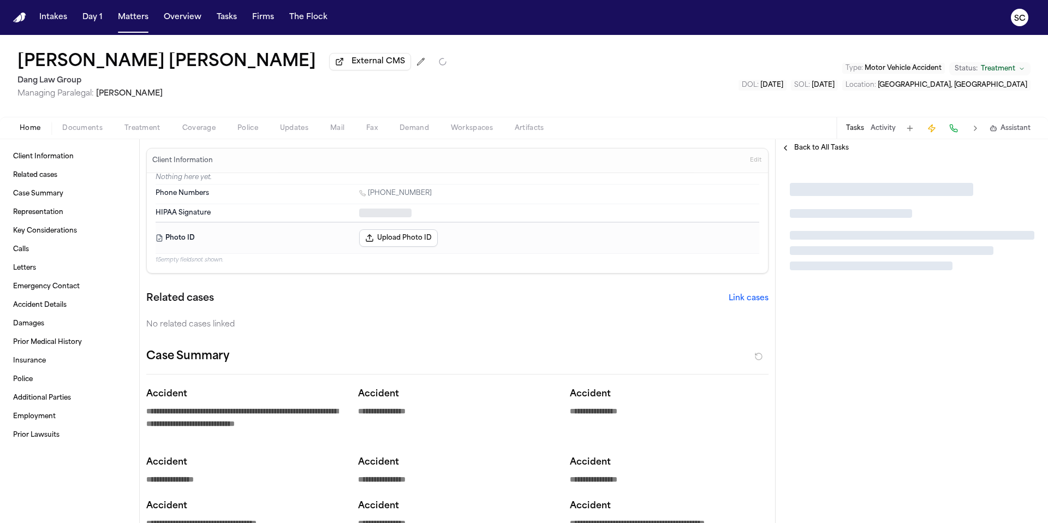
type textarea "*"
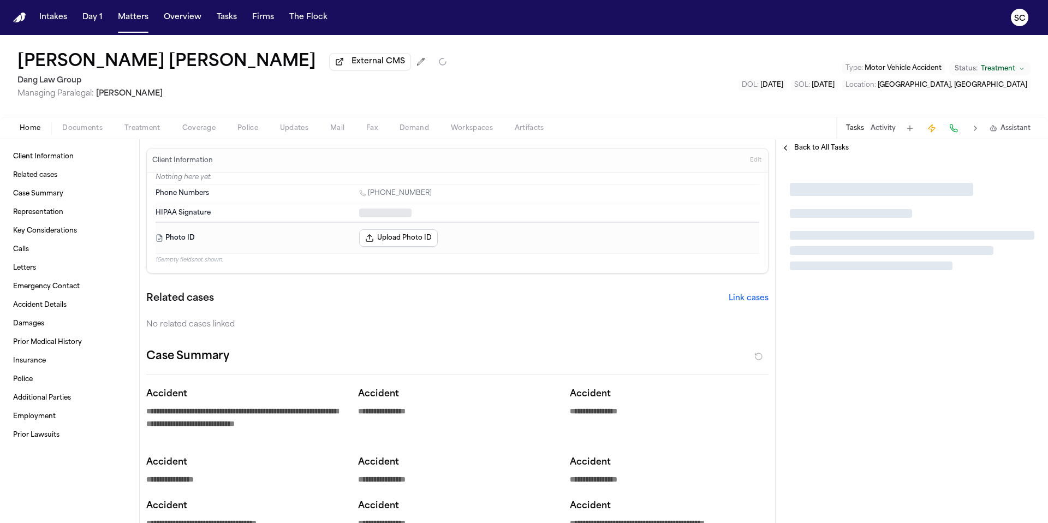
type textarea "*"
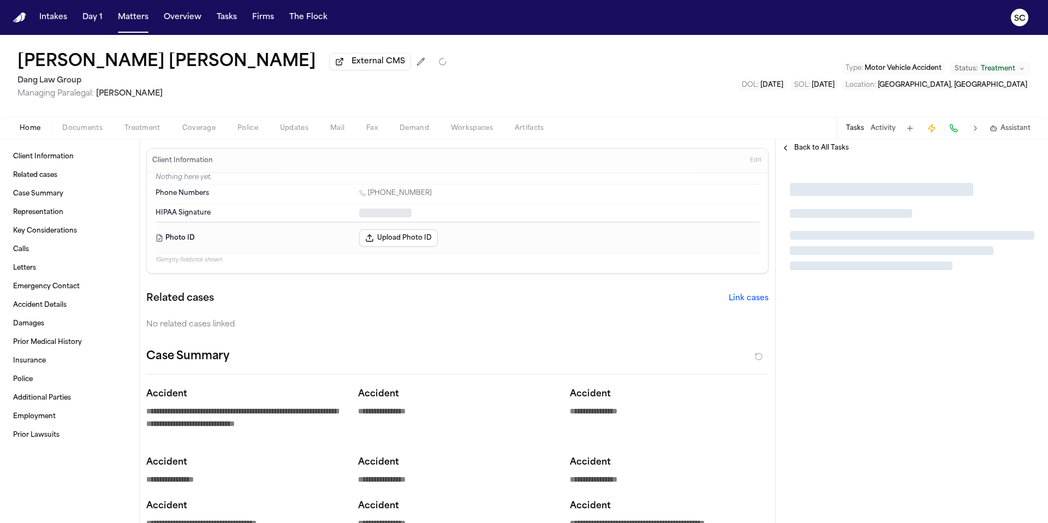
type textarea "*"
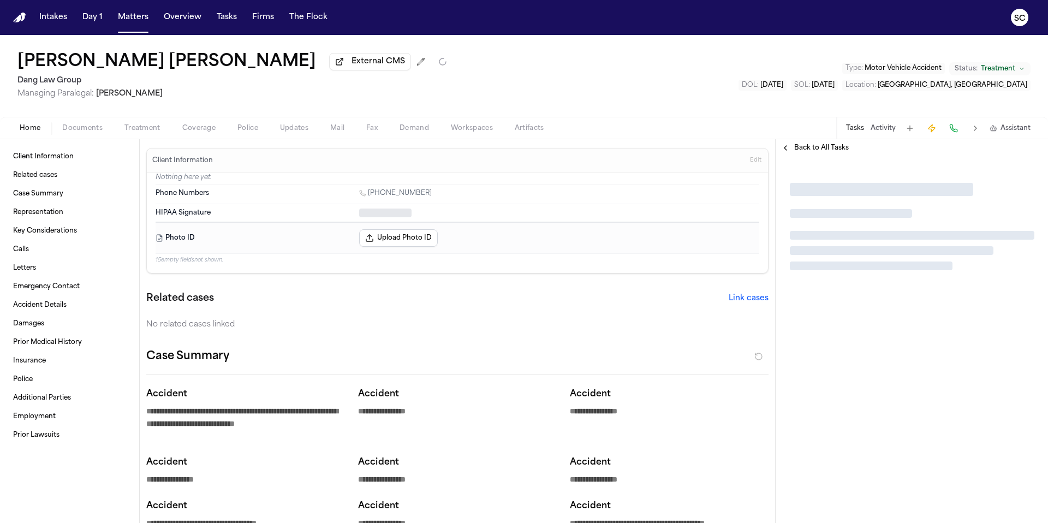
type textarea "*"
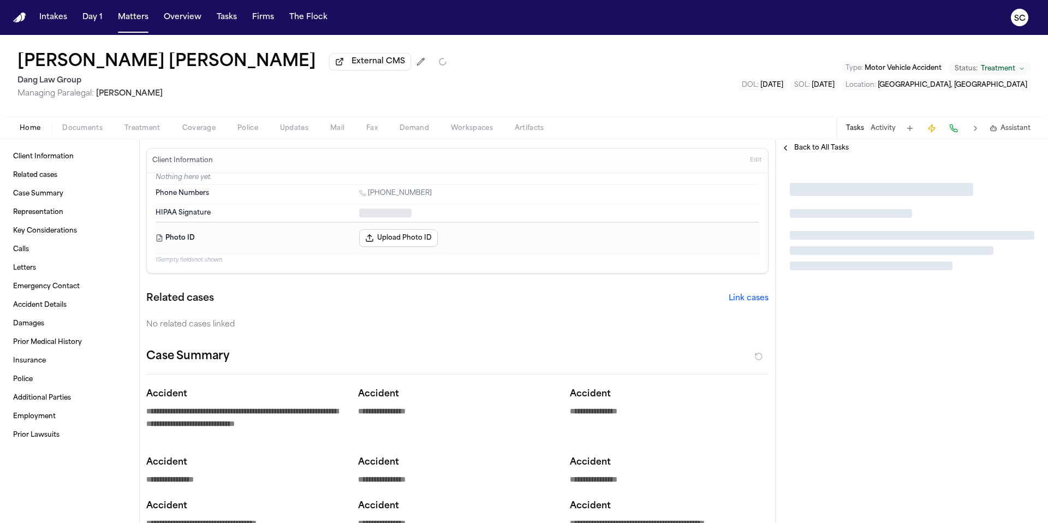
type textarea "*"
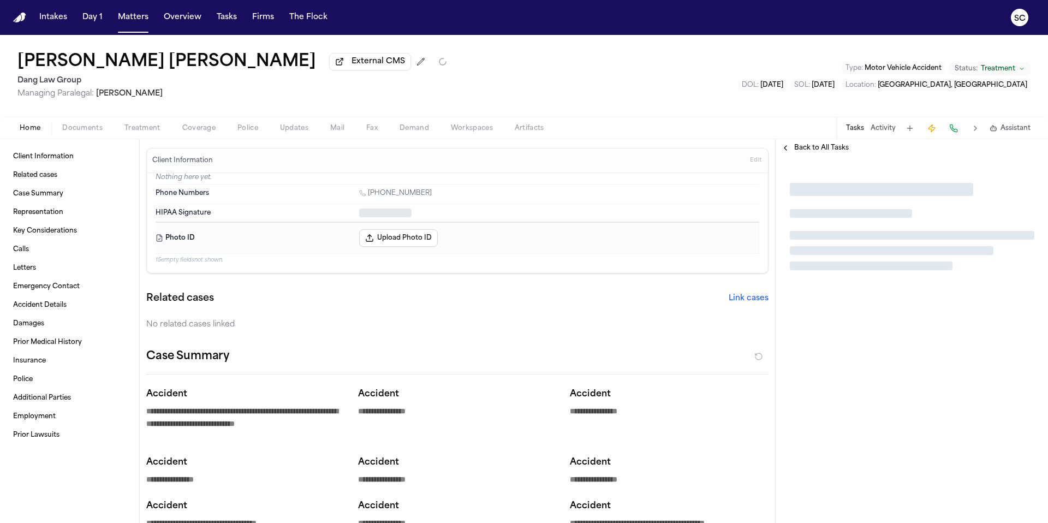
type textarea "*"
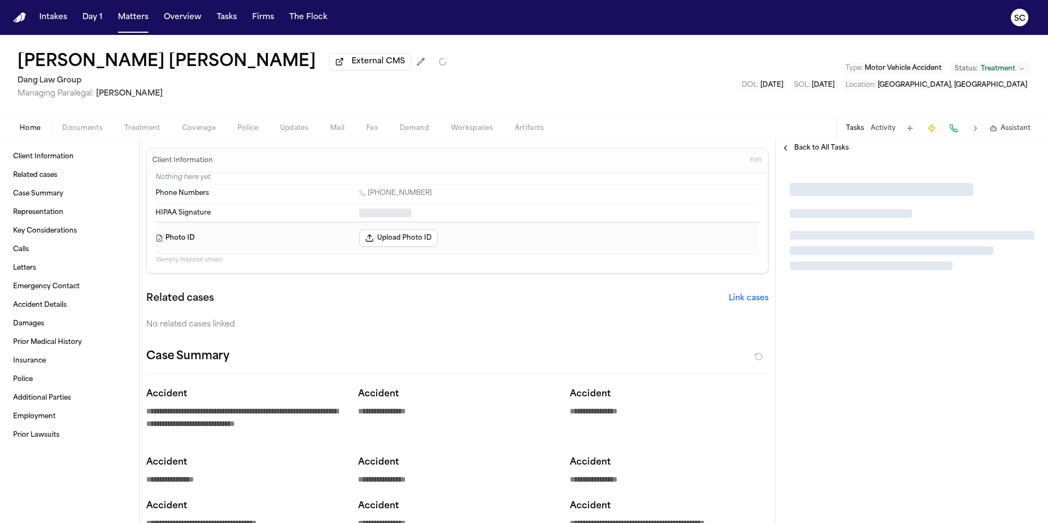
type textarea "*"
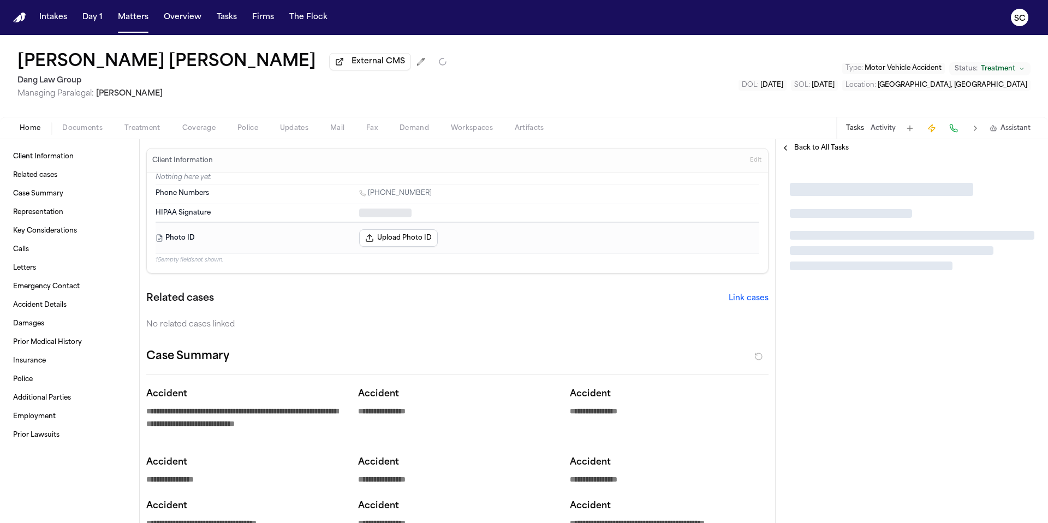
type textarea "*"
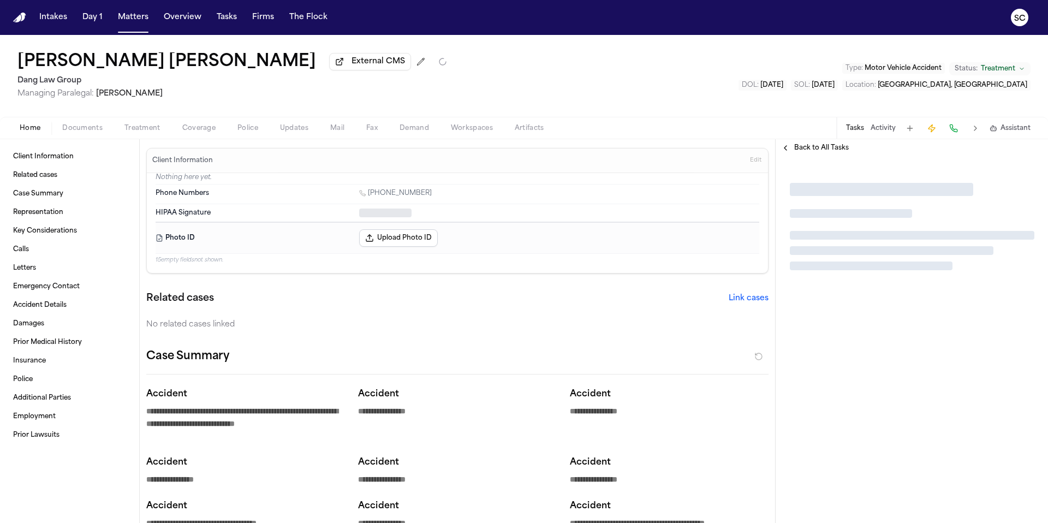
type textarea "*"
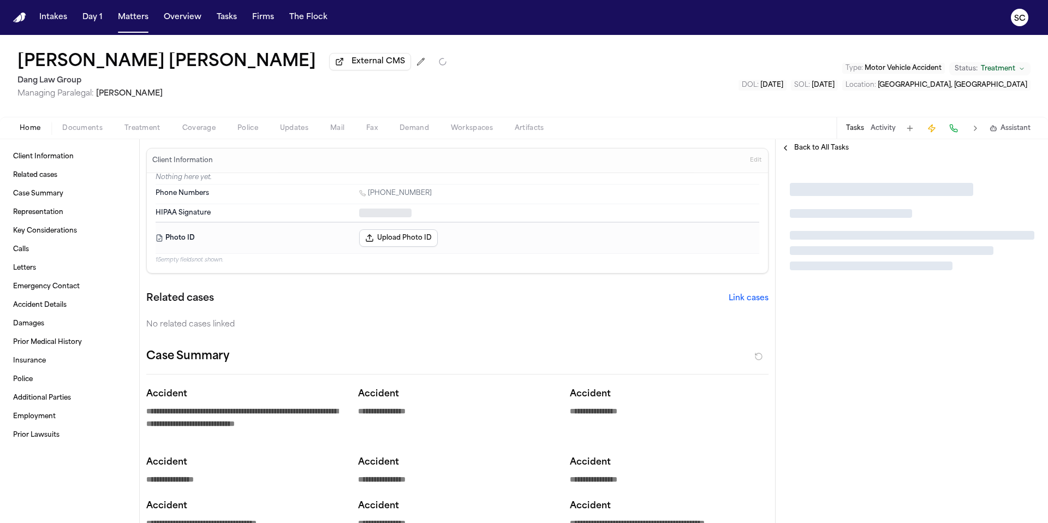
type textarea "*"
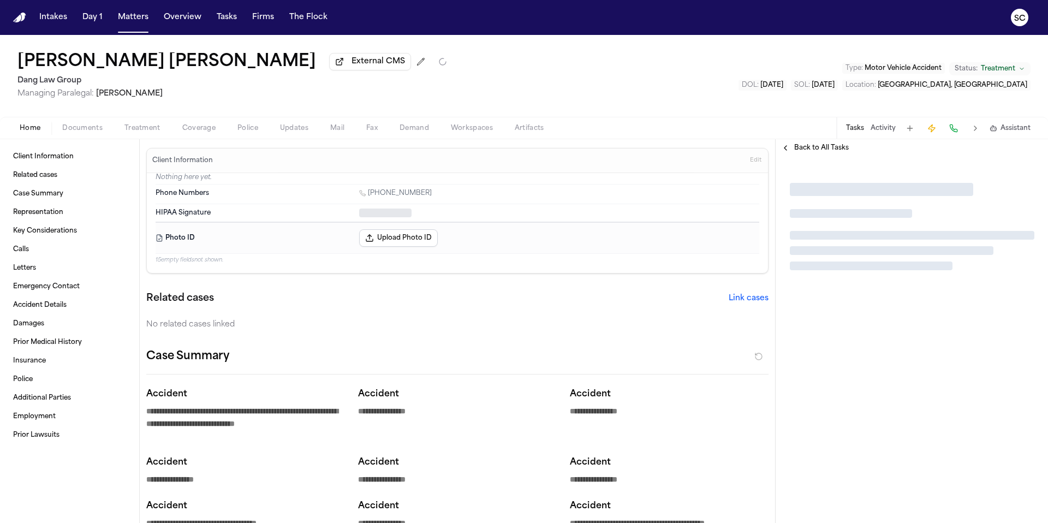
type textarea "*"
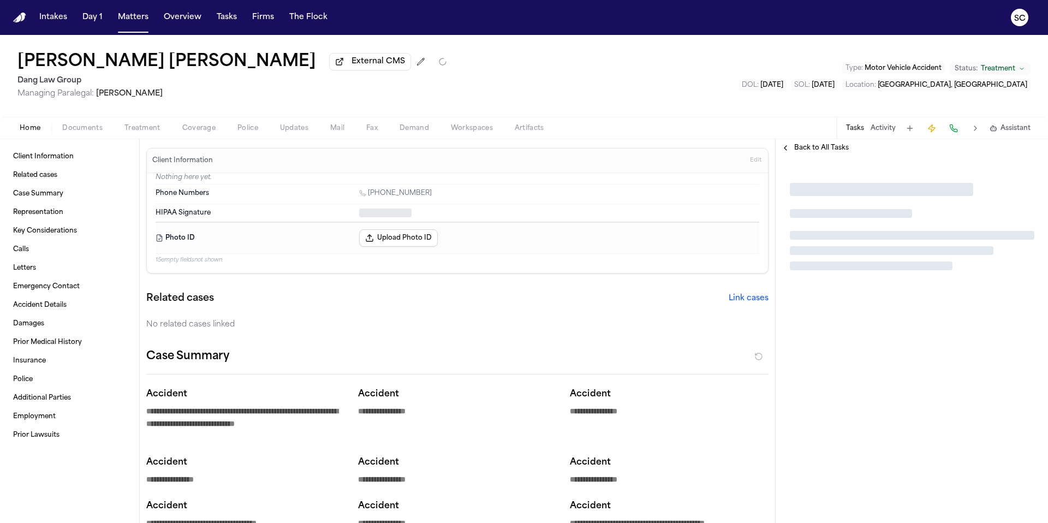
type textarea "*"
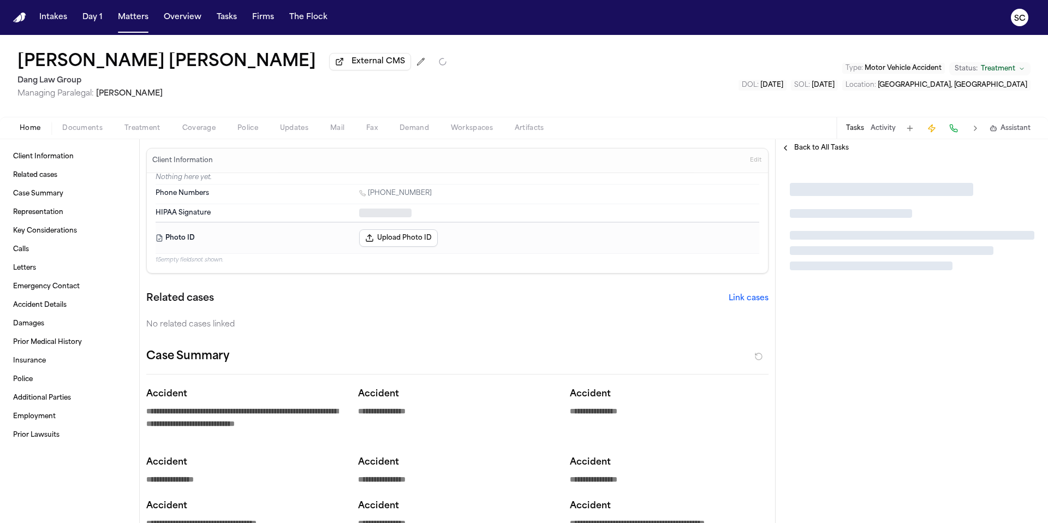
type textarea "*"
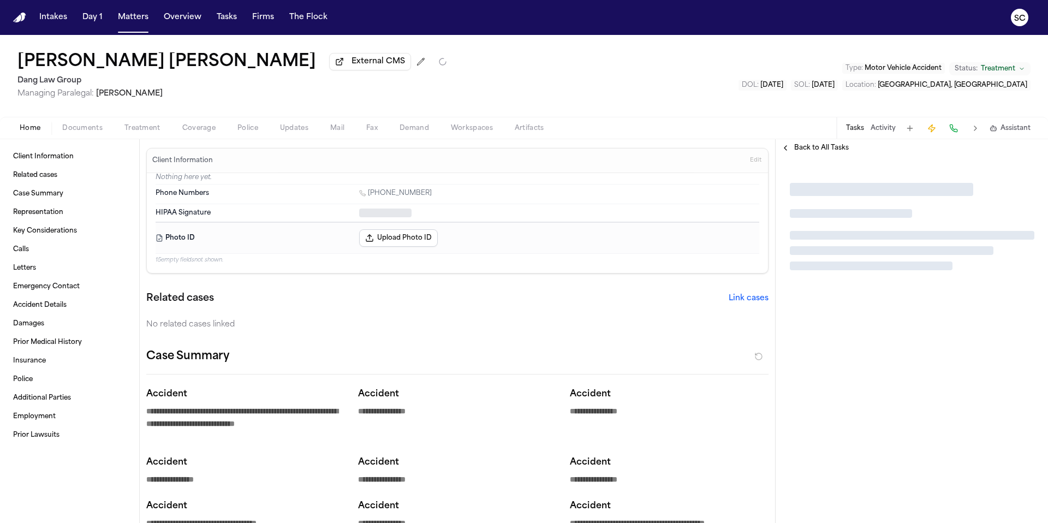
type textarea "*"
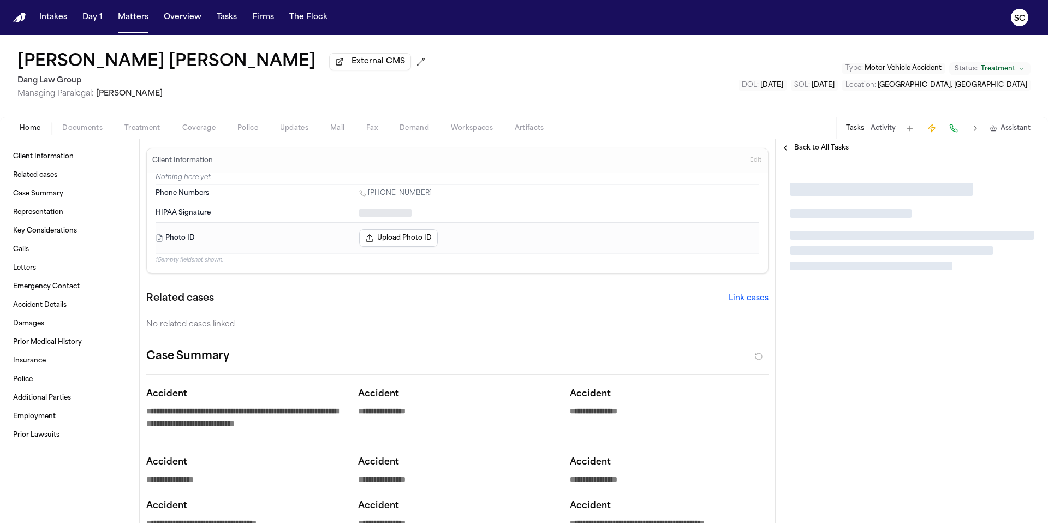
click at [92, 132] on span "Documents" at bounding box center [82, 128] width 40 height 9
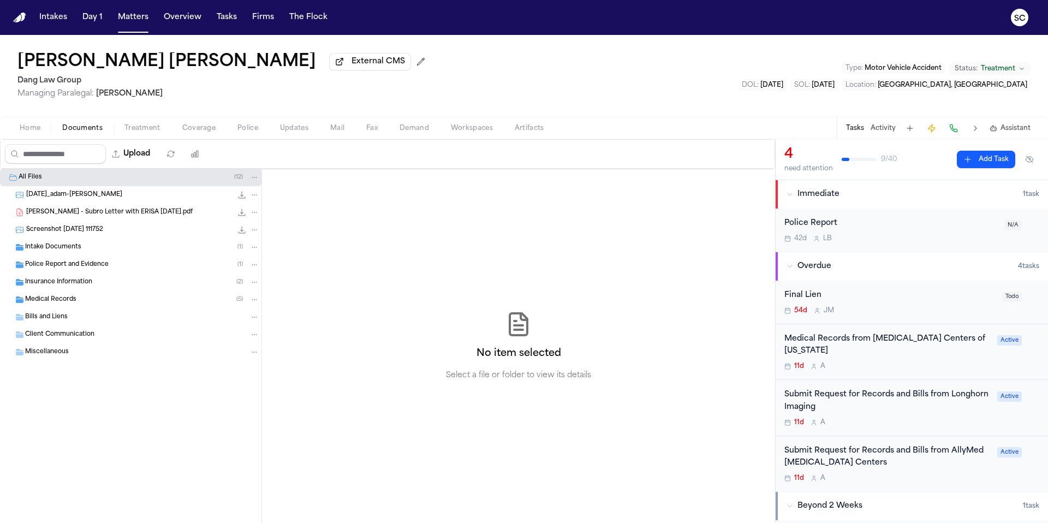
click at [86, 270] on span "Police Report and Evidence" at bounding box center [67, 264] width 84 height 9
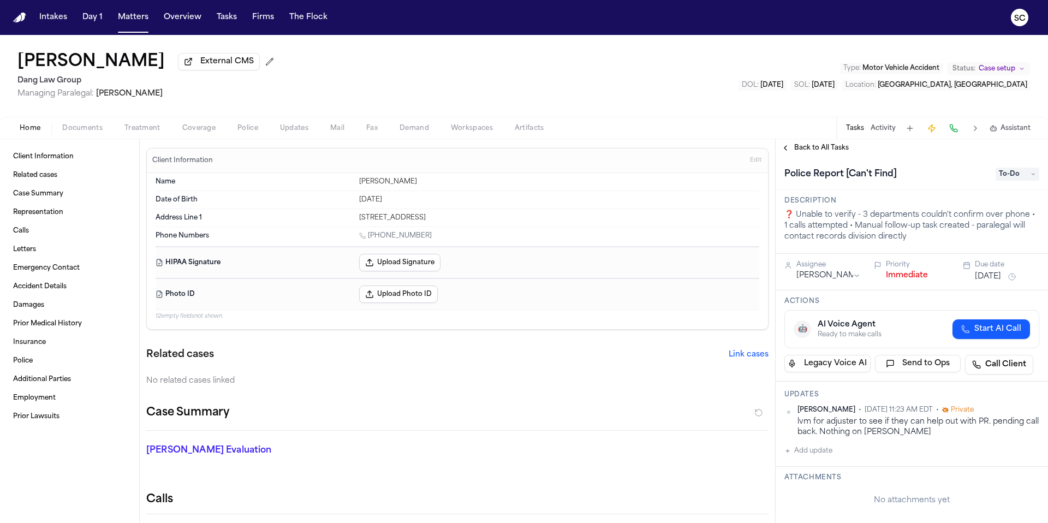
click at [90, 129] on span "Documents" at bounding box center [82, 128] width 40 height 9
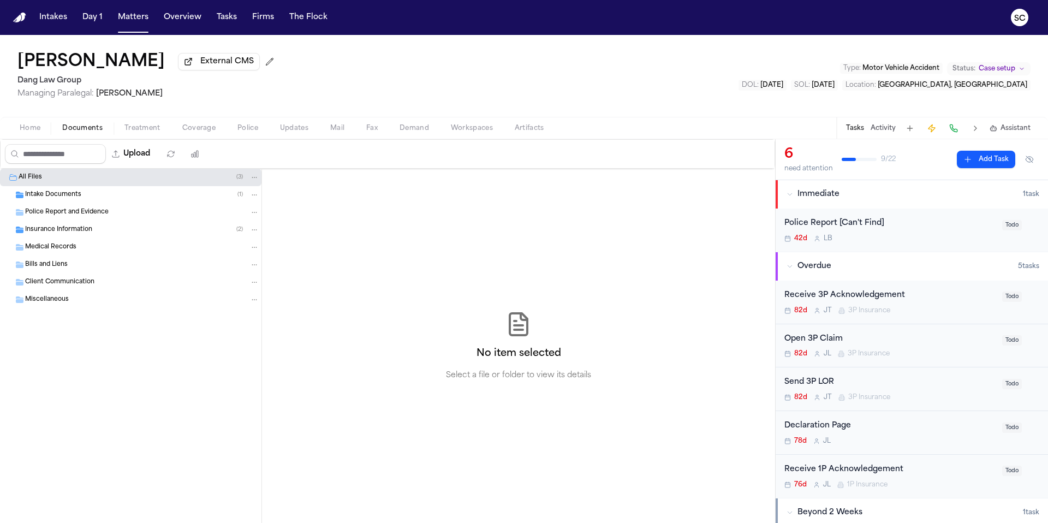
click at [91, 213] on span "Police Report and Evidence" at bounding box center [67, 212] width 84 height 9
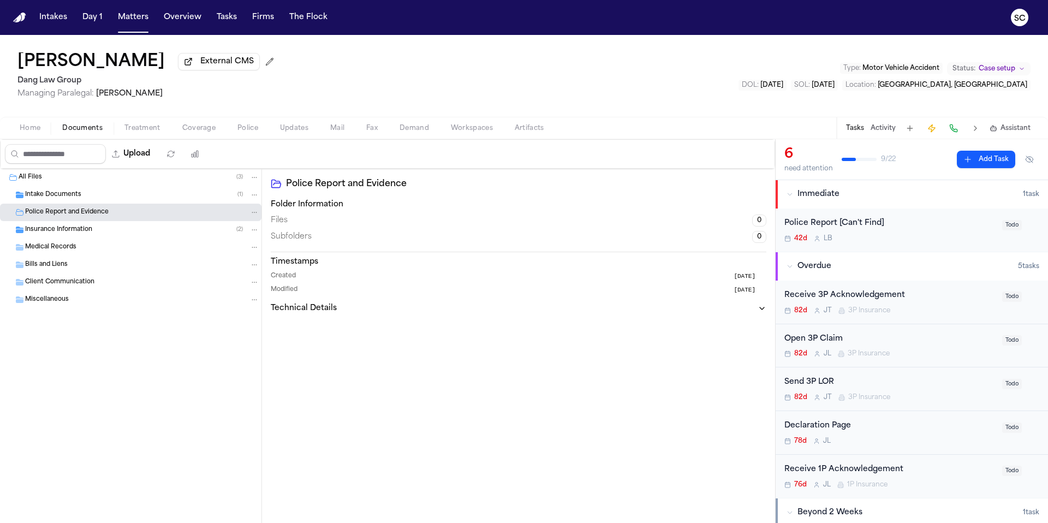
click at [91, 230] on span "Insurance Information" at bounding box center [58, 229] width 67 height 9
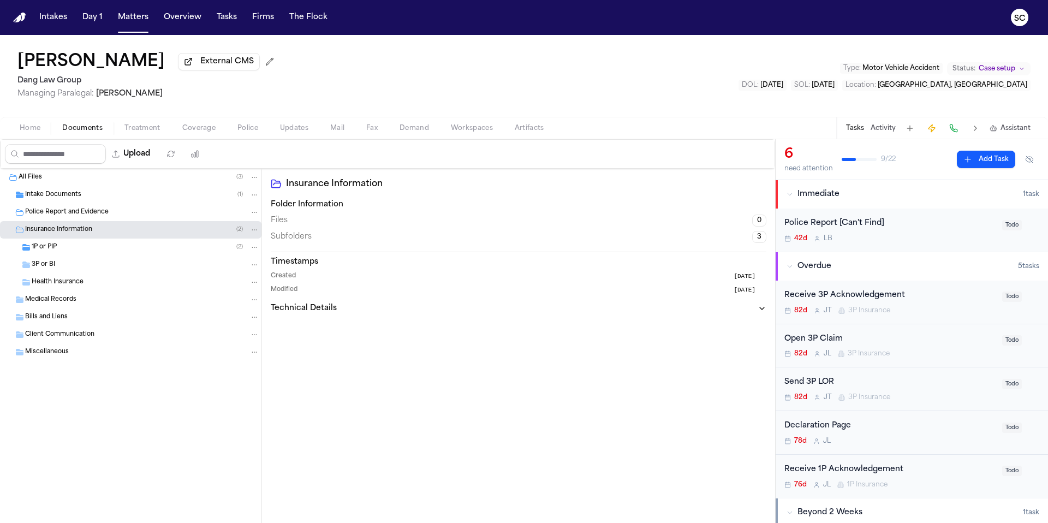
click at [88, 197] on div "Intake Documents ( 1 )" at bounding box center [142, 195] width 234 height 10
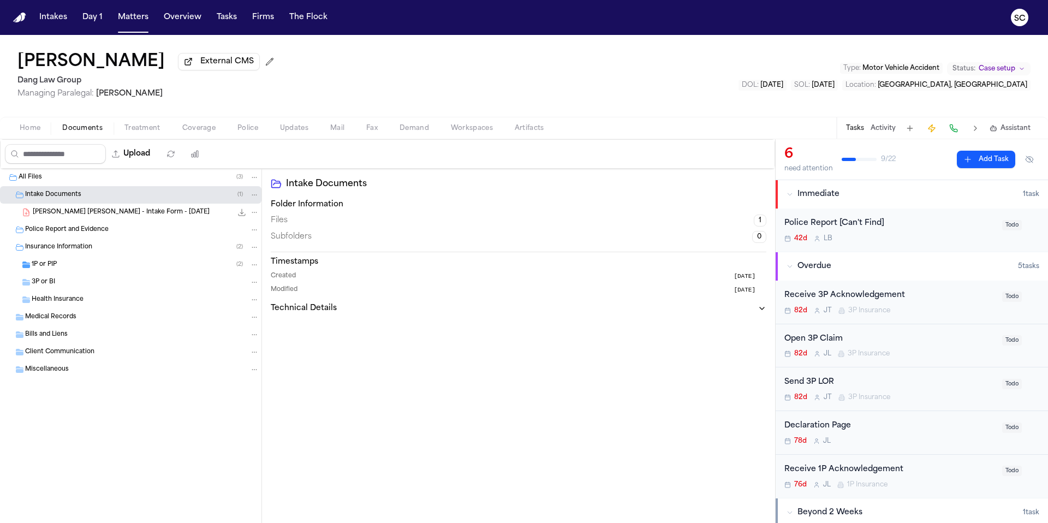
click at [939, 225] on div "Police Report [Can't Find]" at bounding box center [890, 223] width 211 height 13
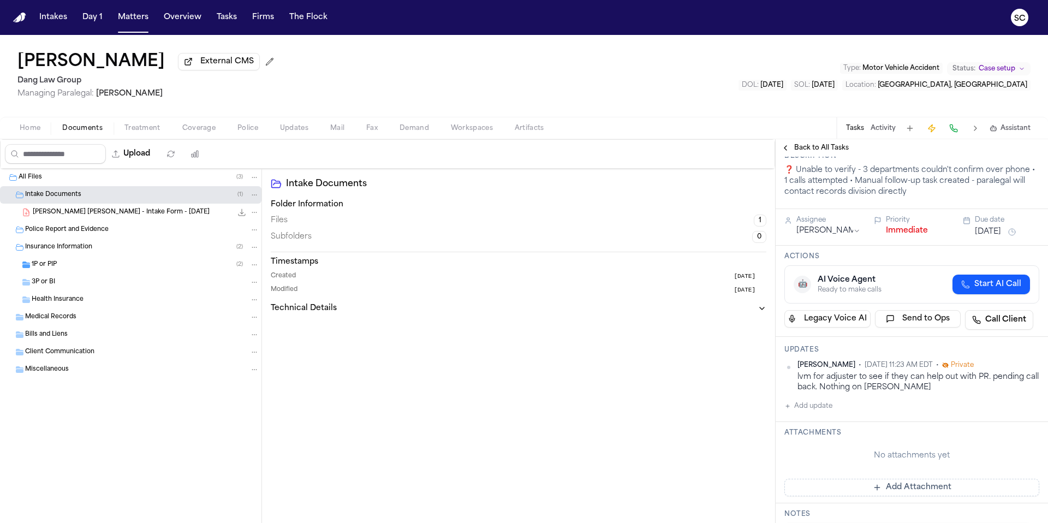
scroll to position [45, 0]
click at [224, 64] on span "External CMS" at bounding box center [227, 61] width 54 height 11
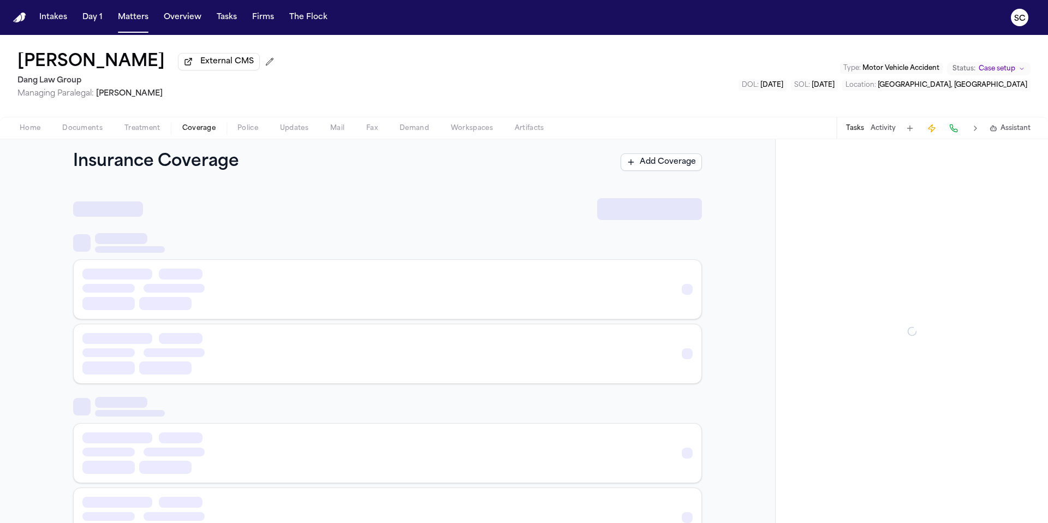
click at [212, 130] on span "Coverage" at bounding box center [198, 128] width 33 height 9
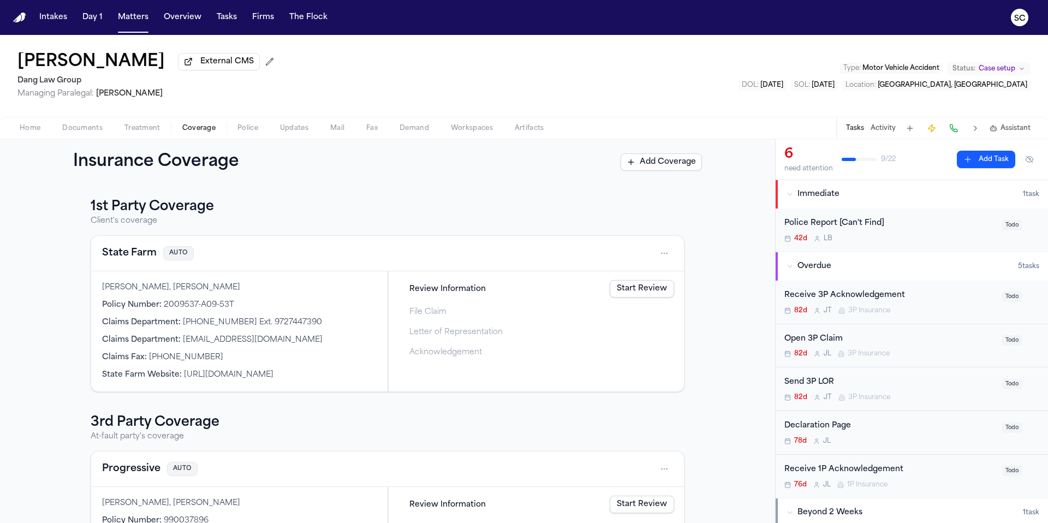
click at [244, 129] on span "Police" at bounding box center [247, 128] width 21 height 9
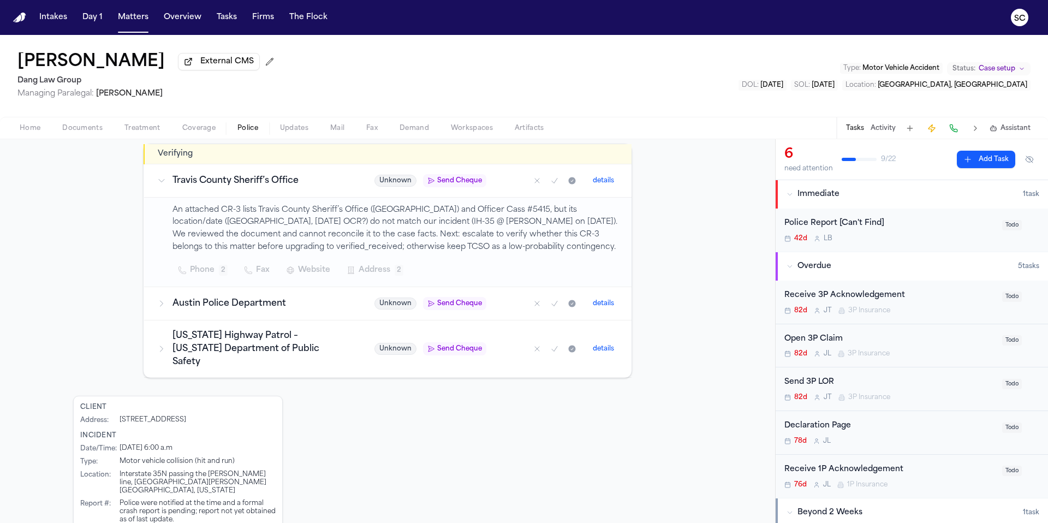
scroll to position [200, 0]
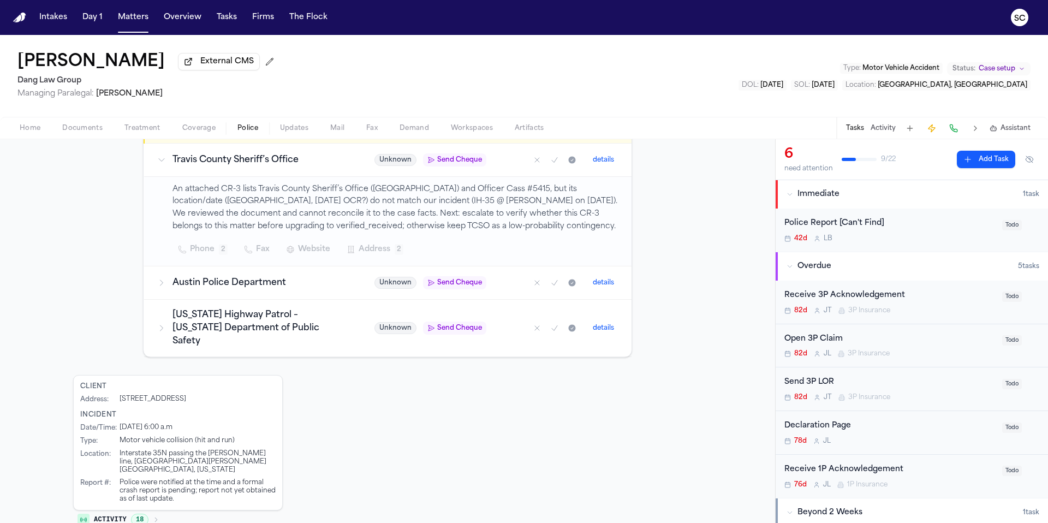
click at [938, 232] on div "Police Report [Can't Find] 42d L B" at bounding box center [890, 230] width 211 height 26
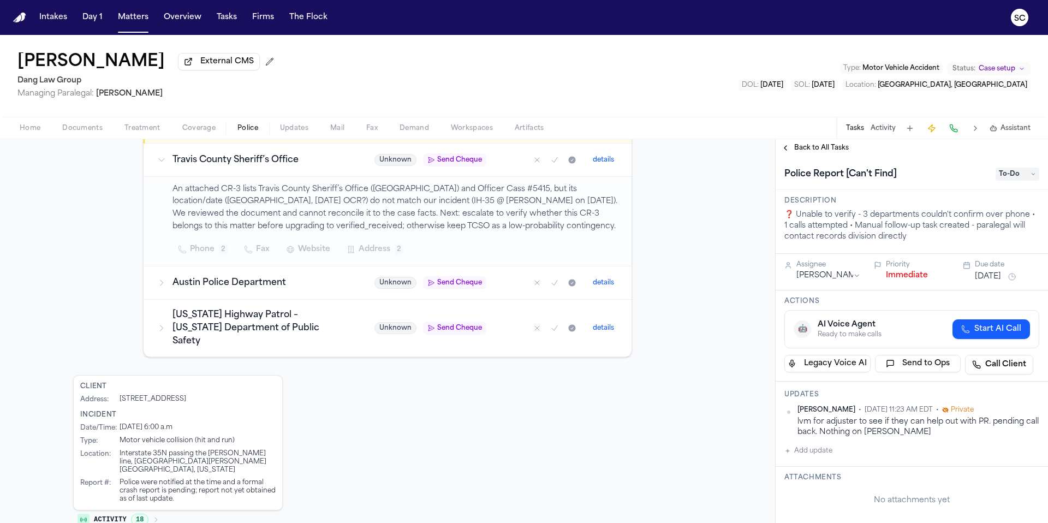
click at [835, 87] on span "2027-07-22" at bounding box center [823, 85] width 23 height 7
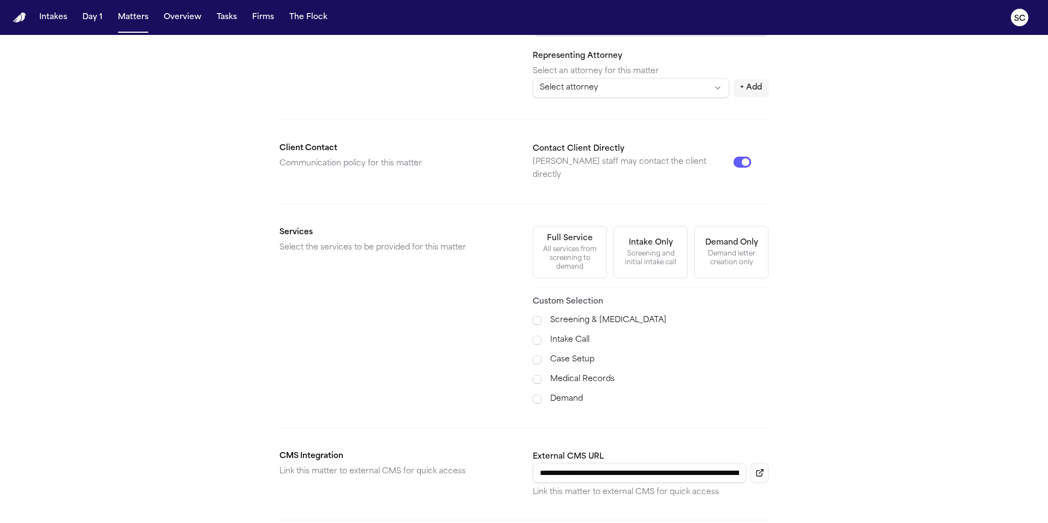
scroll to position [307, 0]
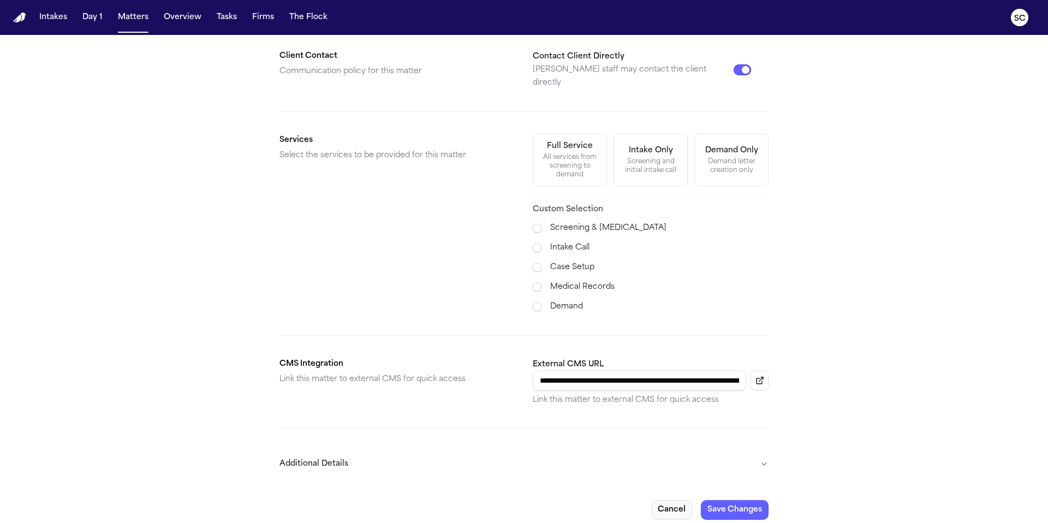
click at [684, 501] on button "Cancel" at bounding box center [671, 510] width 41 height 20
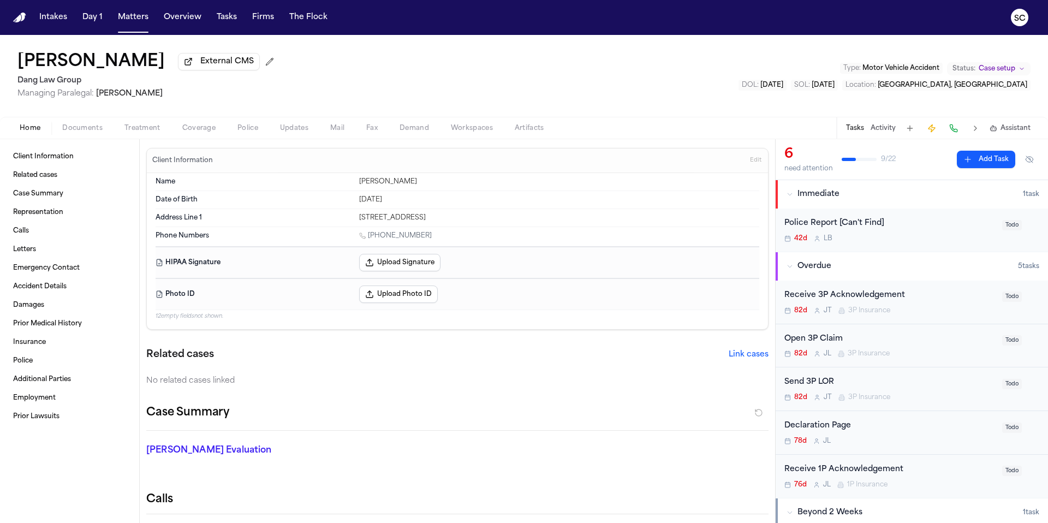
click at [85, 133] on span "Documents" at bounding box center [82, 128] width 40 height 9
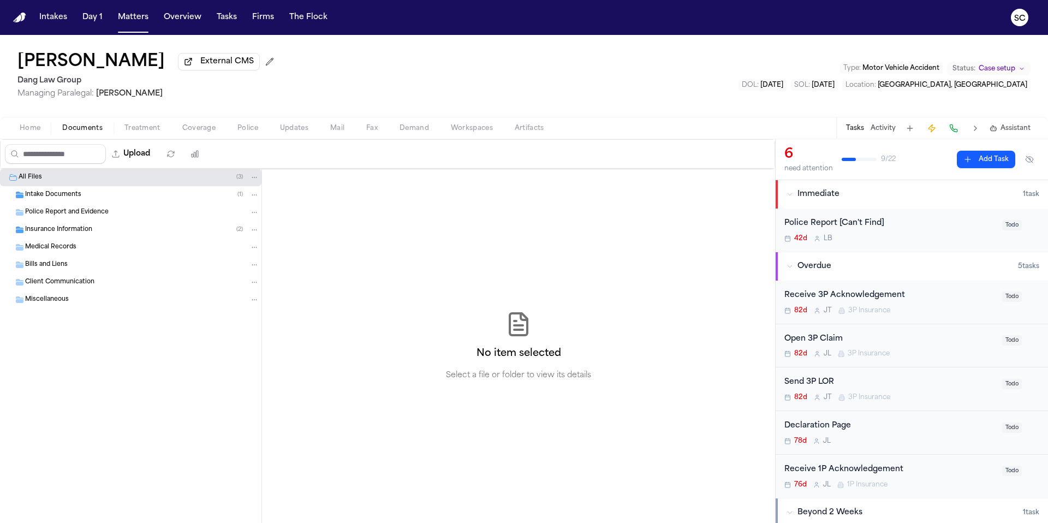
click at [73, 200] on span "Intake Documents" at bounding box center [53, 195] width 56 height 9
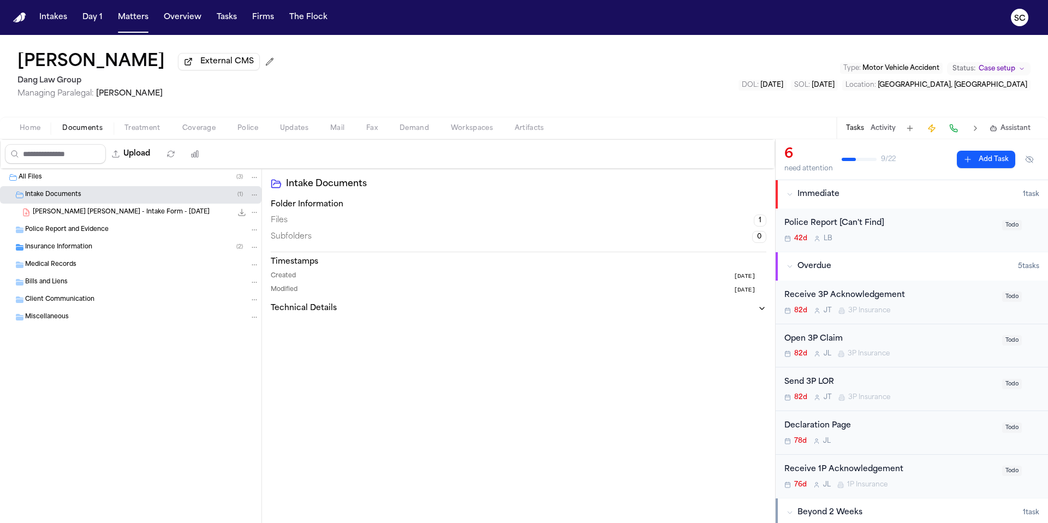
drag, startPoint x: 150, startPoint y: 215, endPoint x: 159, endPoint y: 217, distance: 10.1
click at [150, 215] on div "V. Benitez Lopez - Intake Form - 7.22.25 321.9 KB • PDF" at bounding box center [146, 212] width 227 height 11
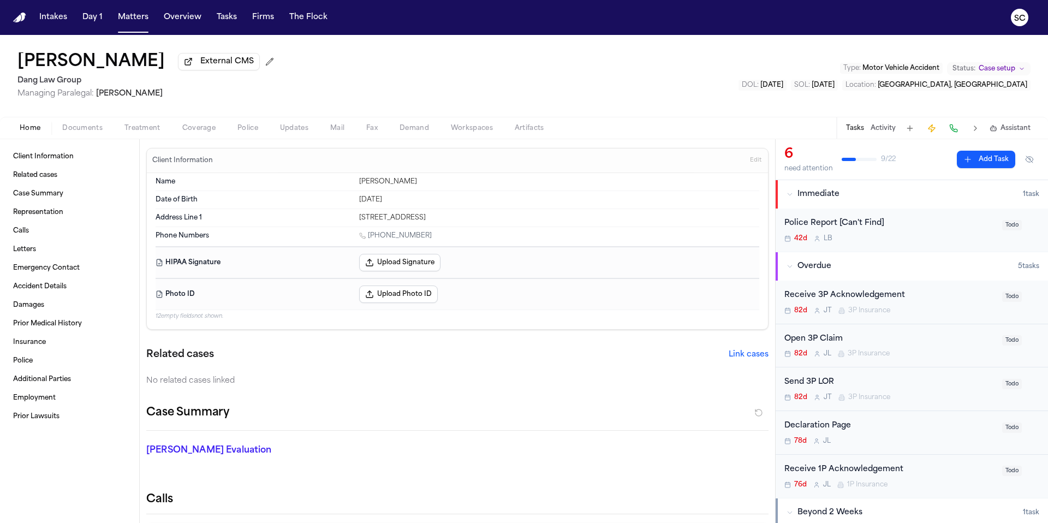
click at [30, 132] on span "Home" at bounding box center [30, 128] width 21 height 9
click at [32, 288] on span "Accident Details" at bounding box center [40, 286] width 54 height 9
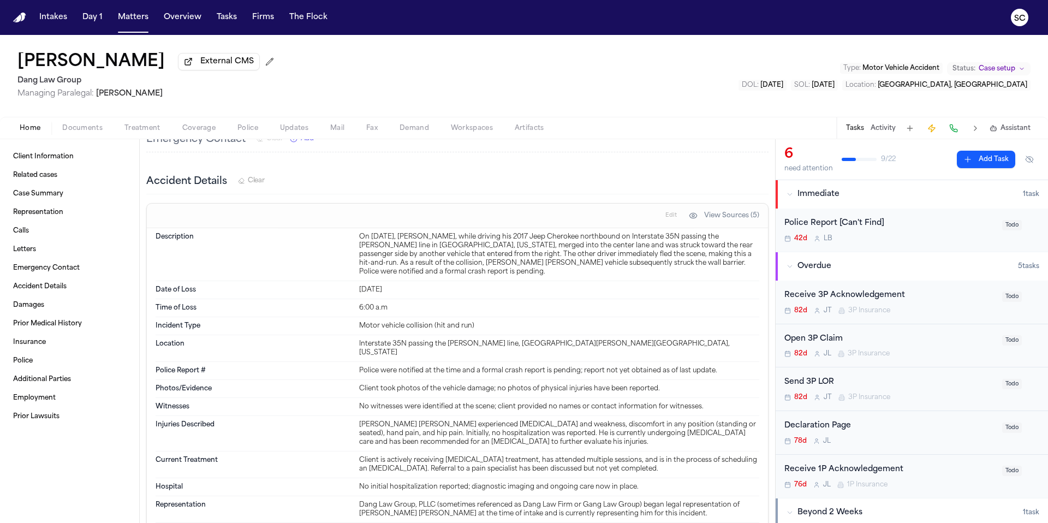
scroll to position [770, 0]
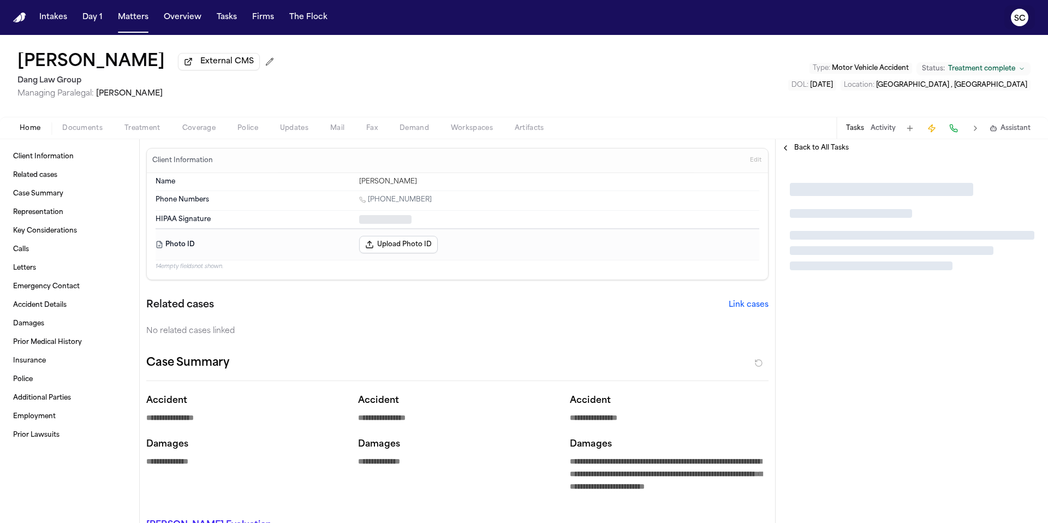
type textarea "*"
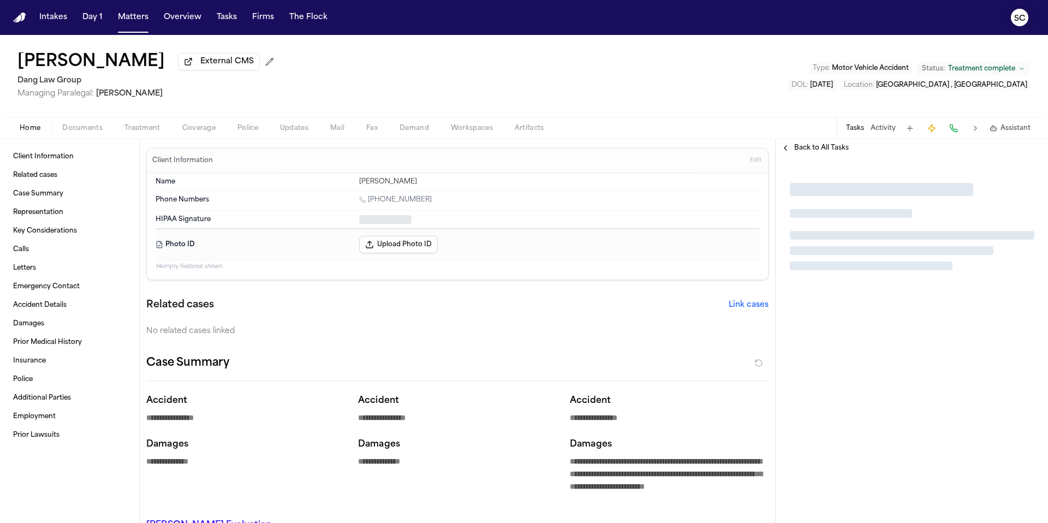
type textarea "*"
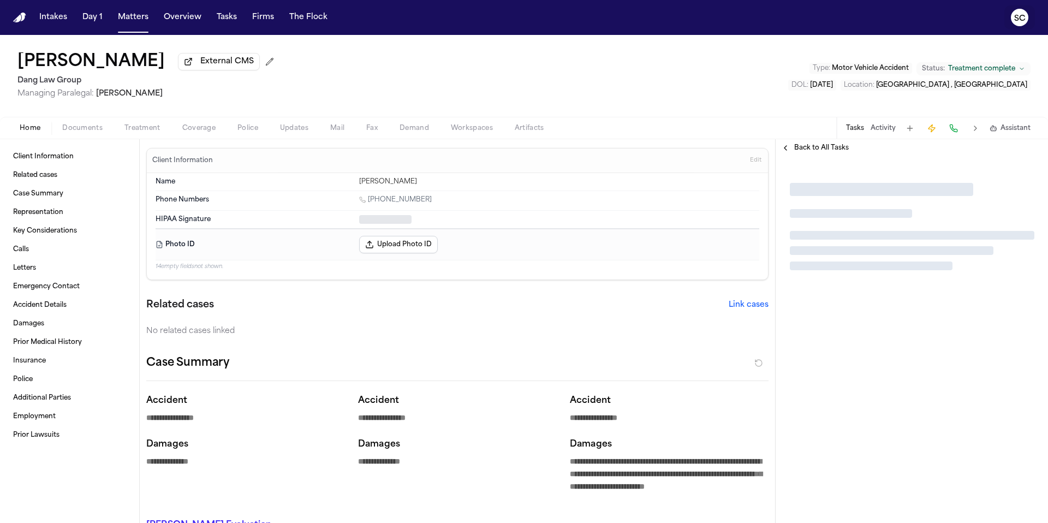
type textarea "*"
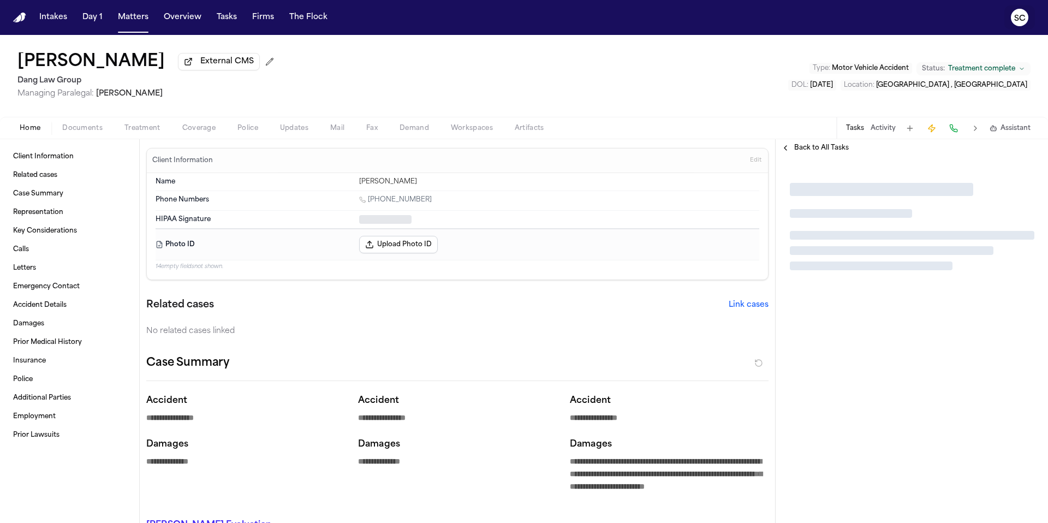
type textarea "*"
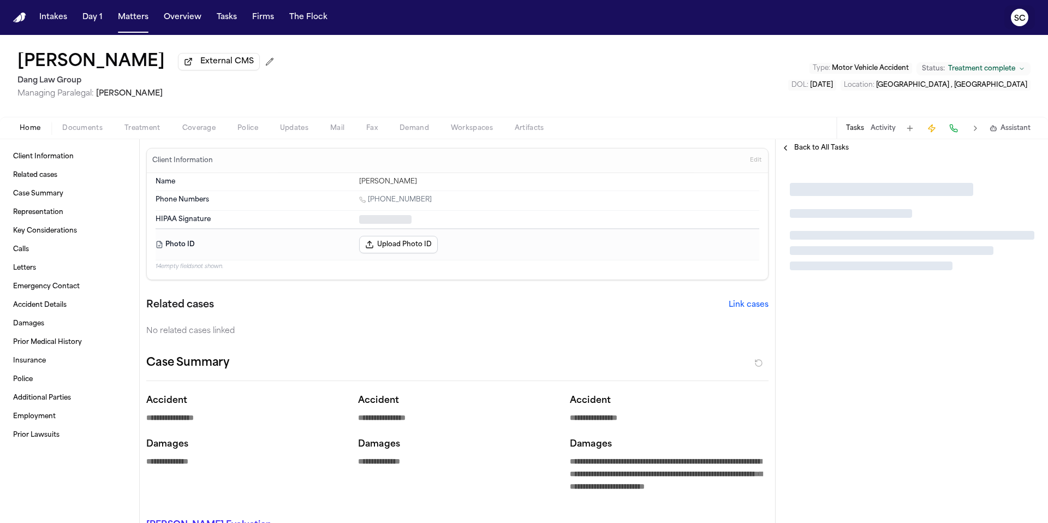
type textarea "*"
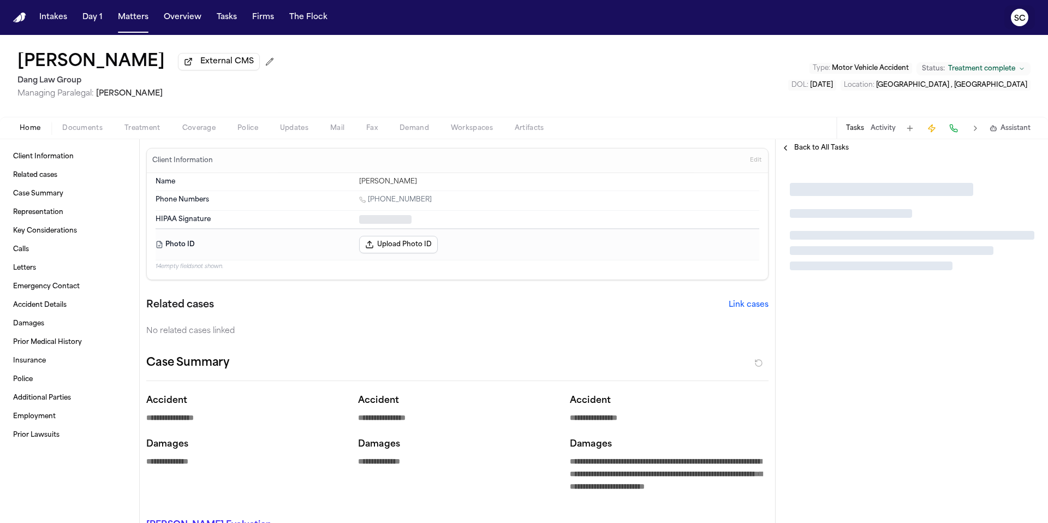
type textarea "*"
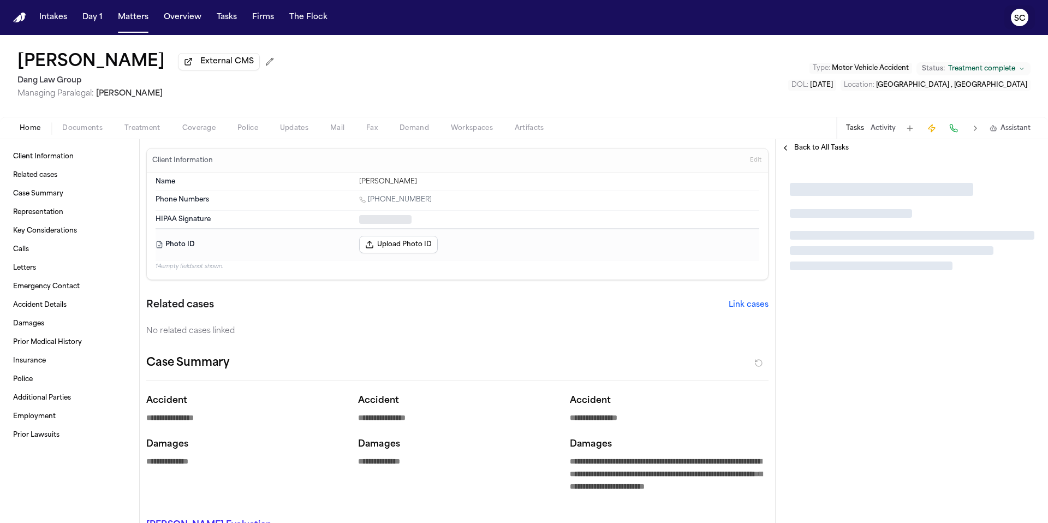
type textarea "*"
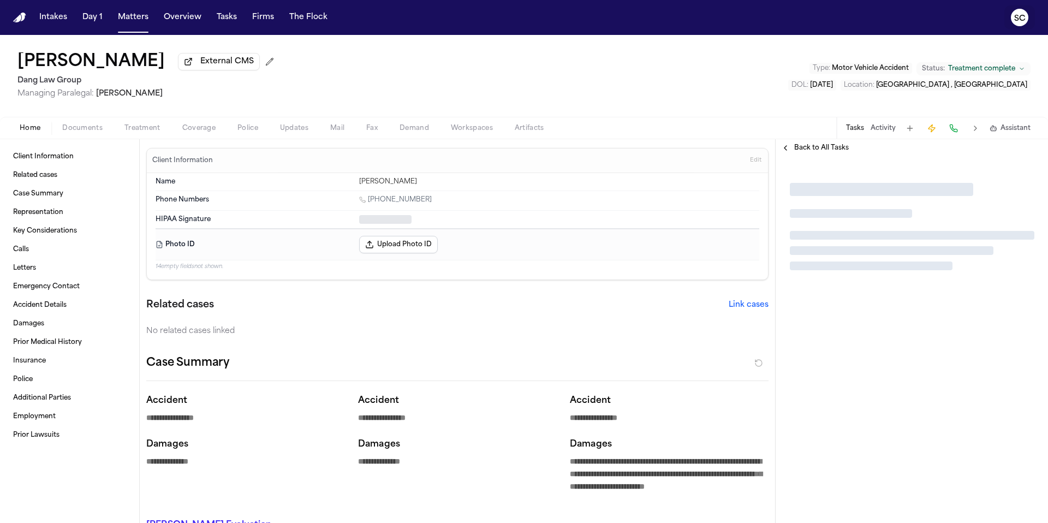
type textarea "*"
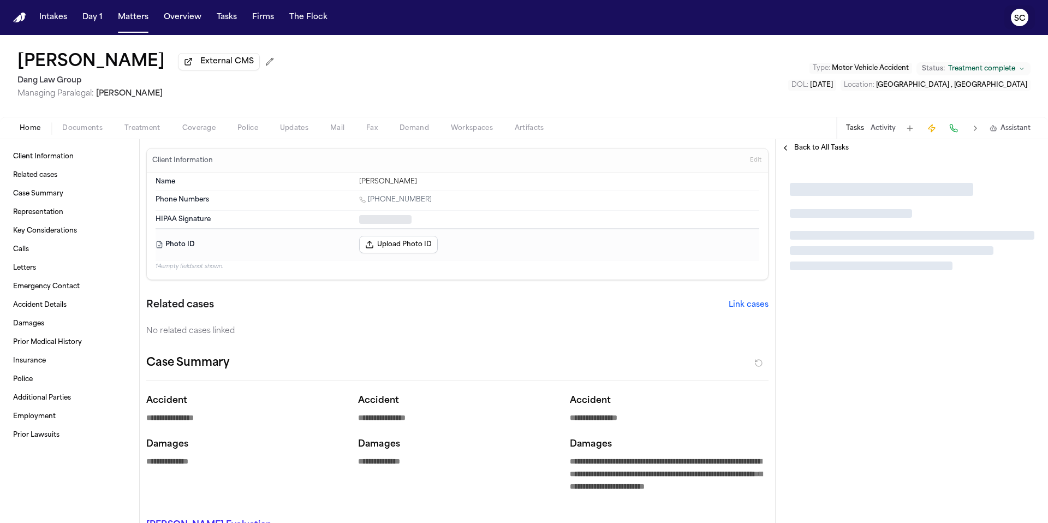
type textarea "*"
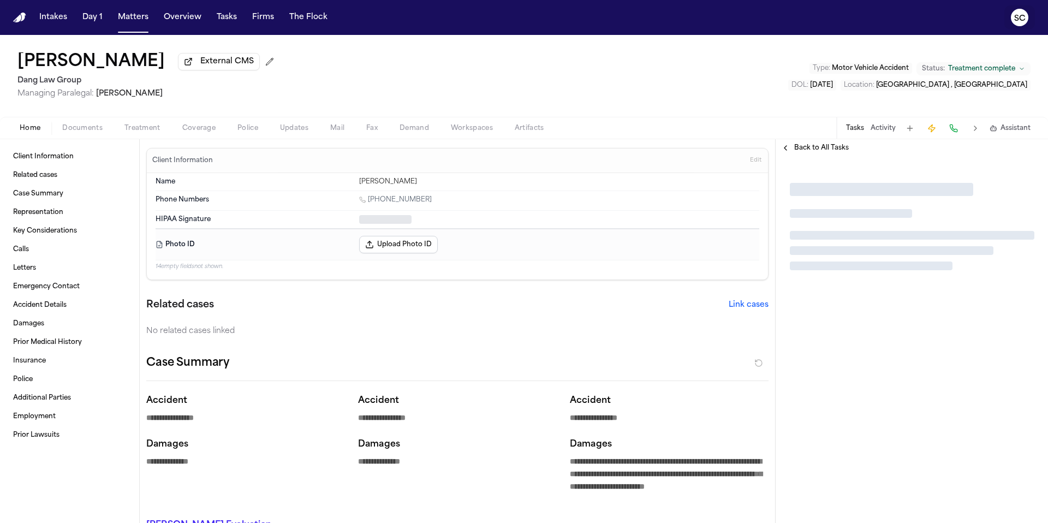
type textarea "*"
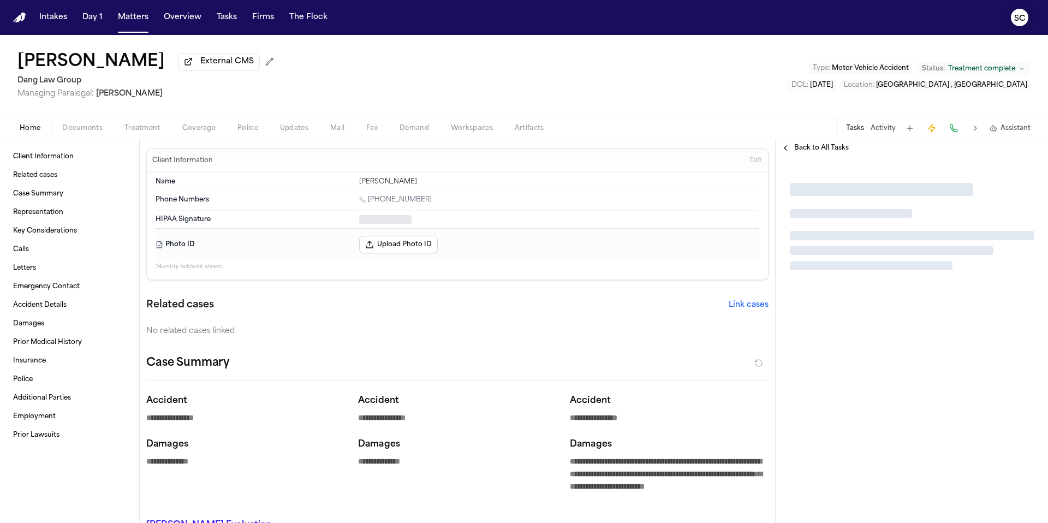
type textarea "*"
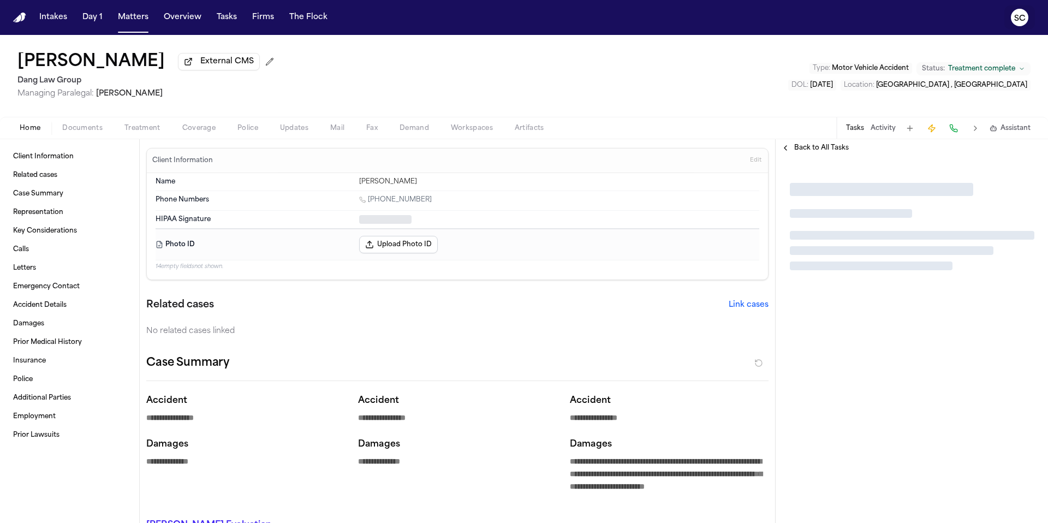
type textarea "*"
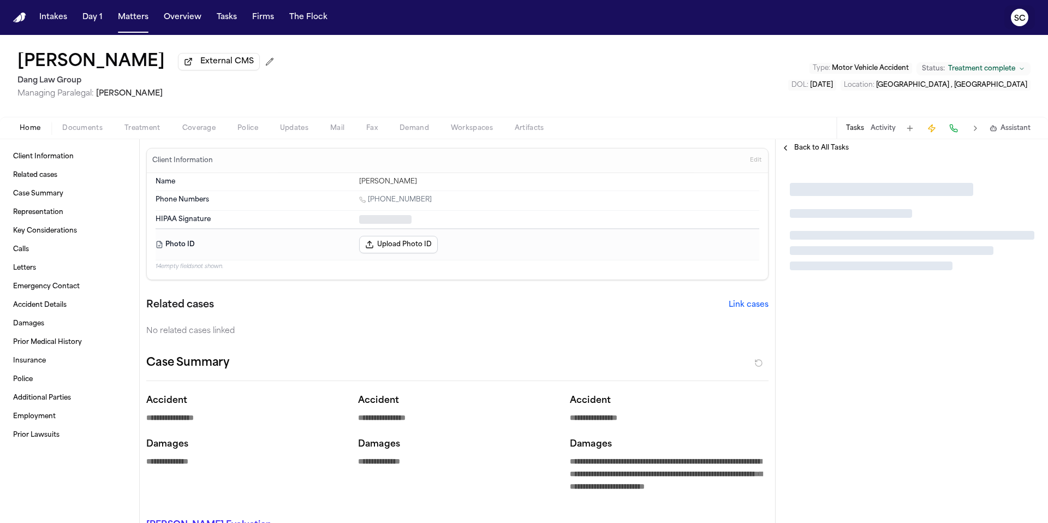
type textarea "*"
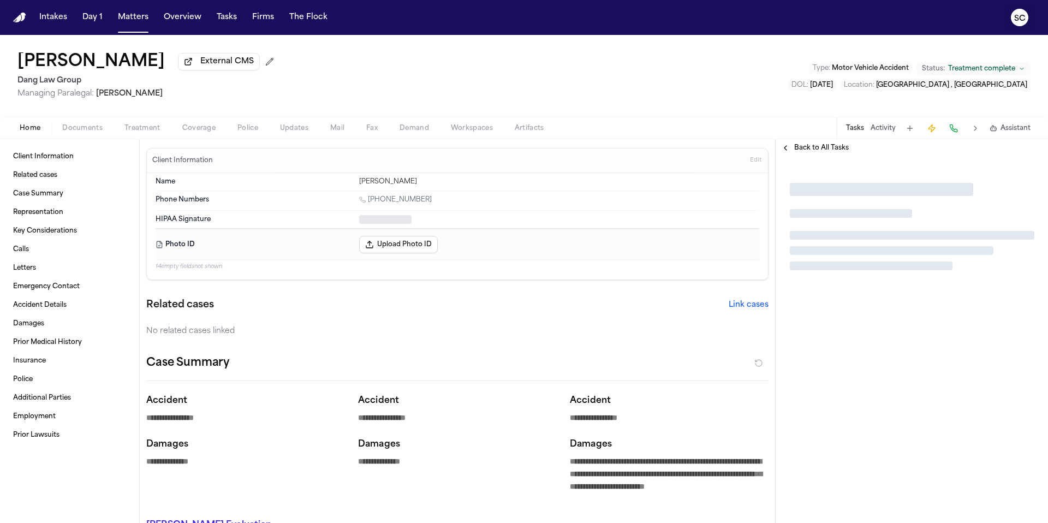
type textarea "*"
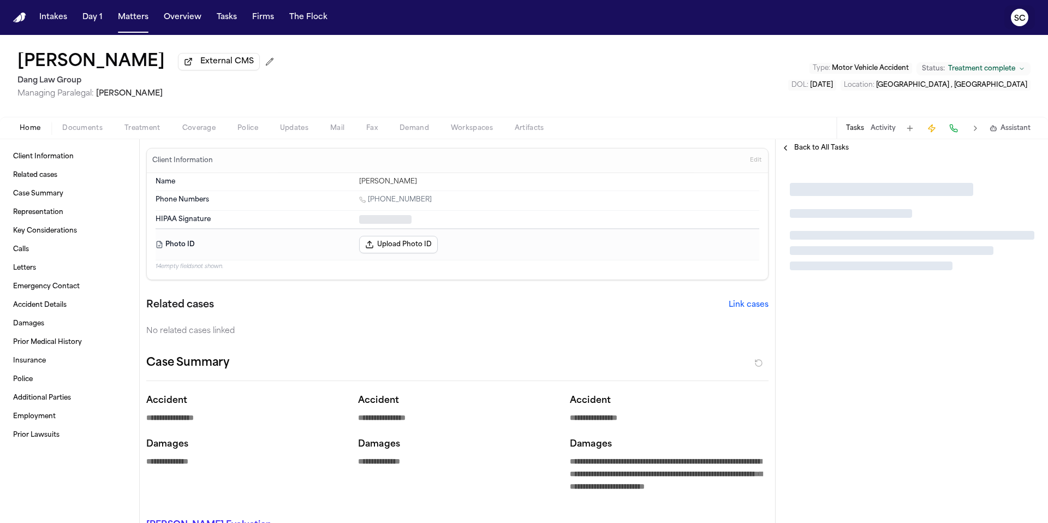
type textarea "*"
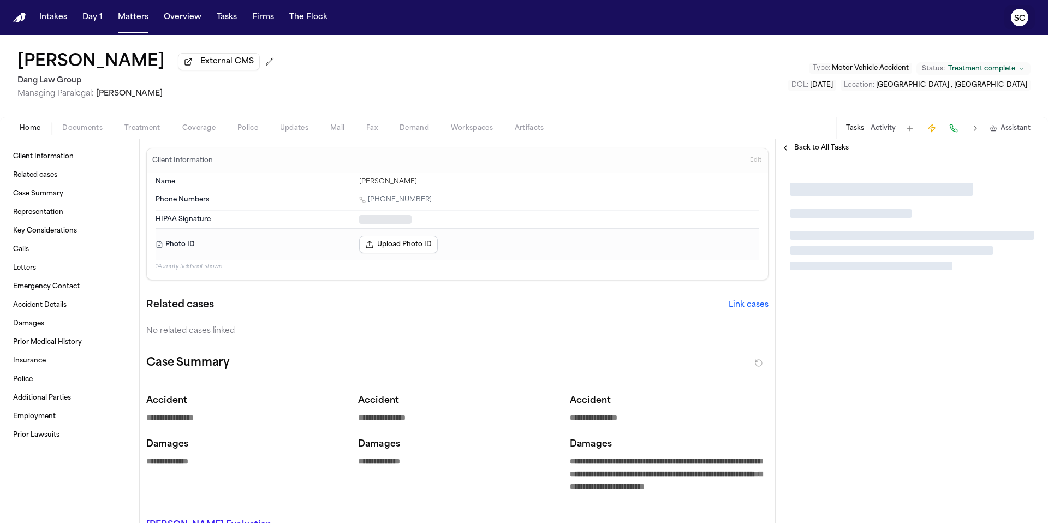
type textarea "*"
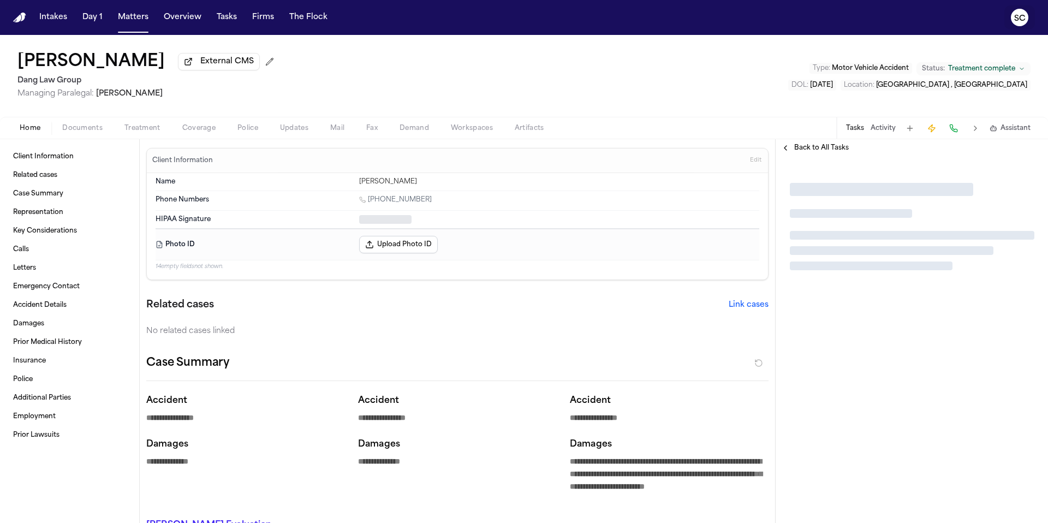
type textarea "*"
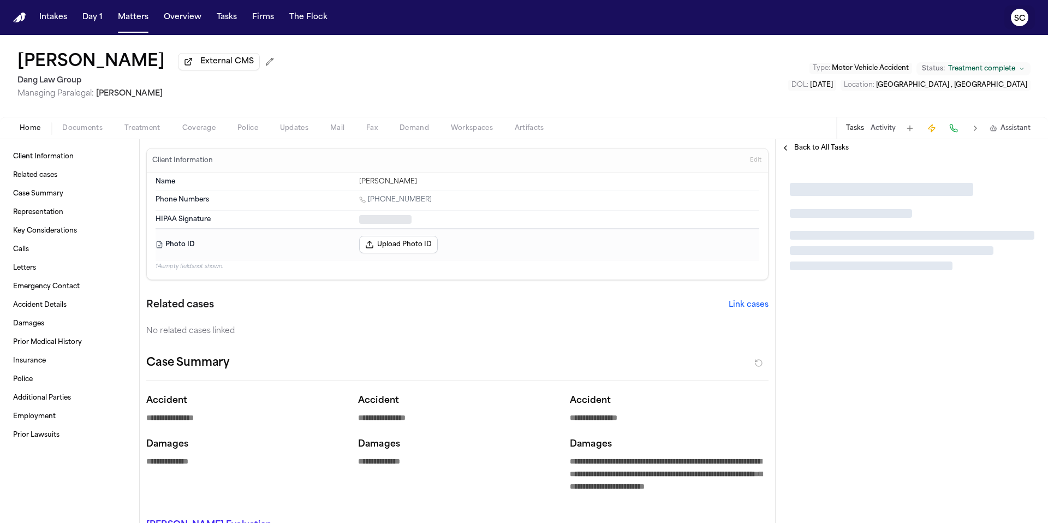
type textarea "*"
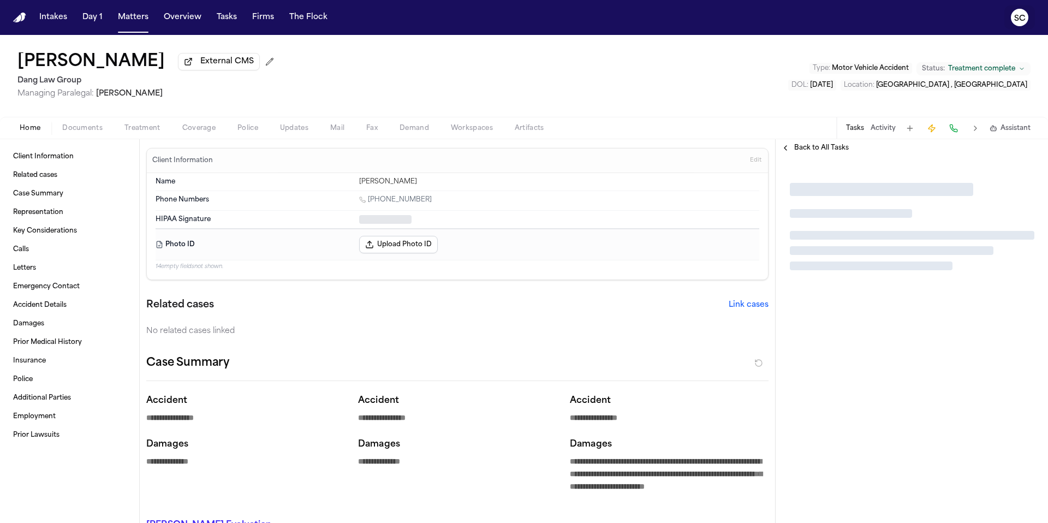
type textarea "*"
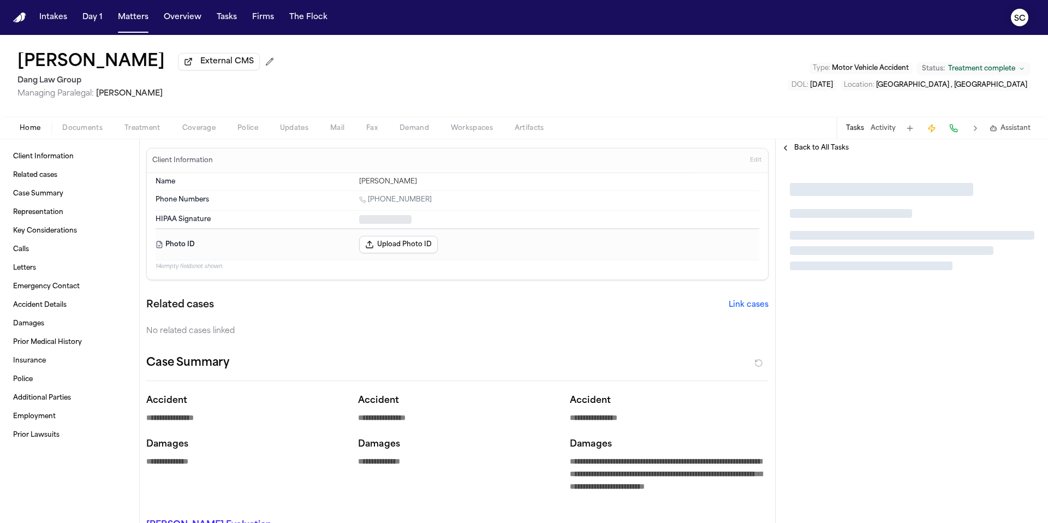
type textarea "*"
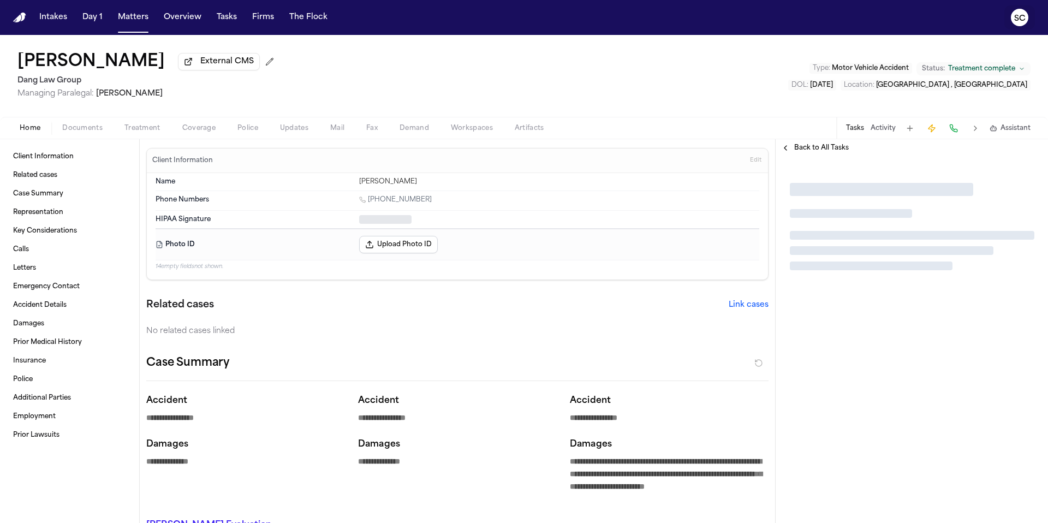
type textarea "*"
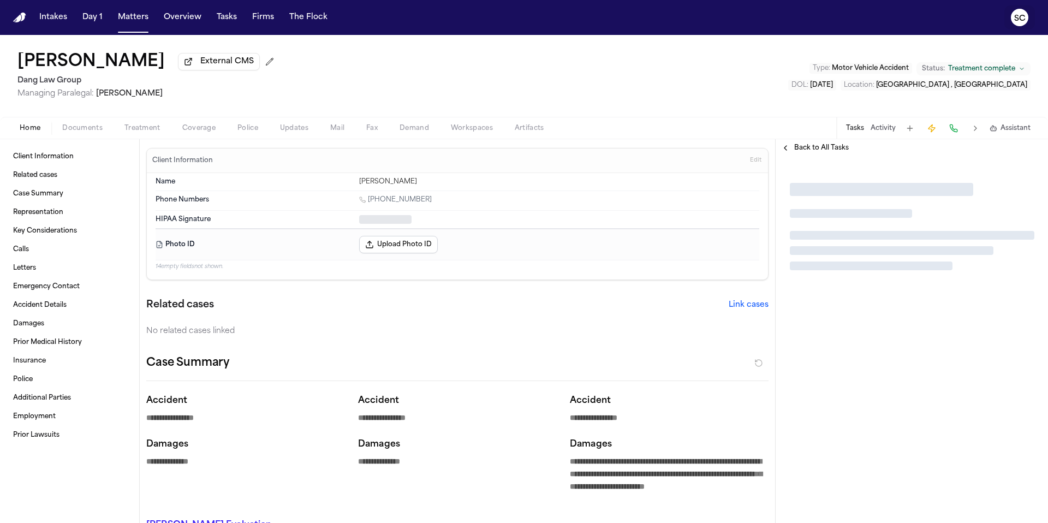
type textarea "*"
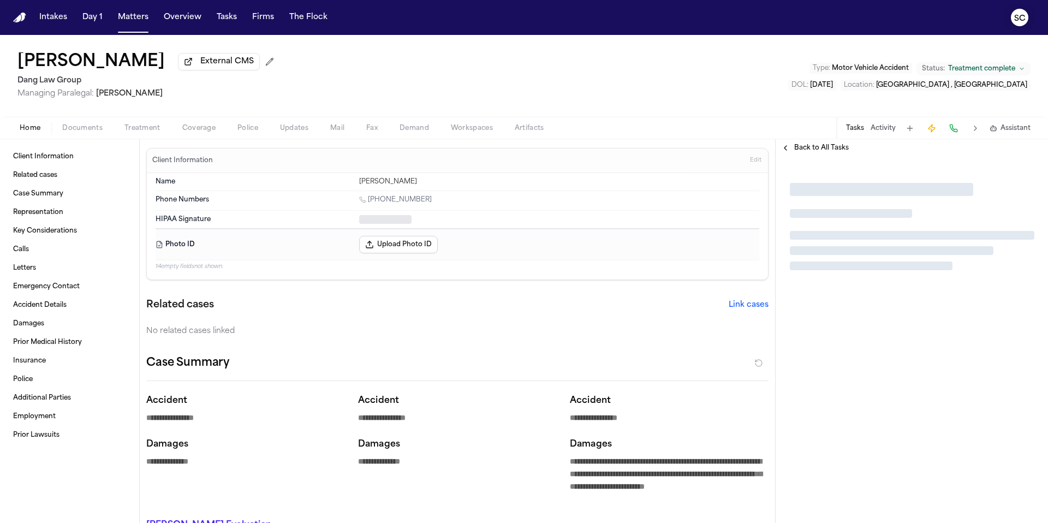
type textarea "*"
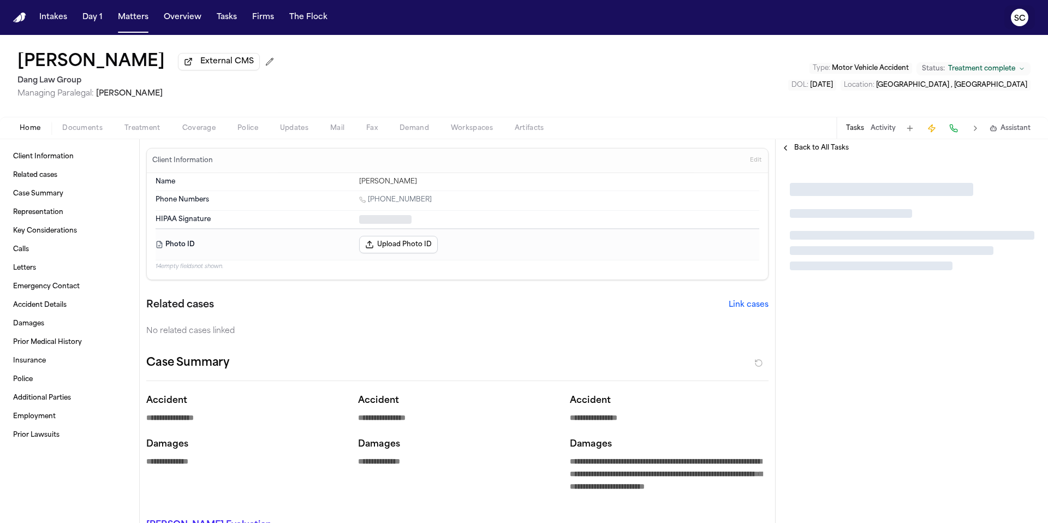
type textarea "*"
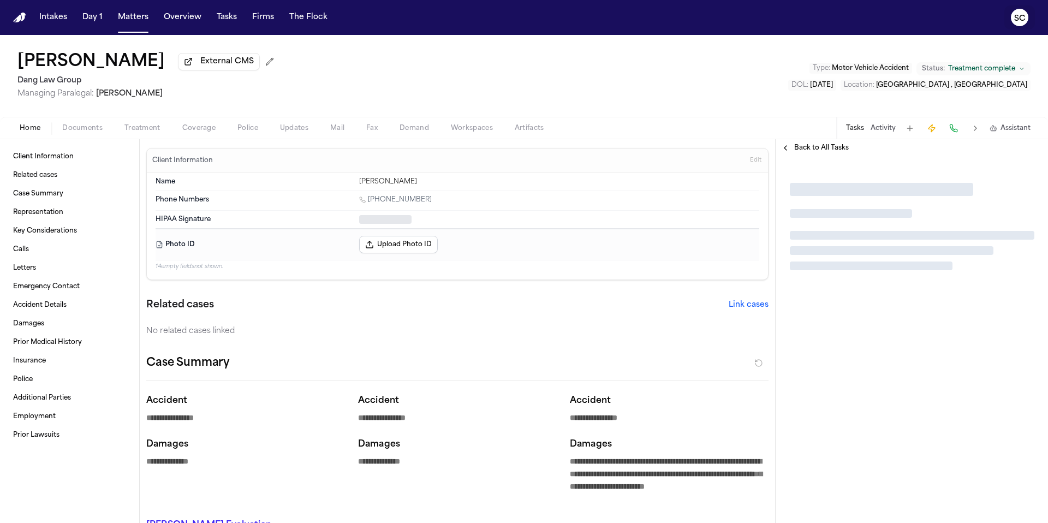
type textarea "*"
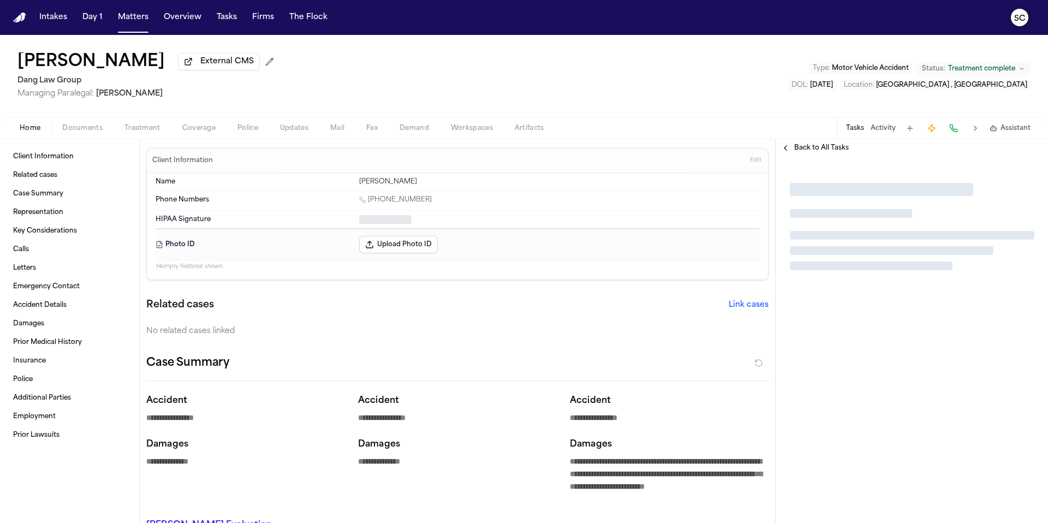
type textarea "*"
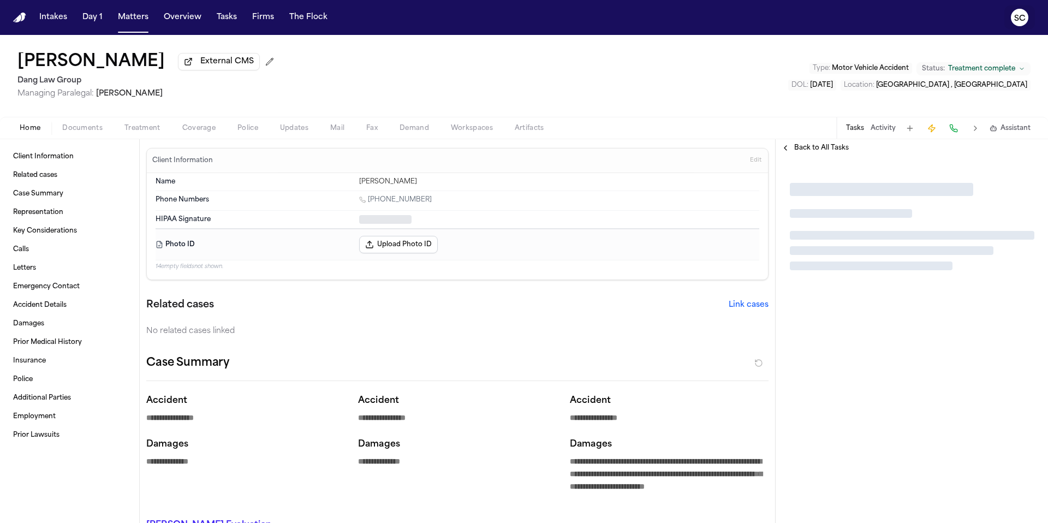
type textarea "*"
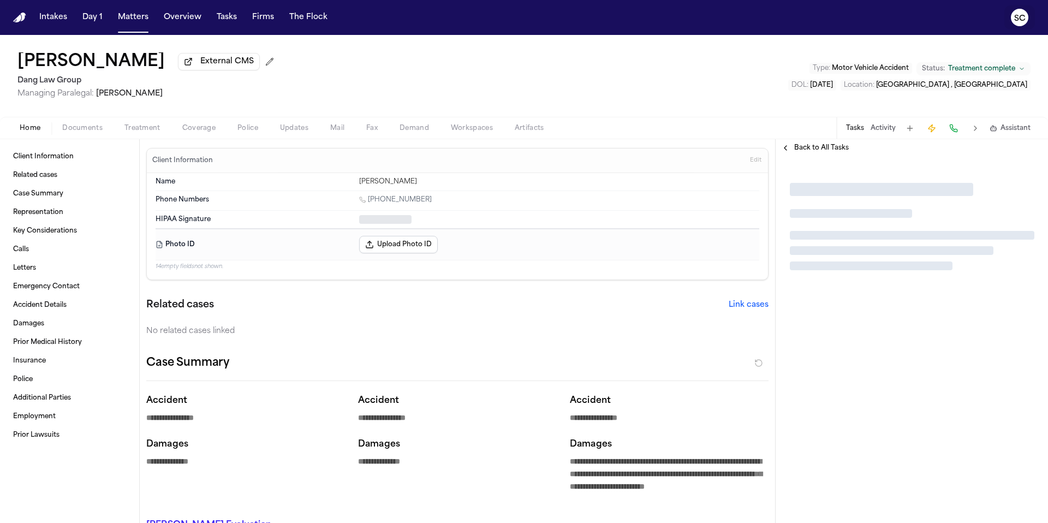
type textarea "*"
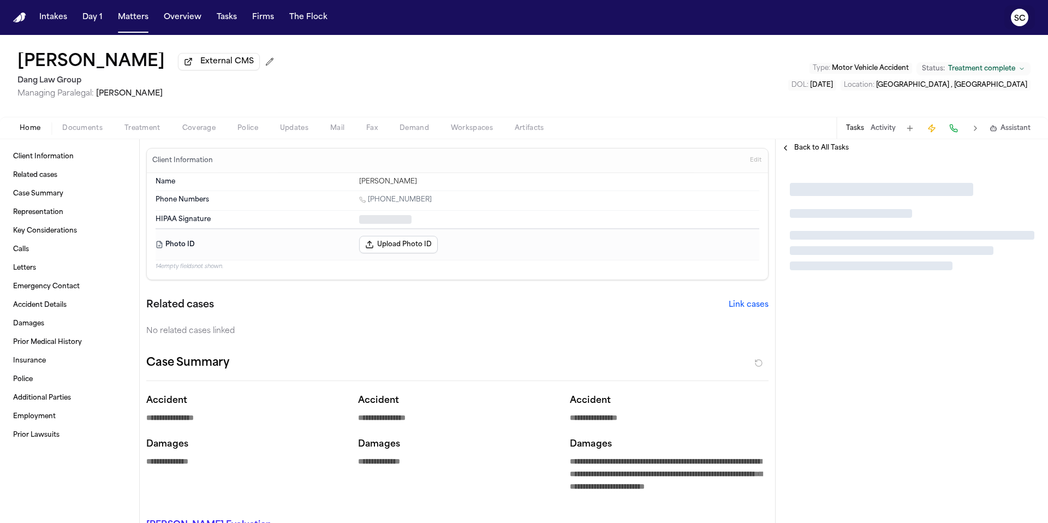
type textarea "*"
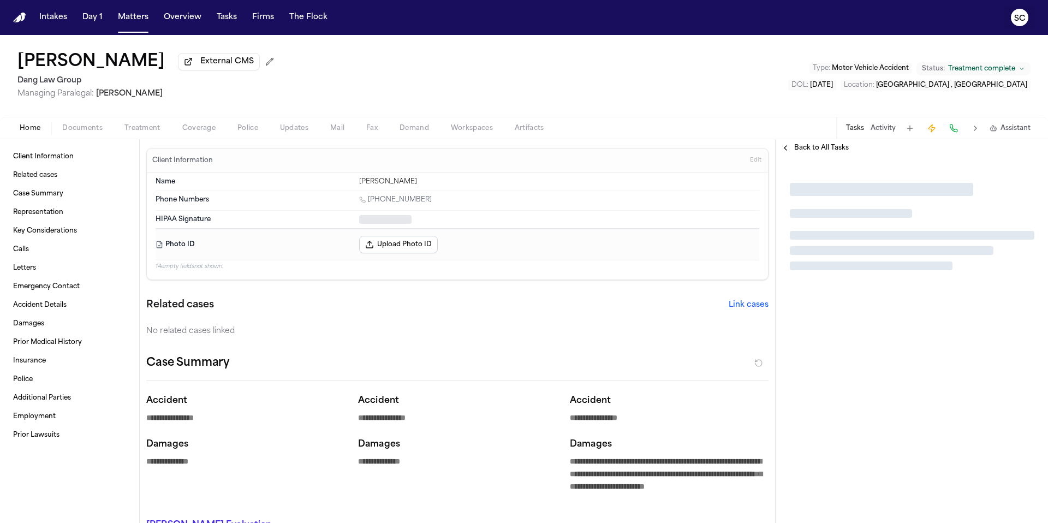
type textarea "*"
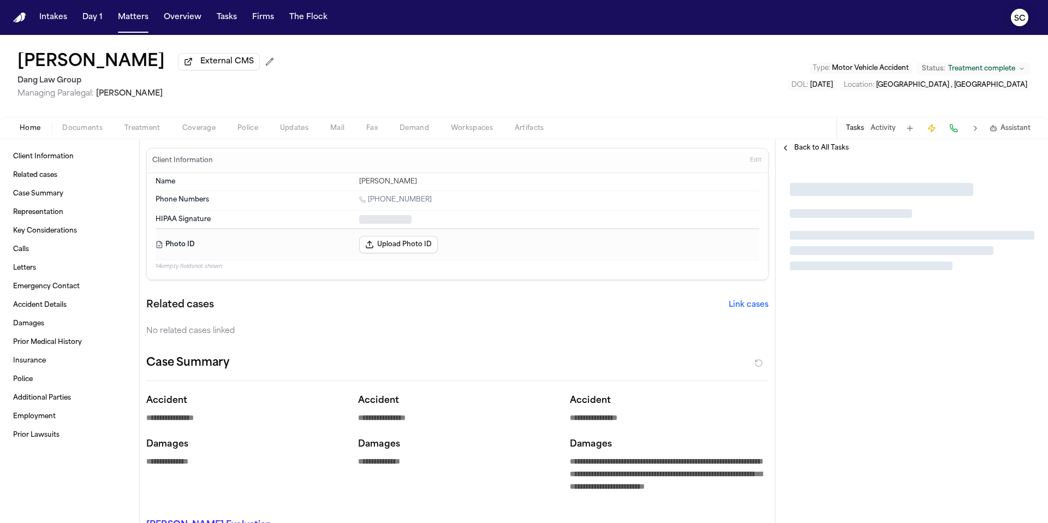
type textarea "*"
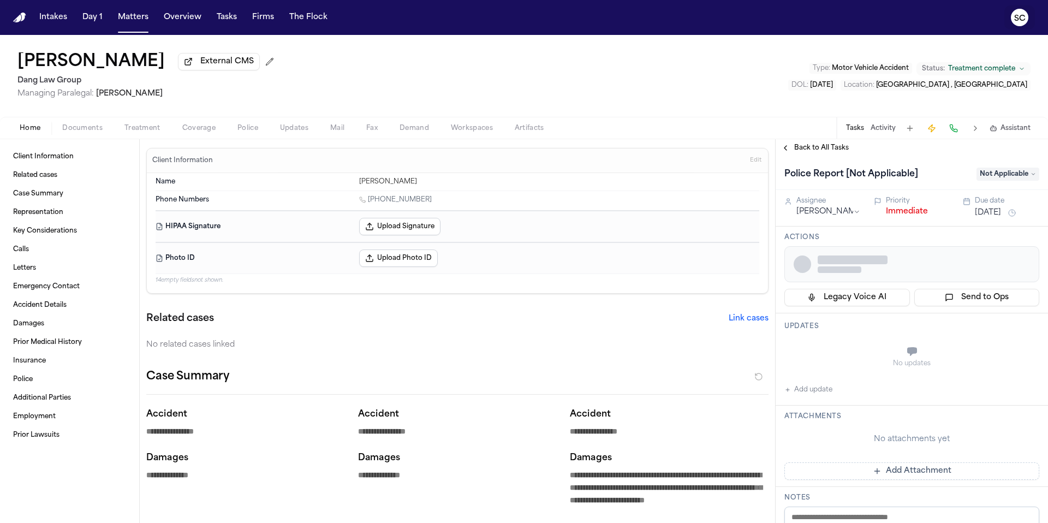
type textarea "*"
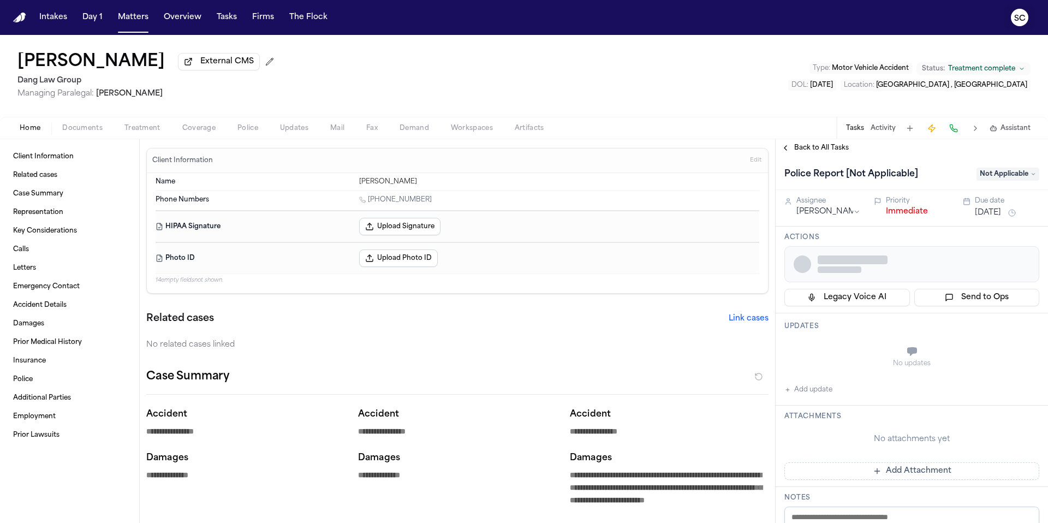
type textarea "*"
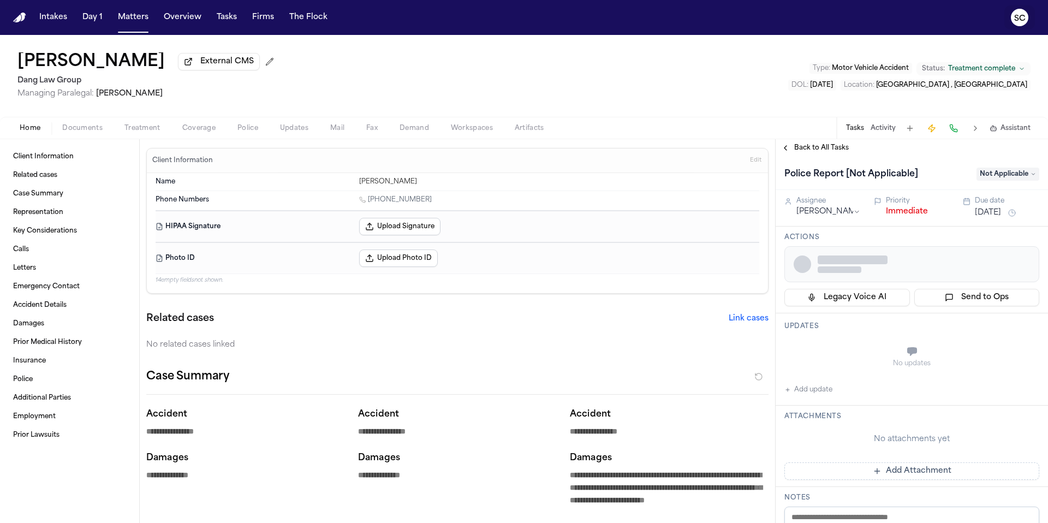
type textarea "*"
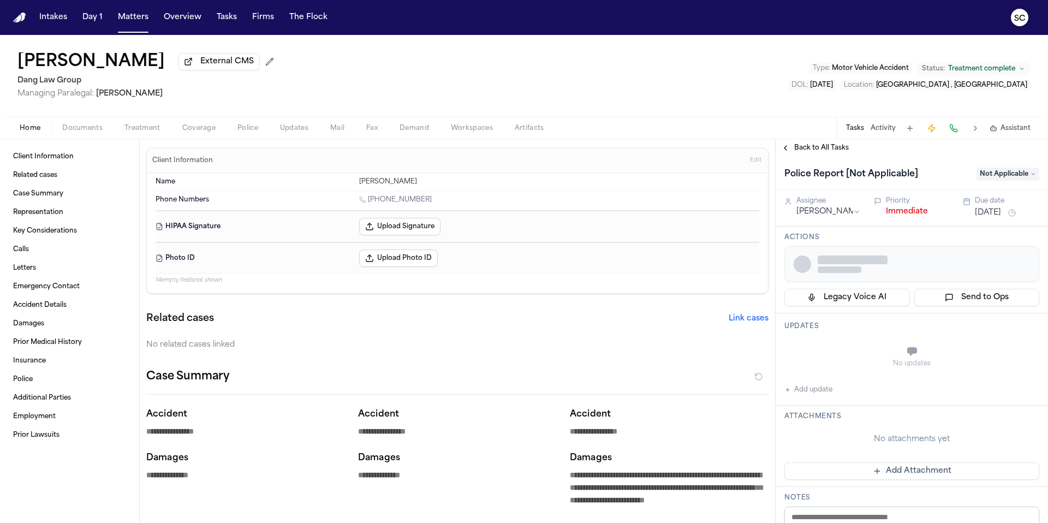
type textarea "*"
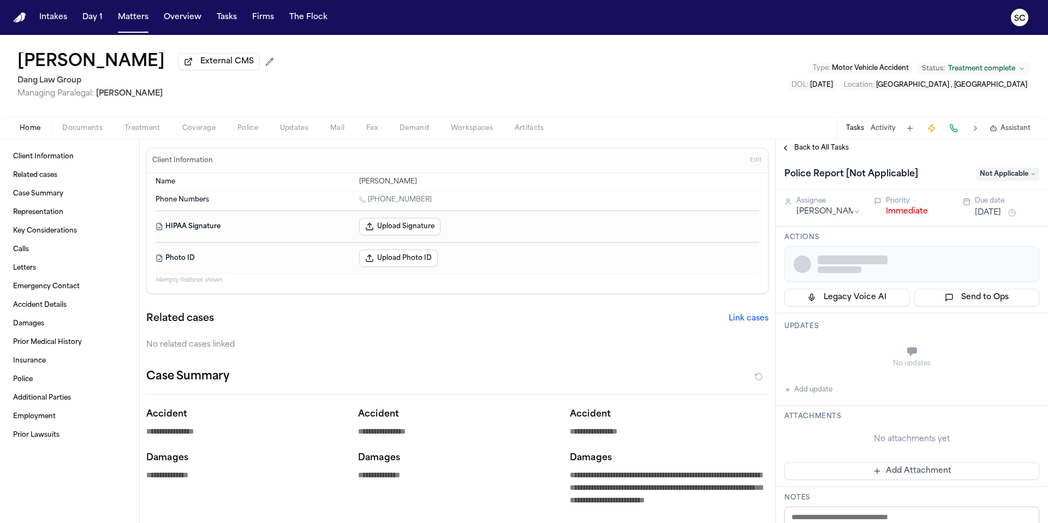
type textarea "*"
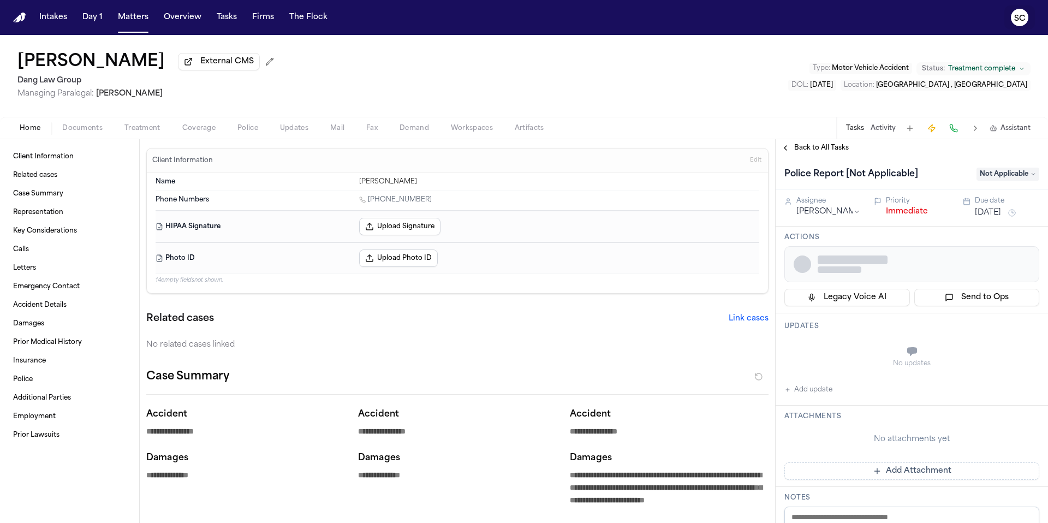
type textarea "*"
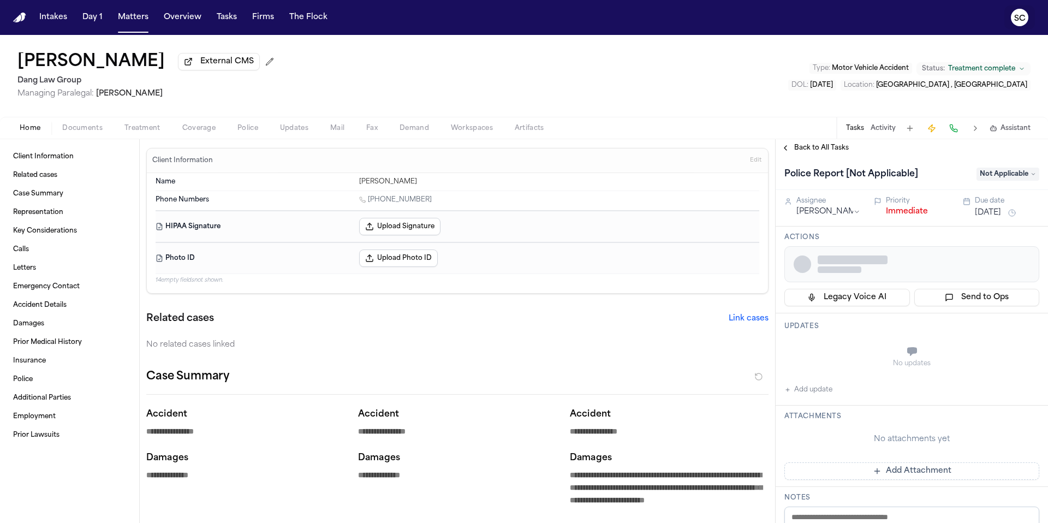
type textarea "*"
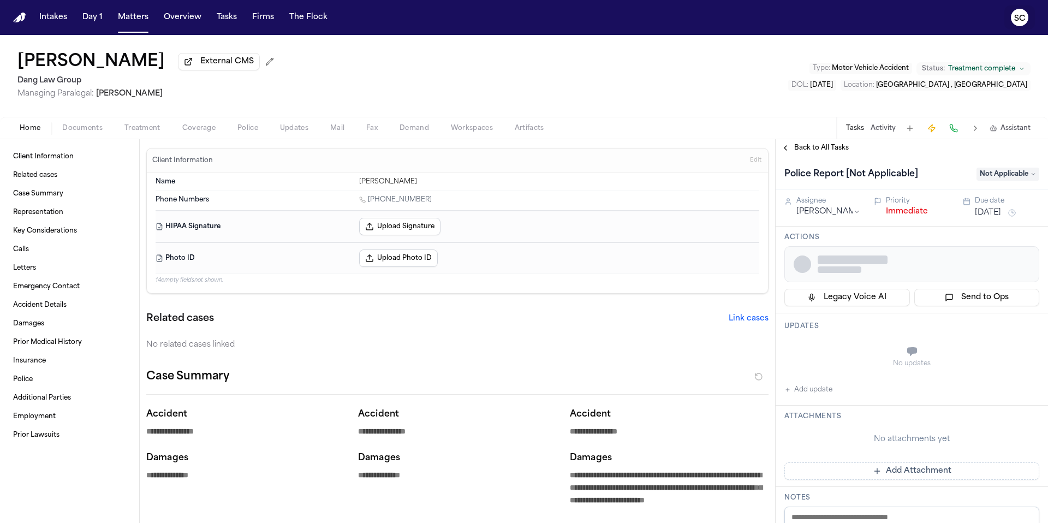
type textarea "*"
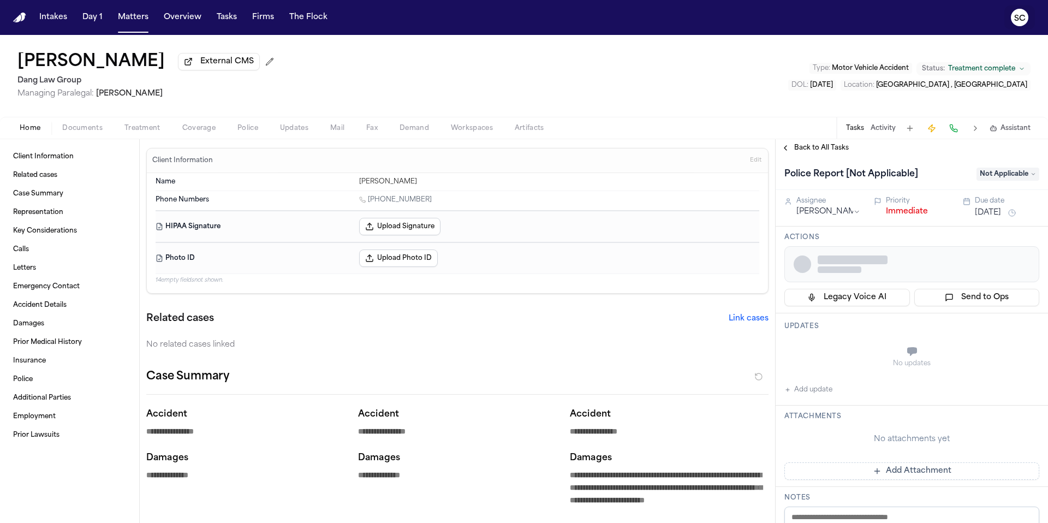
type textarea "*"
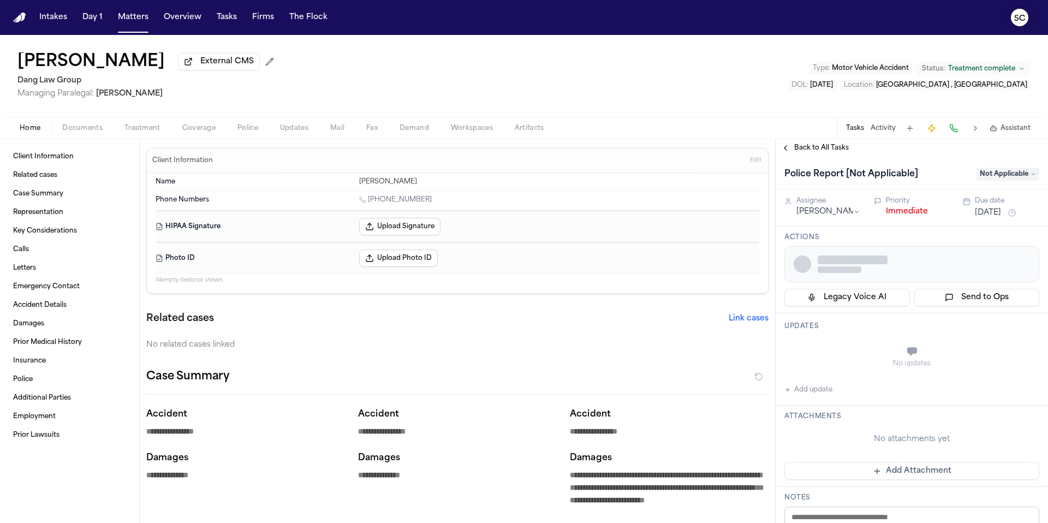
type textarea "*"
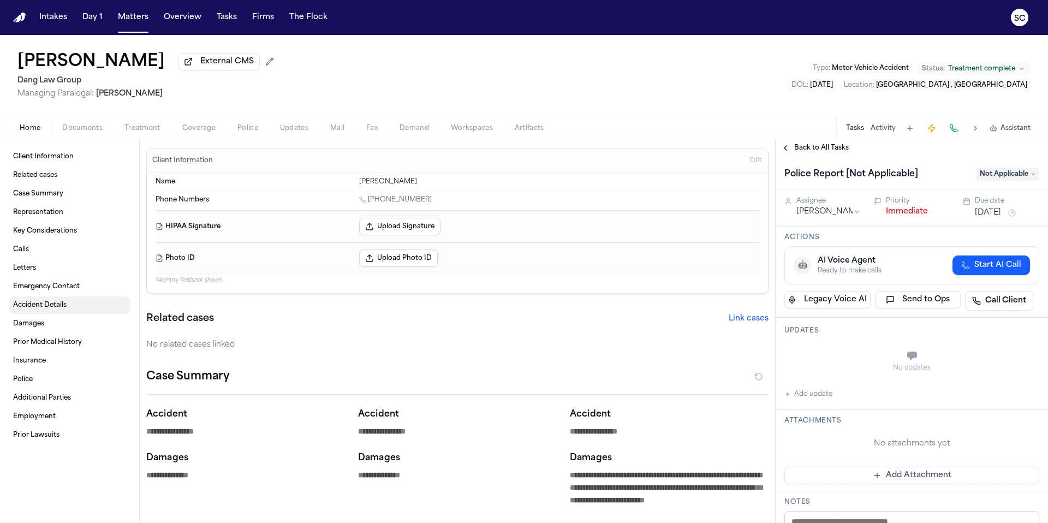
click at [56, 308] on span "Accident Details" at bounding box center [40, 305] width 54 height 9
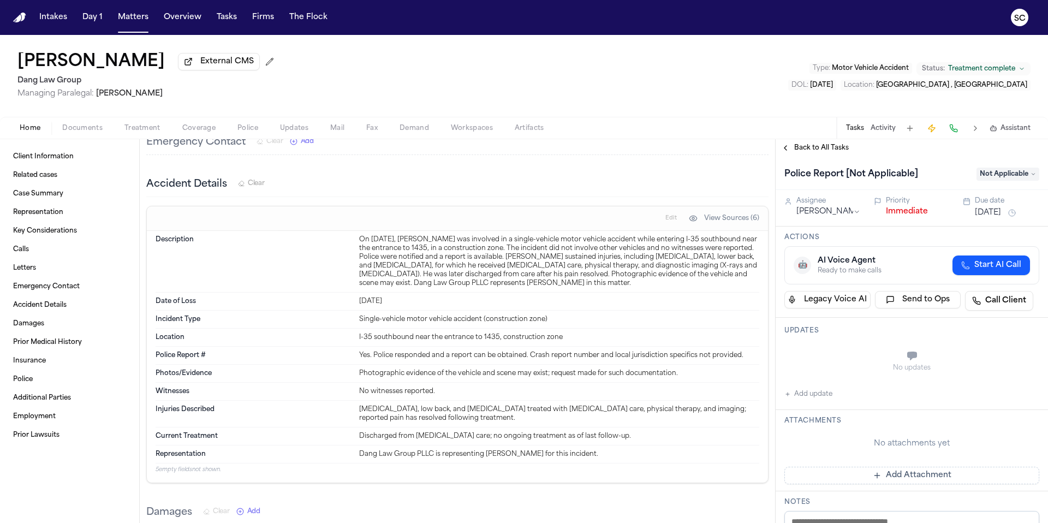
scroll to position [1820, 0]
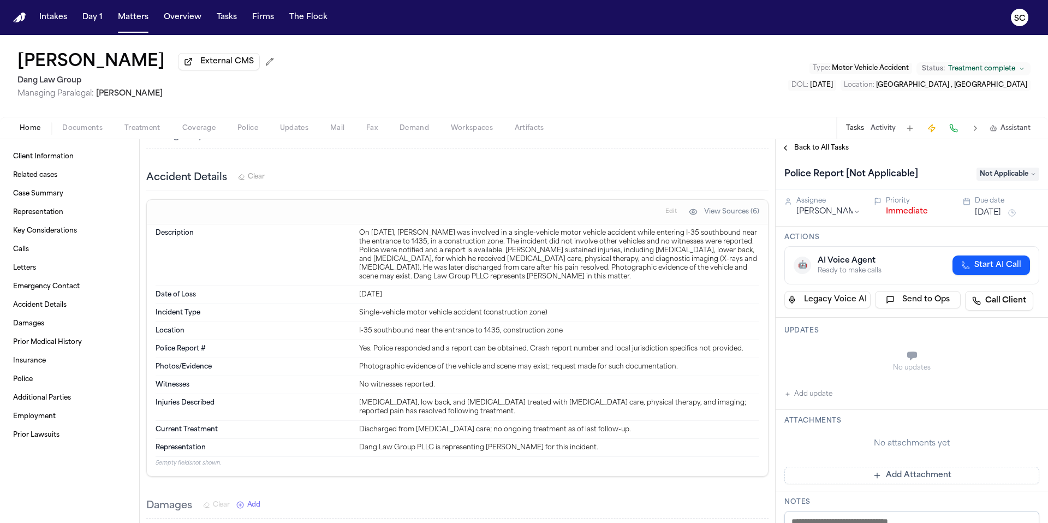
click at [70, 136] on div "Home Documents Treatment Coverage Police Updates Mail Fax Demand Workspaces Art…" at bounding box center [524, 128] width 1048 height 22
click at [74, 133] on span "Documents" at bounding box center [82, 128] width 40 height 9
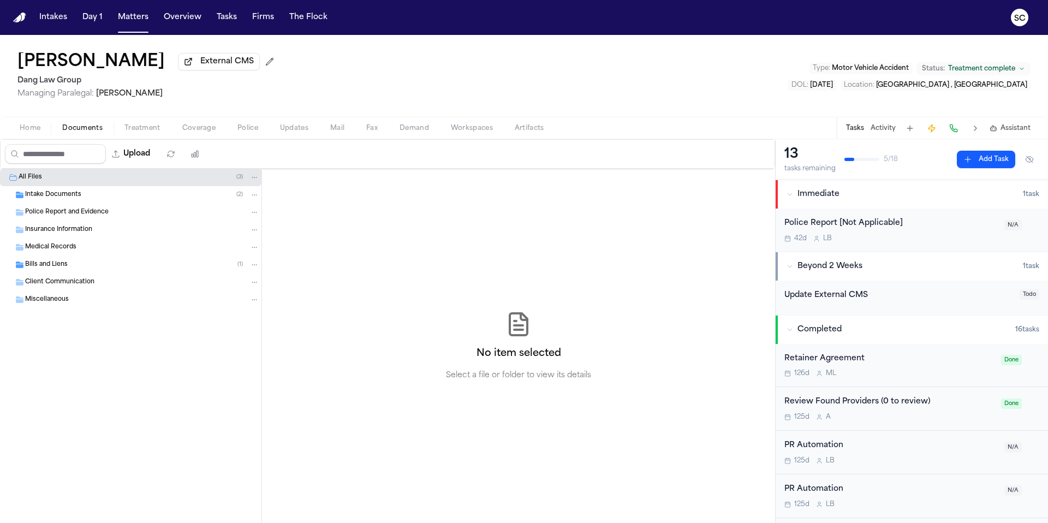
click at [98, 200] on div "Intake Documents ( 2 )" at bounding box center [142, 195] width 234 height 10
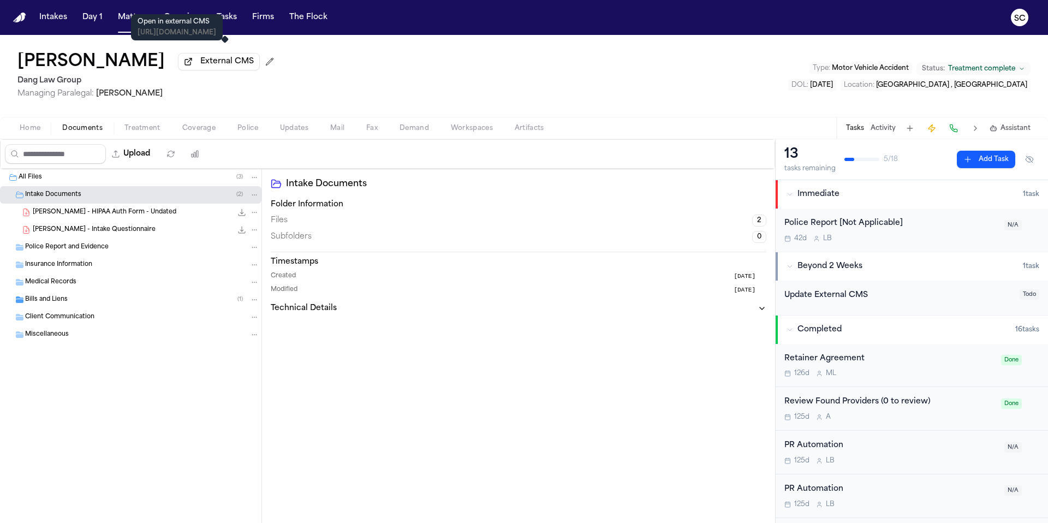
click at [216, 67] on span "External CMS" at bounding box center [227, 61] width 54 height 11
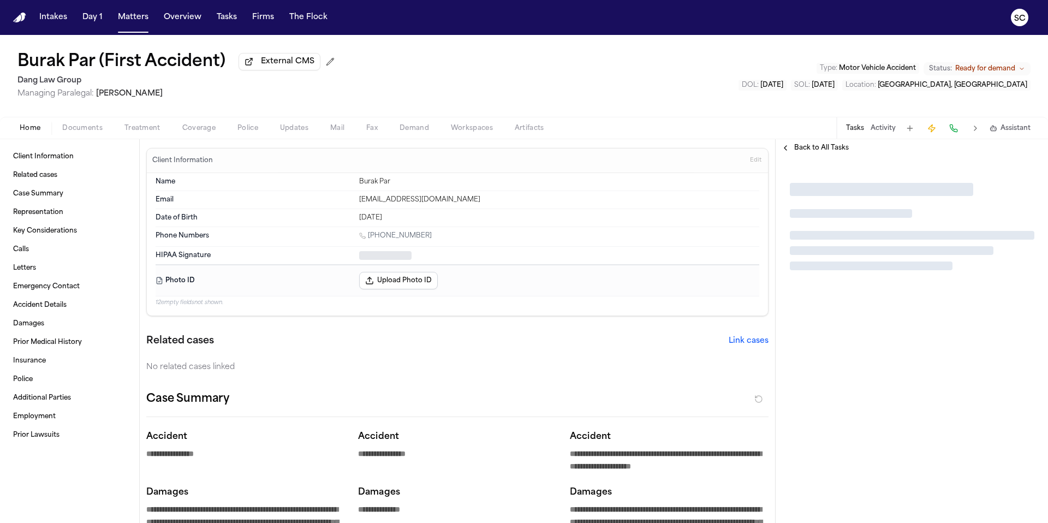
type textarea "*"
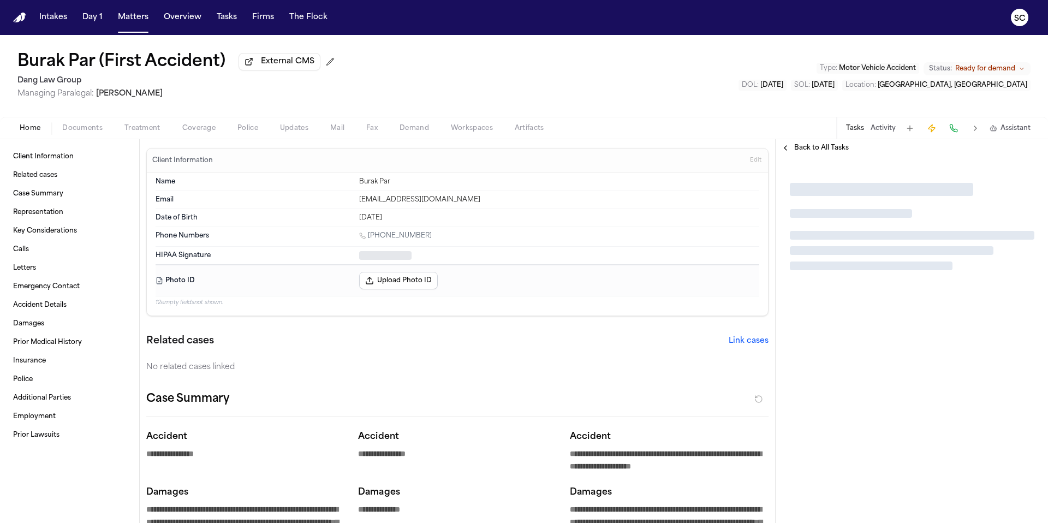
type textarea "*"
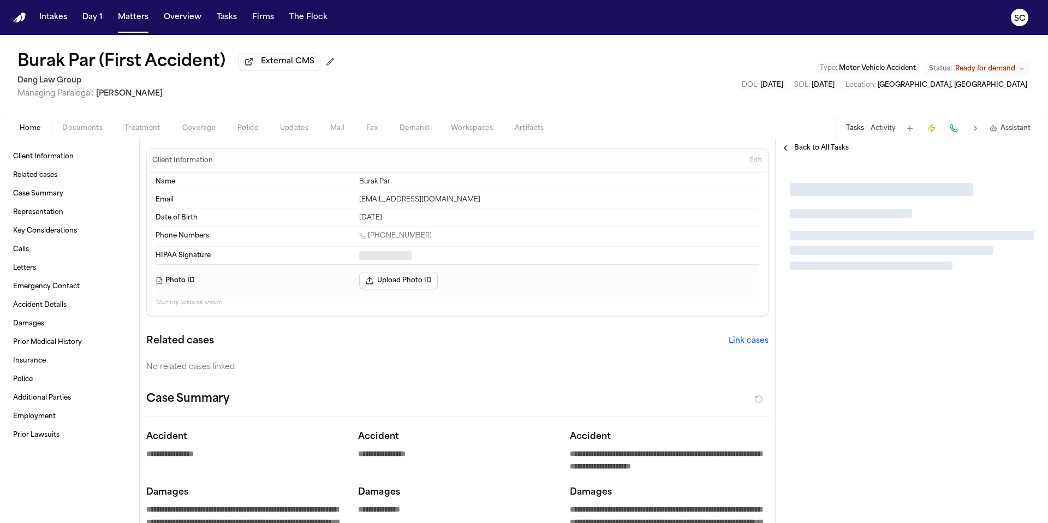
type textarea "*"
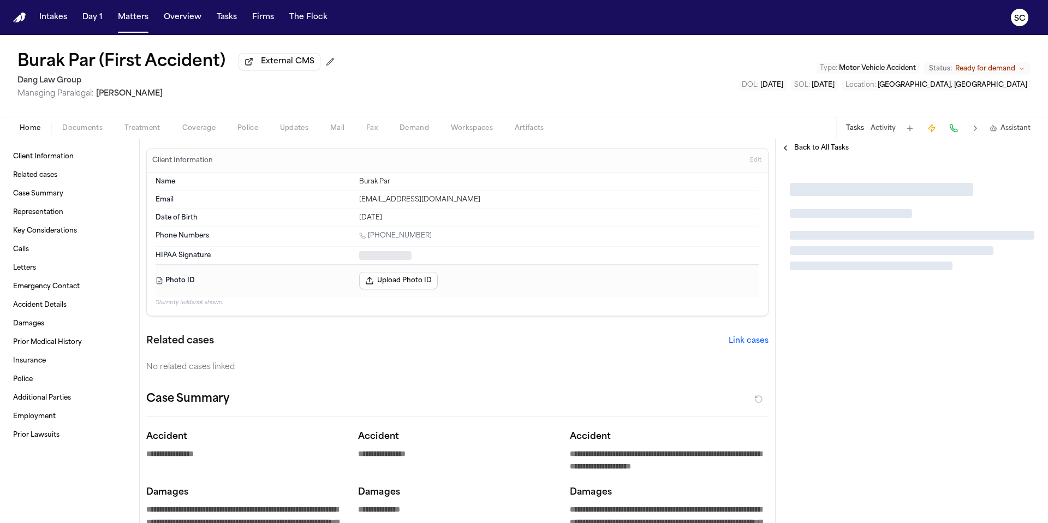
type textarea "*"
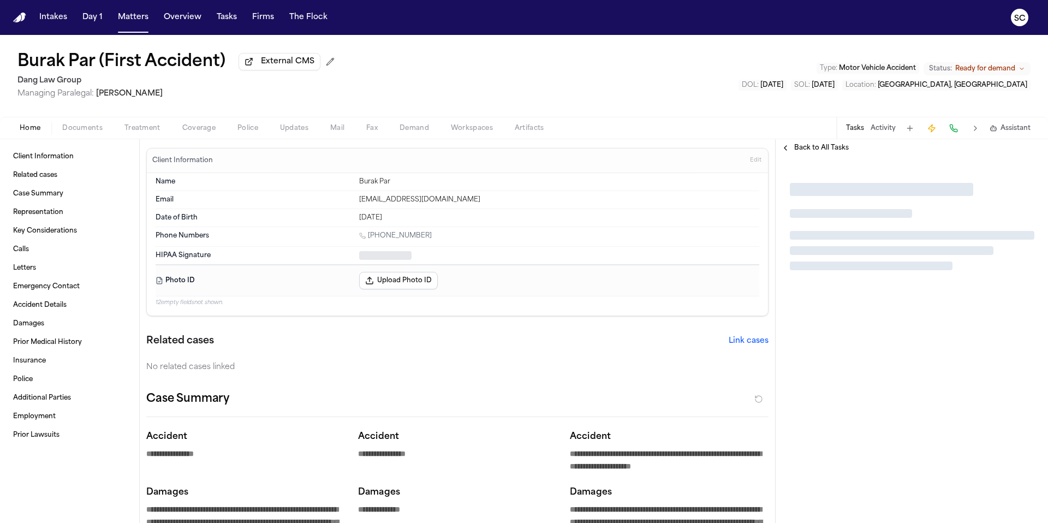
type textarea "*"
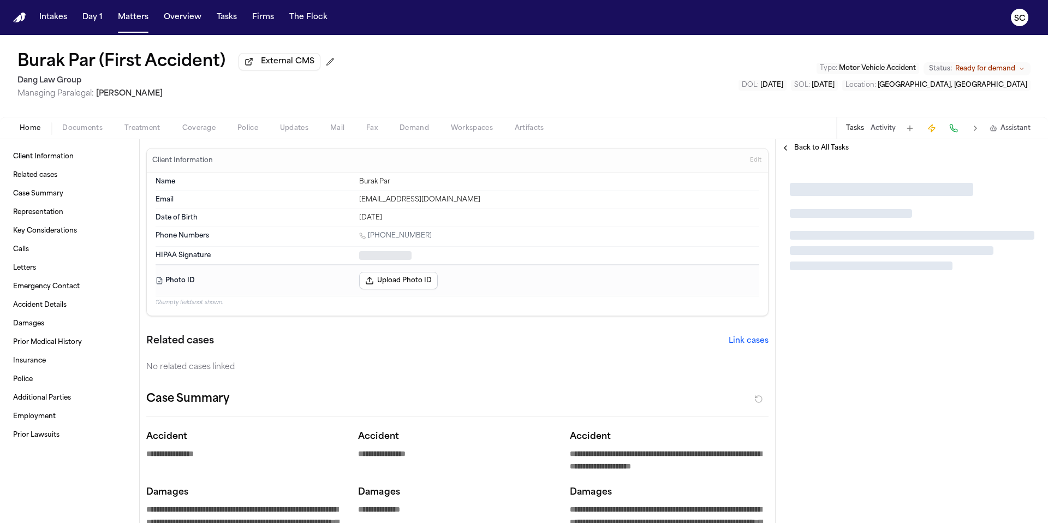
type textarea "*"
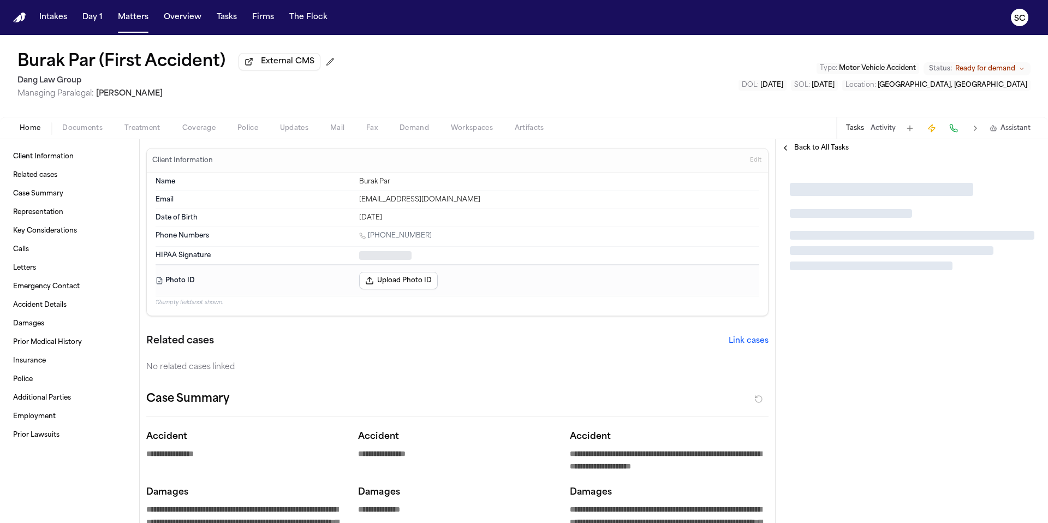
type textarea "*"
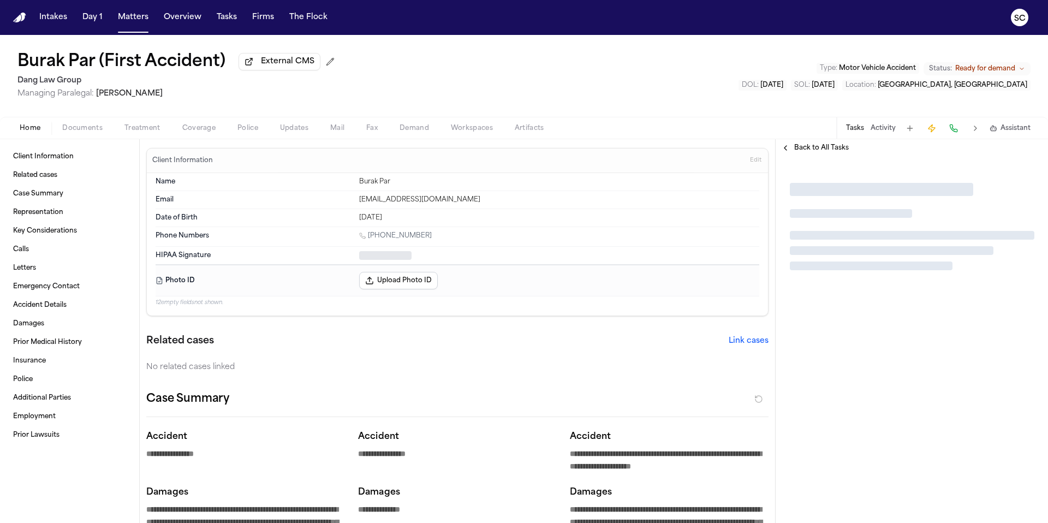
type textarea "*"
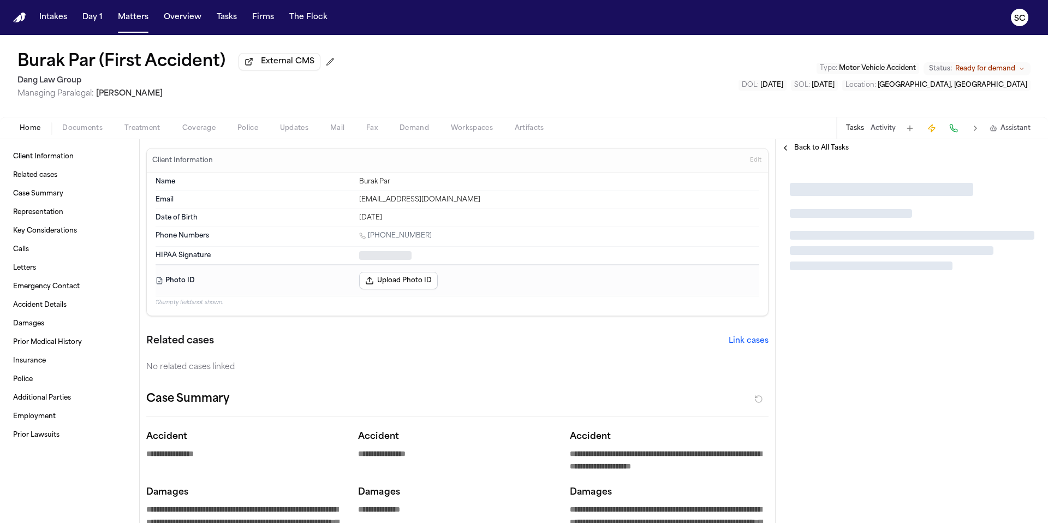
type textarea "*"
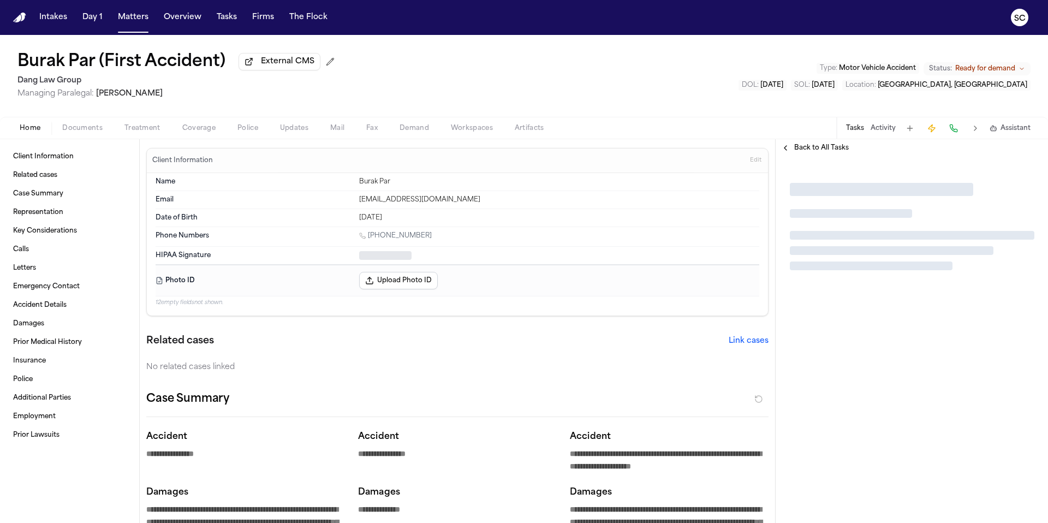
type textarea "*"
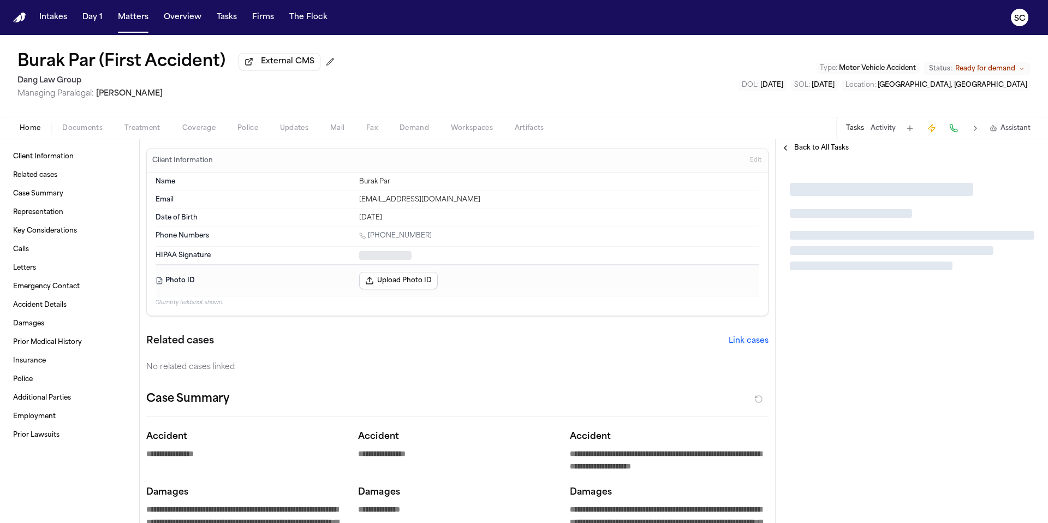
type textarea "*"
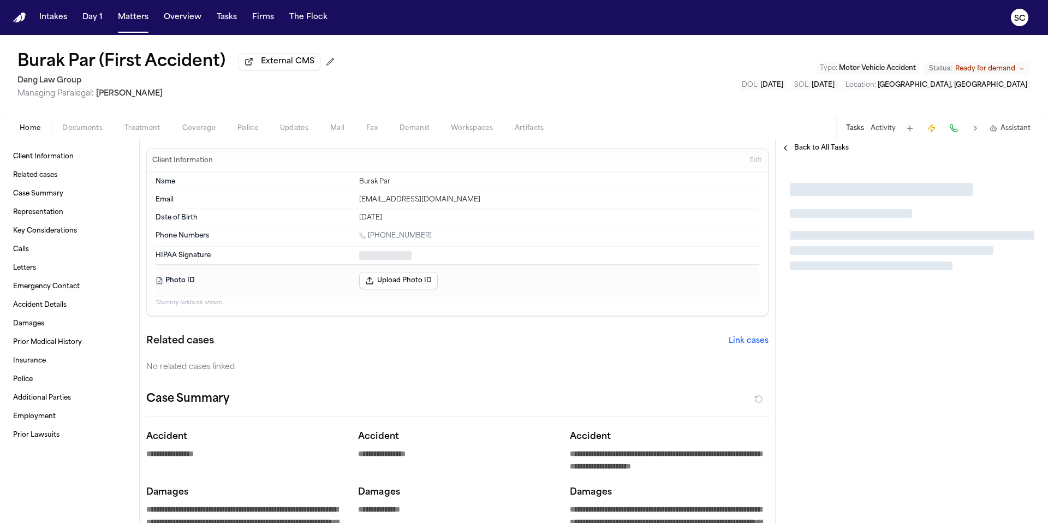
type textarea "*"
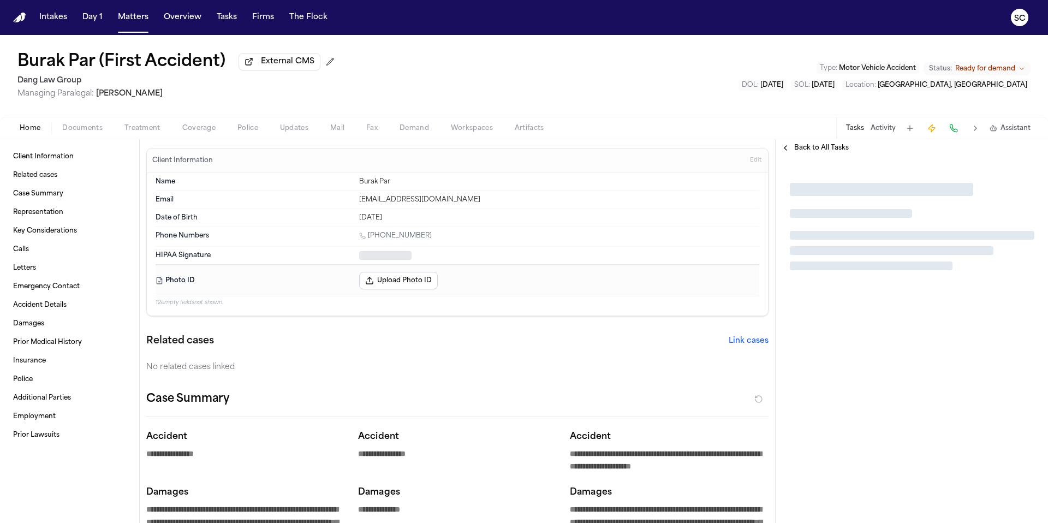
type textarea "*"
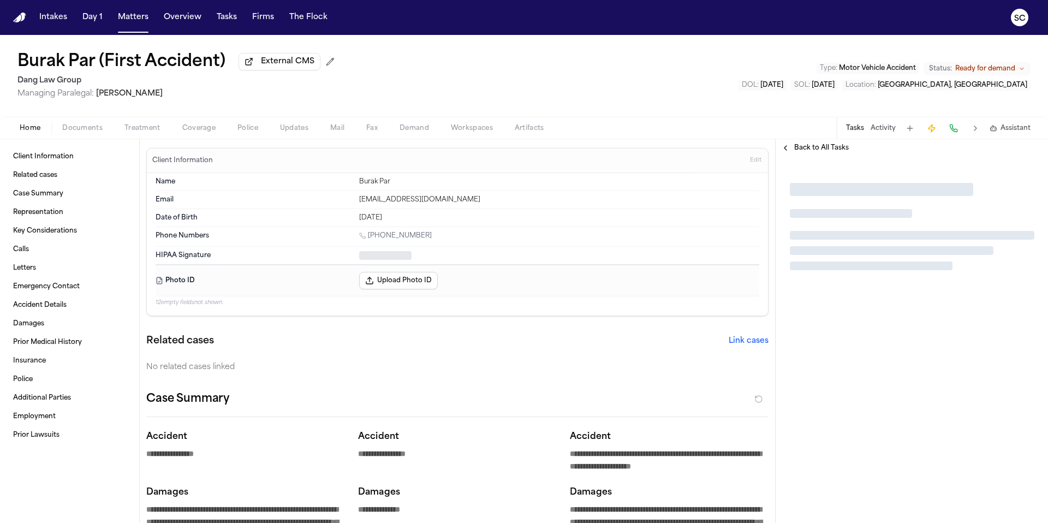
type textarea "*"
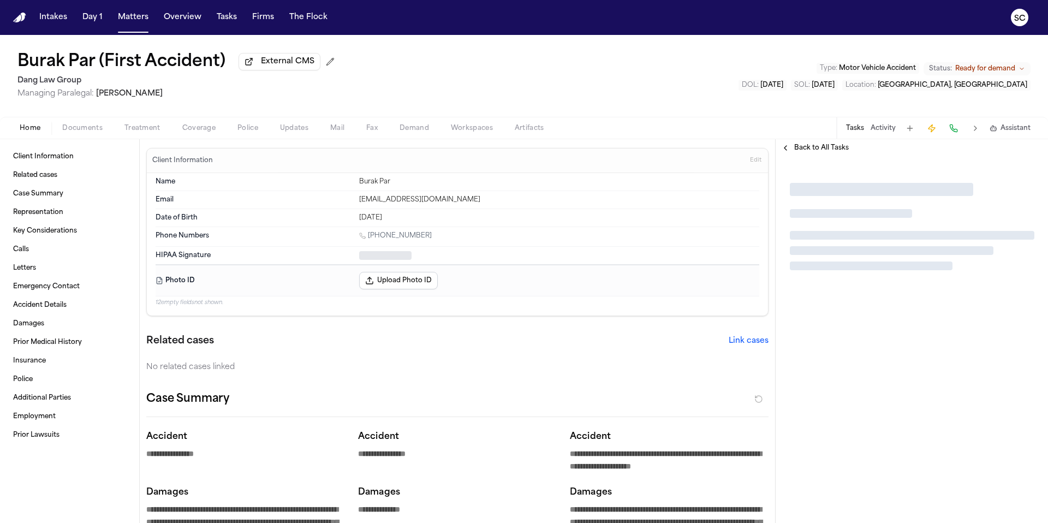
type textarea "*"
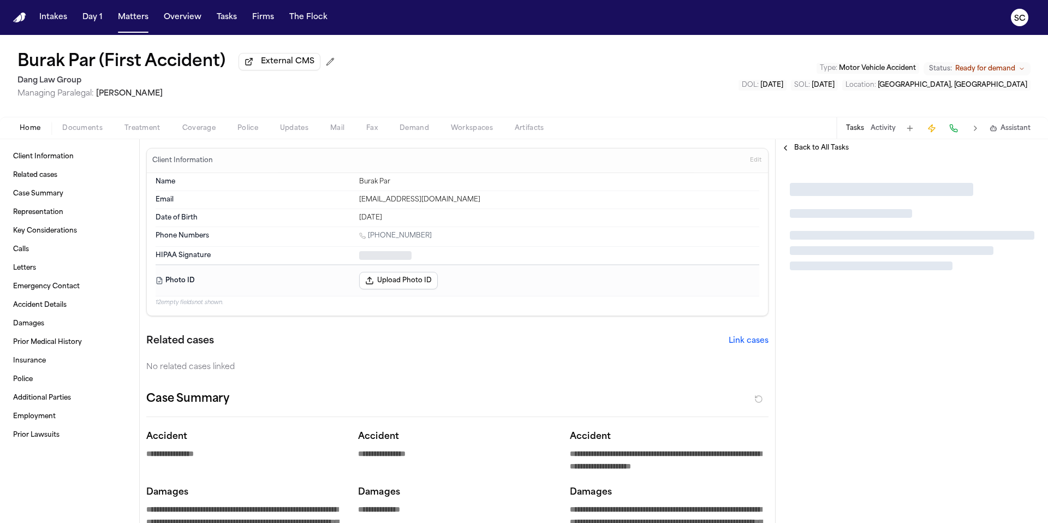
type textarea "*"
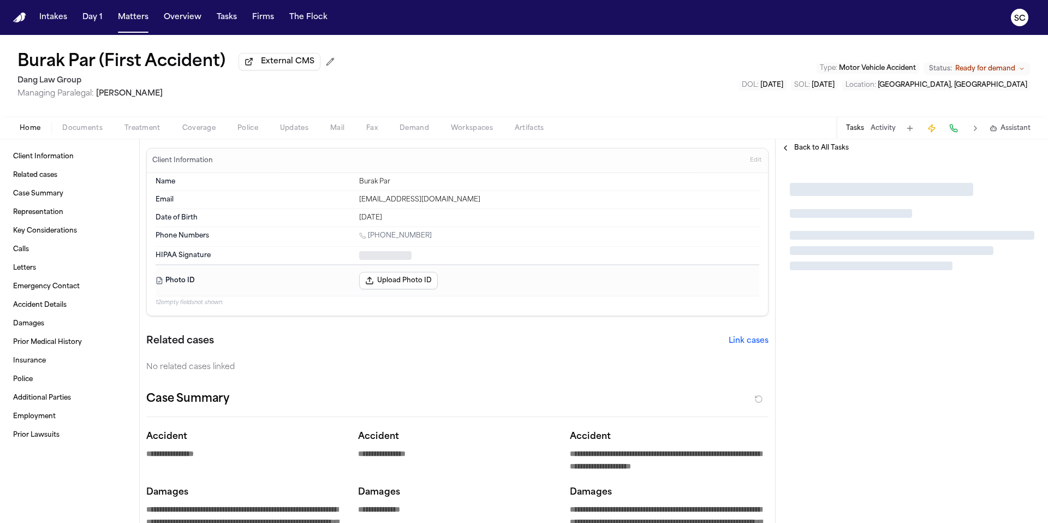
type textarea "*"
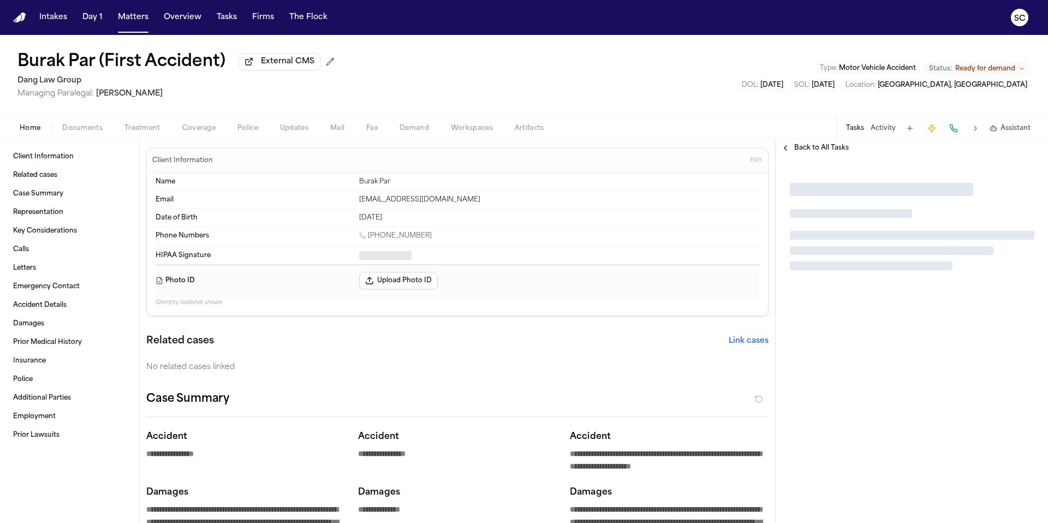
type textarea "*"
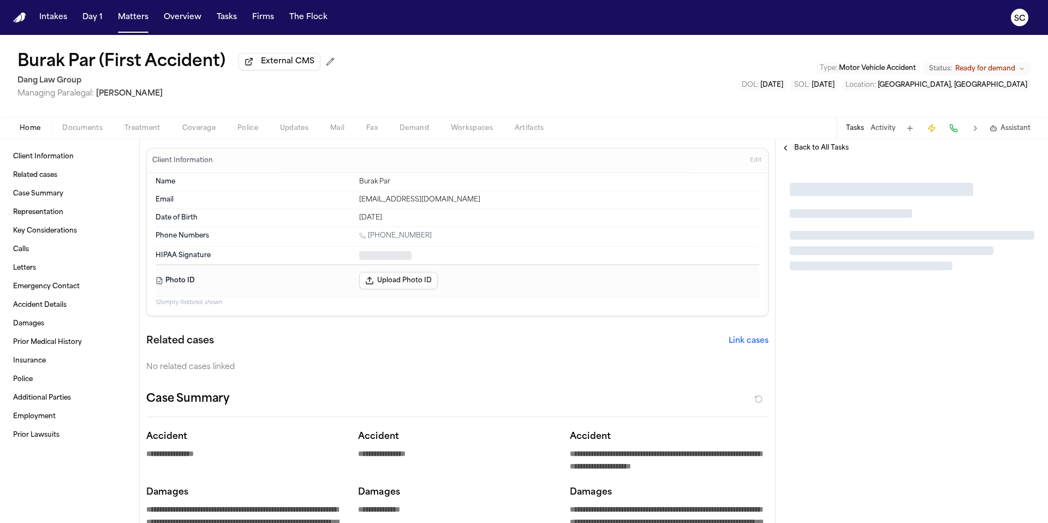
type textarea "*"
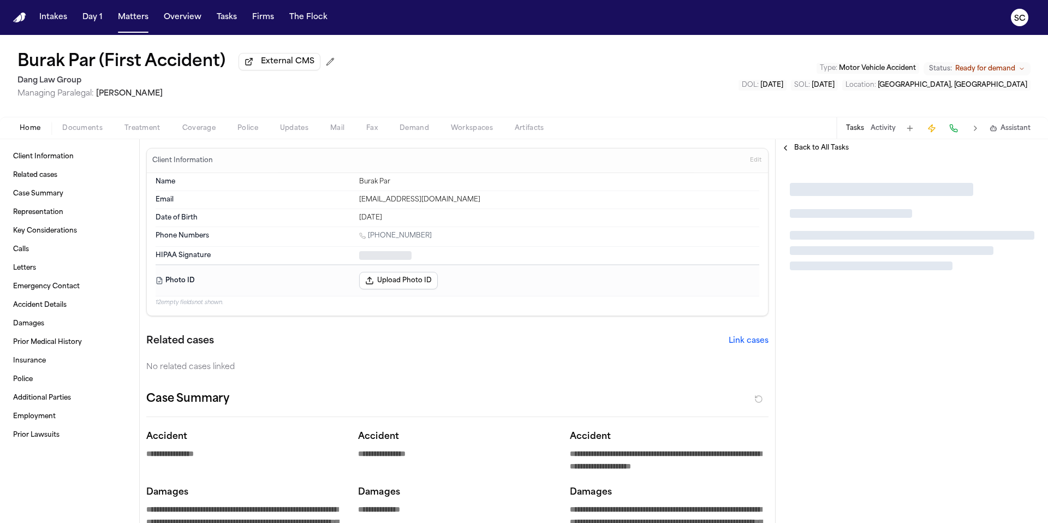
type textarea "*"
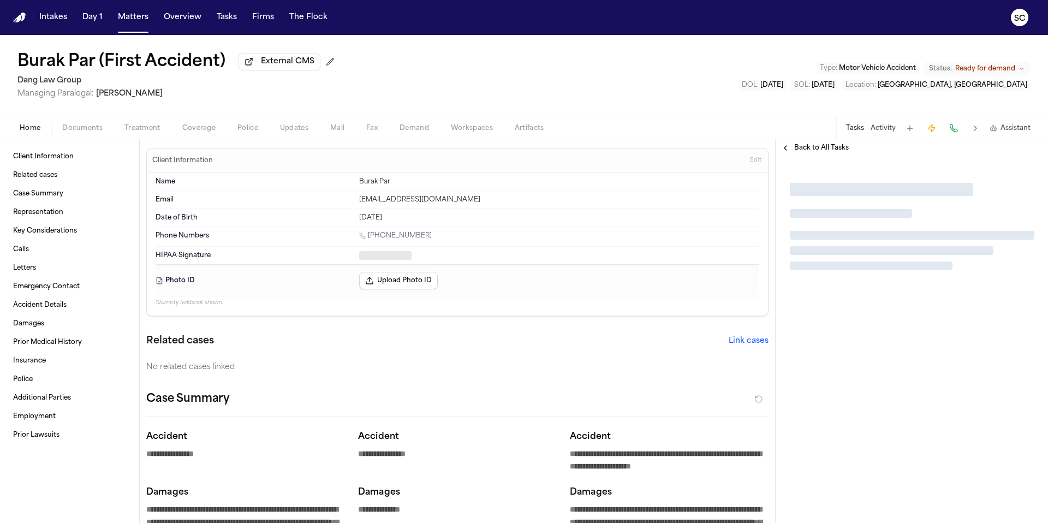
type textarea "*"
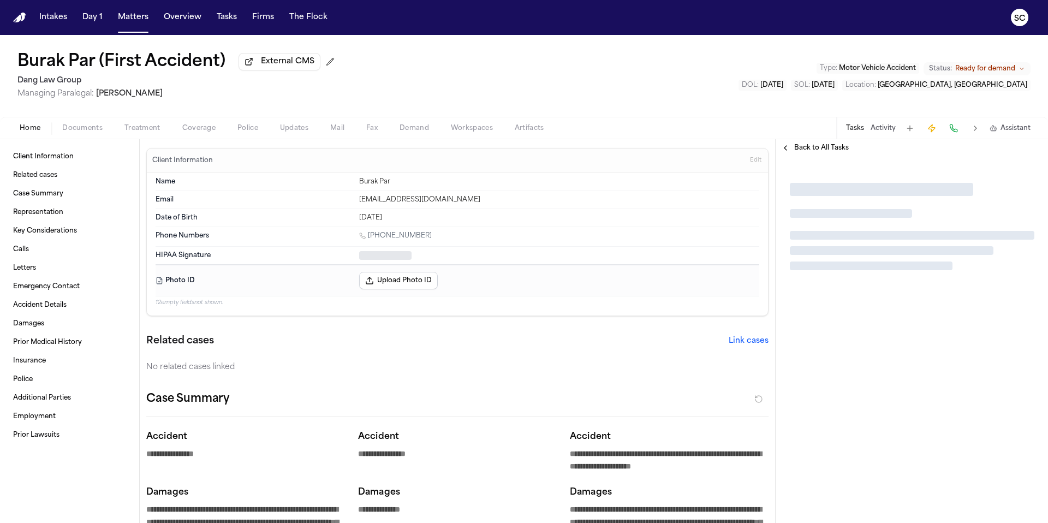
type textarea "*"
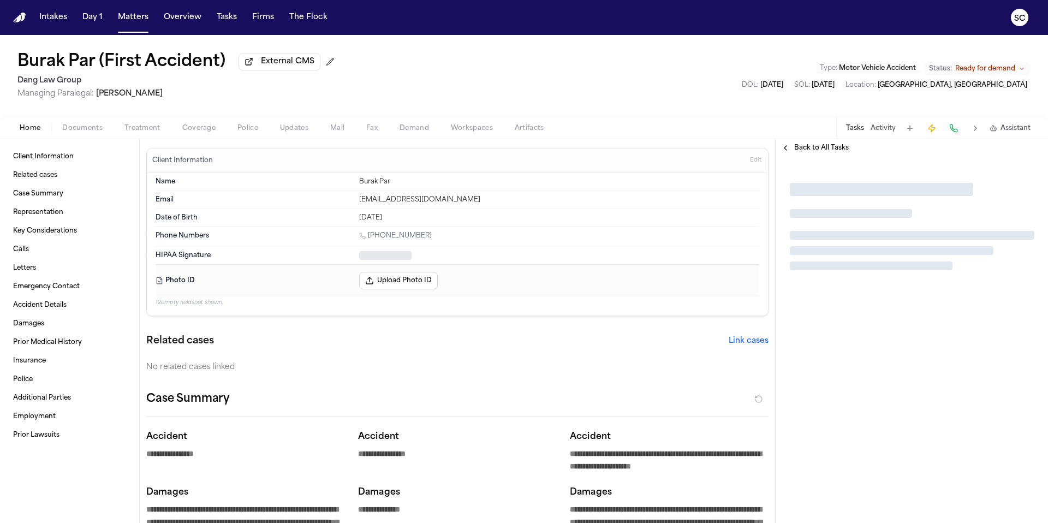
type textarea "*"
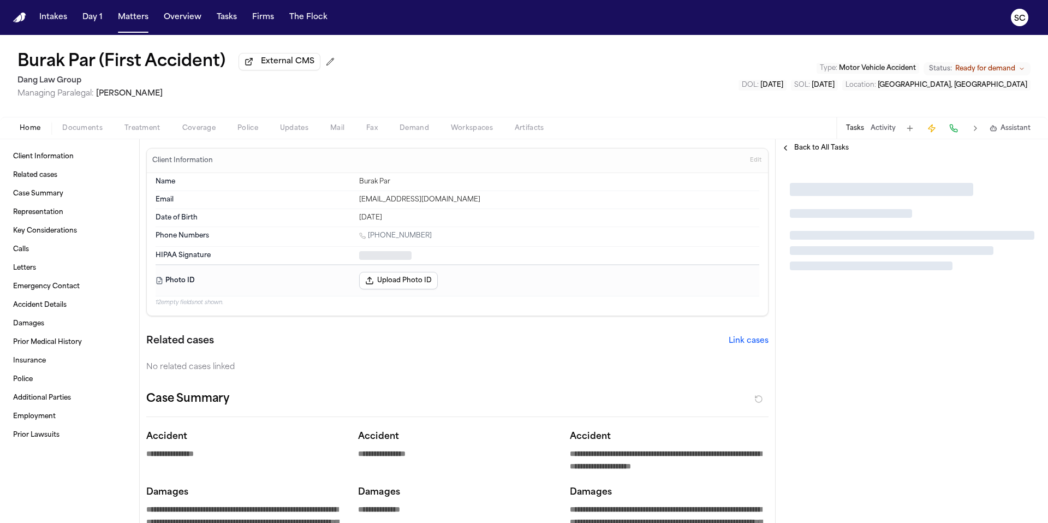
type textarea "*"
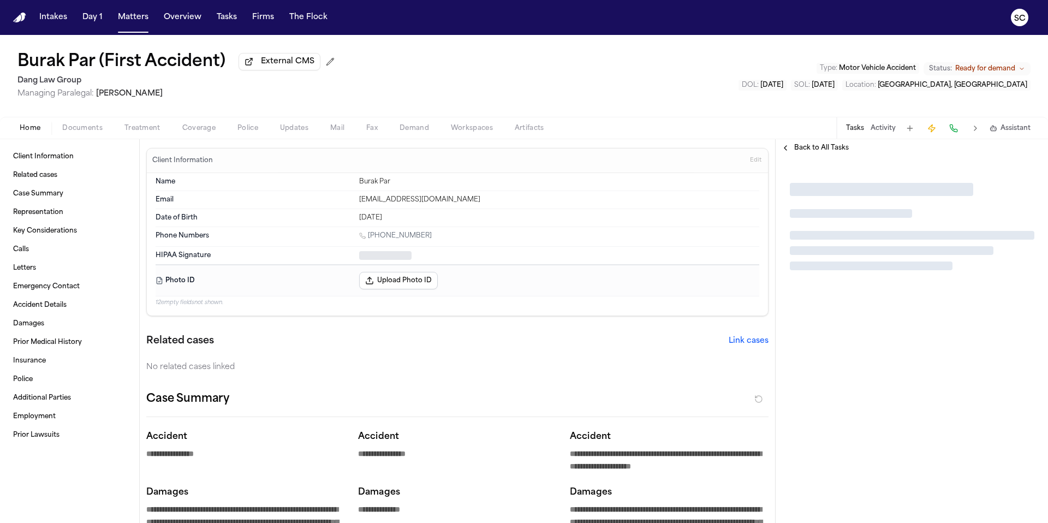
type textarea "*"
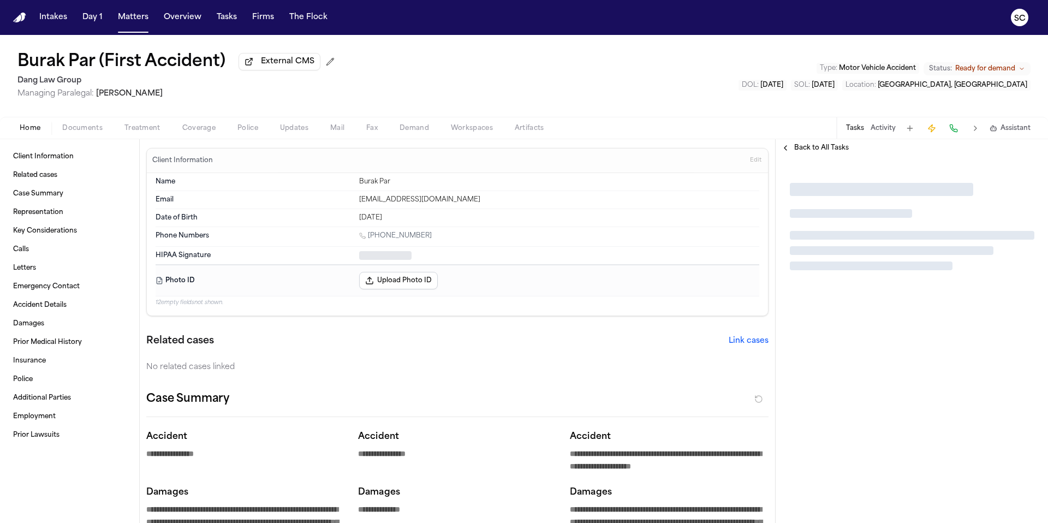
type textarea "*"
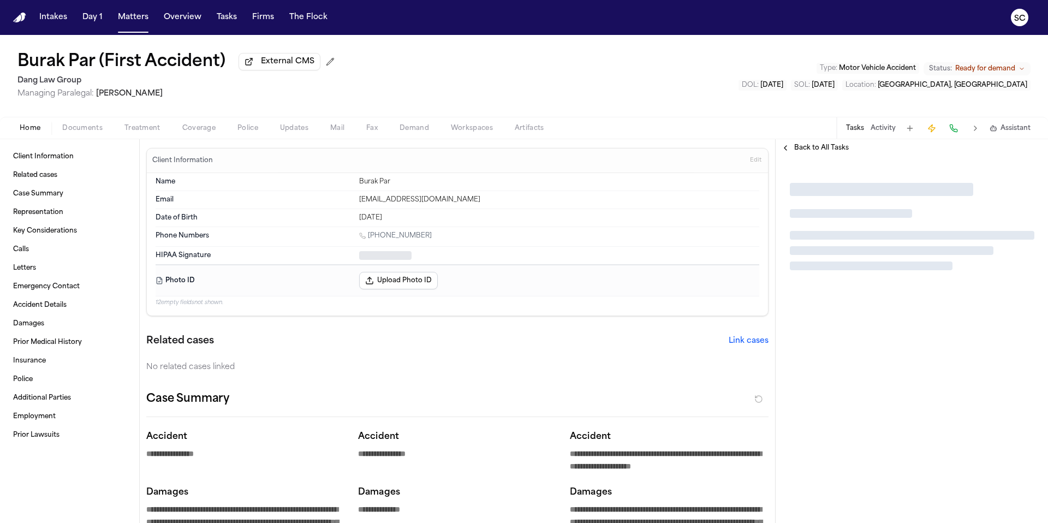
type textarea "*"
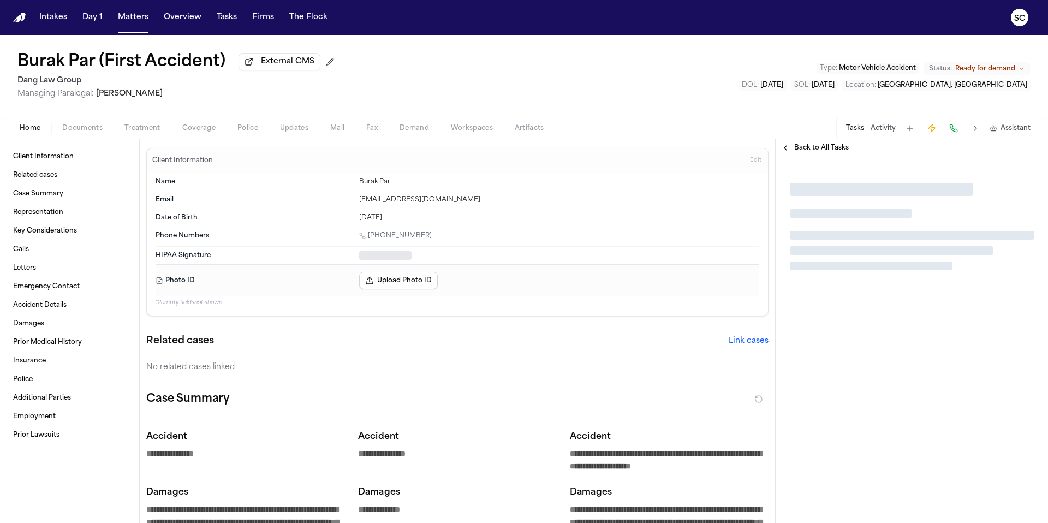
type textarea "*"
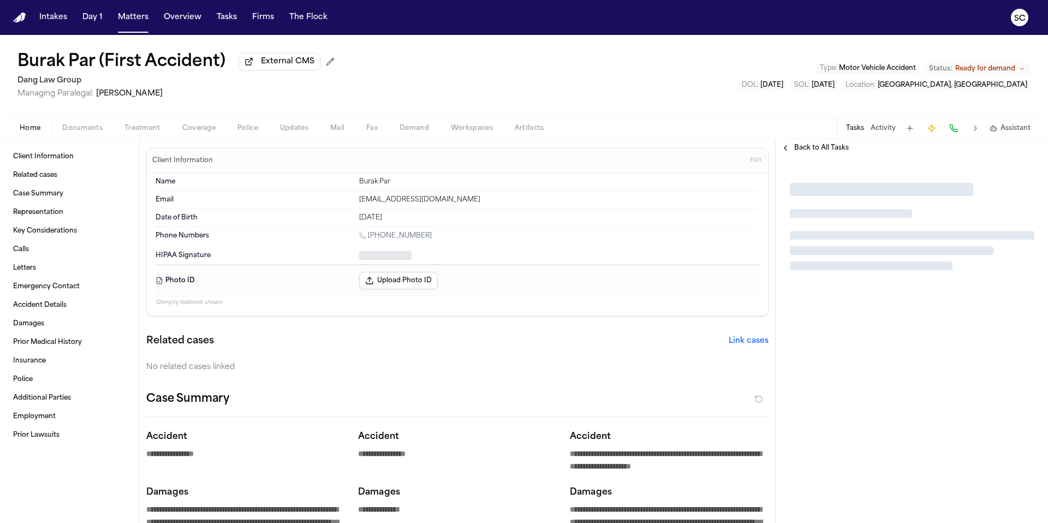
type textarea "*"
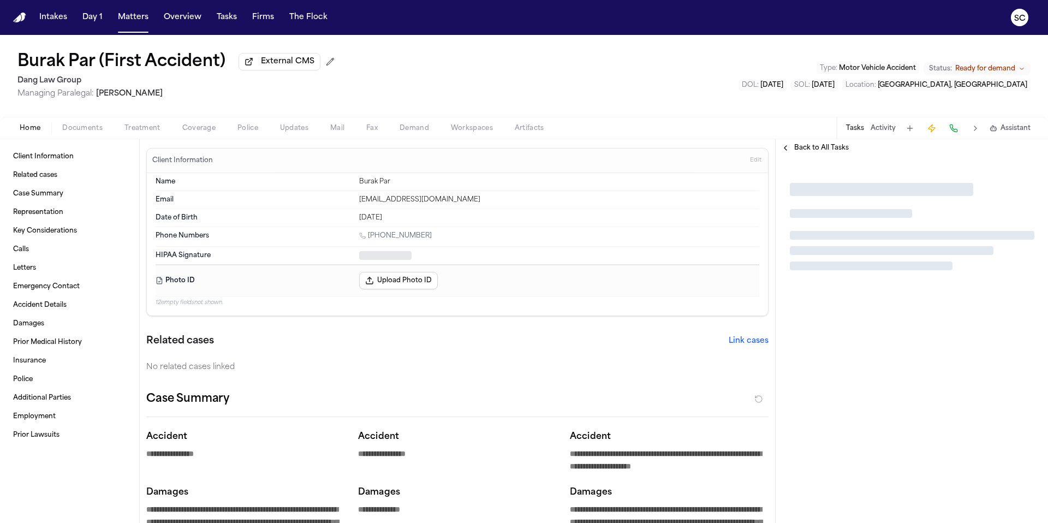
type textarea "*"
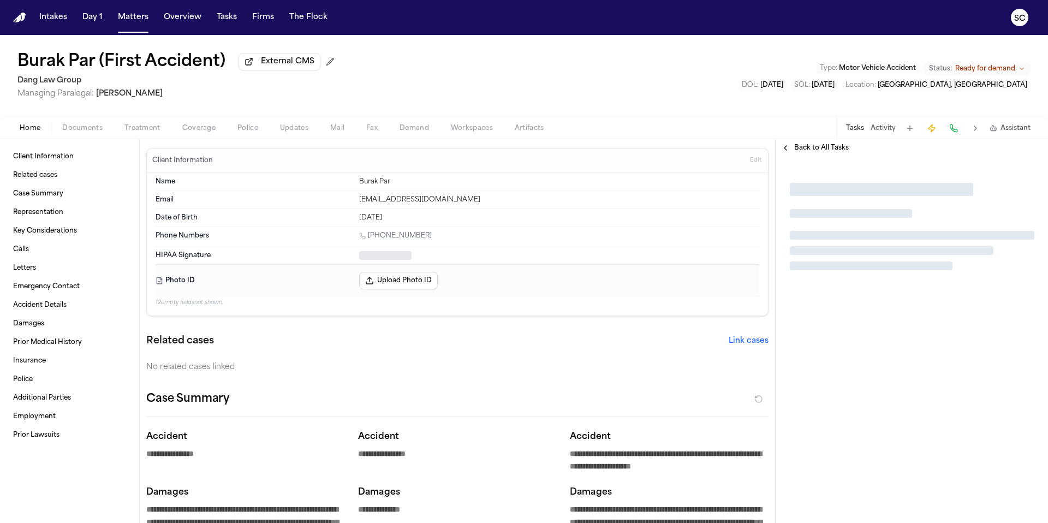
type textarea "*"
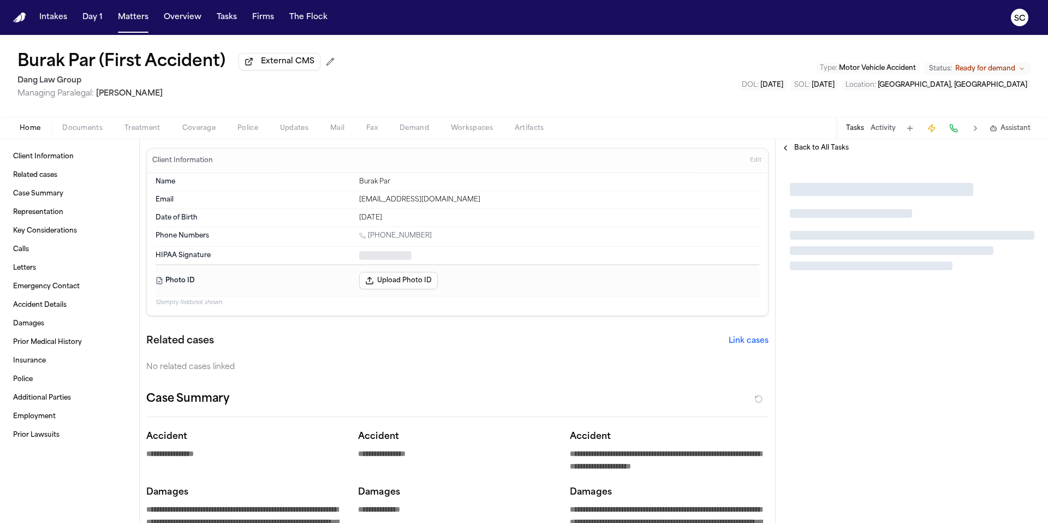
type textarea "*"
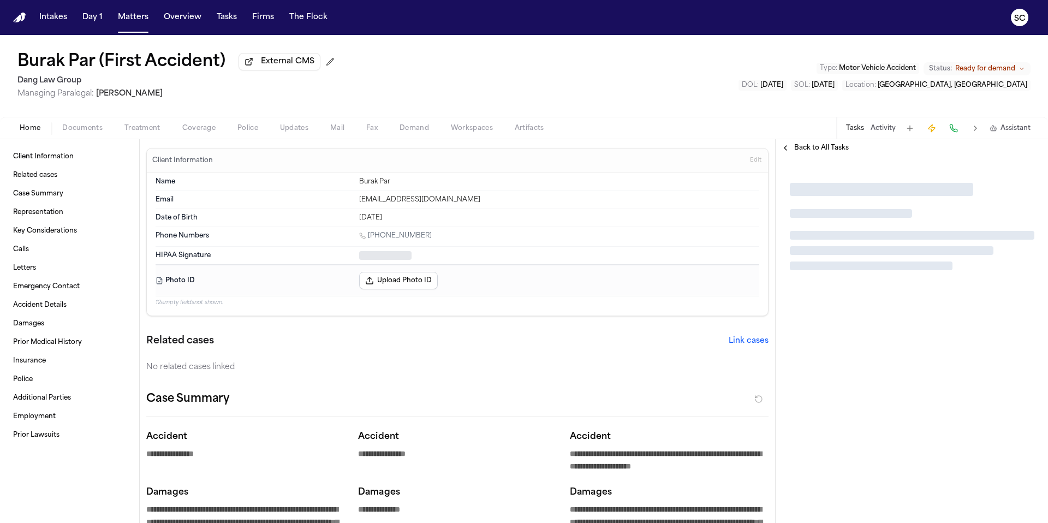
type textarea "*"
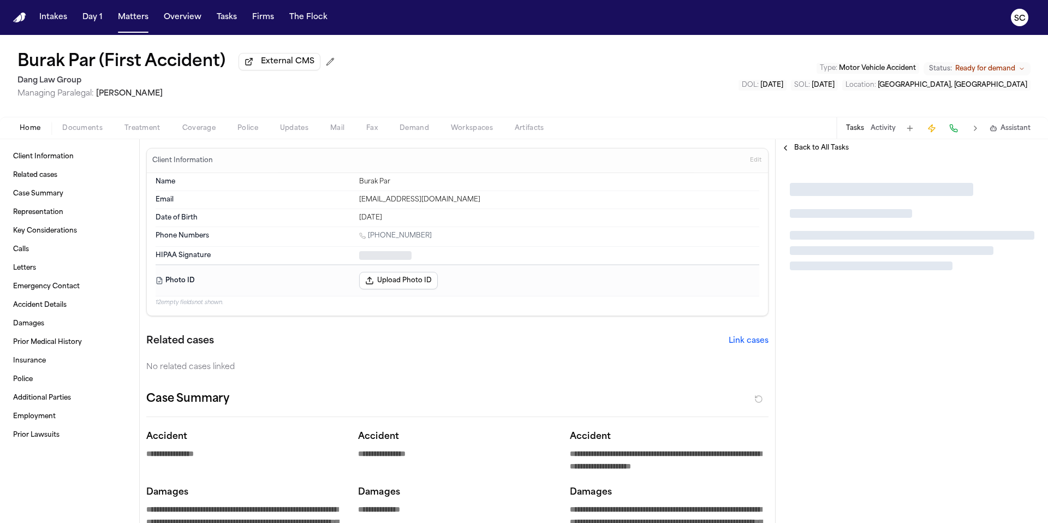
type textarea "*"
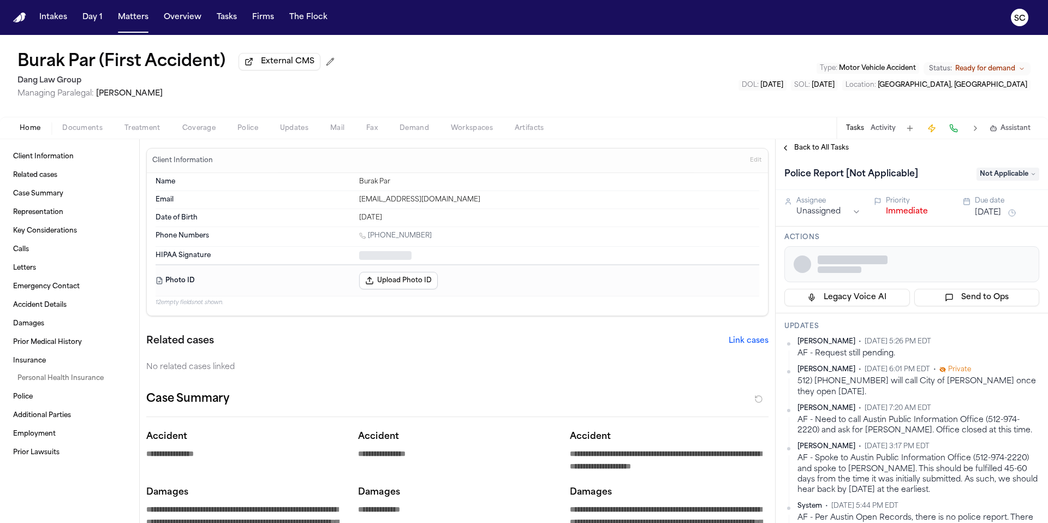
type textarea "*"
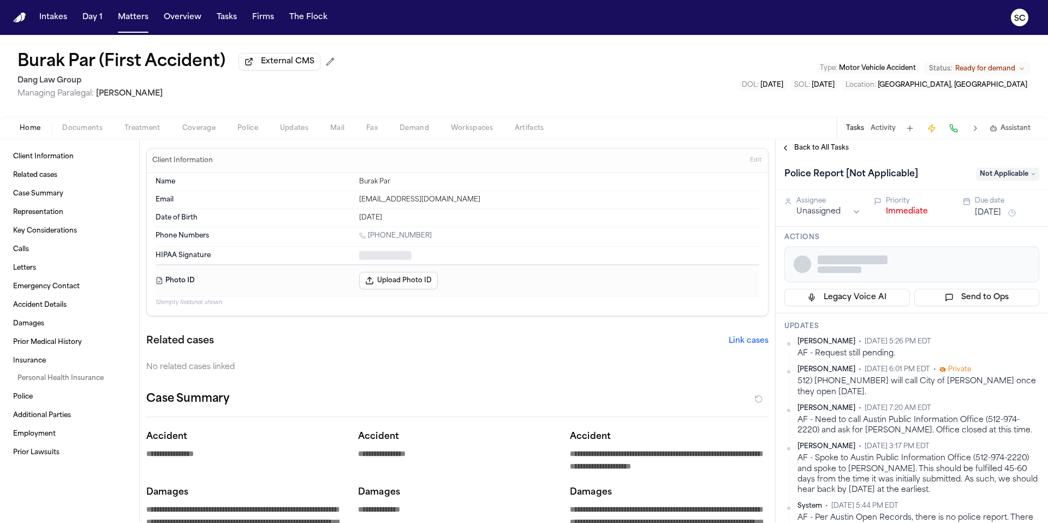
type textarea "*"
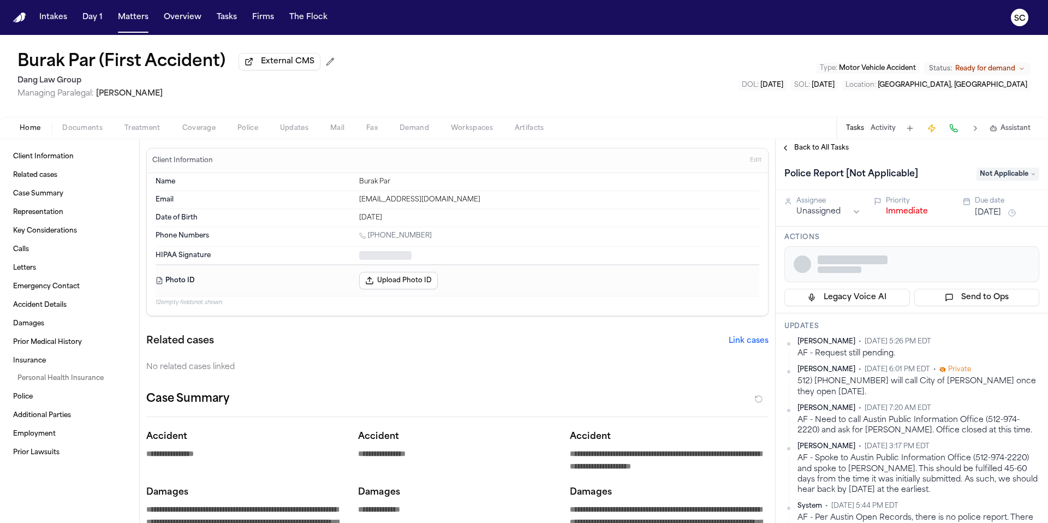
type textarea "*"
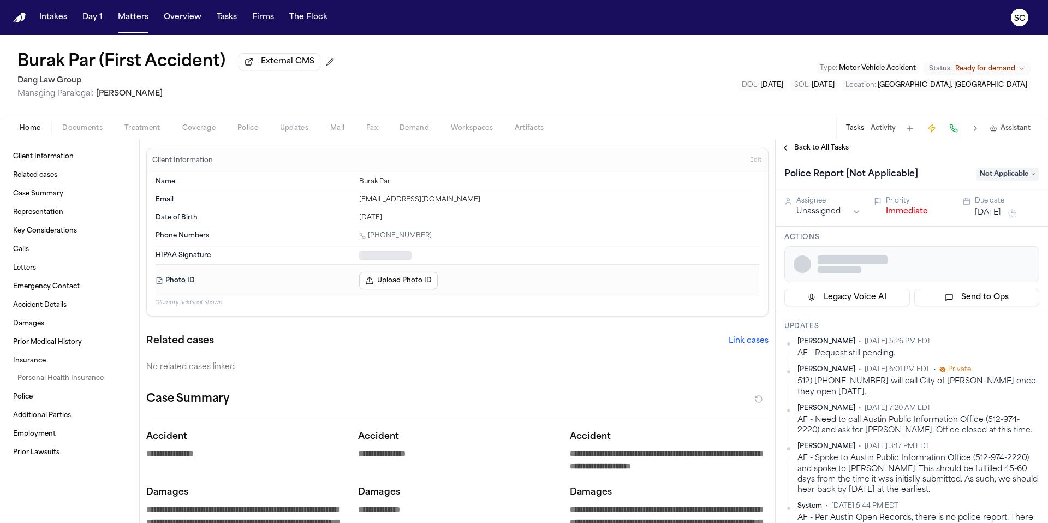
type textarea "*"
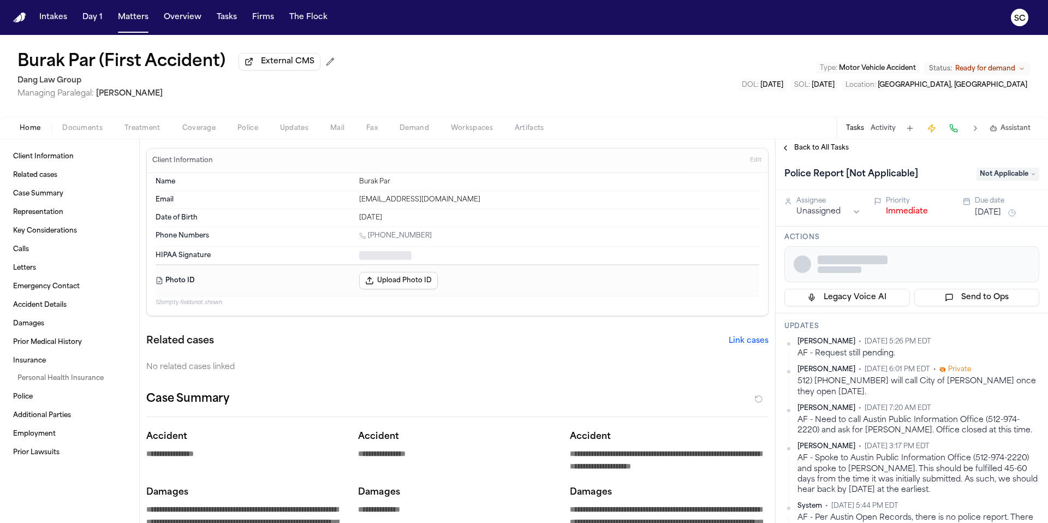
type textarea "*"
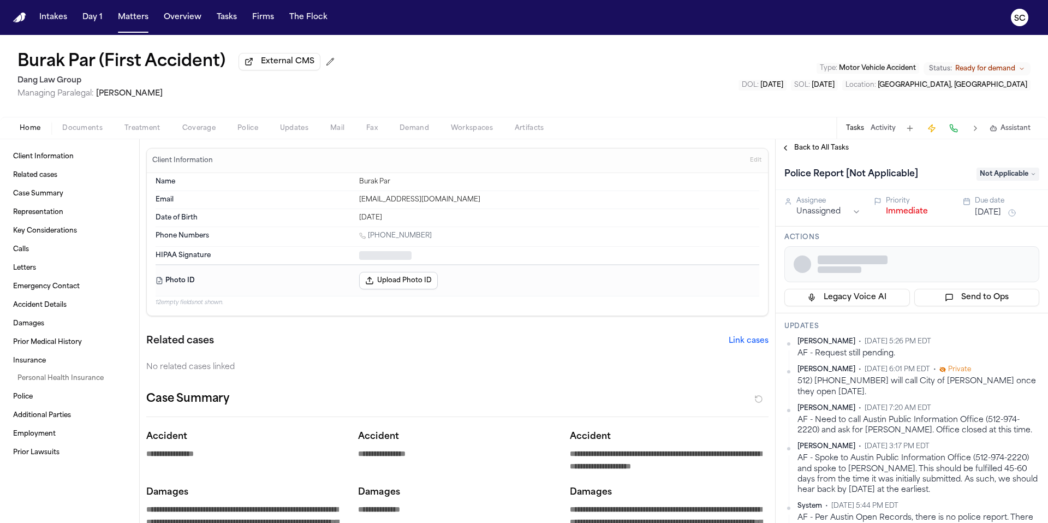
type textarea "*"
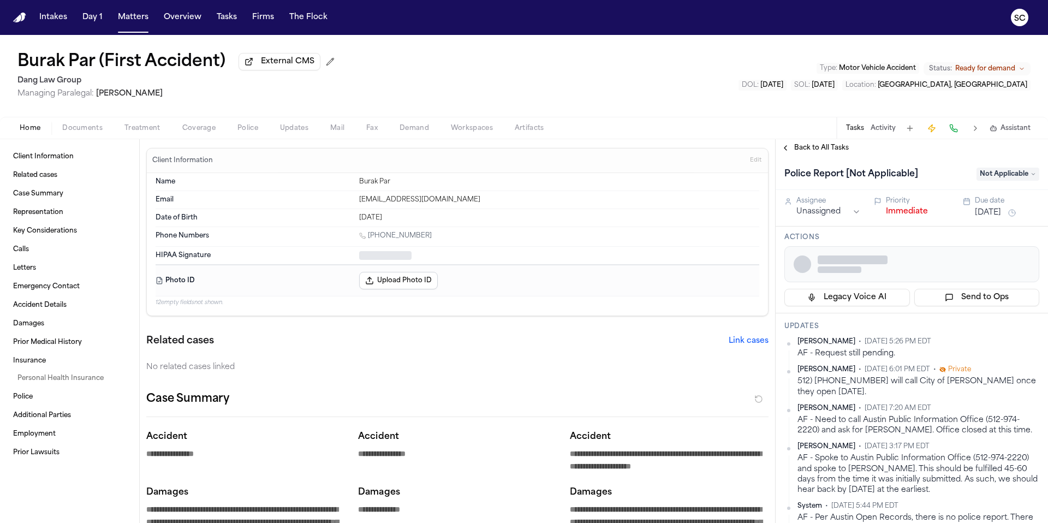
click at [78, 138] on div "Home Documents Treatment Coverage Police Updates Mail Fax Demand Workspaces Art…" at bounding box center [524, 128] width 1048 height 22
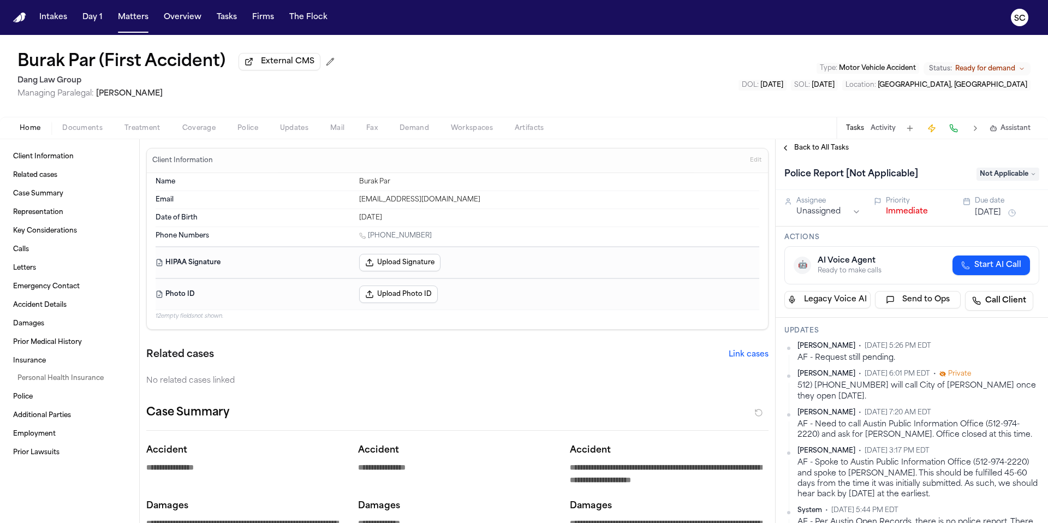
click at [82, 133] on span "Documents" at bounding box center [82, 128] width 40 height 9
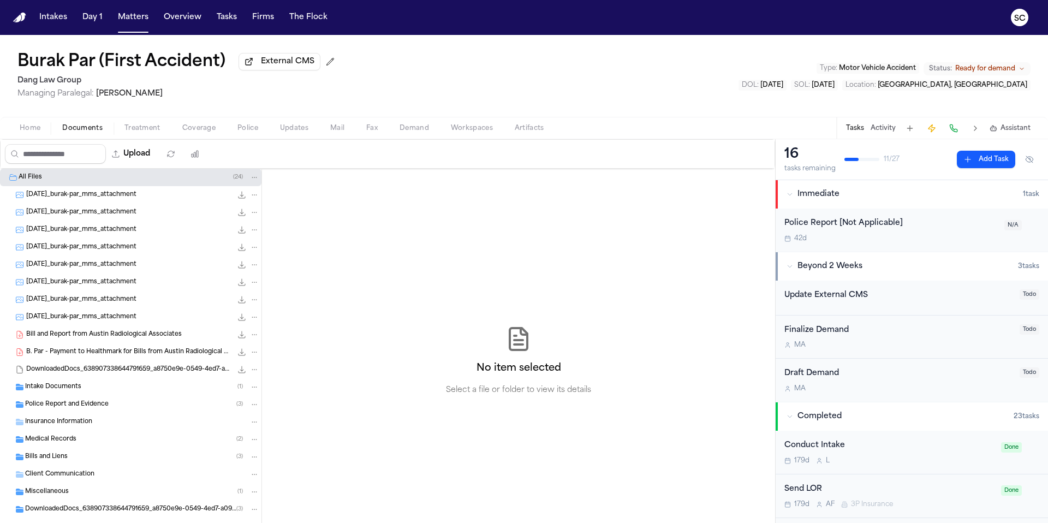
click at [96, 407] on span "Police Report and Evidence" at bounding box center [67, 404] width 84 height 9
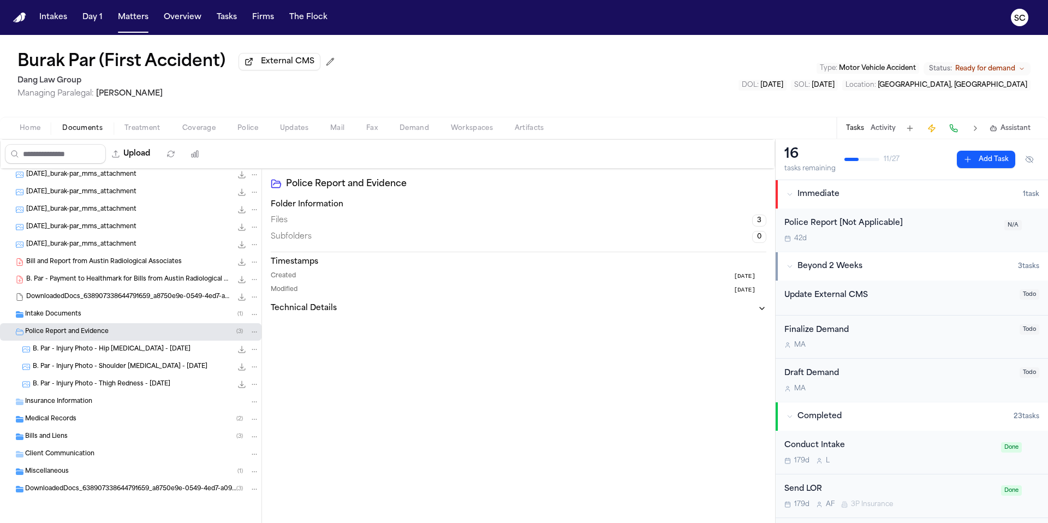
scroll to position [75, 0]
click at [938, 236] on div "42d" at bounding box center [891, 238] width 213 height 9
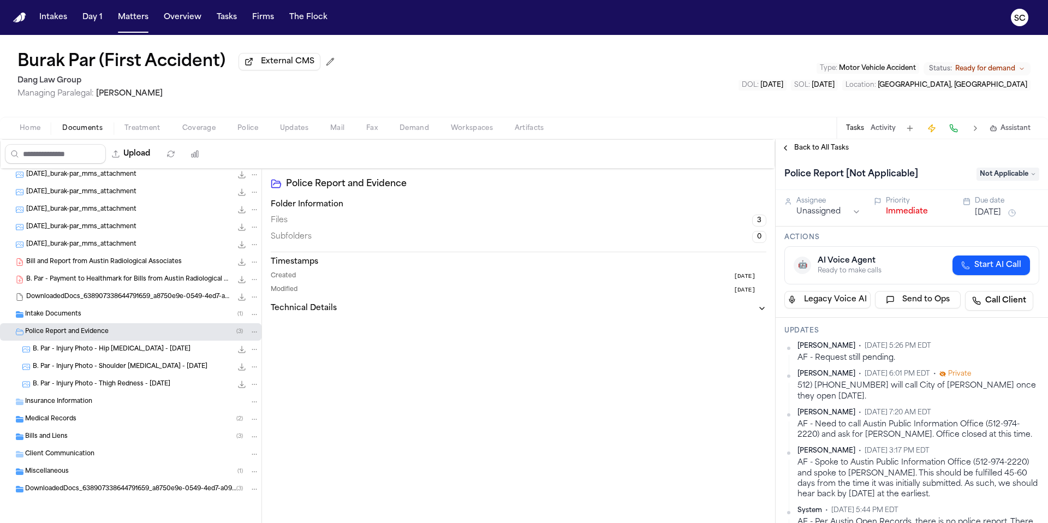
click at [247, 129] on span "Police" at bounding box center [247, 128] width 21 height 9
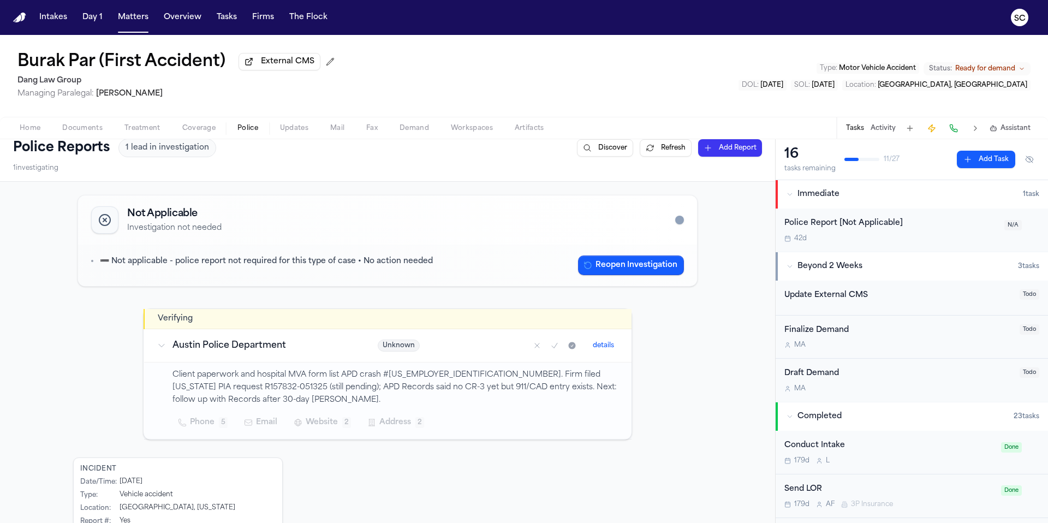
scroll to position [78, 0]
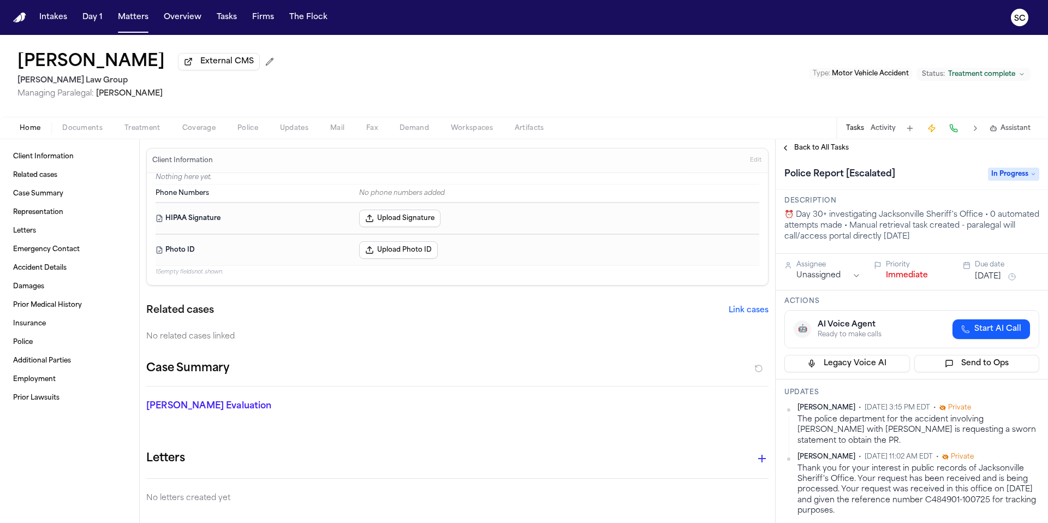
click at [83, 130] on span "Documents" at bounding box center [82, 128] width 40 height 9
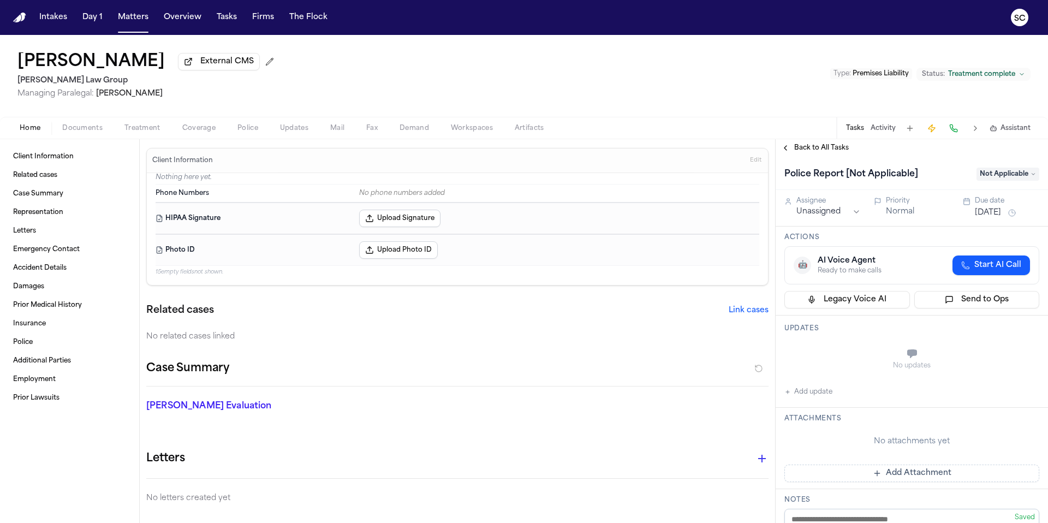
click at [75, 130] on span "Documents" at bounding box center [82, 128] width 40 height 9
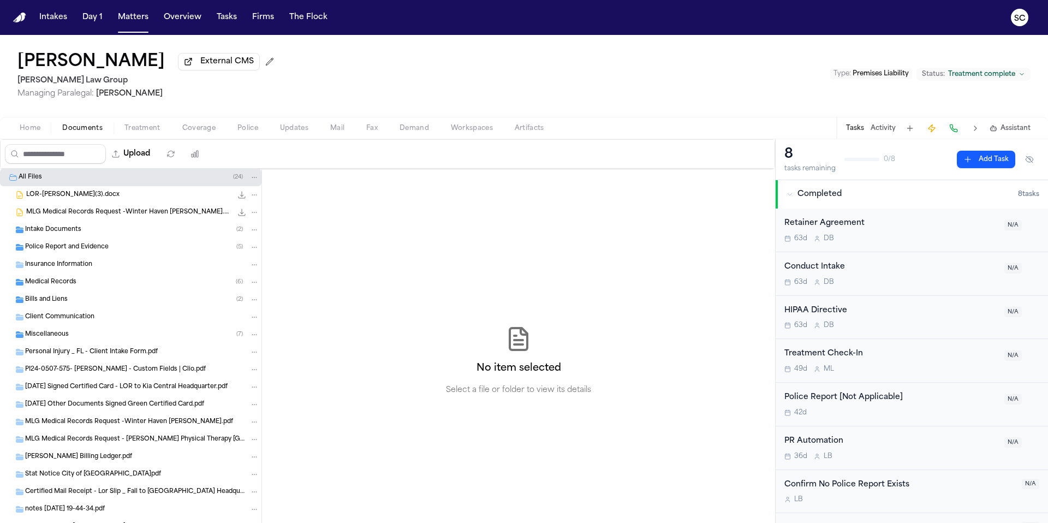
click at [96, 252] on span "Police Report and Evidence" at bounding box center [67, 247] width 84 height 9
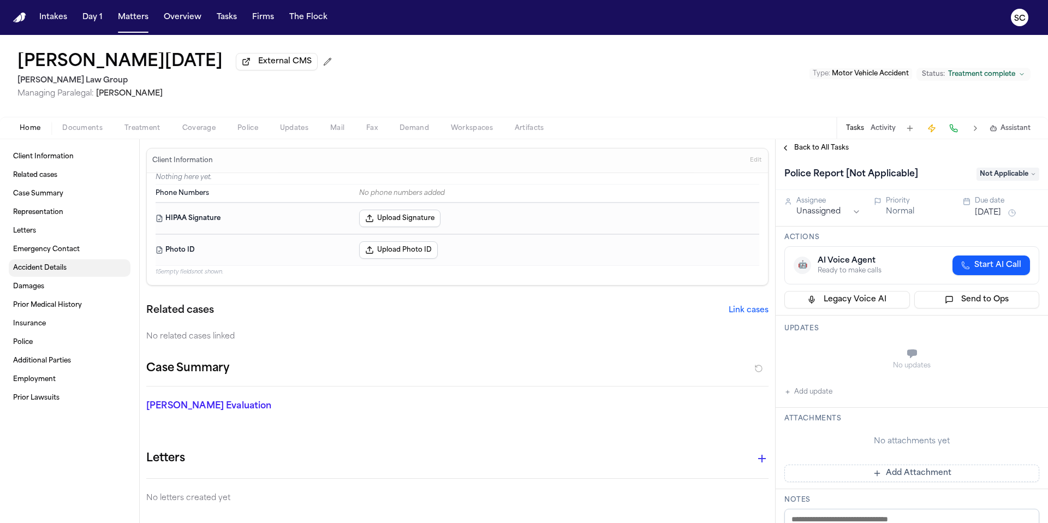
click at [51, 272] on span "Accident Details" at bounding box center [40, 268] width 54 height 9
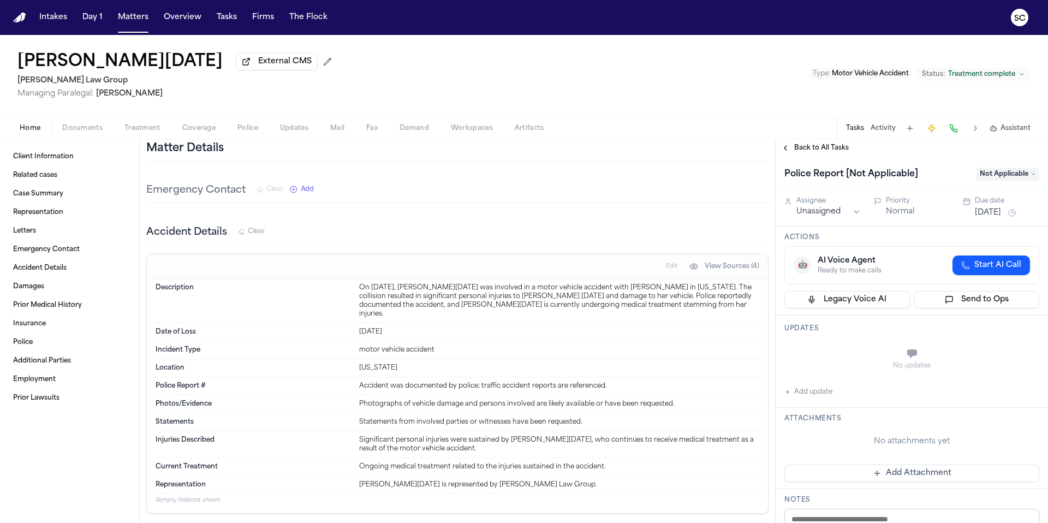
scroll to position [450, 0]
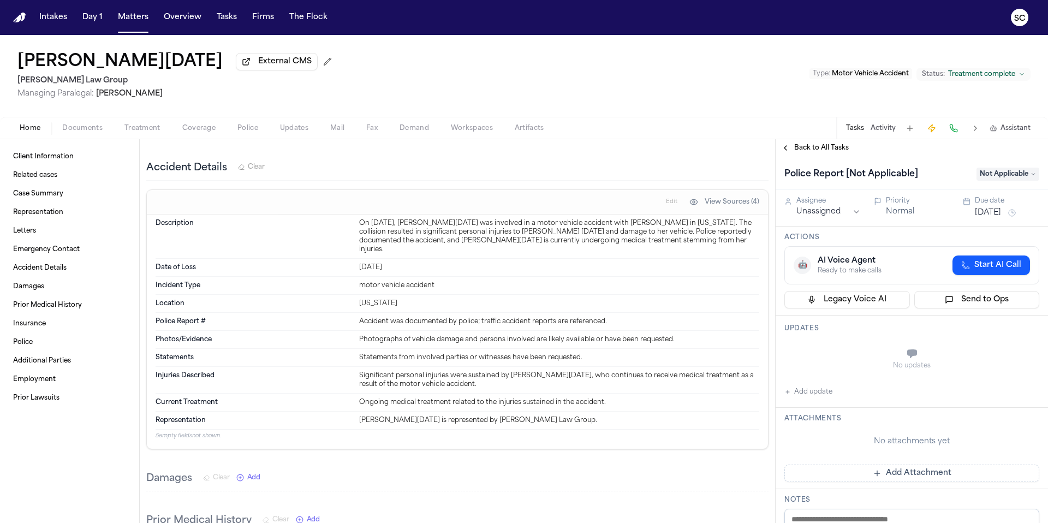
click at [84, 127] on span "Documents" at bounding box center [82, 128] width 40 height 9
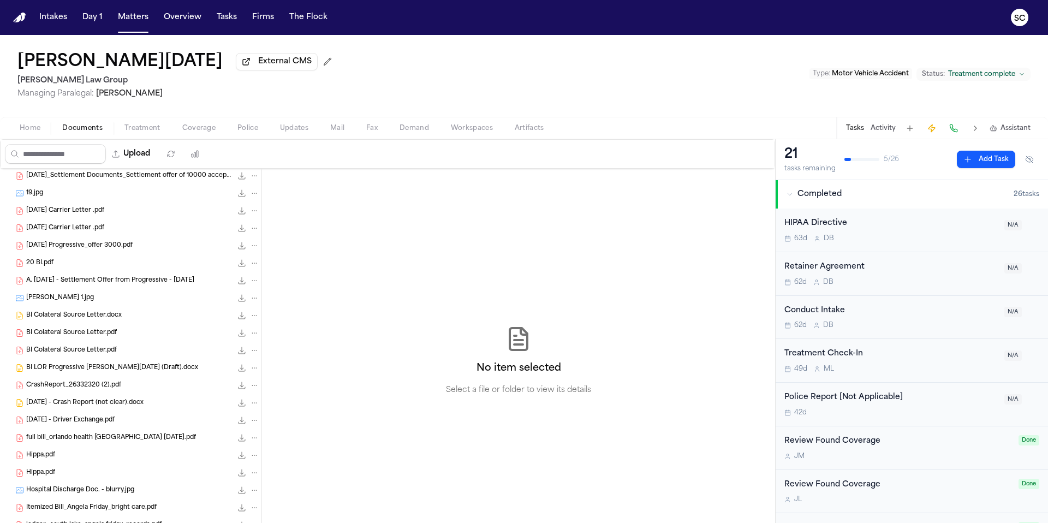
scroll to position [57, 0]
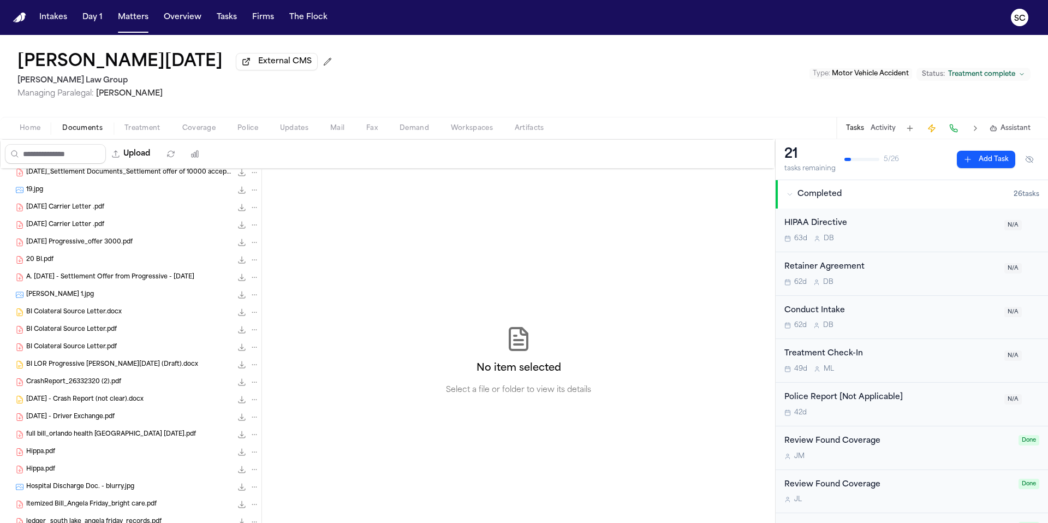
click at [135, 405] on div "Friday - Crash Report (not clear).docx 863.3 KB • DOCX" at bounding box center [142, 399] width 233 height 11
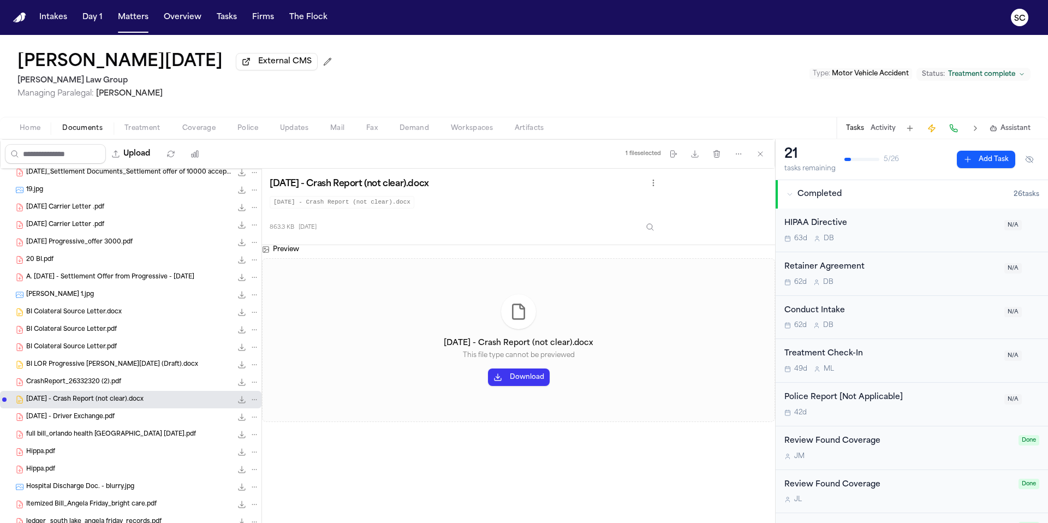
click at [90, 387] on span "CrashReport_26332320 (2).pdf" at bounding box center [73, 382] width 95 height 9
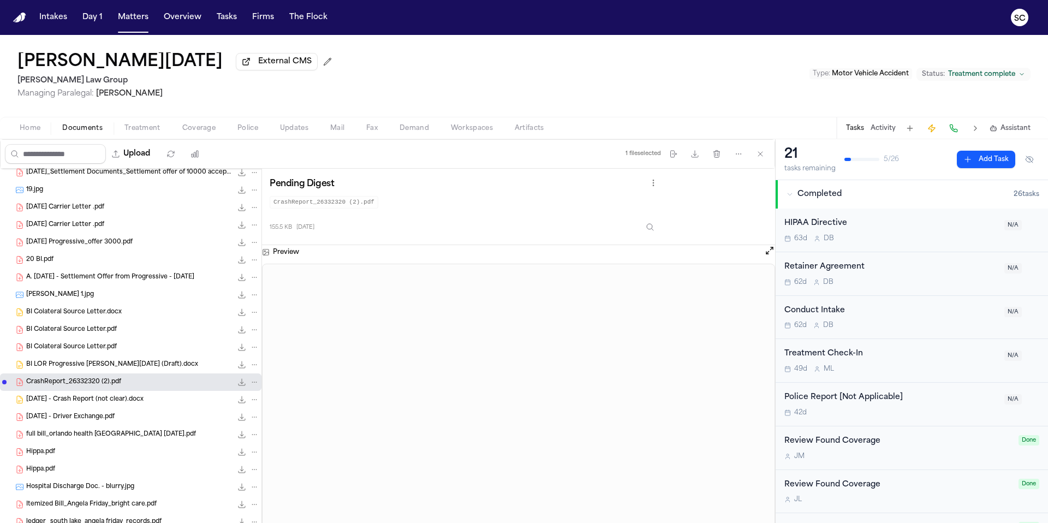
click at [905, 412] on div "42d" at bounding box center [891, 412] width 213 height 9
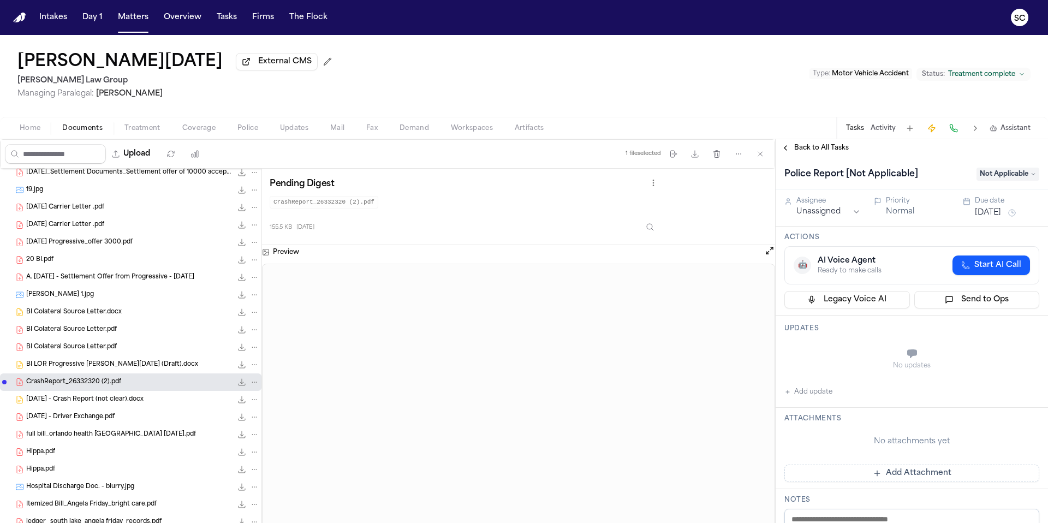
click at [1006, 179] on span "Not Applicable" at bounding box center [1008, 174] width 63 height 13
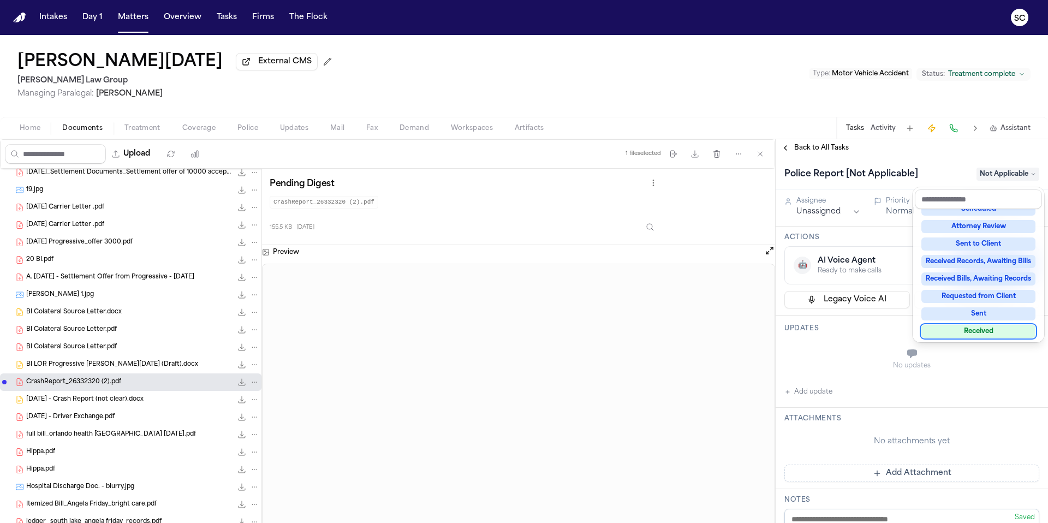
click at [985, 327] on div "Received" at bounding box center [979, 331] width 114 height 13
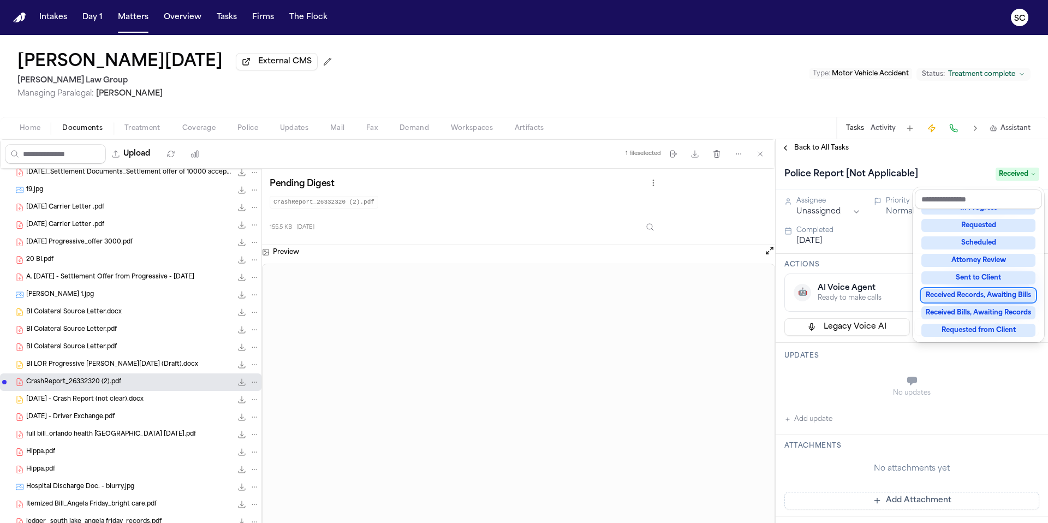
scroll to position [74, 0]
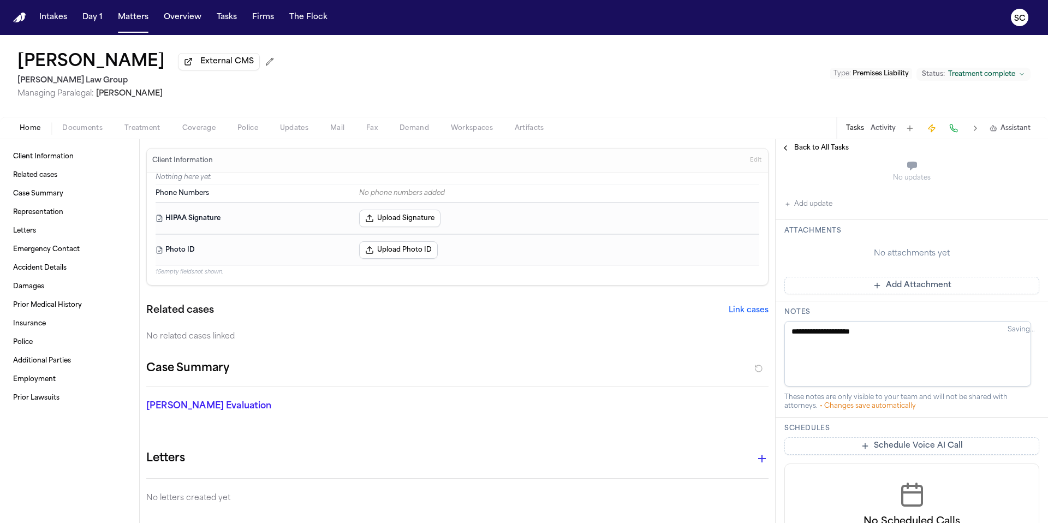
scroll to position [230, 0]
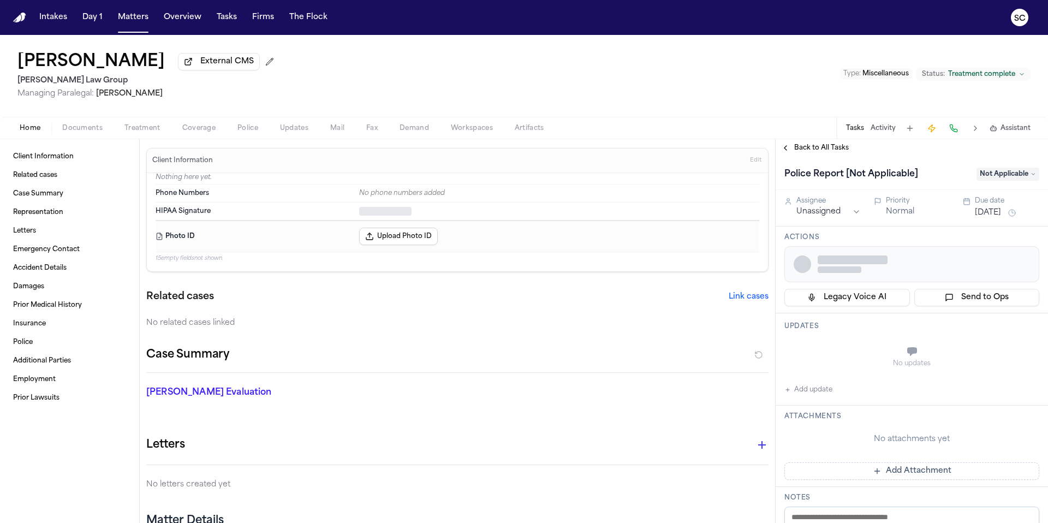
click at [78, 127] on span "Documents" at bounding box center [82, 128] width 40 height 9
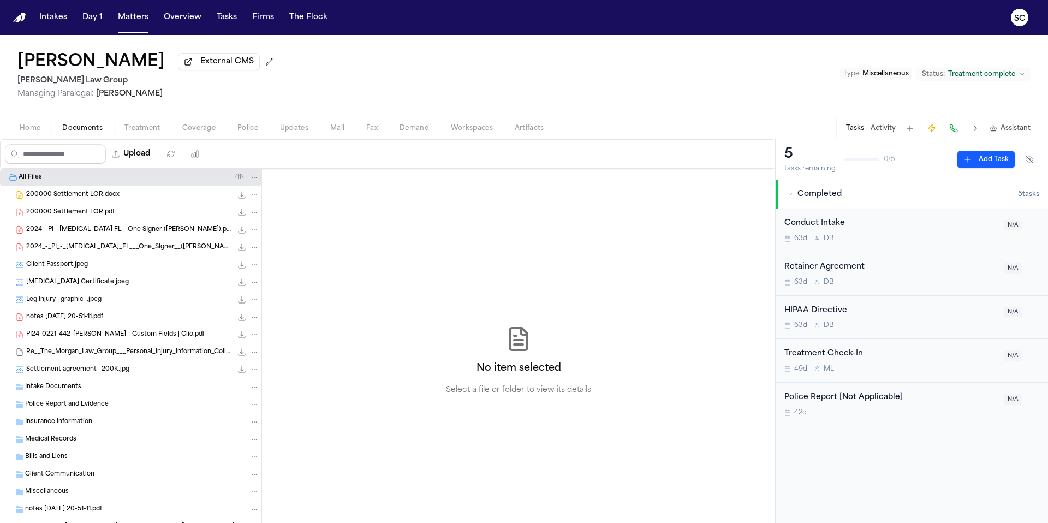
click at [103, 407] on span "Police Report and Evidence" at bounding box center [67, 404] width 84 height 9
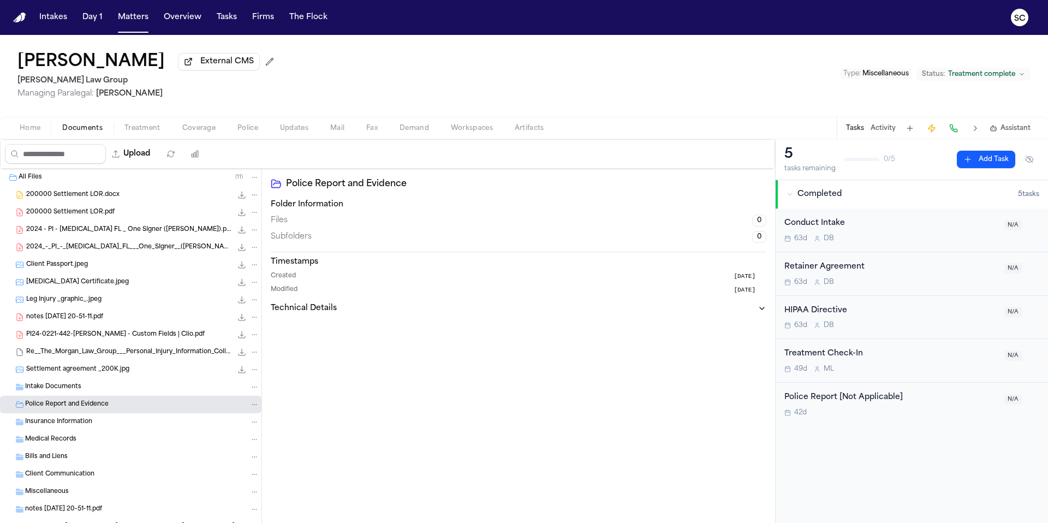
click at [144, 131] on span "Treatment" at bounding box center [142, 128] width 36 height 9
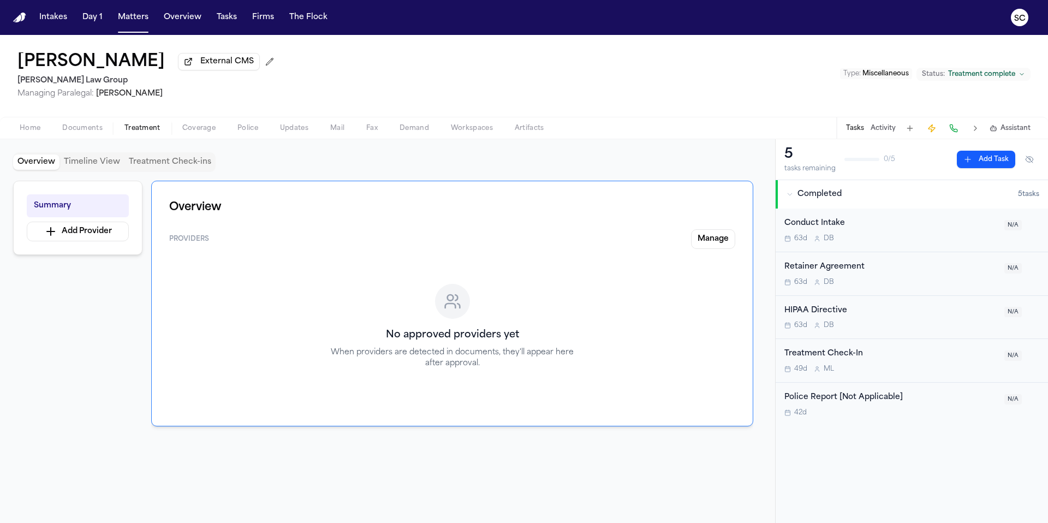
click at [255, 133] on span "Police" at bounding box center [247, 128] width 21 height 9
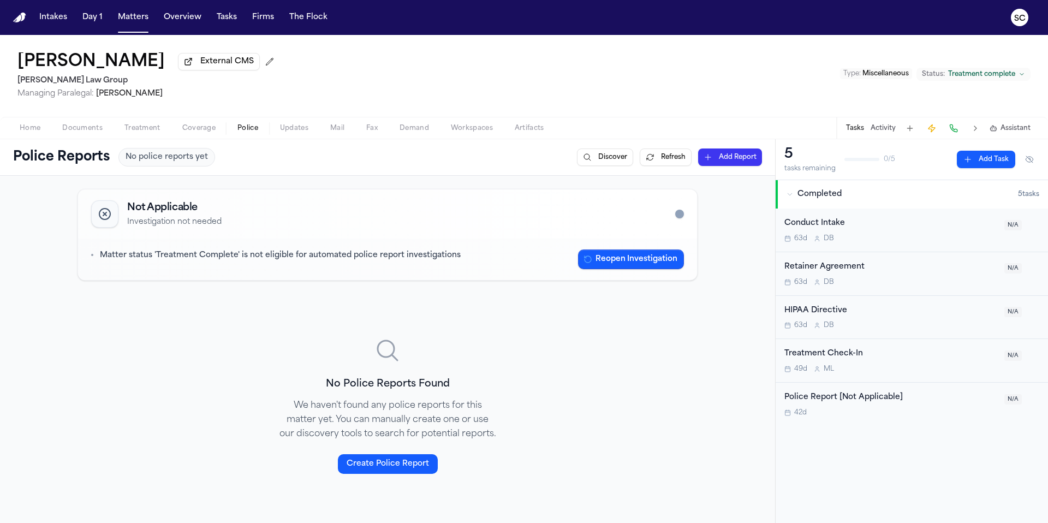
click at [42, 132] on button "Home" at bounding box center [30, 128] width 43 height 13
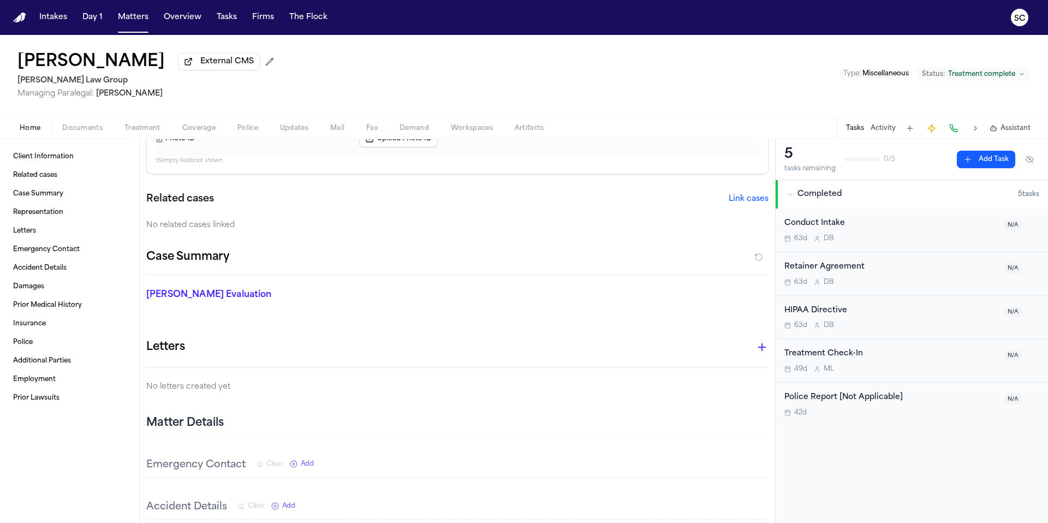
scroll to position [462, 0]
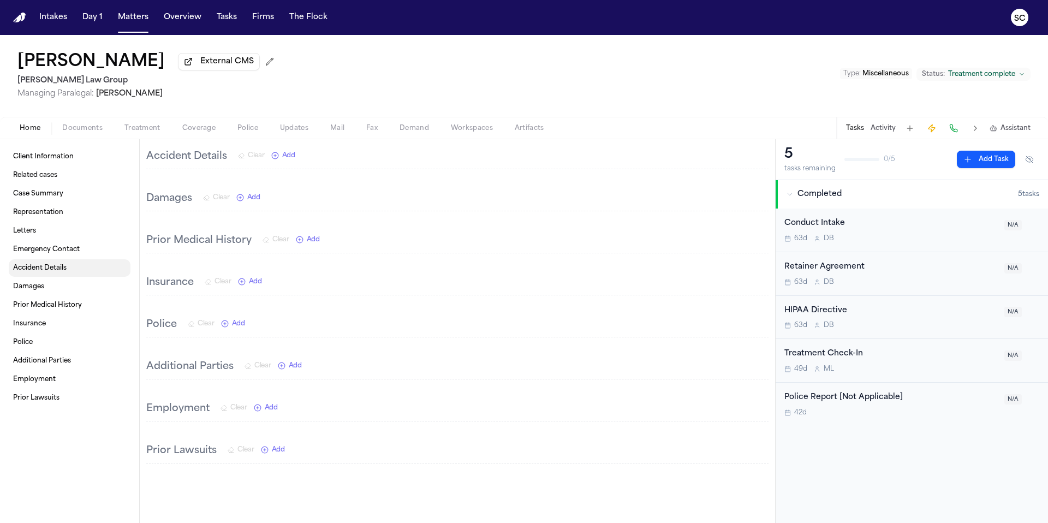
click at [41, 266] on span "Accident Details" at bounding box center [40, 268] width 54 height 9
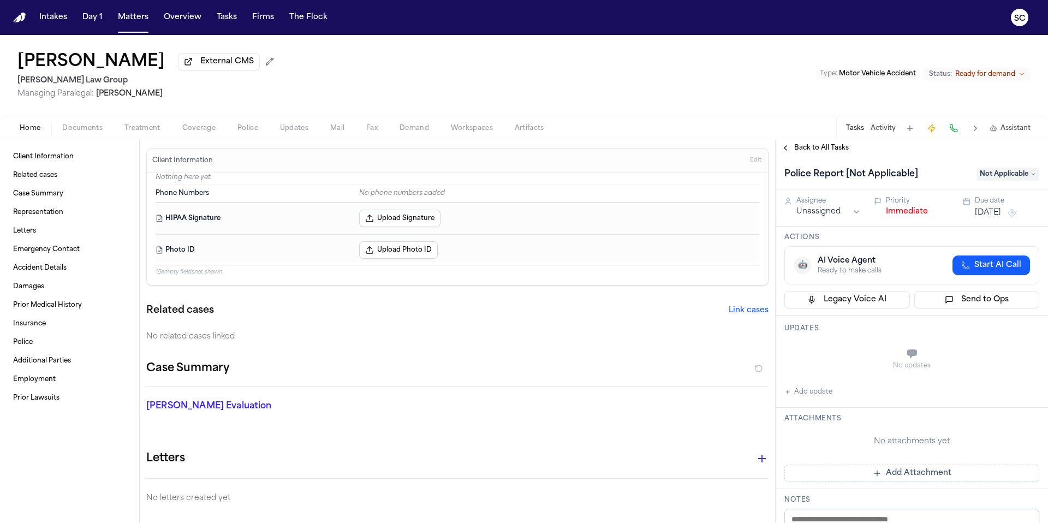
click at [85, 133] on span "Documents" at bounding box center [82, 128] width 40 height 9
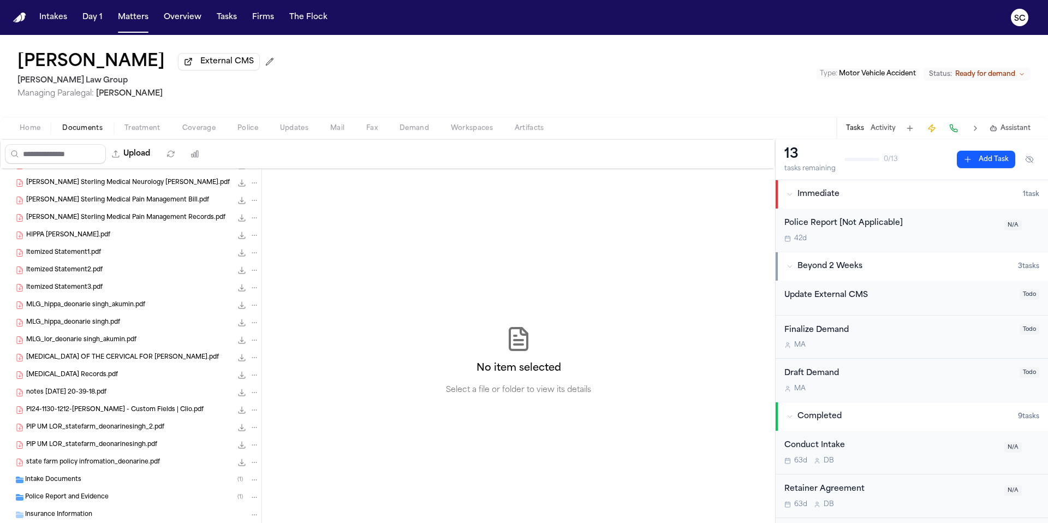
scroll to position [621, 0]
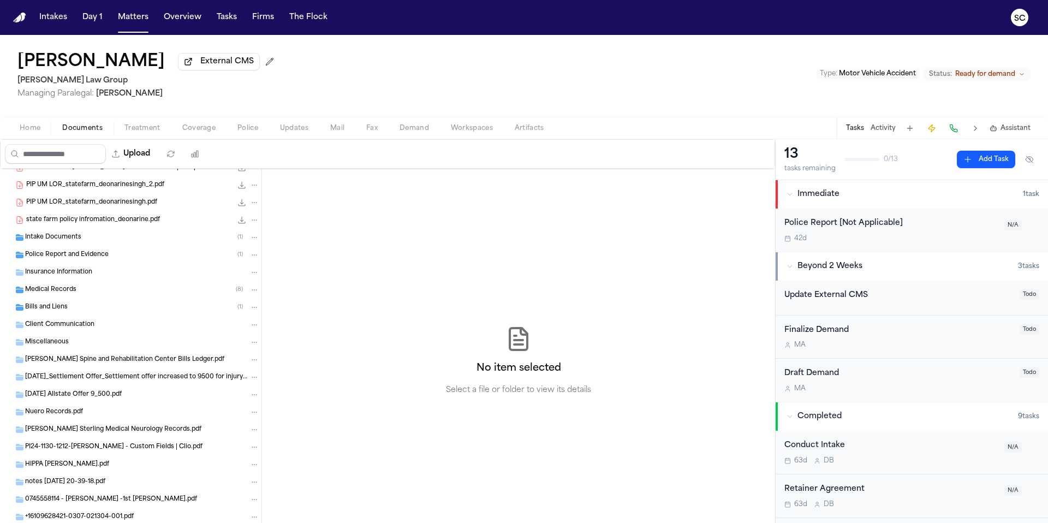
click at [88, 253] on span "Police Report and Evidence" at bounding box center [67, 255] width 84 height 9
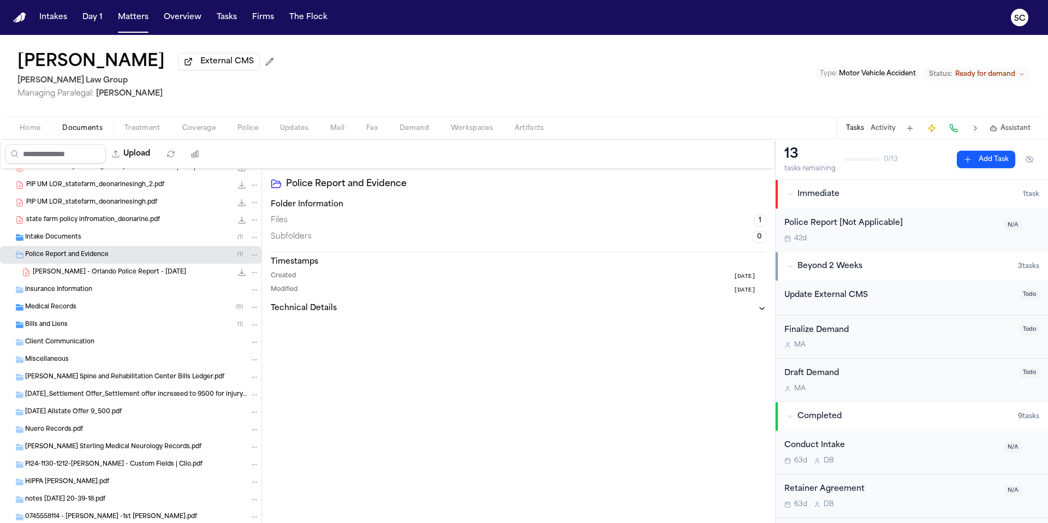
click at [940, 229] on div "Police Report [Not Applicable]" at bounding box center [891, 223] width 213 height 13
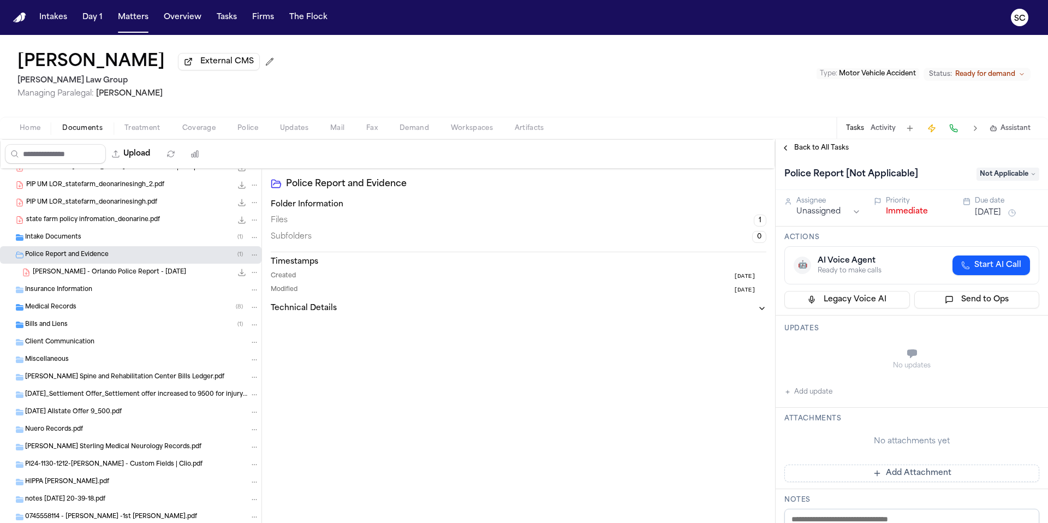
click at [1003, 173] on span "Not Applicable" at bounding box center [1008, 174] width 63 height 13
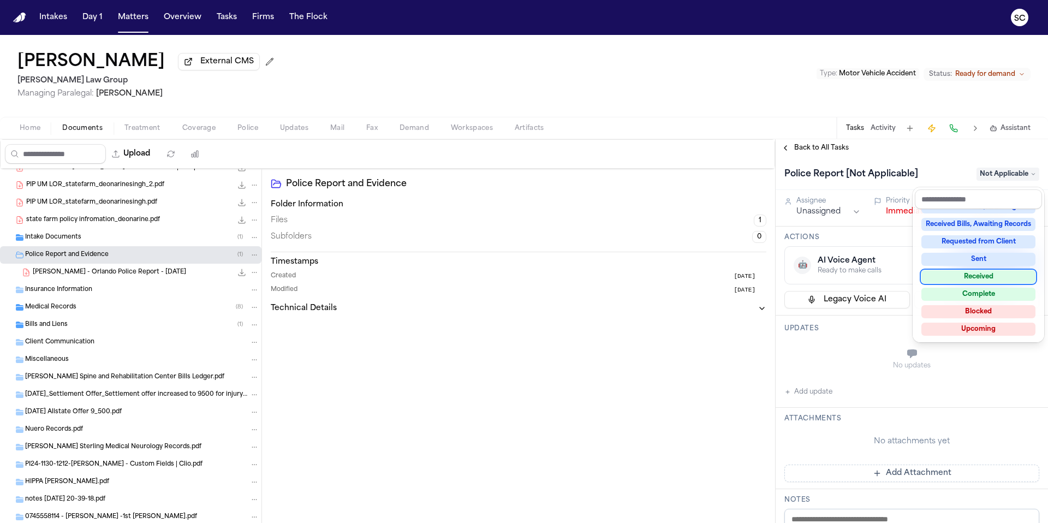
click at [971, 277] on div "Received" at bounding box center [979, 276] width 114 height 13
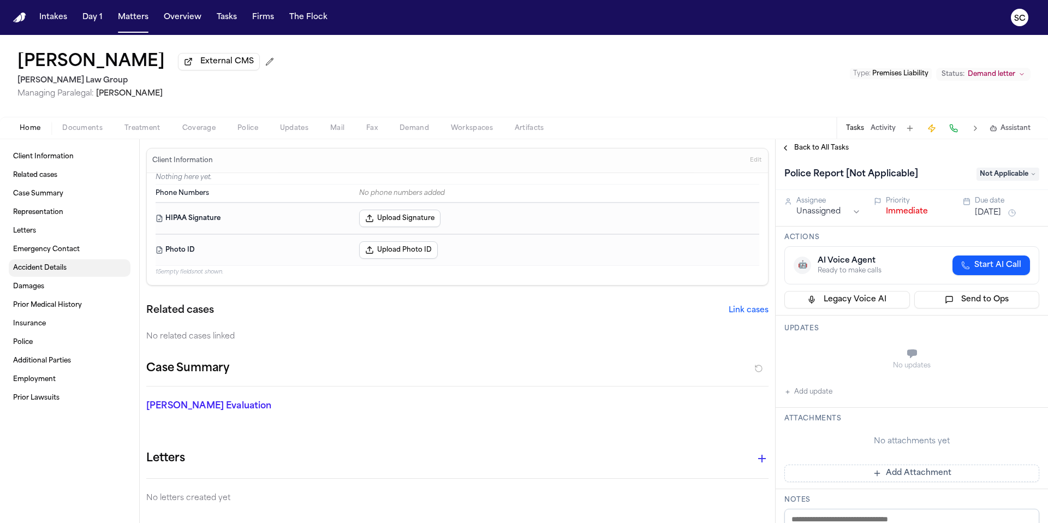
click at [51, 272] on span "Accident Details" at bounding box center [40, 268] width 54 height 9
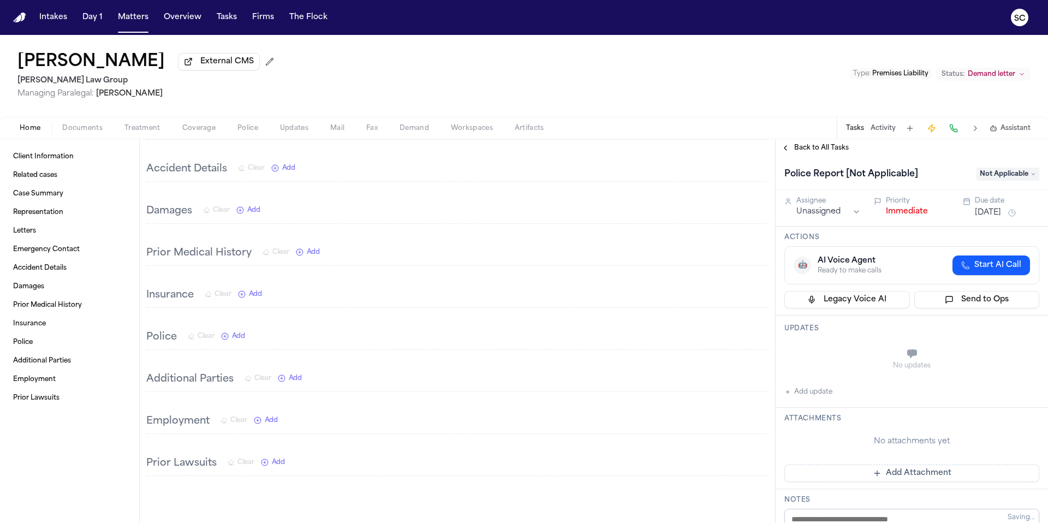
scroll to position [454, 0]
click at [84, 136] on div "Home Documents Treatment Coverage Police Updates Mail Fax Demand Workspaces Art…" at bounding box center [524, 128] width 1048 height 22
click at [247, 132] on span "Police" at bounding box center [247, 128] width 21 height 9
